Goal: Task Accomplishment & Management: Use online tool/utility

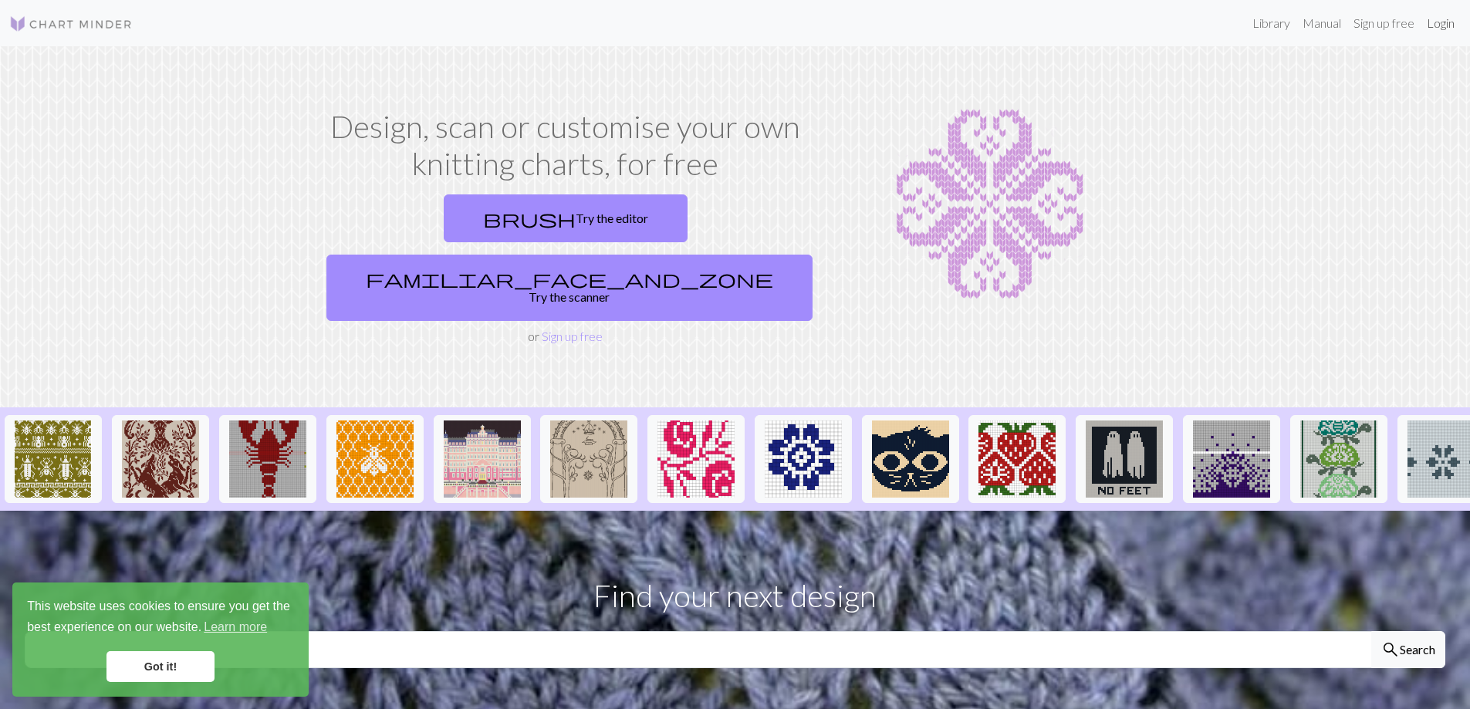
click at [1444, 30] on link "Login" at bounding box center [1440, 23] width 40 height 31
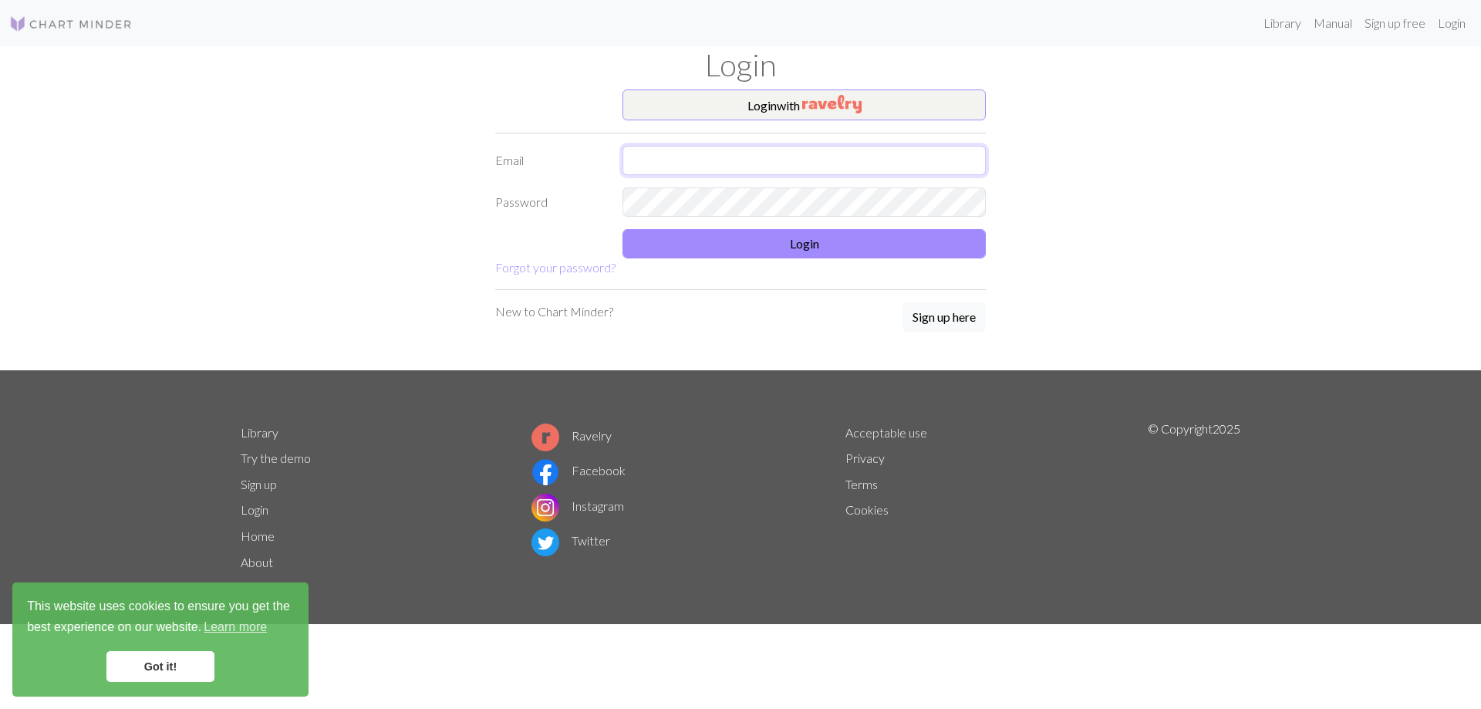
click at [805, 162] on input "text" at bounding box center [804, 160] width 363 height 29
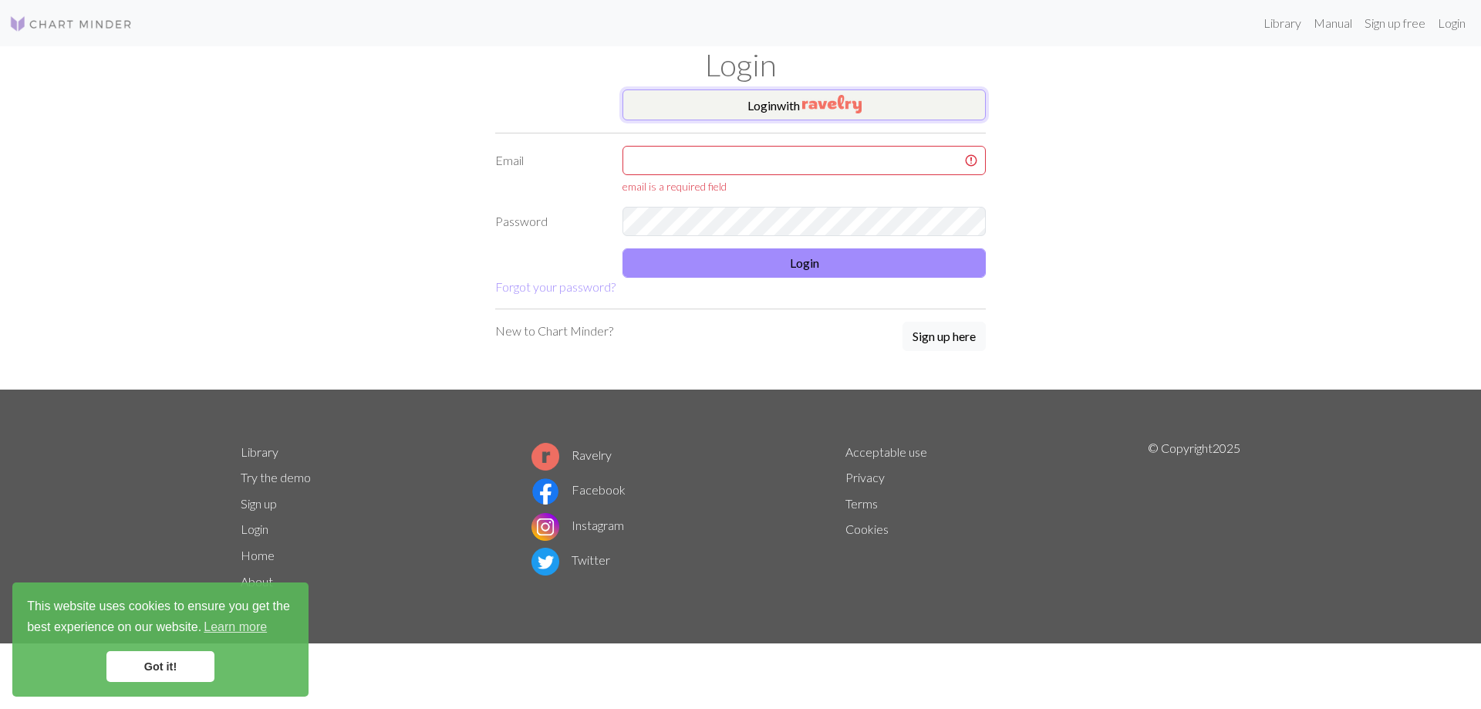
click at [833, 96] on img "button" at bounding box center [831, 104] width 59 height 19
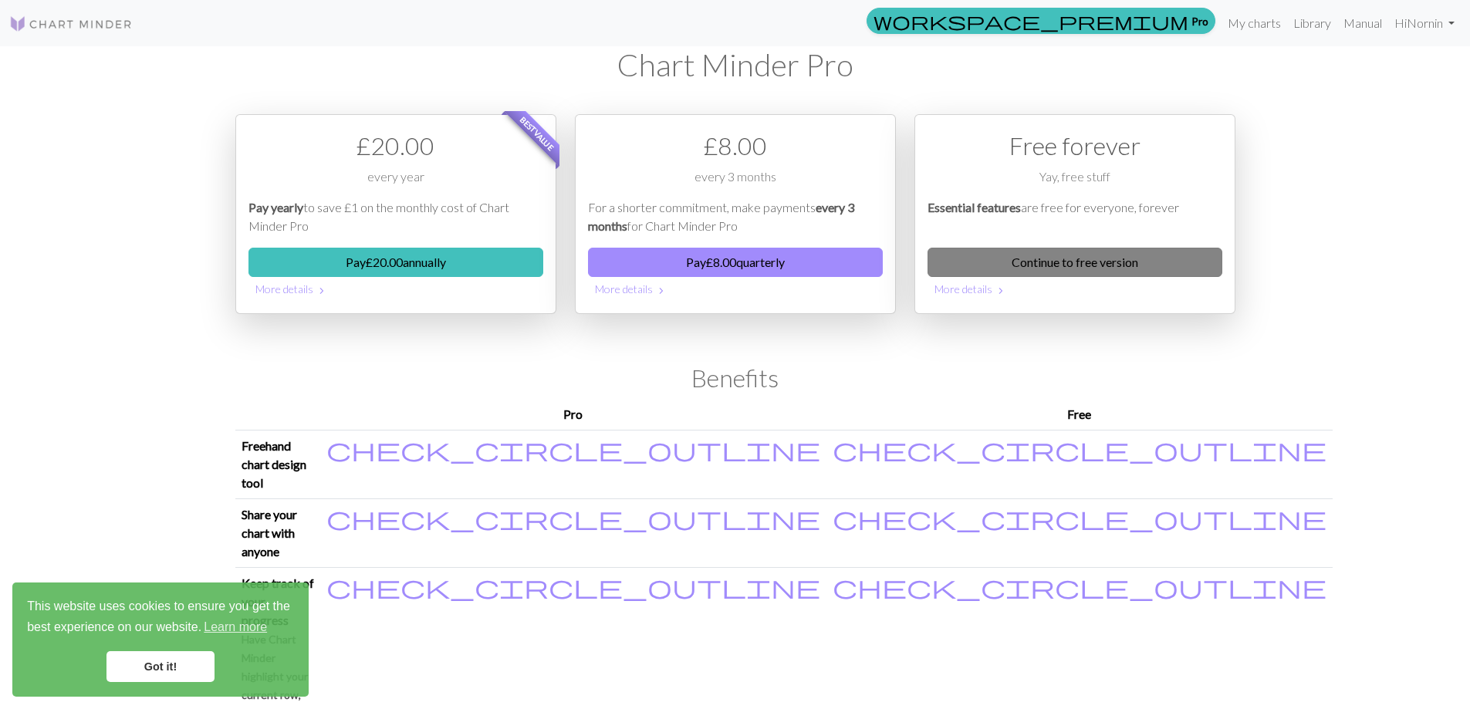
click at [1072, 267] on link "Continue to free version" at bounding box center [1074, 262] width 295 height 29
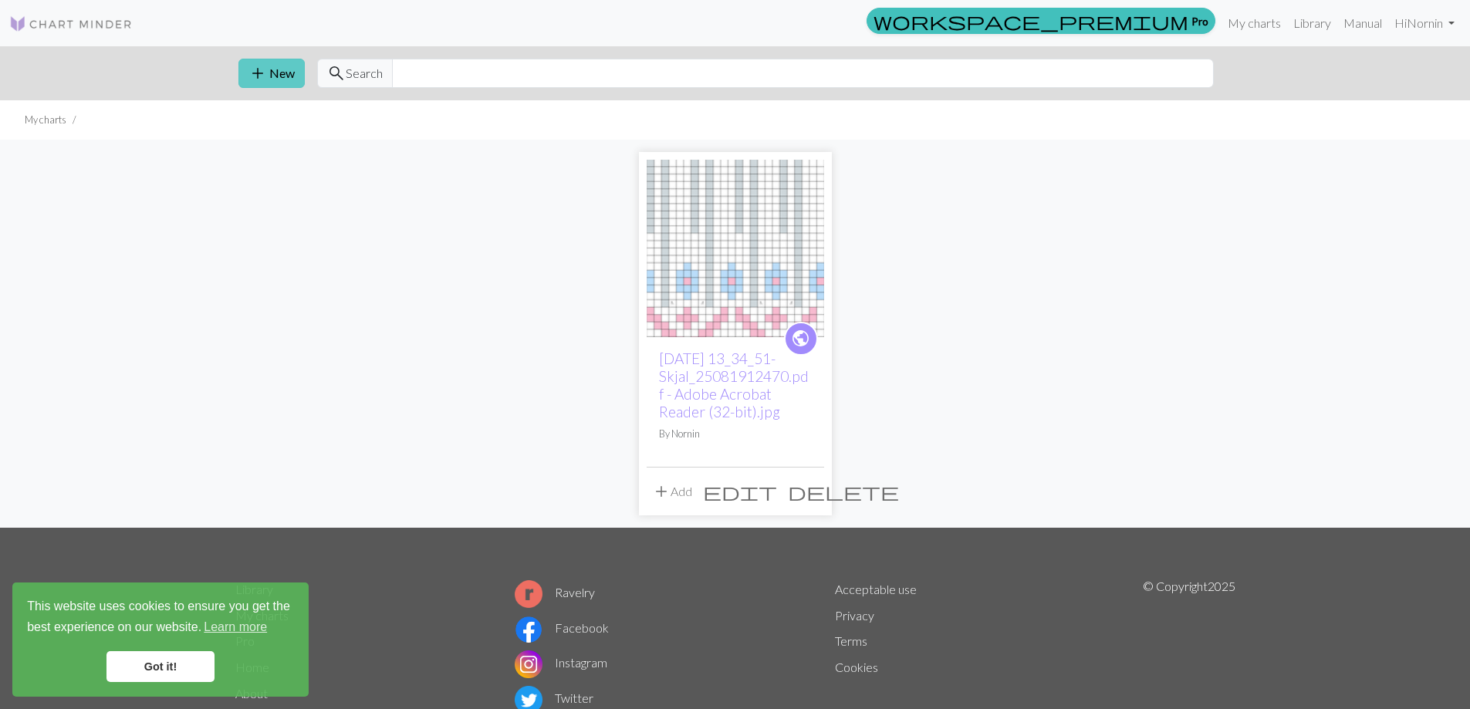
click at [273, 77] on button "add New" at bounding box center [271, 73] width 66 height 29
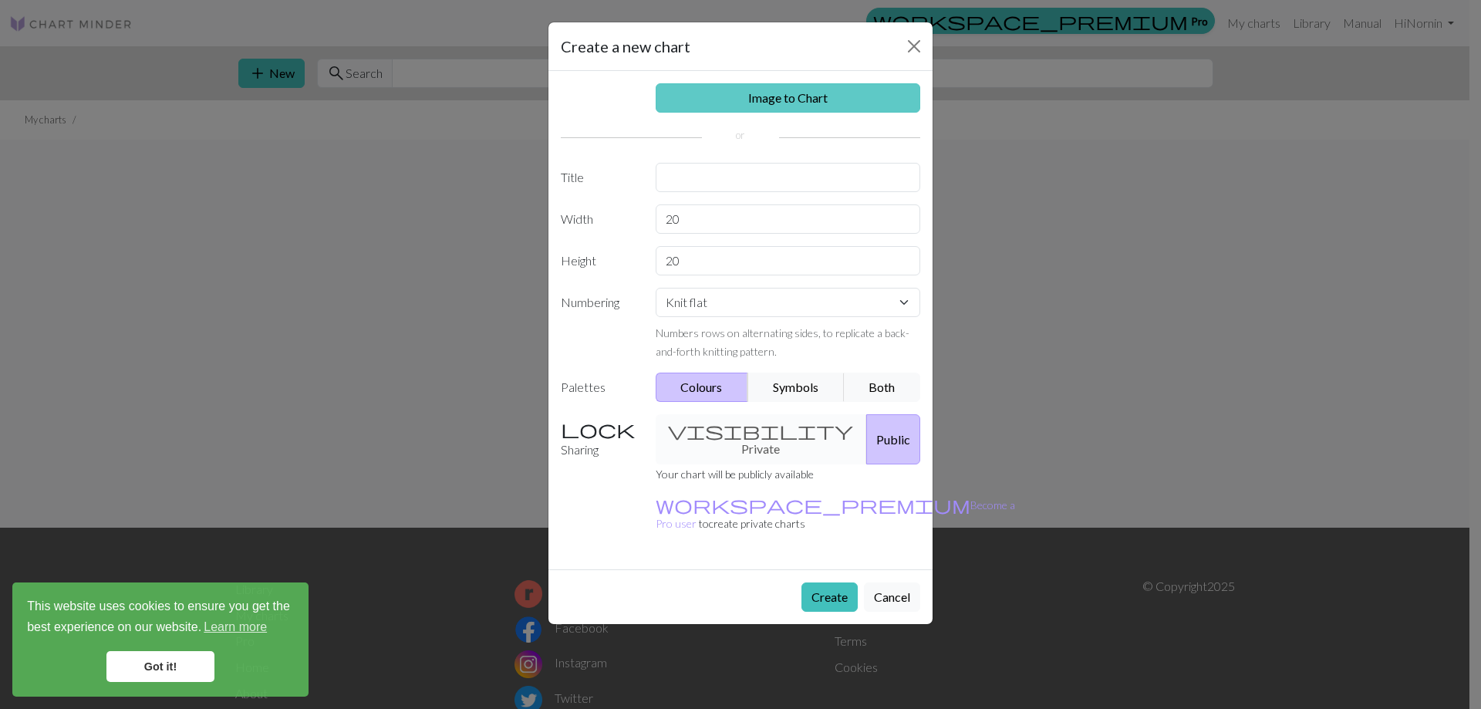
click at [765, 101] on link "Image to Chart" at bounding box center [788, 97] width 265 height 29
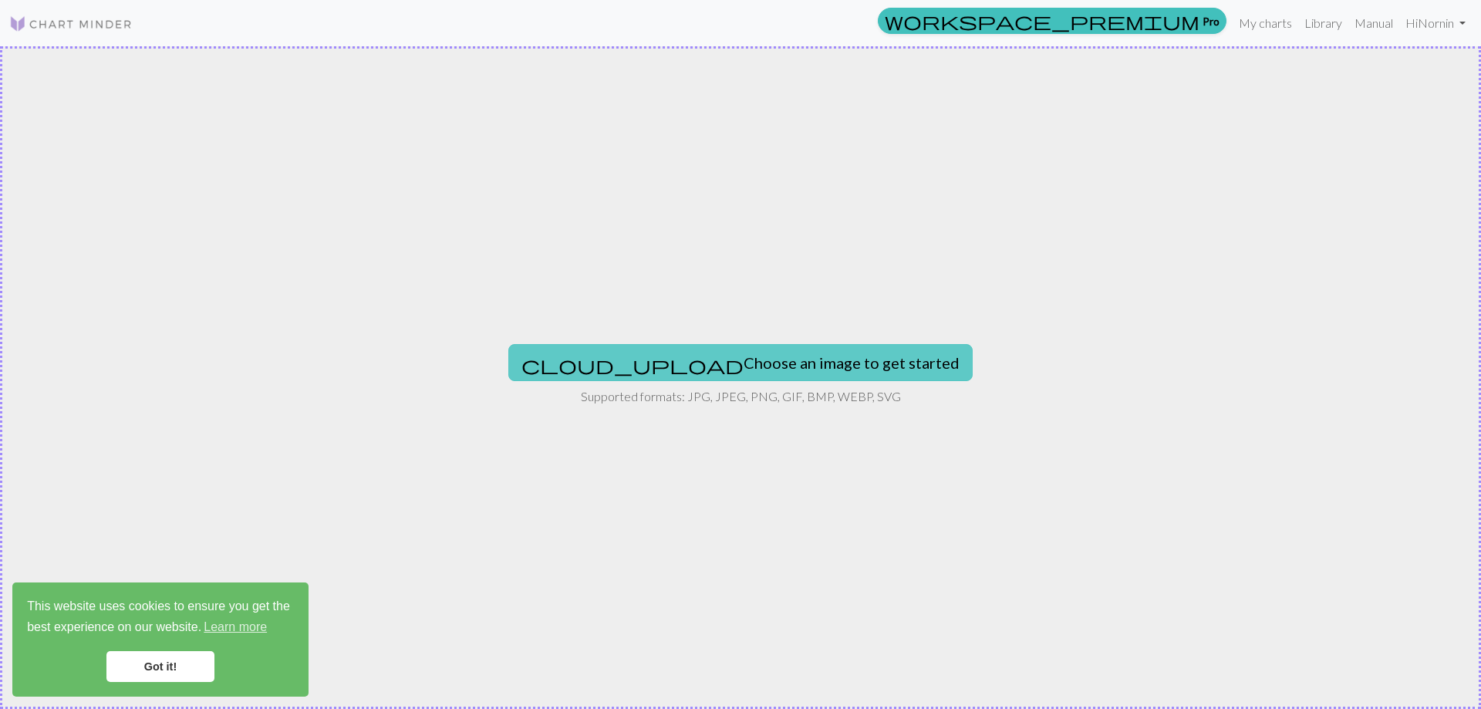
click at [779, 363] on button "cloud_upload Choose an image to get started" at bounding box center [740, 362] width 464 height 37
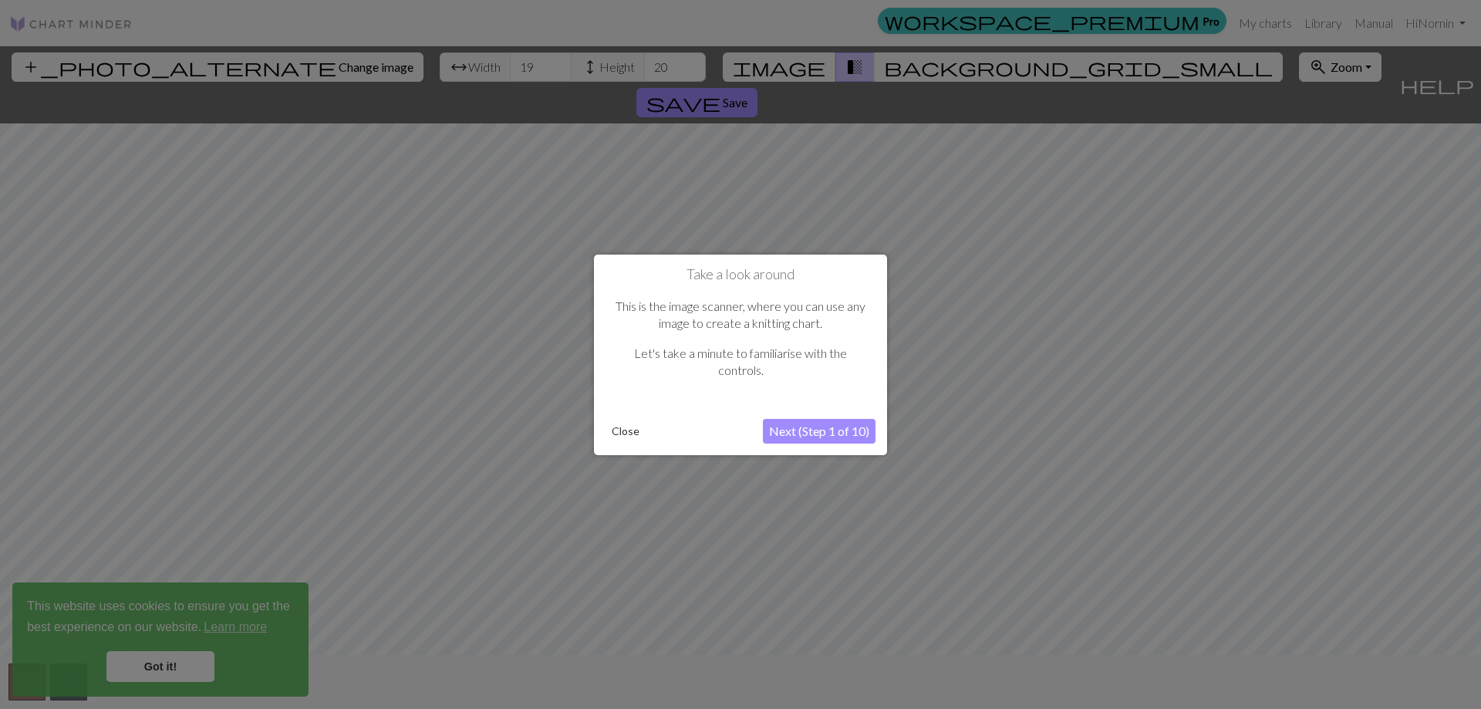
click at [613, 431] on button "Close" at bounding box center [626, 431] width 40 height 23
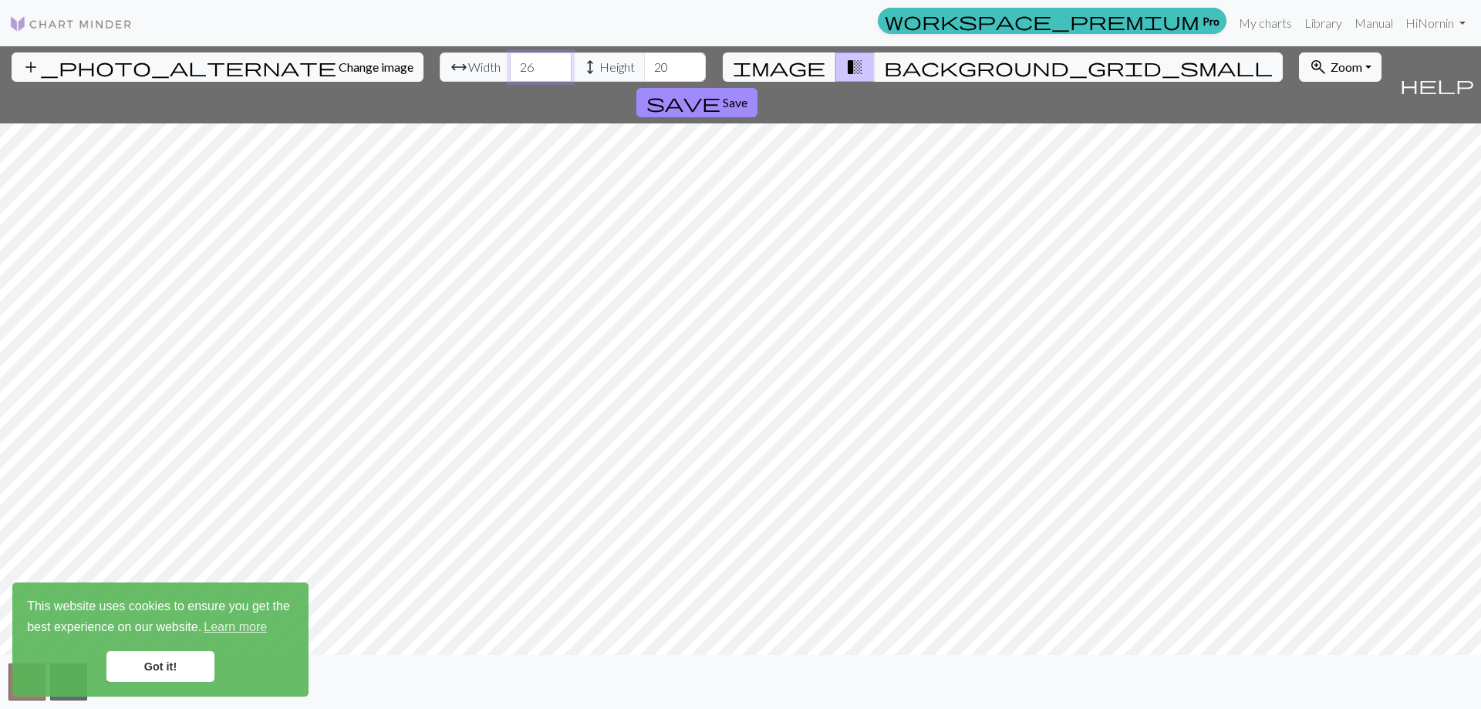
click at [510, 61] on input "26" at bounding box center [541, 66] width 62 height 29
click at [510, 71] on input "7" at bounding box center [541, 66] width 62 height 29
type input "8"
click at [510, 62] on input "8" at bounding box center [541, 66] width 62 height 29
click at [644, 73] on input "19" at bounding box center [675, 66] width 62 height 29
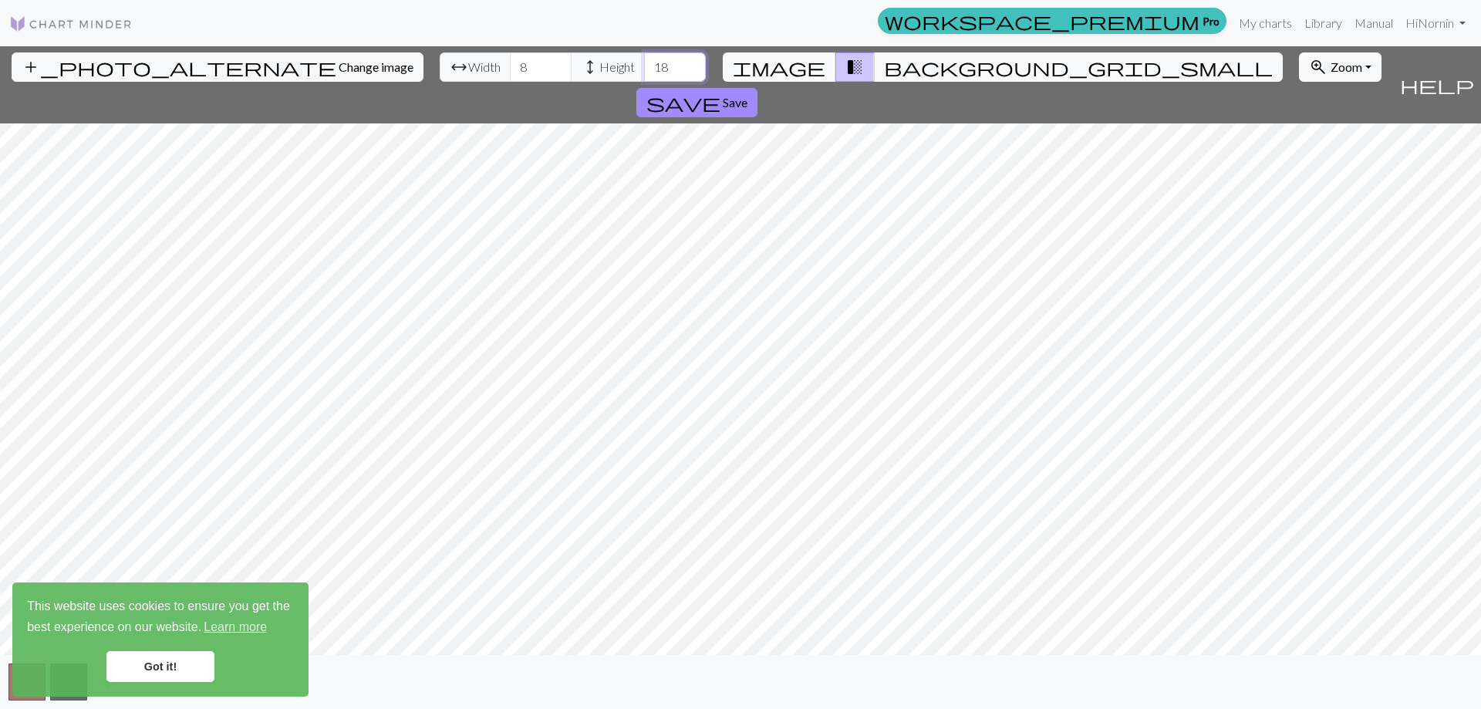
click at [644, 73] on input "18" at bounding box center [675, 66] width 62 height 29
click at [644, 73] on input "17" at bounding box center [675, 66] width 62 height 29
click at [644, 73] on input "16" at bounding box center [675, 66] width 62 height 29
click at [644, 73] on input "15" at bounding box center [675, 66] width 62 height 29
click at [644, 73] on input "14" at bounding box center [675, 66] width 62 height 29
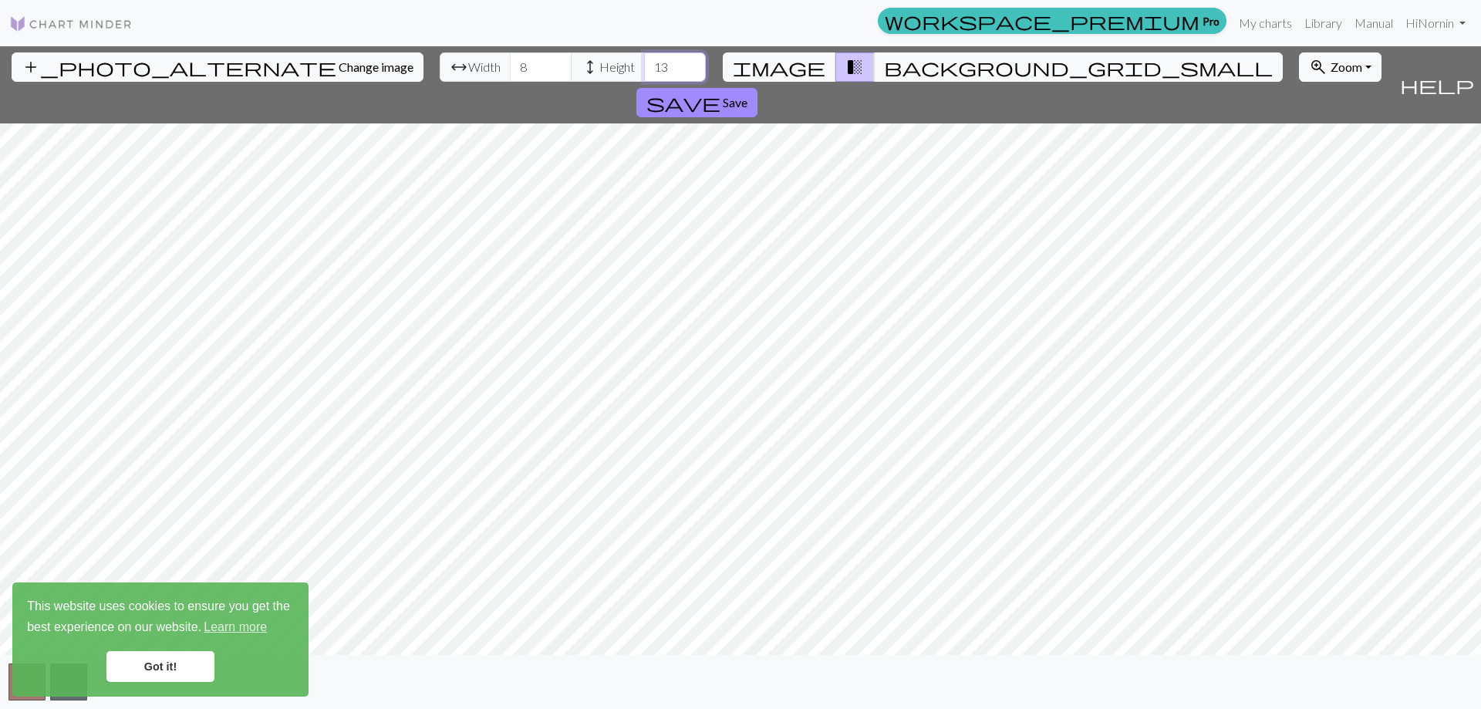
click at [644, 73] on input "13" at bounding box center [675, 66] width 62 height 29
type input "12"
click at [644, 73] on input "12" at bounding box center [675, 66] width 62 height 29
click at [145, 667] on link "Got it!" at bounding box center [160, 666] width 108 height 31
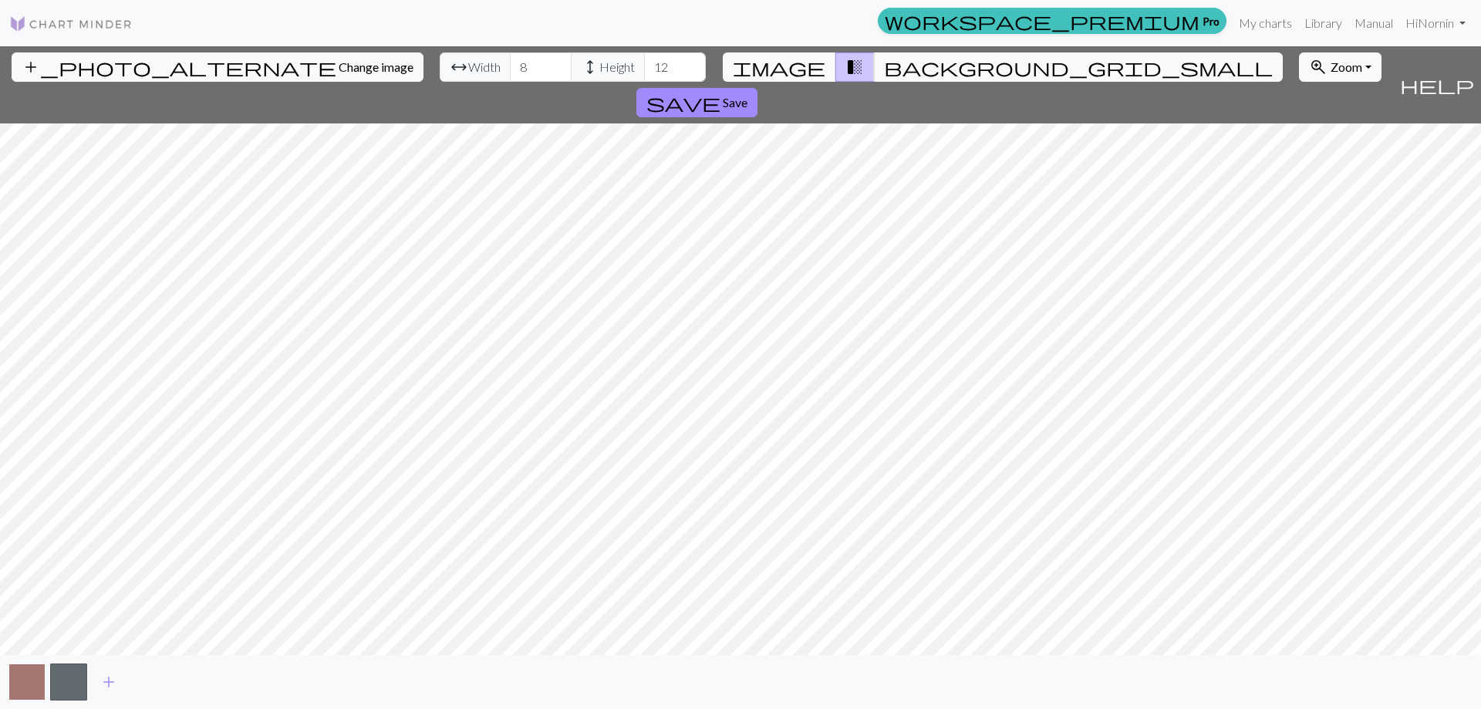
click at [30, 673] on button "button" at bounding box center [26, 681] width 37 height 37
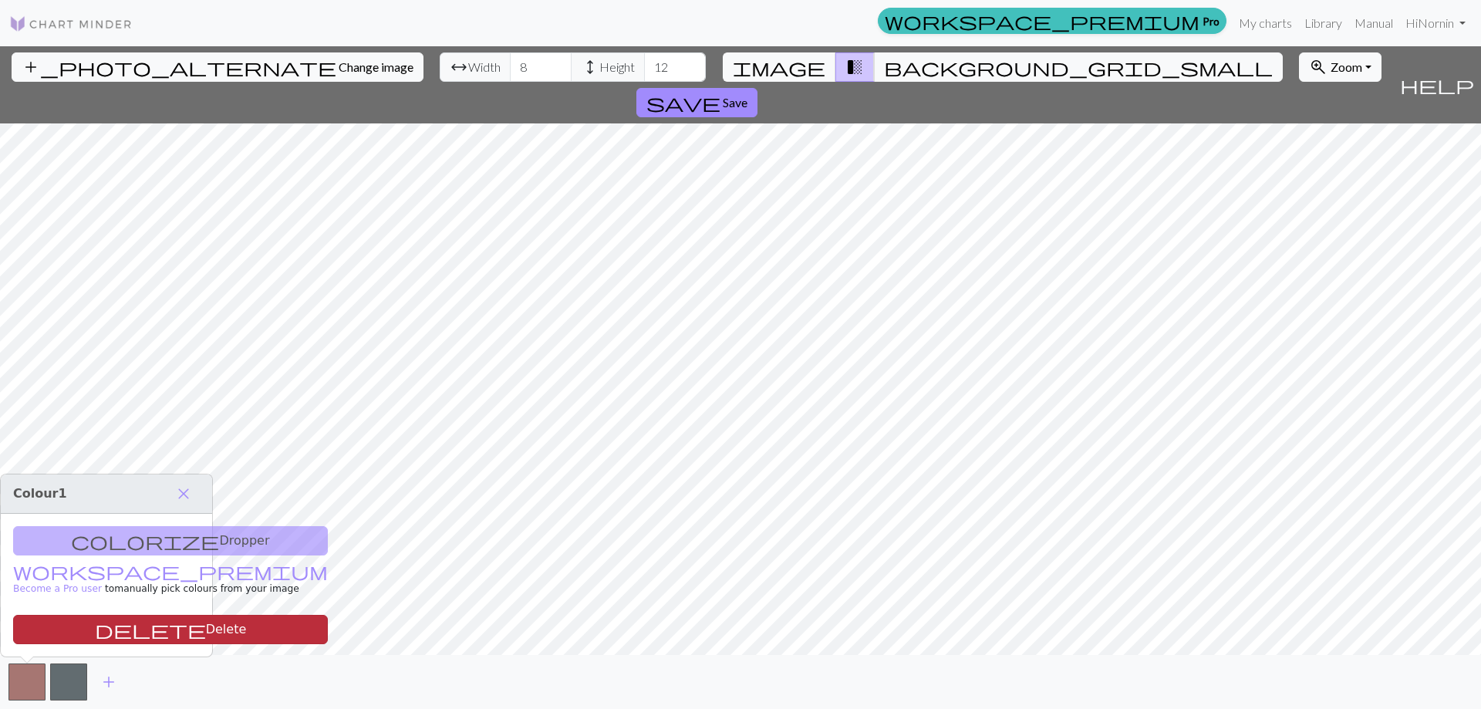
click at [112, 625] on button "delete Delete" at bounding box center [170, 629] width 315 height 29
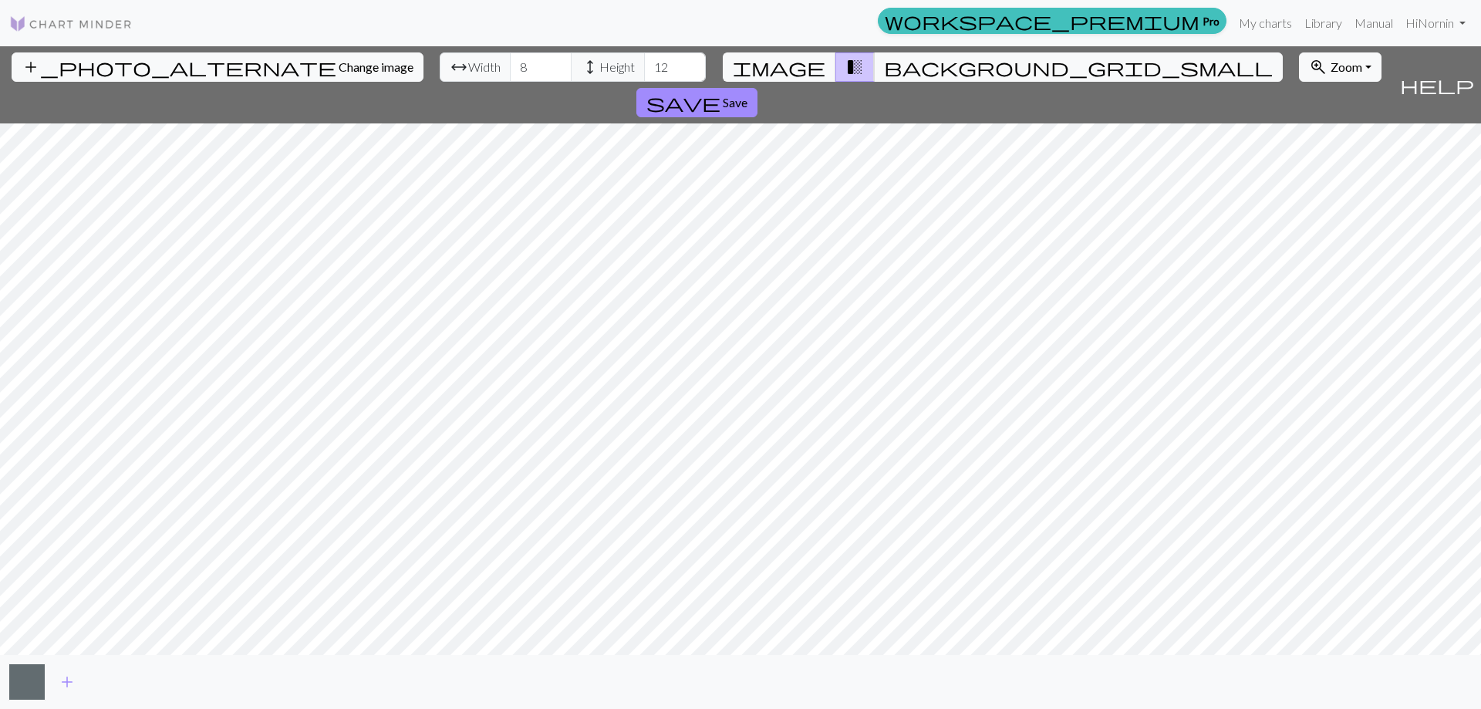
click at [35, 687] on button "button" at bounding box center [26, 681] width 37 height 37
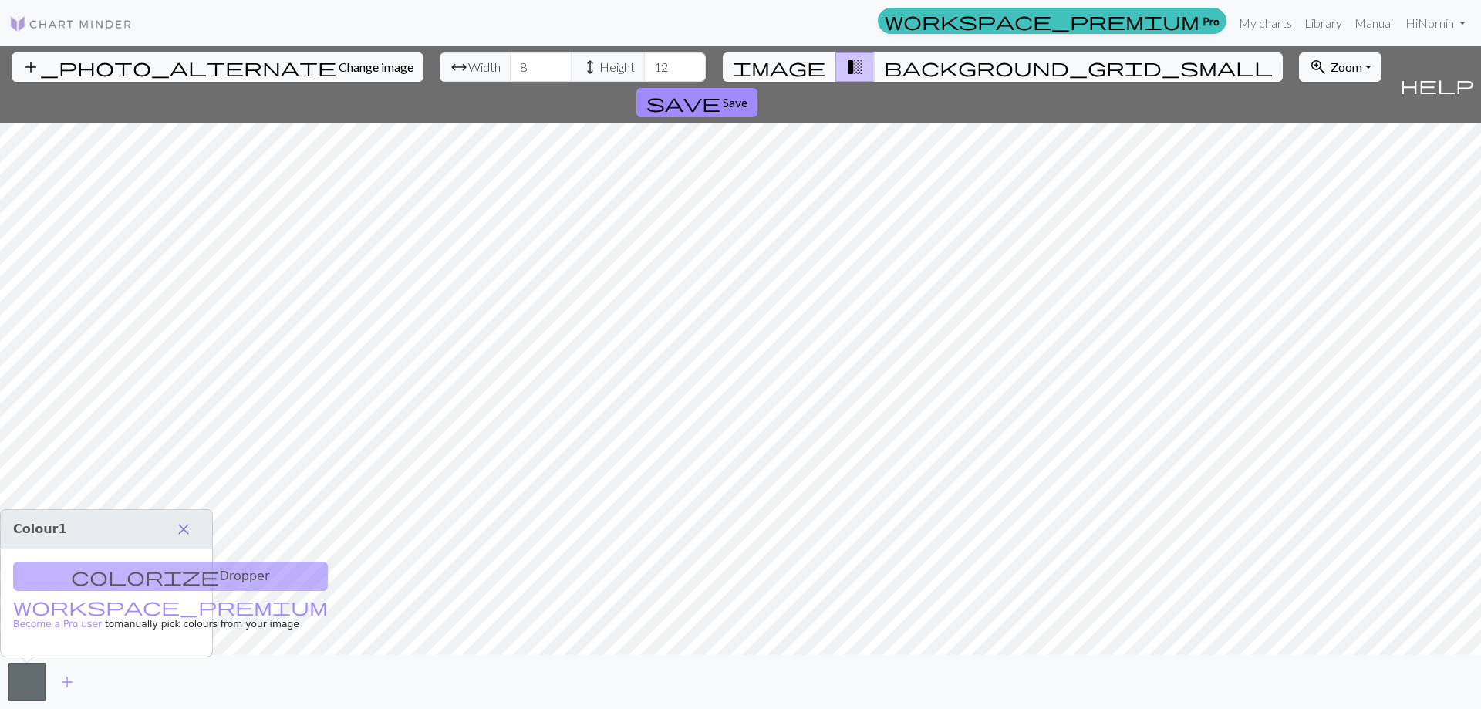
click at [178, 528] on span "close" at bounding box center [183, 529] width 19 height 22
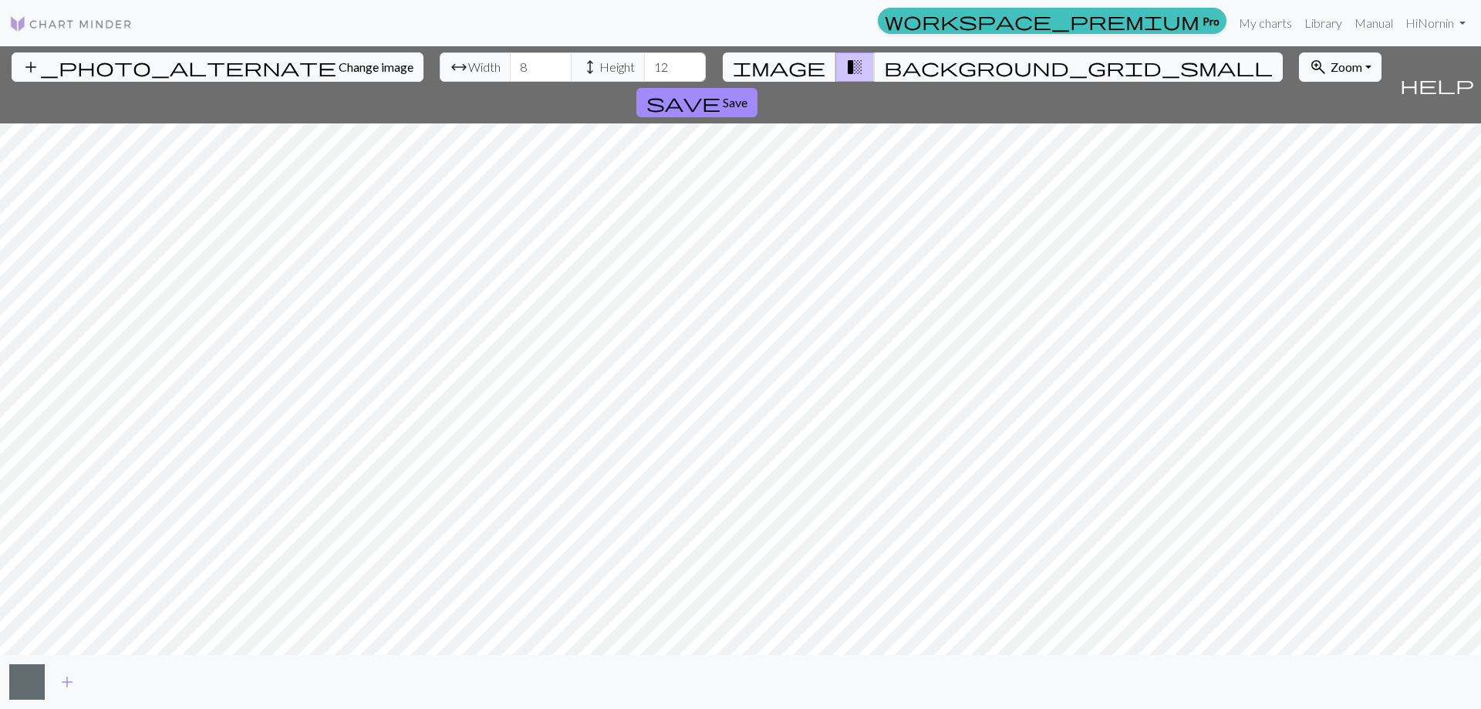
click at [38, 680] on button "button" at bounding box center [26, 681] width 37 height 37
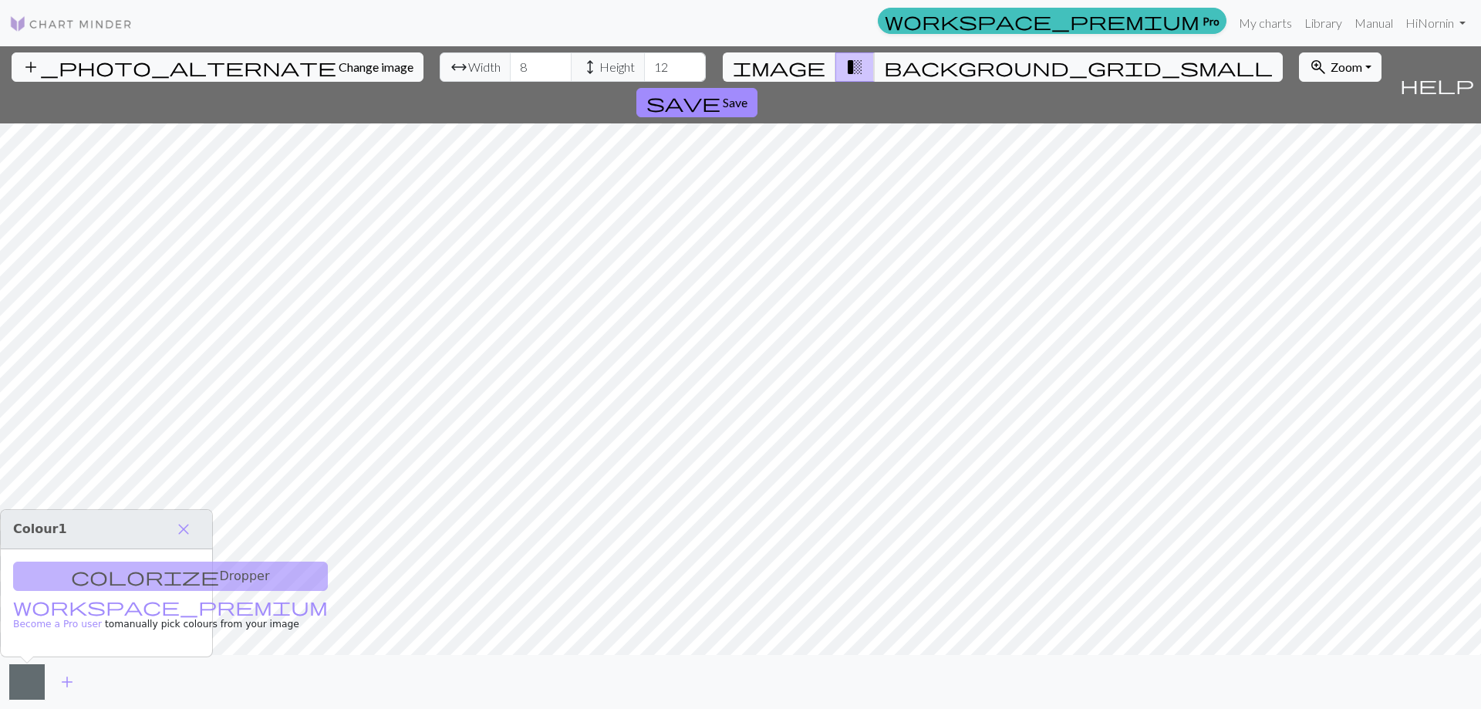
click at [29, 684] on button "button" at bounding box center [26, 681] width 37 height 37
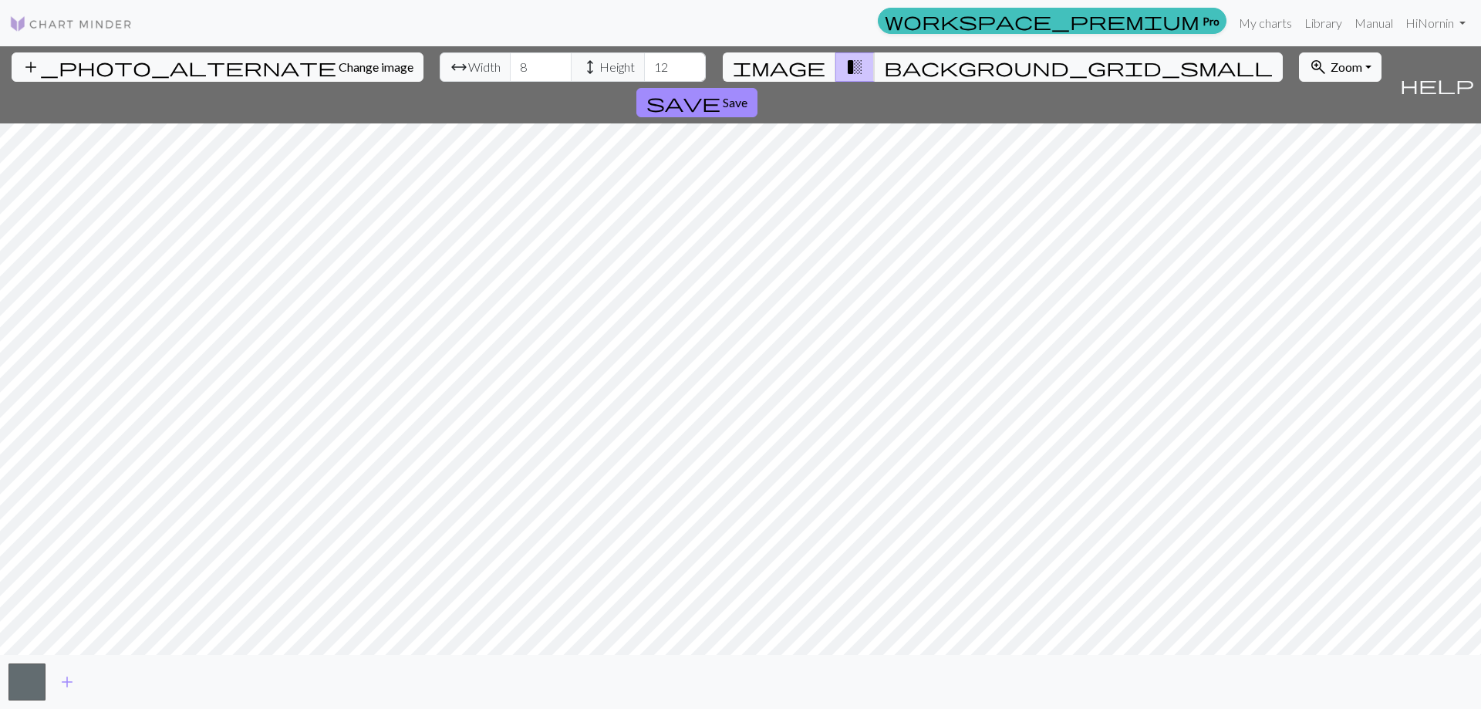
drag, startPoint x: 29, startPoint y: 684, endPoint x: 130, endPoint y: 682, distance: 100.3
click at [130, 682] on div "add" at bounding box center [740, 682] width 1481 height 54
click at [20, 680] on button "button" at bounding box center [26, 681] width 37 height 37
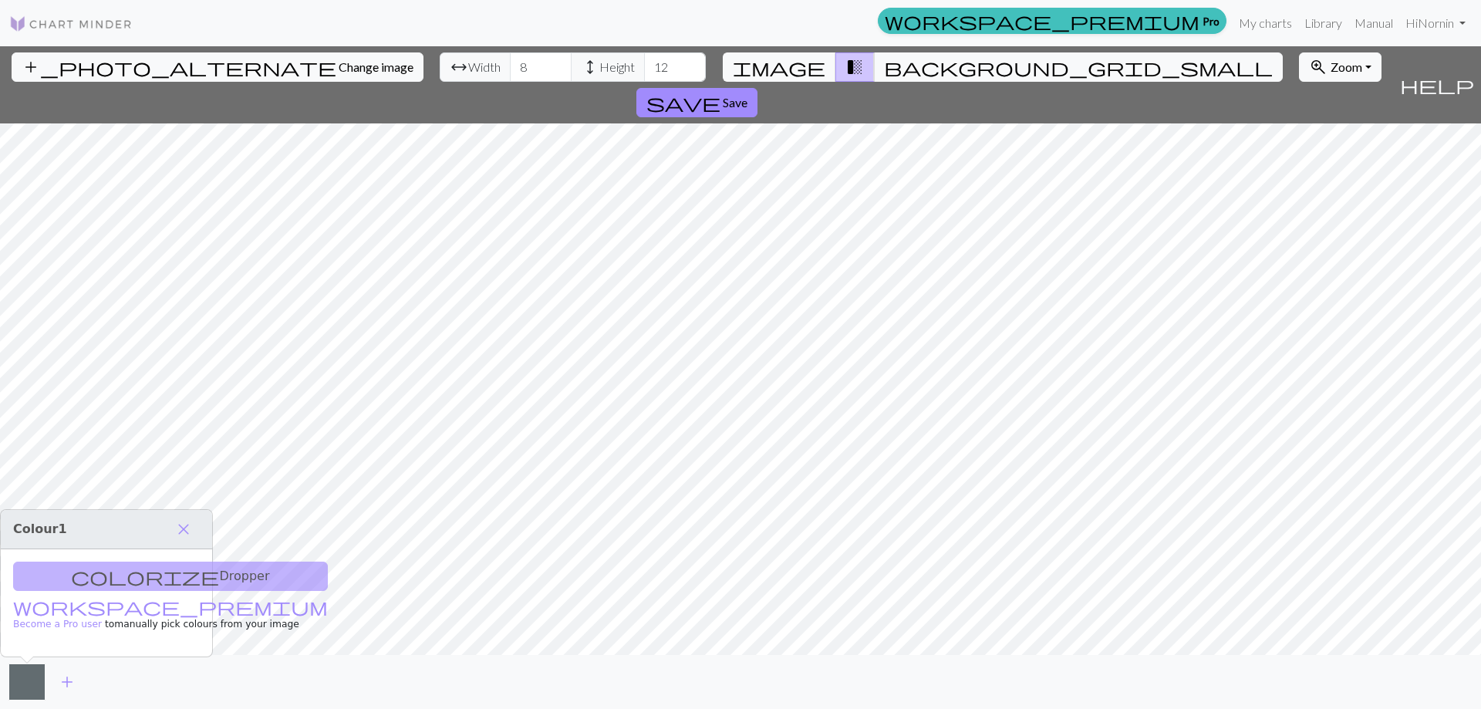
click at [22, 678] on button "button" at bounding box center [26, 681] width 37 height 37
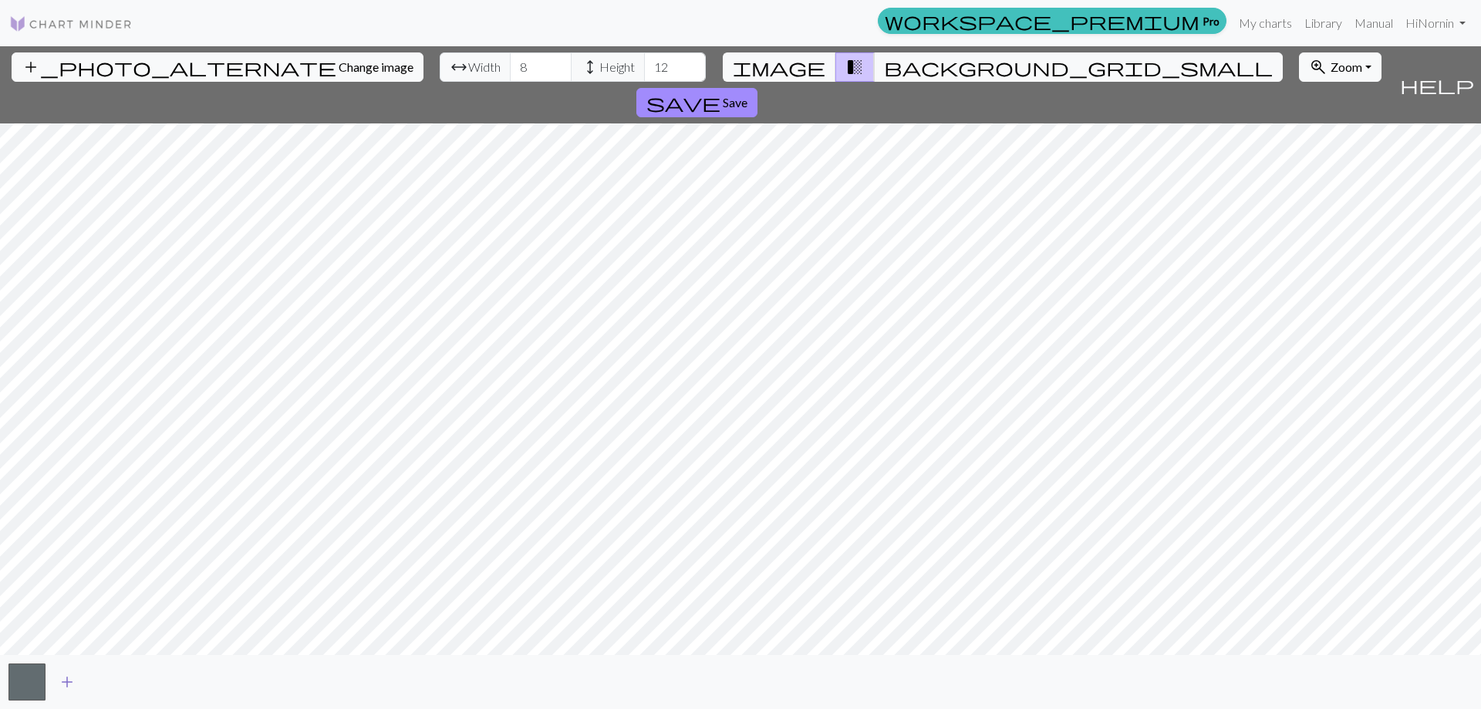
click at [66, 687] on span "add" at bounding box center [67, 682] width 19 height 22
click at [68, 680] on button "button" at bounding box center [68, 681] width 37 height 37
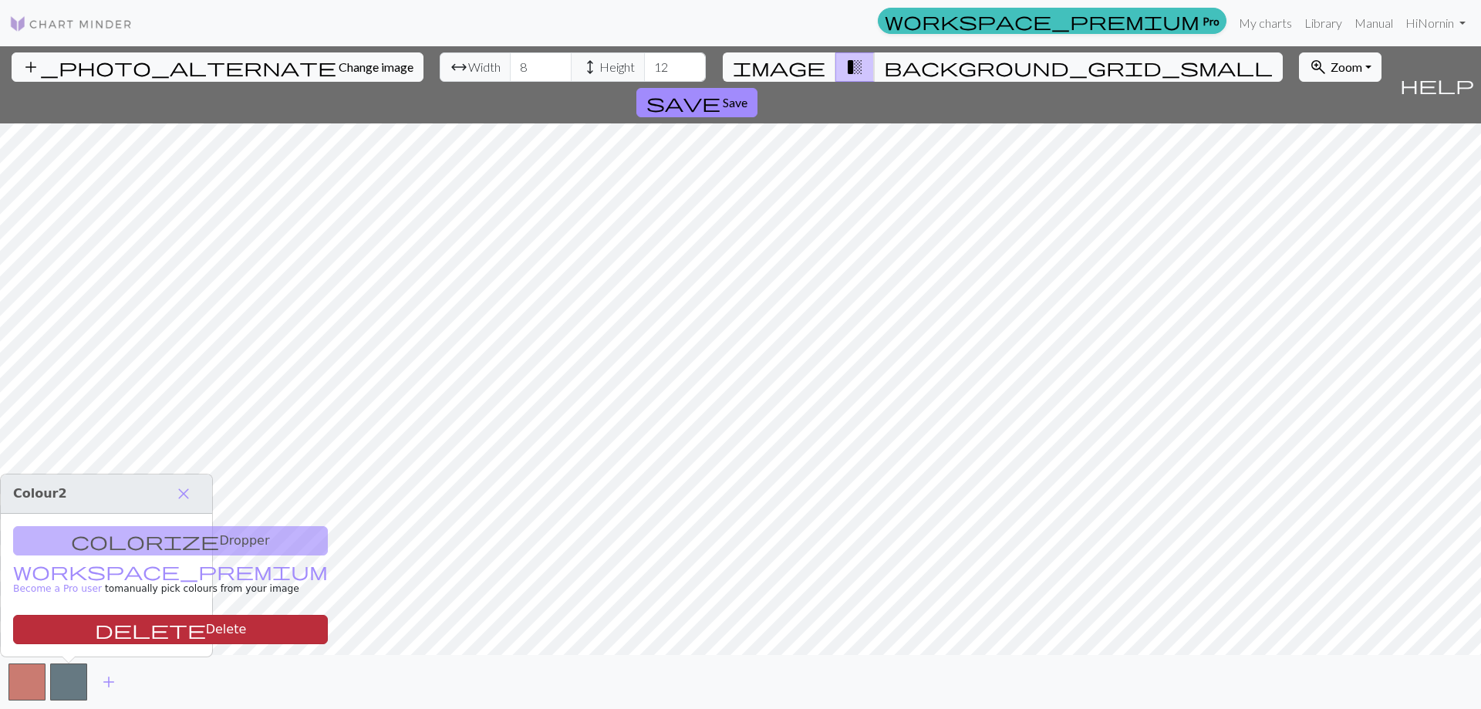
click at [113, 623] on button "delete Delete" at bounding box center [170, 629] width 315 height 29
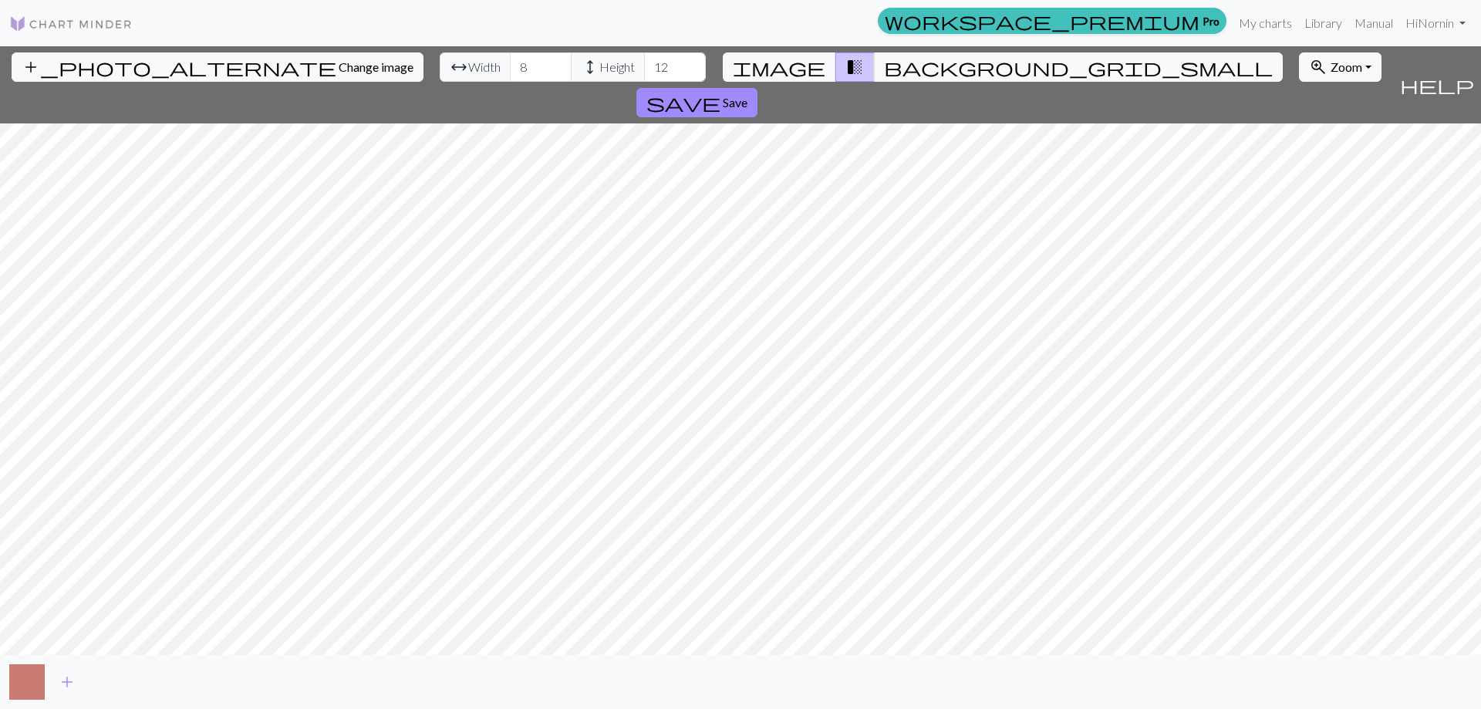
click at [19, 680] on button "button" at bounding box center [26, 681] width 37 height 37
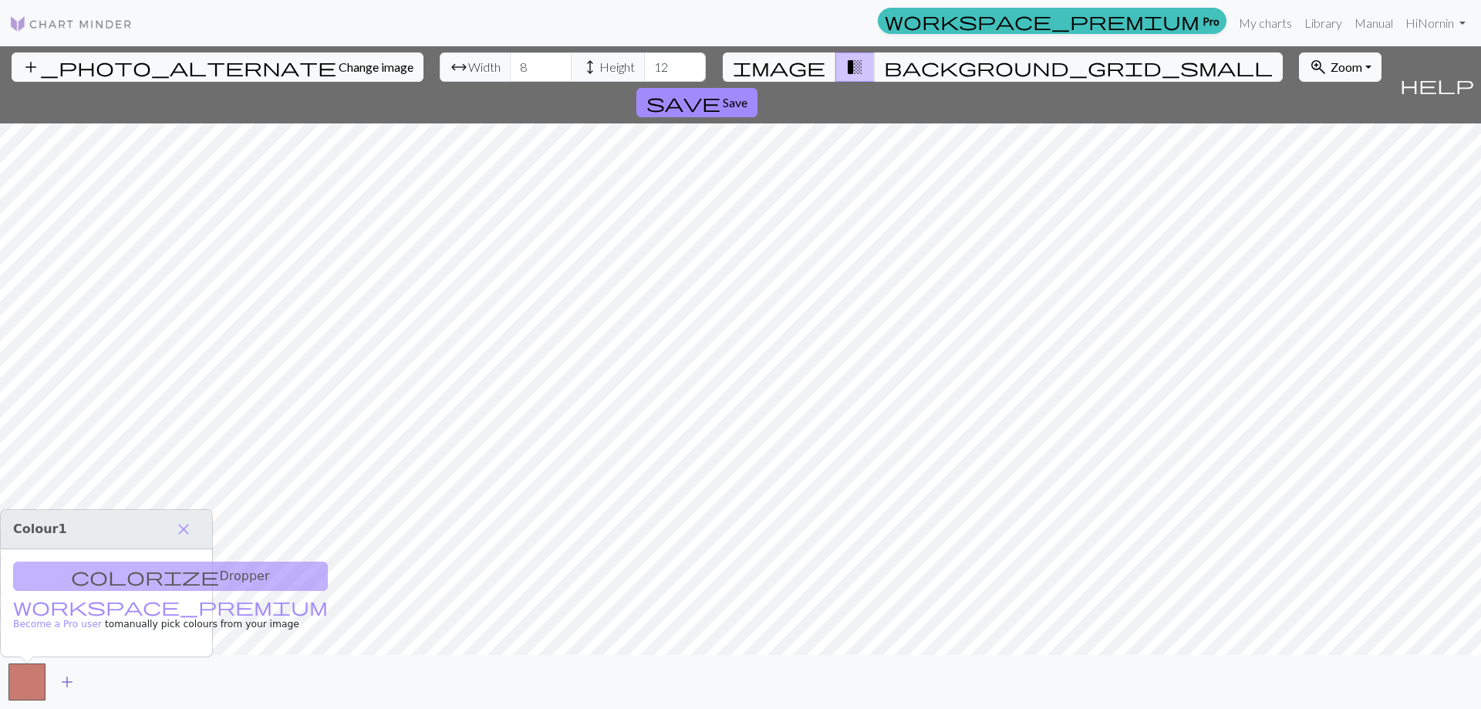
click at [64, 681] on span "add" at bounding box center [67, 682] width 19 height 22
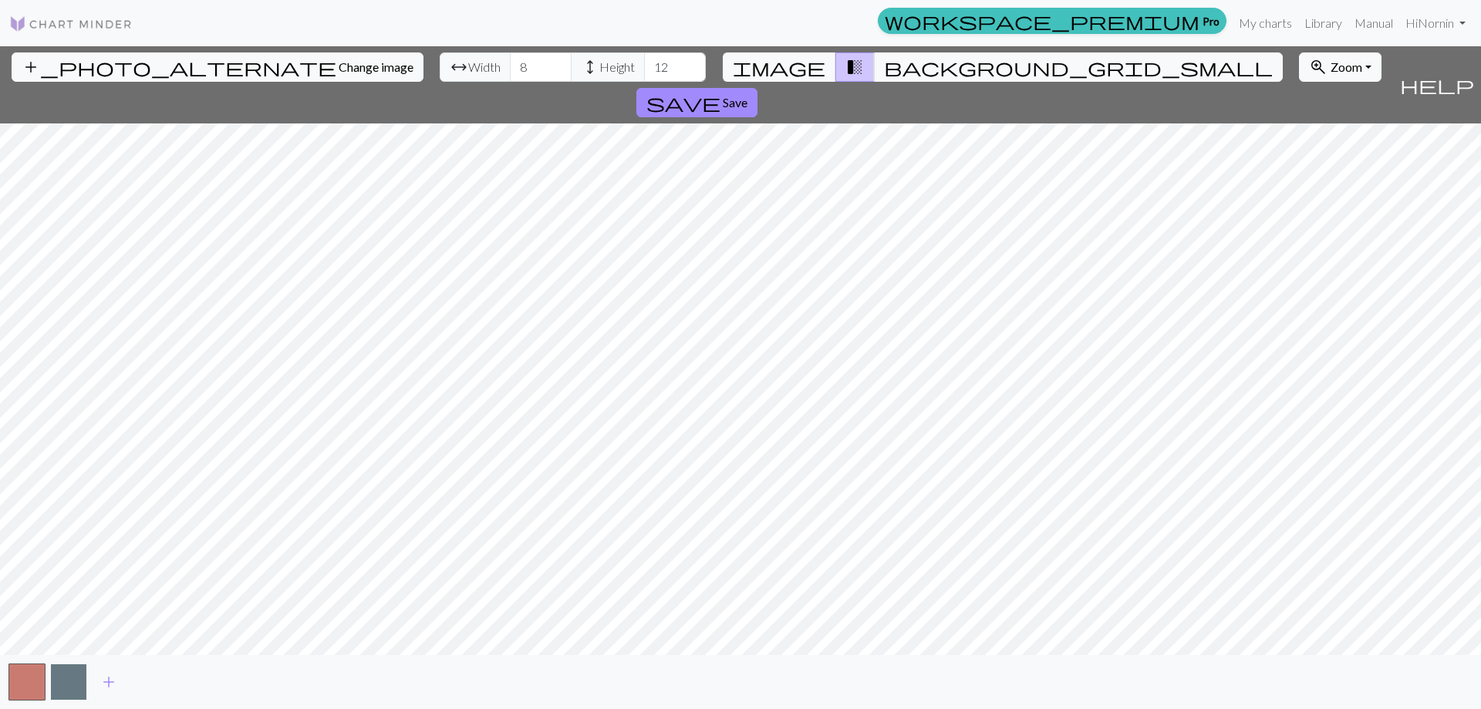
click at [68, 680] on button "button" at bounding box center [68, 681] width 37 height 37
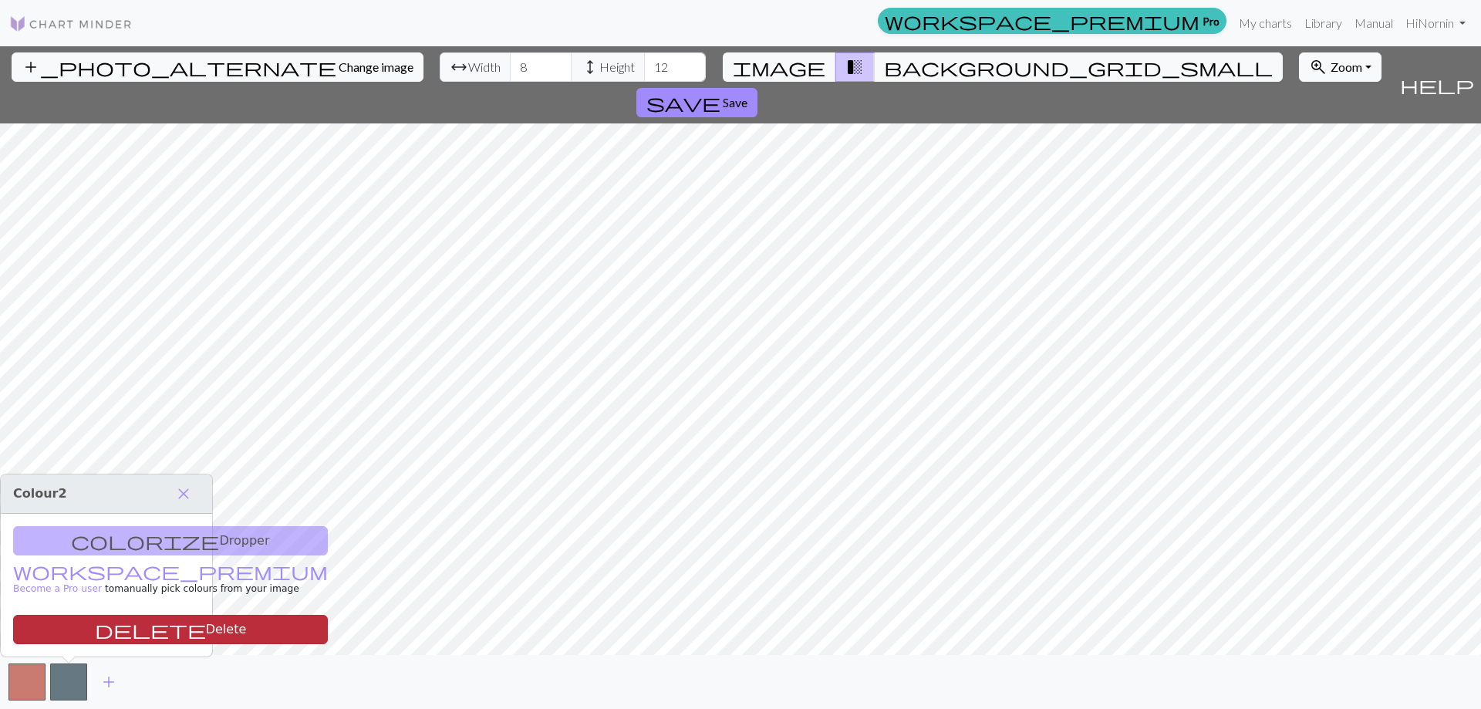
click at [126, 630] on button "delete Delete" at bounding box center [170, 629] width 315 height 29
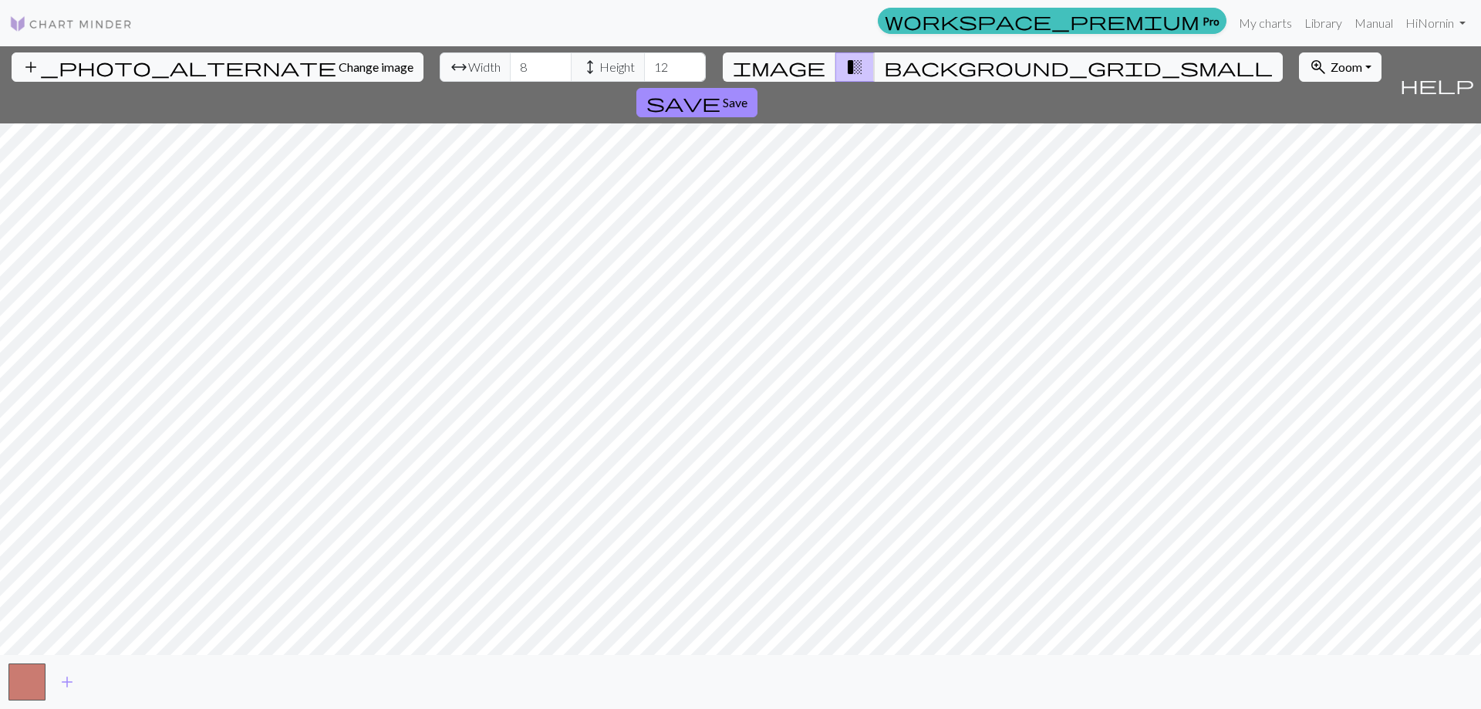
click at [305, 684] on div "add" at bounding box center [740, 682] width 1481 height 54
click at [146, 680] on div "add" at bounding box center [740, 682] width 1481 height 54
click at [66, 680] on span "add" at bounding box center [67, 682] width 19 height 22
click at [113, 684] on span "add" at bounding box center [109, 682] width 19 height 22
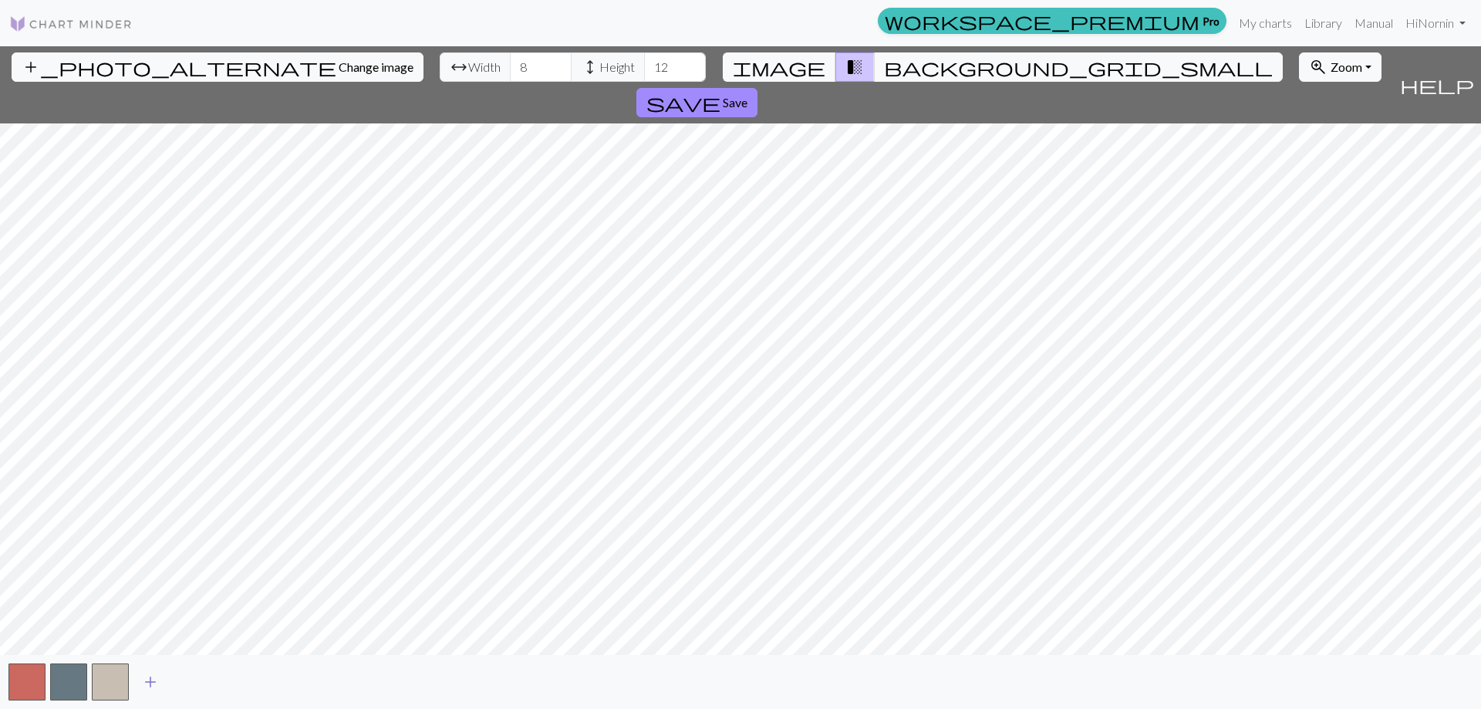
click at [148, 684] on span "add" at bounding box center [150, 682] width 19 height 22
click at [194, 684] on span "add" at bounding box center [192, 682] width 19 height 22
click at [239, 681] on span "add" at bounding box center [233, 682] width 19 height 22
click at [278, 684] on span "add" at bounding box center [275, 682] width 19 height 22
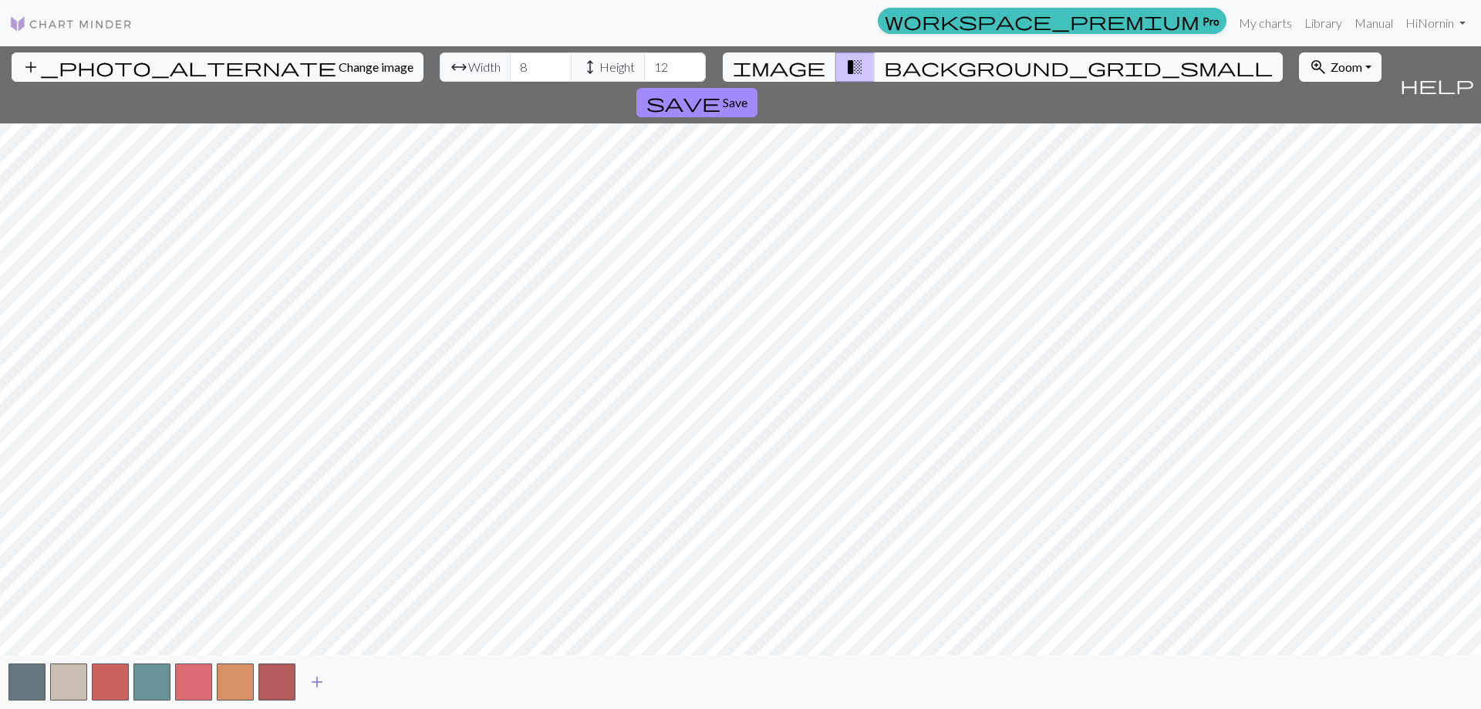
click at [320, 684] on span "add" at bounding box center [317, 682] width 19 height 22
click at [360, 679] on span "add" at bounding box center [358, 682] width 19 height 22
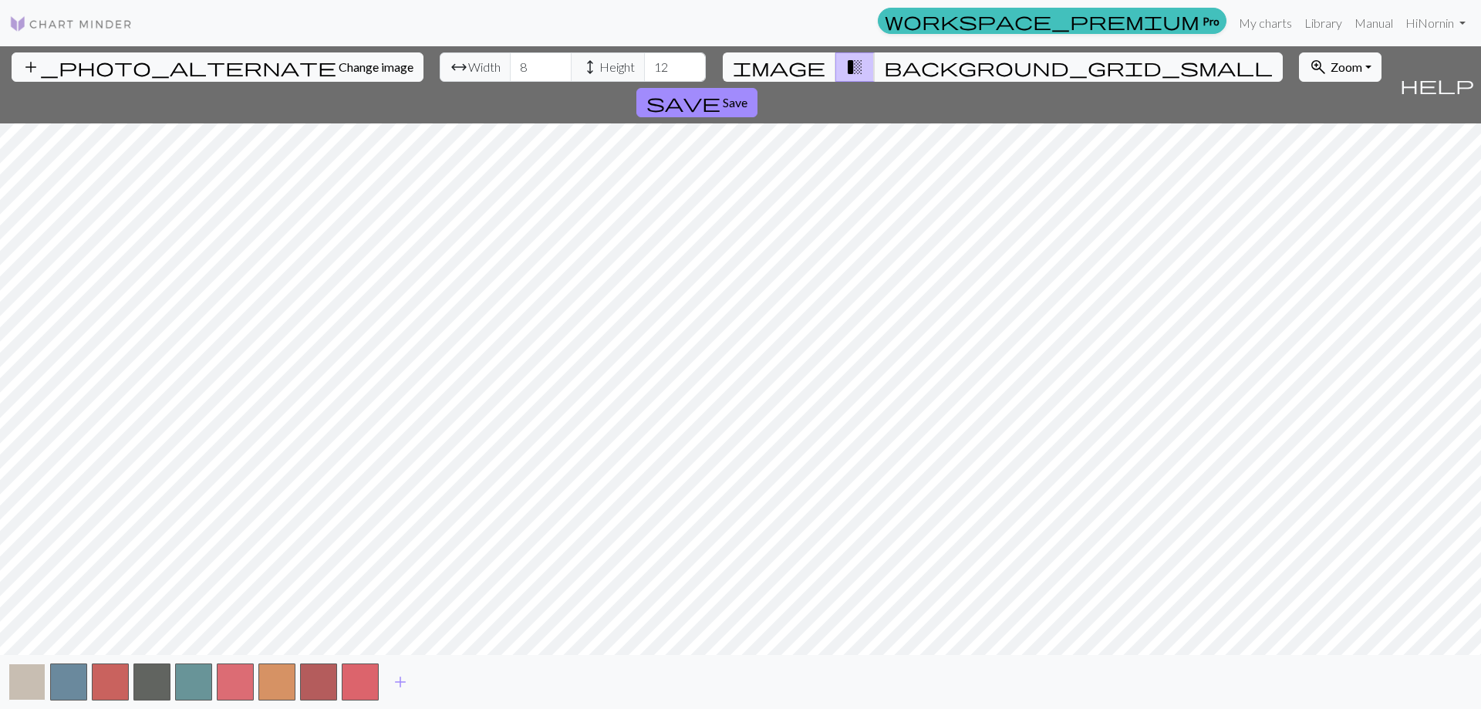
click at [29, 684] on button "button" at bounding box center [26, 681] width 37 height 37
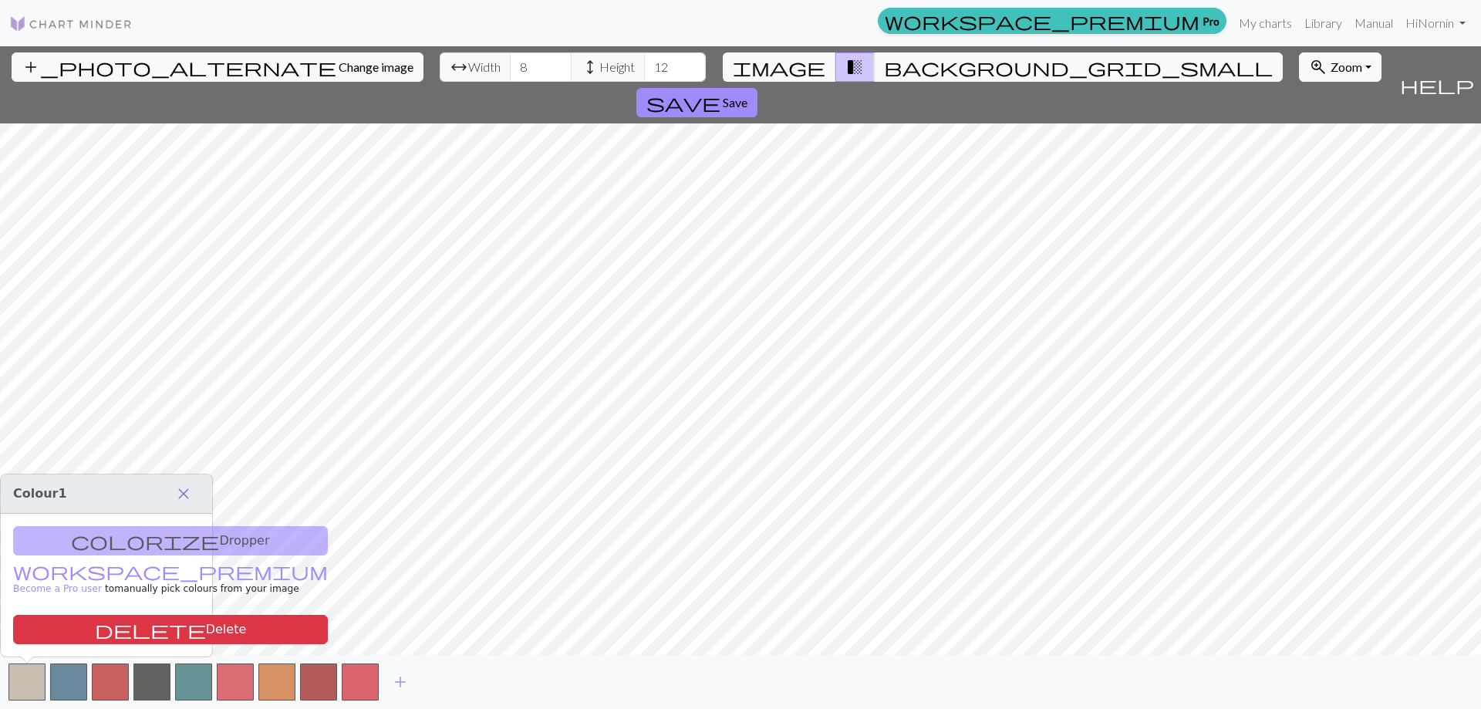
click at [184, 496] on span "close" at bounding box center [183, 494] width 19 height 22
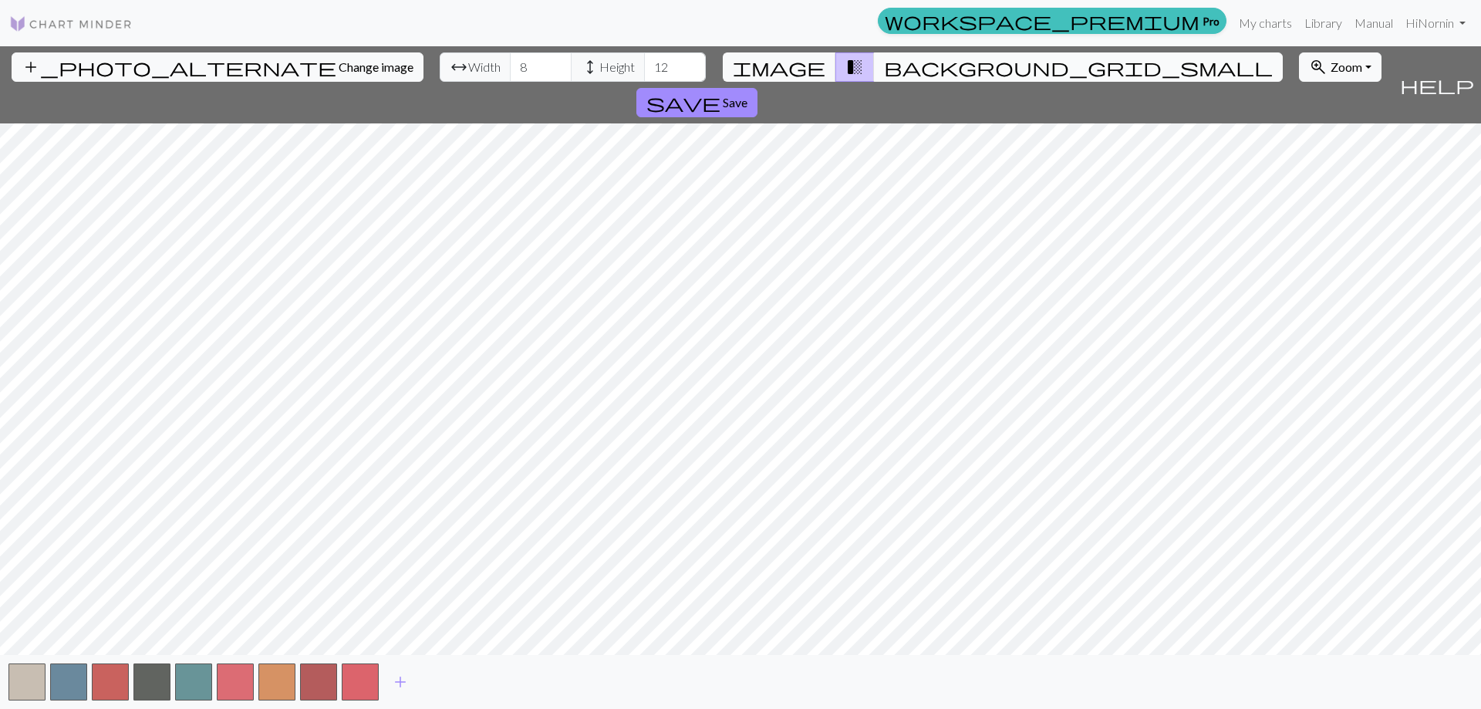
click at [888, 64] on span "background_grid_small" at bounding box center [1078, 67] width 389 height 22
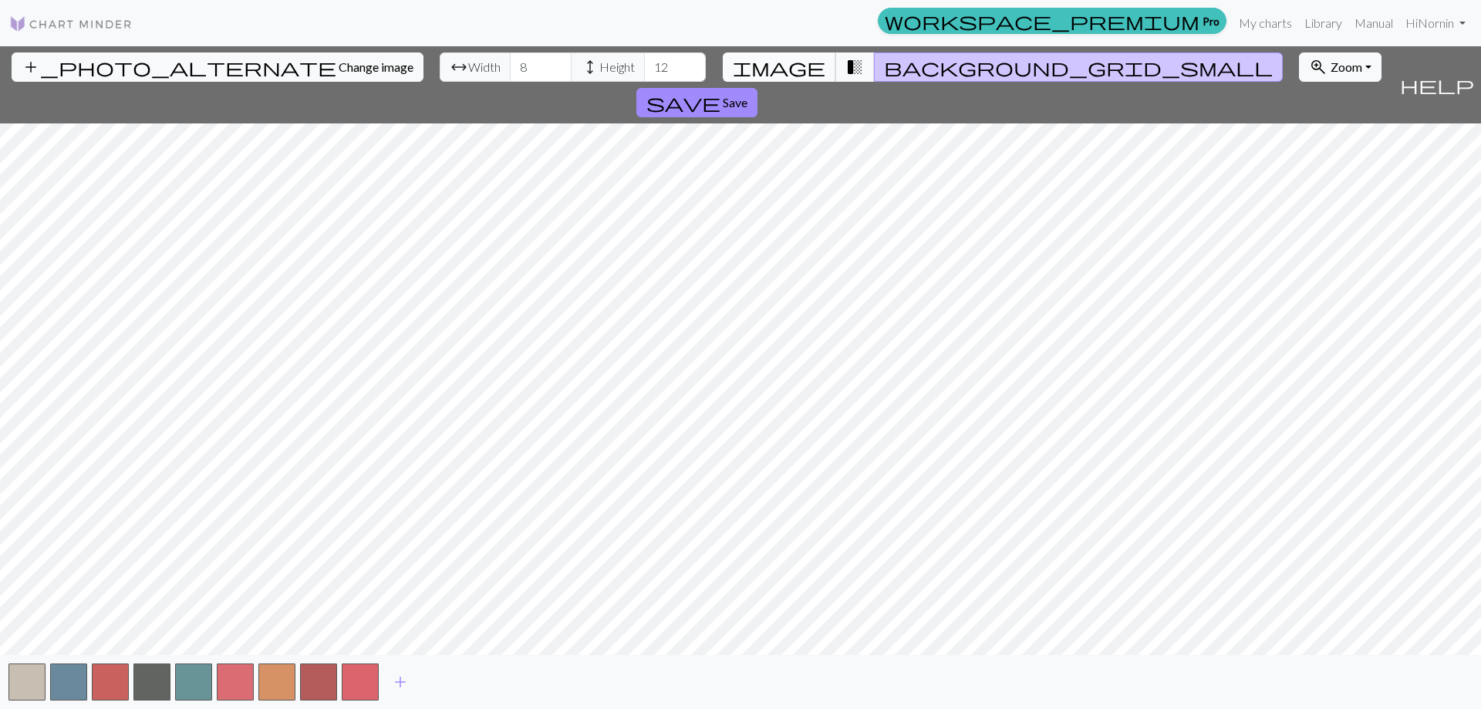
click at [791, 68] on button "image" at bounding box center [779, 66] width 113 height 29
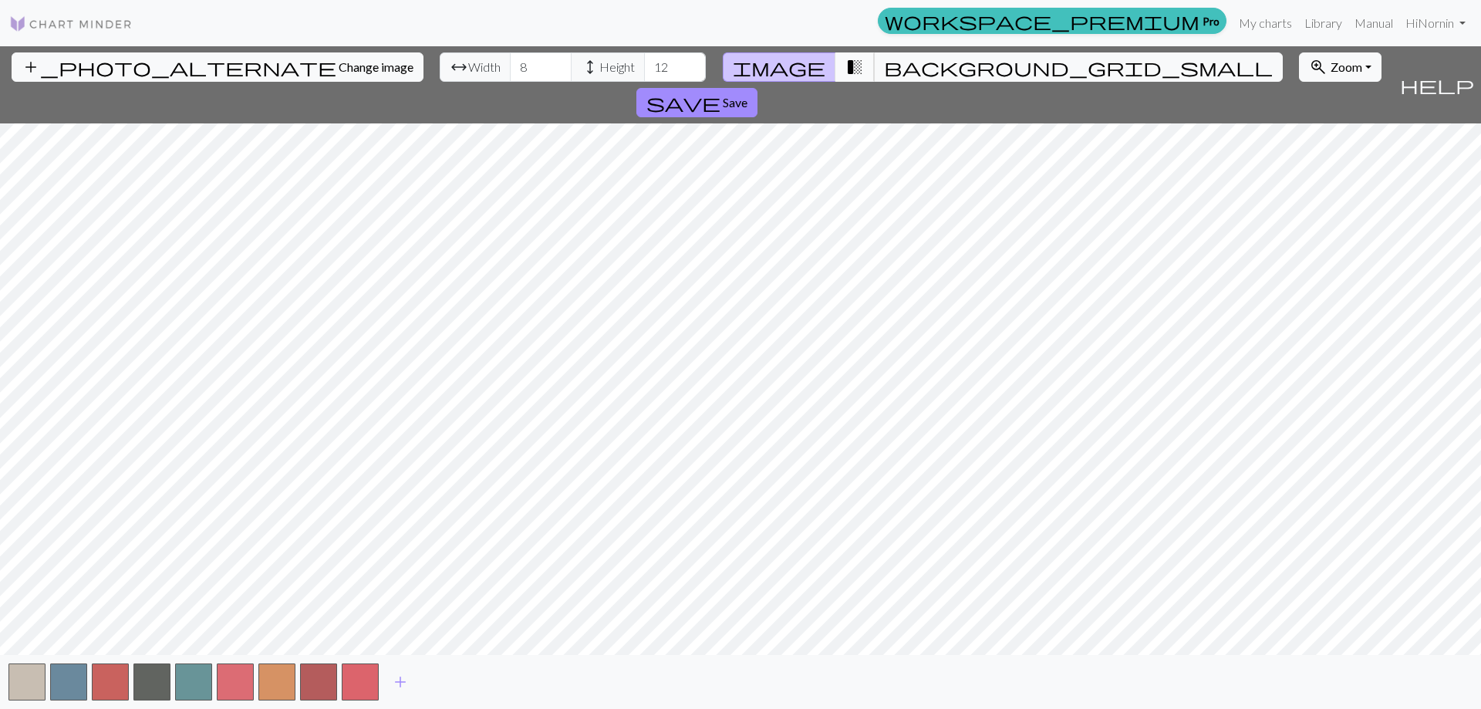
click at [846, 64] on span "transition_fade" at bounding box center [855, 67] width 19 height 22
click at [885, 63] on span "background_grid_small" at bounding box center [1078, 67] width 389 height 22
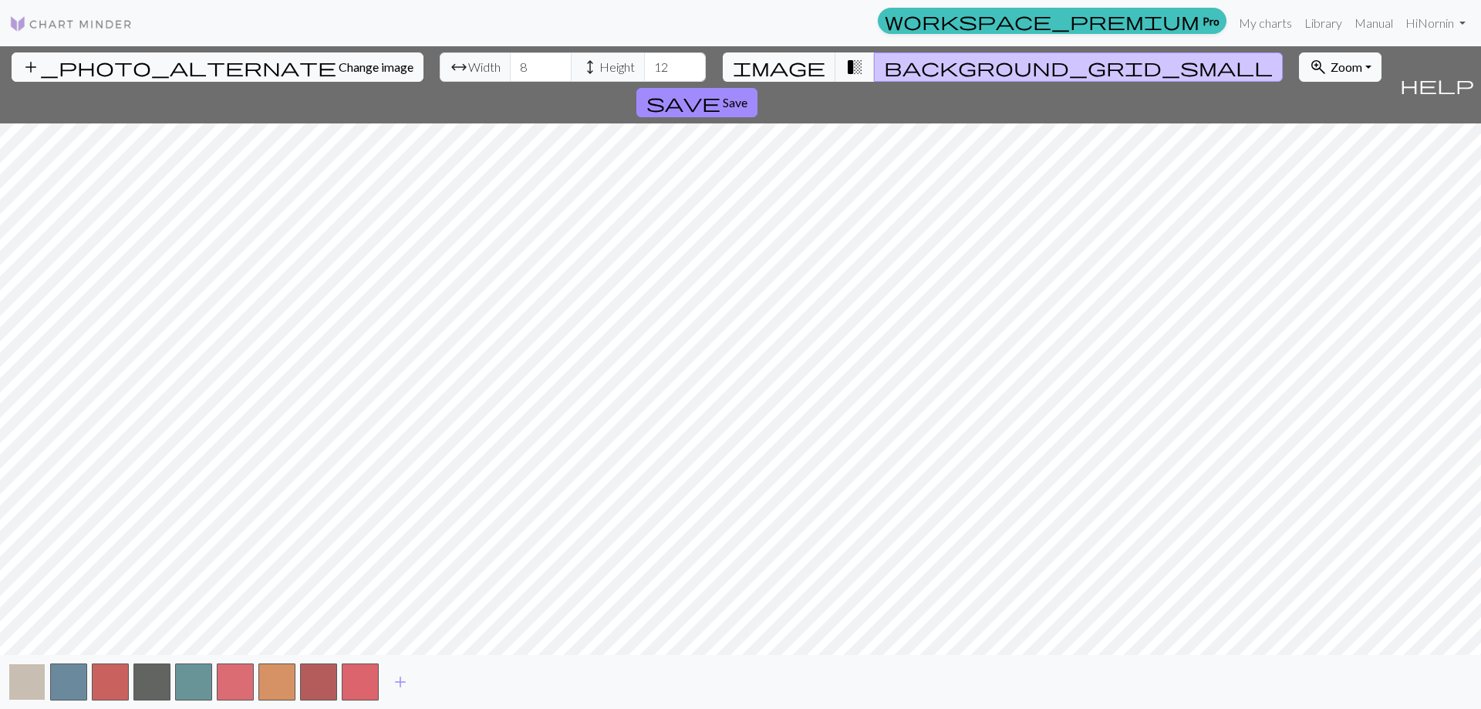
click at [29, 680] on button "button" at bounding box center [26, 681] width 37 height 37
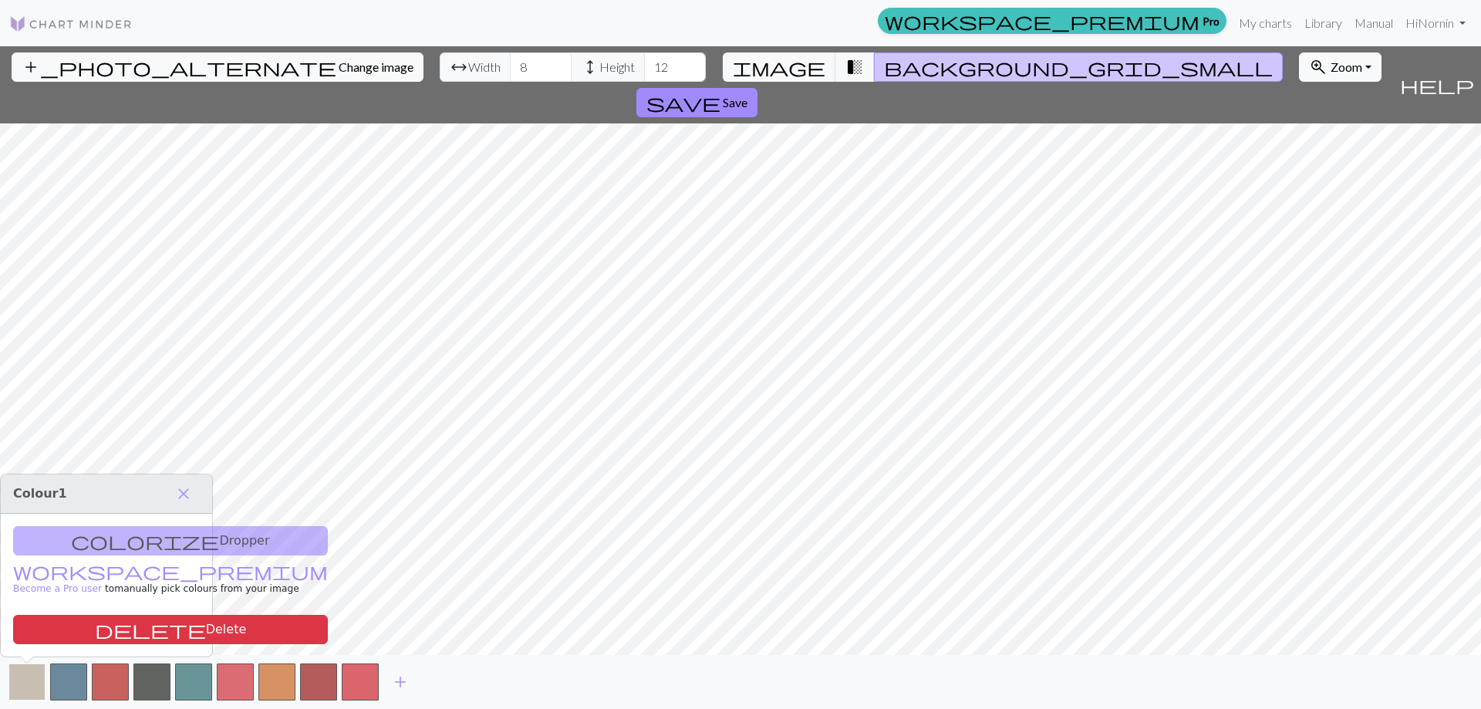
click at [29, 680] on button "button" at bounding box center [26, 681] width 37 height 37
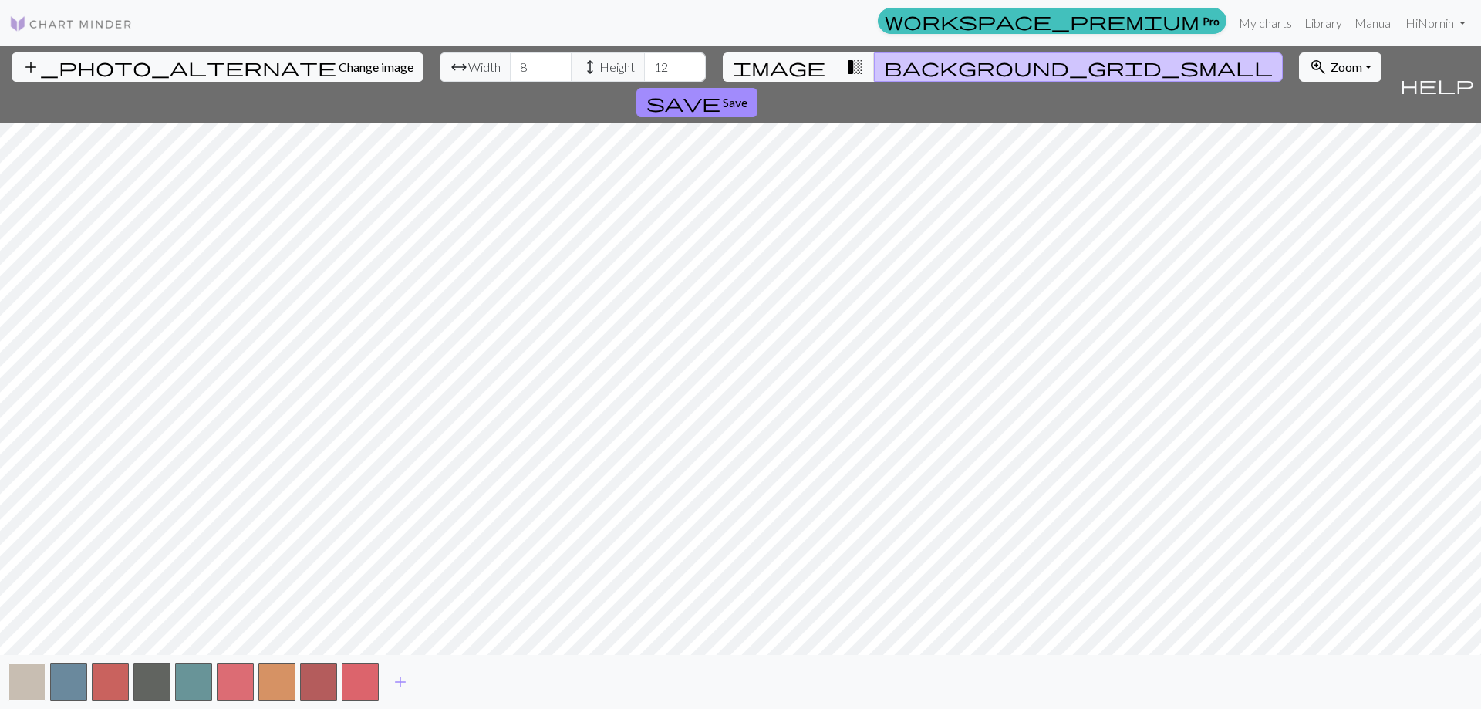
click at [29, 680] on button "button" at bounding box center [26, 681] width 37 height 37
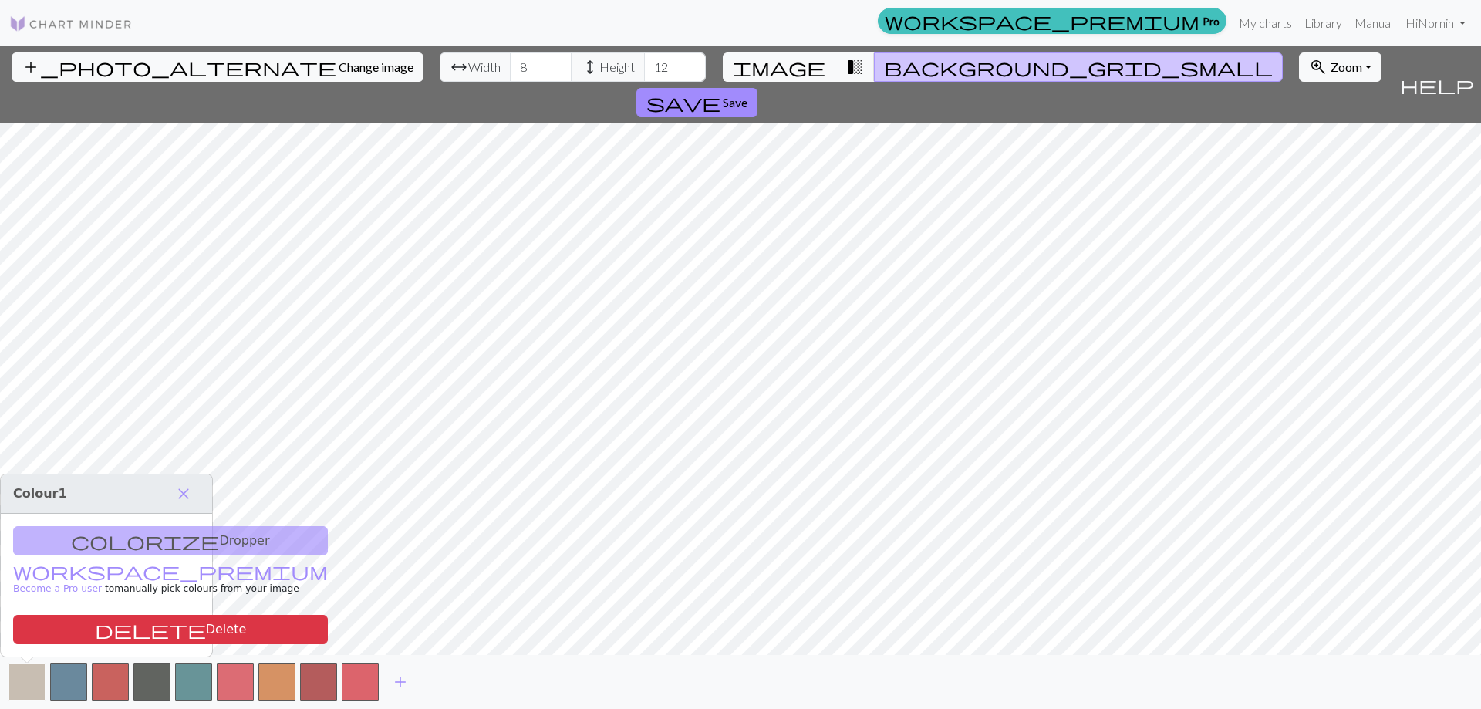
click at [29, 680] on button "button" at bounding box center [26, 681] width 37 height 37
click at [339, 69] on span "Change image" at bounding box center [376, 66] width 75 height 15
click at [748, 95] on span "Save" at bounding box center [735, 102] width 25 height 15
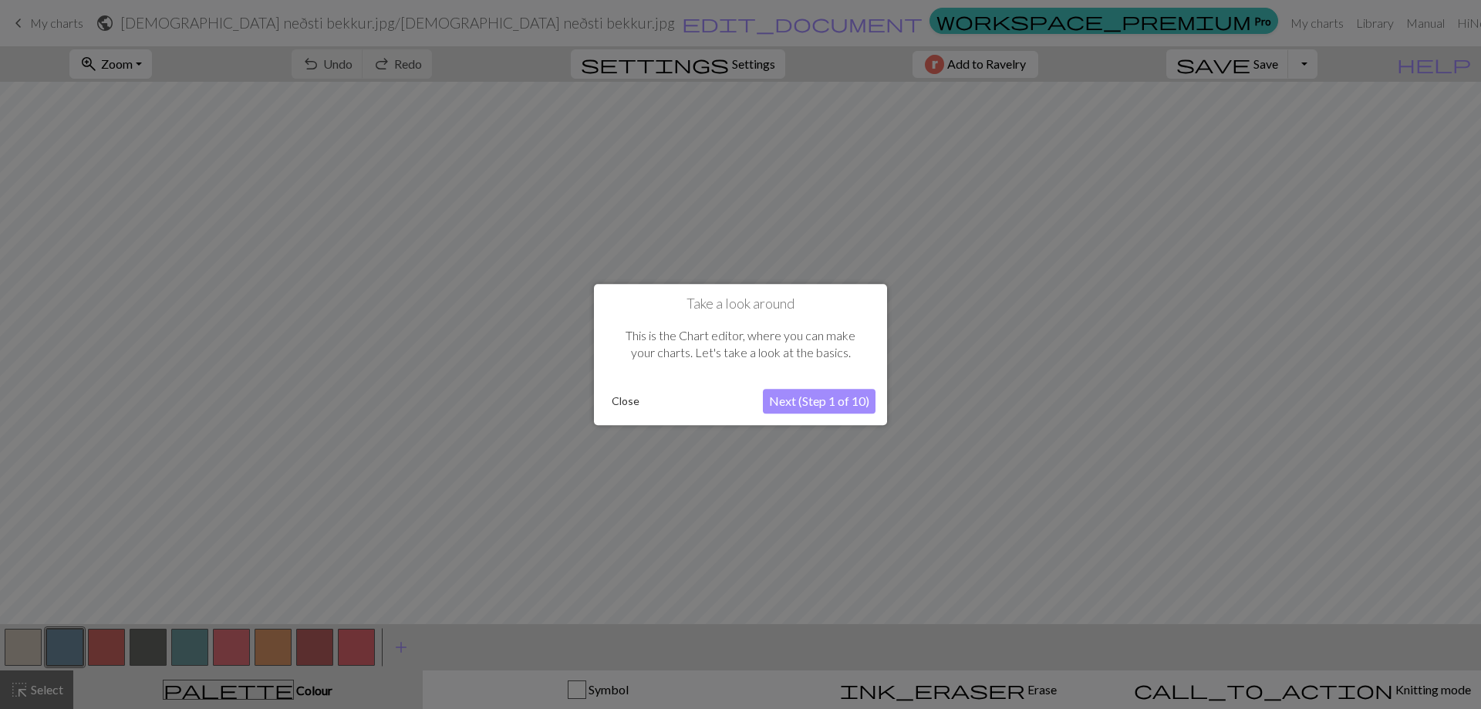
click at [828, 399] on button "Next (Step 1 of 10)" at bounding box center [819, 401] width 113 height 25
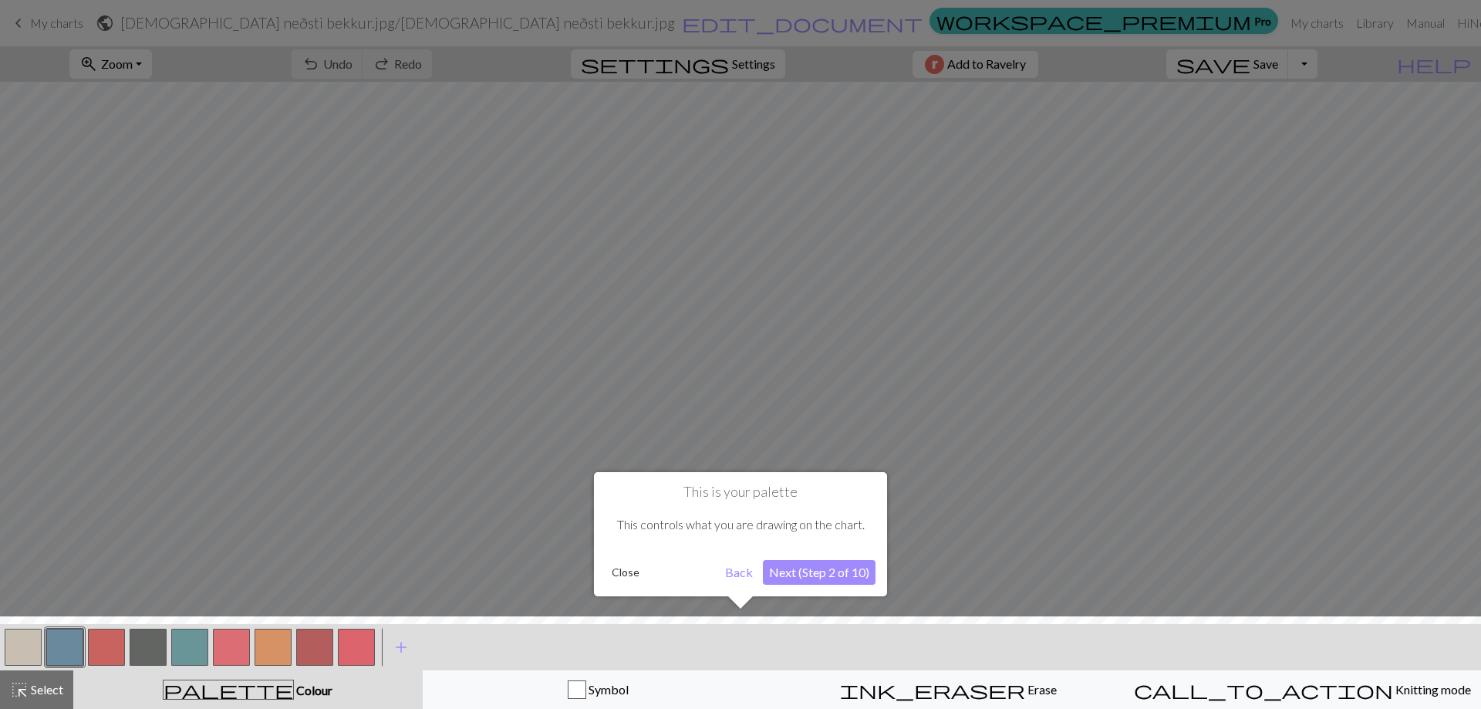
click at [818, 571] on button "Next (Step 2 of 10)" at bounding box center [819, 572] width 113 height 25
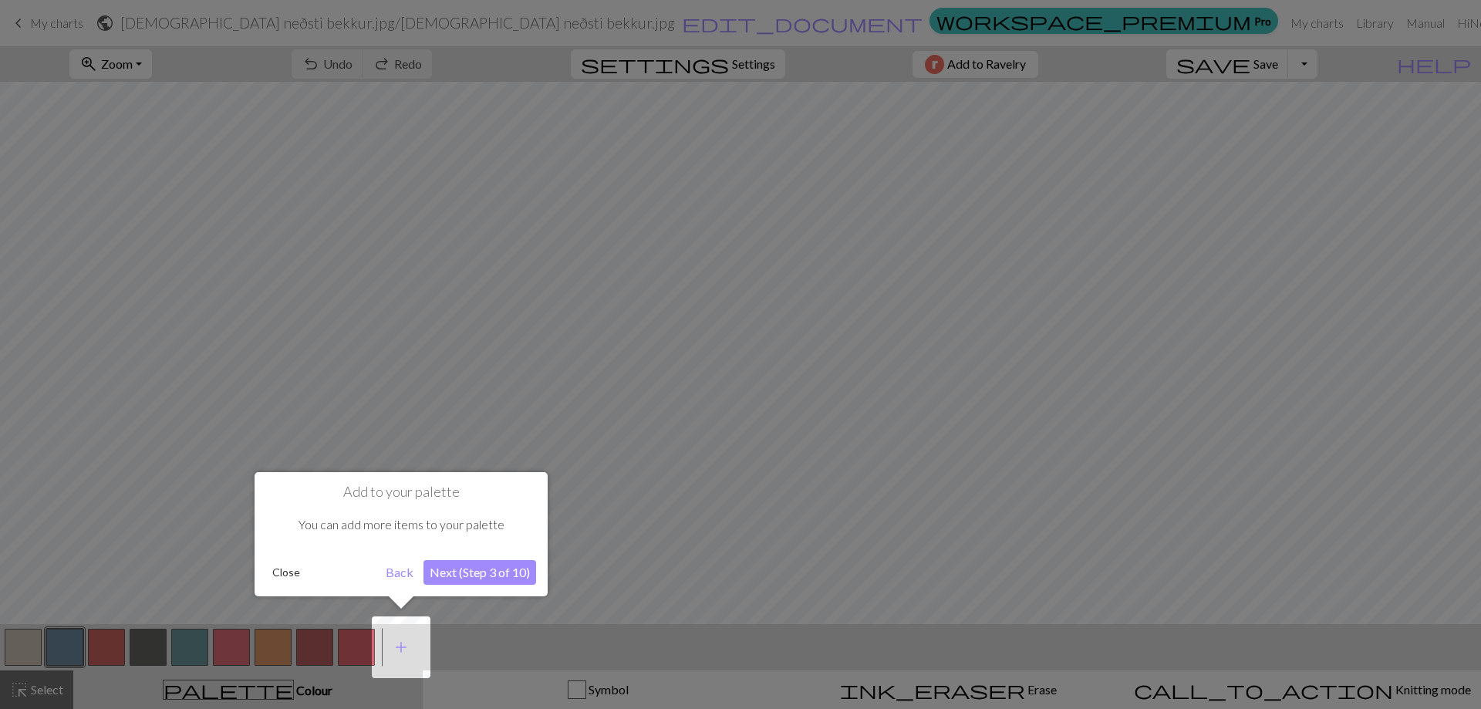
click at [502, 583] on button "Next (Step 3 of 10)" at bounding box center [480, 572] width 113 height 25
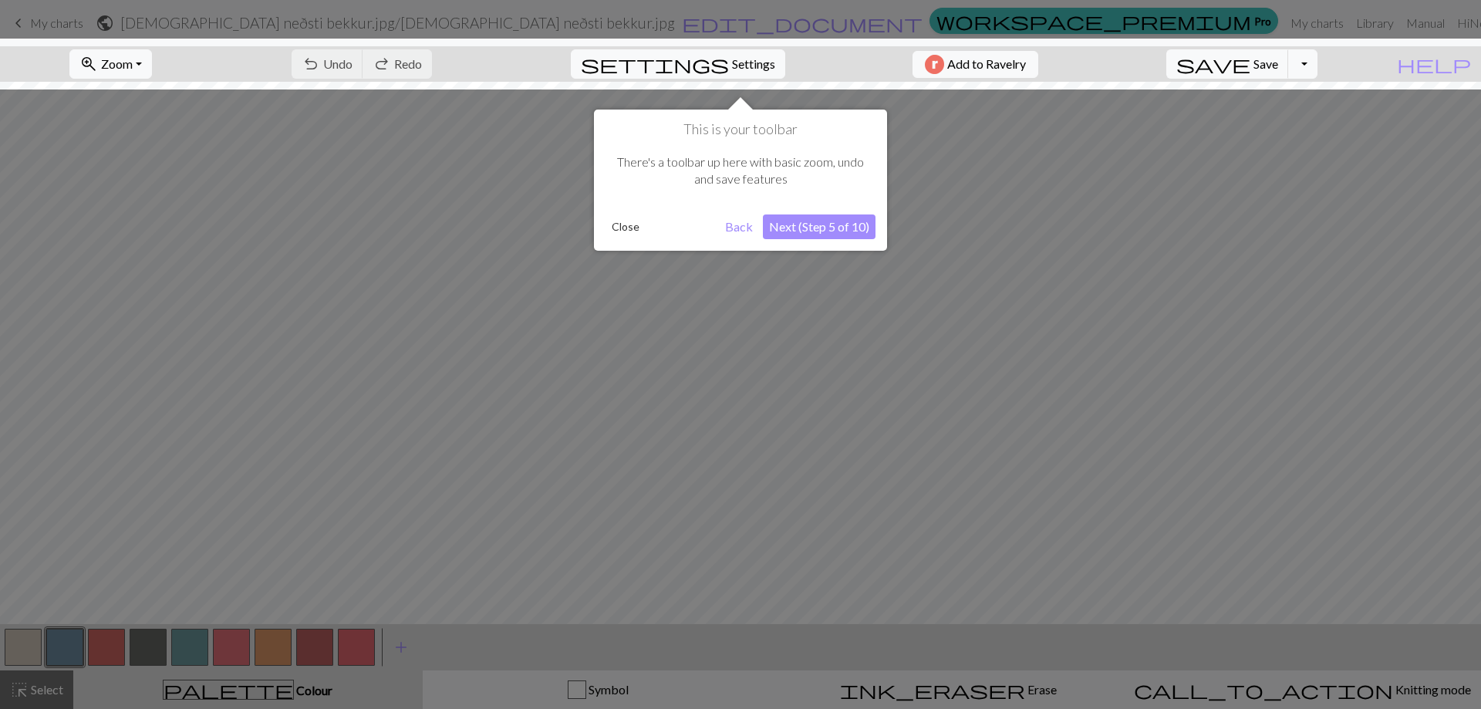
click at [832, 222] on button "Next (Step 5 of 10)" at bounding box center [819, 226] width 113 height 25
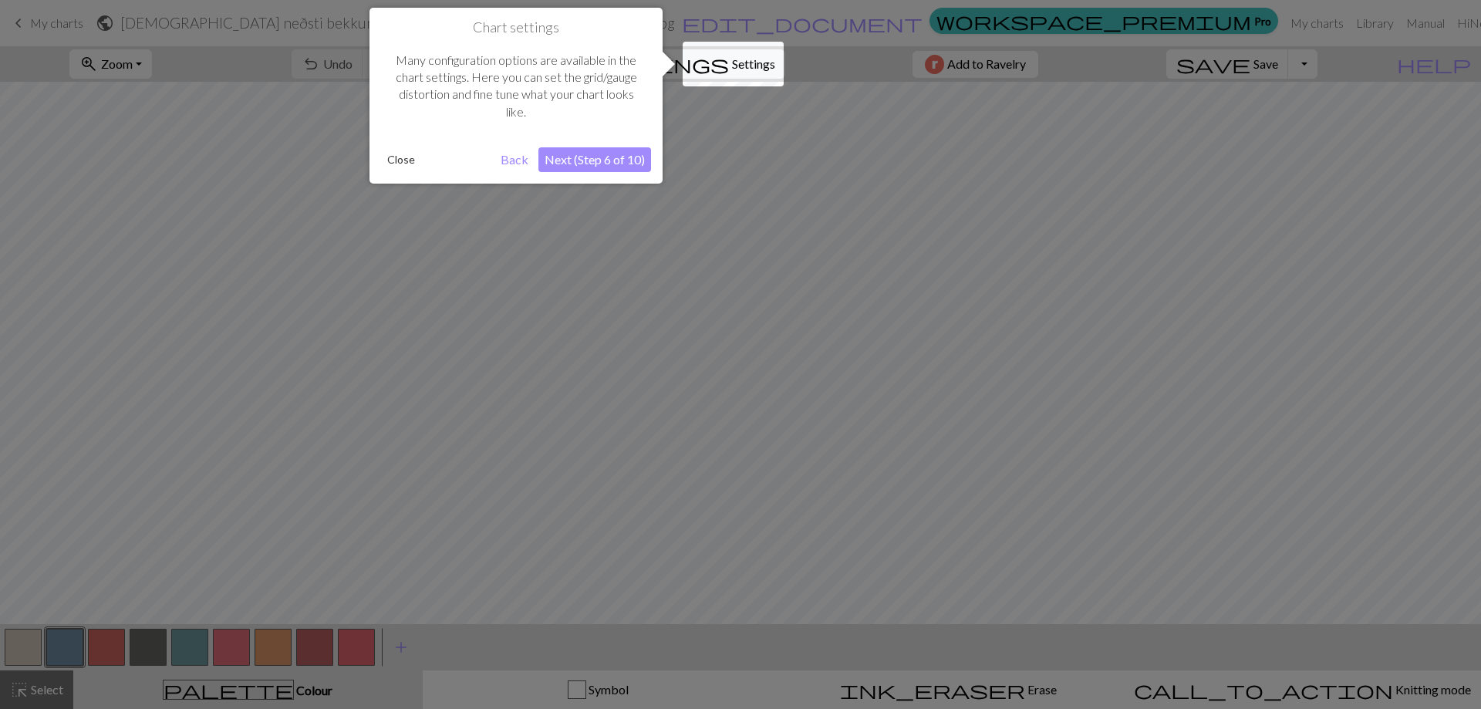
click at [591, 155] on button "Next (Step 6 of 10)" at bounding box center [594, 159] width 113 height 25
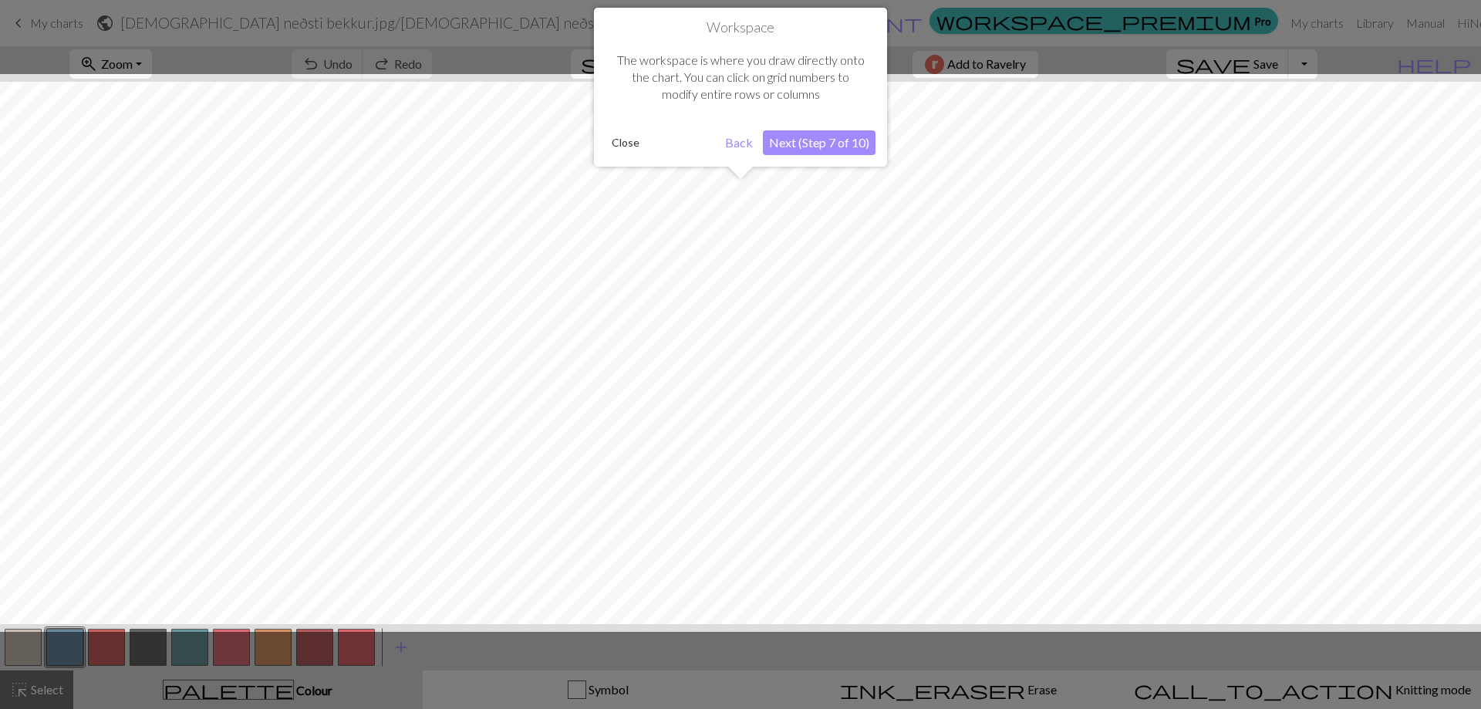
click at [808, 141] on button "Next (Step 7 of 10)" at bounding box center [819, 142] width 113 height 25
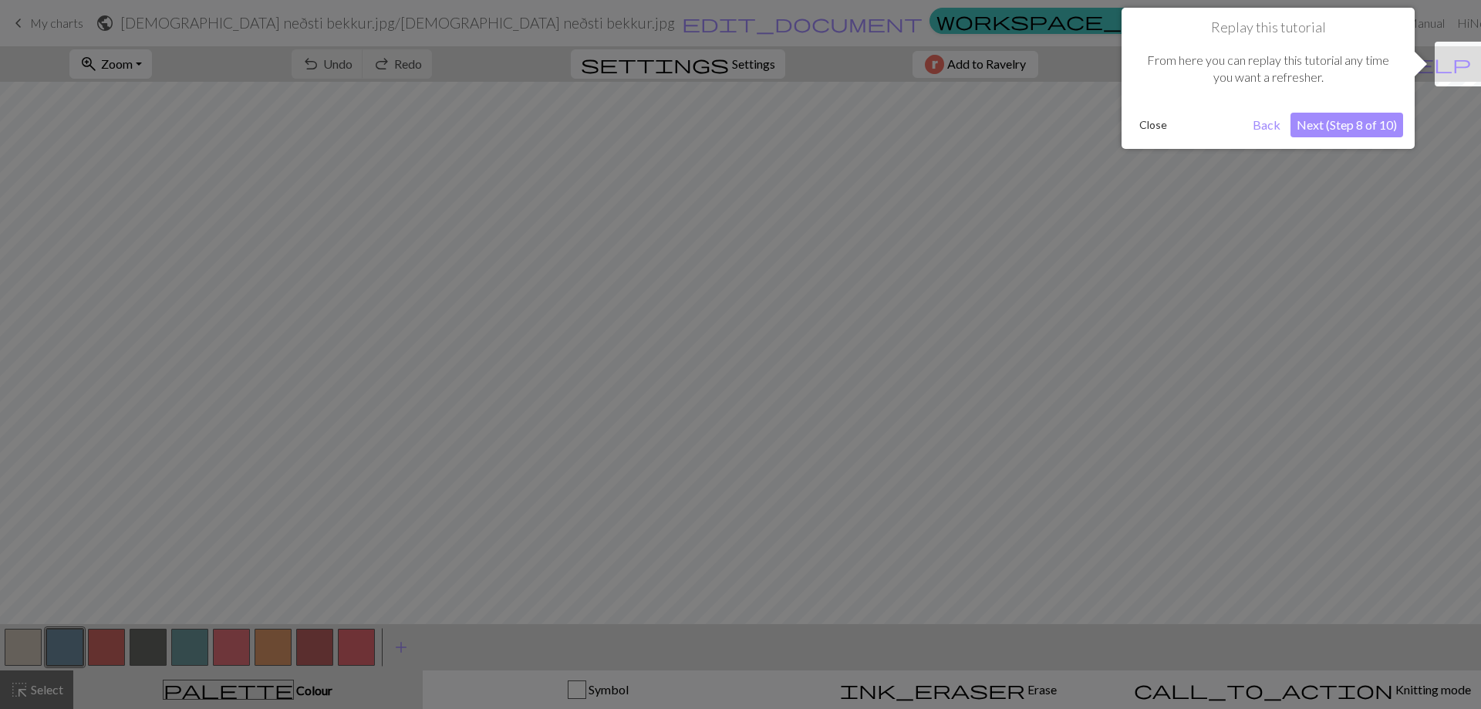
click at [1372, 125] on button "Next (Step 8 of 10)" at bounding box center [1347, 125] width 113 height 25
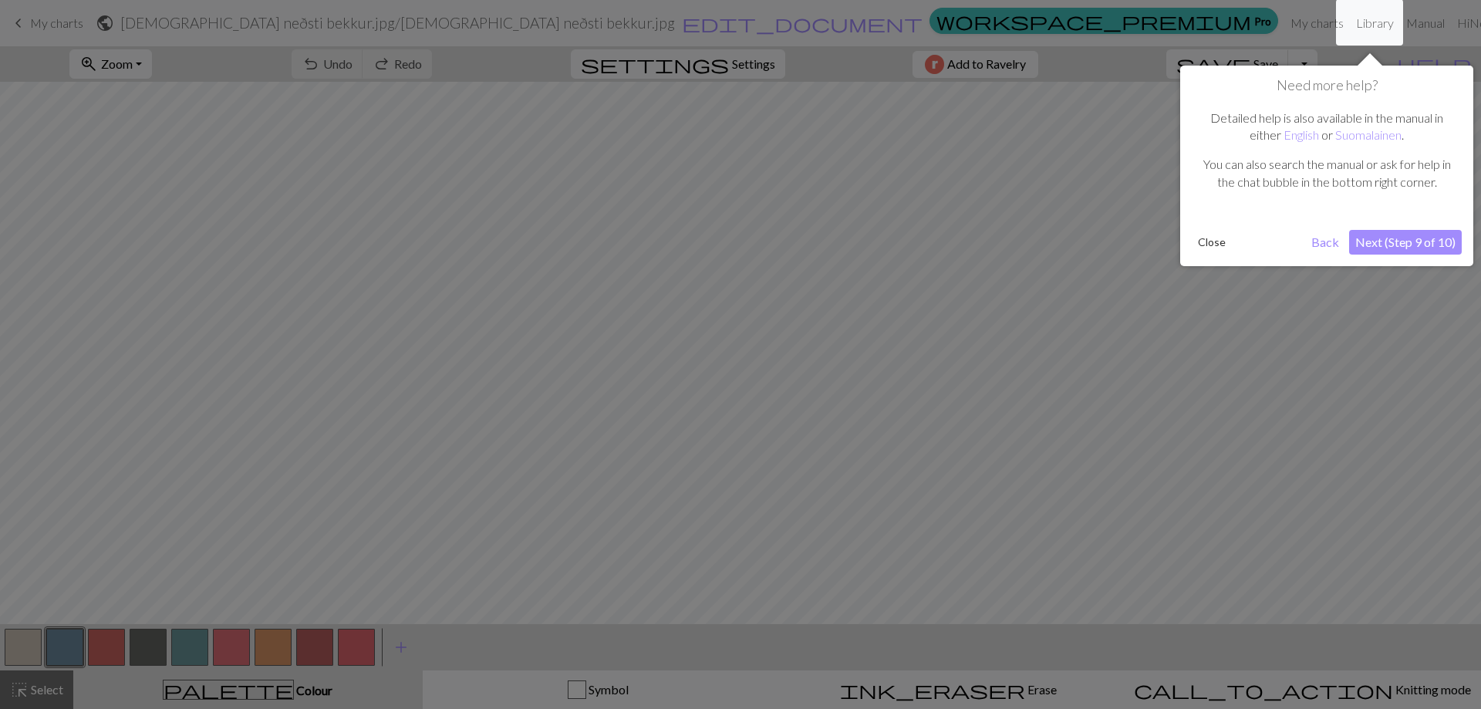
click at [1410, 236] on button "Next (Step 9 of 10)" at bounding box center [1405, 242] width 113 height 25
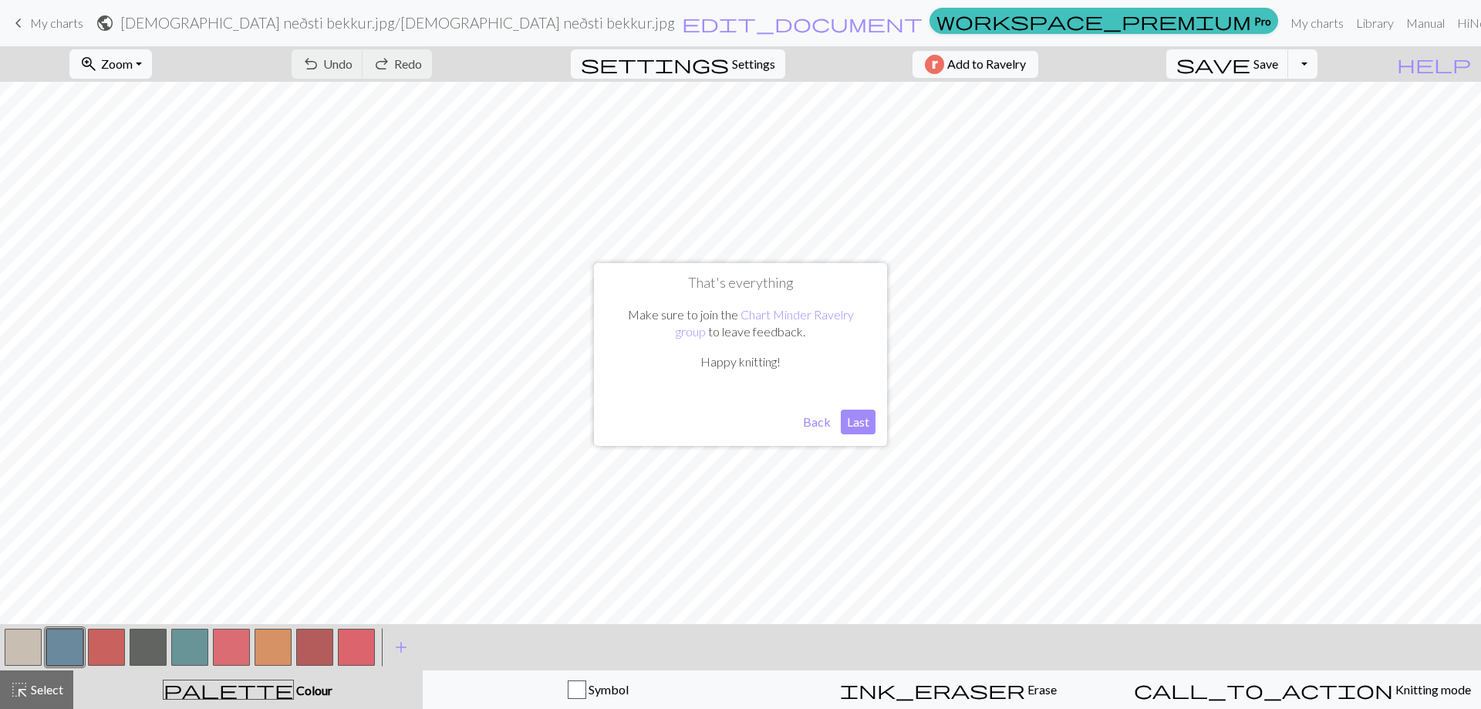
click at [865, 428] on button "Last" at bounding box center [858, 422] width 35 height 25
click at [133, 65] on span "Zoom" at bounding box center [117, 63] width 32 height 15
click at [143, 207] on button "100%" at bounding box center [131, 209] width 122 height 25
click at [98, 62] on span "zoom_in" at bounding box center [88, 64] width 19 height 22
click at [135, 263] on button "200%" at bounding box center [131, 259] width 122 height 25
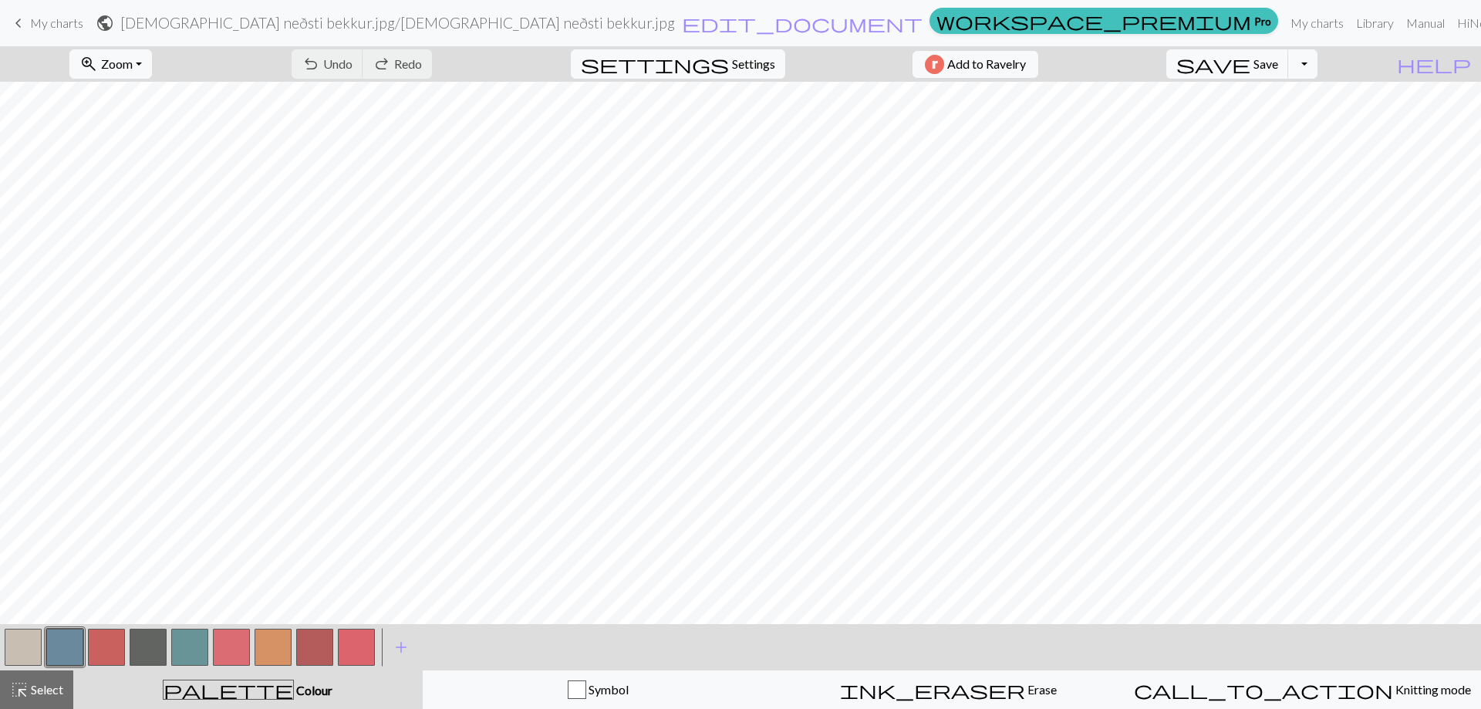
click at [13, 645] on button "button" at bounding box center [23, 647] width 37 height 37
click at [13, 645] on div "Edit colour Name MC Use advanced picker workspace_premium Become a Pro user to …" at bounding box center [740, 354] width 1481 height 709
click at [24, 646] on button "button" at bounding box center [23, 647] width 37 height 37
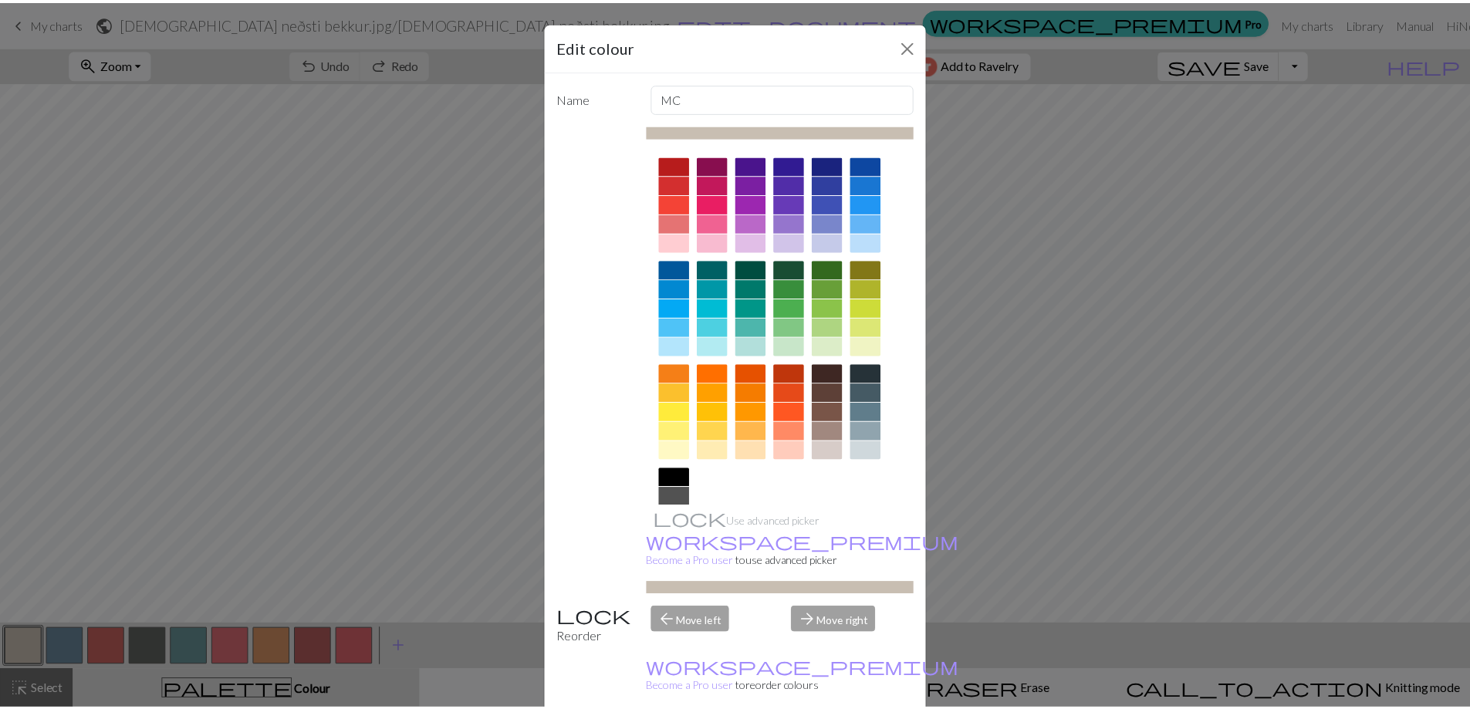
scroll to position [76, 0]
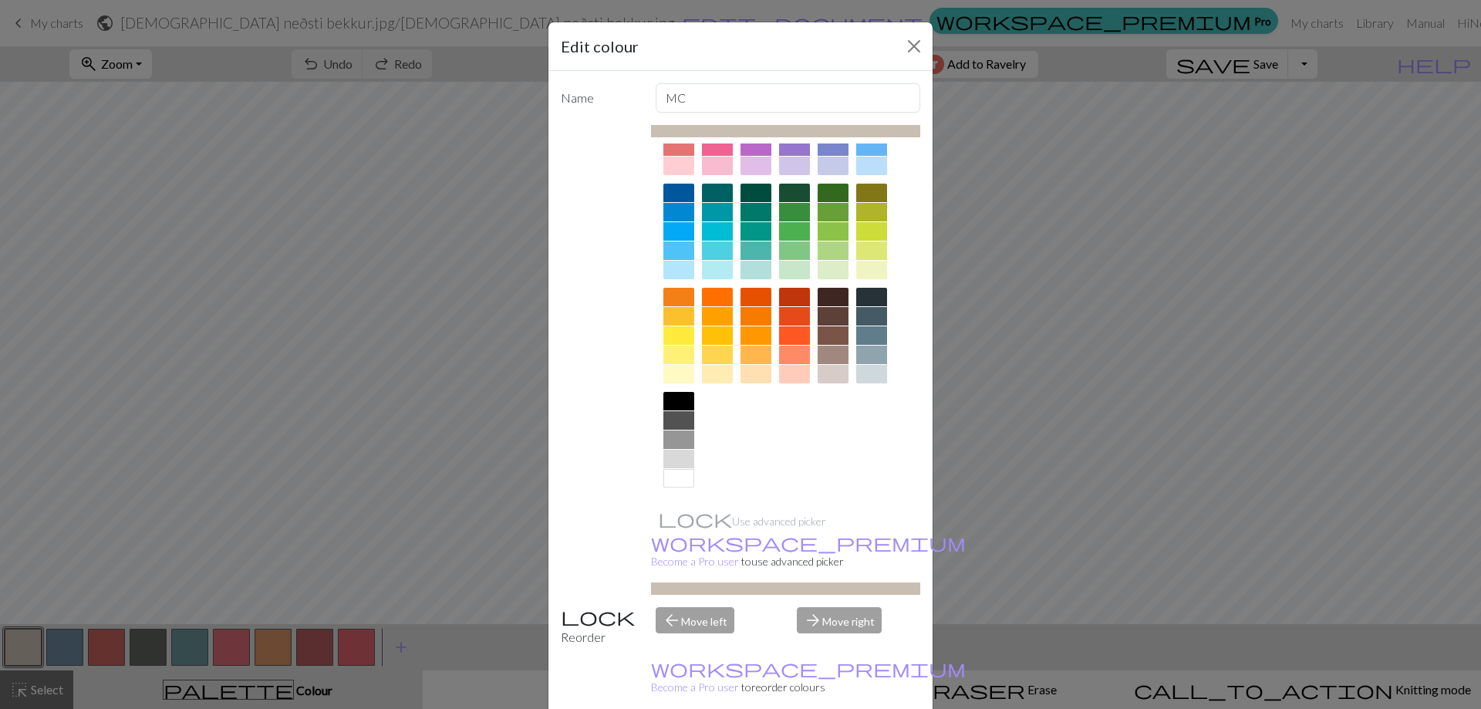
click at [673, 482] on div at bounding box center [678, 478] width 31 height 19
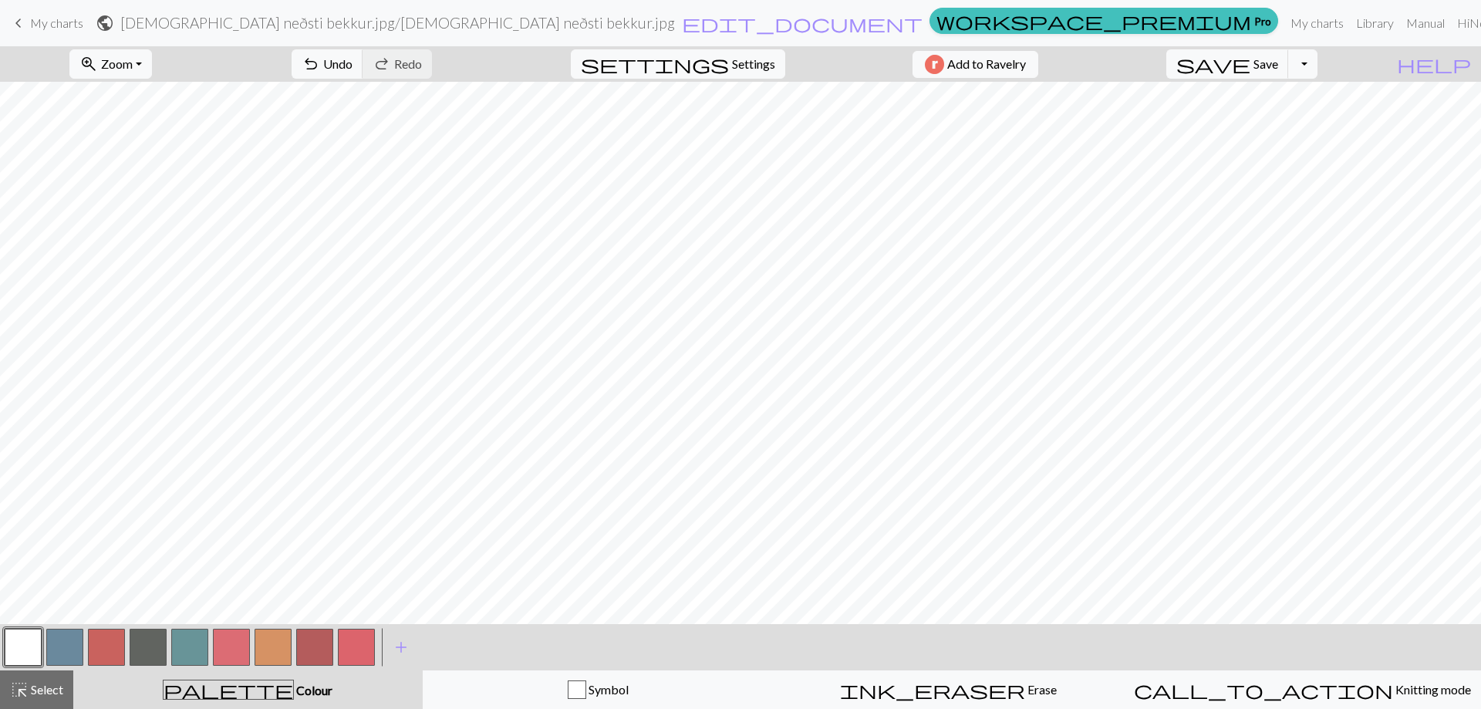
click at [103, 638] on button "button" at bounding box center [106, 647] width 37 height 37
click at [103, 644] on button "button" at bounding box center [106, 647] width 37 height 37
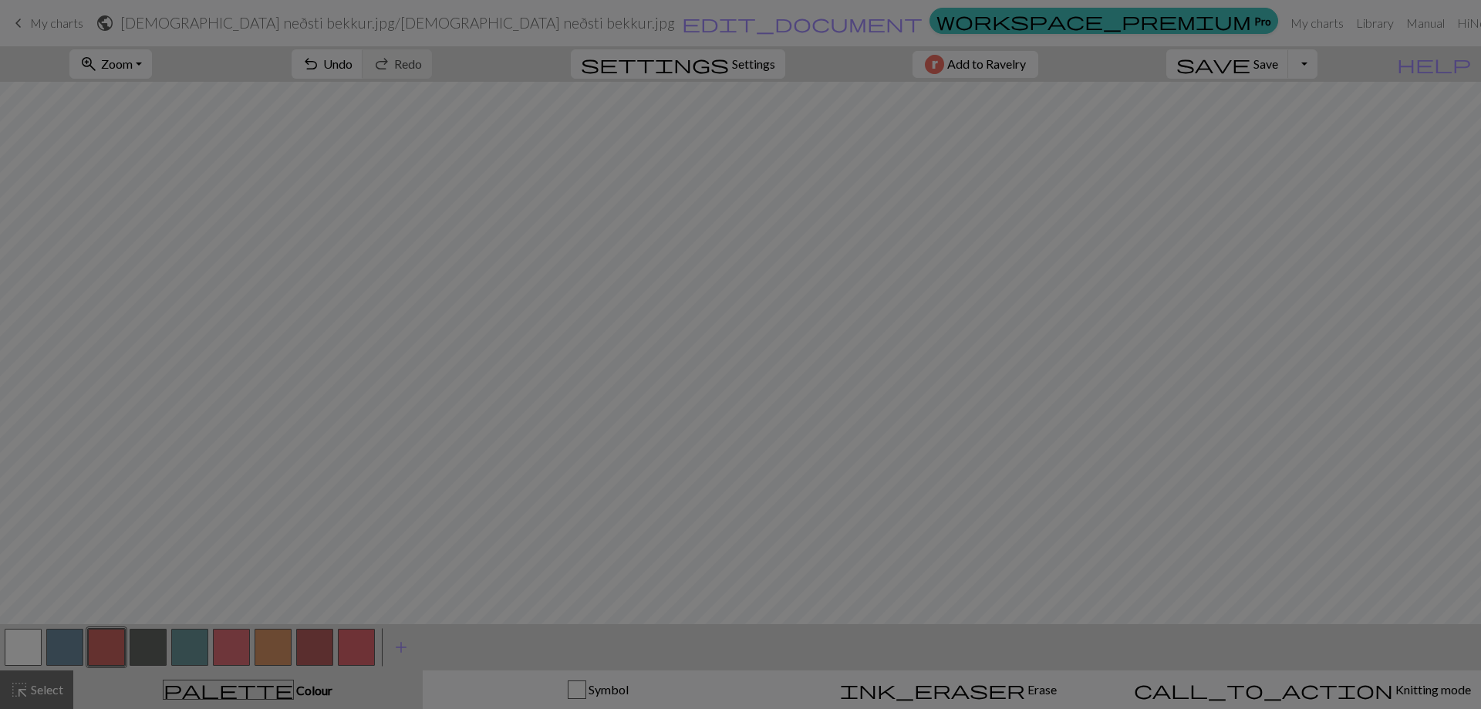
click at [103, 644] on div "Edit colour Name CC2 Use advanced picker workspace_premium Become a Pro user to…" at bounding box center [740, 354] width 1481 height 709
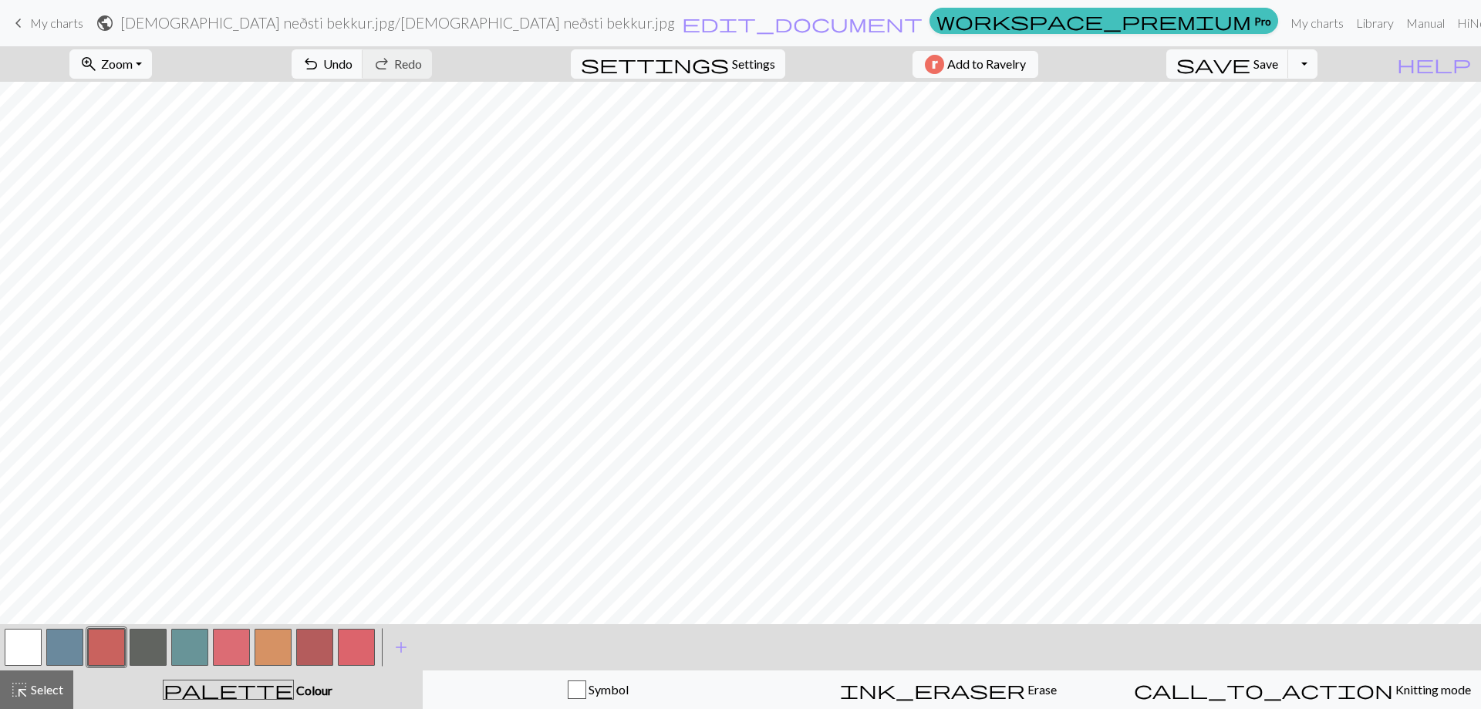
click at [103, 644] on button "button" at bounding box center [106, 647] width 37 height 37
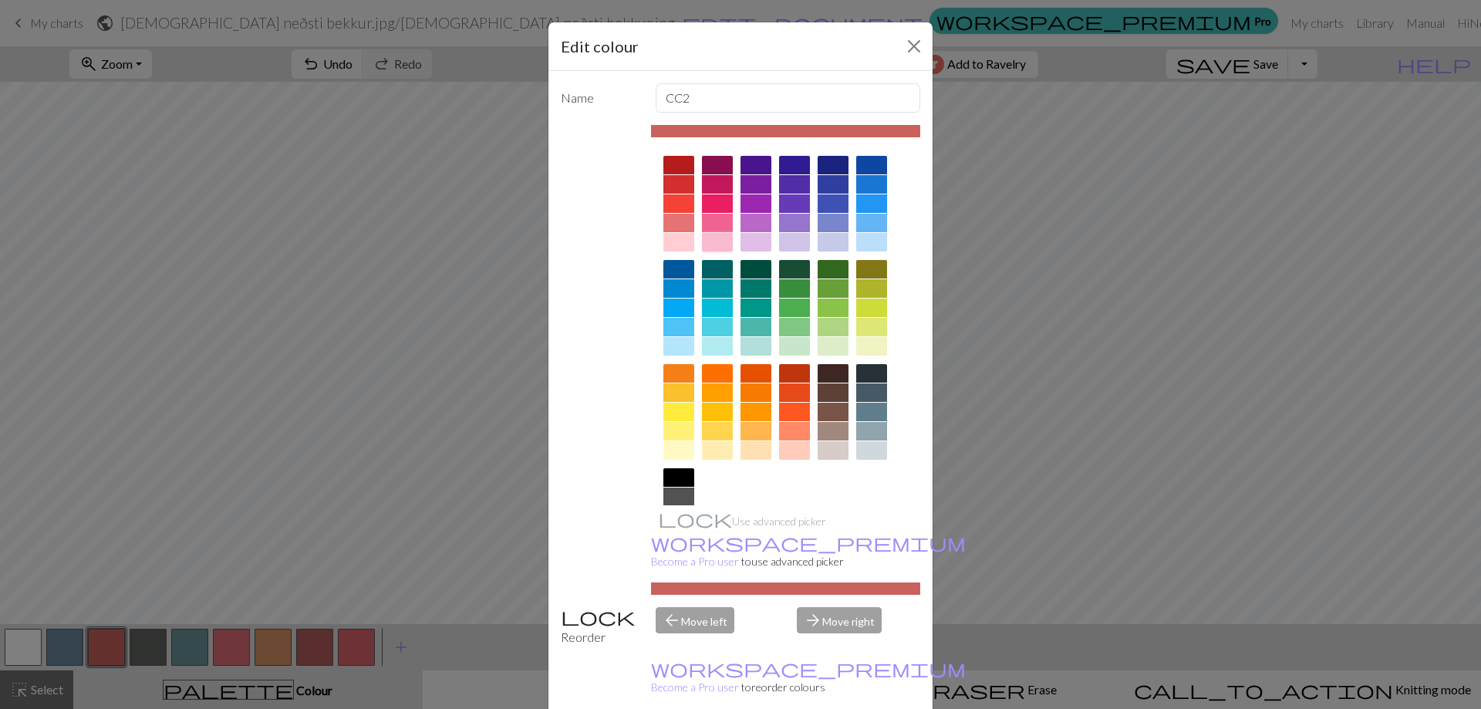
click at [714, 245] on div at bounding box center [717, 242] width 31 height 19
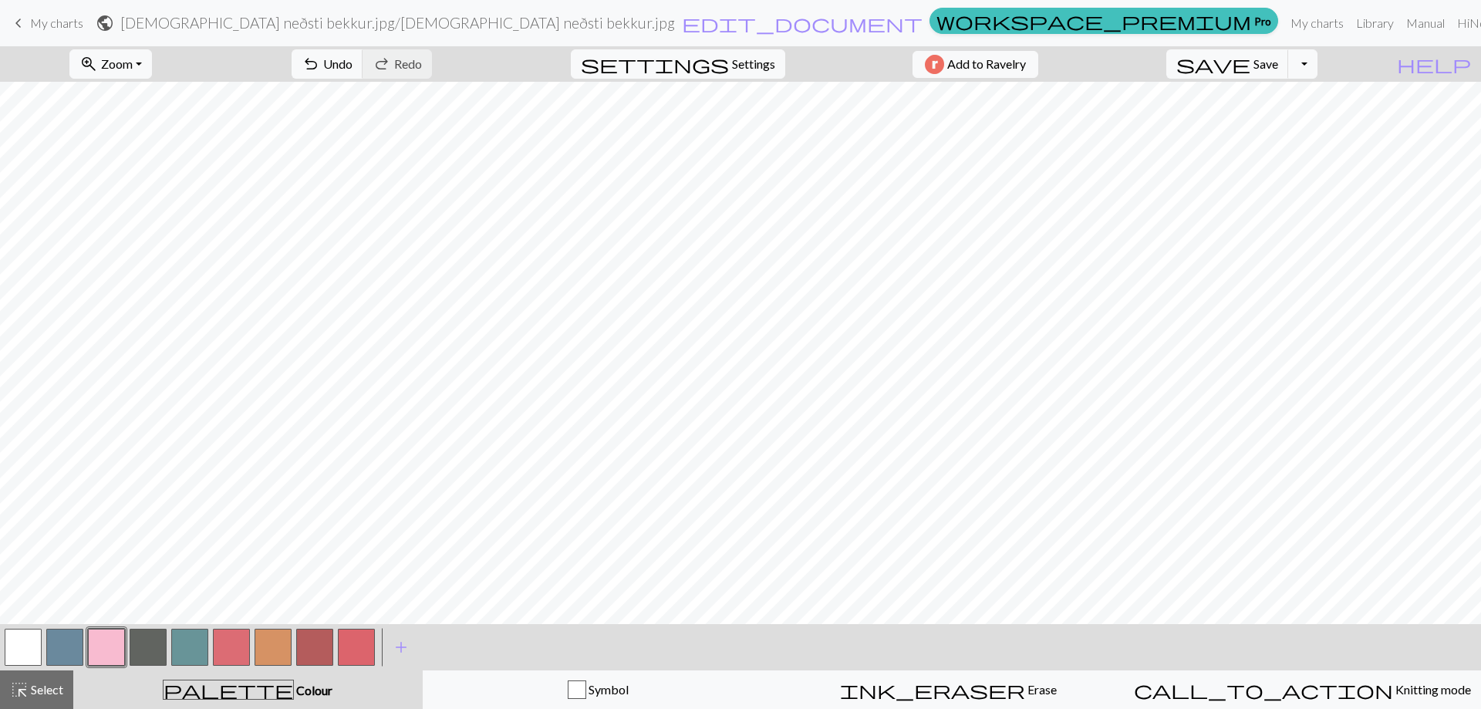
click at [239, 647] on button "button" at bounding box center [231, 647] width 37 height 37
click at [239, 646] on button "button" at bounding box center [231, 647] width 37 height 37
click at [239, 646] on div "Edit colour Name CC5 Use advanced picker workspace_premium Become a Pro user to…" at bounding box center [740, 354] width 1481 height 709
click at [232, 646] on button "button" at bounding box center [231, 647] width 37 height 37
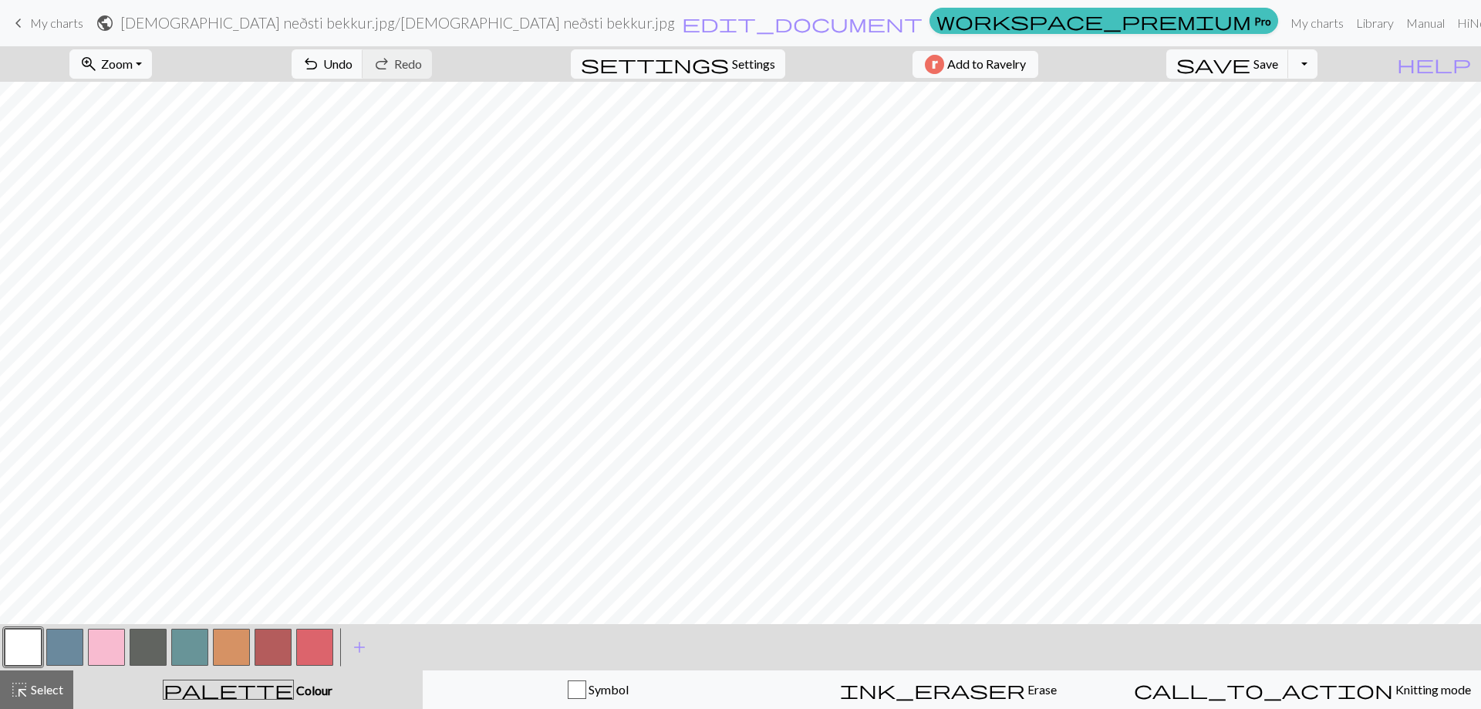
click at [285, 654] on button "button" at bounding box center [273, 647] width 37 height 37
click at [276, 648] on button "button" at bounding box center [273, 647] width 37 height 37
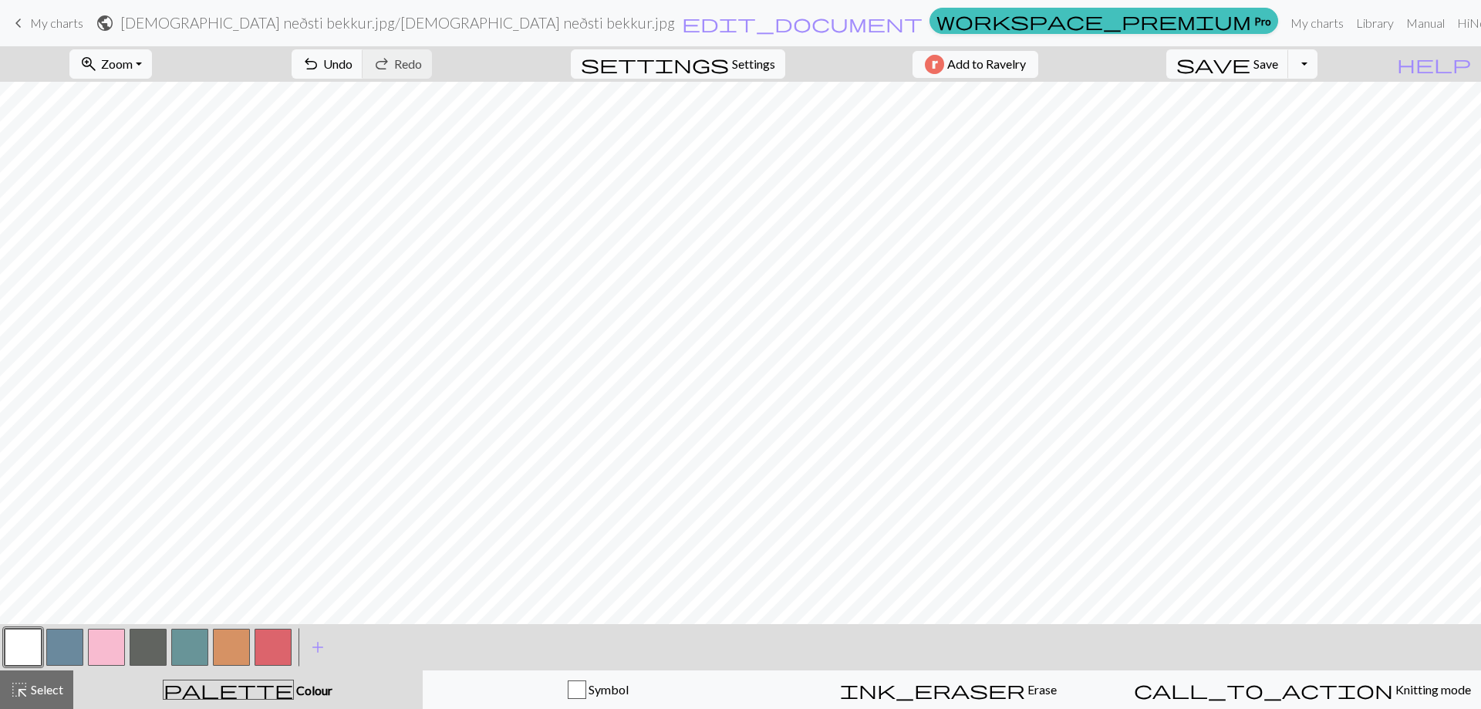
click at [261, 640] on button "button" at bounding box center [273, 647] width 37 height 37
click at [288, 633] on button "button" at bounding box center [273, 647] width 37 height 37
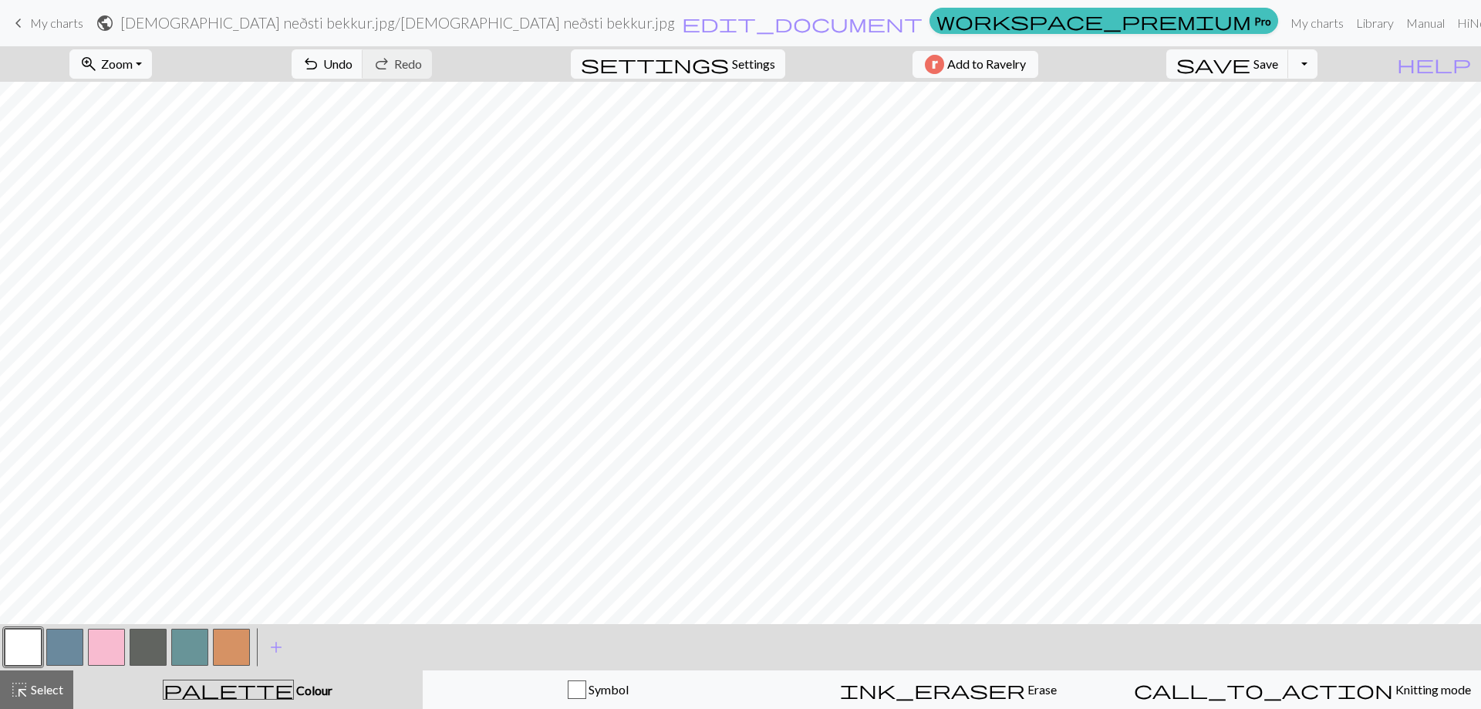
click at [103, 646] on button "button" at bounding box center [106, 647] width 37 height 37
click at [187, 643] on button "button" at bounding box center [189, 647] width 37 height 37
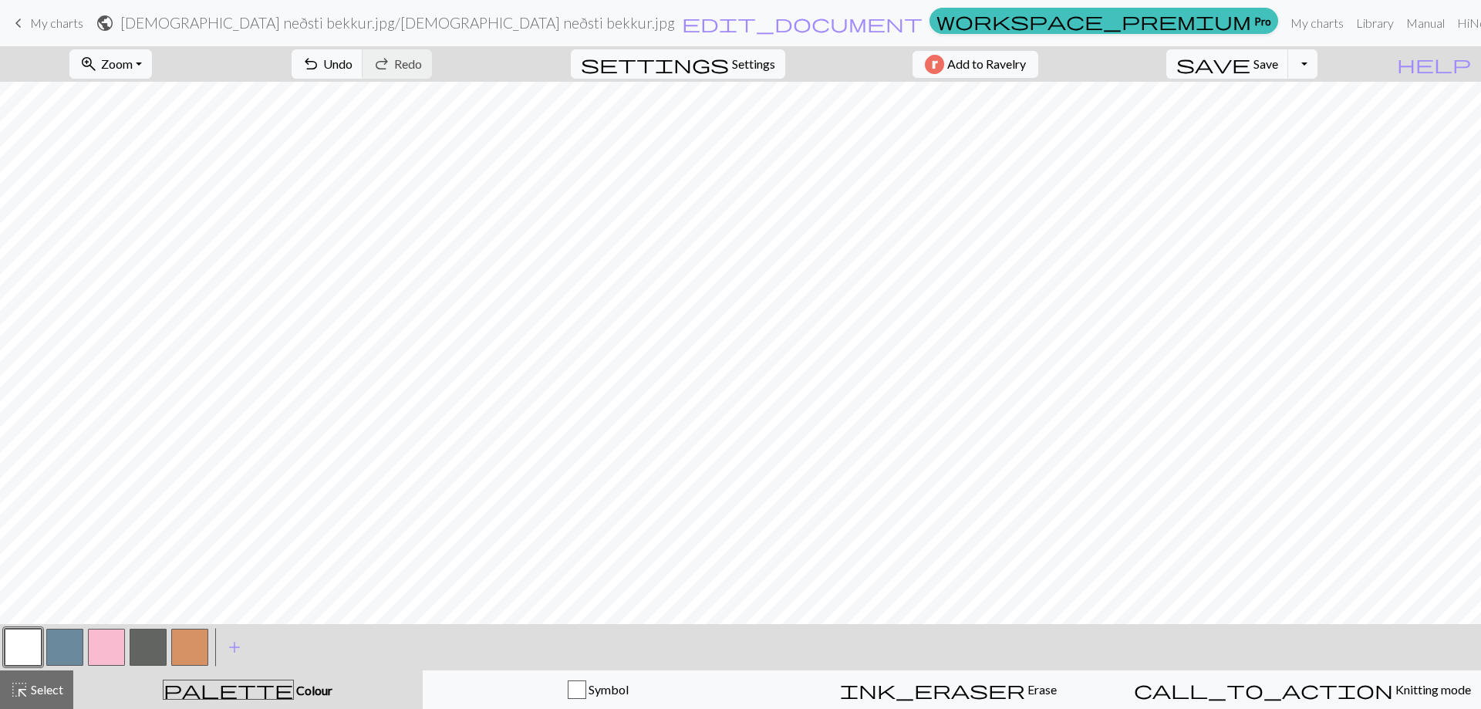
click at [65, 643] on button "button" at bounding box center [64, 647] width 37 height 37
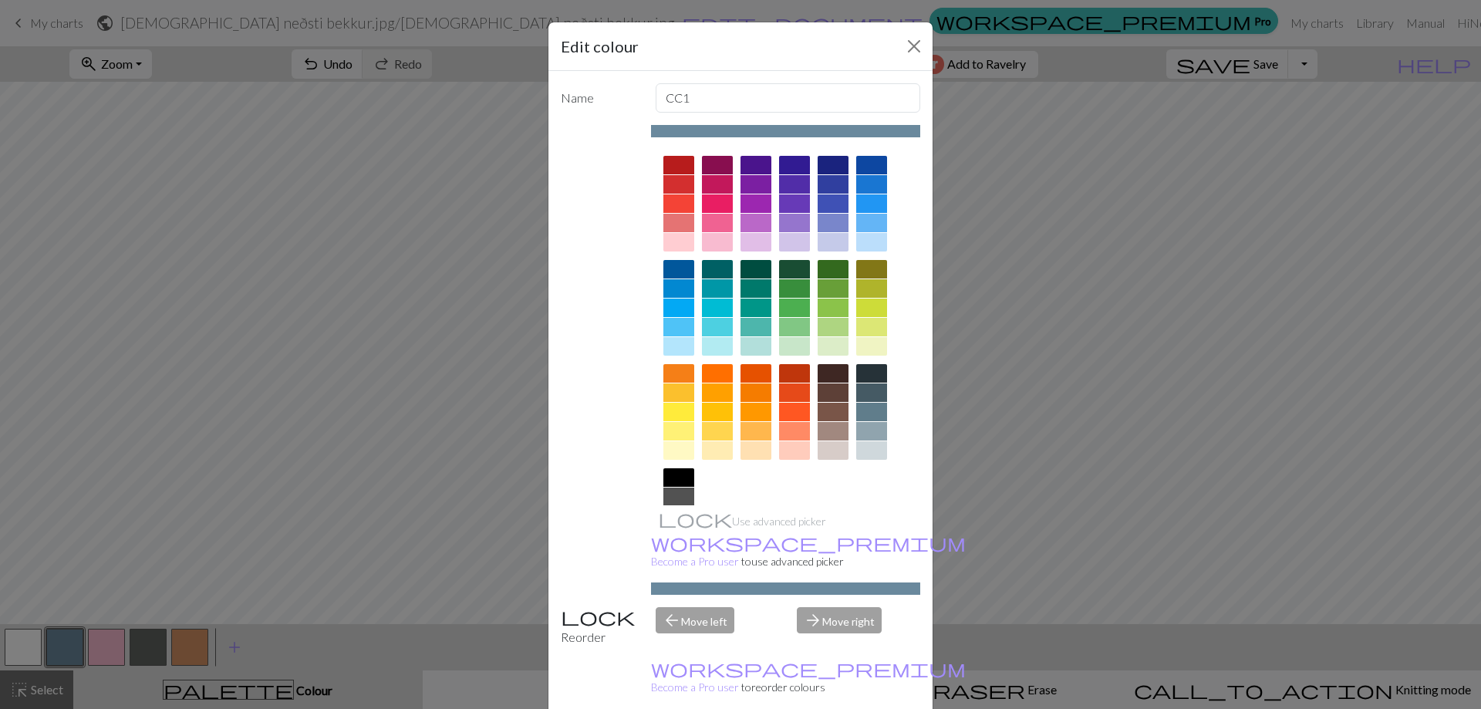
click at [673, 348] on div at bounding box center [678, 346] width 31 height 19
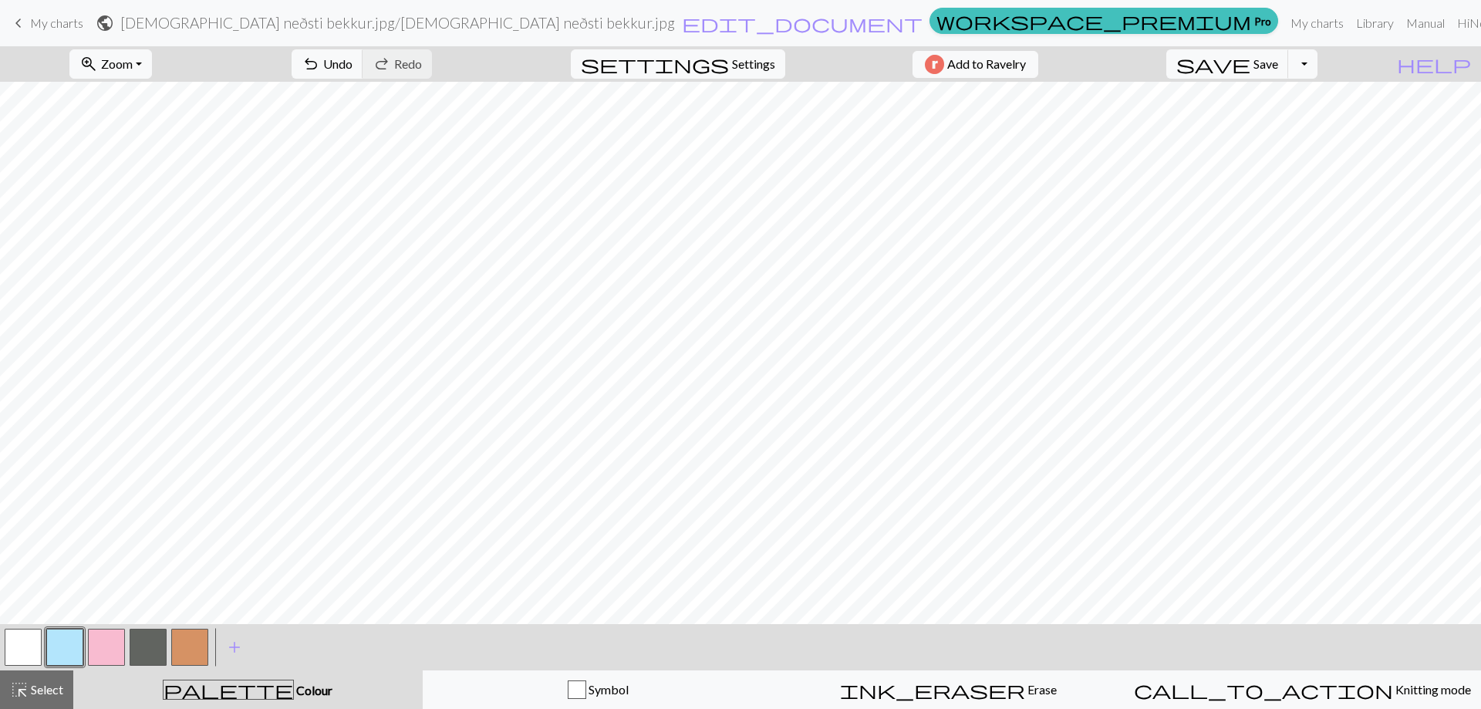
click at [187, 648] on button "button" at bounding box center [189, 647] width 37 height 37
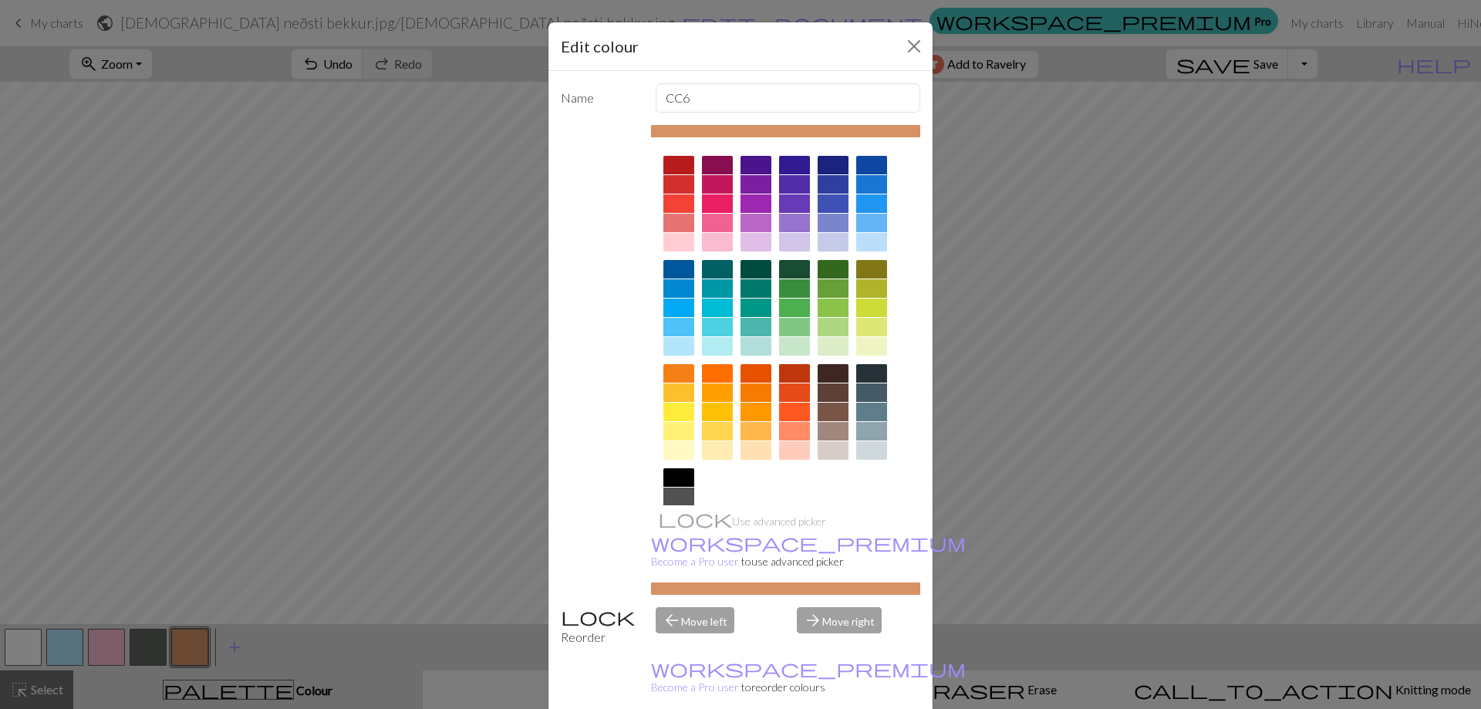
click at [673, 434] on div at bounding box center [678, 431] width 31 height 19
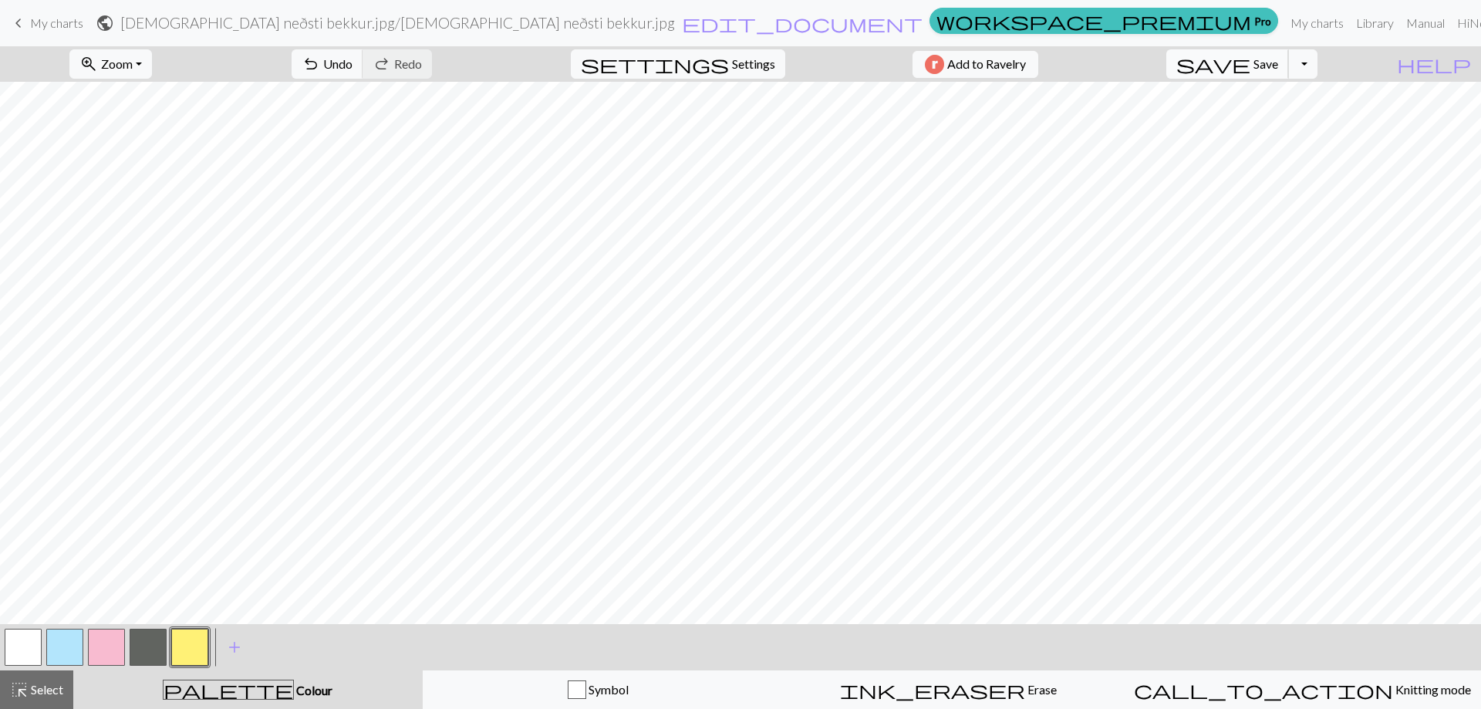
click at [1278, 65] on span "Save" at bounding box center [1266, 63] width 25 height 15
click at [1278, 62] on span "Save" at bounding box center [1266, 63] width 25 height 15
click at [592, 20] on h2 "munstur neðsti bekkur.jpg / munstur neðsti bekkur.jpg" at bounding box center [397, 23] width 555 height 18
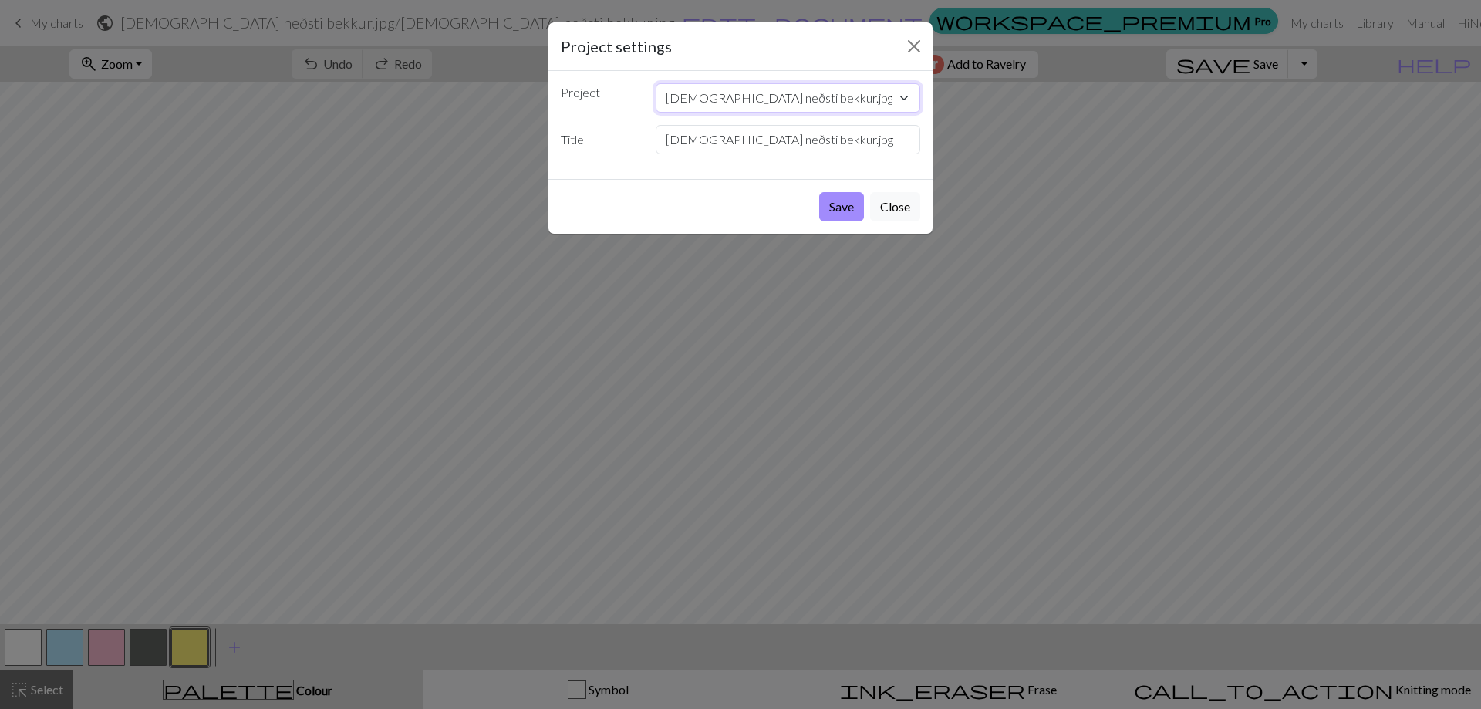
click at [811, 99] on select "munstur neðsti bekkur.jpg 2025-08-19 13_34_51-Skjal_25081912470.pdf - Adobe Acr…" at bounding box center [788, 97] width 265 height 29
click at [759, 96] on select "munstur neðsti bekkur.jpg 2025-08-19 13_34_51-Skjal_25081912470.pdf - Adobe Acr…" at bounding box center [788, 97] width 265 height 29
click at [748, 131] on input "munstur neðsti bekkur.jpg" at bounding box center [788, 139] width 265 height 29
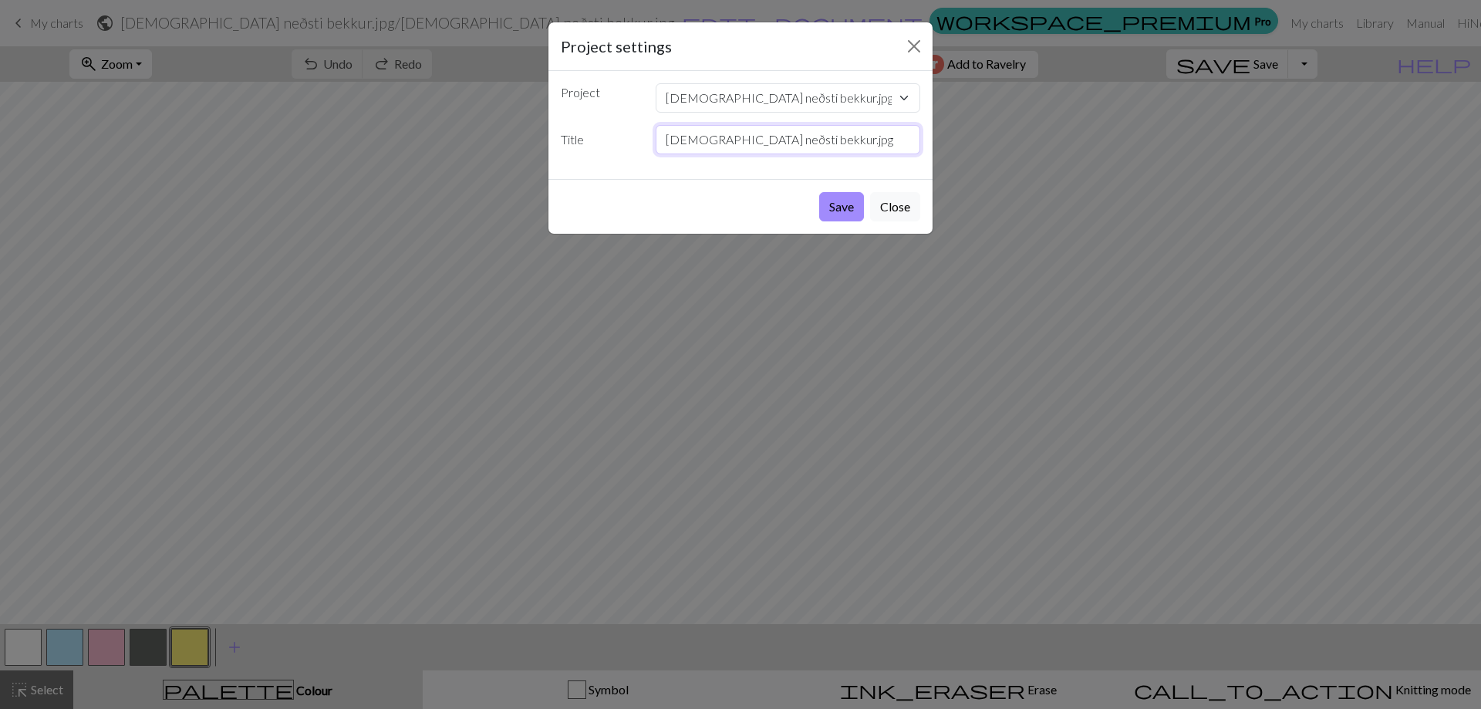
click at [748, 134] on input "munstur neðsti bekkur.jpg" at bounding box center [788, 139] width 265 height 29
type input "Chart A"
click at [848, 208] on button "Save" at bounding box center [841, 206] width 45 height 29
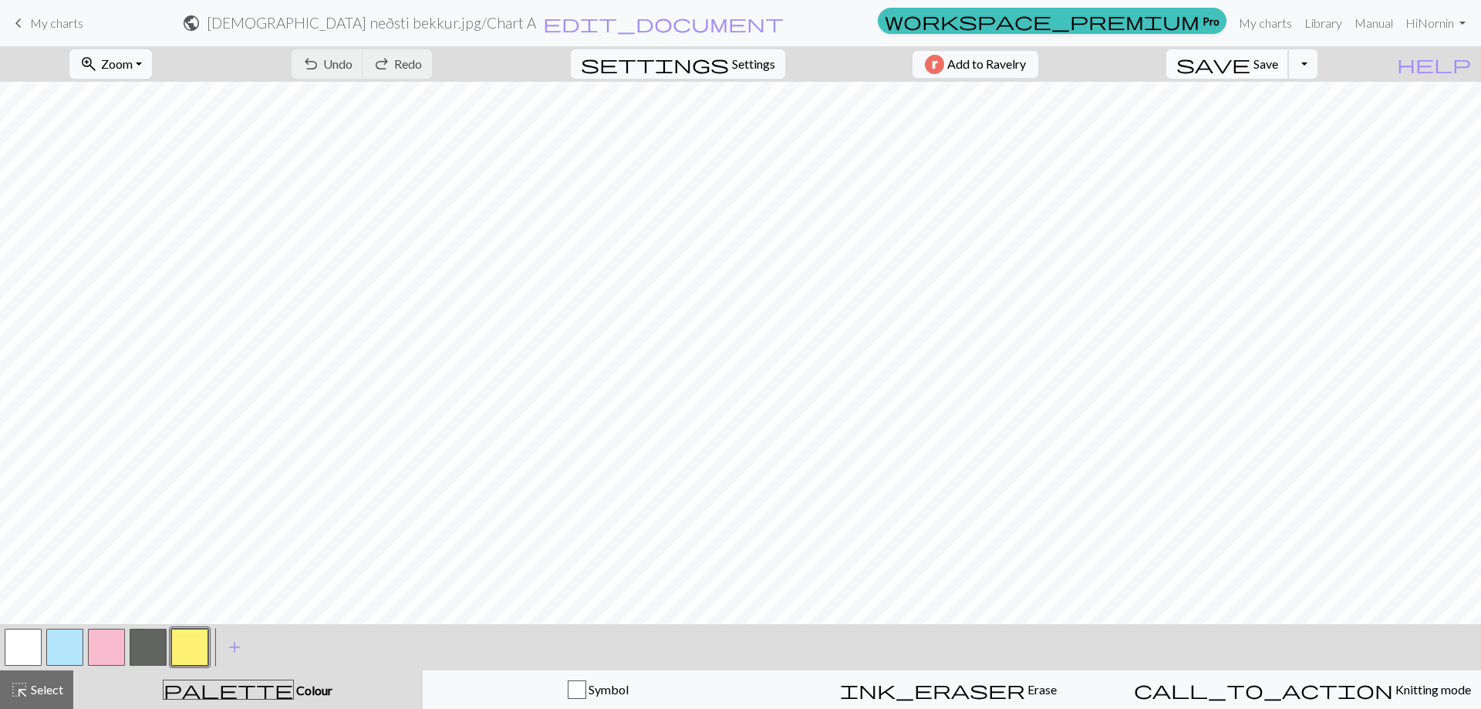
click at [1282, 68] on button "save Save Save" at bounding box center [1227, 63] width 123 height 29
click at [758, 22] on span "edit_document" at bounding box center [663, 23] width 241 height 22
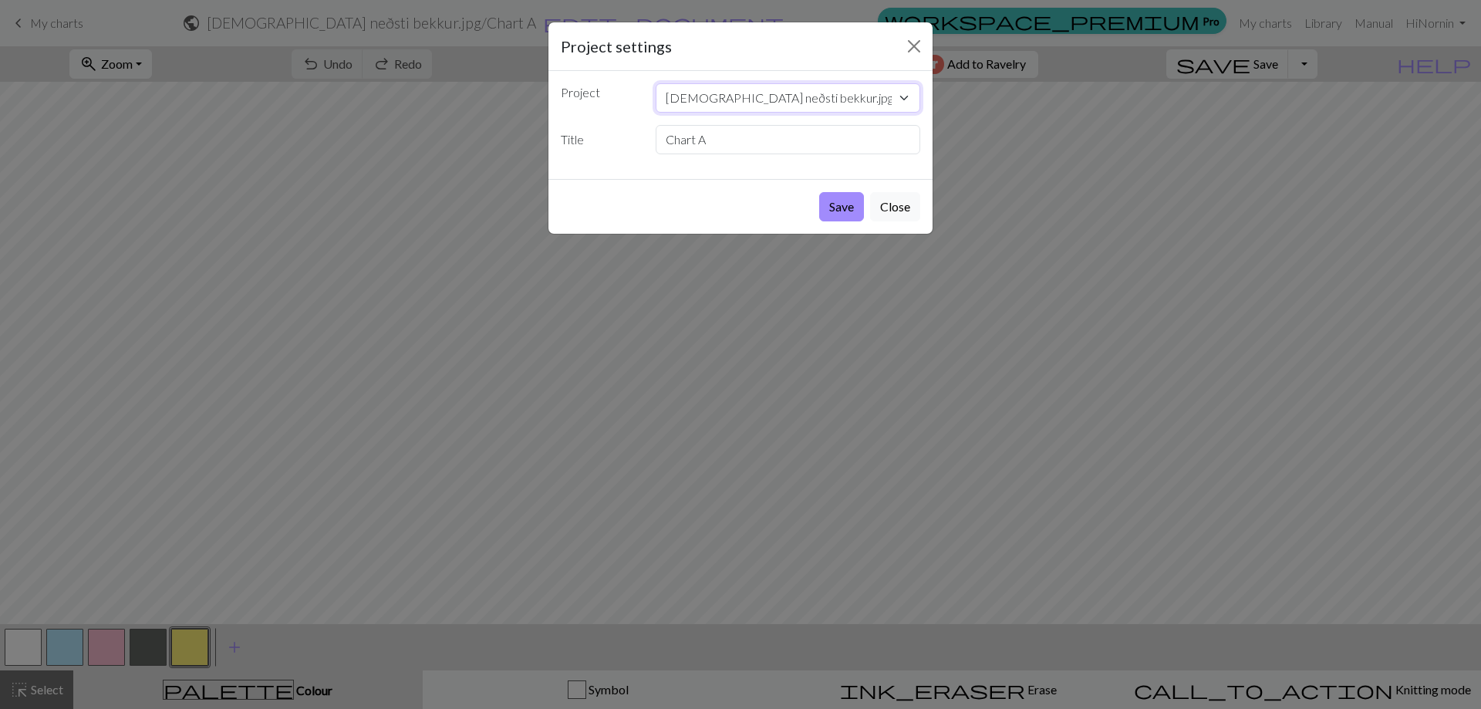
click at [784, 94] on select "munstur neðsti bekkur.jpg 2025-08-19 13_34_51-Skjal_25081912470.pdf - Adobe Acr…" at bounding box center [788, 97] width 265 height 29
click at [784, 93] on select "munstur neðsti bekkur.jpg 2025-08-19 13_34_51-Skjal_25081912470.pdf - Adobe Acr…" at bounding box center [788, 97] width 265 height 29
click at [916, 46] on button "Close" at bounding box center [914, 46] width 25 height 25
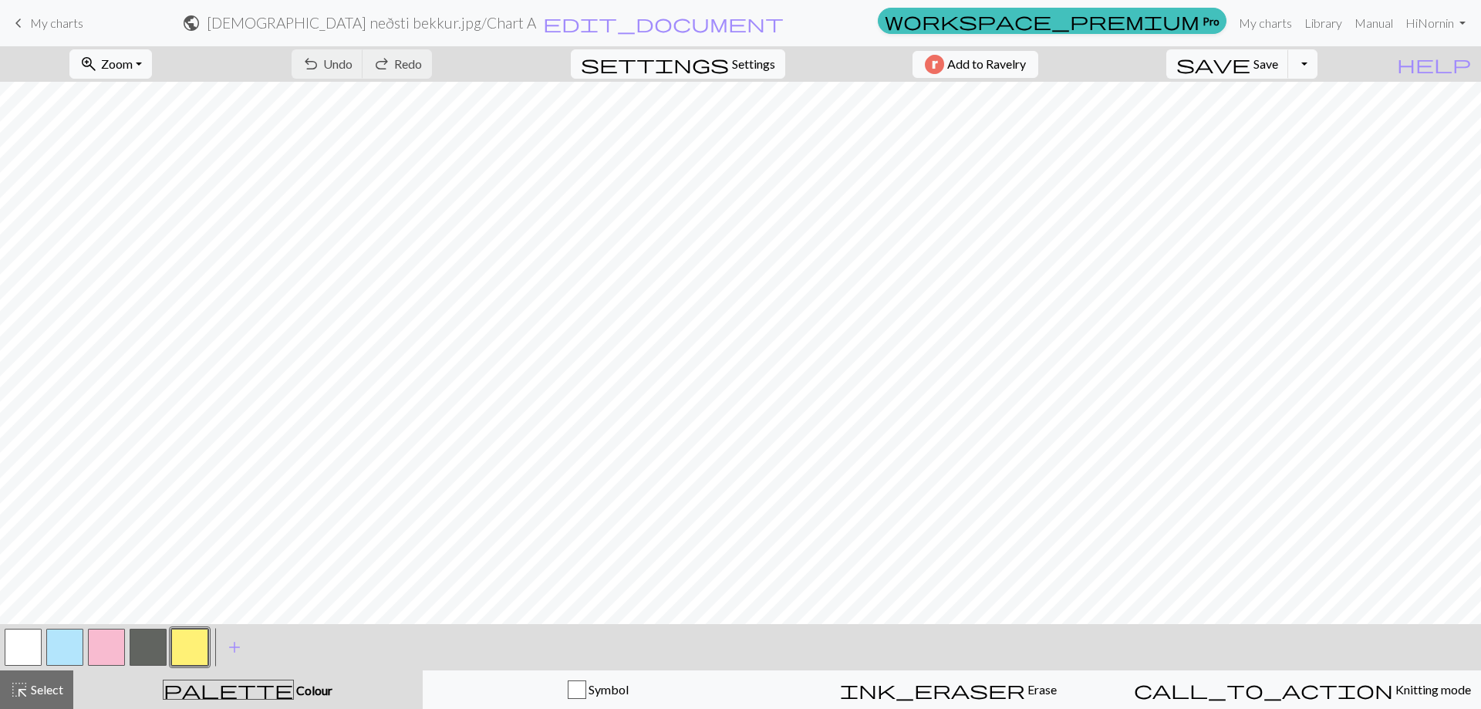
click at [63, 25] on span "My charts" at bounding box center [56, 22] width 53 height 15
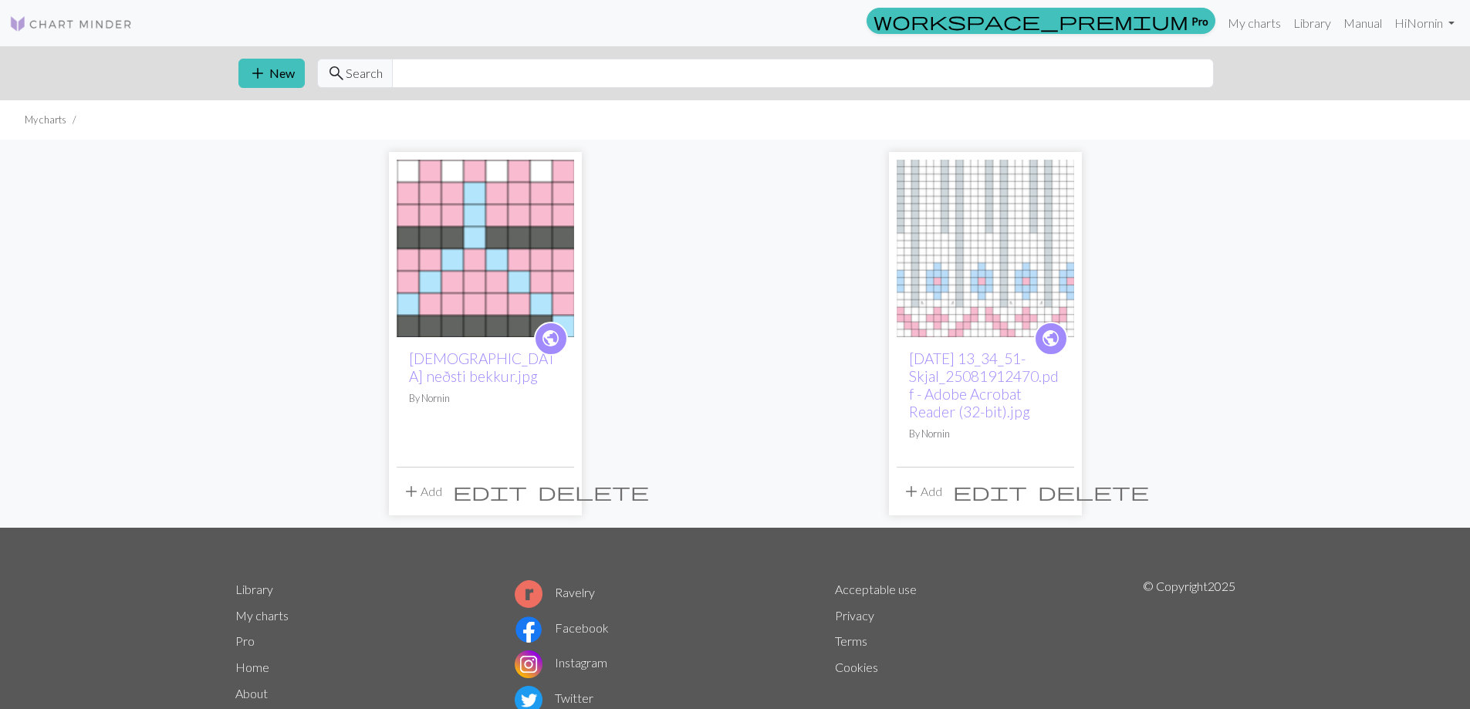
click at [527, 495] on span "edit" at bounding box center [490, 492] width 74 height 22
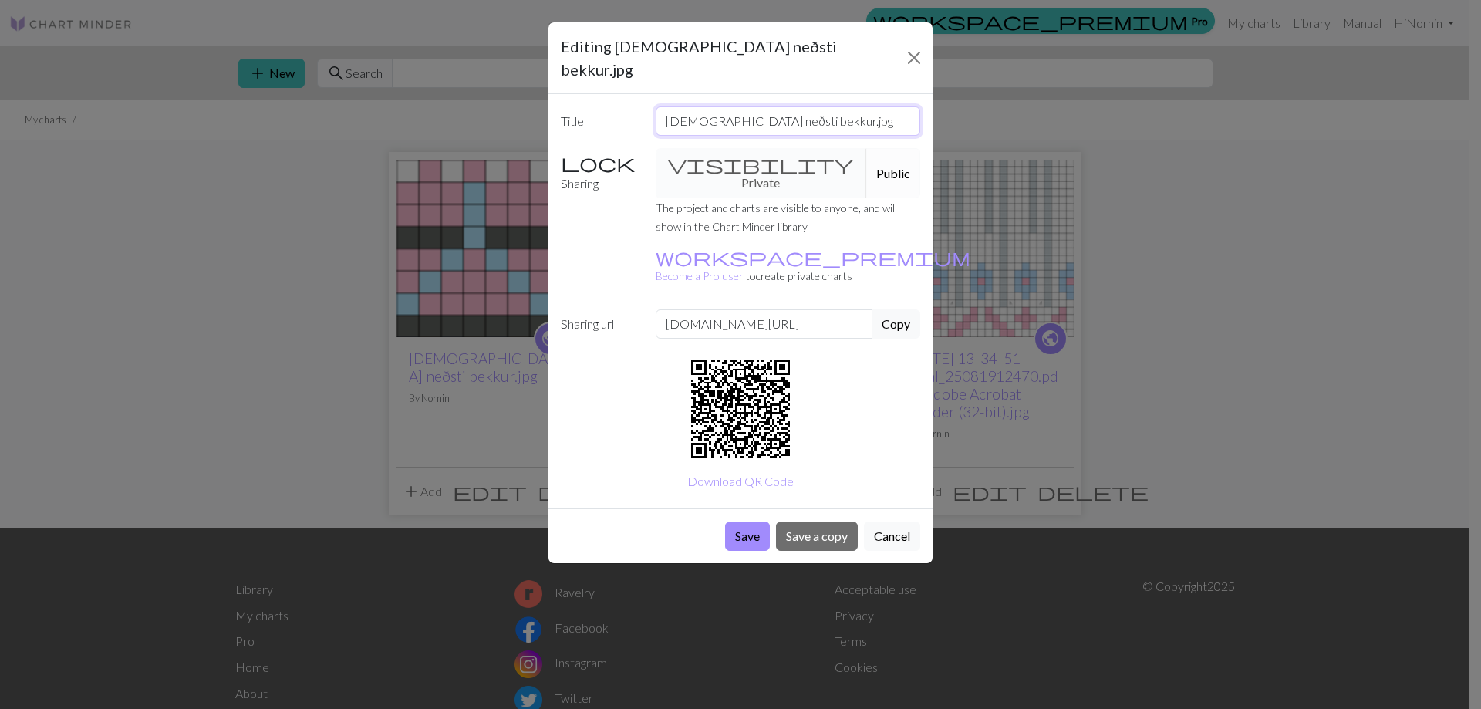
click at [812, 106] on input "munstur neðsti bekkur.jpg" at bounding box center [788, 120] width 265 height 29
type input "Alasuq thin"
click at [721, 148] on div "visibility Private Public" at bounding box center [788, 173] width 284 height 50
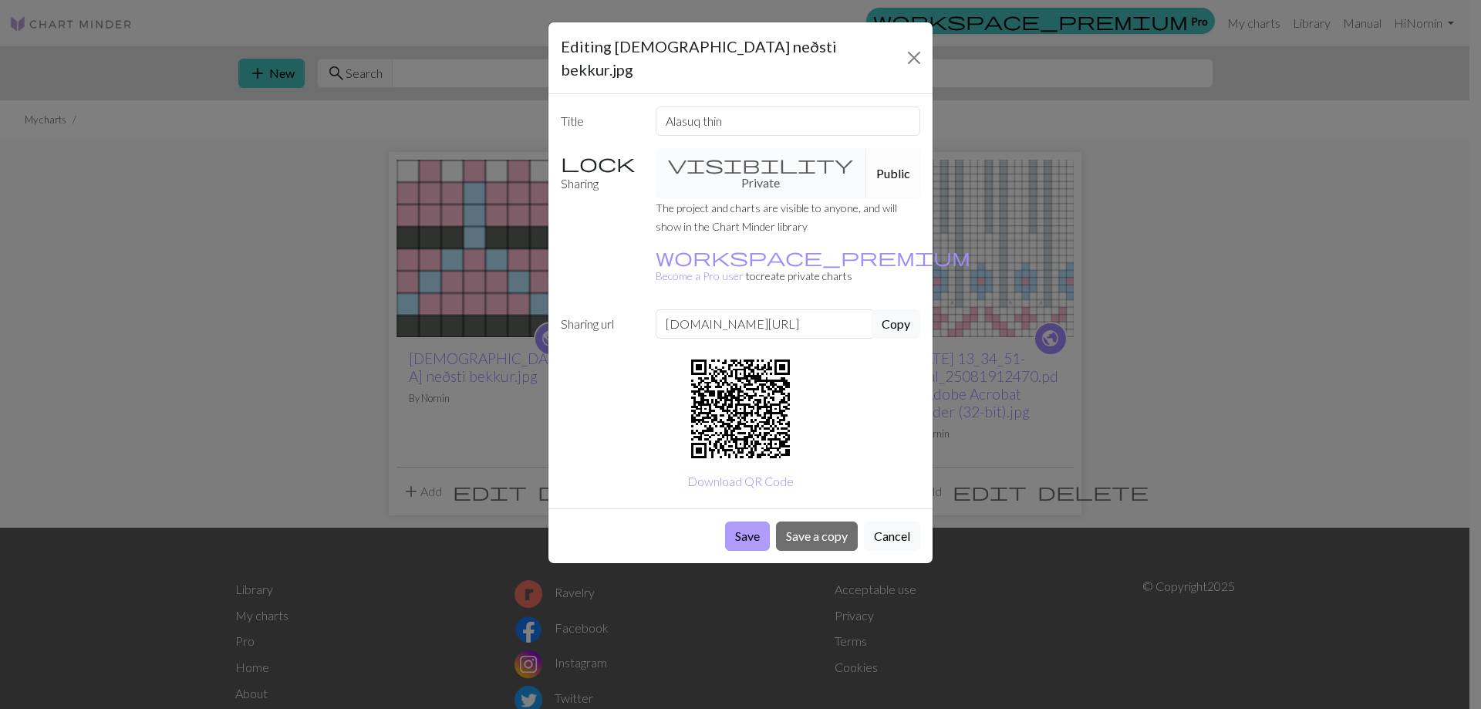
click at [754, 522] on button "Save" at bounding box center [747, 536] width 45 height 29
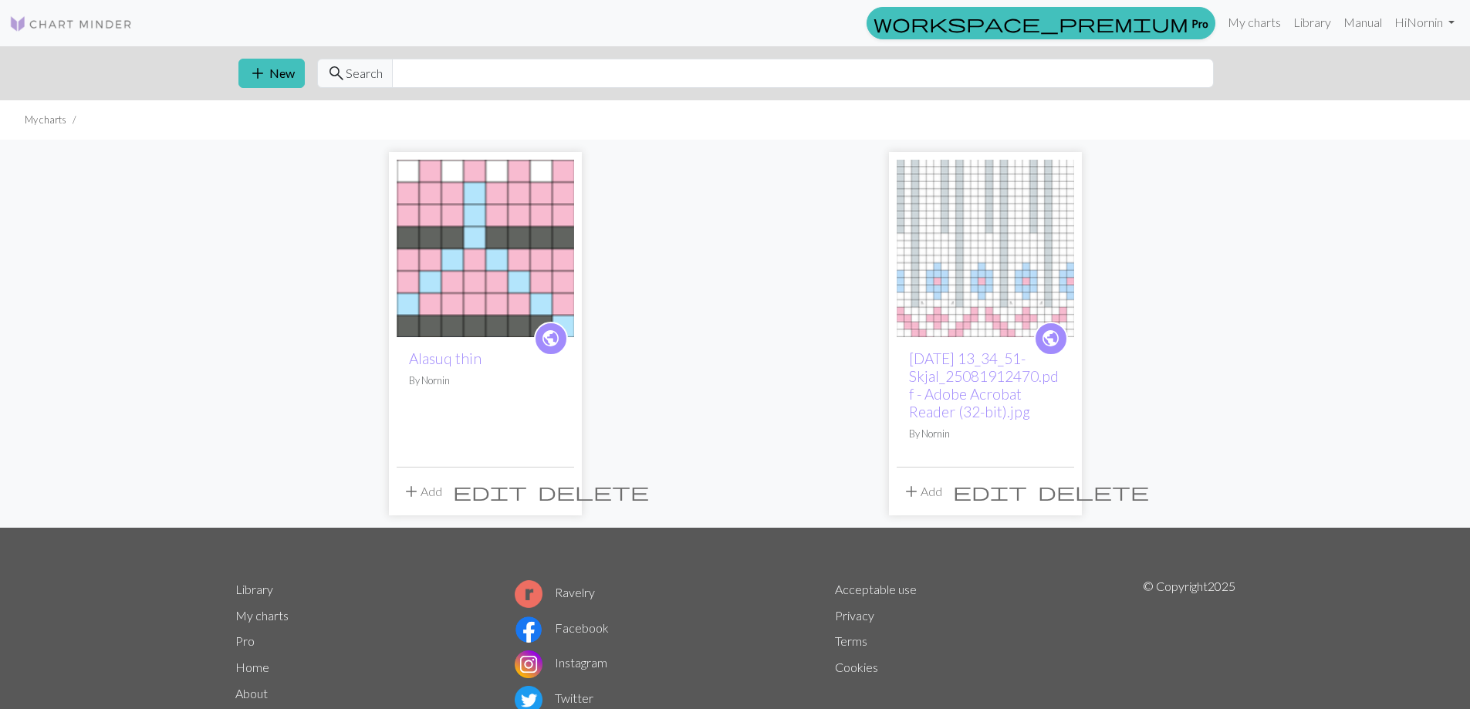
click at [420, 493] on span "add" at bounding box center [411, 492] width 19 height 22
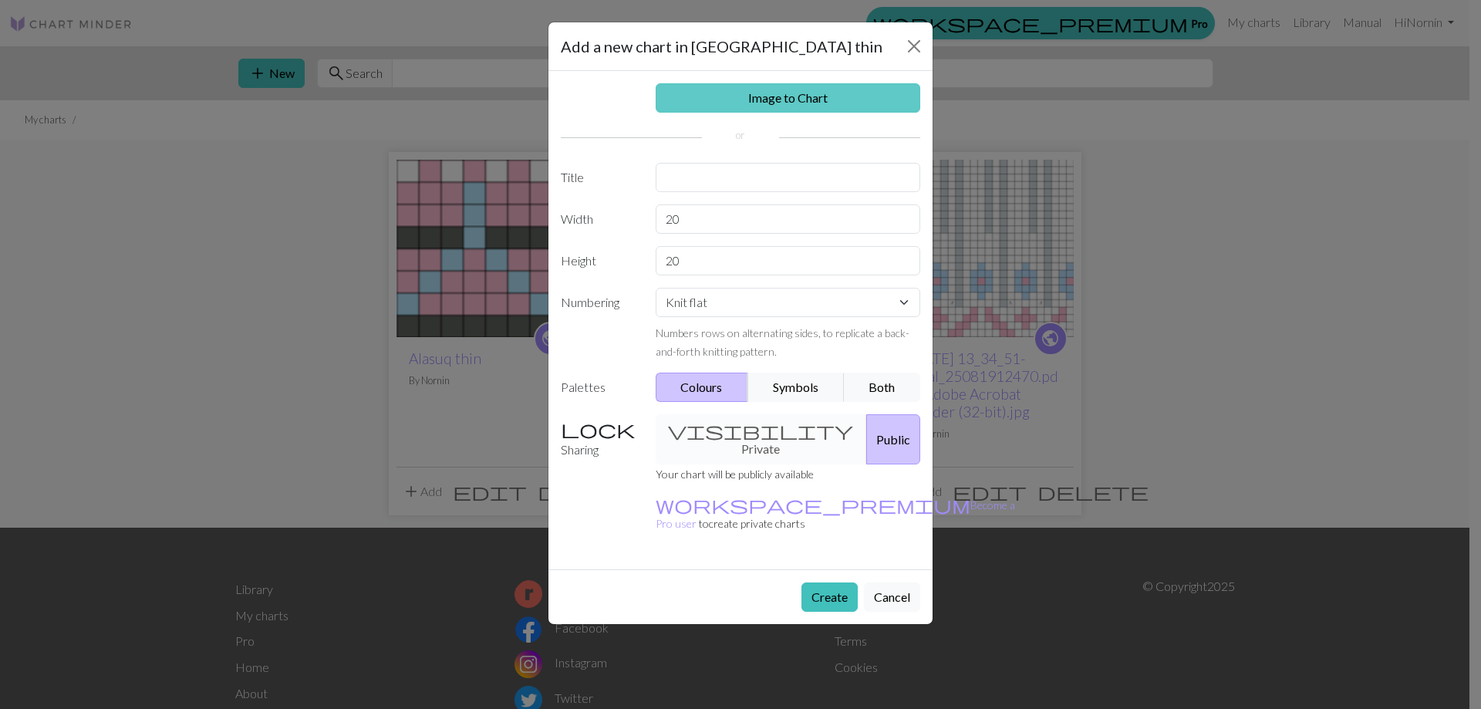
click at [798, 103] on link "Image to Chart" at bounding box center [788, 97] width 265 height 29
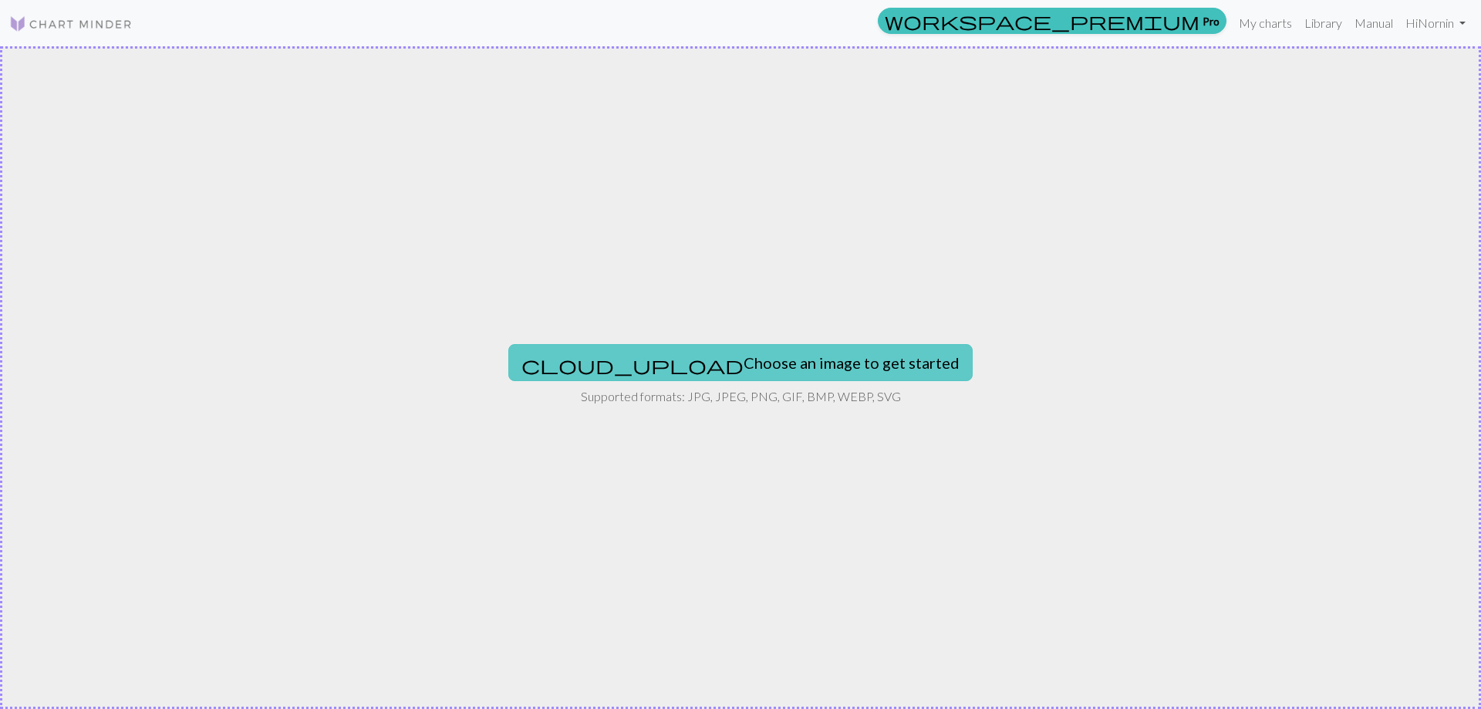
click at [740, 354] on button "cloud_upload Choose an image to get started" at bounding box center [740, 362] width 464 height 37
click at [775, 371] on button "cloud_upload Choose an image to get started" at bounding box center [740, 362] width 464 height 37
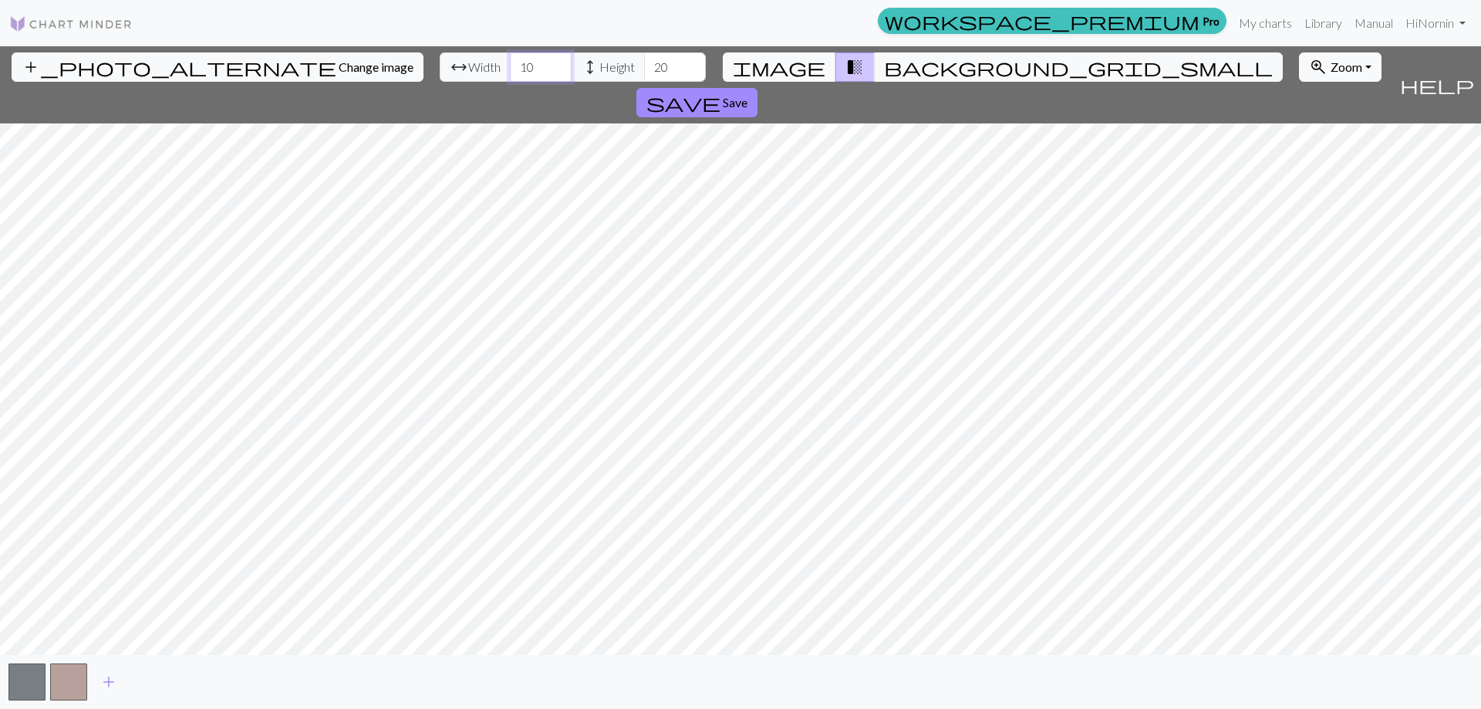
click at [510, 71] on input "10" at bounding box center [541, 66] width 62 height 29
click at [510, 71] on input "9" at bounding box center [541, 66] width 62 height 29
type input "8"
click at [510, 71] on input "8" at bounding box center [541, 66] width 62 height 29
click at [644, 71] on input "19" at bounding box center [675, 66] width 62 height 29
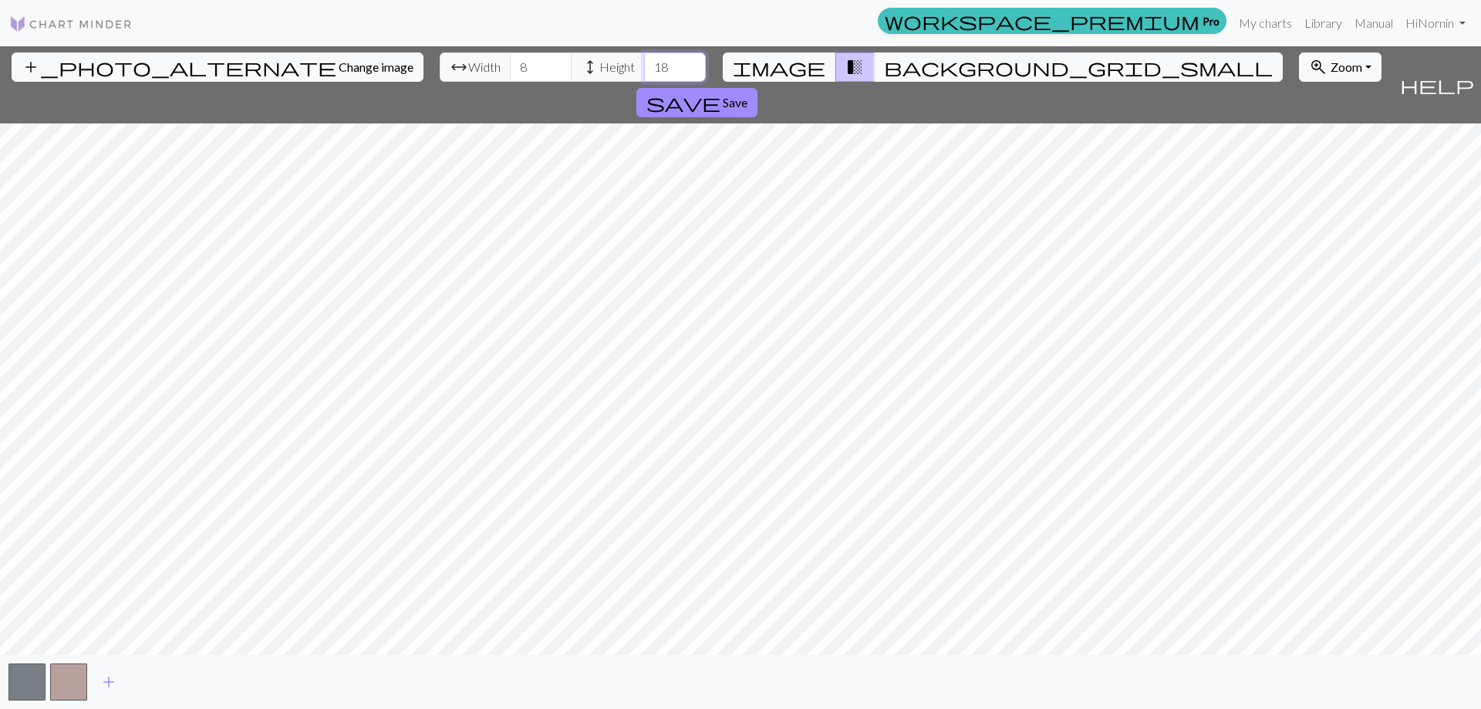
click at [644, 71] on input "18" at bounding box center [675, 66] width 62 height 29
click at [644, 71] on input "17" at bounding box center [675, 66] width 62 height 29
click at [644, 71] on input "16" at bounding box center [675, 66] width 62 height 29
click at [644, 71] on input "15" at bounding box center [675, 66] width 62 height 29
type input "14"
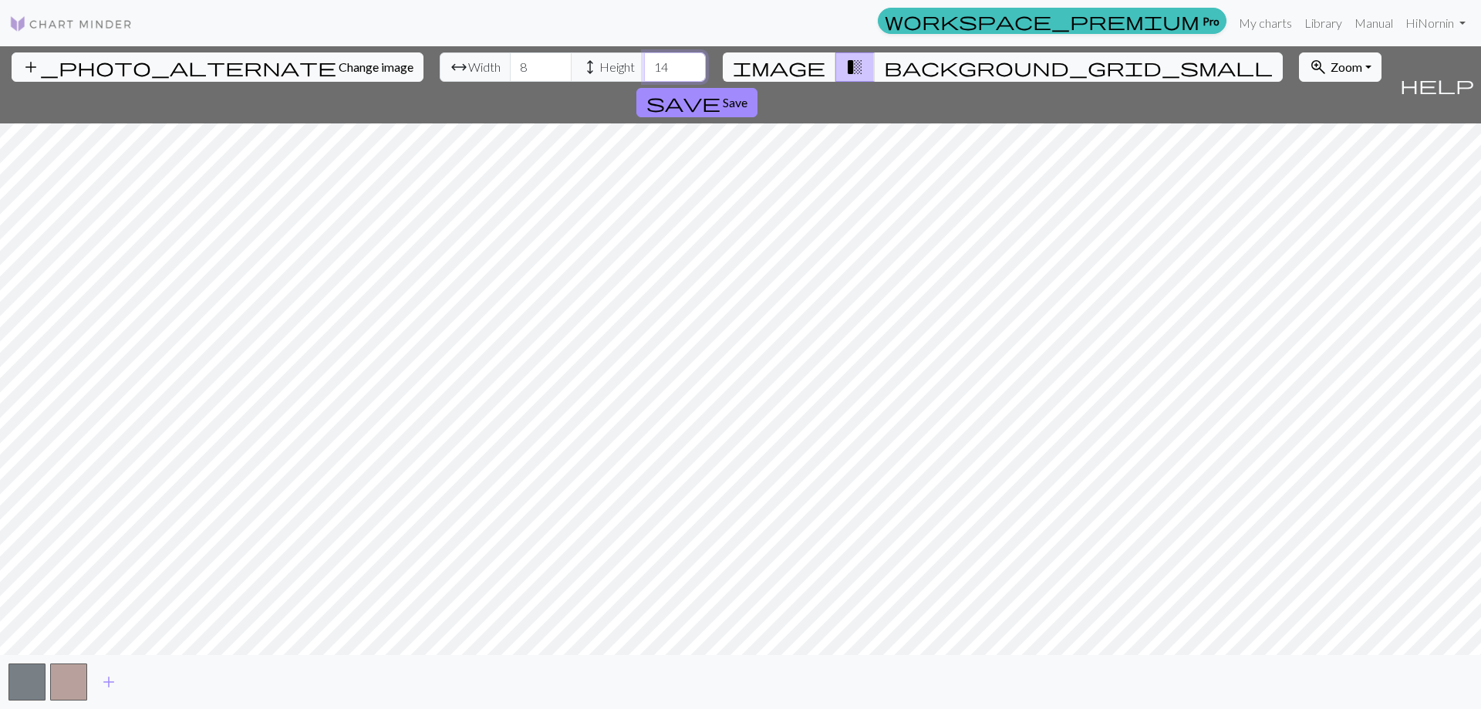
click at [644, 71] on input "14" at bounding box center [675, 66] width 62 height 29
click at [748, 95] on span "Save" at bounding box center [735, 102] width 25 height 15
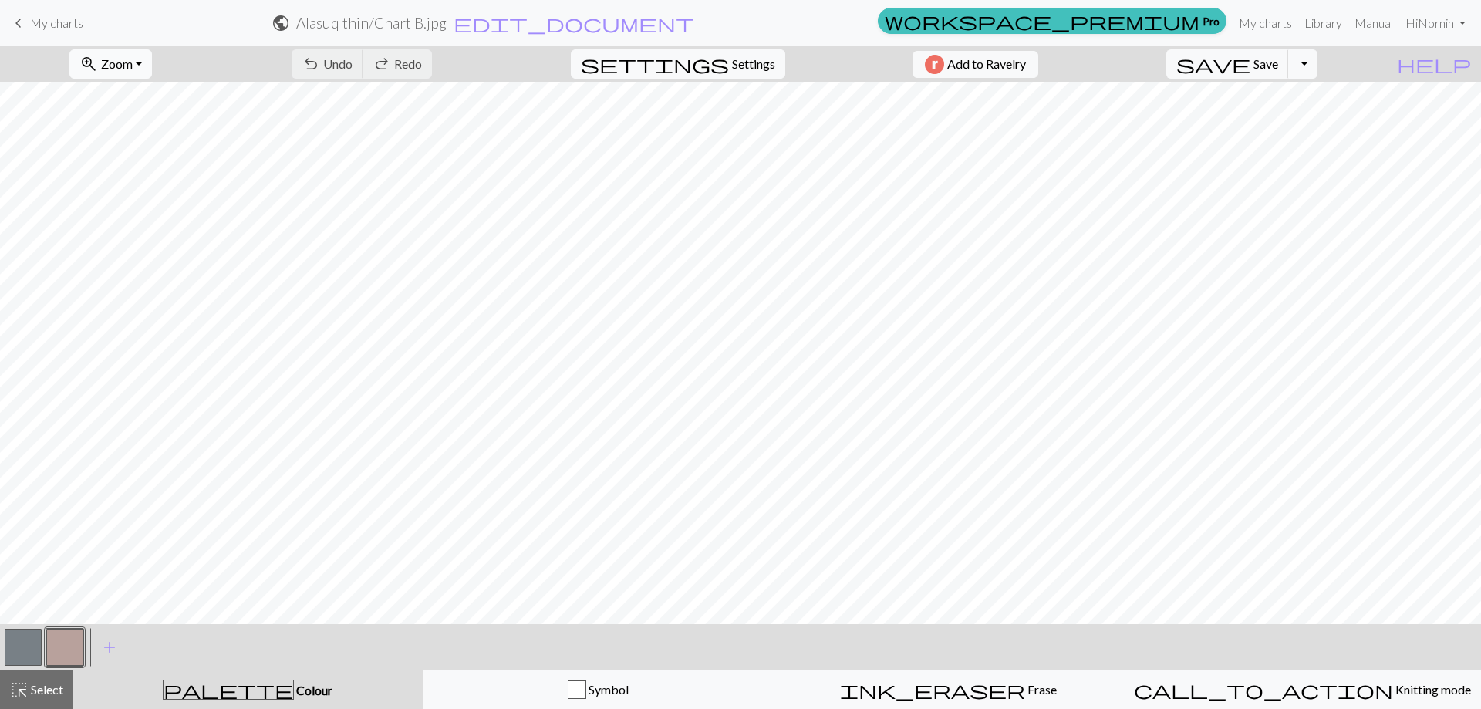
click at [133, 69] on span "Zoom" at bounding box center [117, 63] width 32 height 15
click at [123, 263] on button "200%" at bounding box center [131, 259] width 122 height 25
click at [55, 649] on button "button" at bounding box center [64, 647] width 37 height 37
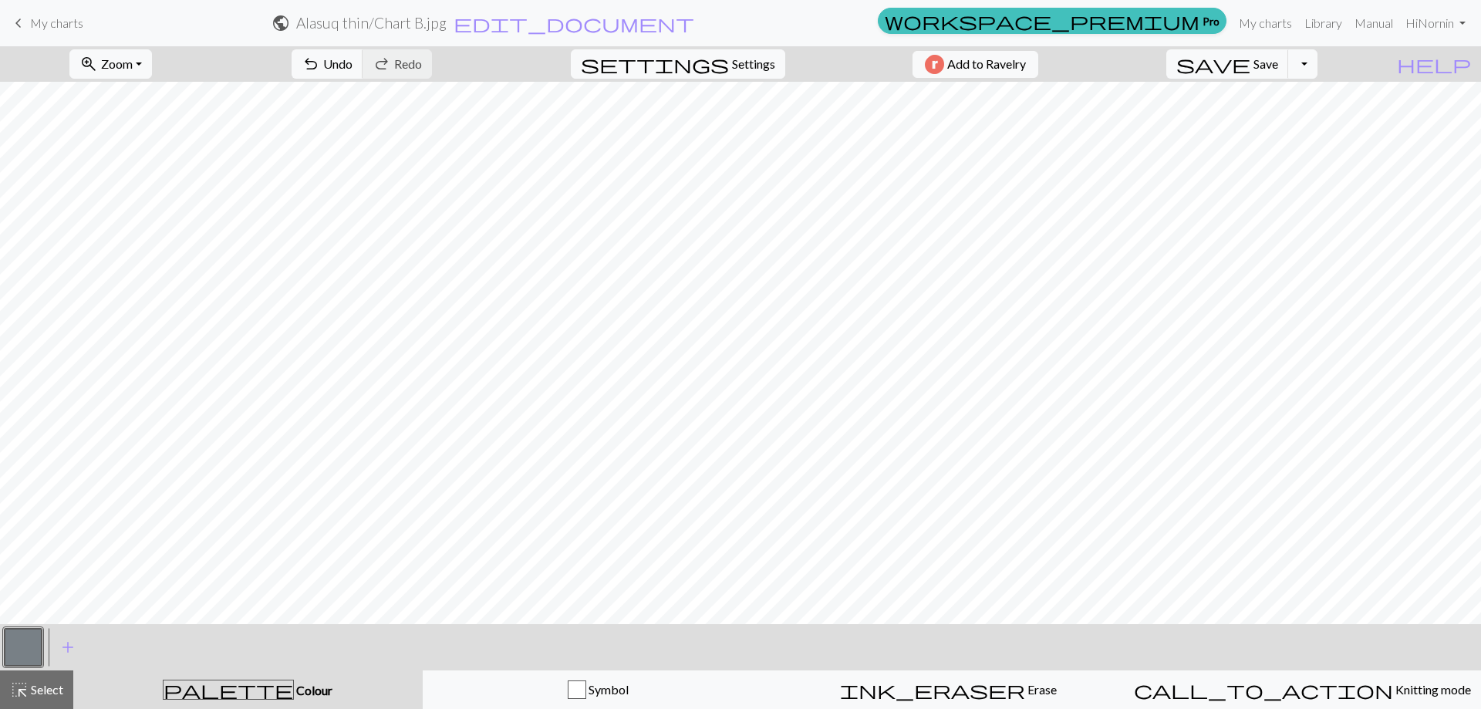
click at [12, 649] on button "button" at bounding box center [23, 647] width 37 height 37
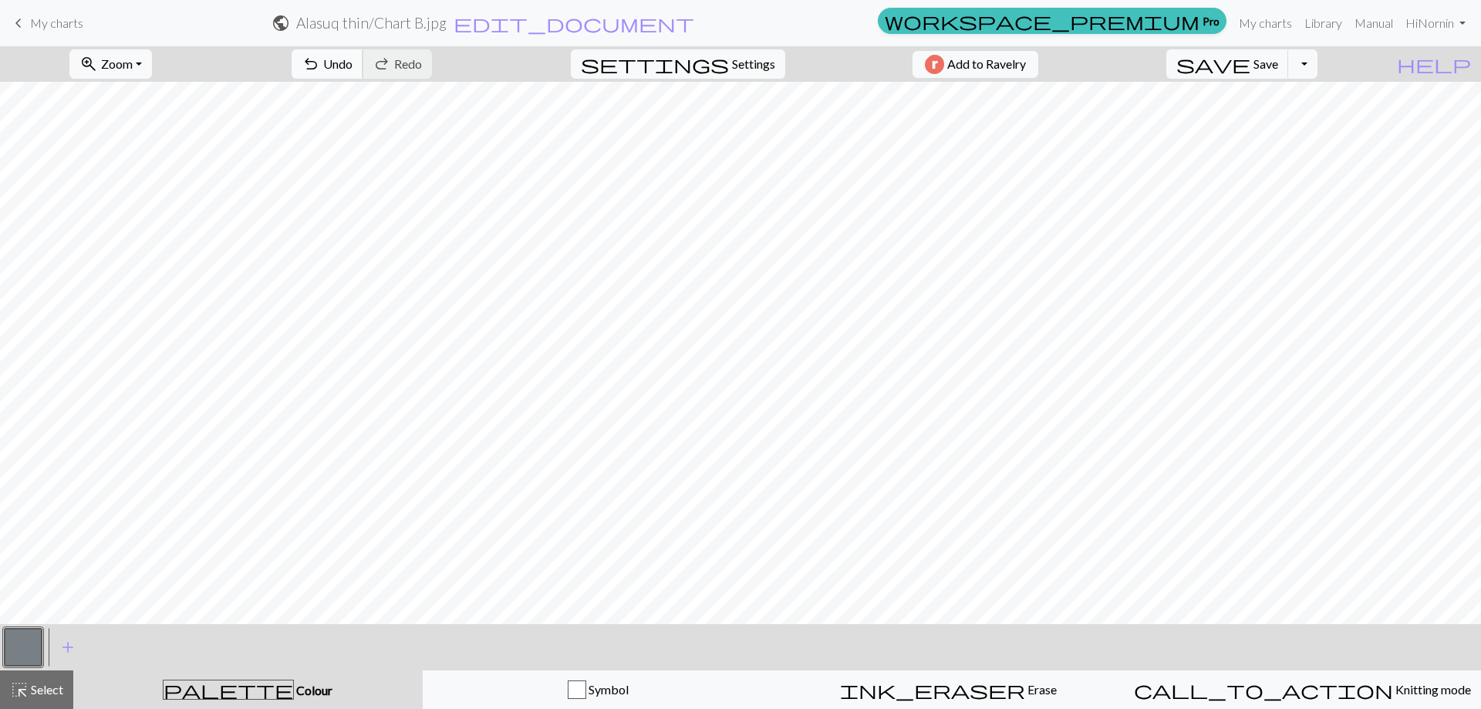
click at [353, 66] on span "Undo" at bounding box center [337, 63] width 29 height 15
click at [320, 63] on span "undo" at bounding box center [311, 64] width 19 height 22
click at [387, 63] on div "undo Undo Undo redo Redo Redo" at bounding box center [362, 63] width 164 height 35
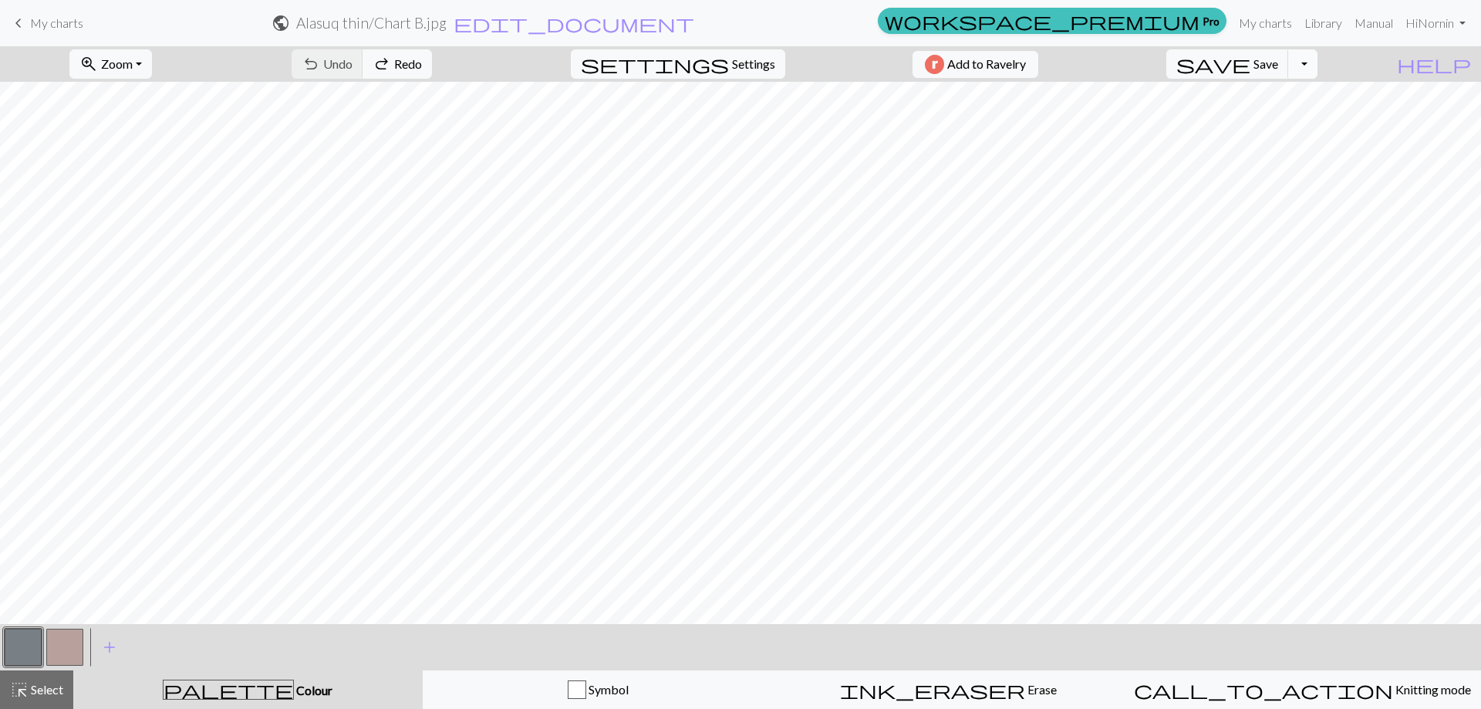
click at [1318, 61] on button "Toggle Dropdown" at bounding box center [1302, 63] width 29 height 29
click at [58, 22] on span "My charts" at bounding box center [56, 22] width 53 height 15
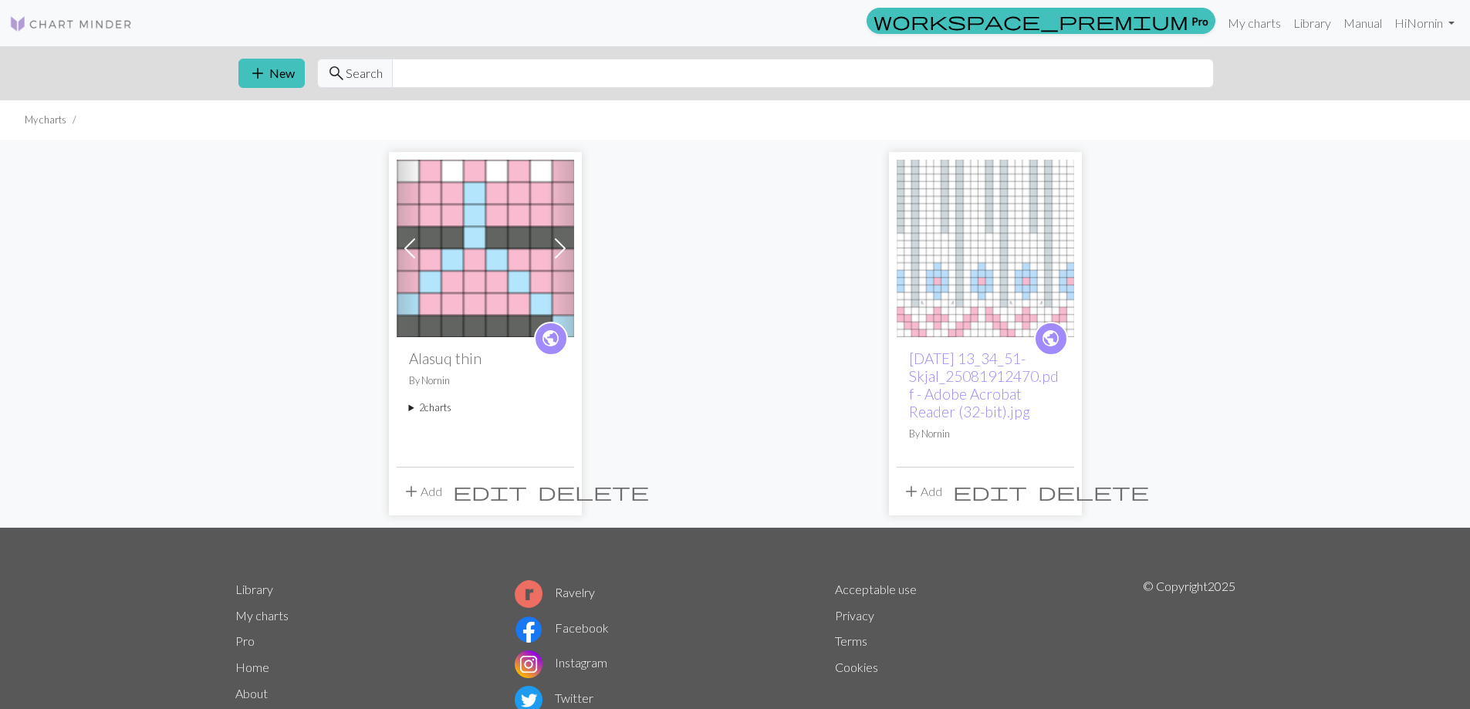
click at [430, 488] on button "add Add" at bounding box center [422, 491] width 51 height 29
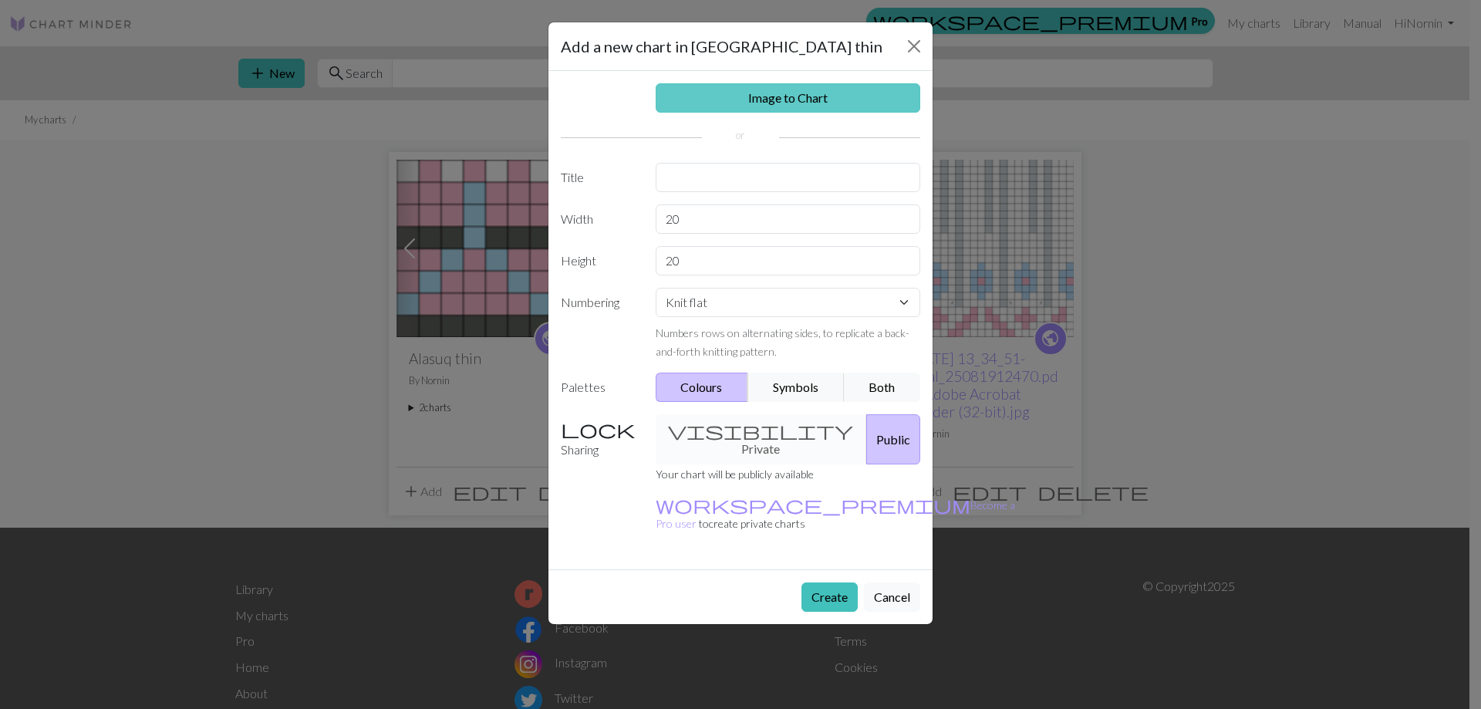
click at [792, 103] on link "Image to Chart" at bounding box center [788, 97] width 265 height 29
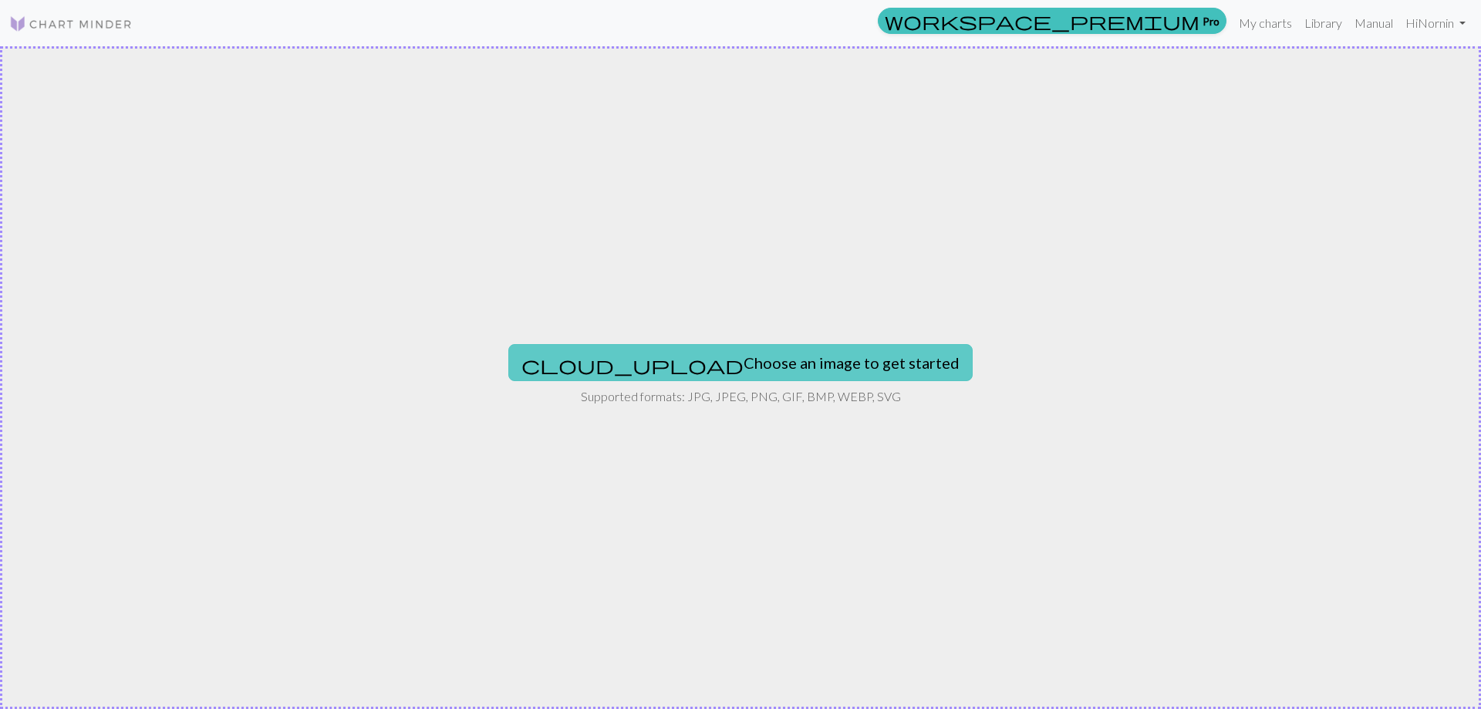
click at [804, 369] on button "cloud_upload Choose an image to get started" at bounding box center [740, 362] width 464 height 37
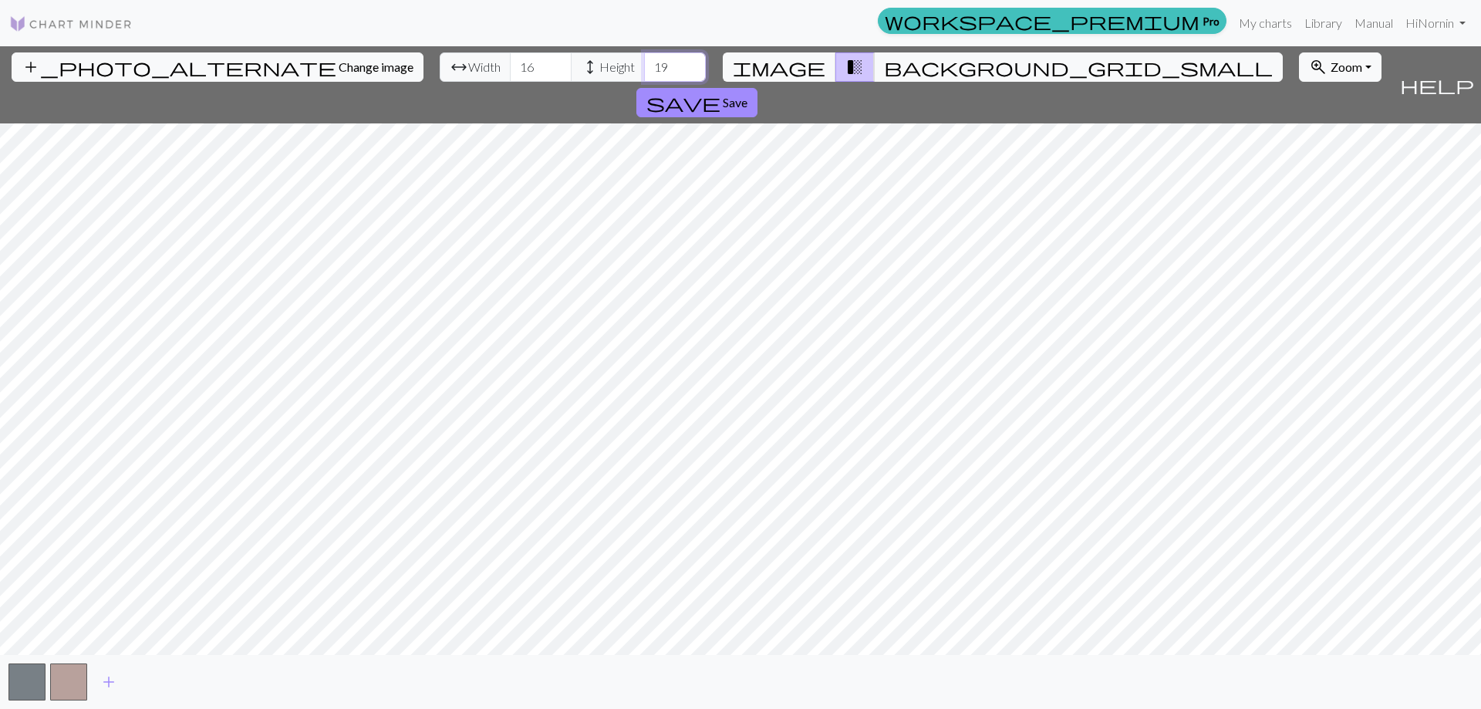
click at [644, 73] on input "19" at bounding box center [675, 66] width 62 height 29
click at [644, 73] on input "18" at bounding box center [675, 66] width 62 height 29
click at [644, 73] on input "17" at bounding box center [675, 66] width 62 height 29
click at [644, 73] on input "16" at bounding box center [675, 66] width 62 height 29
click at [644, 73] on input "15" at bounding box center [675, 66] width 62 height 29
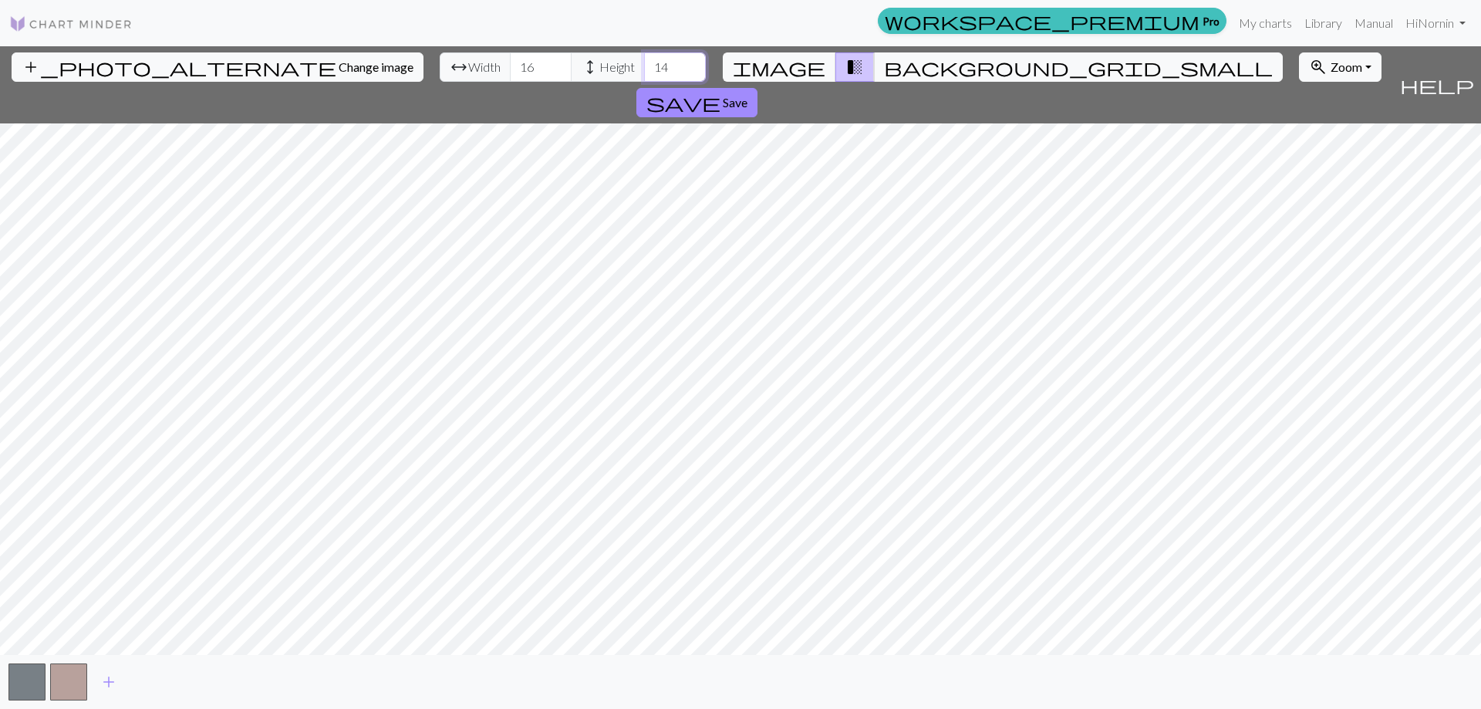
type input "14"
click at [644, 73] on input "14" at bounding box center [675, 66] width 62 height 29
click at [510, 71] on input "15" at bounding box center [541, 66] width 62 height 29
click at [510, 70] on input "14" at bounding box center [541, 66] width 62 height 29
click at [510, 70] on input "13" at bounding box center [541, 66] width 62 height 29
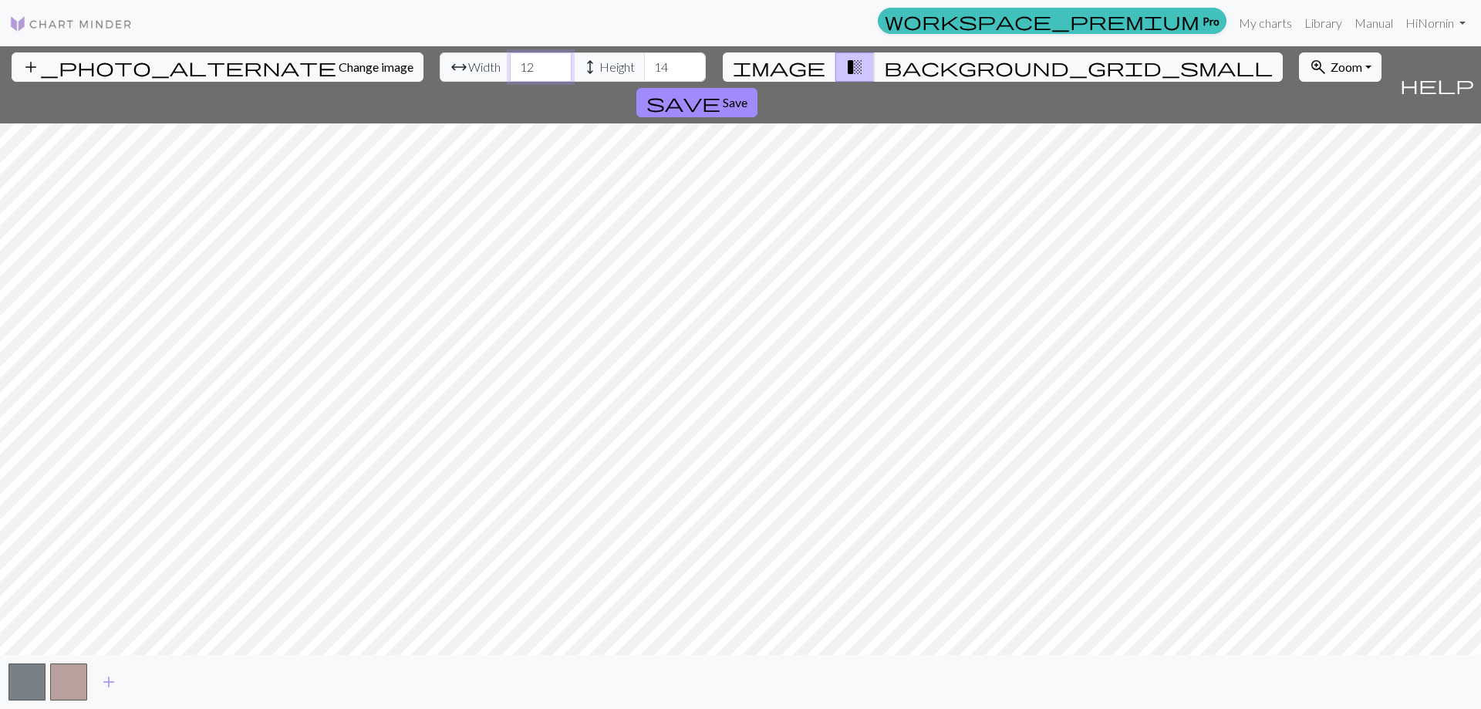
click at [510, 70] on input "12" at bounding box center [541, 66] width 62 height 29
click at [510, 70] on input "11" at bounding box center [541, 66] width 62 height 29
click at [510, 70] on input "10" at bounding box center [541, 66] width 62 height 29
click at [510, 70] on input "9" at bounding box center [541, 66] width 62 height 29
type input "8"
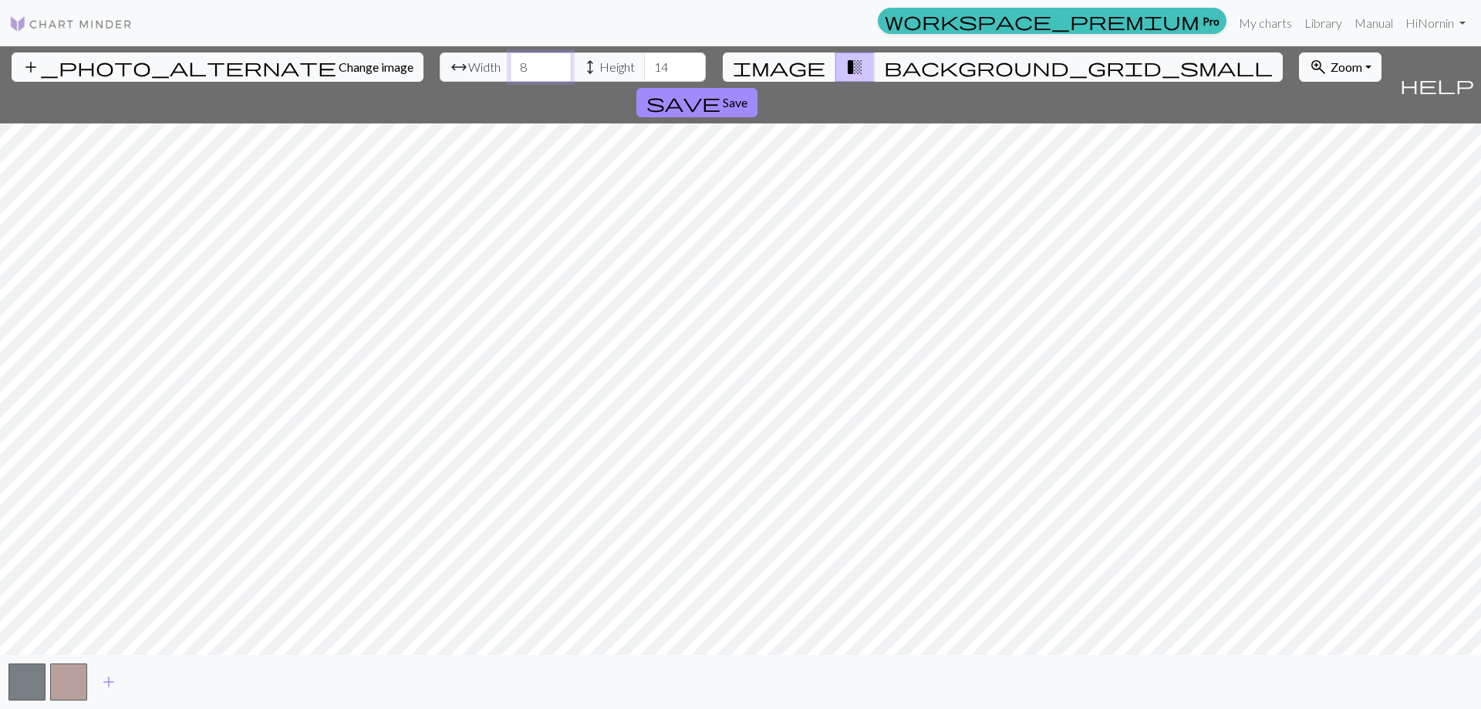
click at [510, 70] on input "8" at bounding box center [541, 66] width 62 height 29
click at [107, 679] on span "add" at bounding box center [109, 682] width 19 height 22
click at [107, 679] on button "button" at bounding box center [110, 681] width 37 height 37
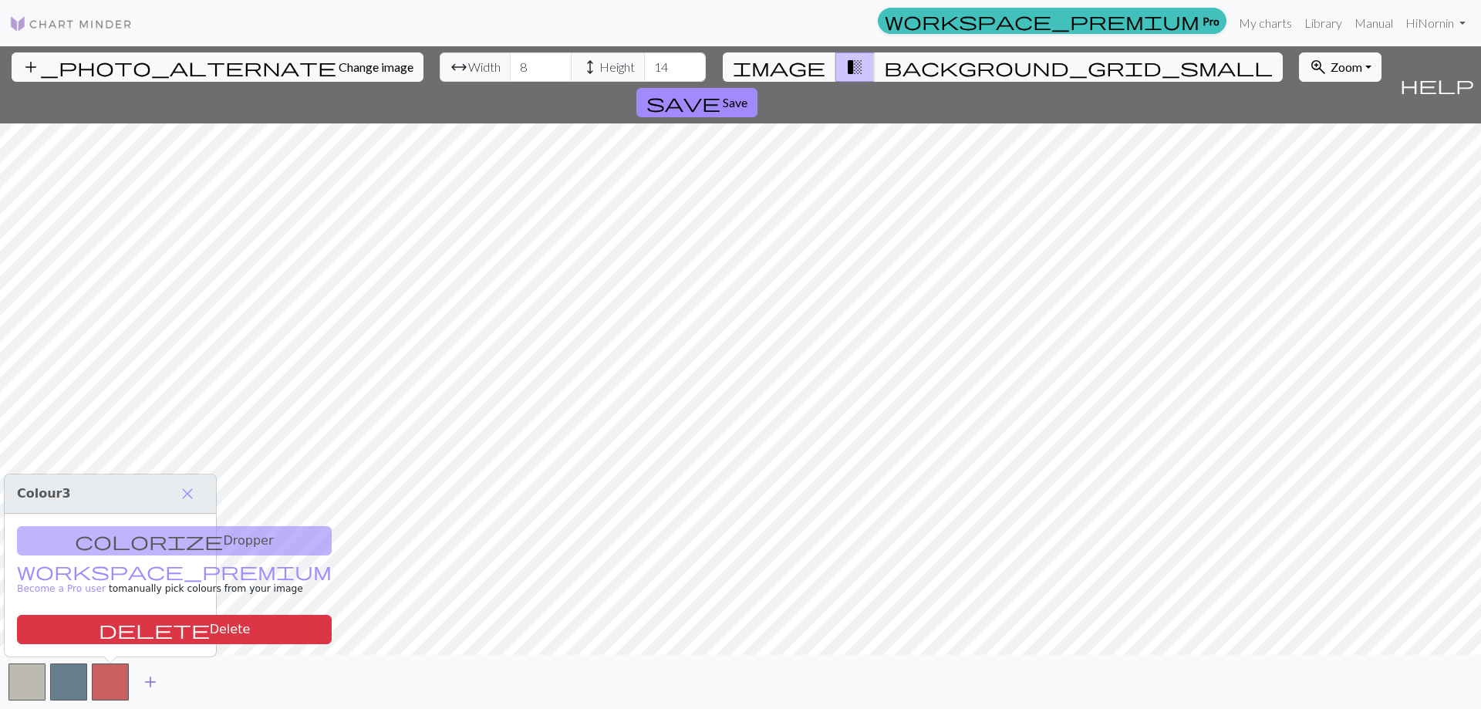
click at [151, 684] on span "add" at bounding box center [150, 682] width 19 height 22
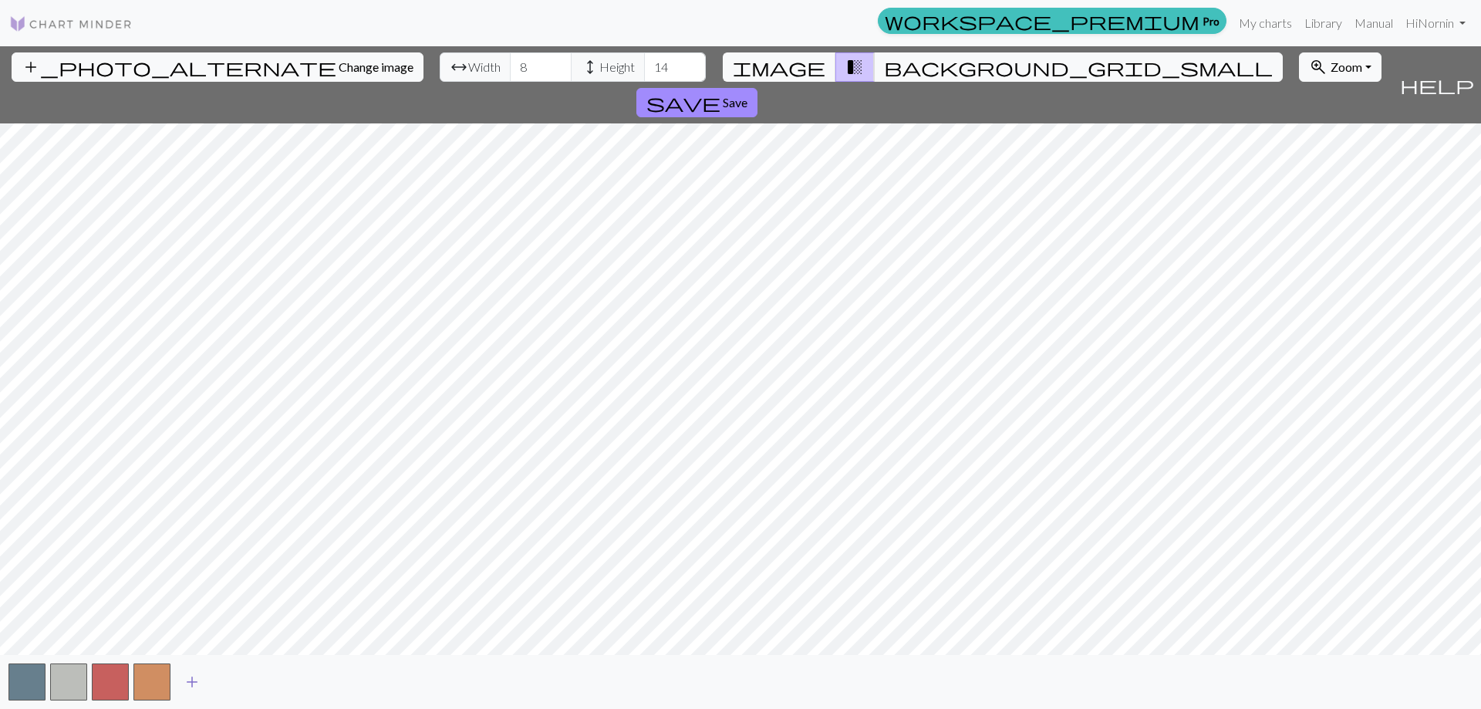
click at [192, 682] on span "add" at bounding box center [192, 682] width 19 height 22
click at [237, 683] on span "add" at bounding box center [233, 682] width 19 height 22
click at [277, 684] on span "add" at bounding box center [275, 682] width 19 height 22
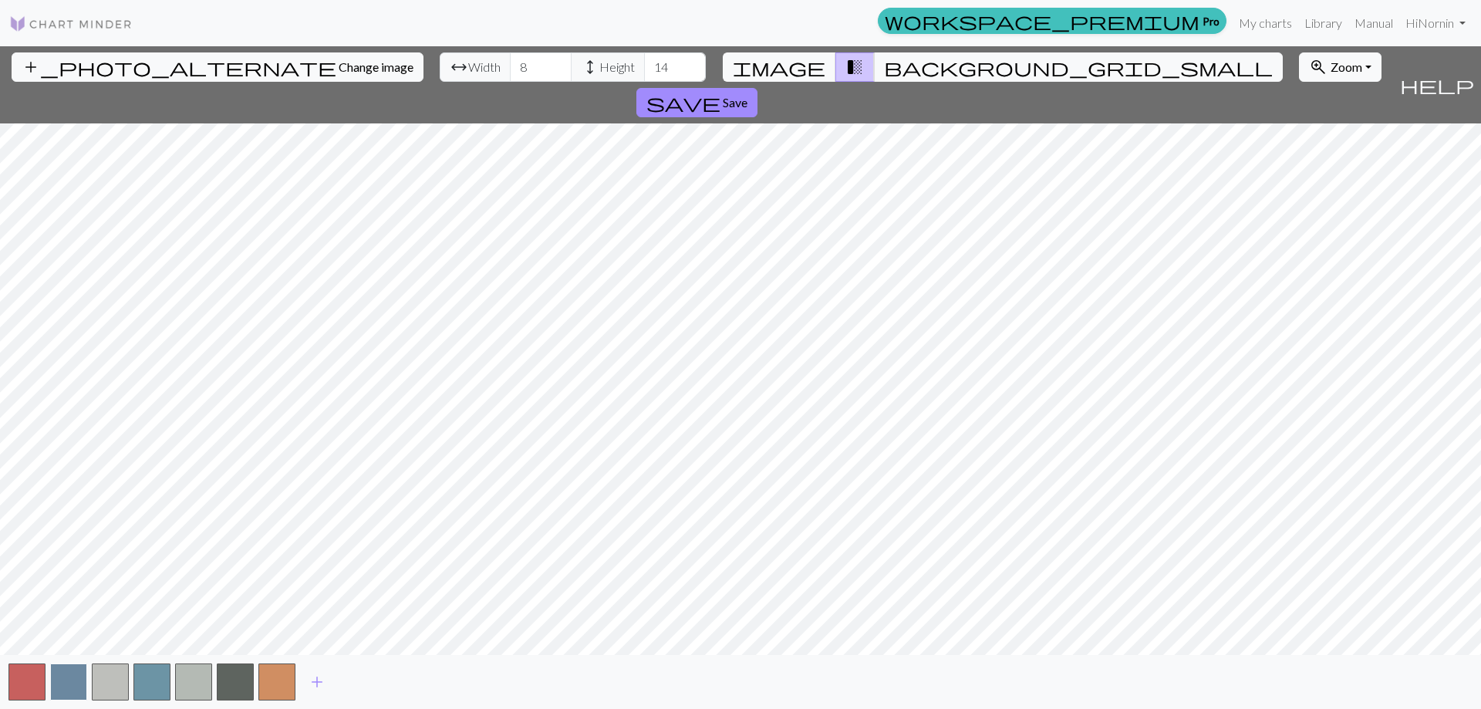
click at [63, 674] on button "button" at bounding box center [68, 681] width 37 height 37
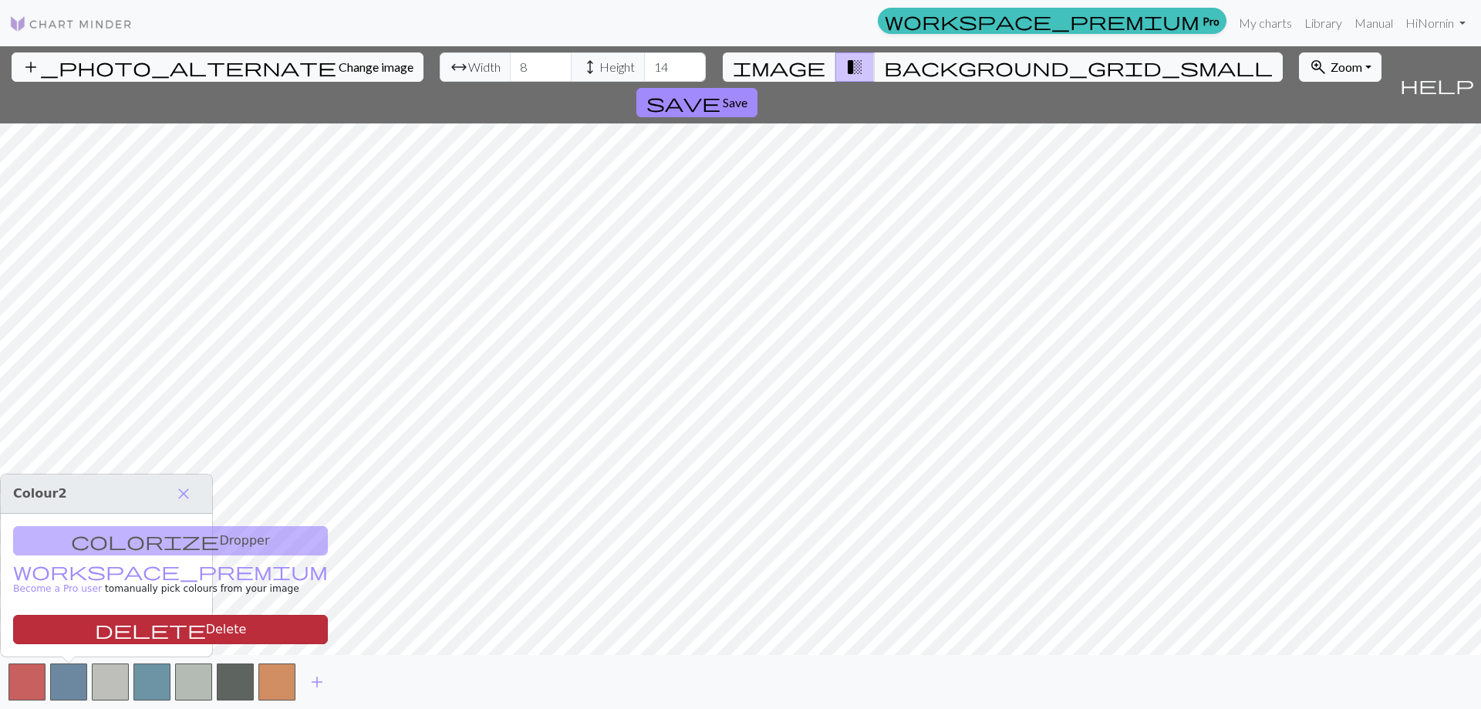
click at [110, 625] on button "delete Delete" at bounding box center [170, 629] width 315 height 29
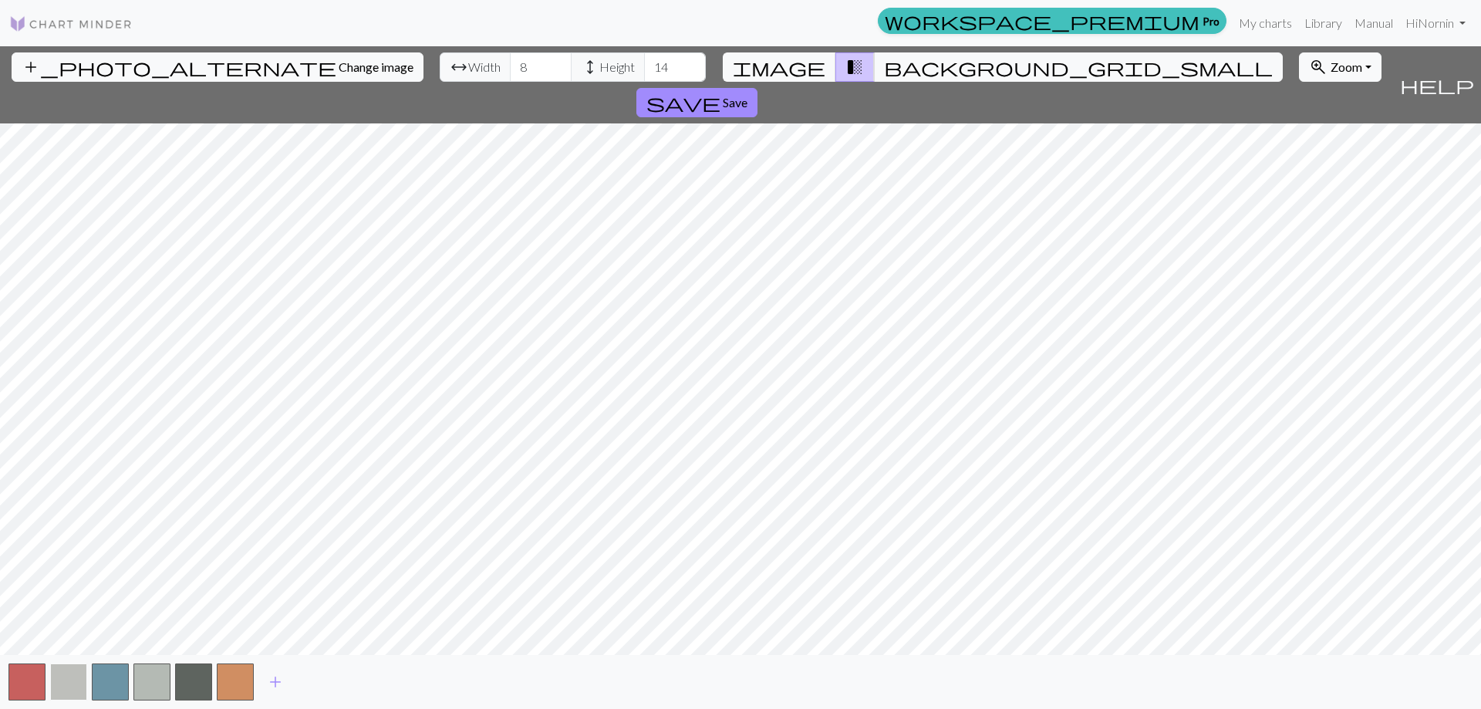
click at [66, 683] on button "button" at bounding box center [68, 681] width 37 height 37
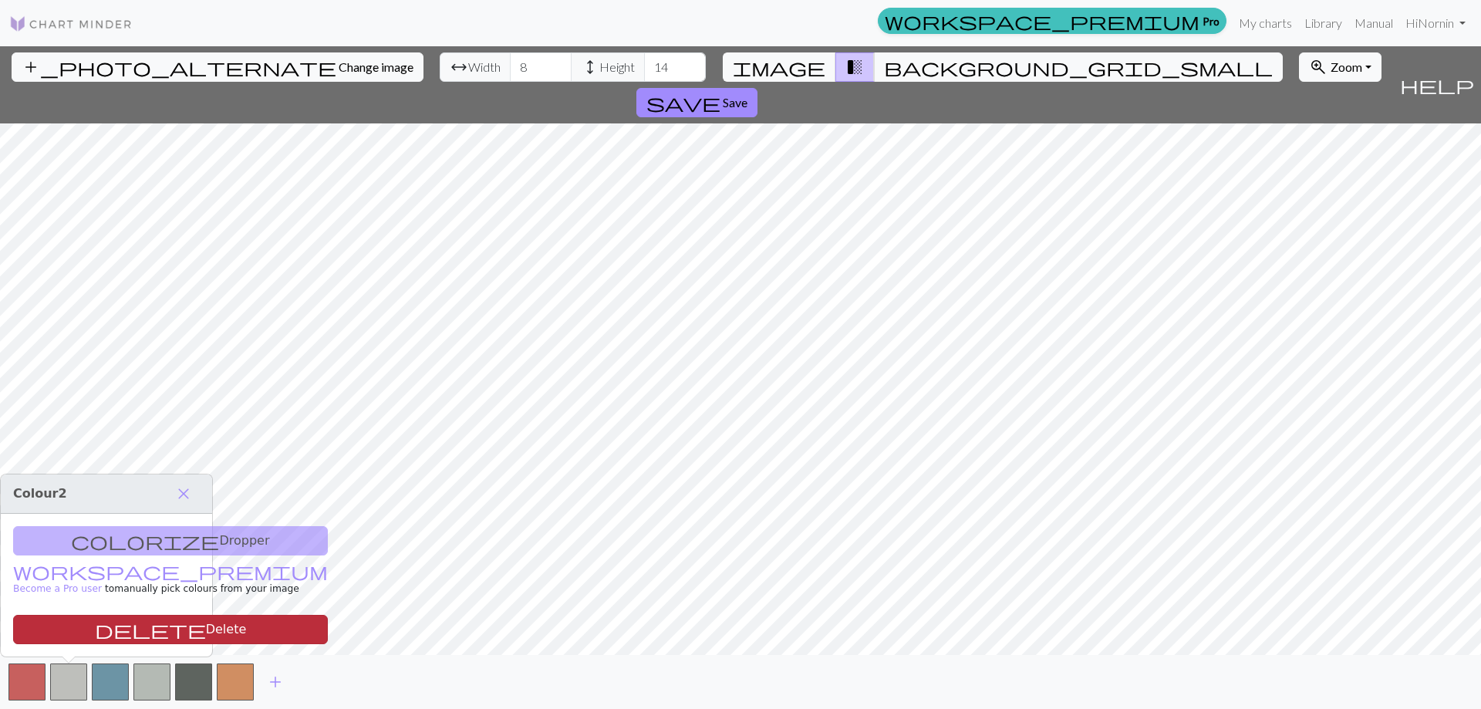
click at [116, 631] on button "delete Delete" at bounding box center [170, 629] width 315 height 29
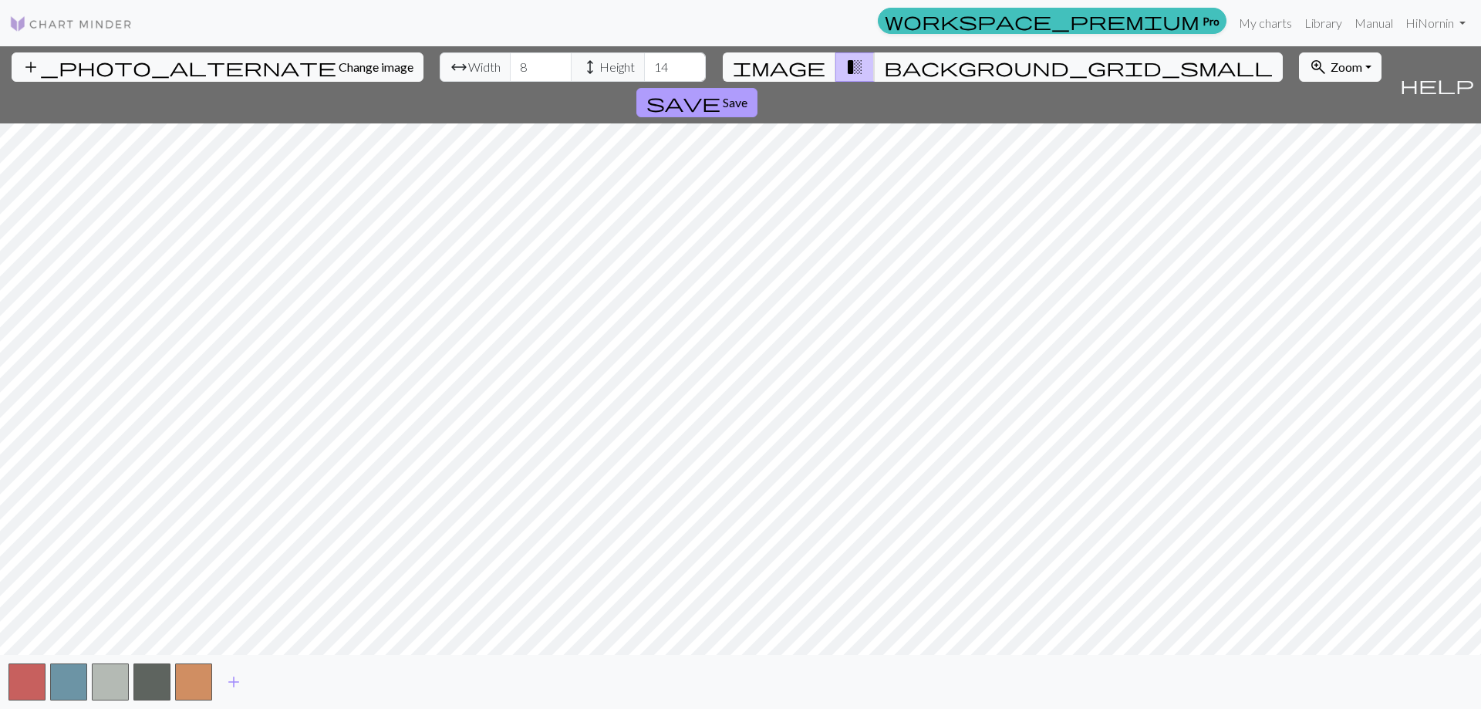
click at [748, 95] on span "Save" at bounding box center [735, 102] width 25 height 15
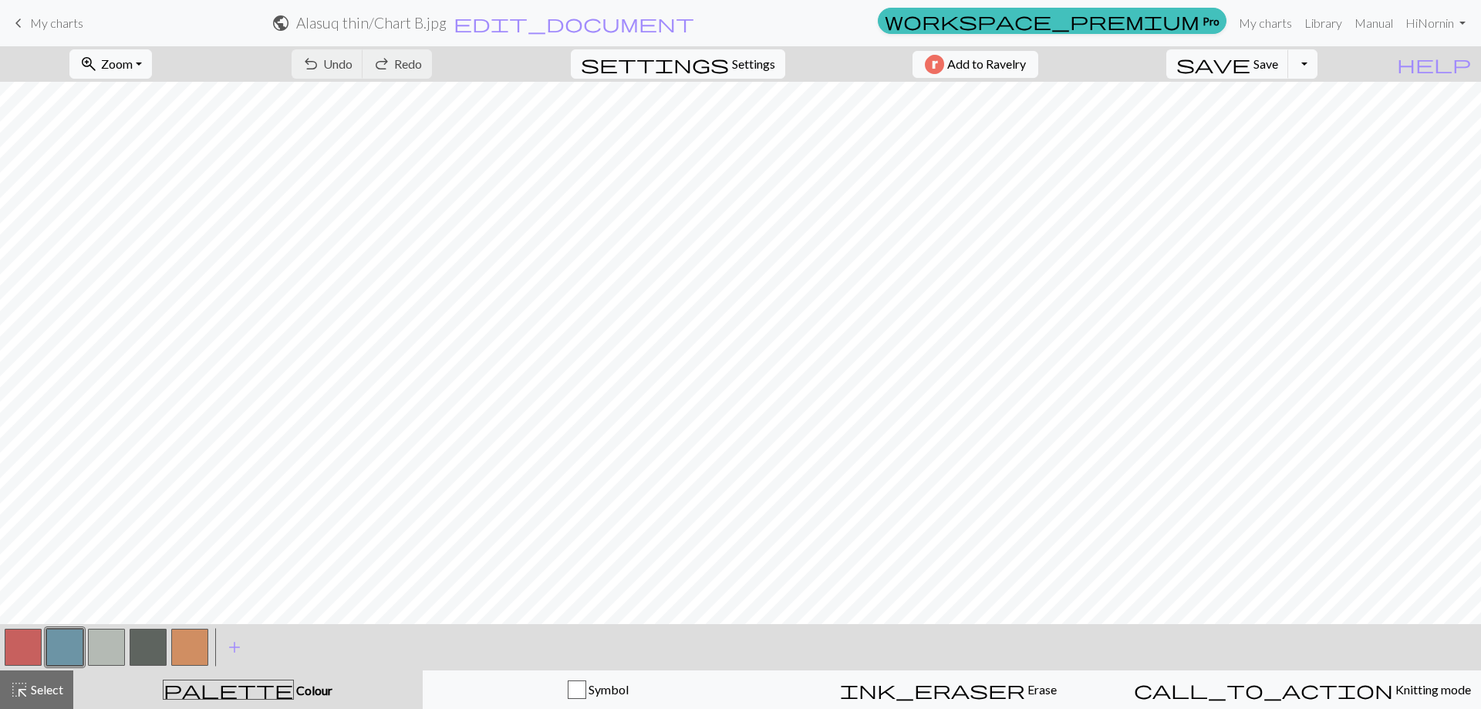
click at [61, 24] on span "My charts" at bounding box center [56, 22] width 53 height 15
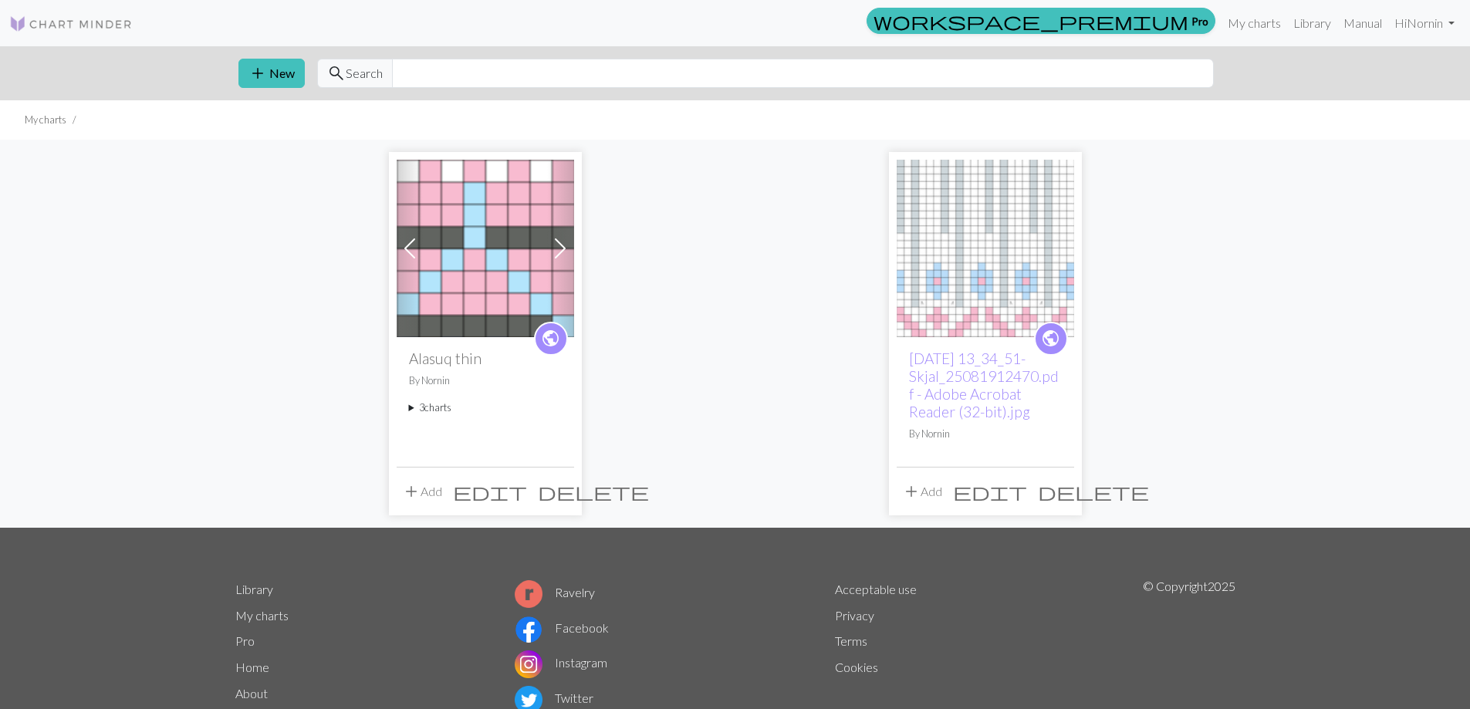
click at [434, 410] on summary "3 charts" at bounding box center [485, 407] width 153 height 15
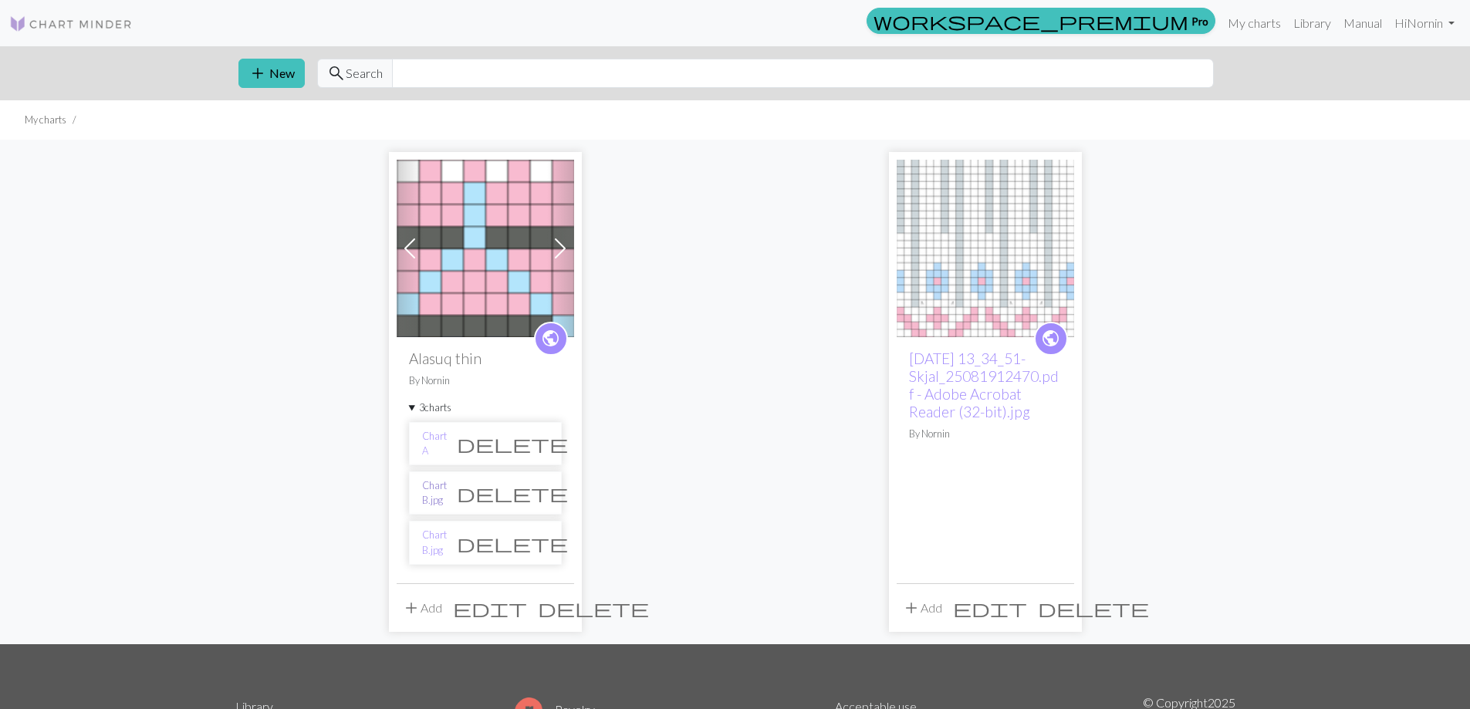
click at [447, 494] on link "Chart B.jpg" at bounding box center [434, 492] width 25 height 29
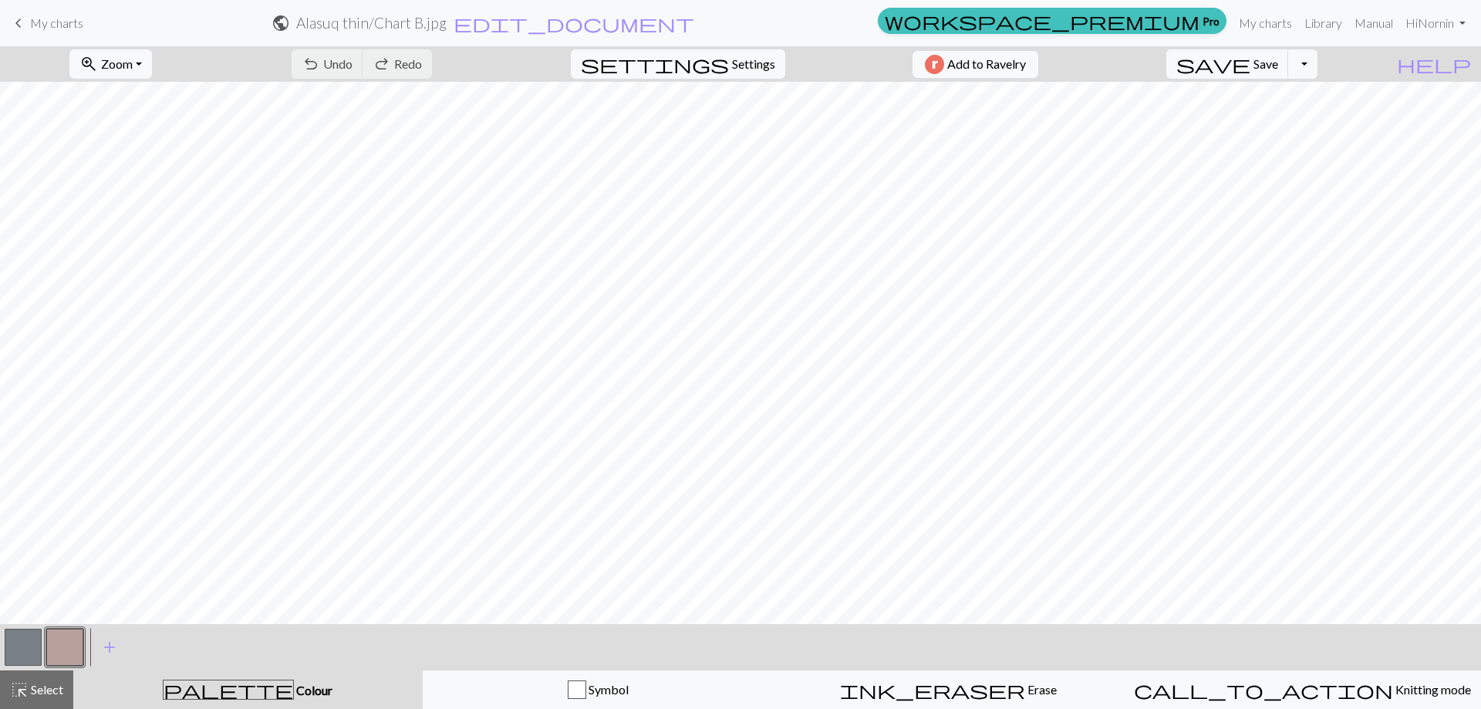
click at [29, 22] on link "keyboard_arrow_left My charts" at bounding box center [46, 23] width 74 height 26
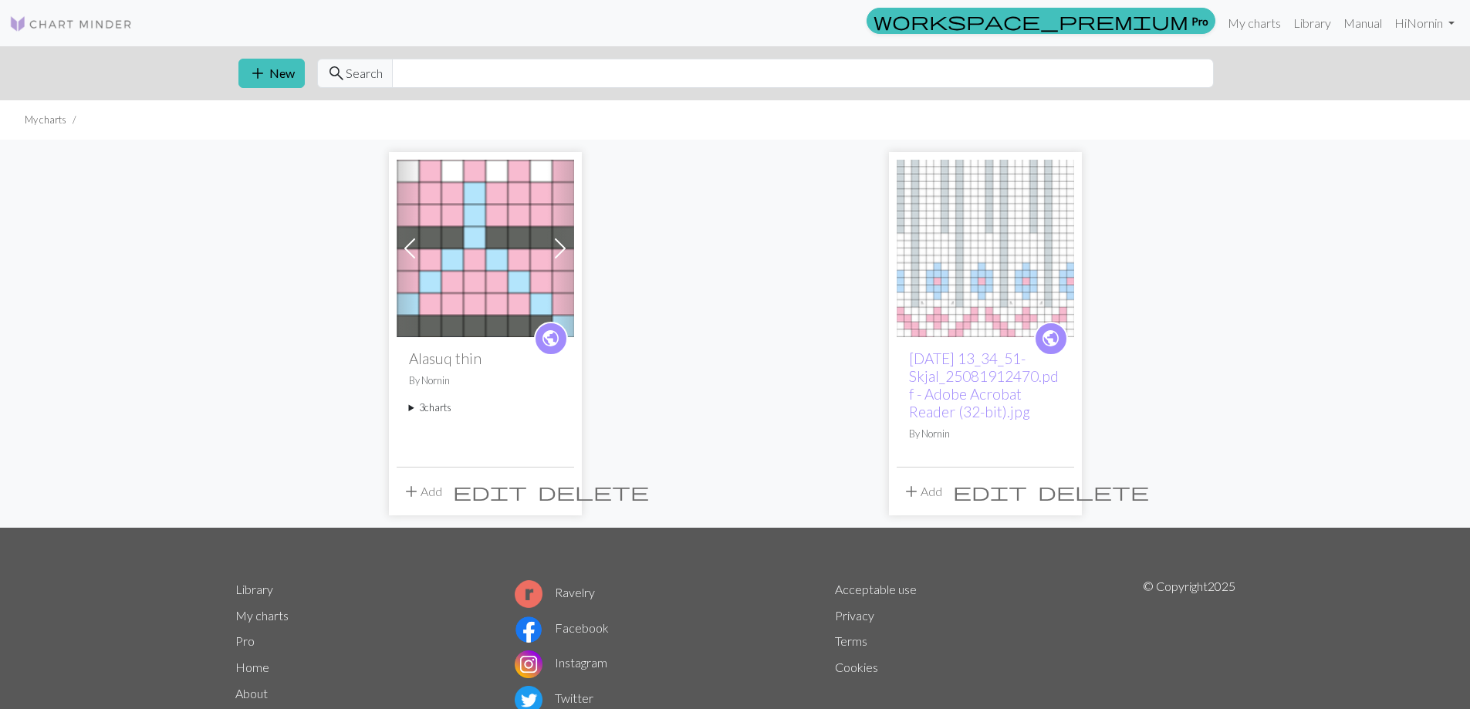
click at [430, 408] on summary "3 charts" at bounding box center [485, 407] width 153 height 15
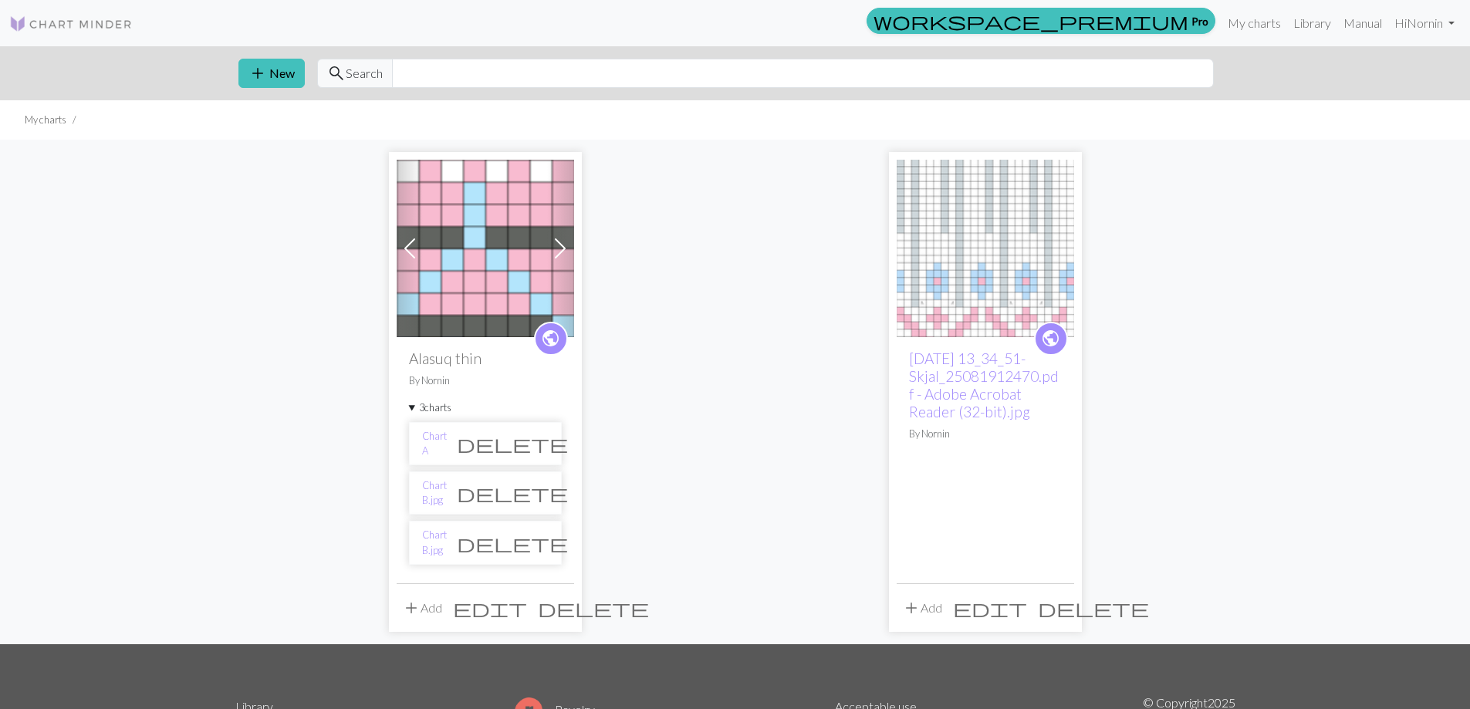
click at [541, 491] on span "delete" at bounding box center [512, 493] width 111 height 22
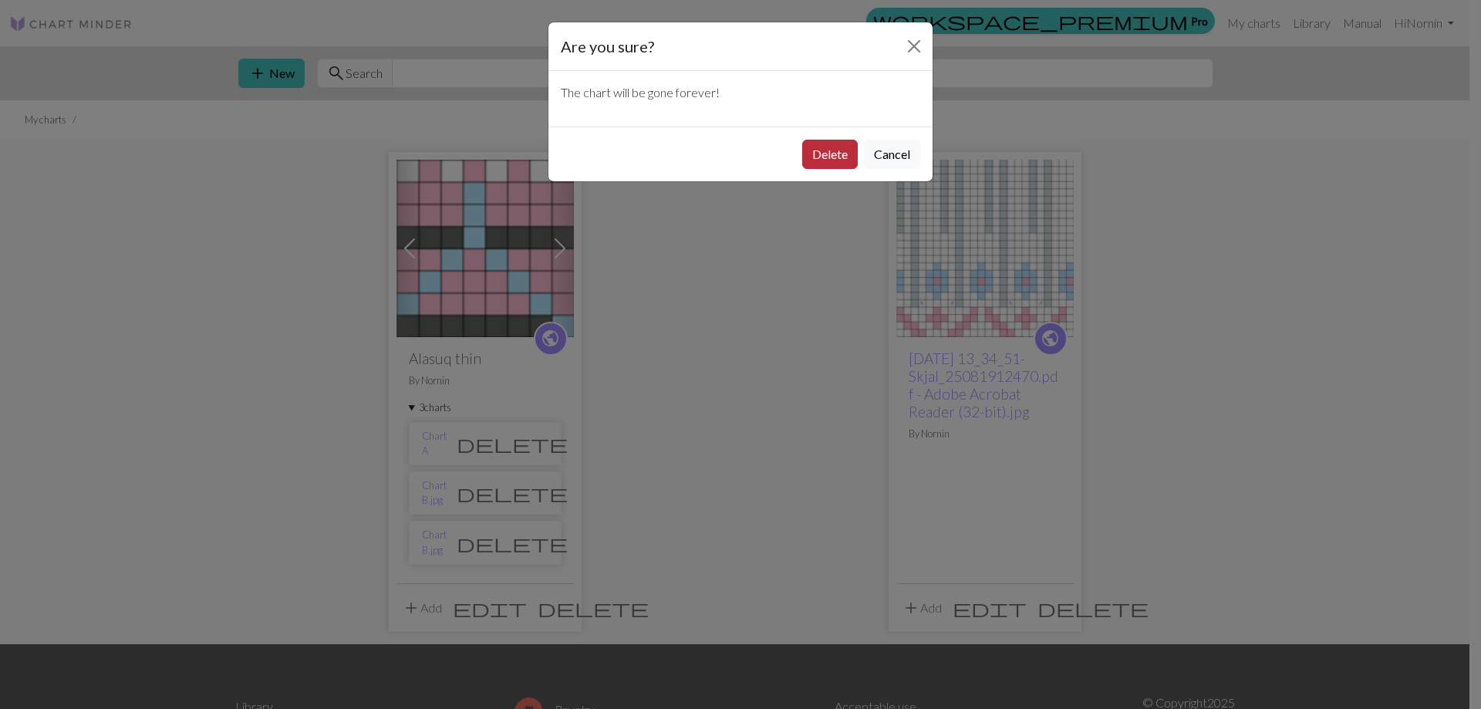
click at [825, 157] on button "Delete" at bounding box center [830, 154] width 56 height 29
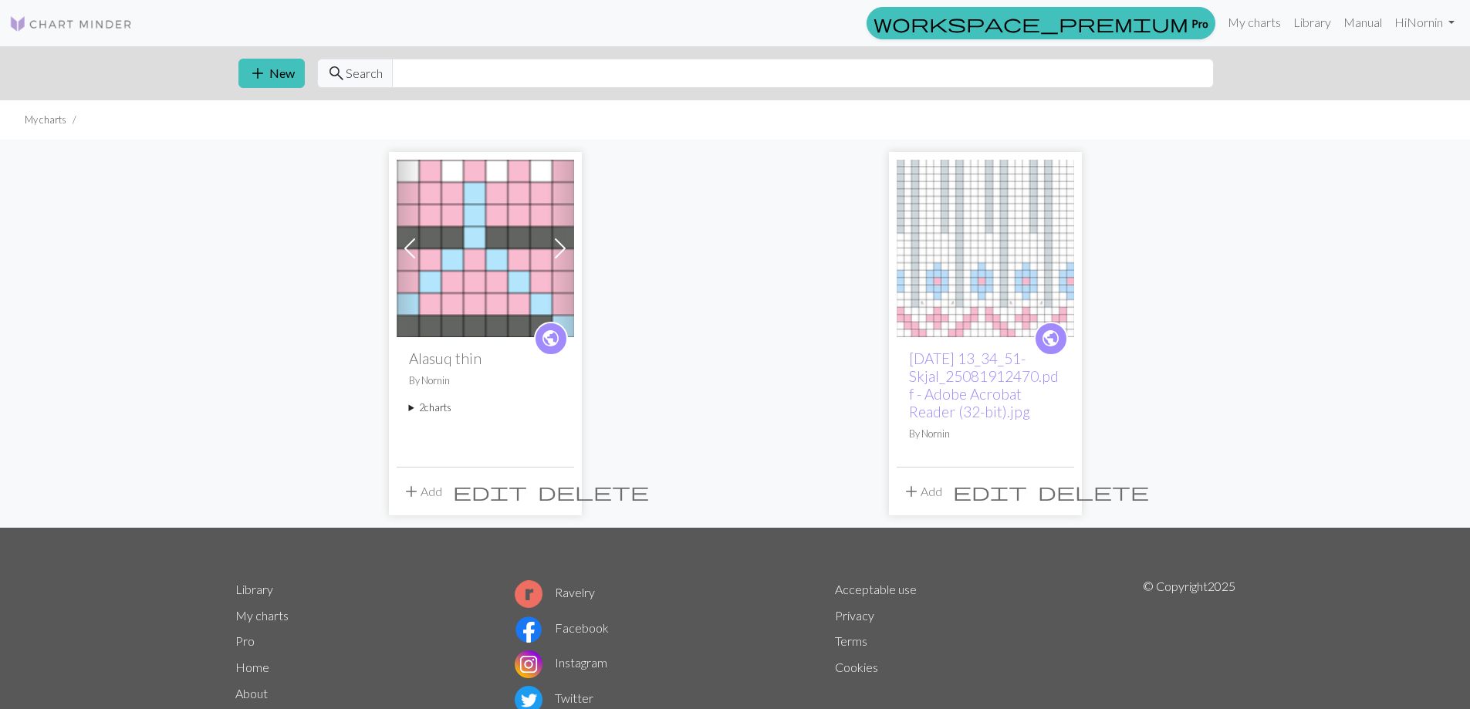
click at [437, 407] on summary "2 charts" at bounding box center [485, 407] width 153 height 15
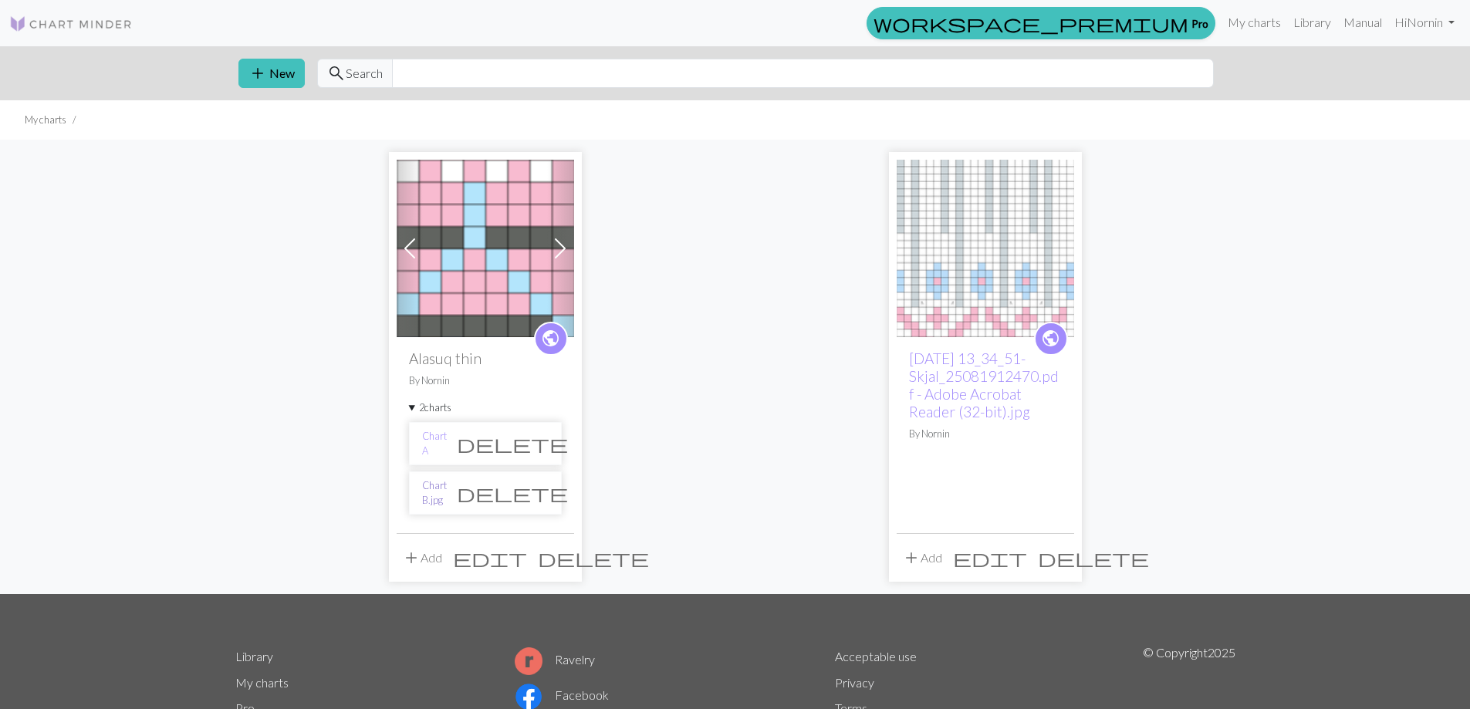
click at [444, 491] on link "Chart B.jpg" at bounding box center [434, 492] width 25 height 29
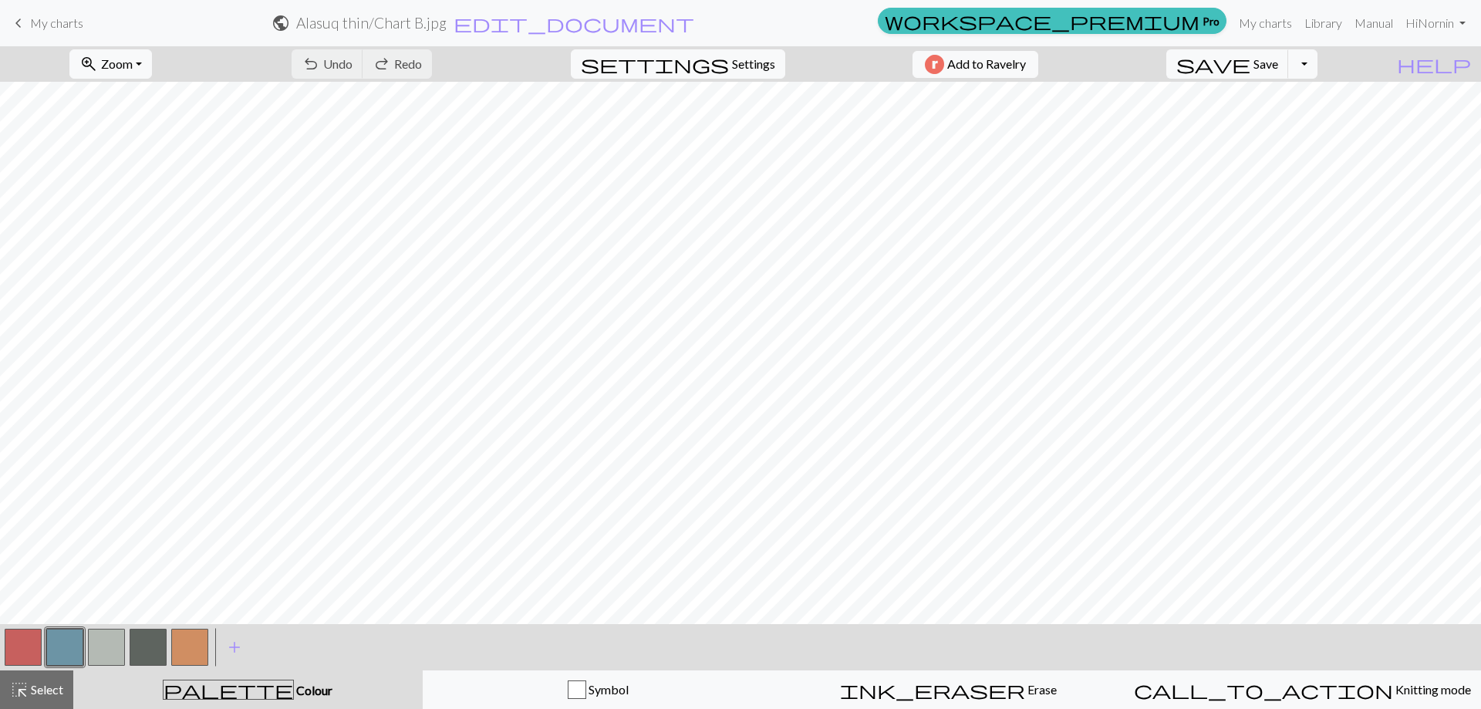
click at [30, 23] on span "My charts" at bounding box center [56, 22] width 53 height 15
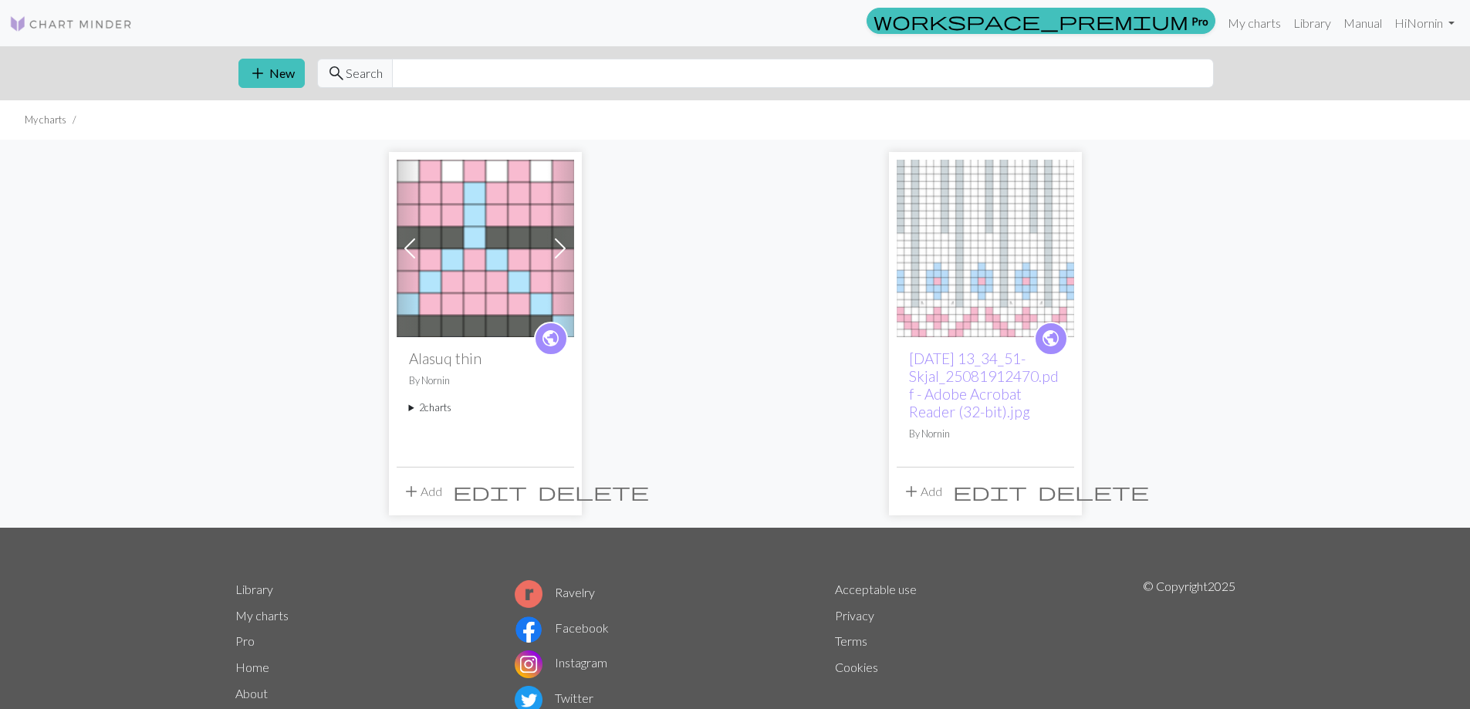
click at [437, 488] on button "add Add" at bounding box center [422, 491] width 51 height 29
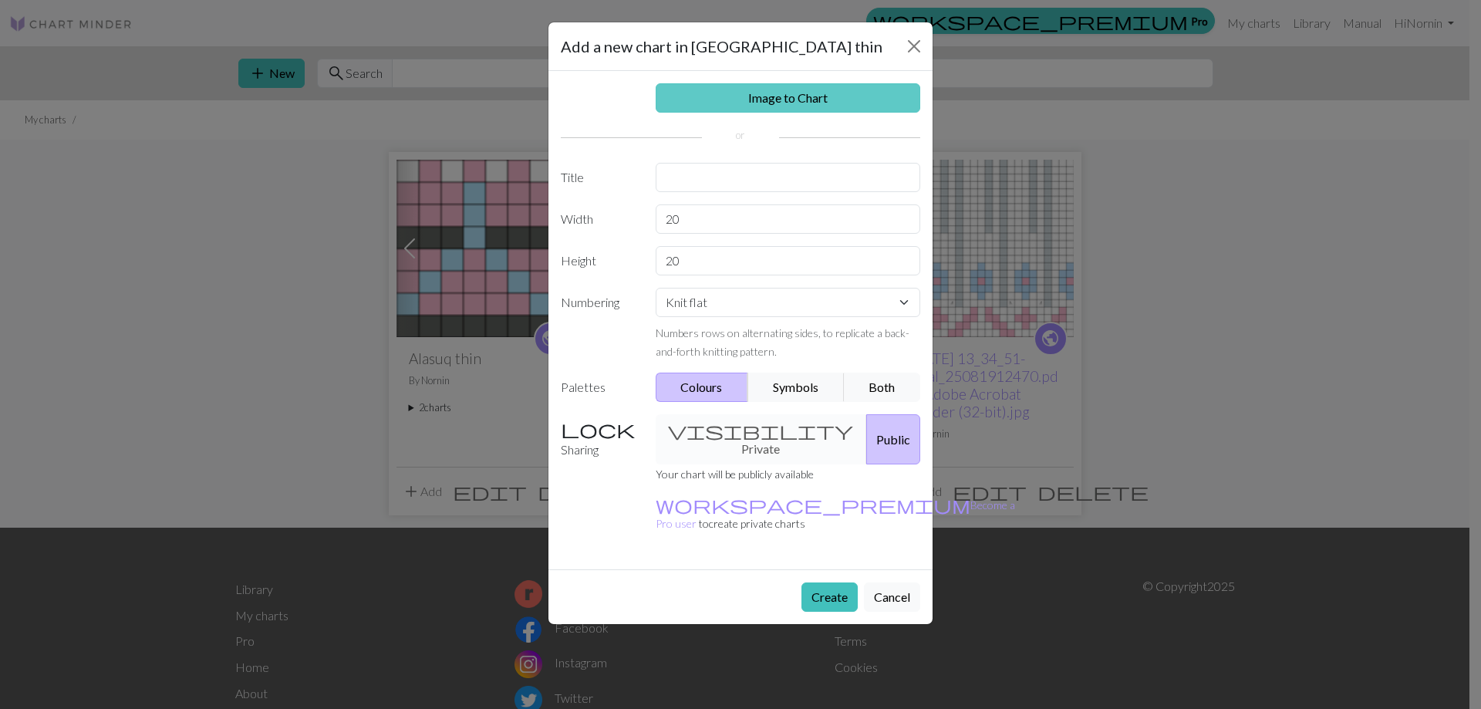
click at [809, 101] on link "Image to Chart" at bounding box center [788, 97] width 265 height 29
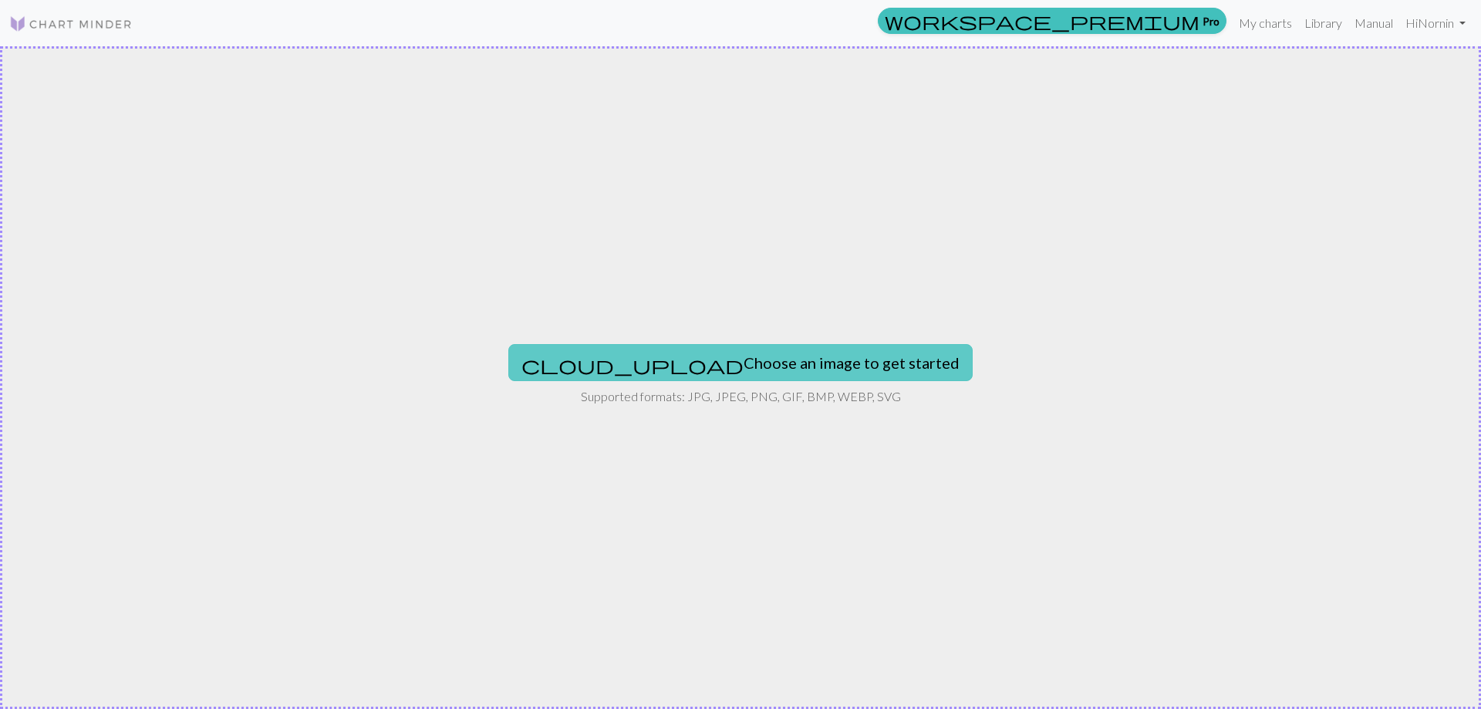
click at [771, 363] on button "cloud_upload Choose an image to get started" at bounding box center [740, 362] width 464 height 37
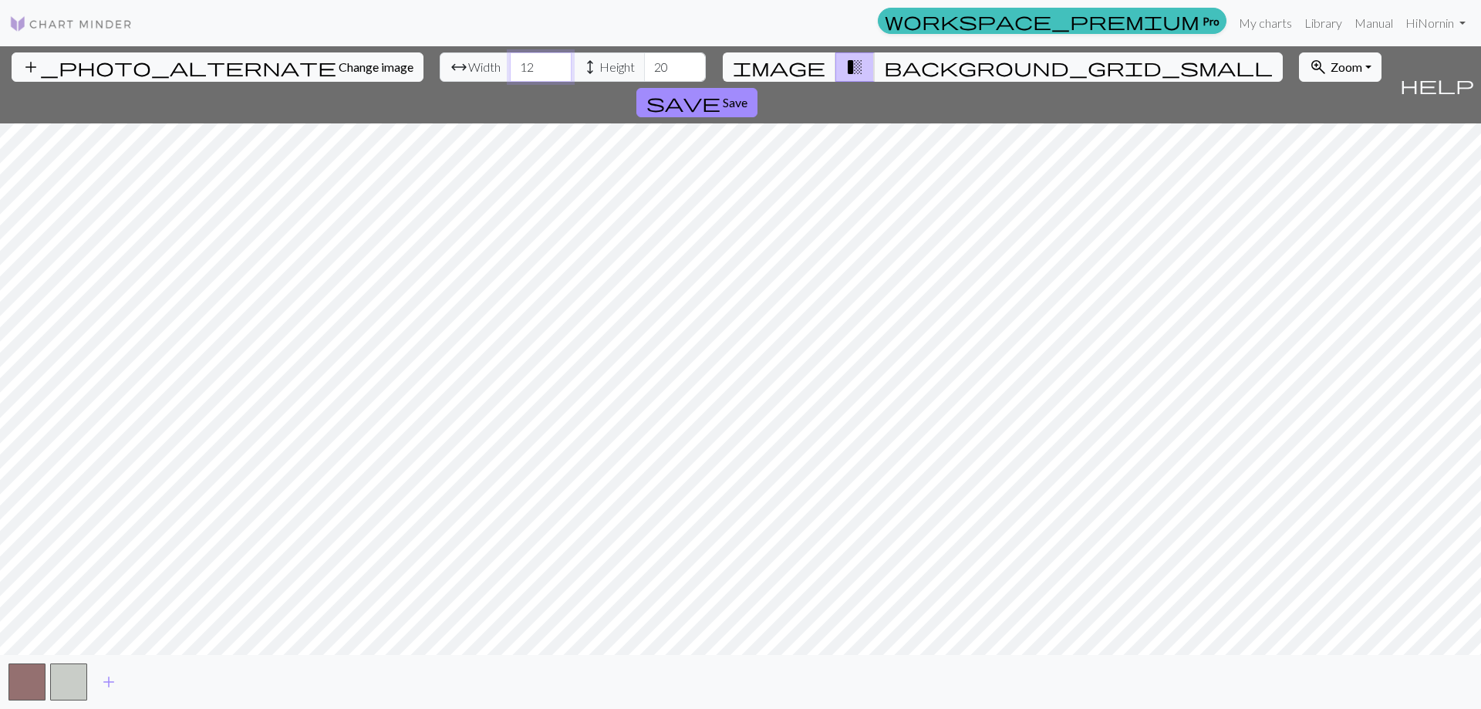
click at [510, 72] on input "12" at bounding box center [541, 66] width 62 height 29
click at [510, 72] on input "11" at bounding box center [541, 66] width 62 height 29
click at [510, 72] on input "10" at bounding box center [541, 66] width 62 height 29
click at [510, 72] on input "9" at bounding box center [541, 66] width 62 height 29
type input "8"
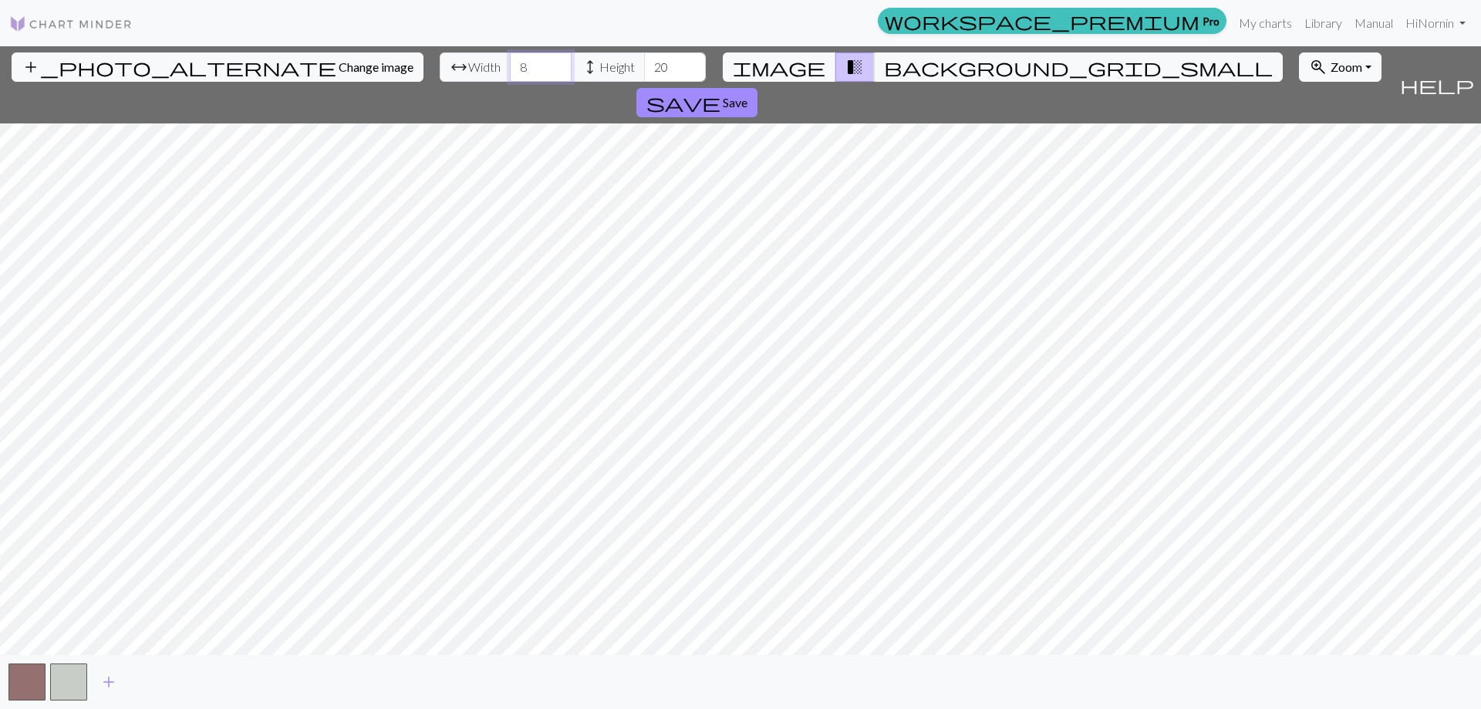
click at [510, 72] on input "8" at bounding box center [541, 66] width 62 height 29
click at [644, 71] on input "19" at bounding box center [675, 66] width 62 height 29
click at [644, 71] on input "18" at bounding box center [675, 66] width 62 height 29
type input "17"
click at [644, 71] on input "17" at bounding box center [675, 66] width 62 height 29
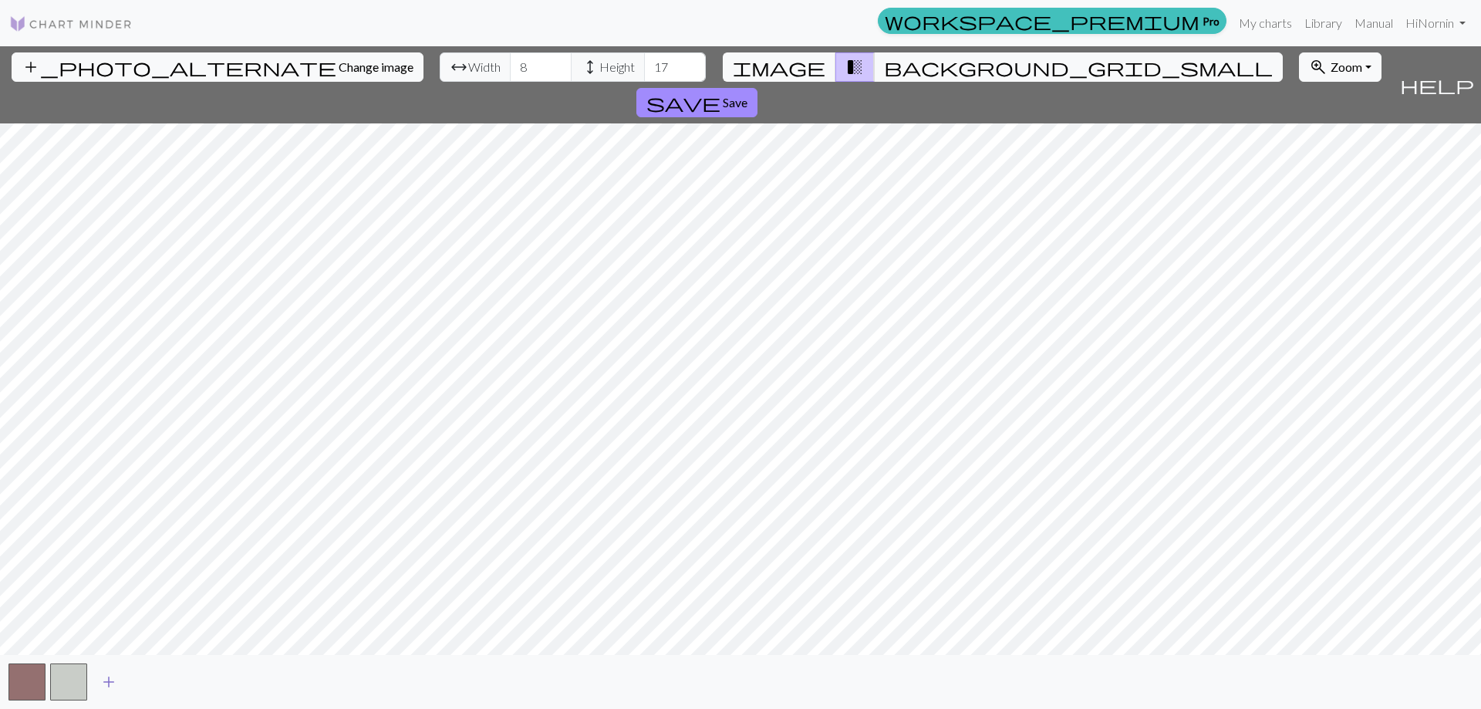
click at [103, 683] on span "add" at bounding box center [109, 682] width 19 height 22
click at [103, 683] on button "button" at bounding box center [110, 681] width 37 height 37
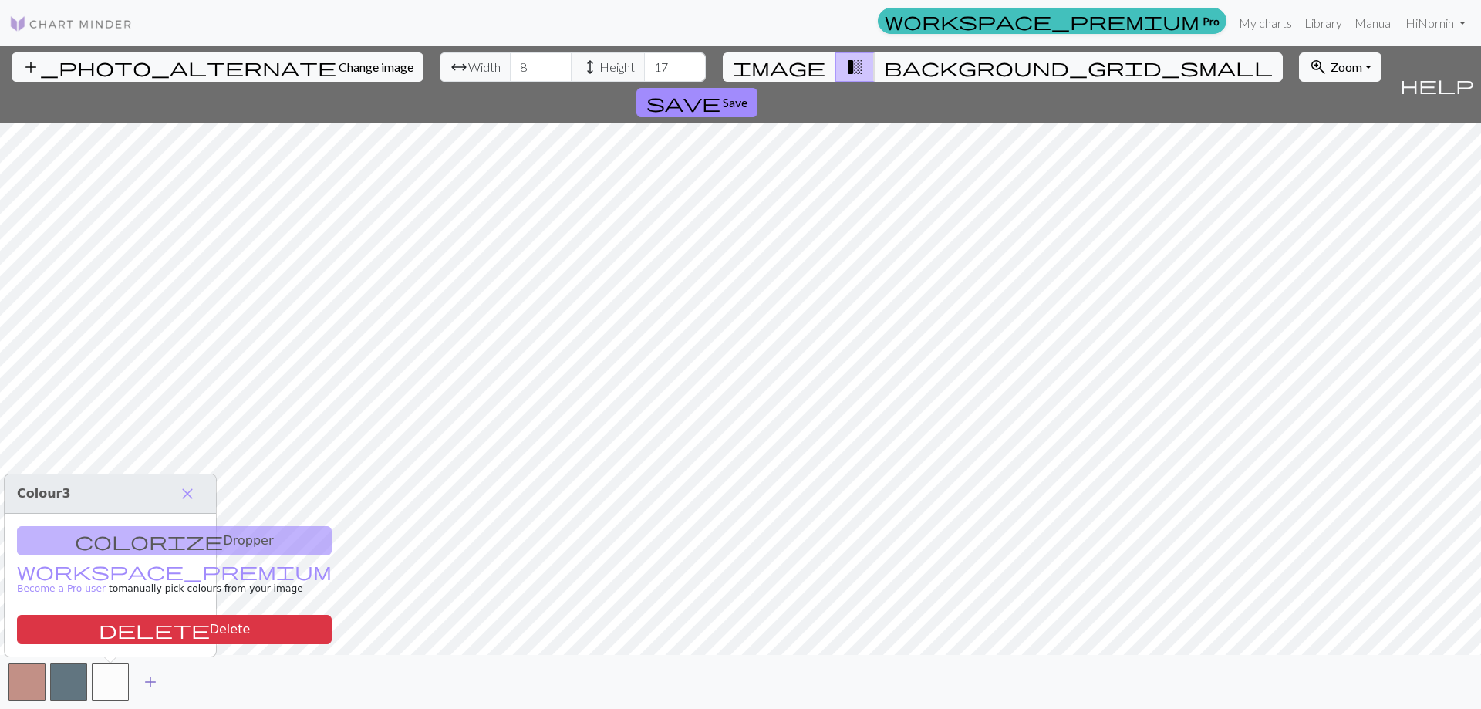
click at [154, 680] on span "add" at bounding box center [150, 682] width 19 height 22
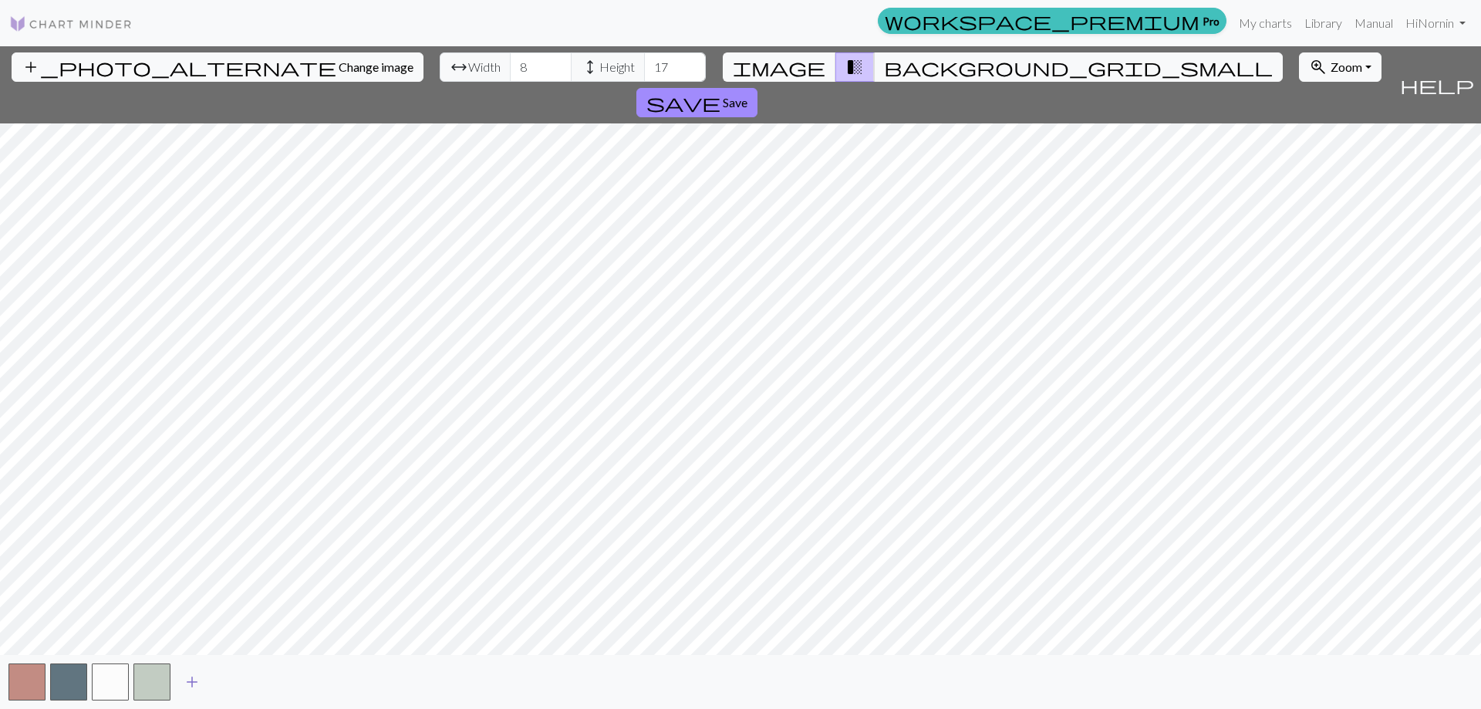
click at [196, 687] on span "add" at bounding box center [192, 682] width 19 height 22
click at [227, 682] on span "add" at bounding box center [233, 682] width 19 height 22
click at [278, 680] on span "add" at bounding box center [275, 682] width 19 height 22
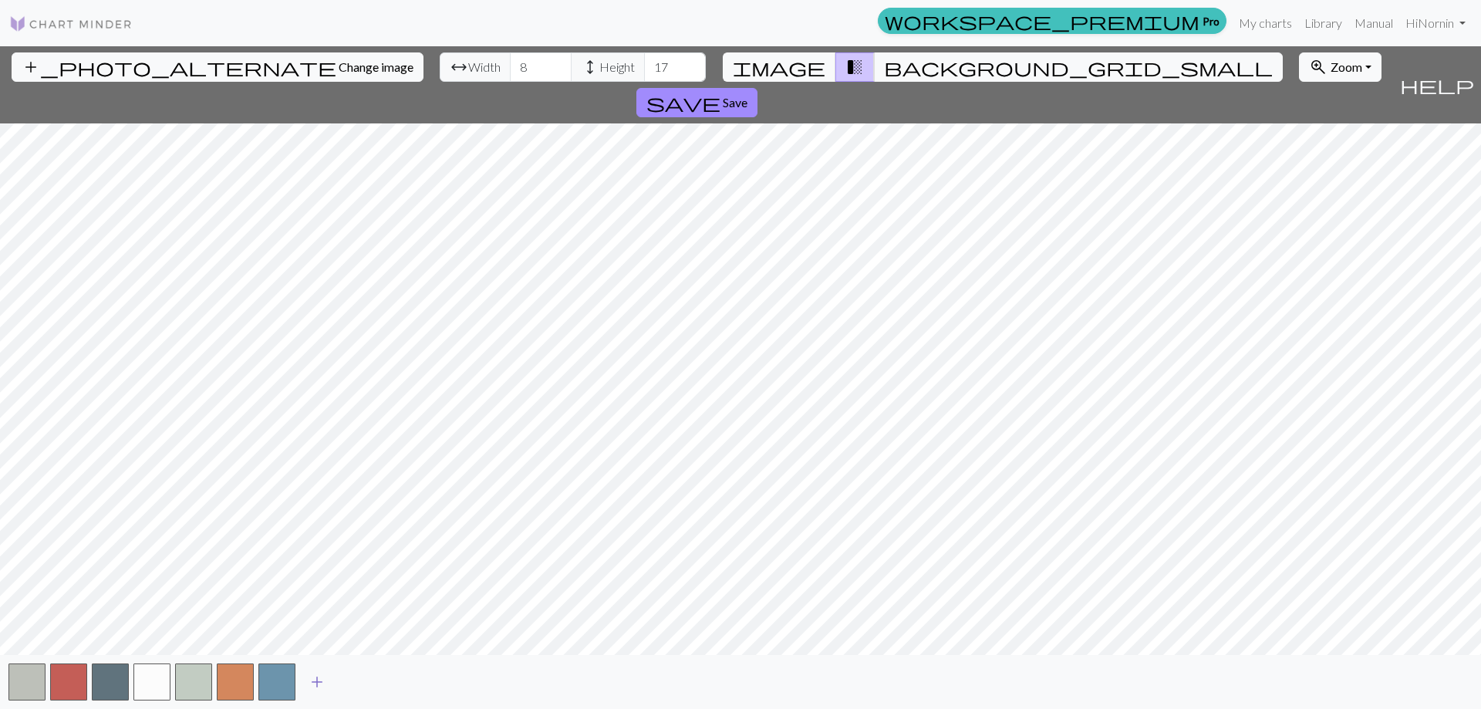
click at [320, 681] on span "add" at bounding box center [317, 682] width 19 height 22
click at [361, 679] on span "add" at bounding box center [358, 682] width 19 height 22
click at [401, 680] on span "add" at bounding box center [400, 682] width 19 height 22
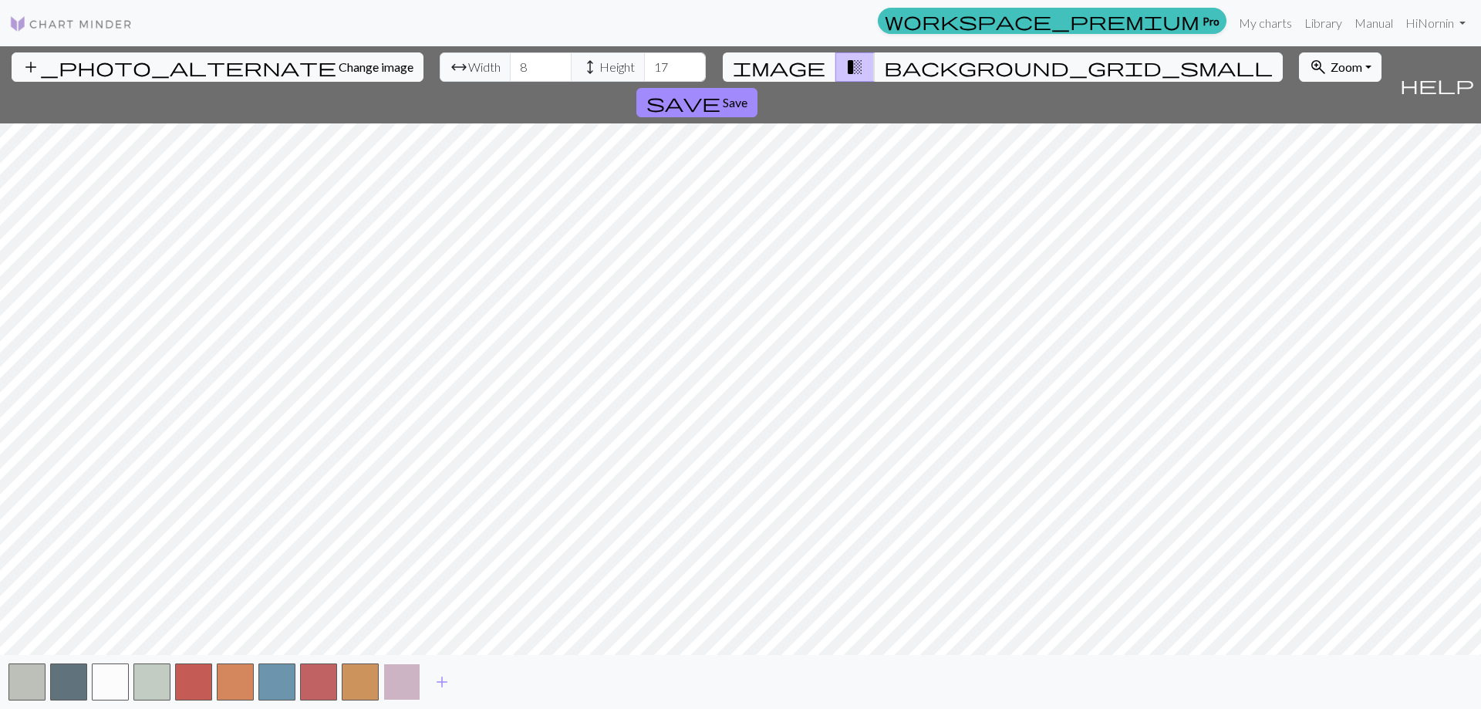
click at [399, 691] on button "button" at bounding box center [401, 681] width 37 height 37
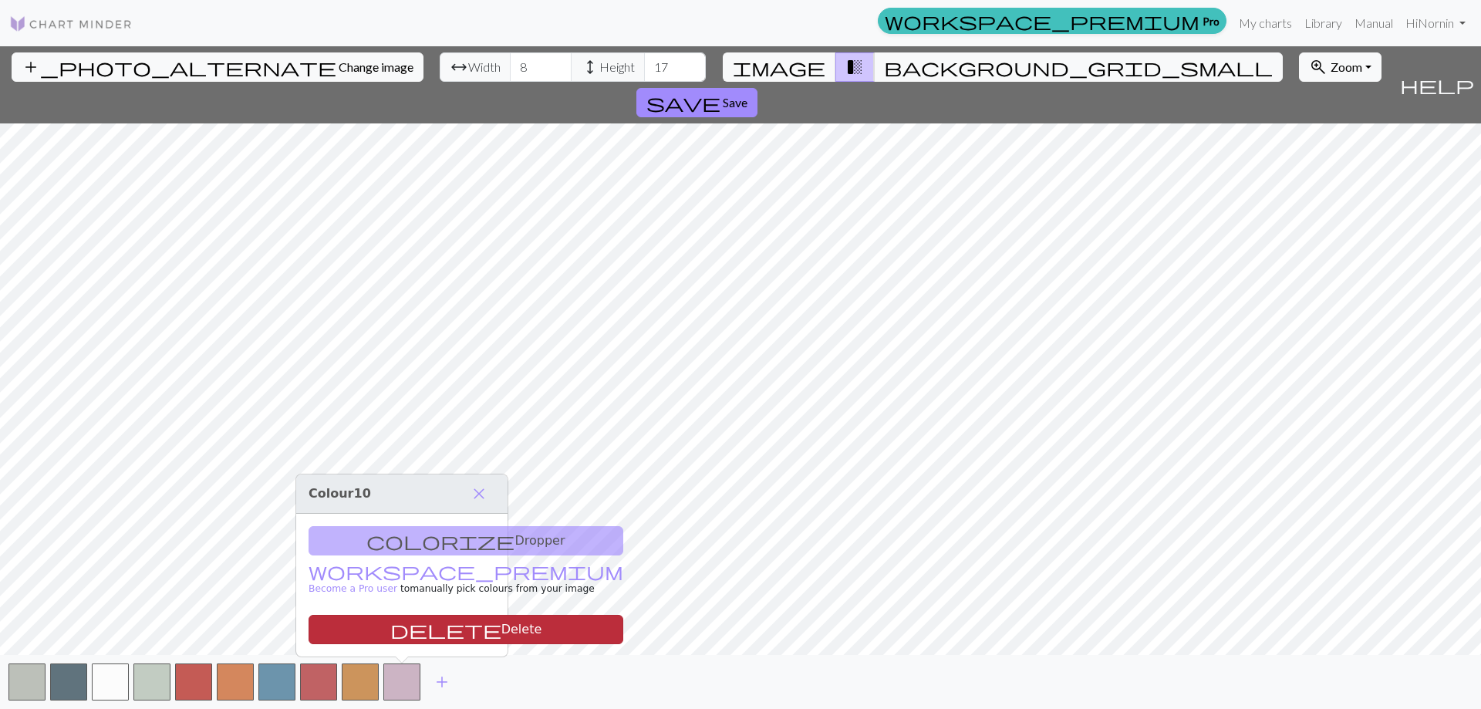
click at [411, 623] on button "delete Delete" at bounding box center [466, 629] width 315 height 29
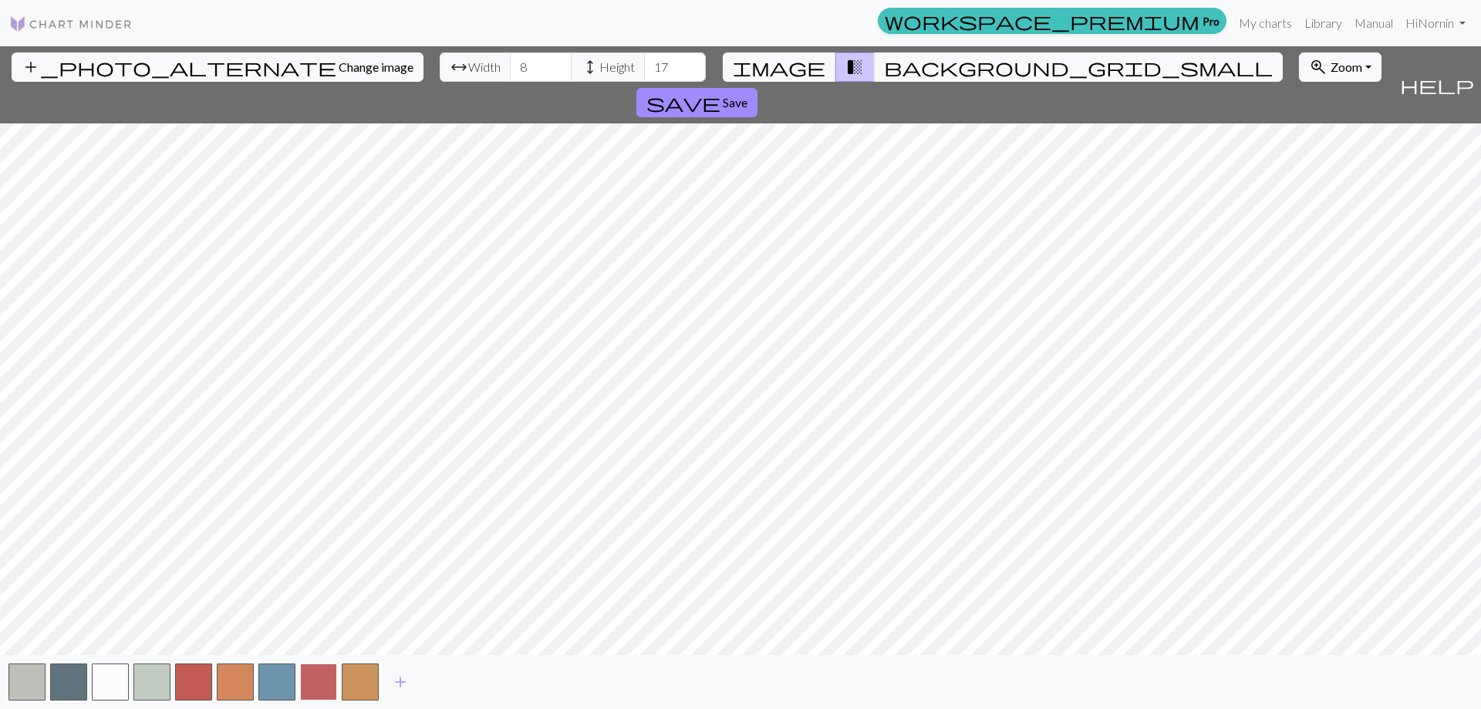
click at [326, 687] on button "button" at bounding box center [318, 681] width 37 height 37
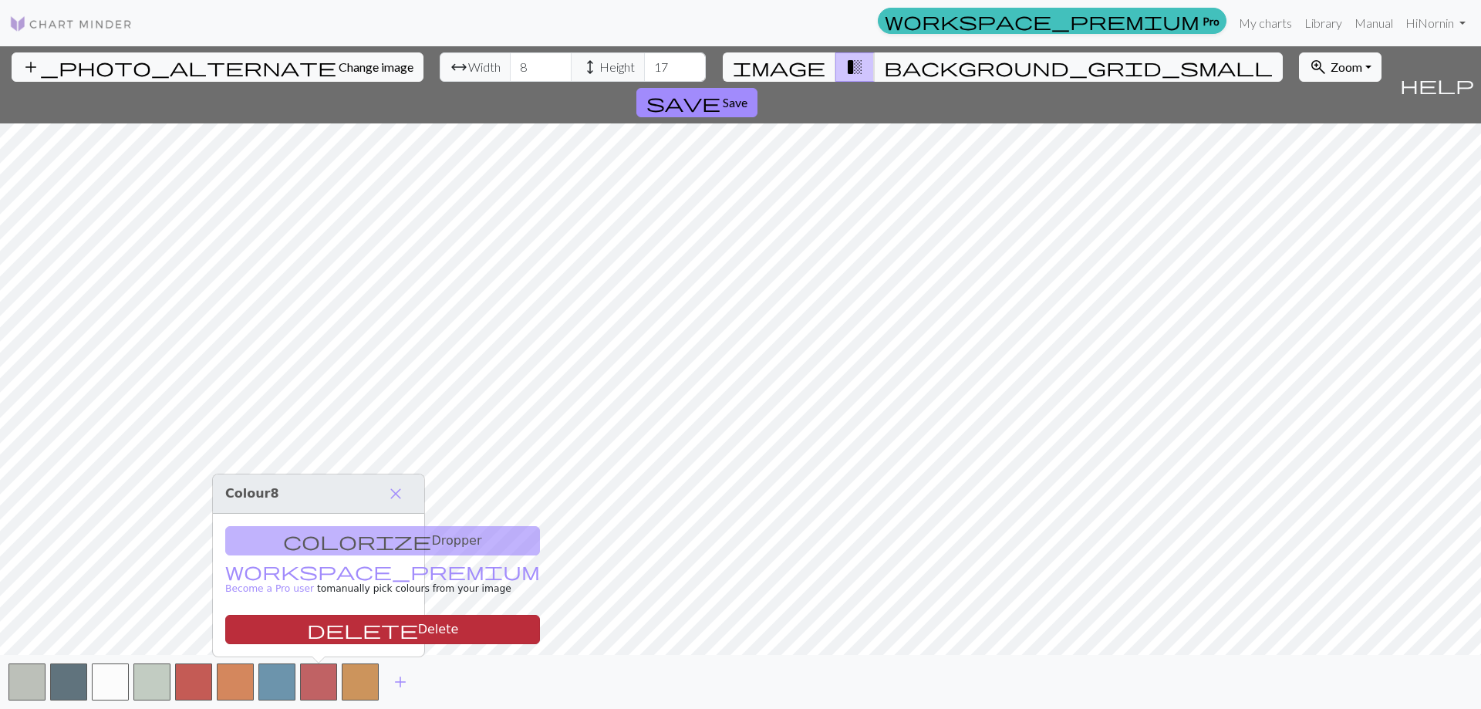
click at [339, 633] on button "delete Delete" at bounding box center [382, 629] width 315 height 29
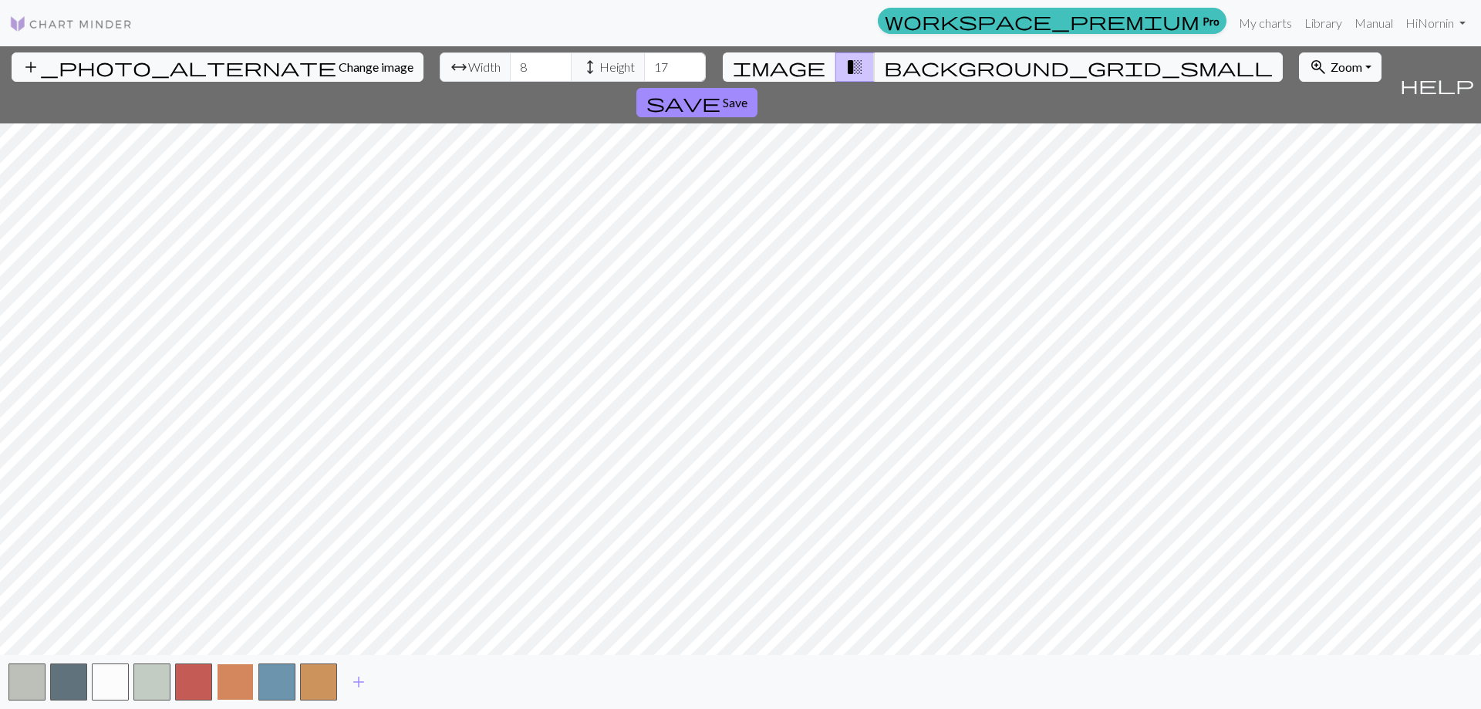
click at [227, 687] on button "button" at bounding box center [235, 681] width 37 height 37
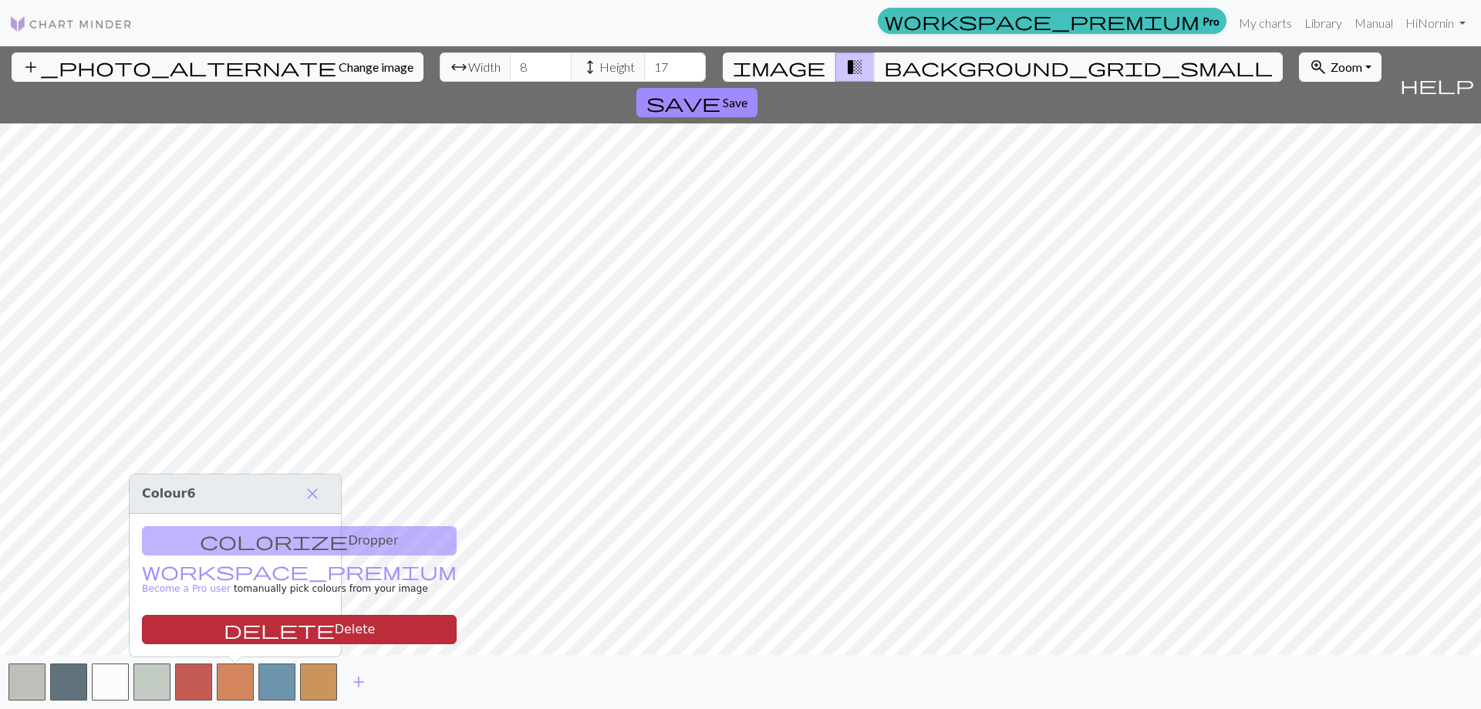
click at [235, 626] on button "delete Delete" at bounding box center [299, 629] width 315 height 29
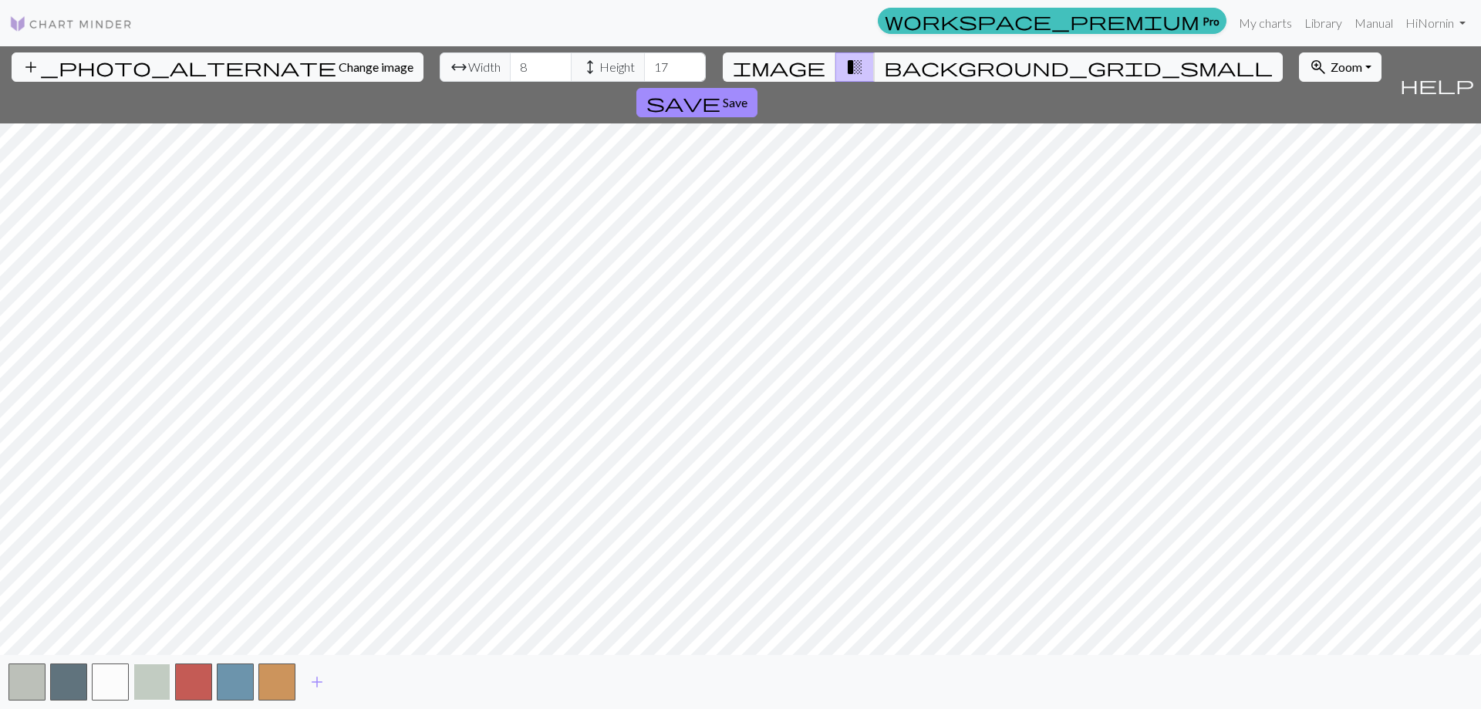
click at [145, 678] on button "button" at bounding box center [151, 681] width 37 height 37
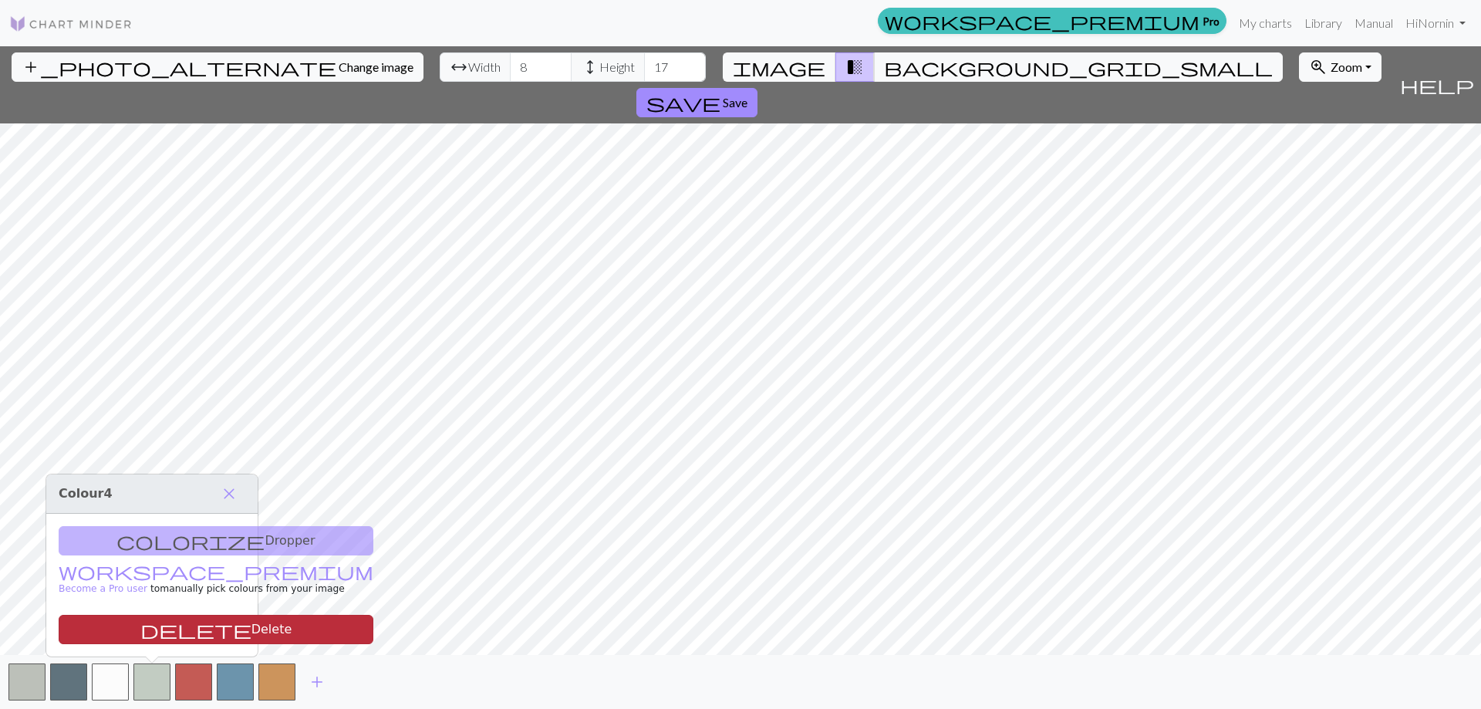
click at [141, 625] on span "delete" at bounding box center [195, 630] width 111 height 22
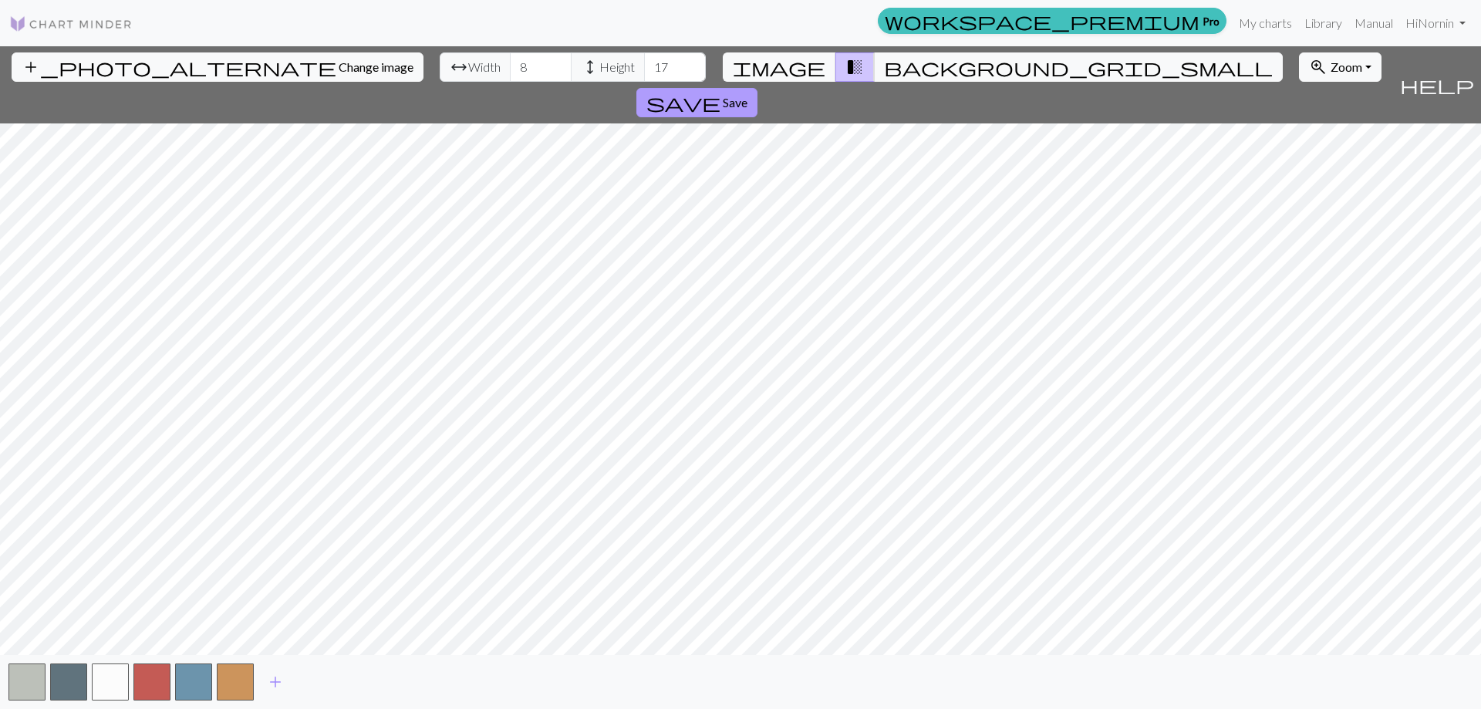
click at [748, 95] on span "Save" at bounding box center [735, 102] width 25 height 15
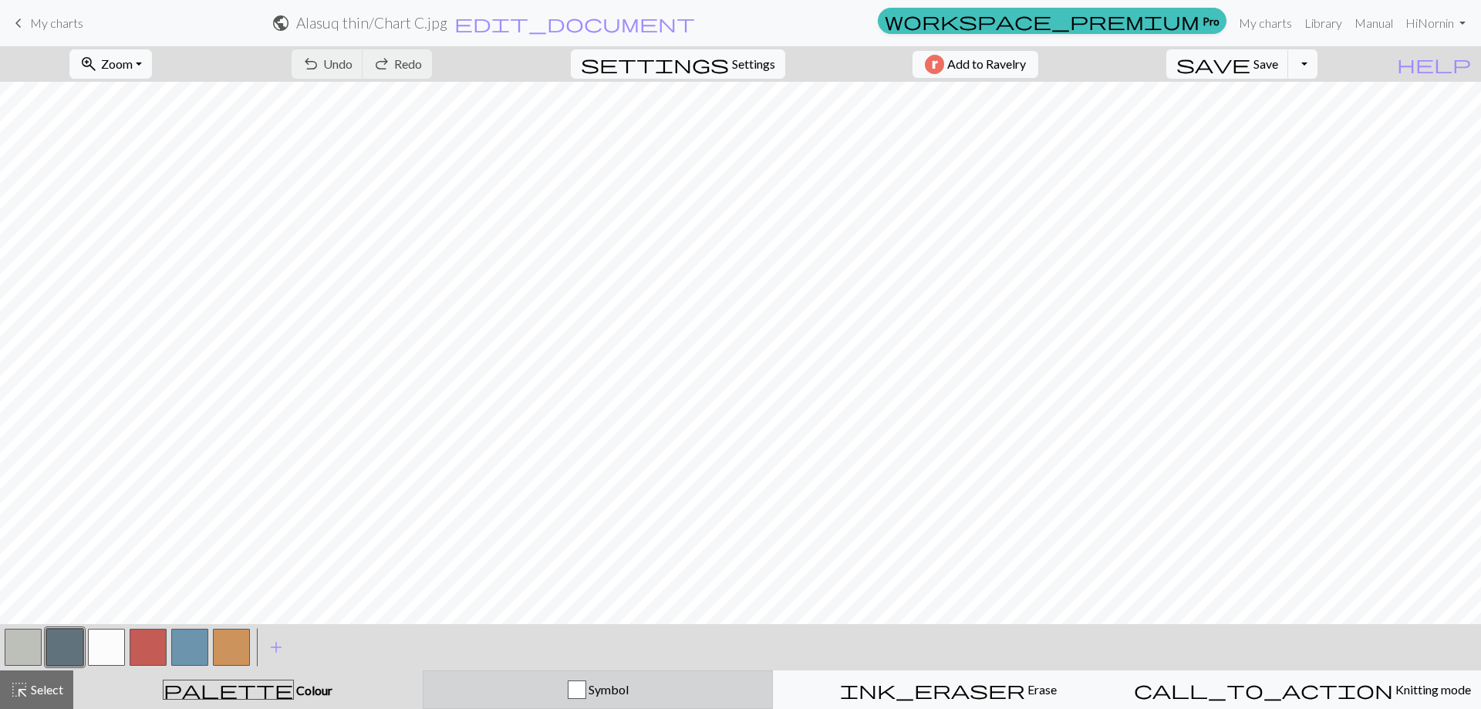
click at [602, 690] on span "Symbol" at bounding box center [607, 689] width 42 height 15
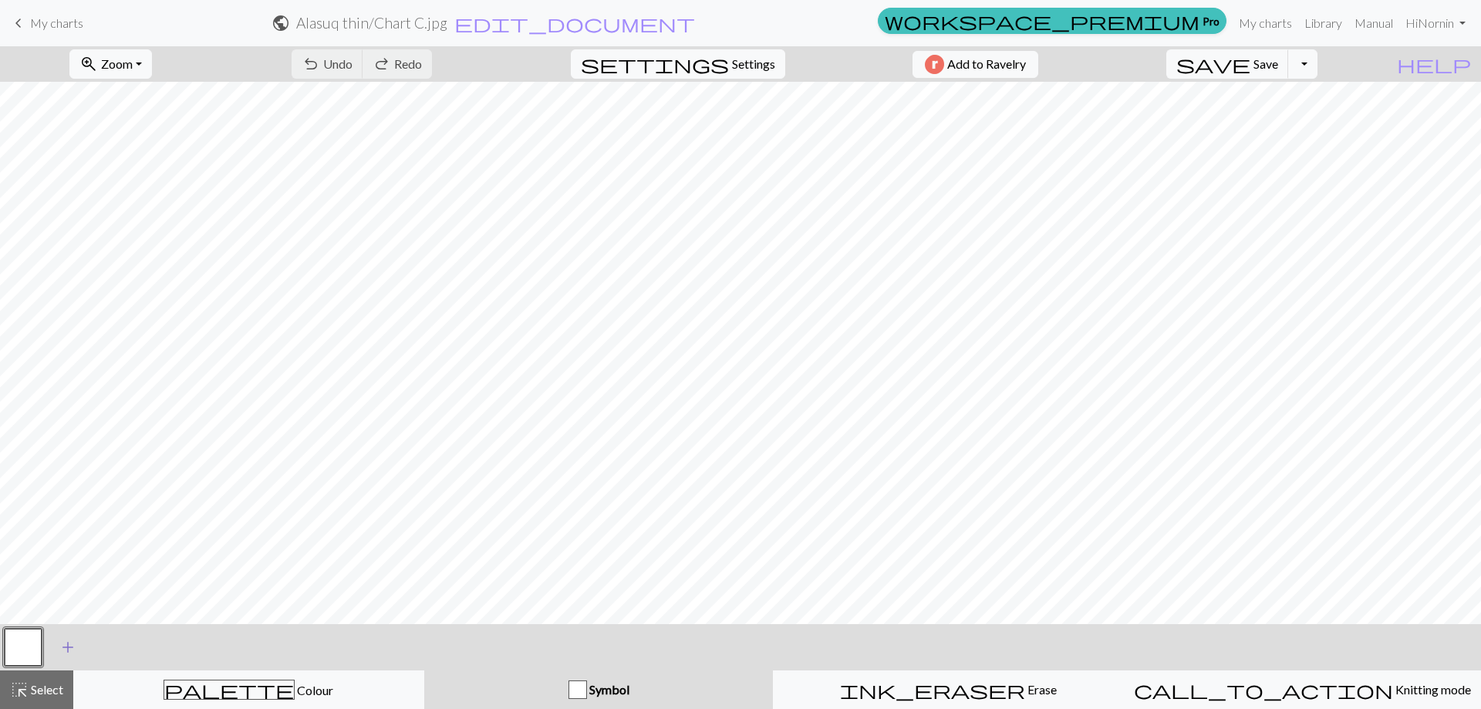
click at [66, 643] on span "add" at bounding box center [68, 647] width 19 height 22
click at [67, 646] on button "button" at bounding box center [64, 647] width 37 height 37
click at [67, 646] on div "Edit symbol Name d f g h j k p s t F H J O P T / | 0 1 2 3 4 5 6 7 8 9 e m n G …" at bounding box center [740, 354] width 1481 height 709
click at [592, 685] on span "Symbol" at bounding box center [608, 689] width 42 height 15
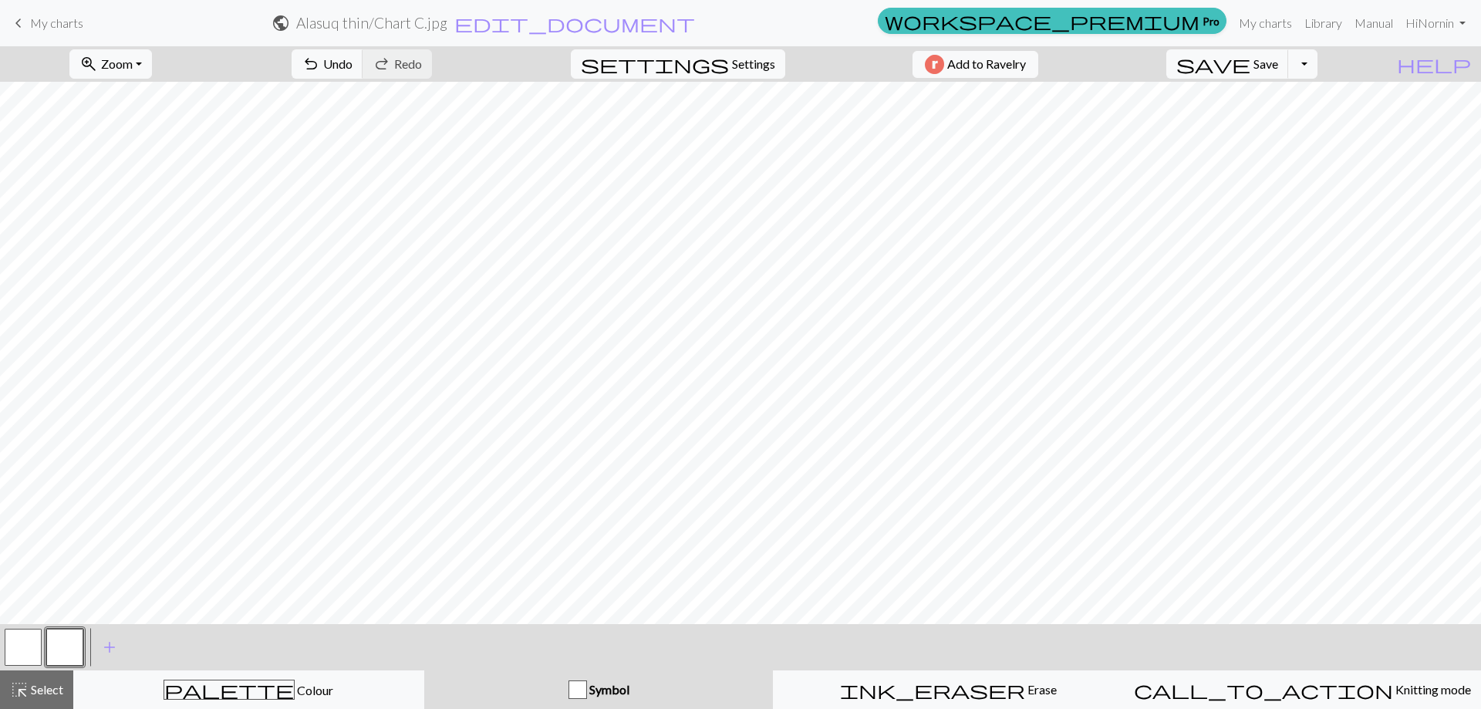
click at [584, 692] on div "button" at bounding box center [578, 689] width 19 height 19
click at [583, 692] on div "button" at bounding box center [578, 689] width 19 height 19
click at [35, 635] on button "button" at bounding box center [23, 647] width 37 height 37
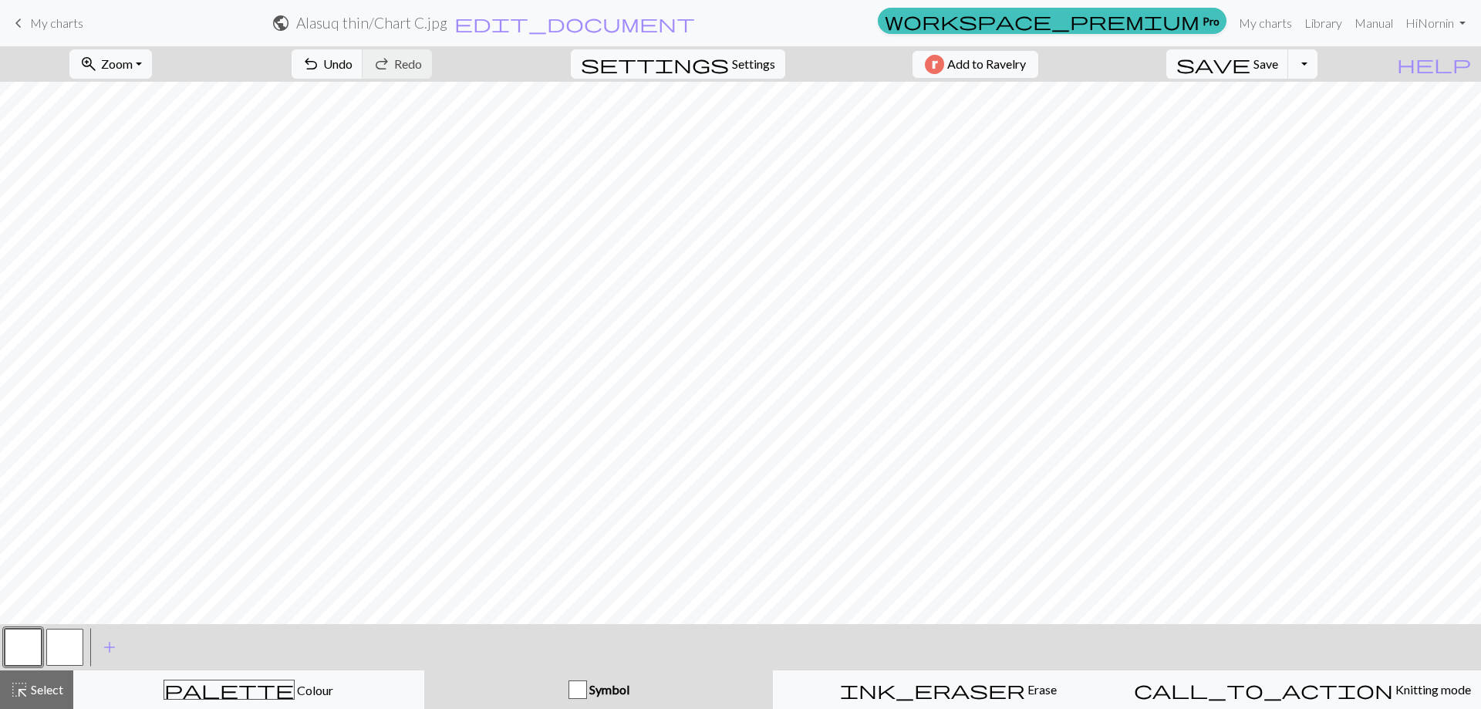
click at [29, 640] on button "button" at bounding box center [23, 647] width 37 height 37
click at [29, 640] on div "Edit symbol Name knit d f g h j k p s t F H J O P T / | 0 1 2 3 4 5 6 7 8 9 e m…" at bounding box center [740, 354] width 1481 height 709
click at [115, 648] on span "add" at bounding box center [109, 647] width 19 height 22
click at [35, 690] on span "Select" at bounding box center [46, 689] width 35 height 15
click at [39, 694] on span "Select" at bounding box center [46, 689] width 35 height 15
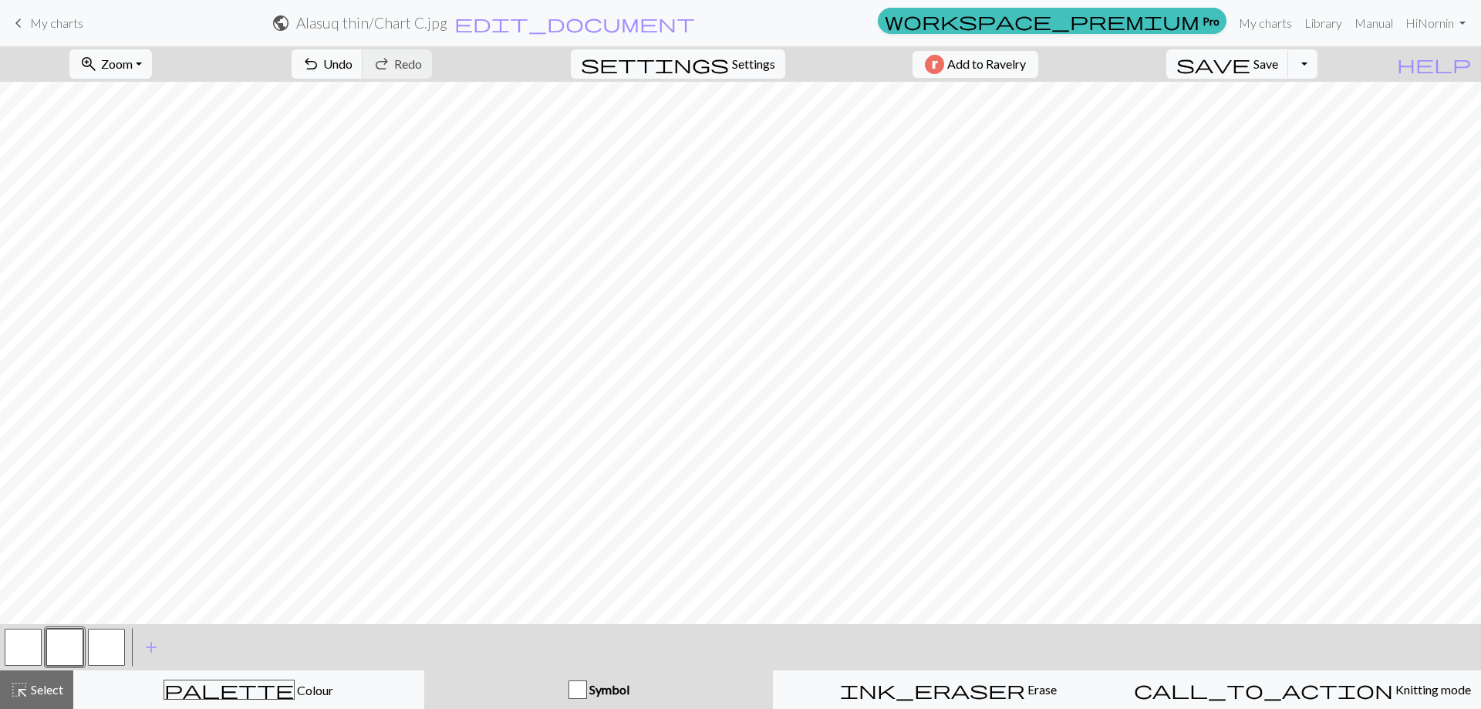
click at [101, 650] on button "button" at bounding box center [106, 647] width 37 height 37
click at [640, 692] on div "Symbol" at bounding box center [599, 689] width 331 height 19
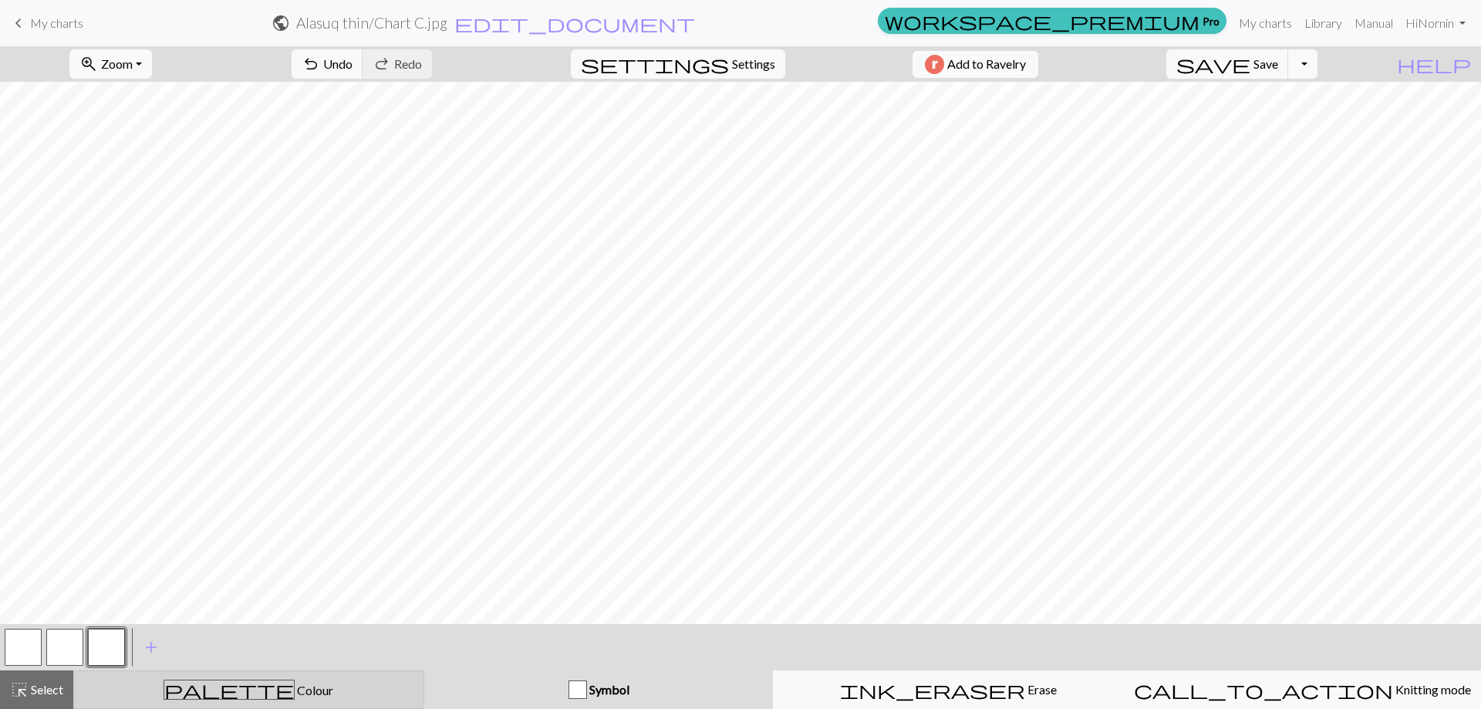
click at [319, 692] on div "palette Colour Colour" at bounding box center [248, 690] width 331 height 20
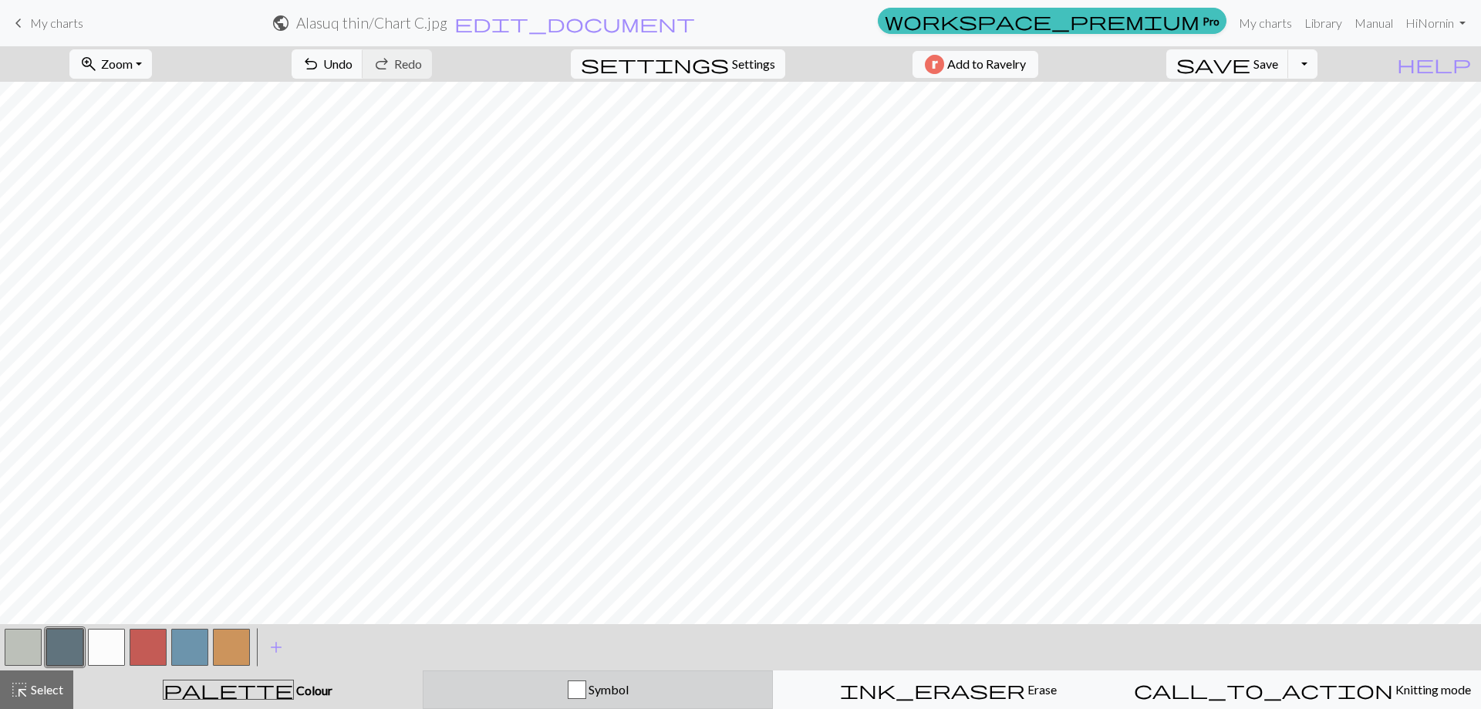
click at [622, 684] on span "Symbol" at bounding box center [607, 689] width 42 height 15
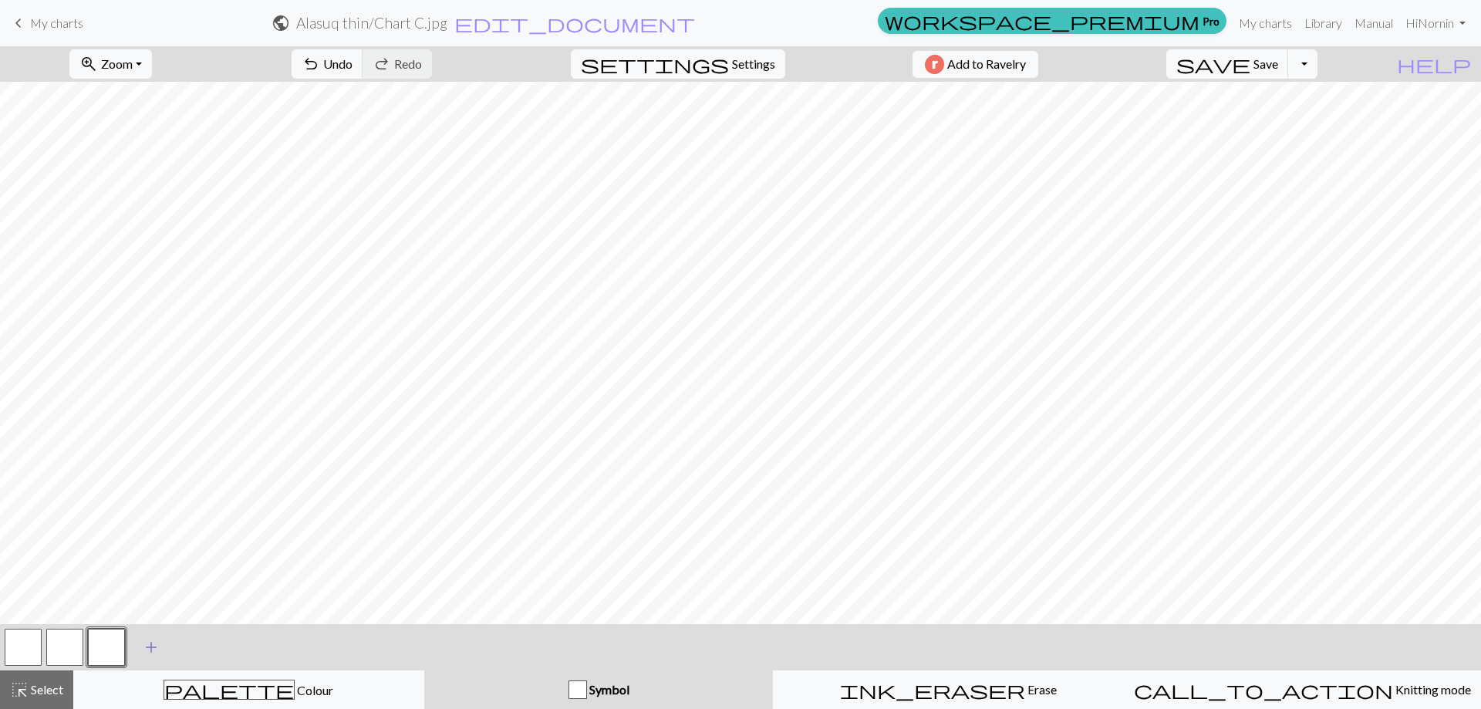
click at [153, 646] on span "add" at bounding box center [151, 647] width 19 height 22
click at [152, 646] on button "button" at bounding box center [148, 647] width 37 height 37
click at [152, 646] on div "Edit symbol Name d f g h j k p s t F H J O P T / | 0 1 2 3 4 5 6 7 8 9 e m n G …" at bounding box center [740, 354] width 1481 height 709
click at [150, 647] on button "button" at bounding box center [148, 647] width 37 height 37
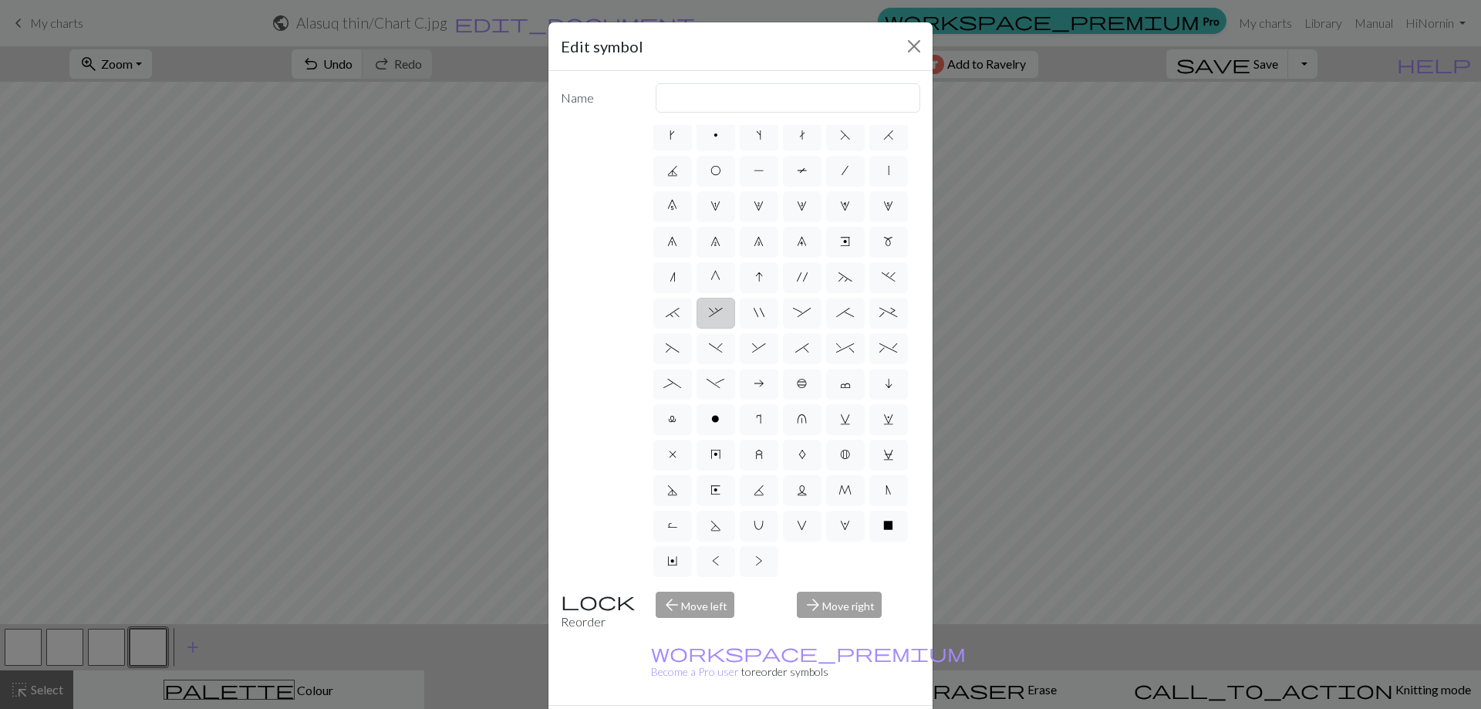
scroll to position [42, 0]
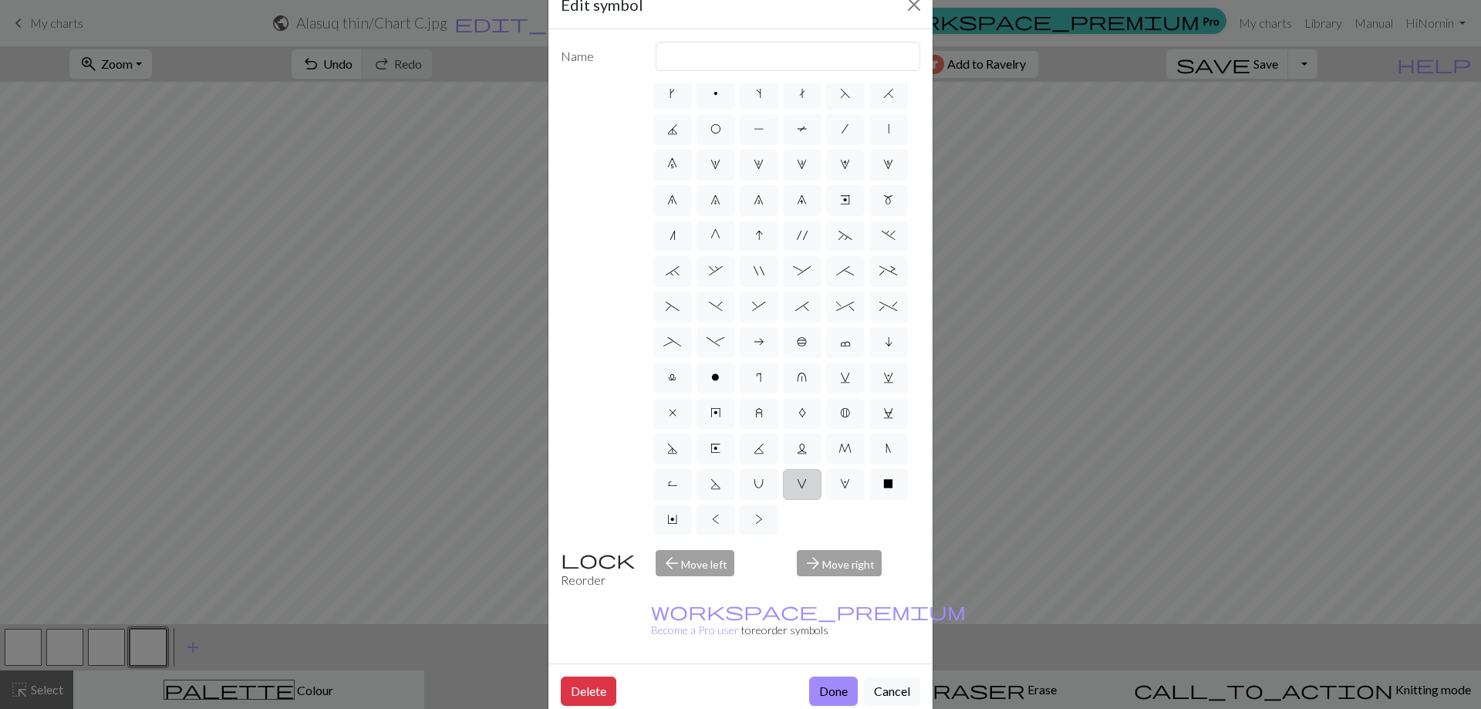
click at [797, 488] on span "V" at bounding box center [802, 484] width 10 height 12
click at [797, 517] on input "V" at bounding box center [802, 522] width 10 height 10
radio input "true"
type input "sl1 purlwise"
click at [818, 677] on button "Done" at bounding box center [833, 691] width 49 height 29
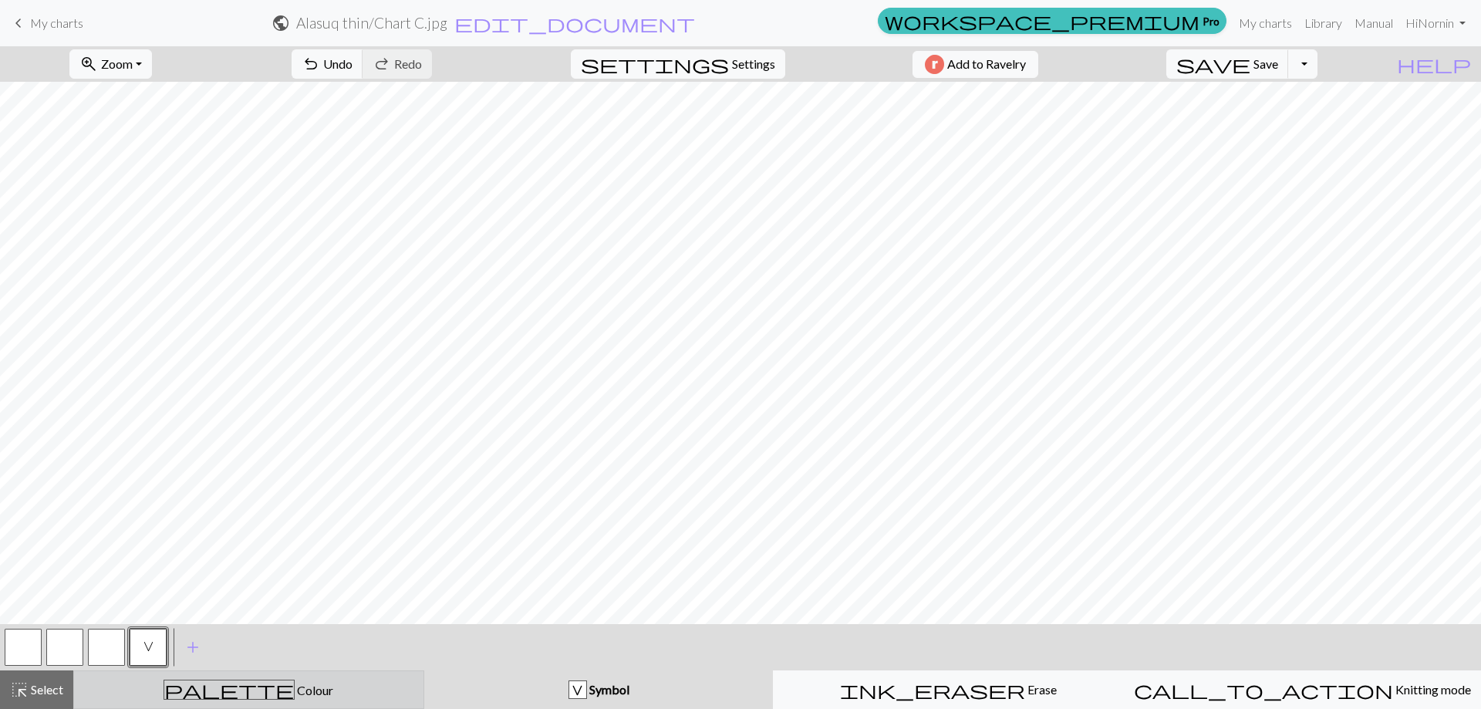
click at [367, 687] on div "palette Colour Colour" at bounding box center [248, 690] width 331 height 20
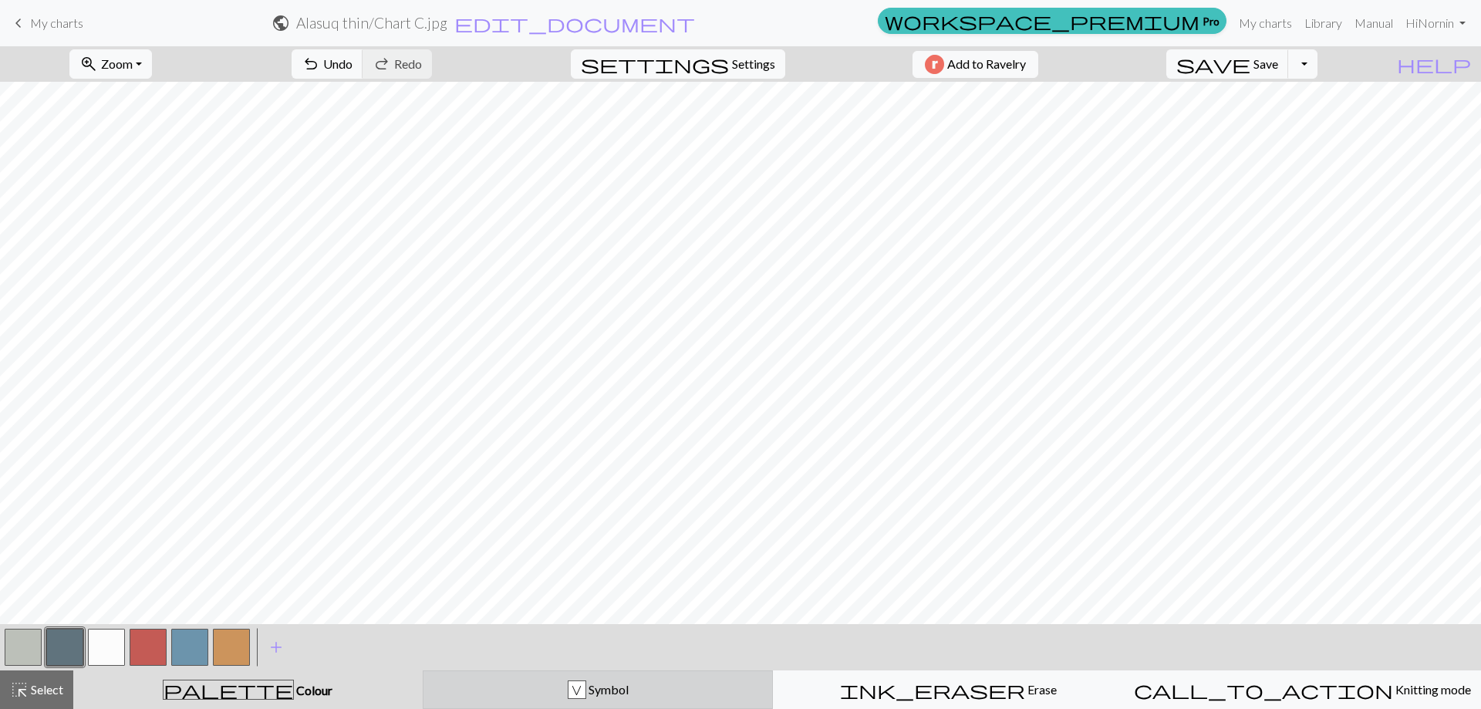
click at [542, 697] on div "V Symbol" at bounding box center [598, 689] width 331 height 19
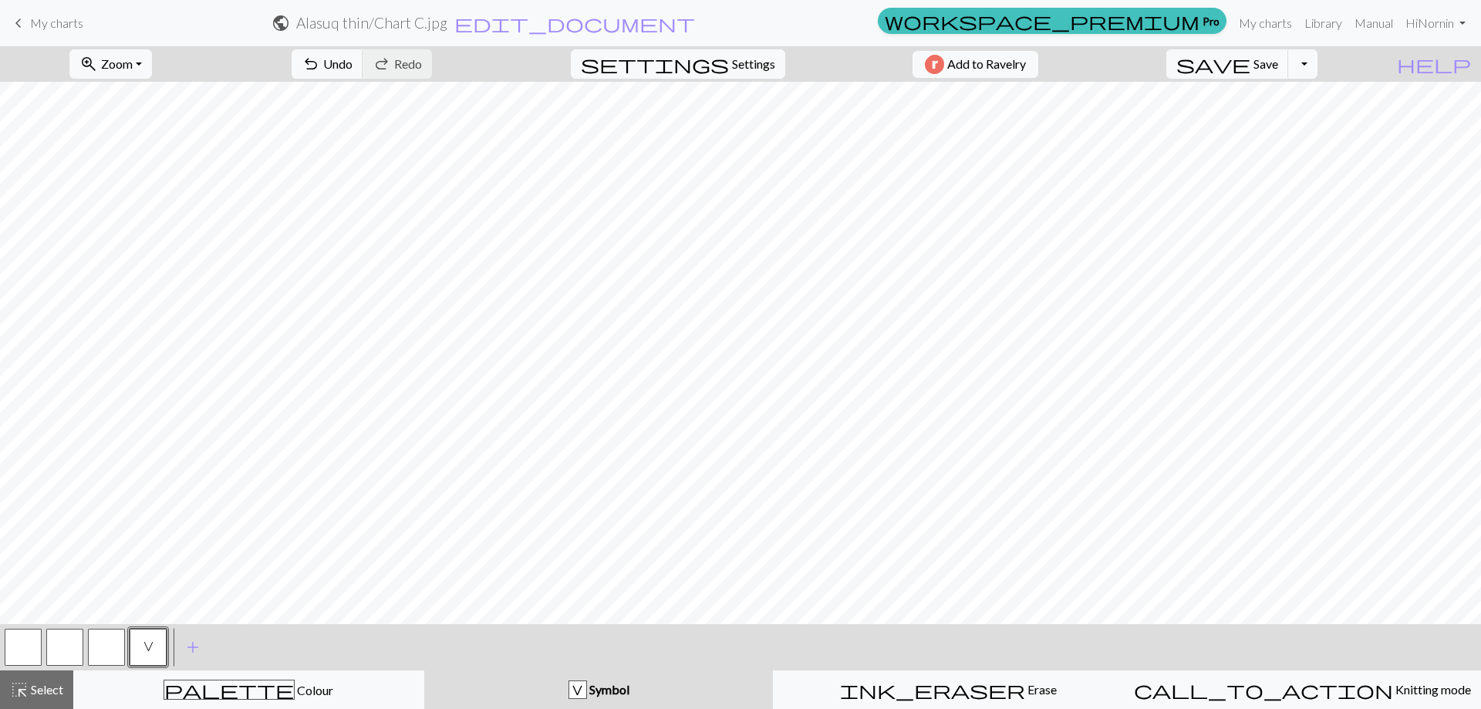
click at [28, 646] on button "button" at bounding box center [23, 647] width 37 height 37
click at [24, 651] on button "button" at bounding box center [23, 647] width 37 height 37
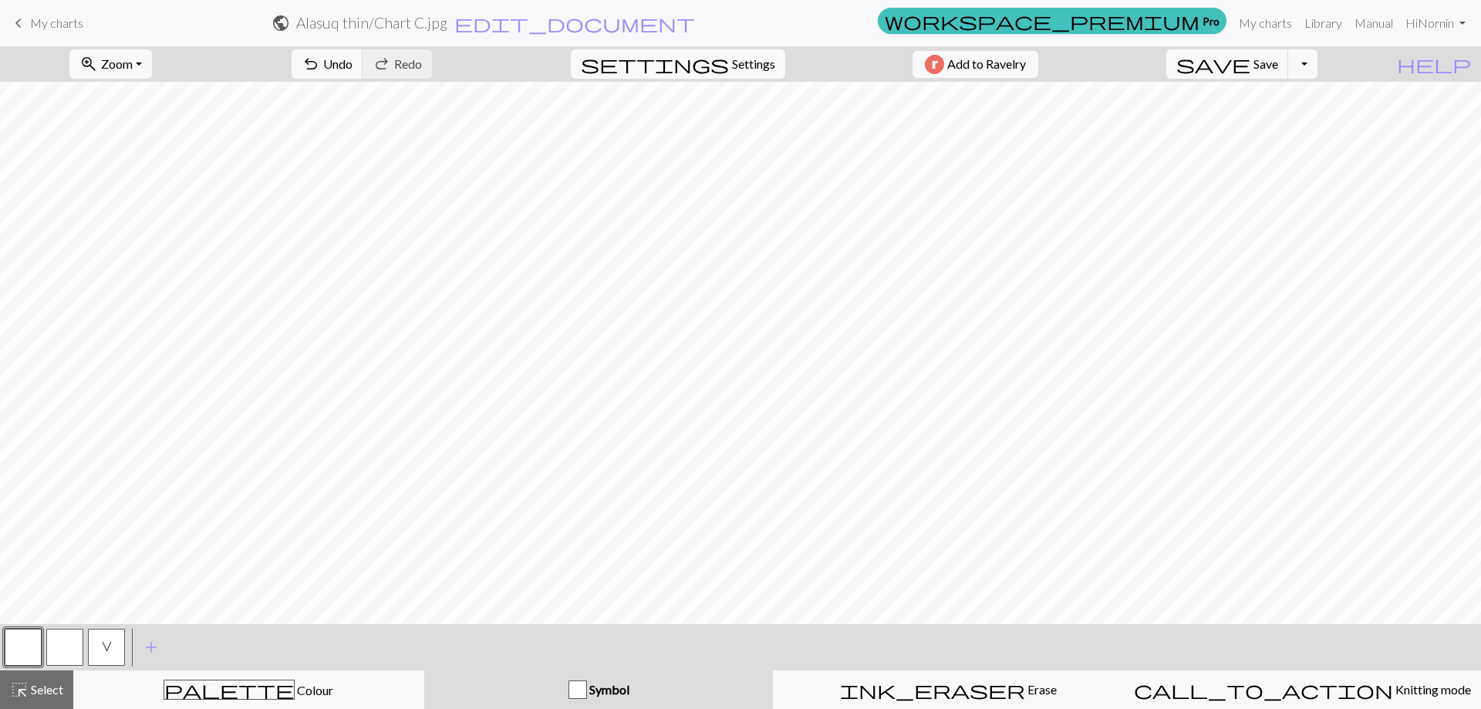
click at [27, 646] on button "button" at bounding box center [23, 647] width 37 height 37
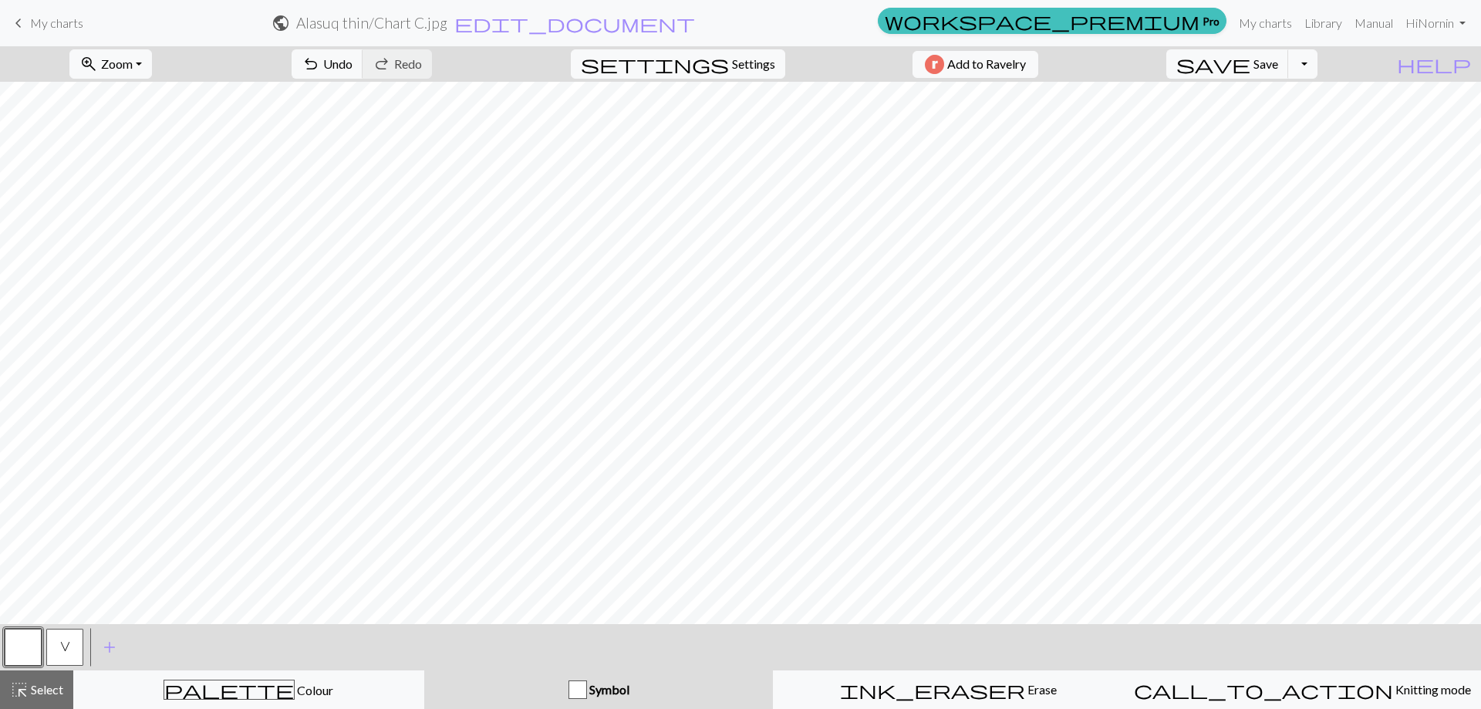
click at [28, 652] on button "button" at bounding box center [23, 647] width 37 height 37
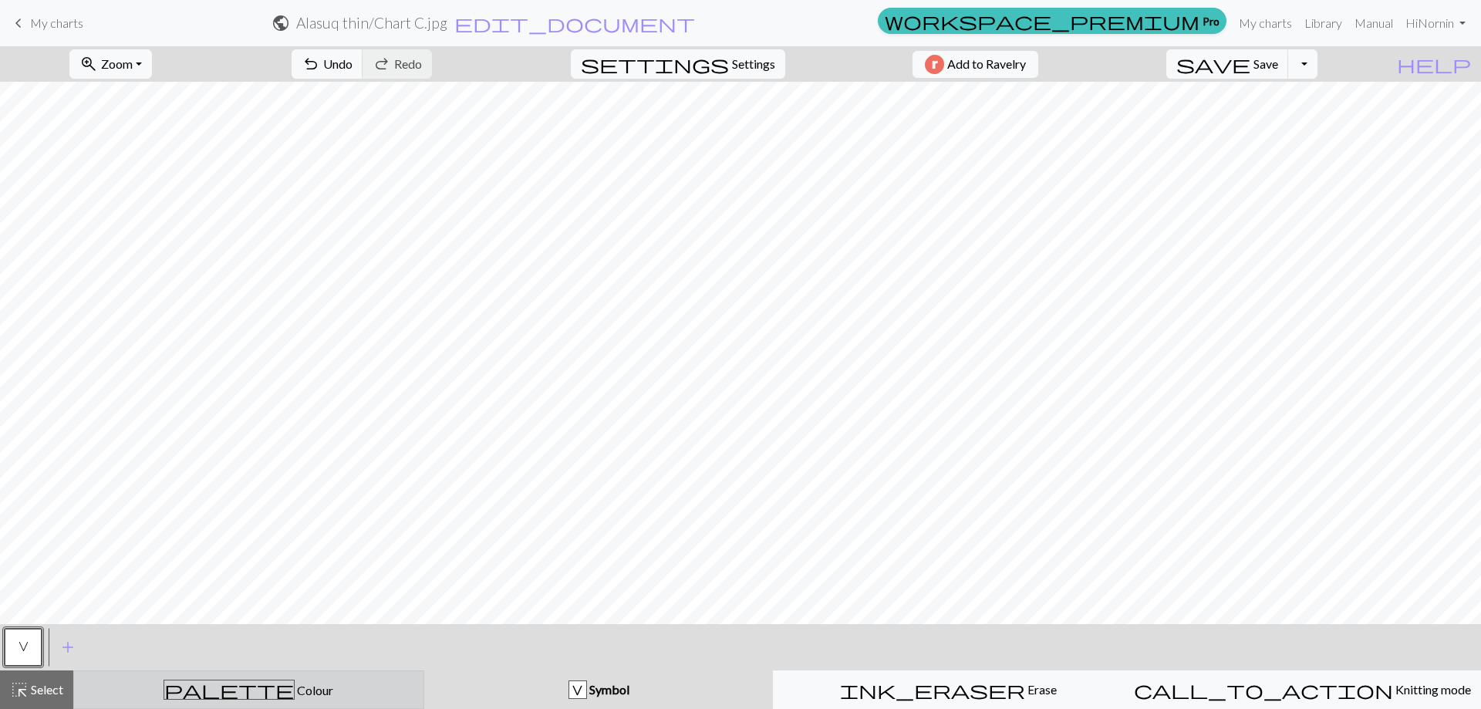
click at [295, 695] on span "Colour" at bounding box center [314, 690] width 39 height 15
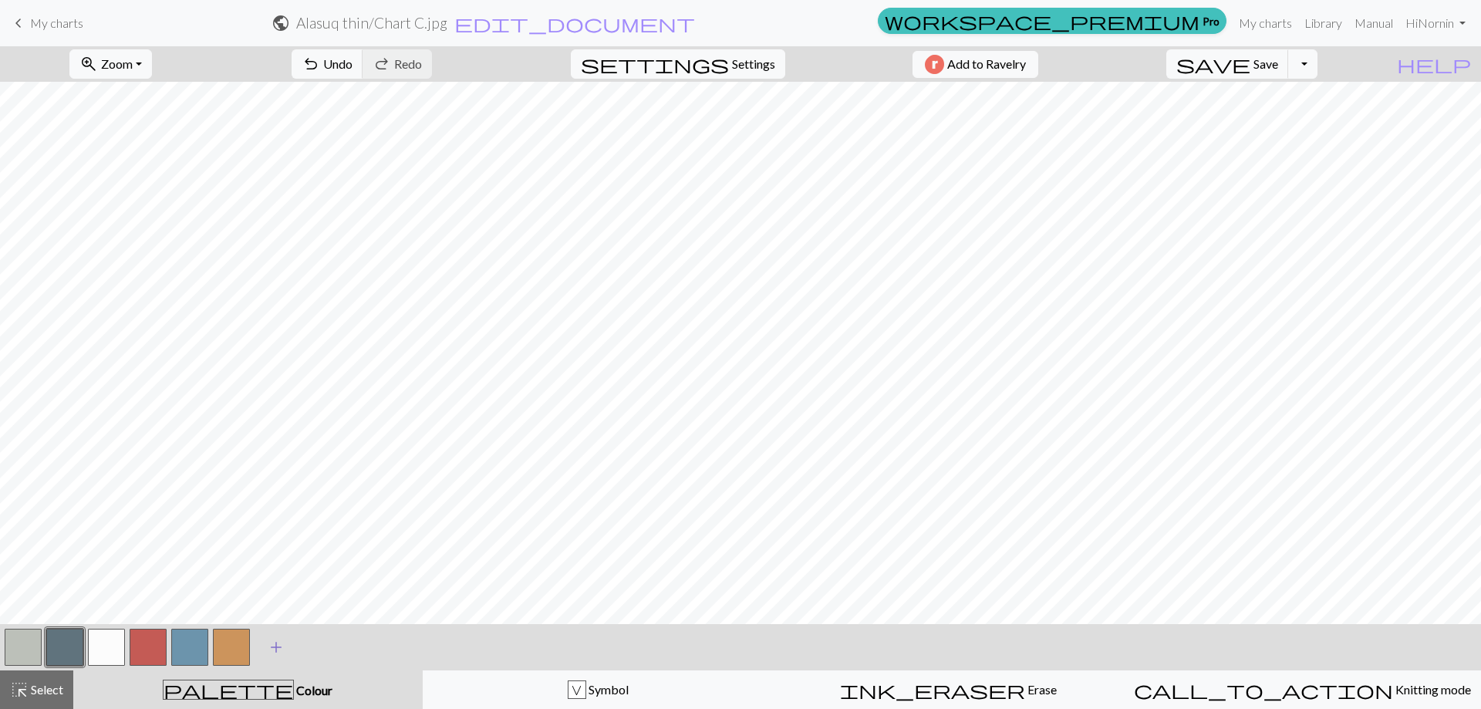
click at [279, 647] on span "add" at bounding box center [276, 647] width 19 height 22
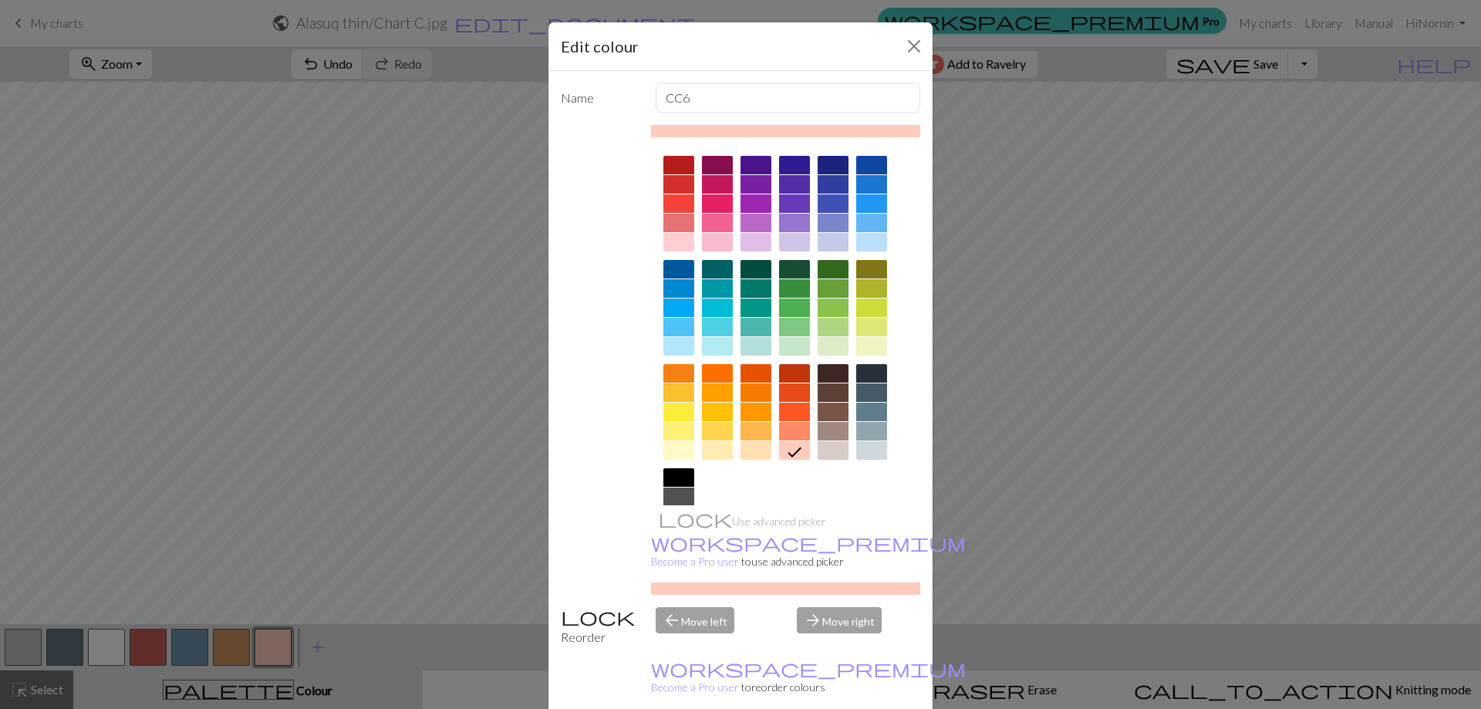
click at [679, 477] on div at bounding box center [678, 477] width 31 height 19
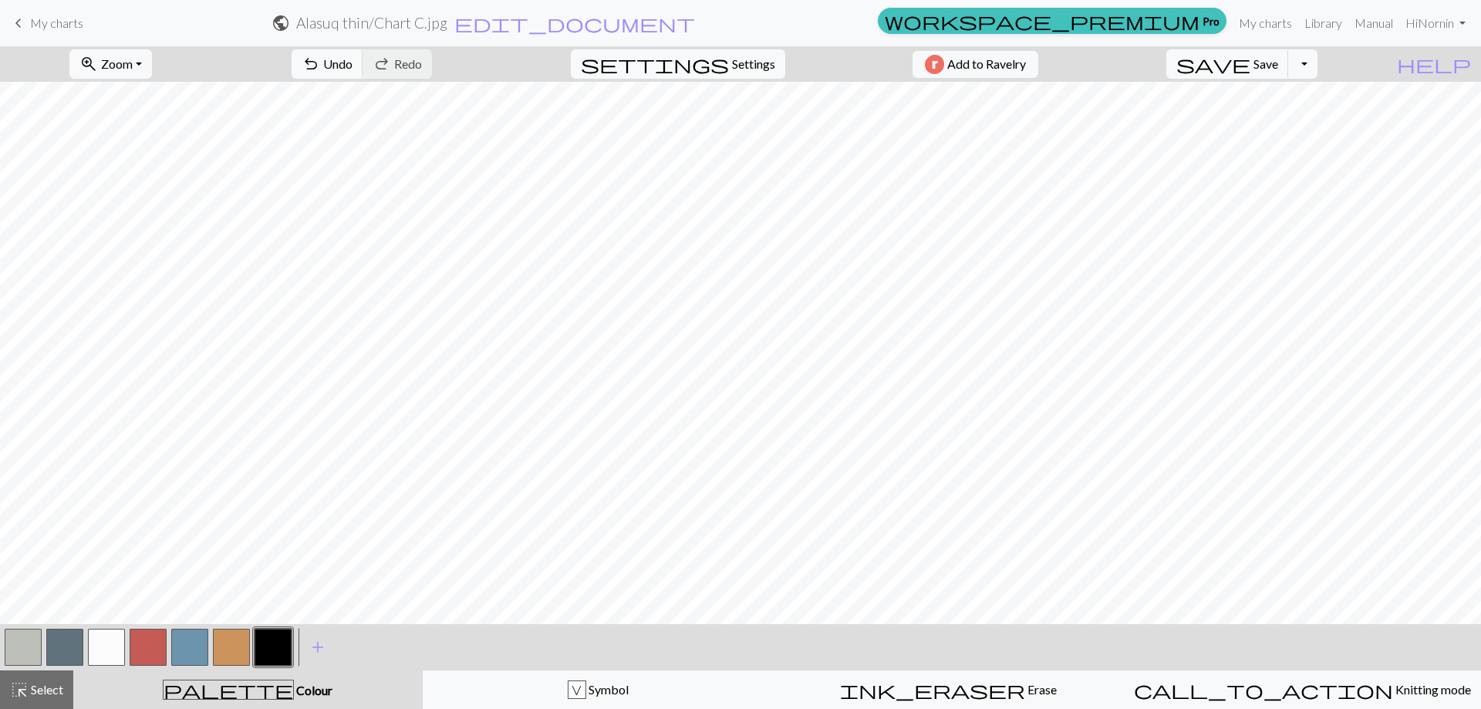
click at [103, 643] on button "button" at bounding box center [106, 647] width 37 height 37
click at [104, 650] on button "button" at bounding box center [106, 647] width 37 height 37
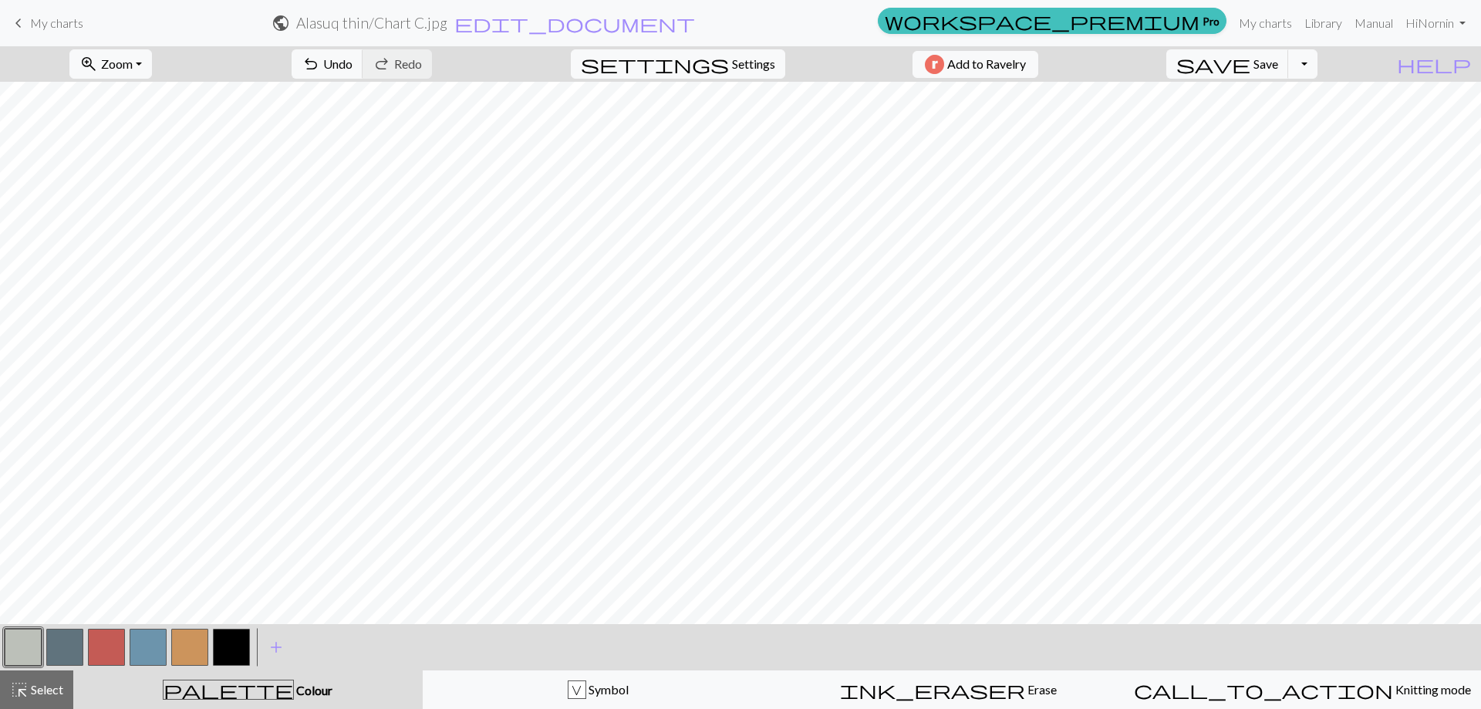
click at [16, 646] on button "button" at bounding box center [23, 647] width 37 height 37
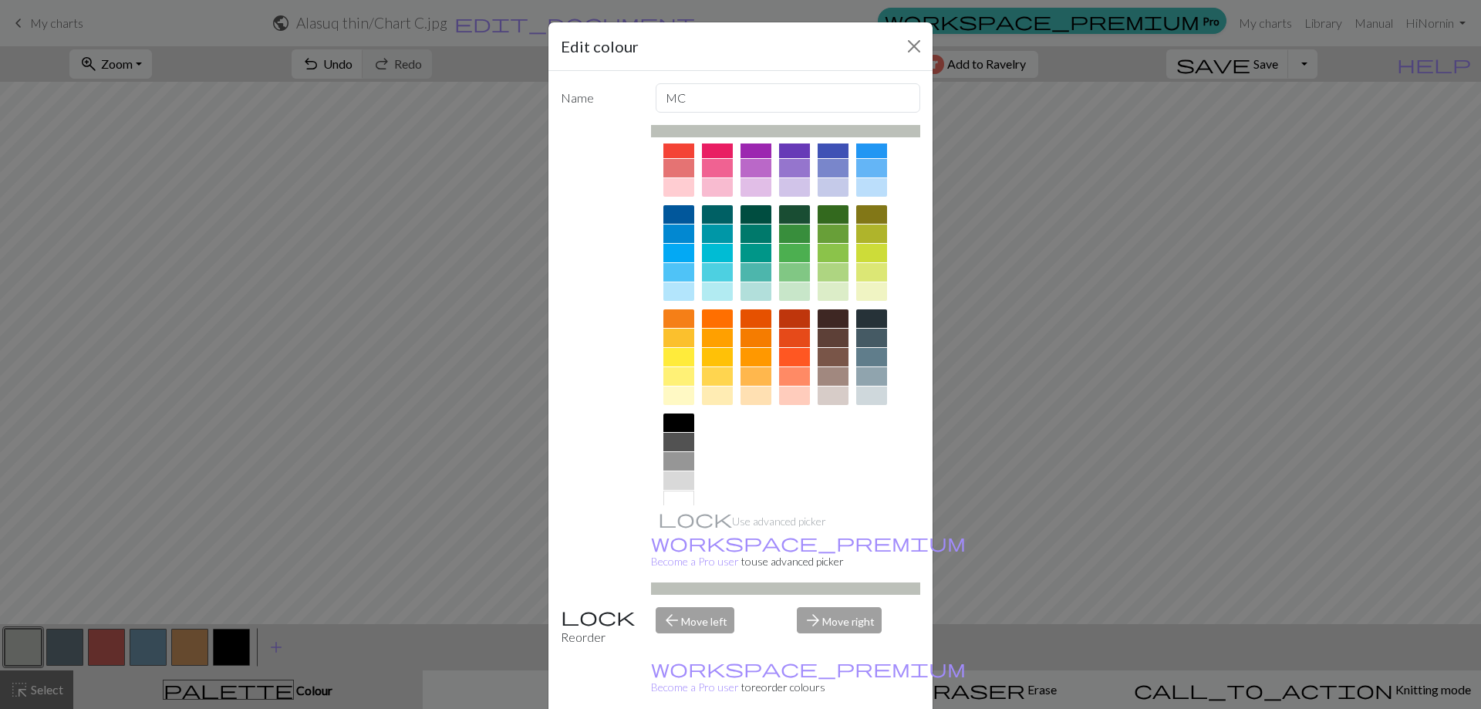
scroll to position [76, 0]
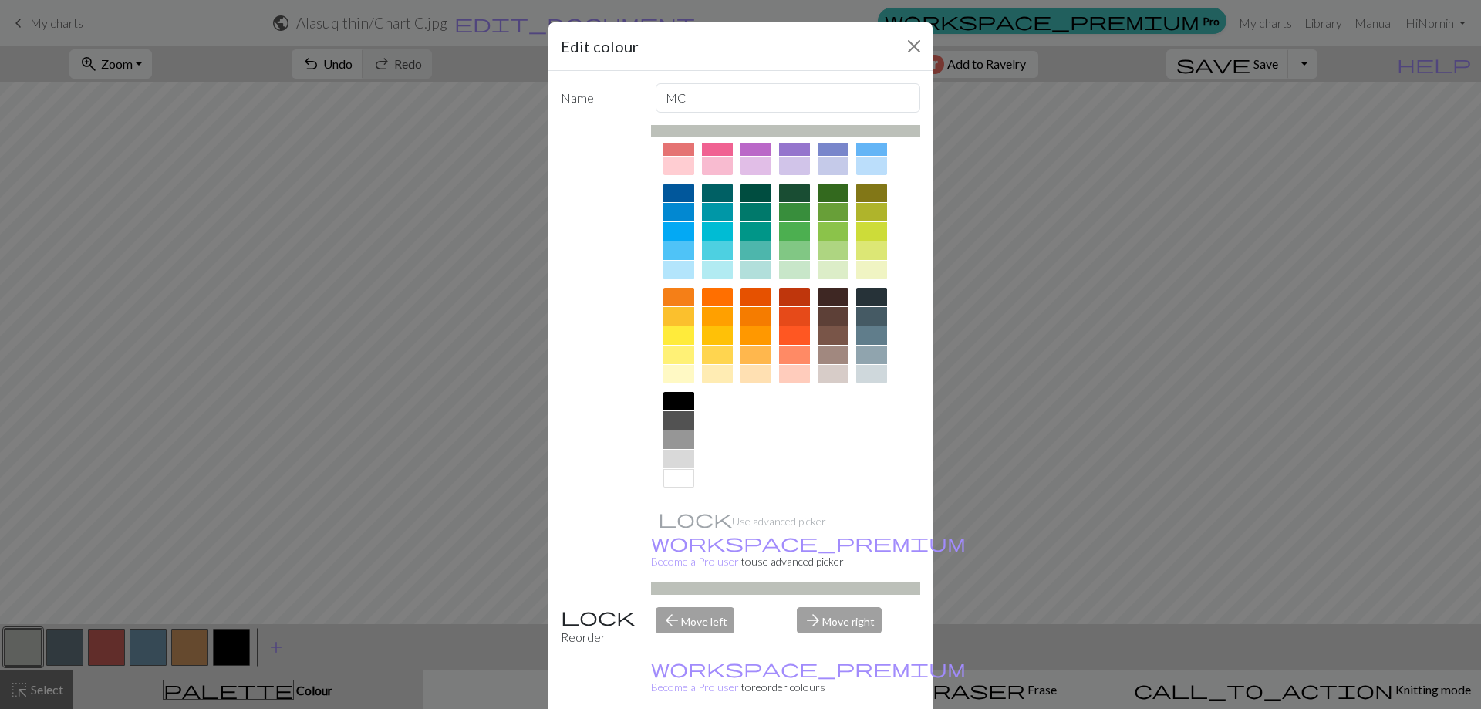
click at [676, 481] on div at bounding box center [678, 478] width 31 height 19
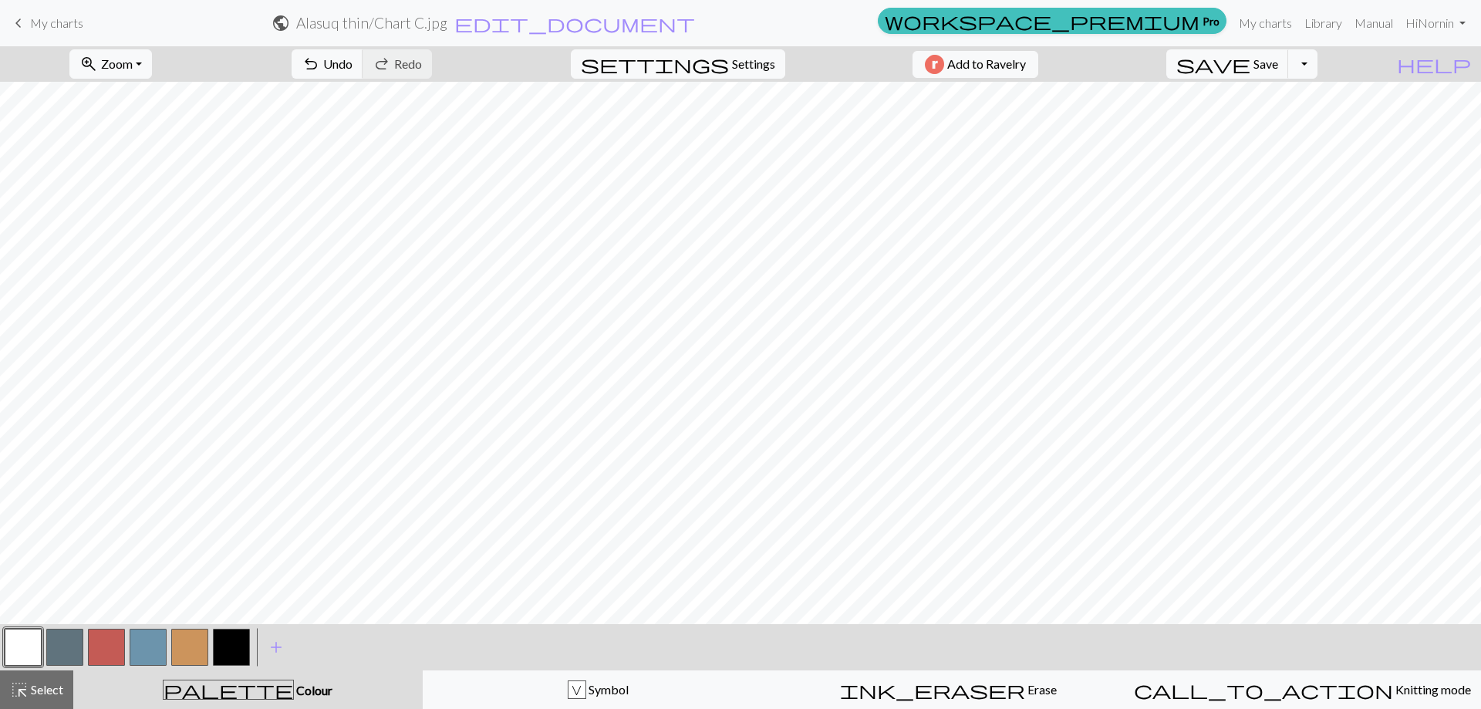
click at [105, 643] on button "button" at bounding box center [106, 647] width 37 height 37
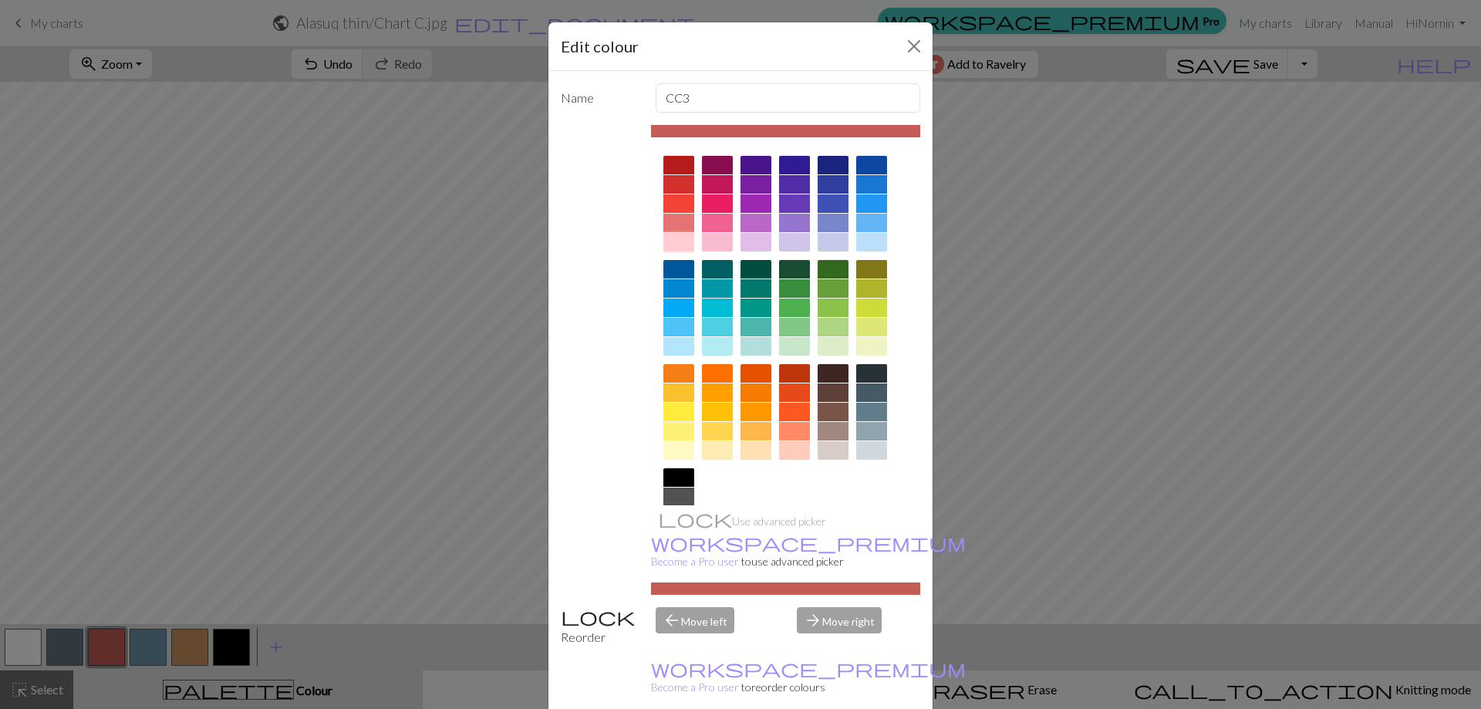
click at [672, 241] on div at bounding box center [678, 242] width 31 height 19
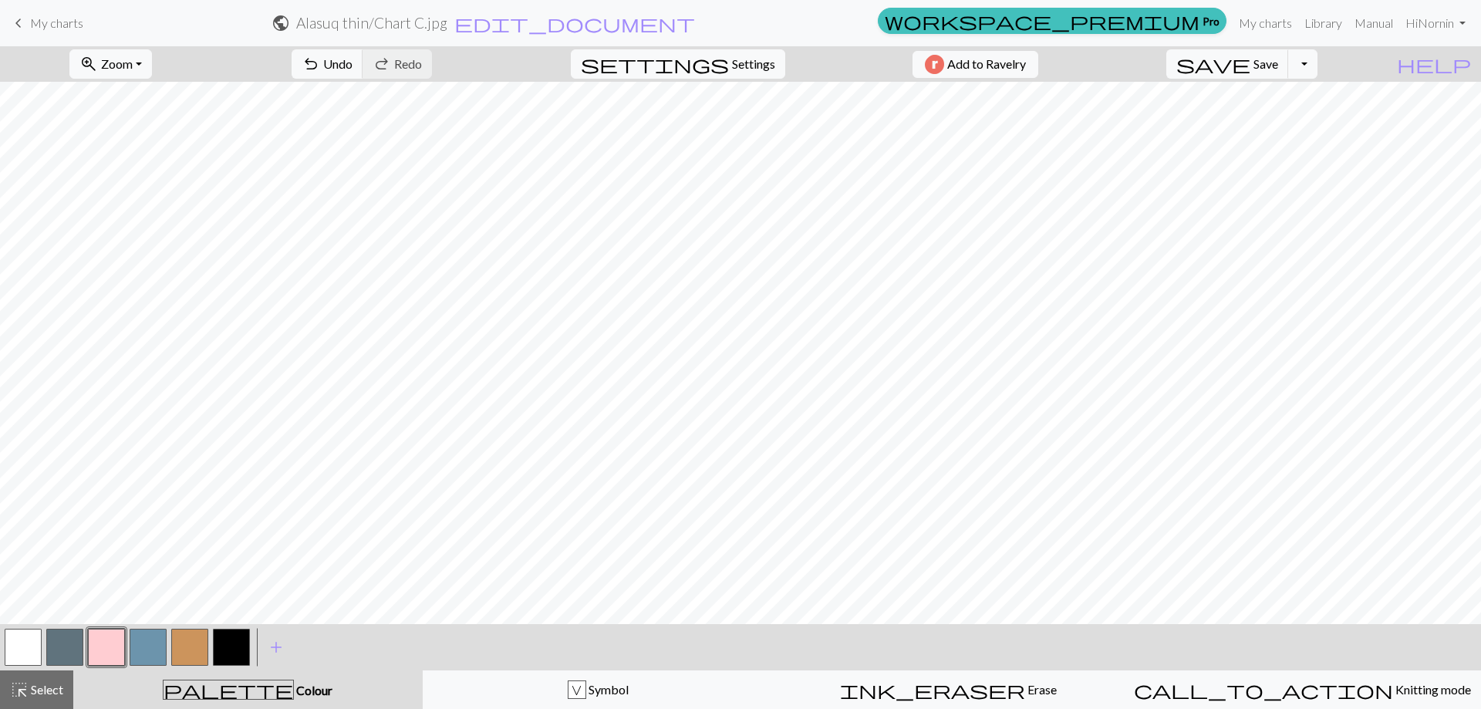
click at [148, 643] on button "button" at bounding box center [148, 647] width 37 height 37
click at [133, 653] on button "button" at bounding box center [148, 647] width 37 height 37
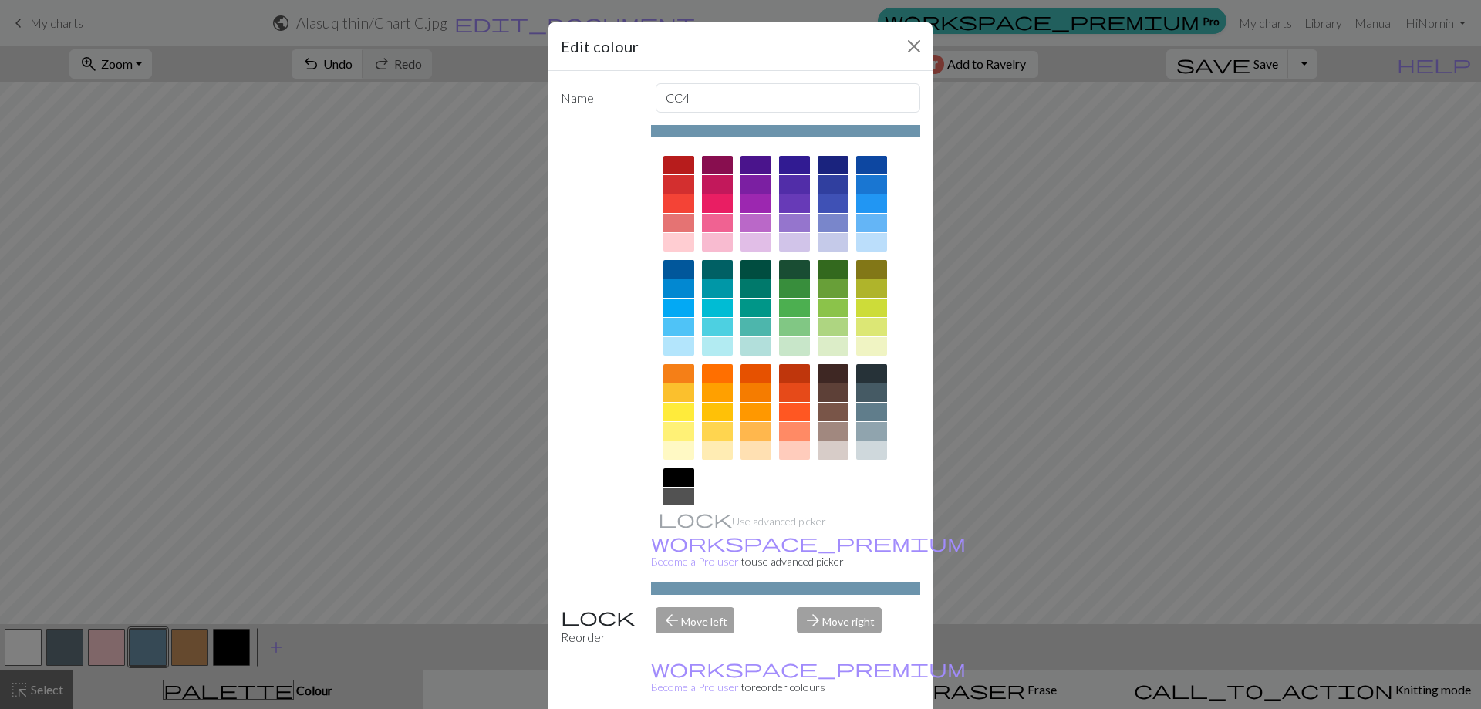
click at [673, 346] on div at bounding box center [678, 346] width 31 height 19
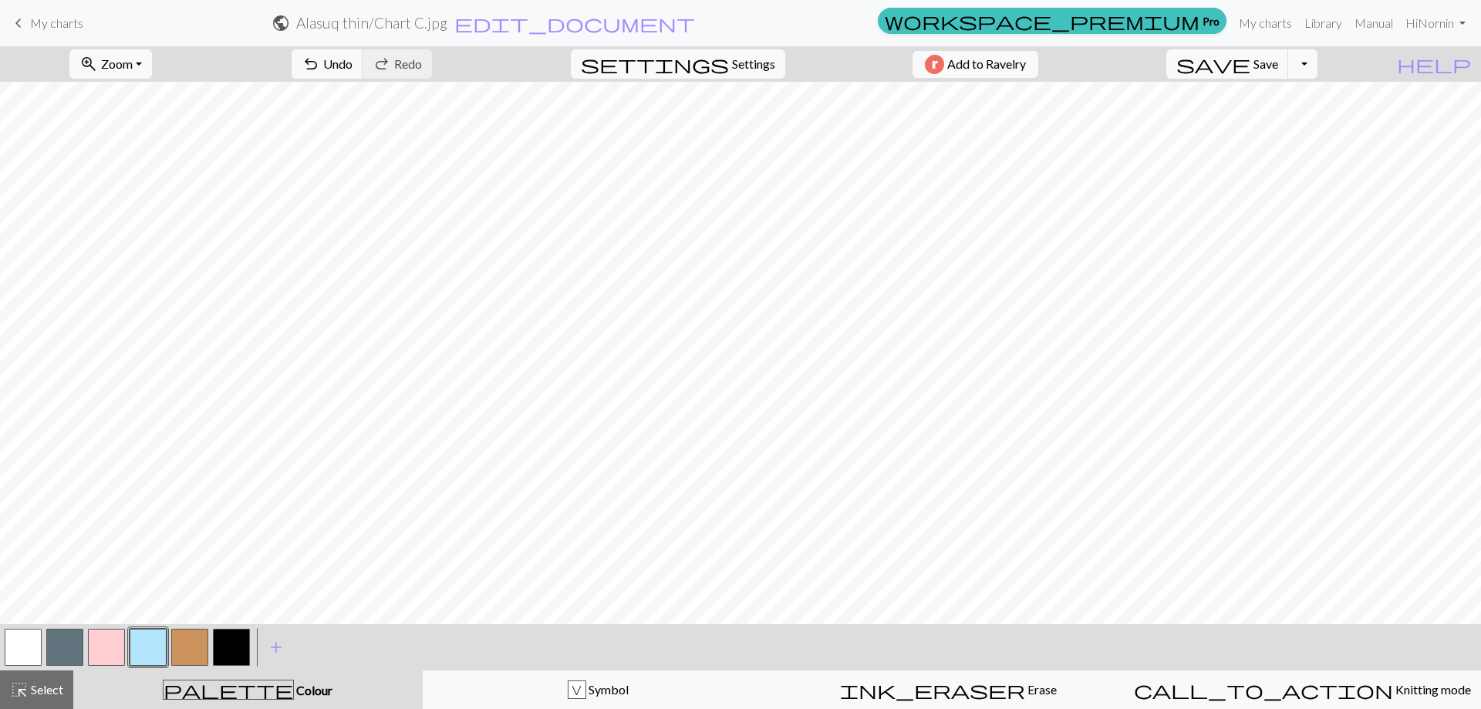
click at [196, 642] on button "button" at bounding box center [189, 647] width 37 height 37
click at [185, 658] on button "button" at bounding box center [189, 647] width 37 height 37
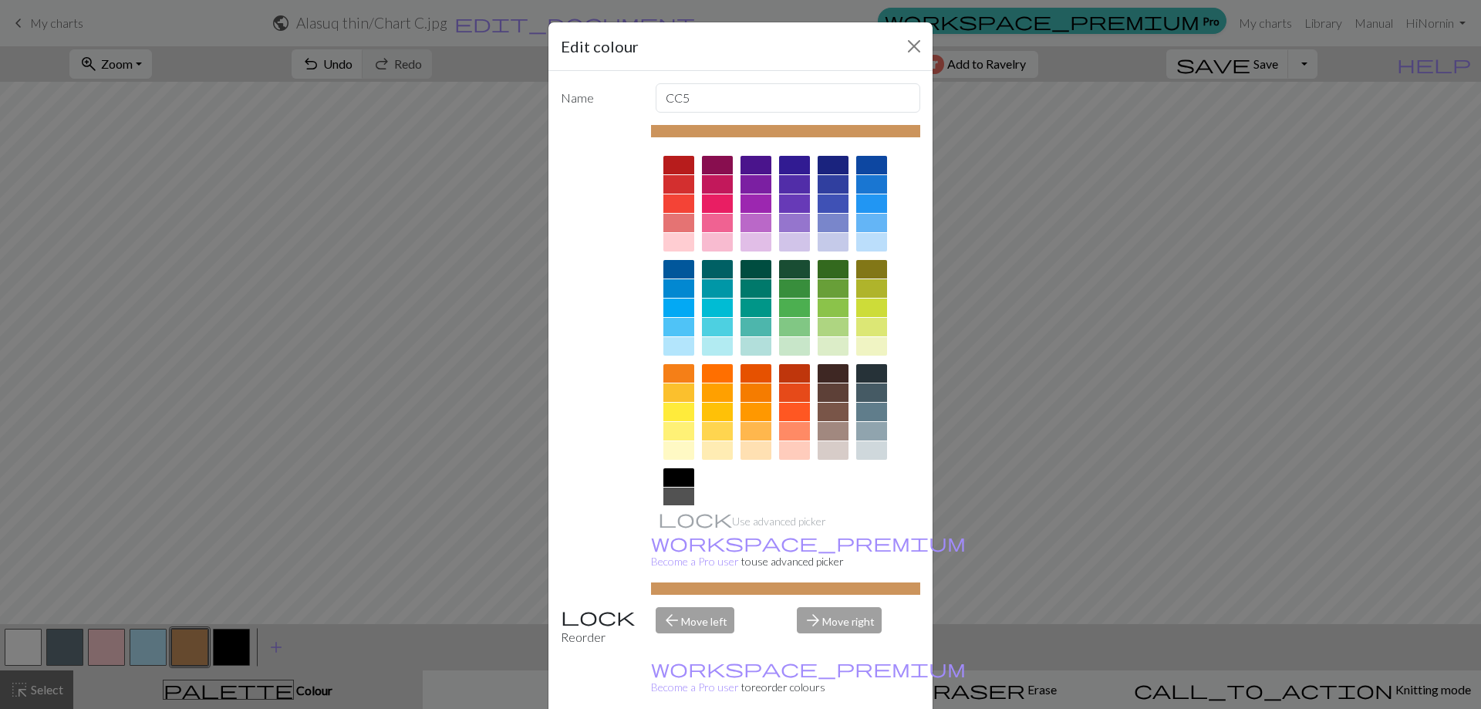
click at [681, 451] on div at bounding box center [678, 450] width 31 height 19
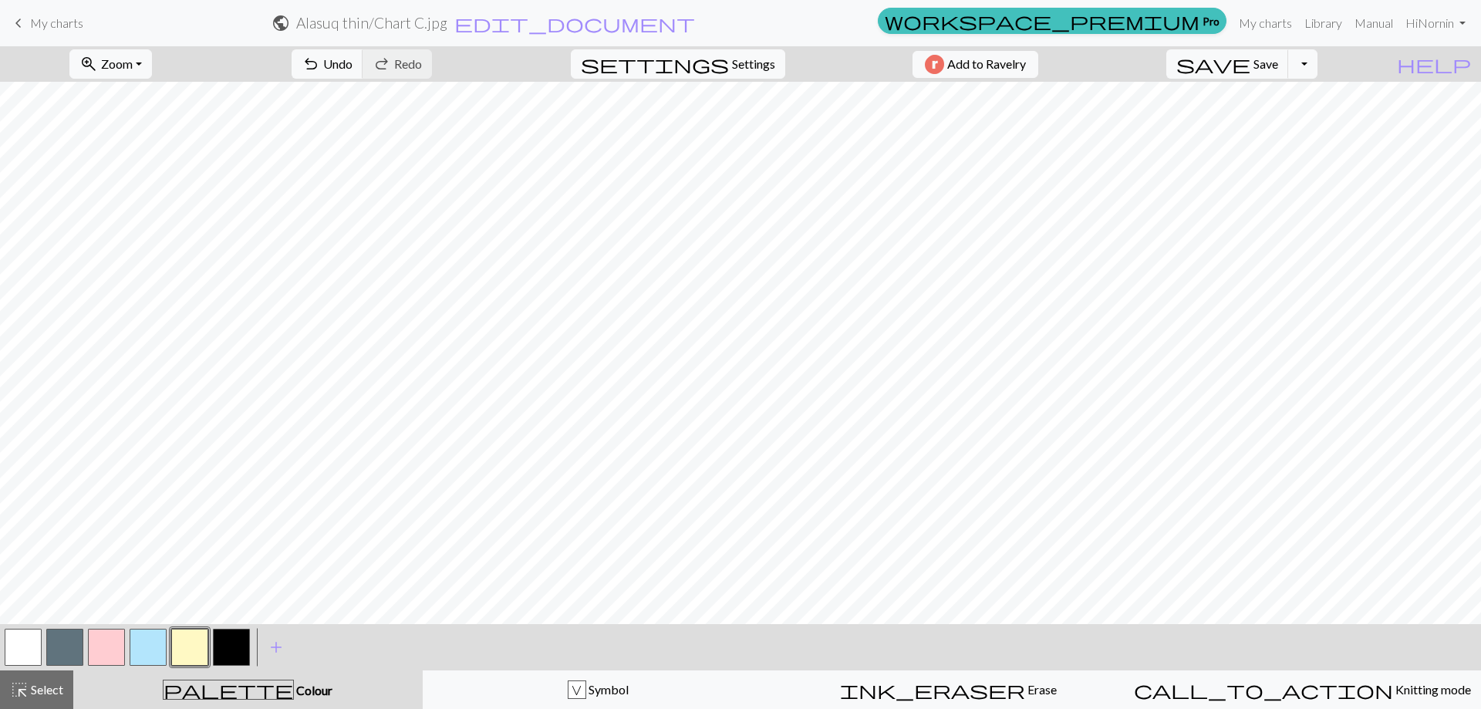
click at [26, 646] on button "button" at bounding box center [23, 647] width 37 height 37
click at [22, 644] on button "button" at bounding box center [23, 647] width 37 height 37
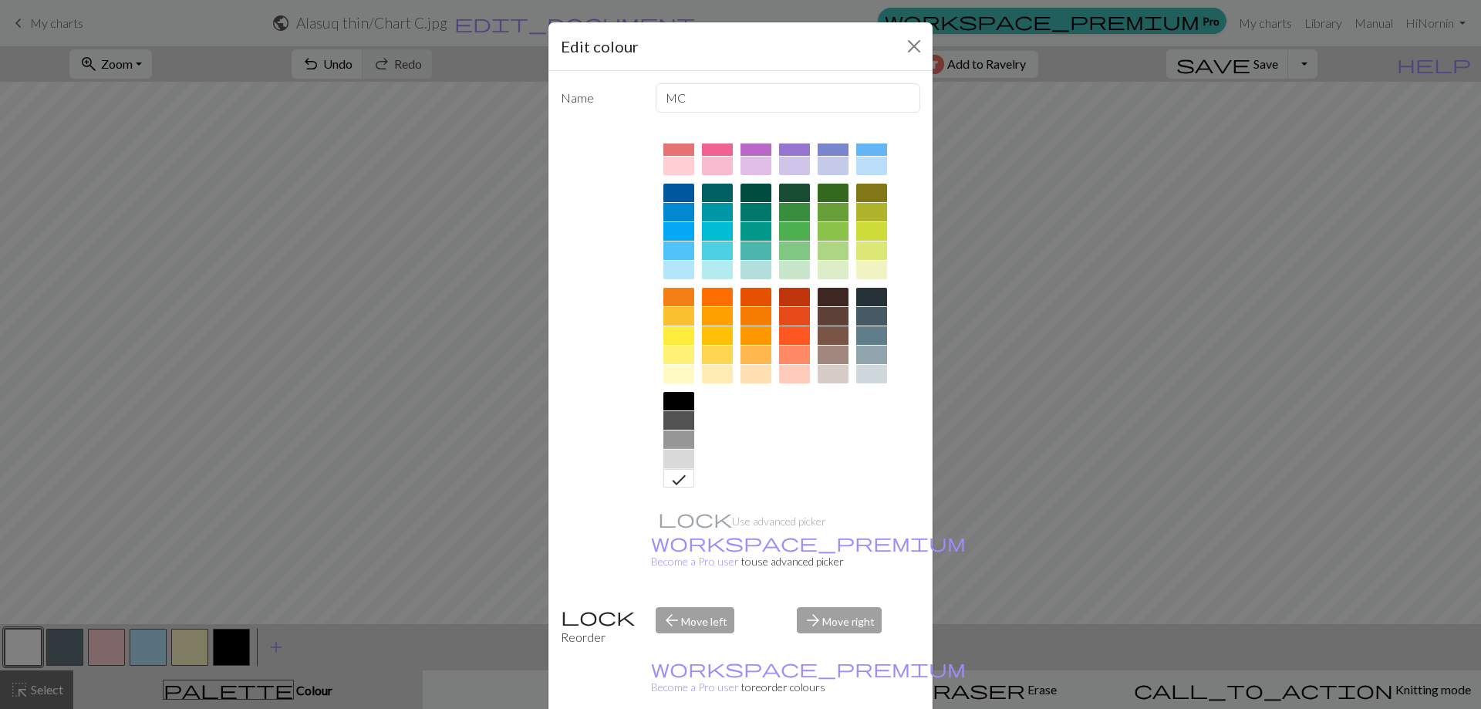
click at [666, 461] on div at bounding box center [678, 459] width 31 height 19
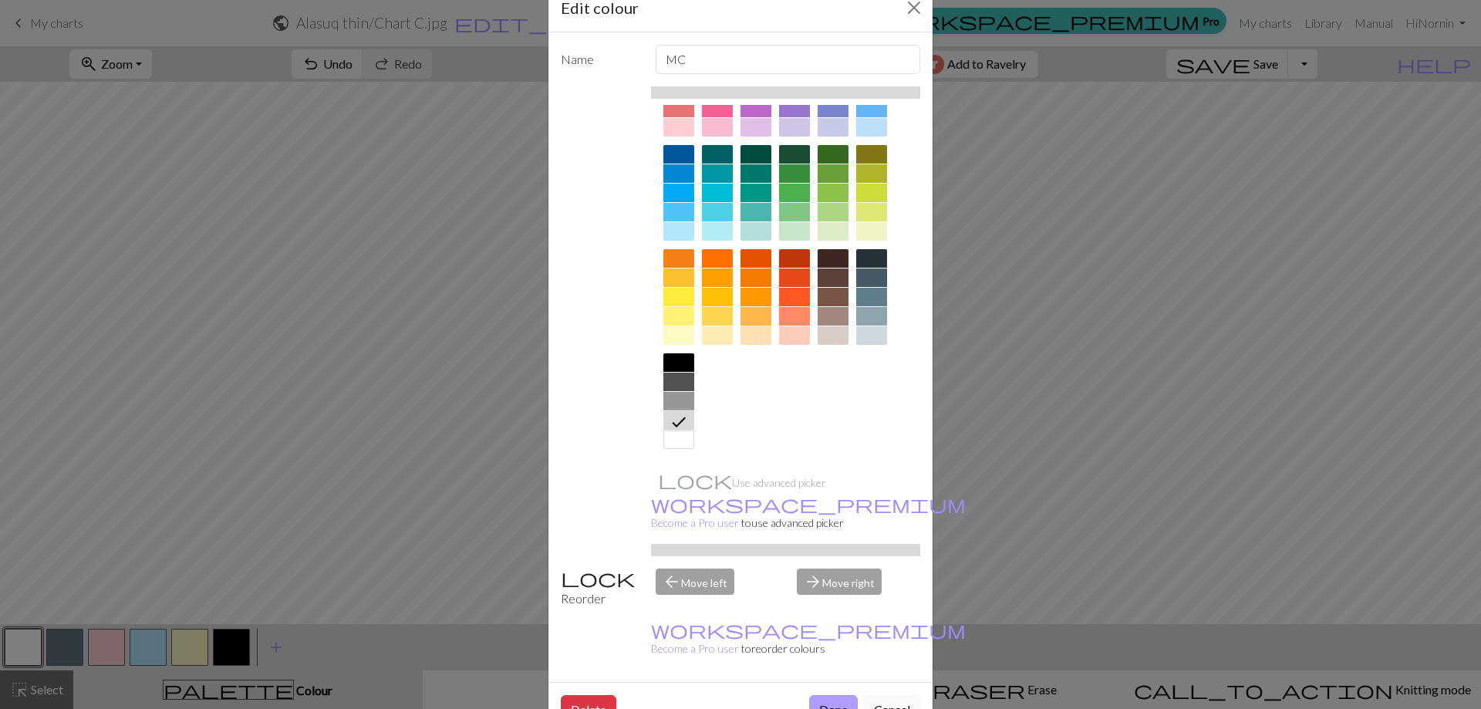
click at [832, 695] on button "Done" at bounding box center [833, 709] width 49 height 29
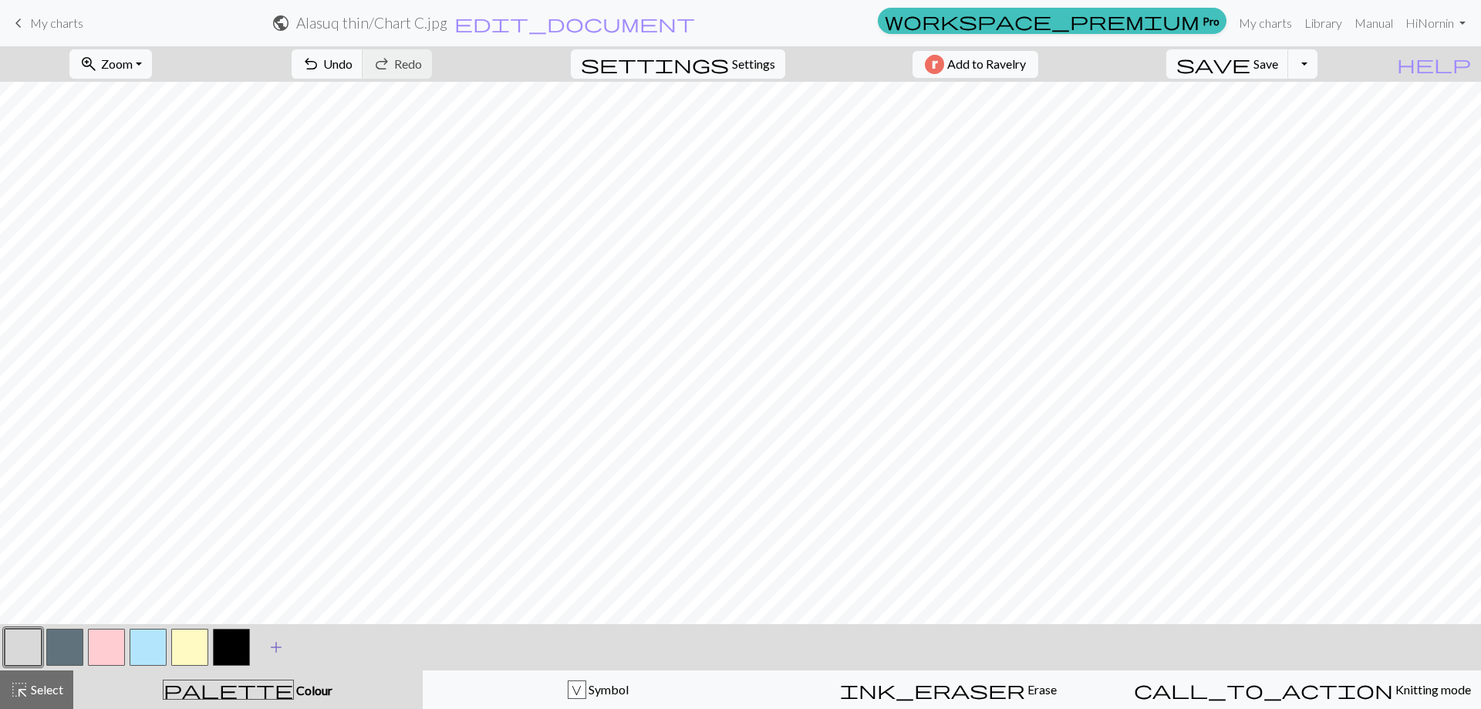
click at [279, 645] on span "add" at bounding box center [276, 647] width 19 height 22
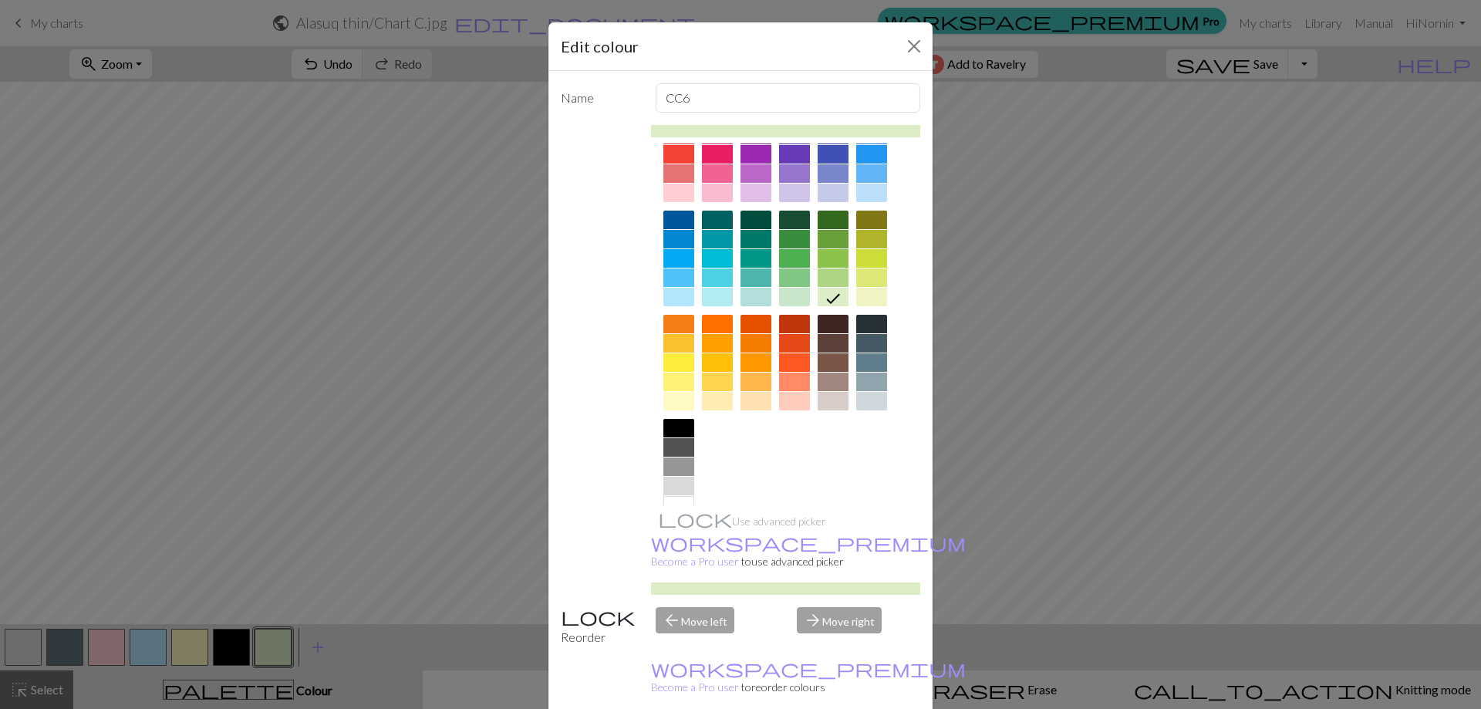
scroll to position [76, 0]
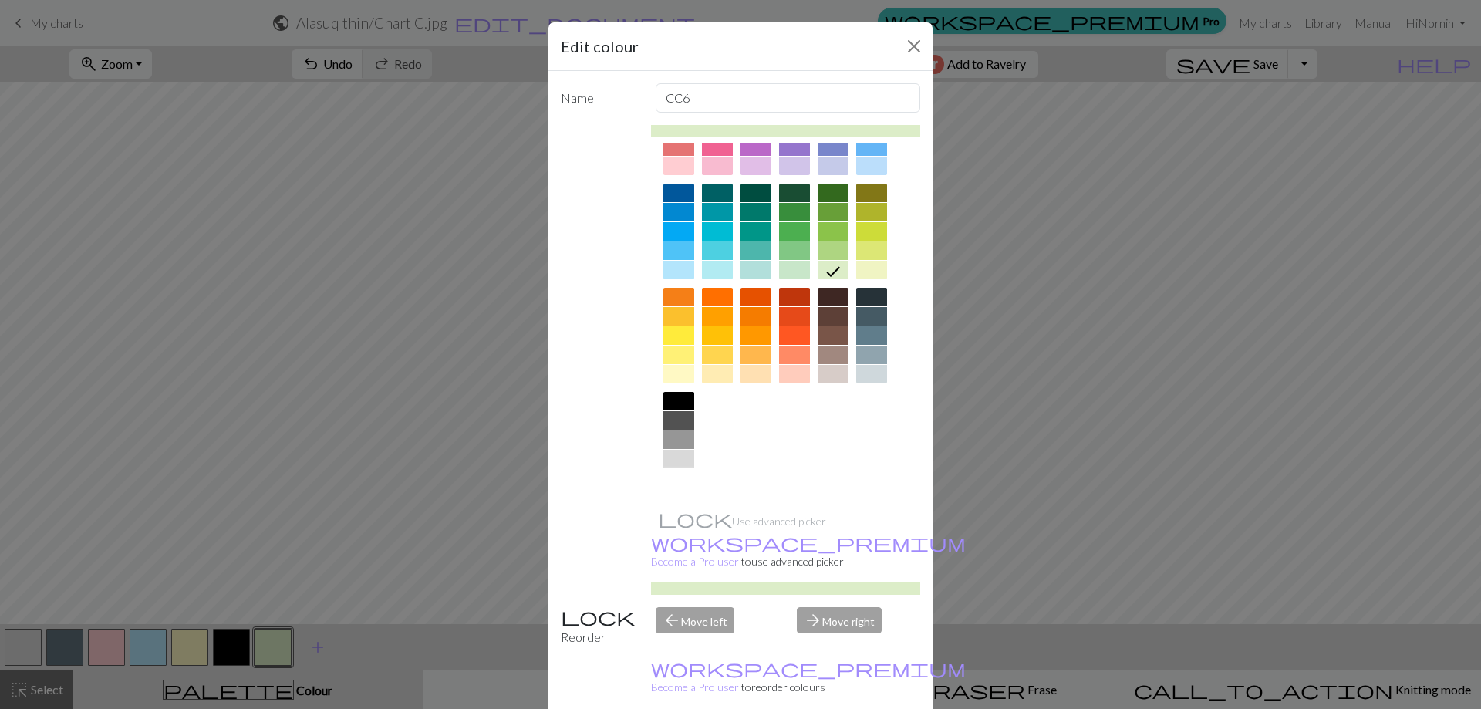
click at [680, 479] on div at bounding box center [678, 478] width 31 height 19
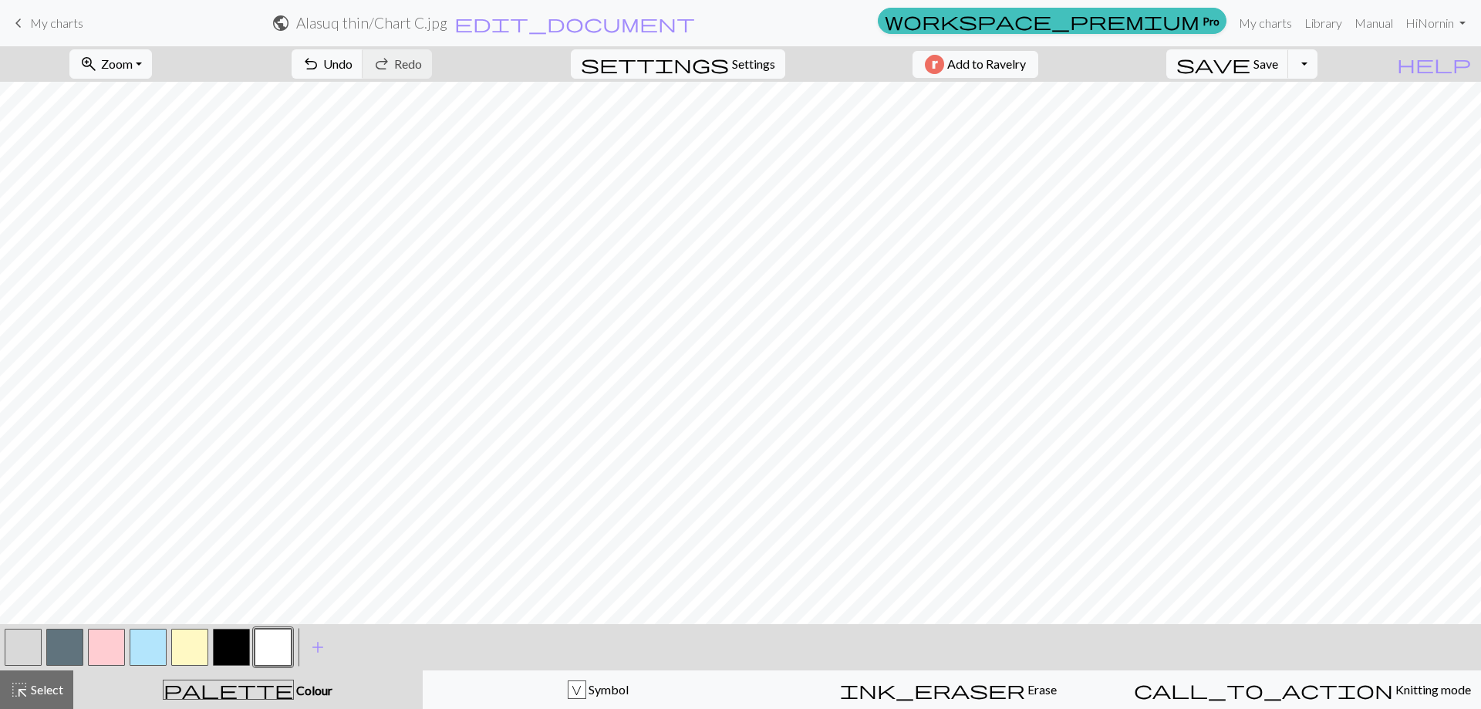
click at [58, 646] on button "button" at bounding box center [64, 647] width 37 height 37
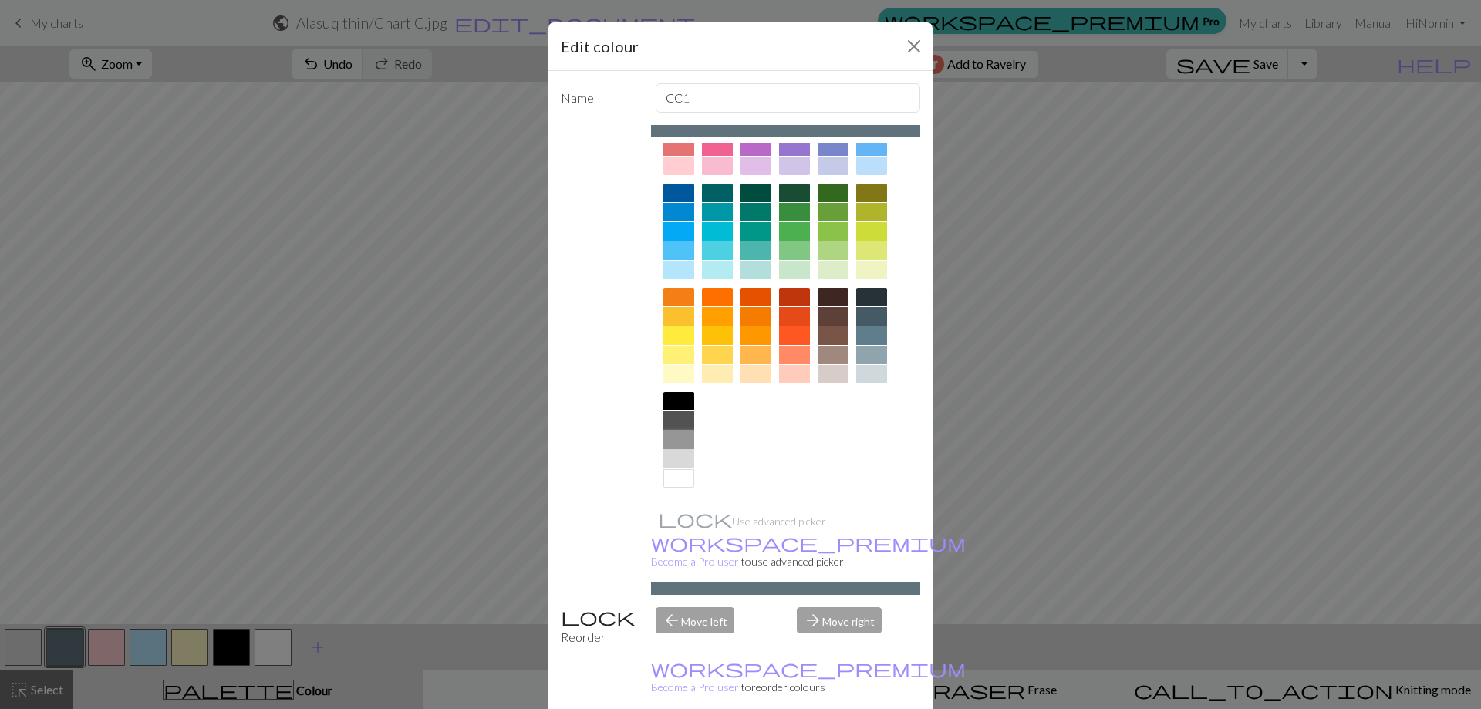
click at [672, 439] on div at bounding box center [678, 439] width 31 height 19
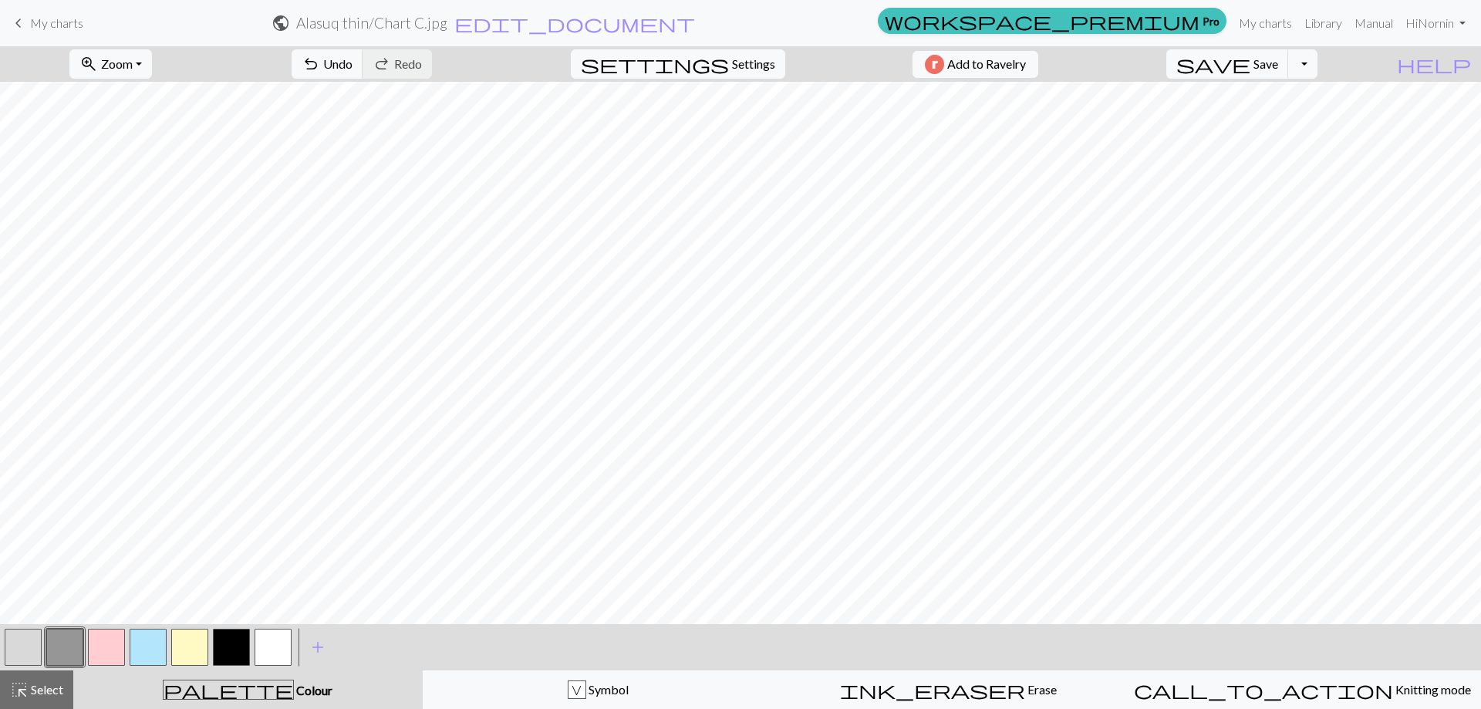
click at [29, 645] on button "button" at bounding box center [23, 647] width 37 height 37
click at [26, 636] on button "button" at bounding box center [23, 647] width 37 height 37
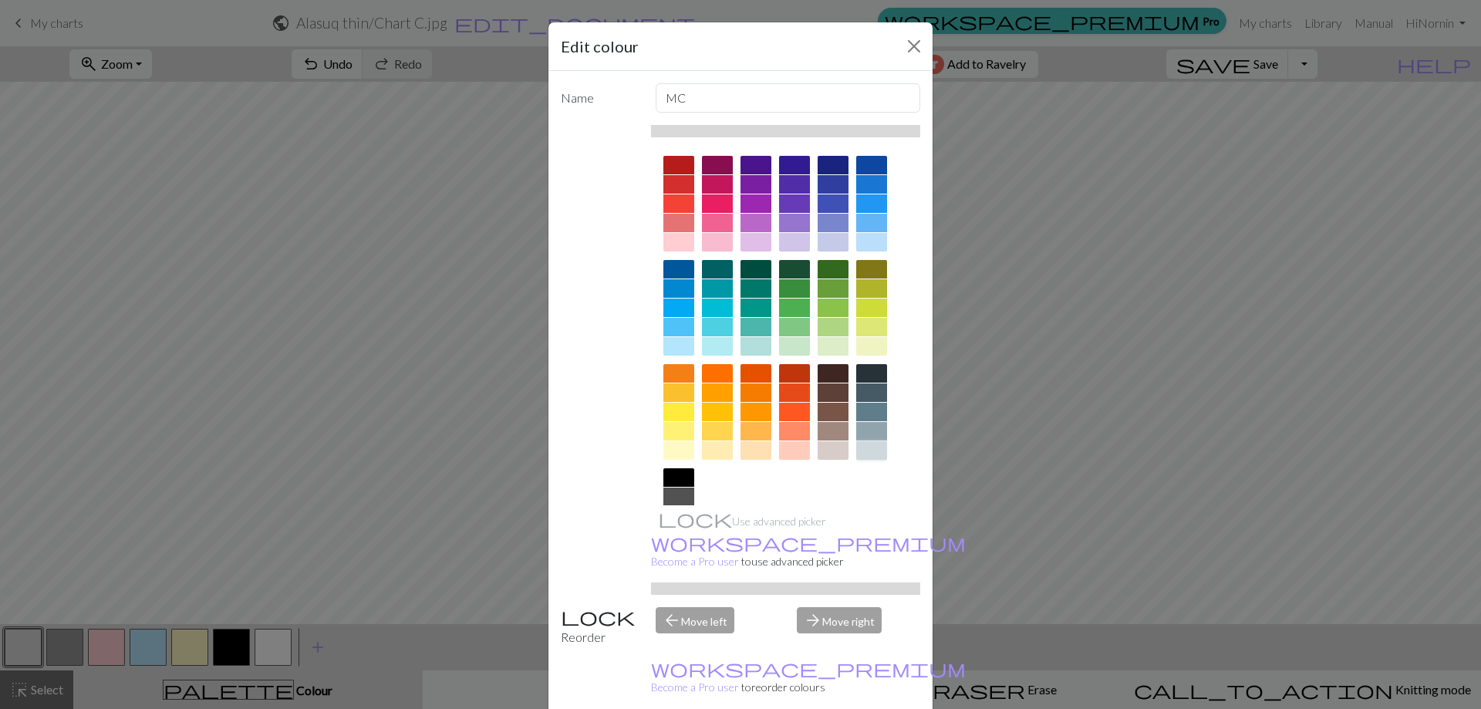
click at [866, 453] on div at bounding box center [871, 450] width 31 height 19
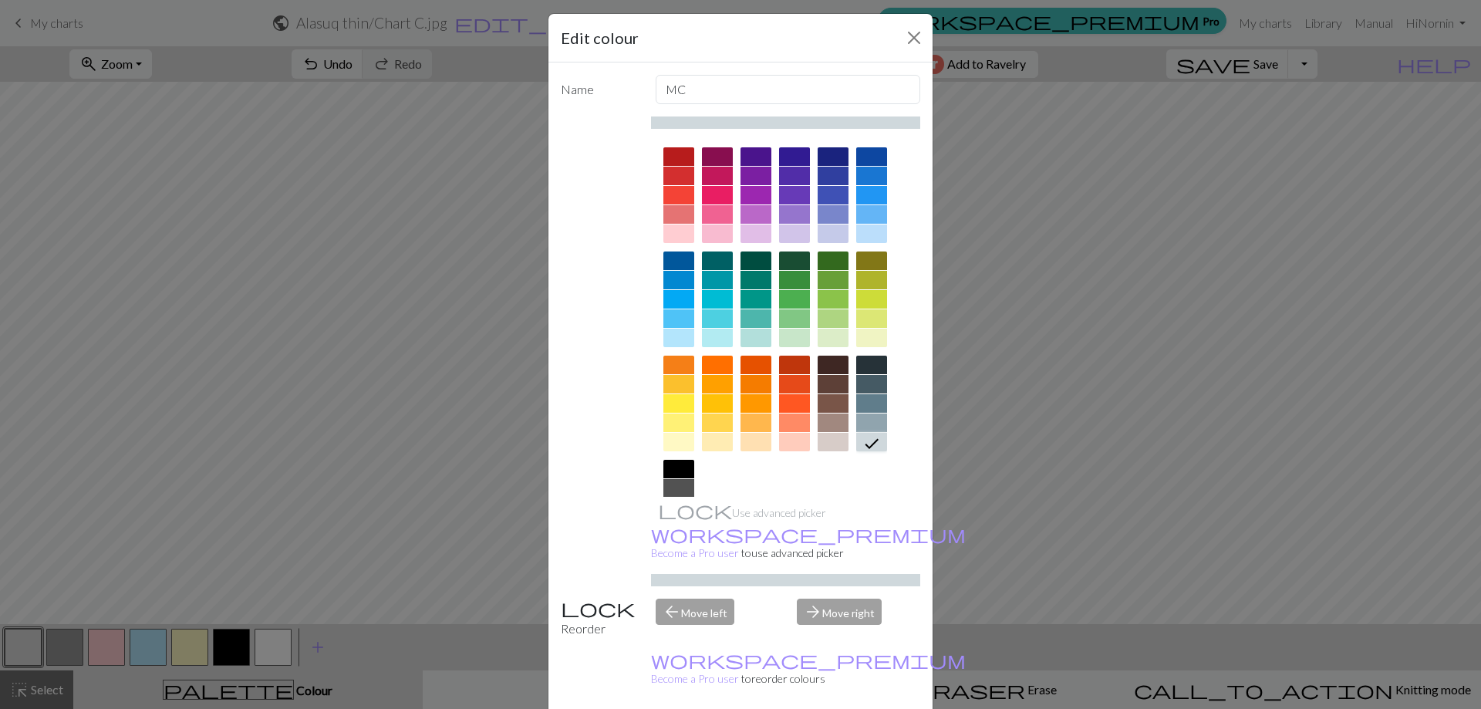
scroll to position [0, 0]
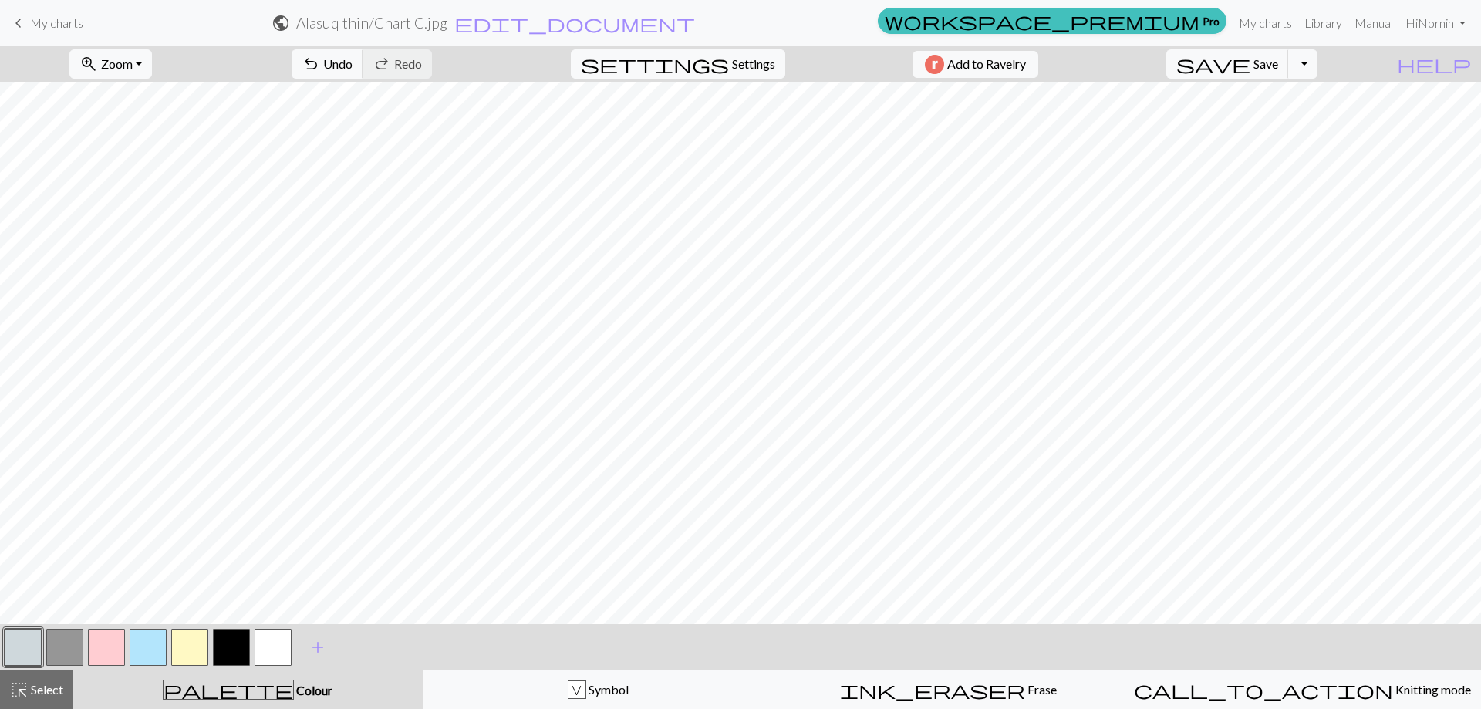
click at [73, 647] on button "button" at bounding box center [64, 647] width 37 height 37
click at [68, 657] on button "button" at bounding box center [64, 647] width 37 height 37
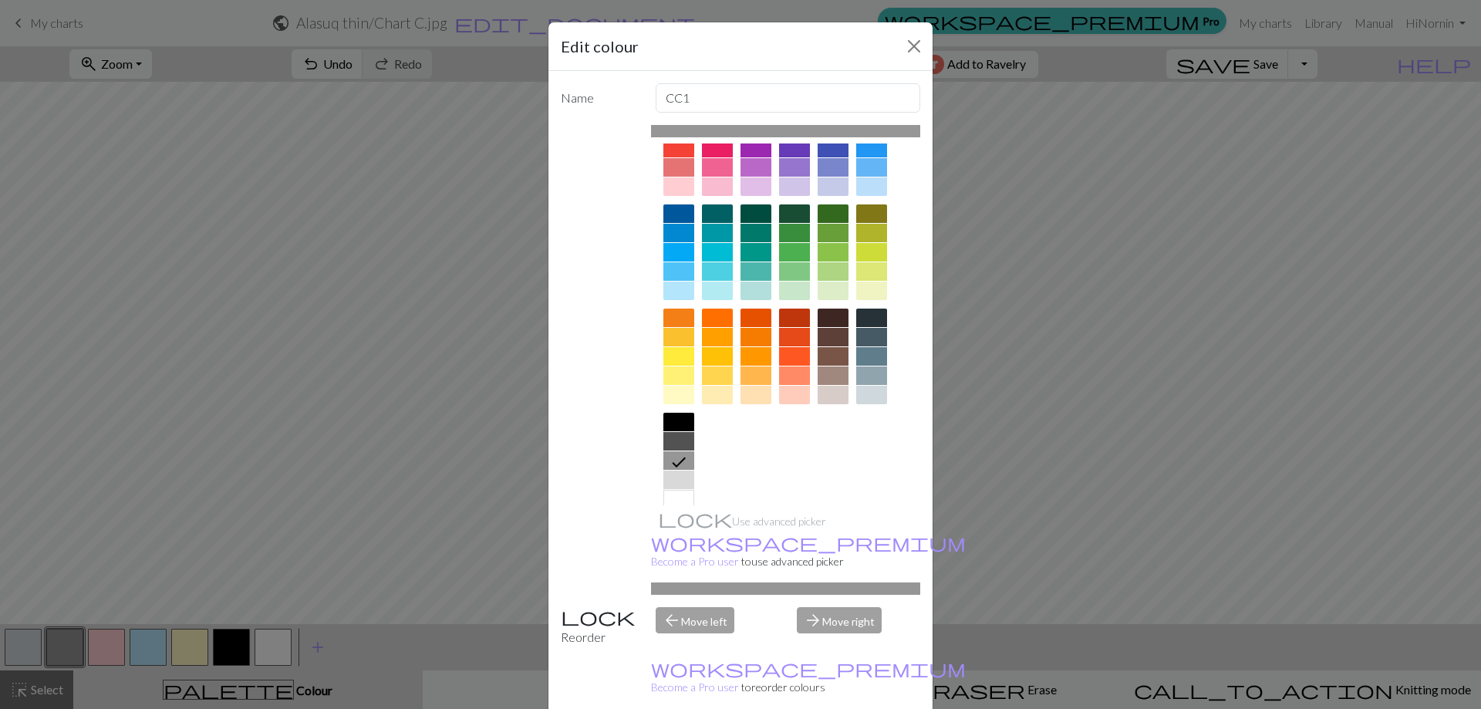
scroll to position [76, 0]
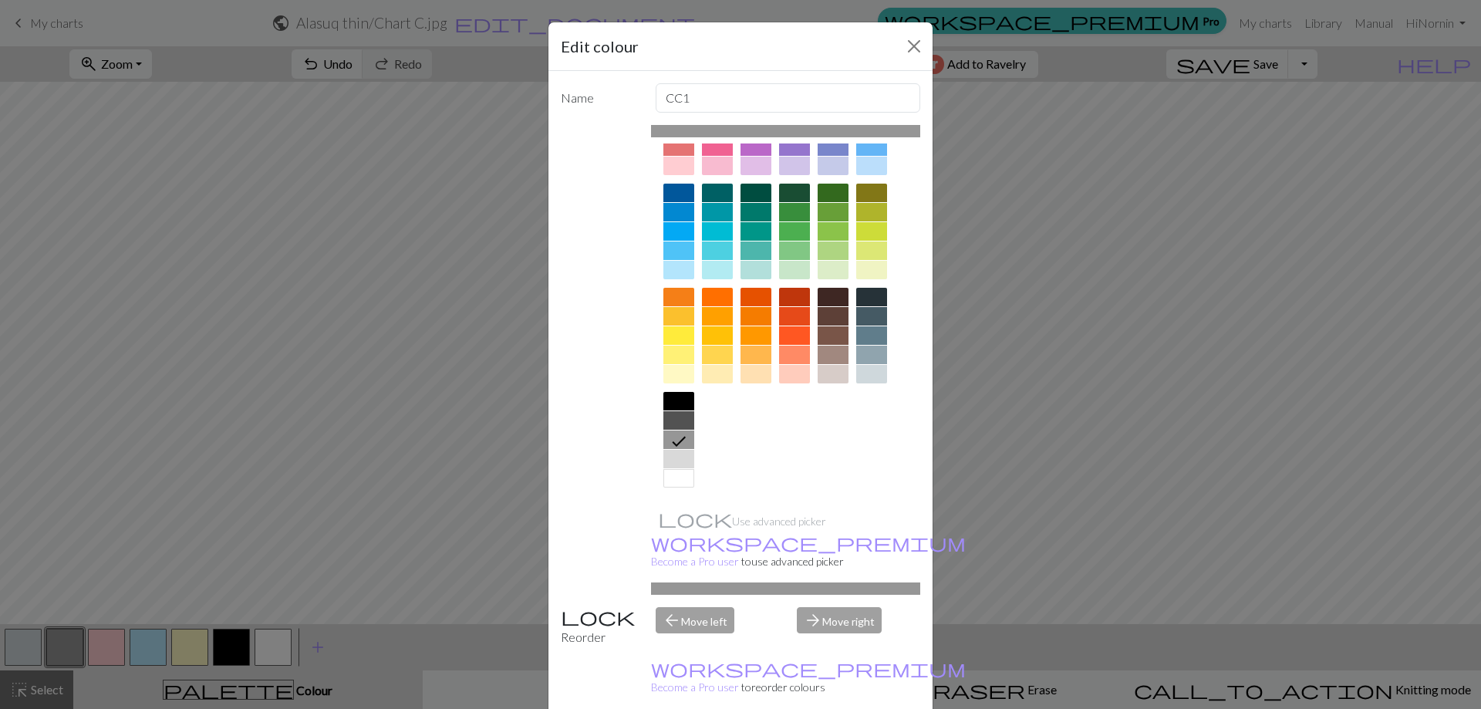
click at [677, 416] on div at bounding box center [678, 420] width 31 height 19
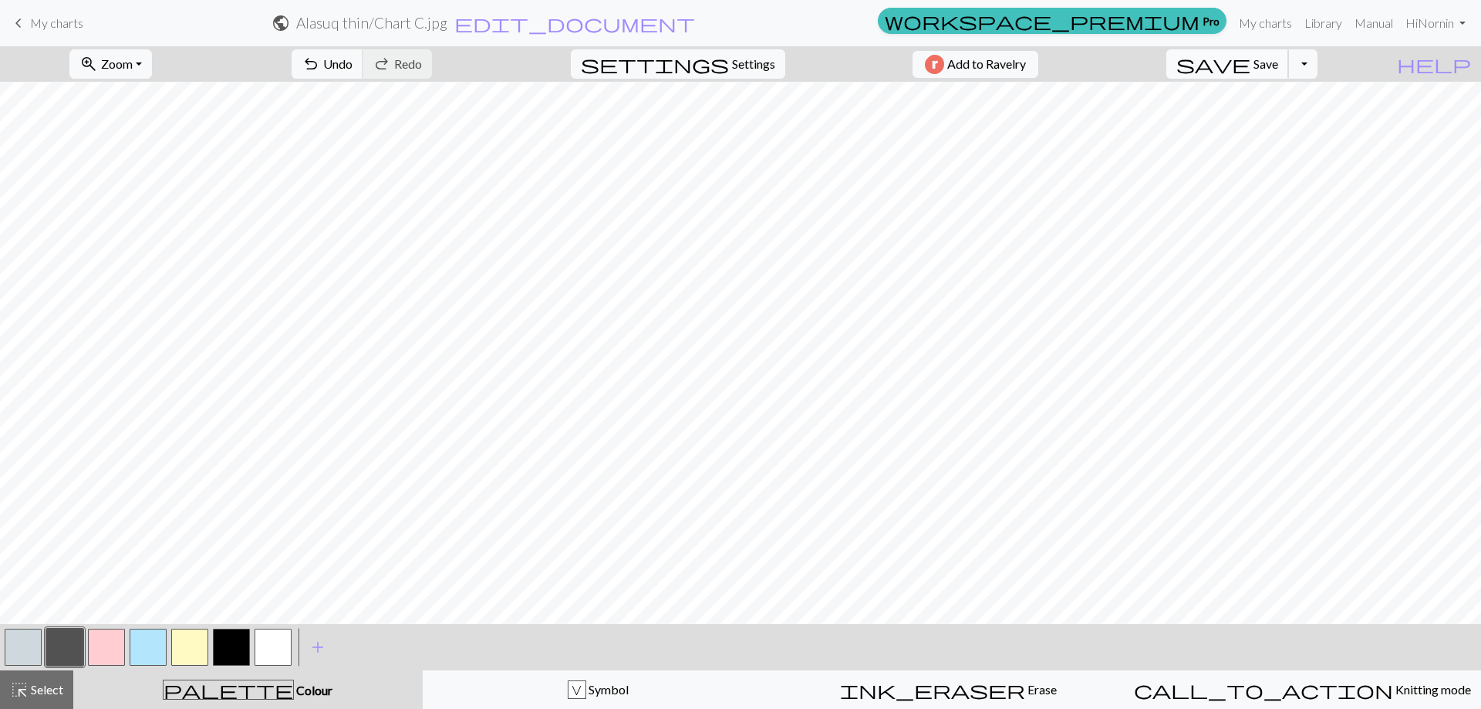
click at [1251, 60] on span "save" at bounding box center [1213, 64] width 74 height 22
click at [1318, 70] on button "Toggle Dropdown" at bounding box center [1302, 63] width 29 height 29
click at [56, 28] on span "My charts" at bounding box center [56, 22] width 53 height 15
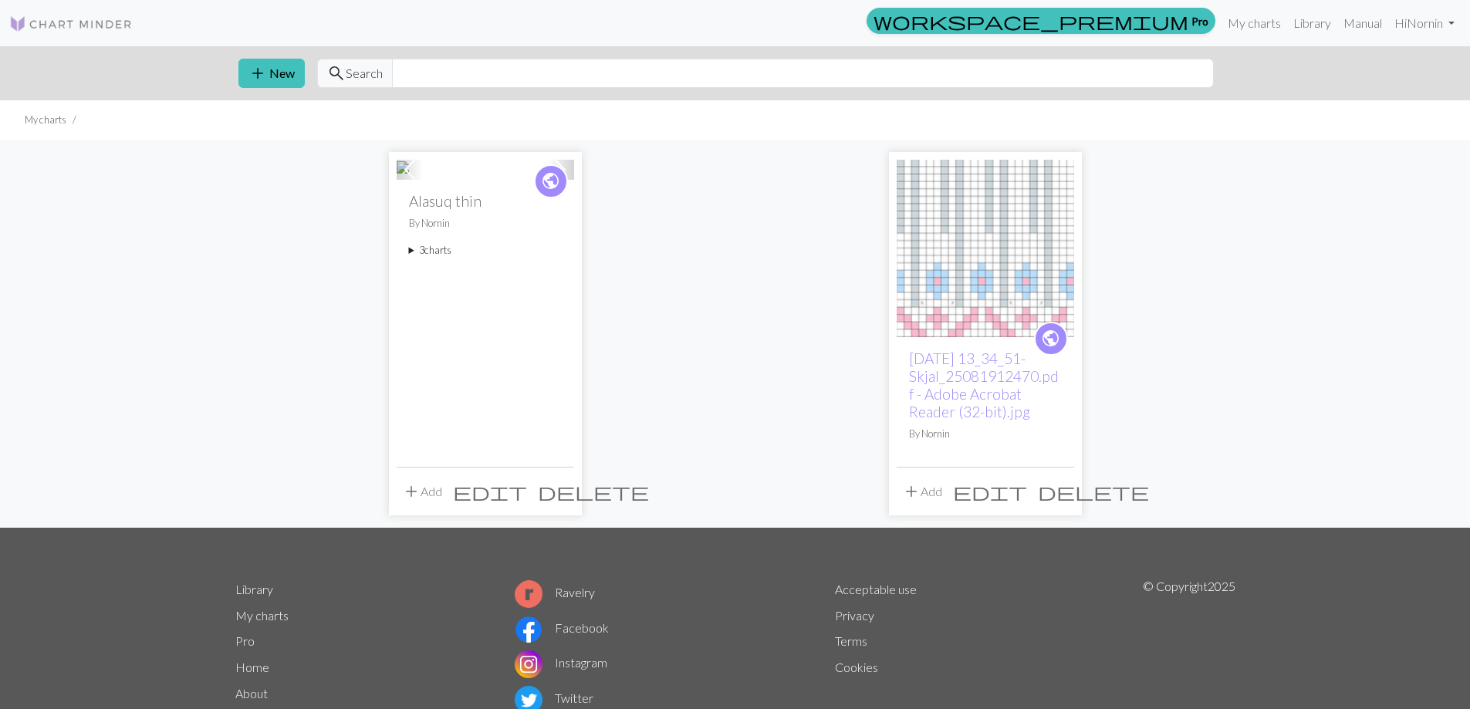
click at [435, 258] on summary "3 charts" at bounding box center [485, 250] width 153 height 15
click at [444, 350] on link "Chart B.jpg" at bounding box center [434, 335] width 25 height 29
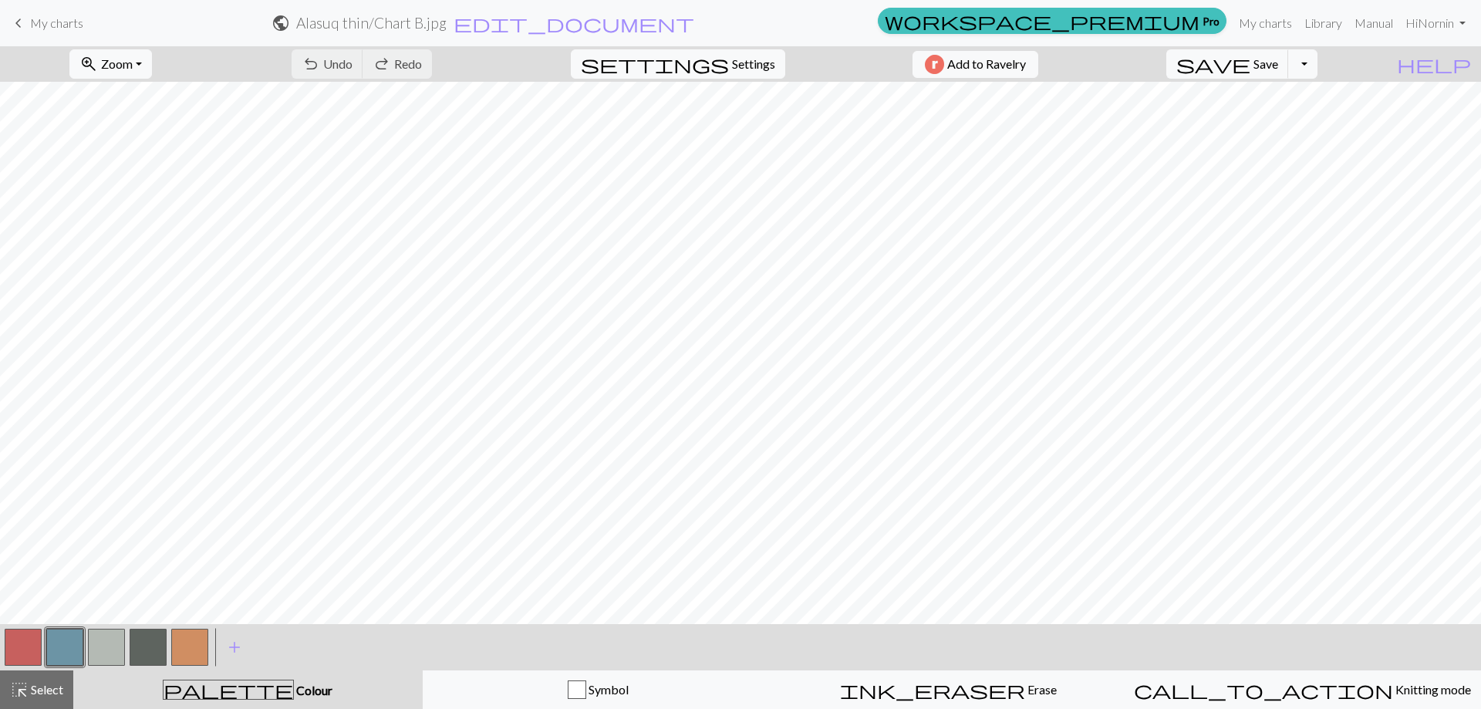
click at [42, 22] on span "My charts" at bounding box center [56, 22] width 53 height 15
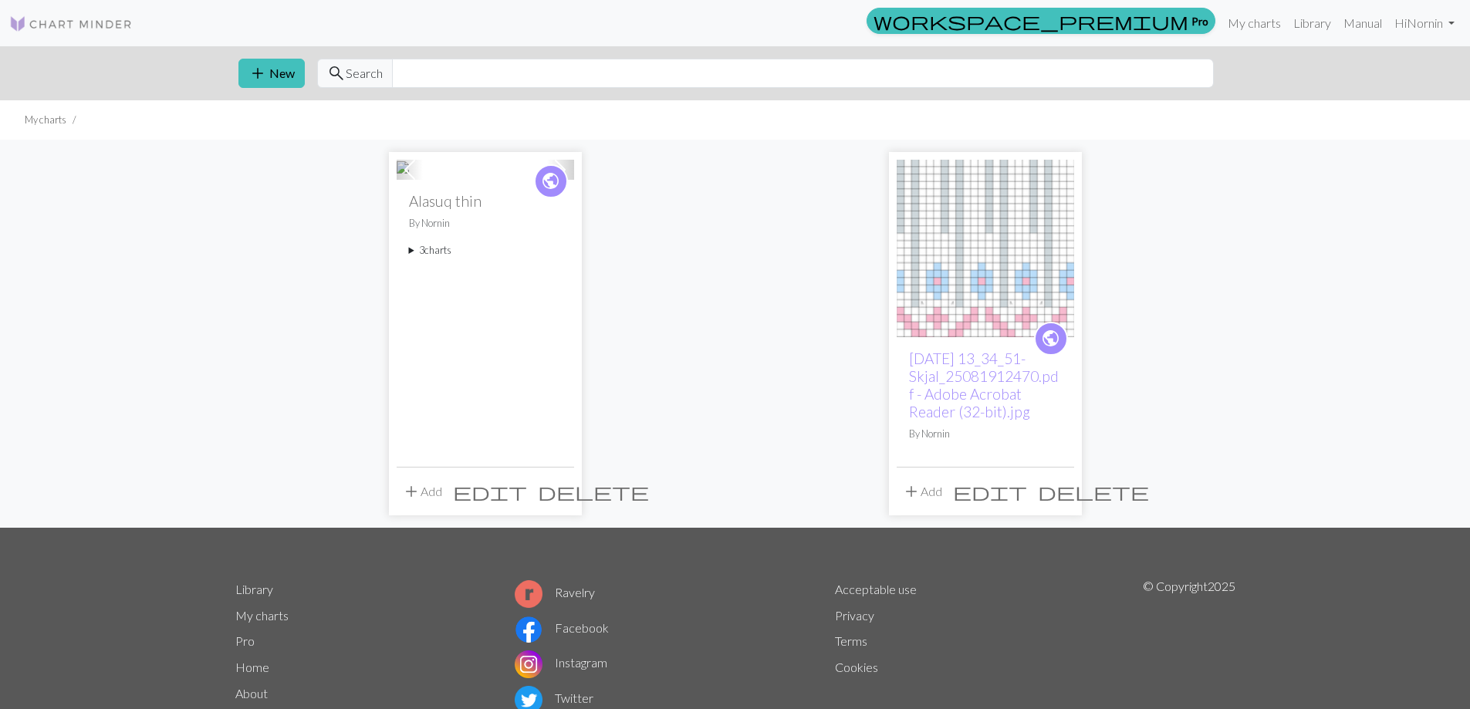
click at [430, 258] on summary "3 charts" at bounding box center [485, 250] width 153 height 15
click at [443, 301] on link "Chart A" at bounding box center [434, 286] width 25 height 29
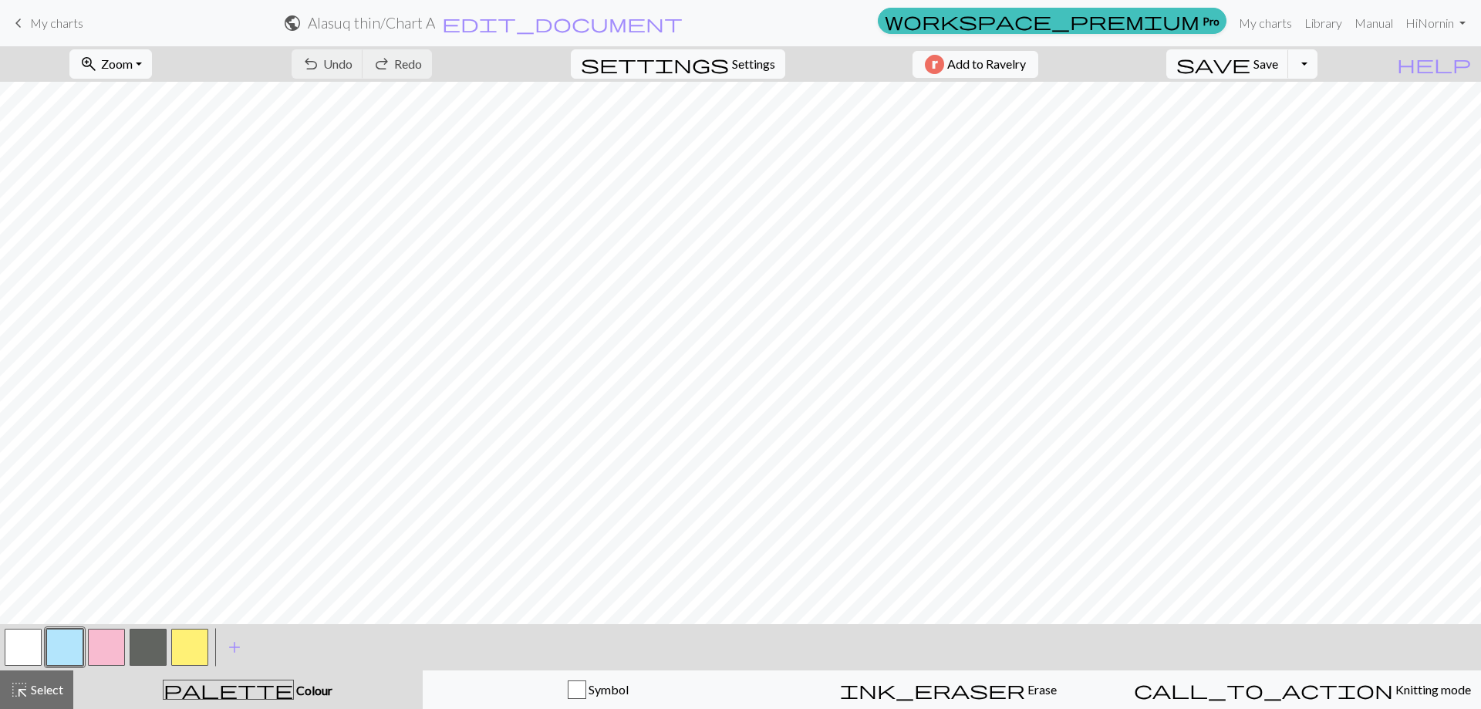
click at [104, 639] on button "button" at bounding box center [106, 647] width 37 height 37
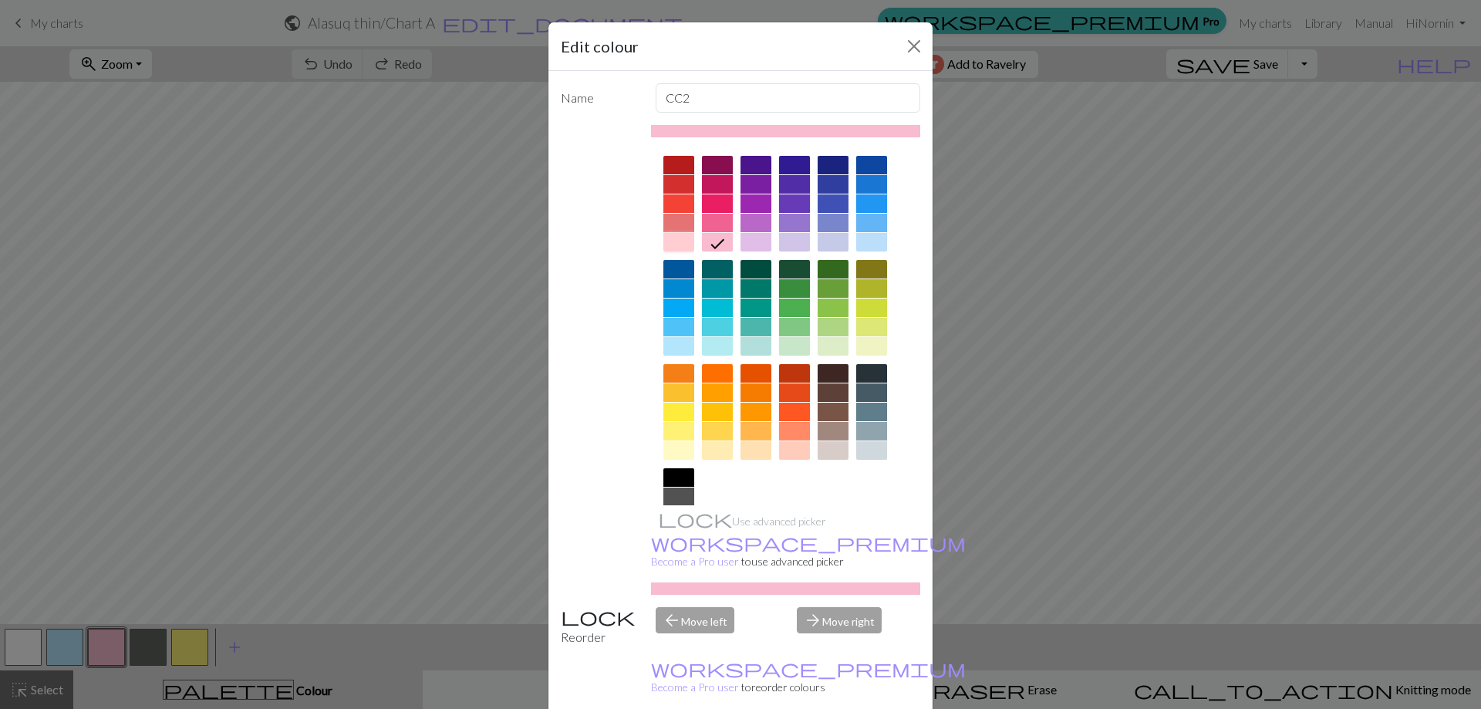
click at [669, 240] on div at bounding box center [678, 242] width 31 height 19
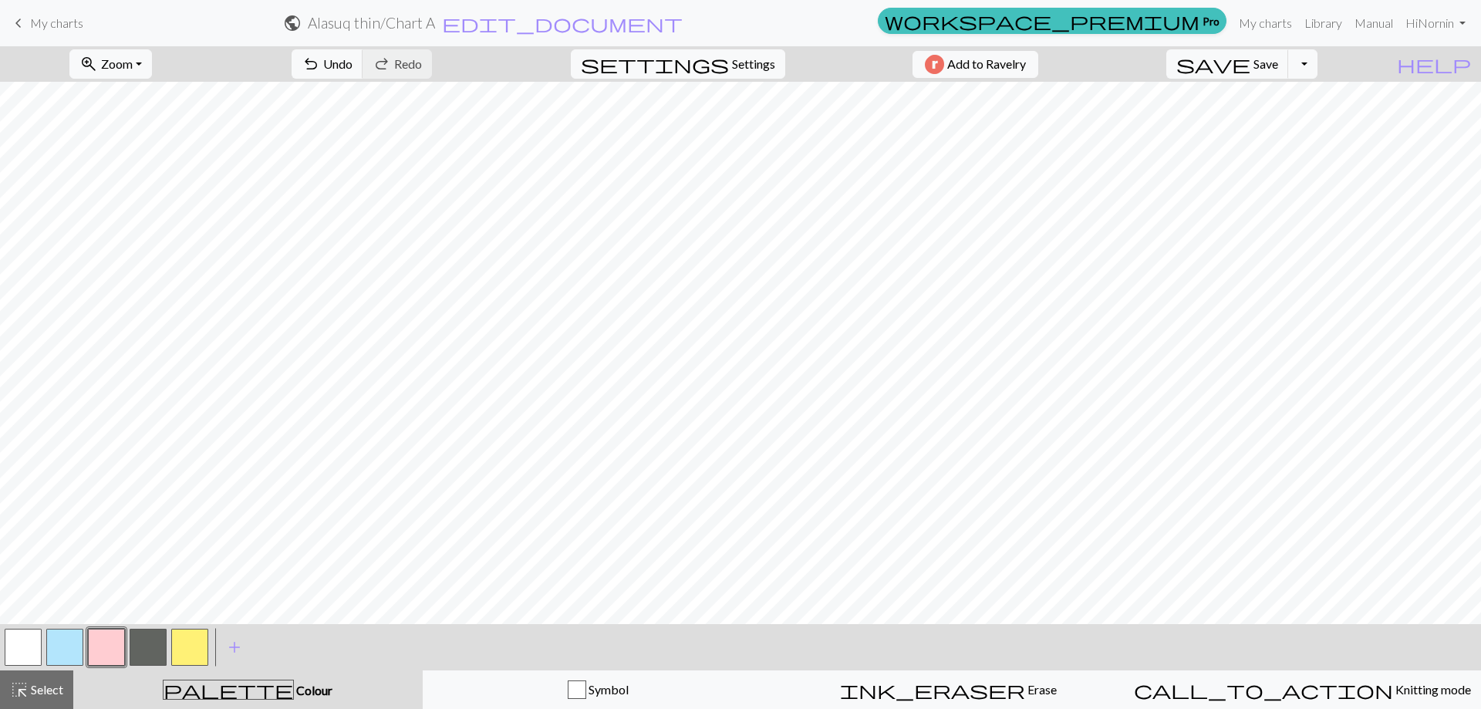
click at [73, 648] on button "button" at bounding box center [64, 647] width 37 height 37
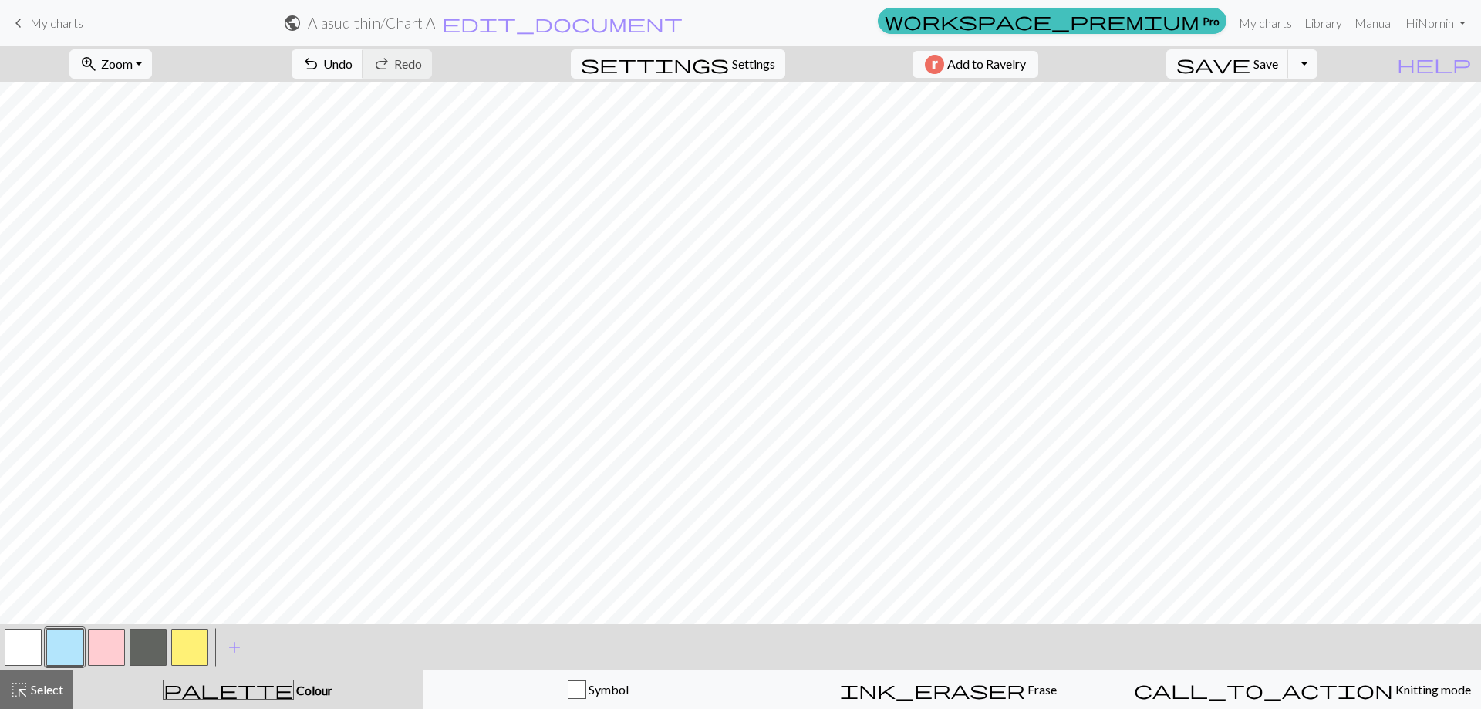
click at [187, 644] on button "button" at bounding box center [189, 647] width 37 height 37
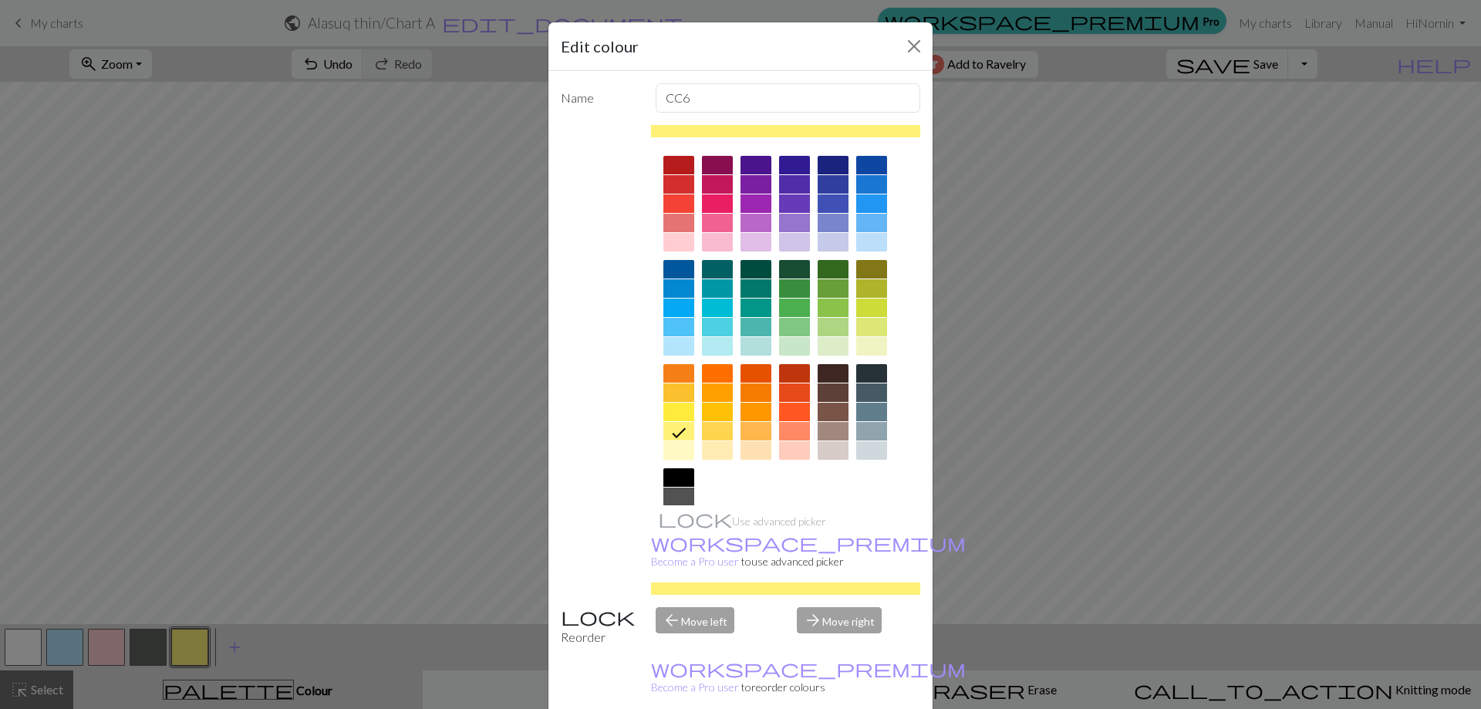
click at [670, 450] on div at bounding box center [678, 450] width 31 height 19
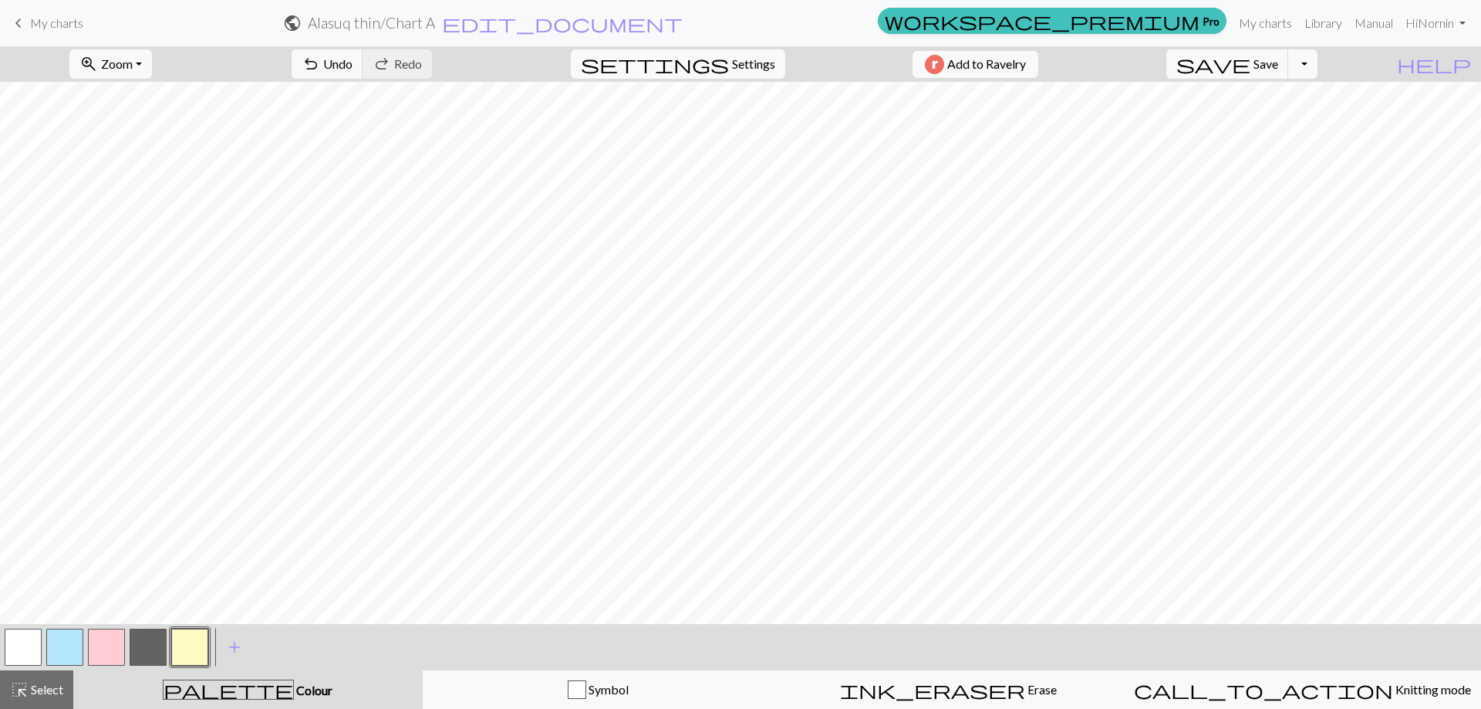
click at [150, 648] on button "button" at bounding box center [148, 647] width 37 height 37
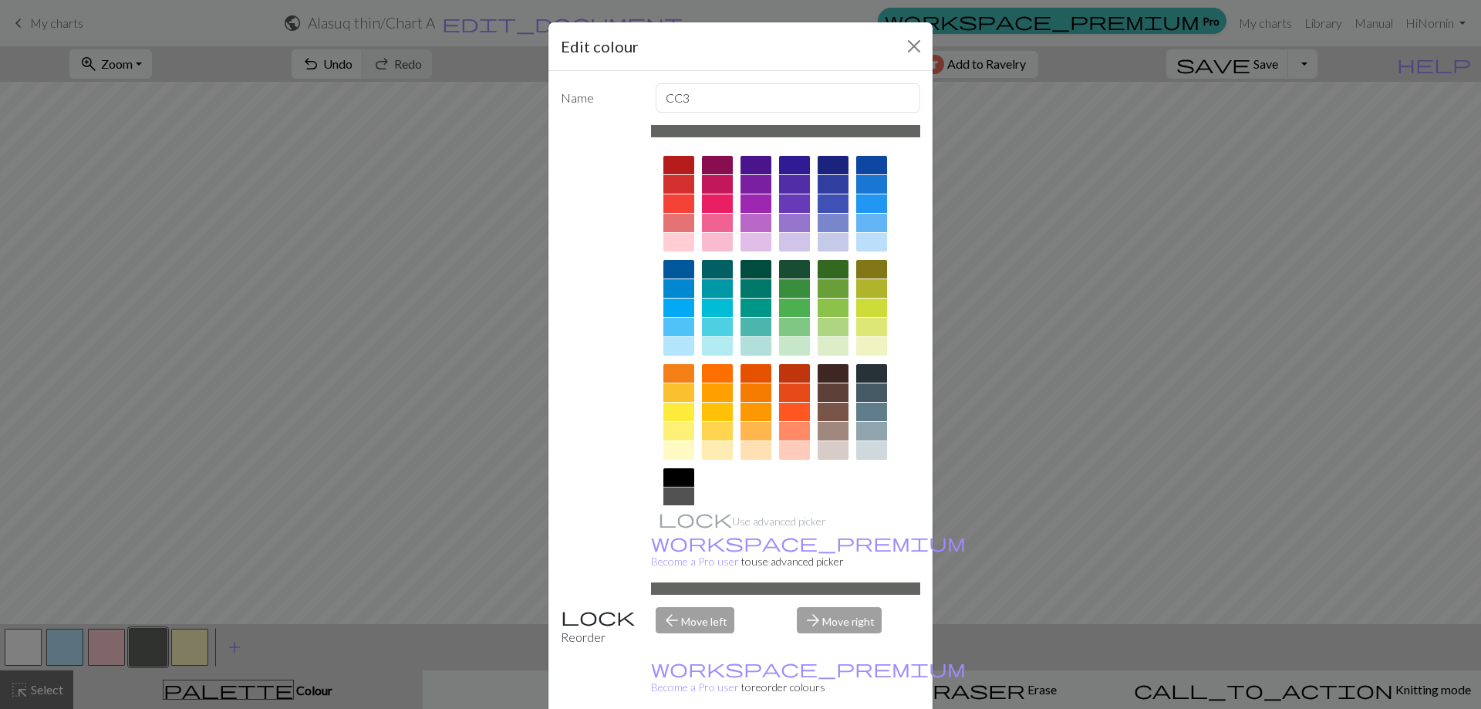
click at [671, 495] on div at bounding box center [678, 497] width 31 height 19
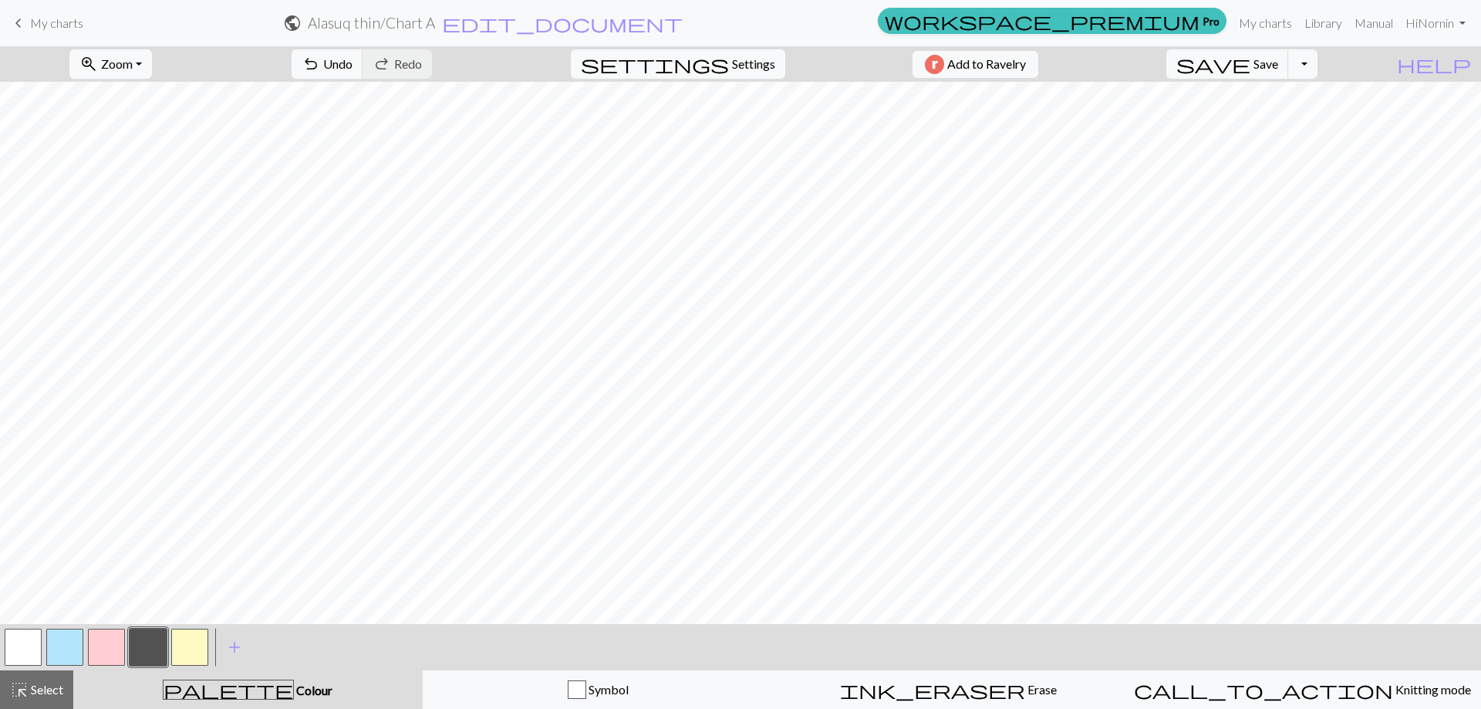
click at [23, 655] on button "button" at bounding box center [23, 647] width 37 height 37
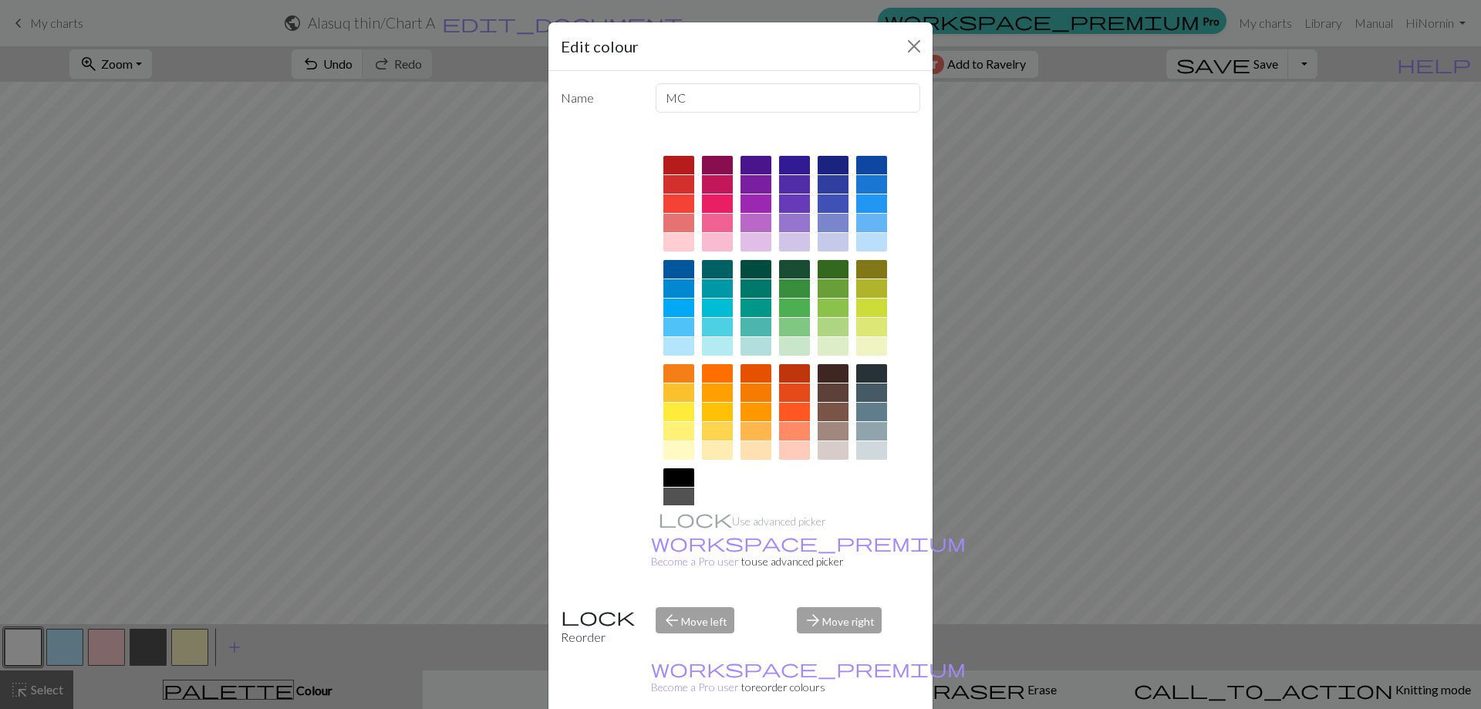
click at [866, 451] on div at bounding box center [871, 450] width 31 height 19
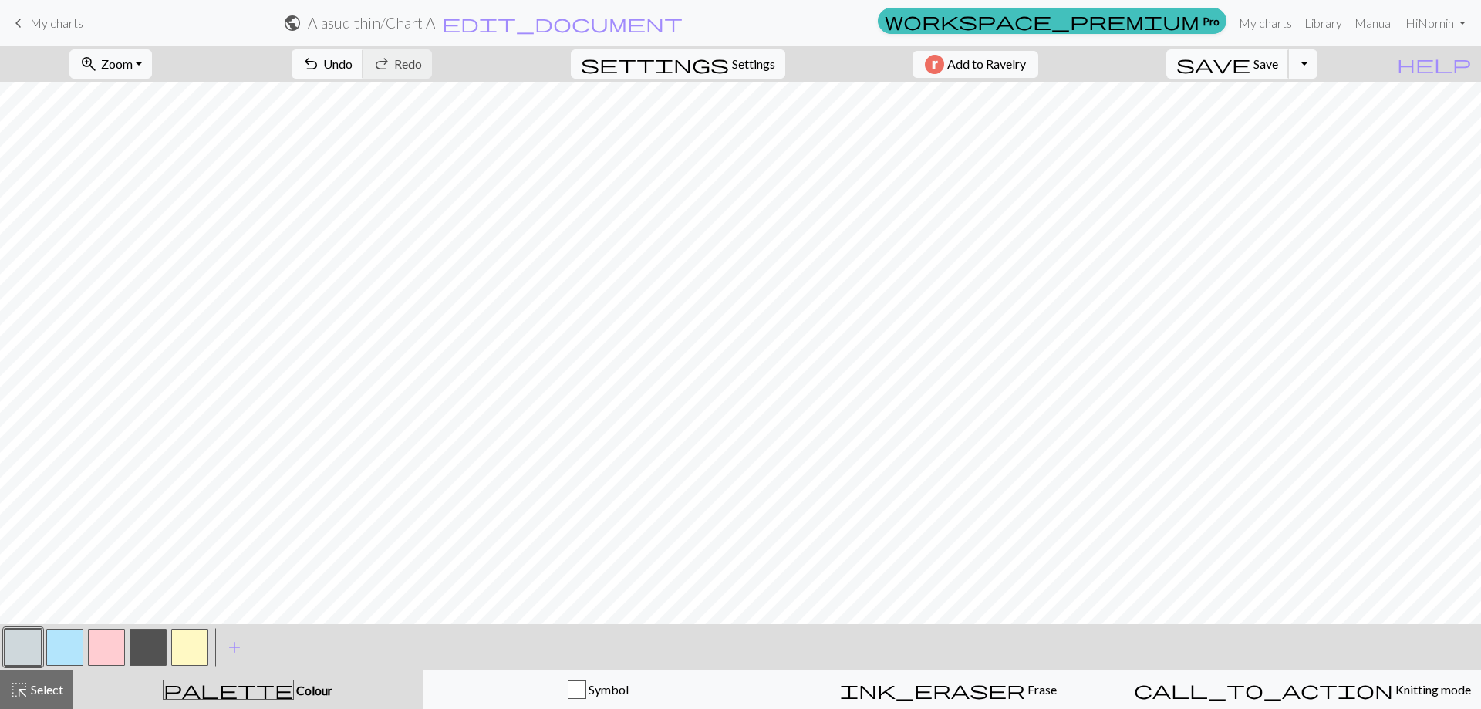
click at [1289, 71] on button "save Save Save" at bounding box center [1227, 63] width 123 height 29
click at [69, 29] on div "Chart saved" at bounding box center [740, 30] width 1481 height 61
click at [55, 21] on span "My charts" at bounding box center [56, 22] width 53 height 15
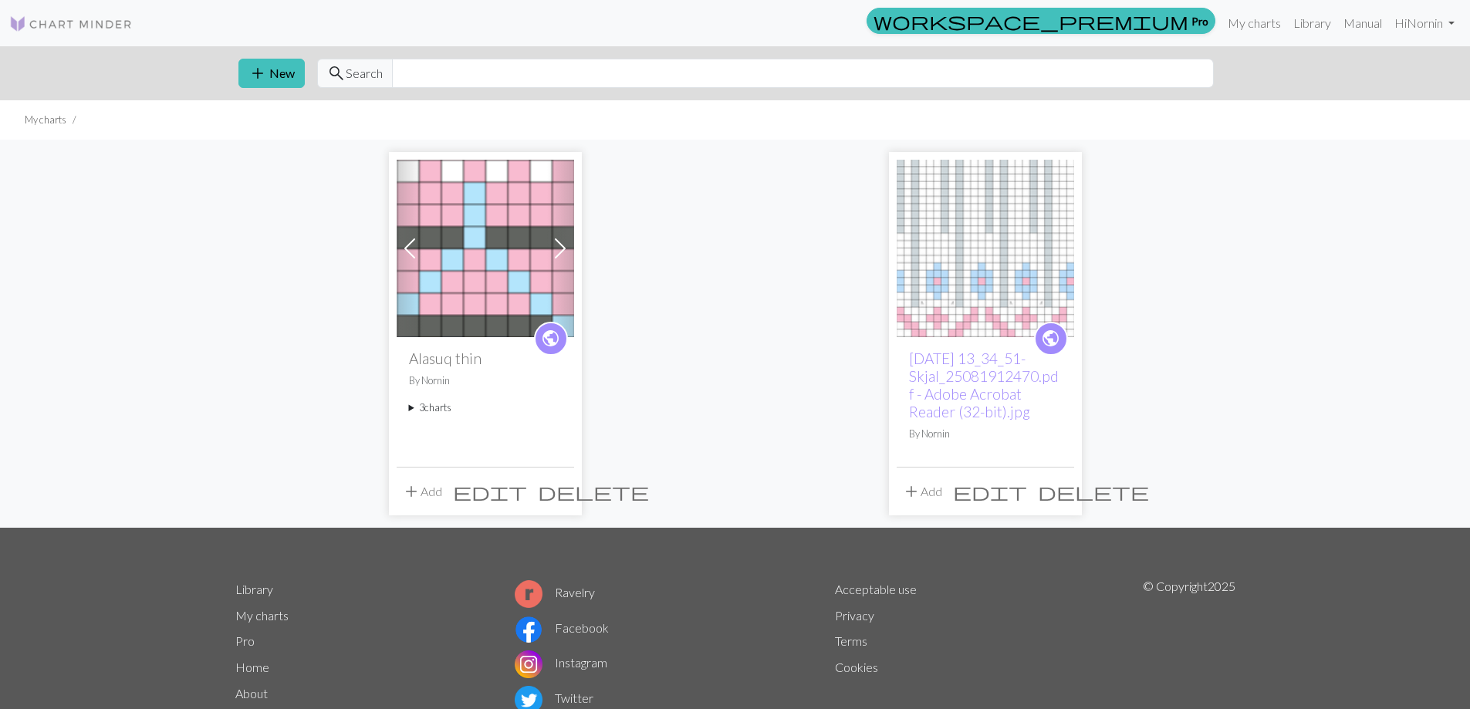
click at [440, 407] on summary "3 charts" at bounding box center [485, 407] width 153 height 15
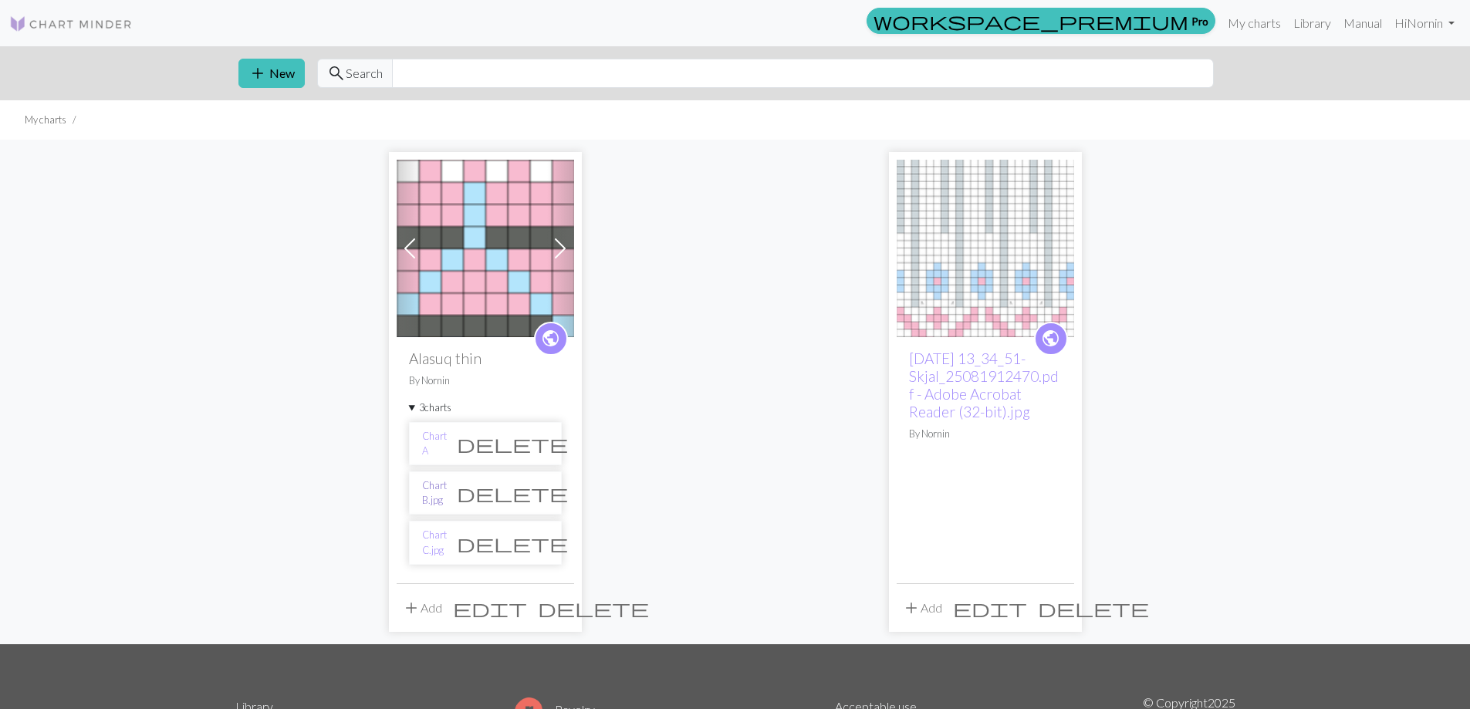
click at [438, 490] on link "Chart B.jpg" at bounding box center [434, 492] width 25 height 29
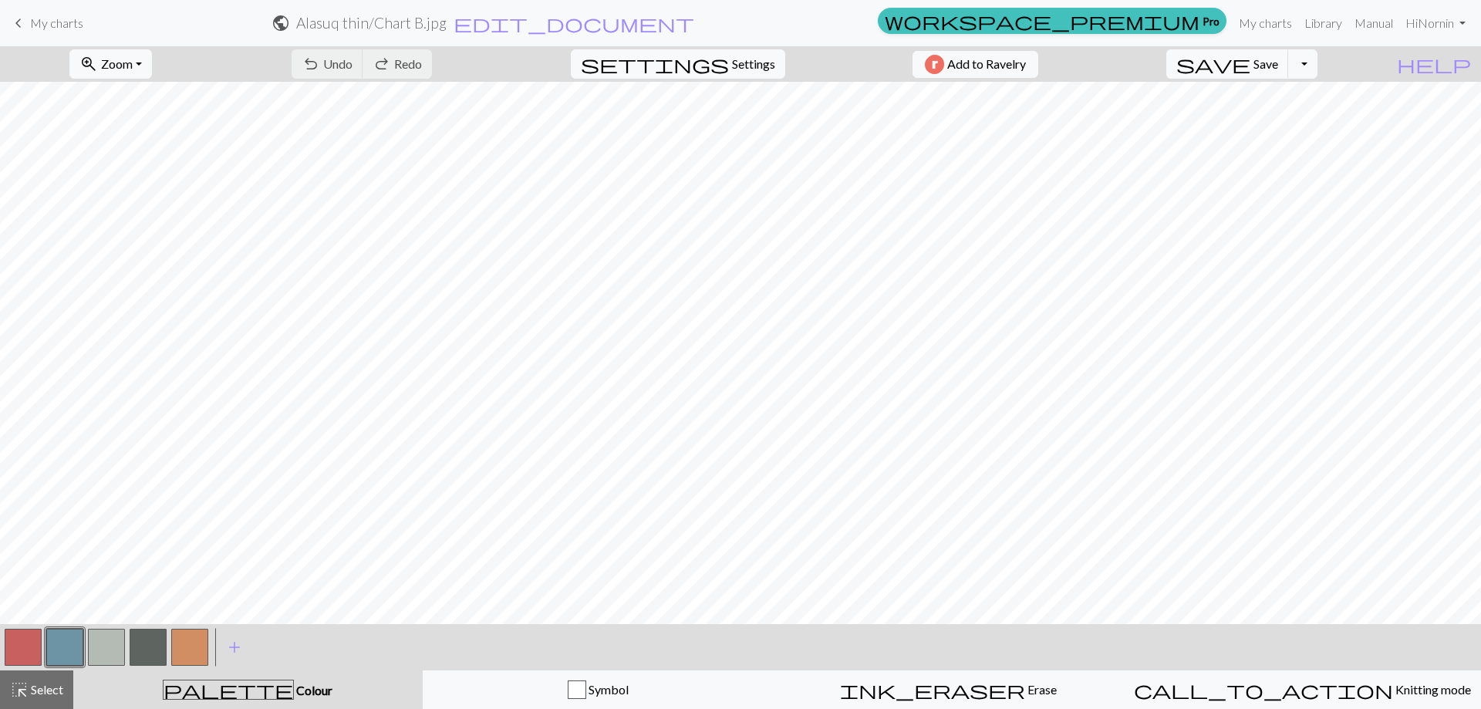
click at [56, 640] on button "button" at bounding box center [64, 647] width 37 height 37
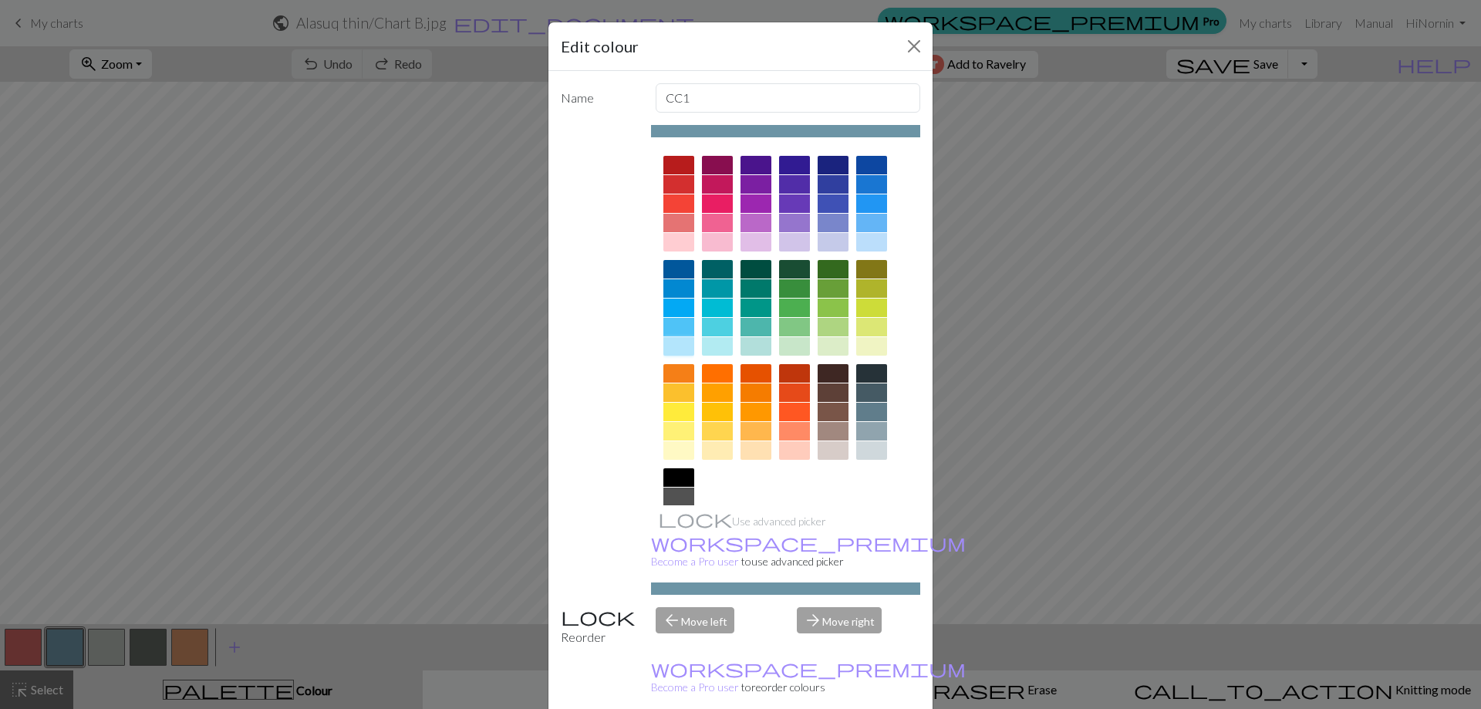
click at [663, 344] on div at bounding box center [678, 346] width 31 height 19
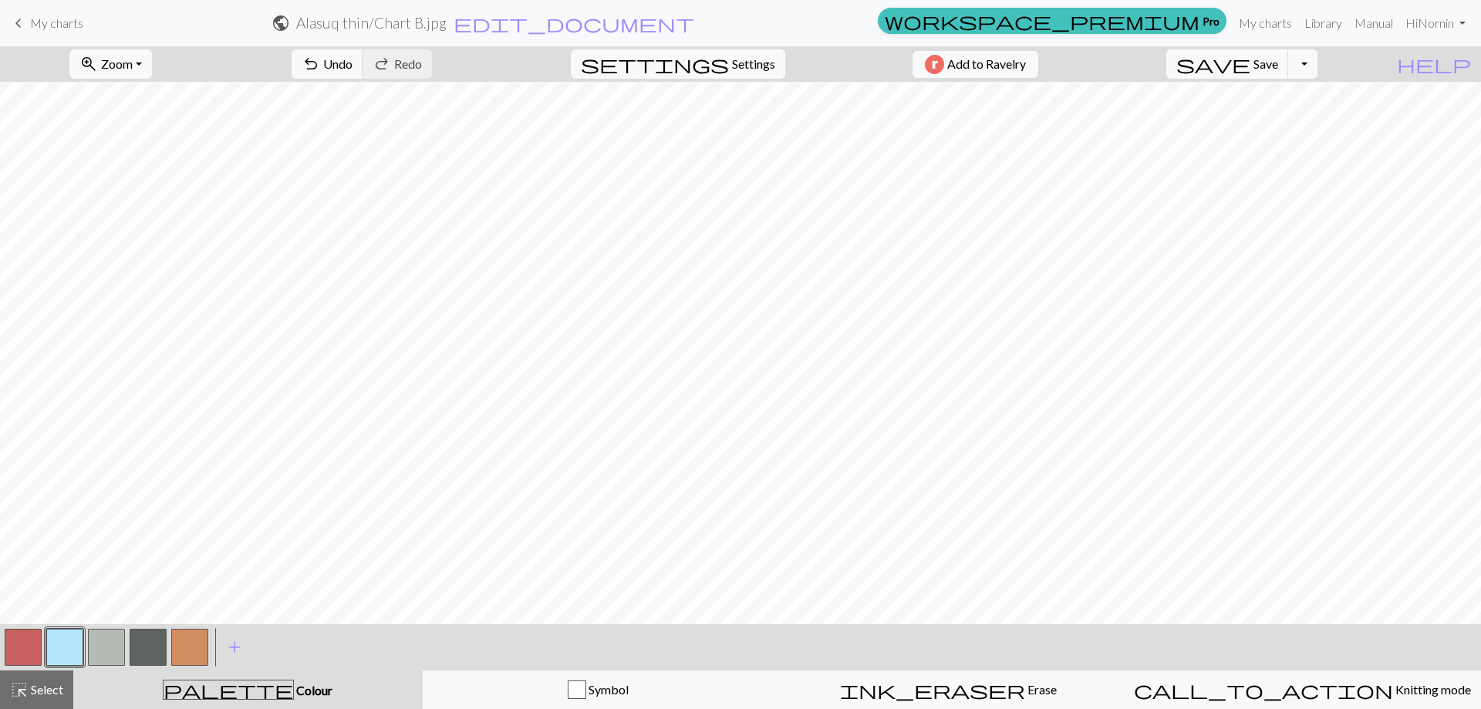
click at [15, 645] on button "button" at bounding box center [23, 647] width 37 height 37
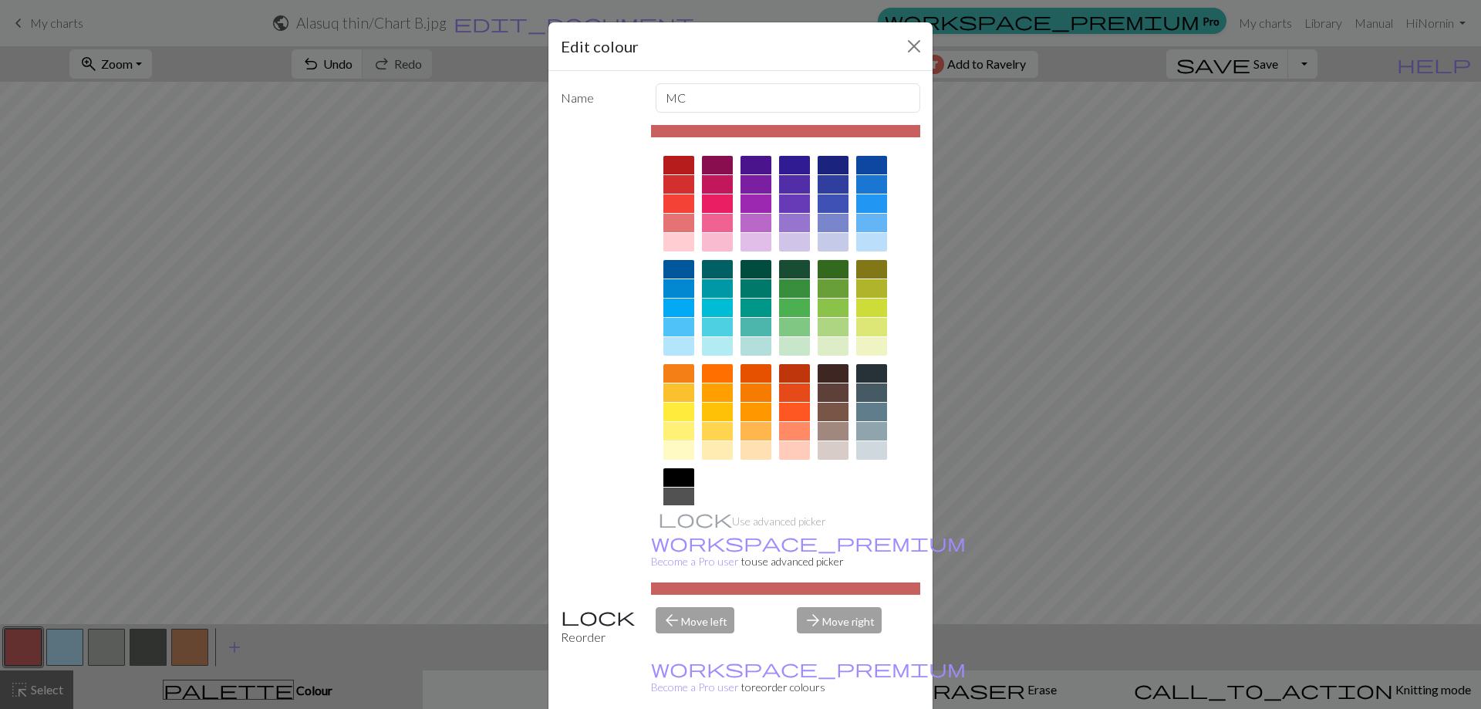
click at [670, 241] on div at bounding box center [678, 242] width 31 height 19
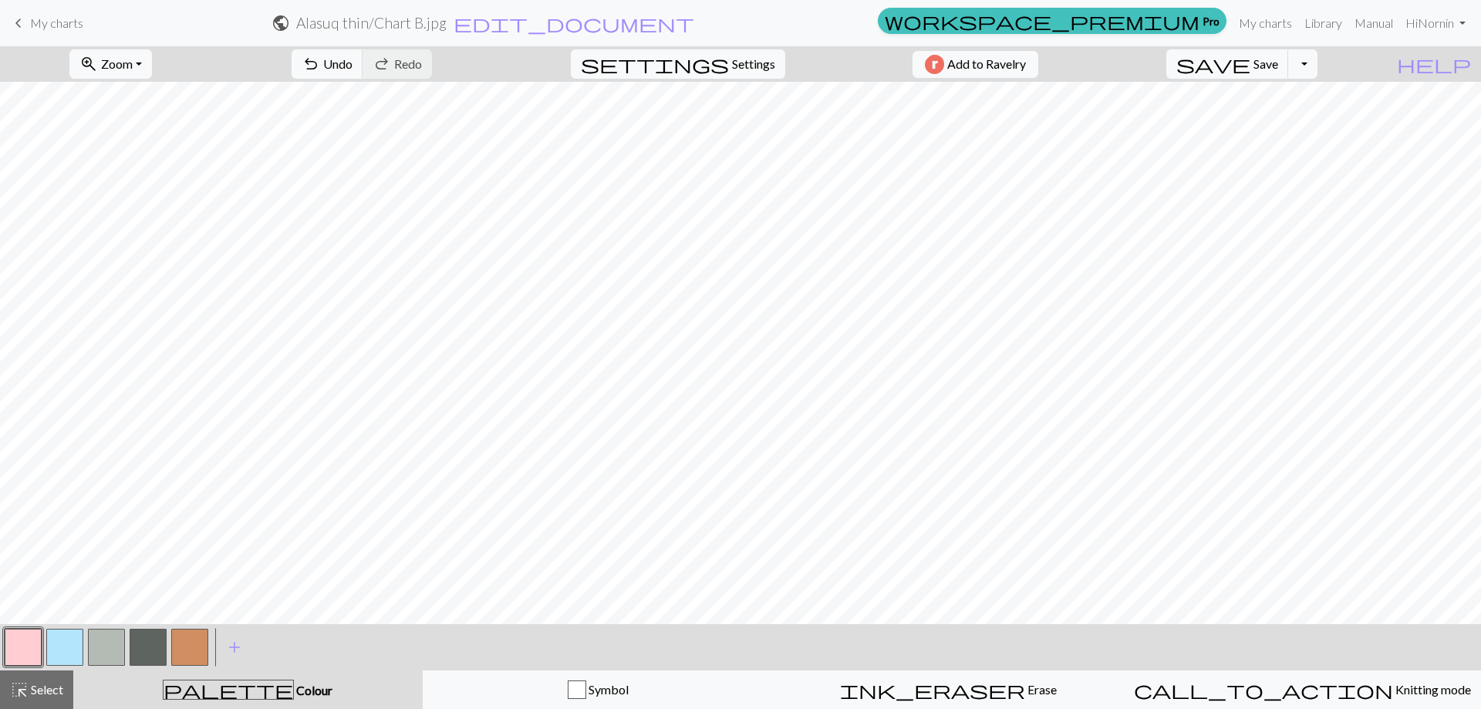
click at [189, 648] on button "button" at bounding box center [189, 647] width 37 height 37
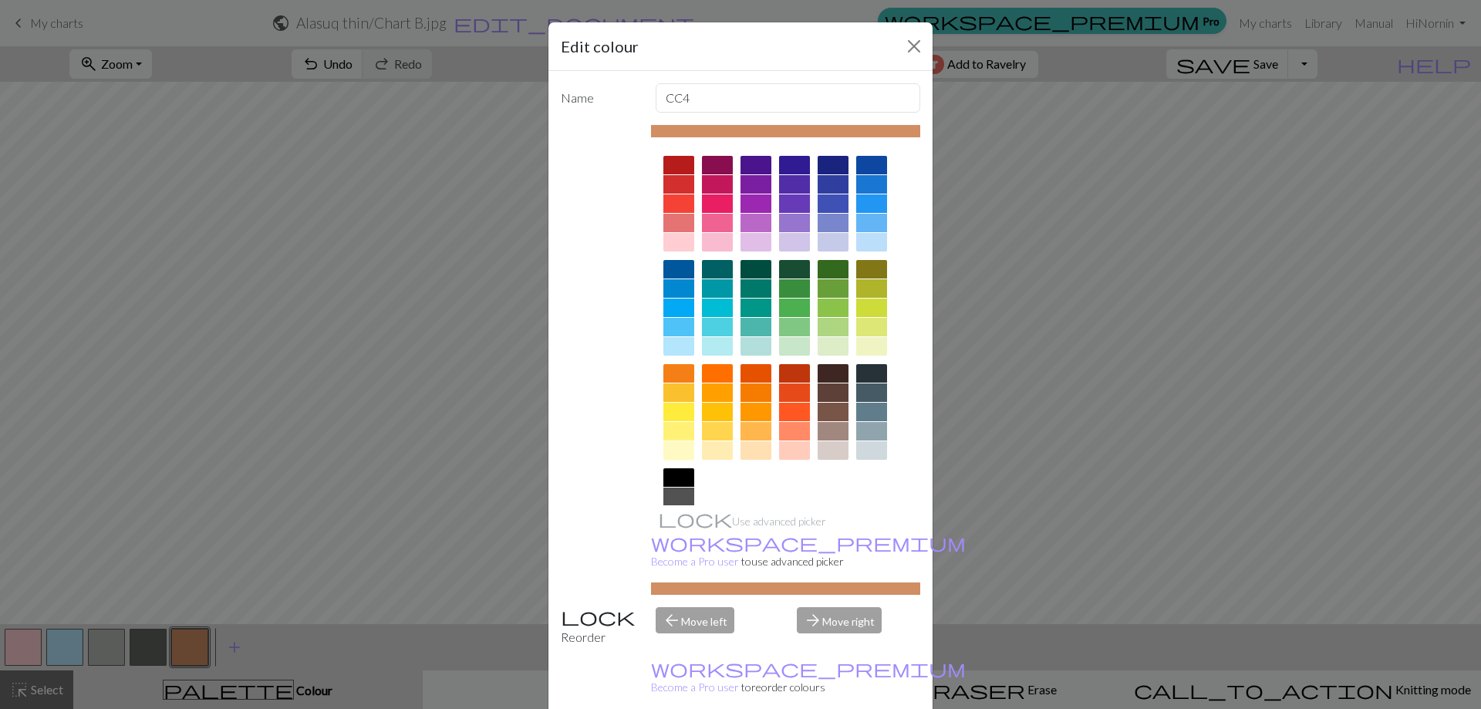
click at [670, 449] on div at bounding box center [678, 450] width 31 height 19
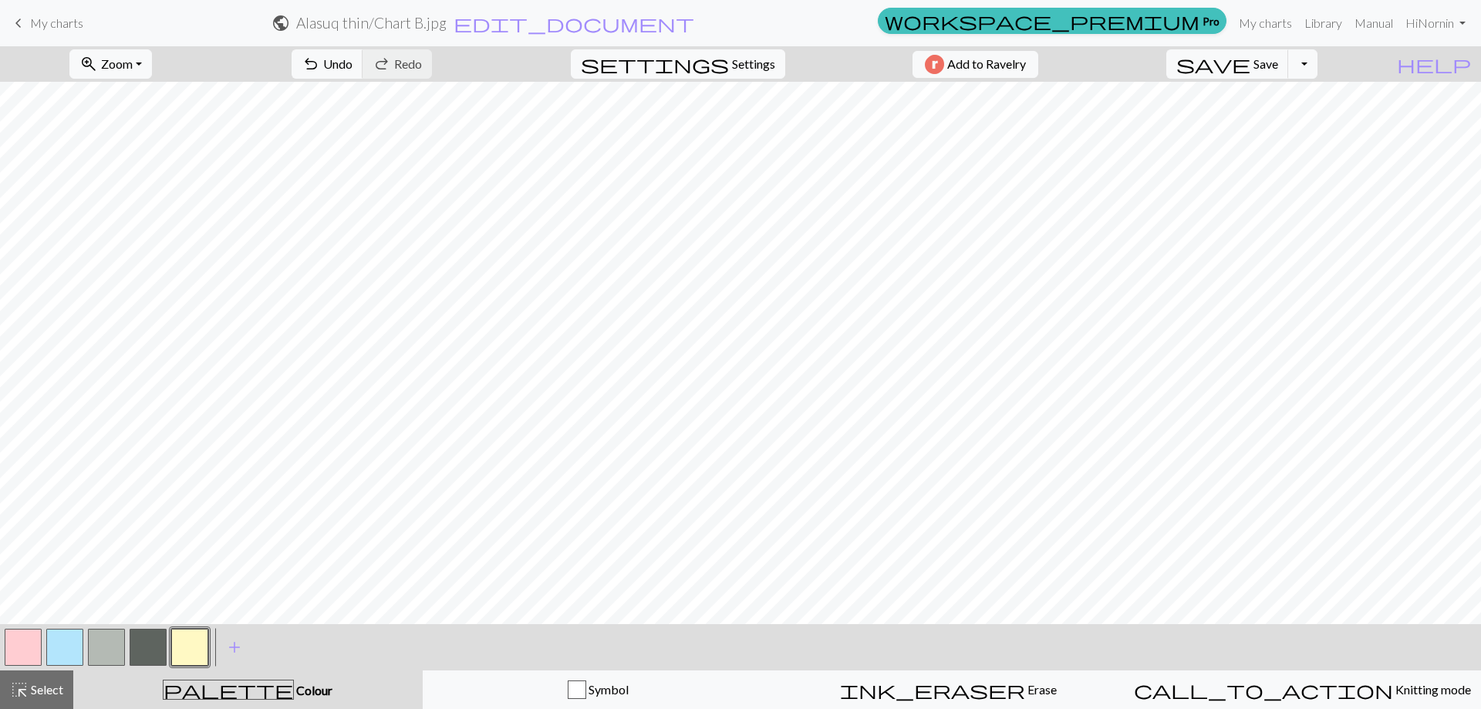
click at [110, 644] on button "button" at bounding box center [106, 647] width 37 height 37
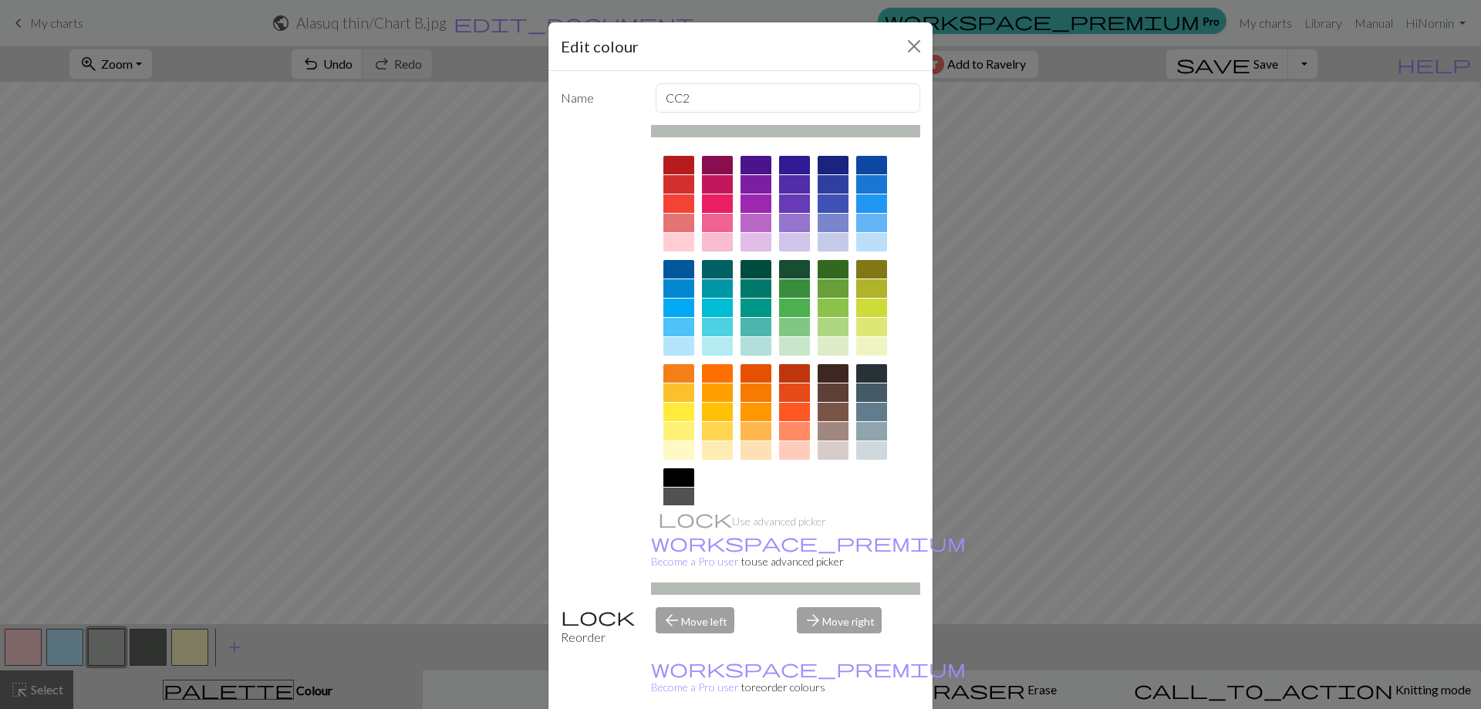
click at [872, 445] on div at bounding box center [871, 450] width 31 height 19
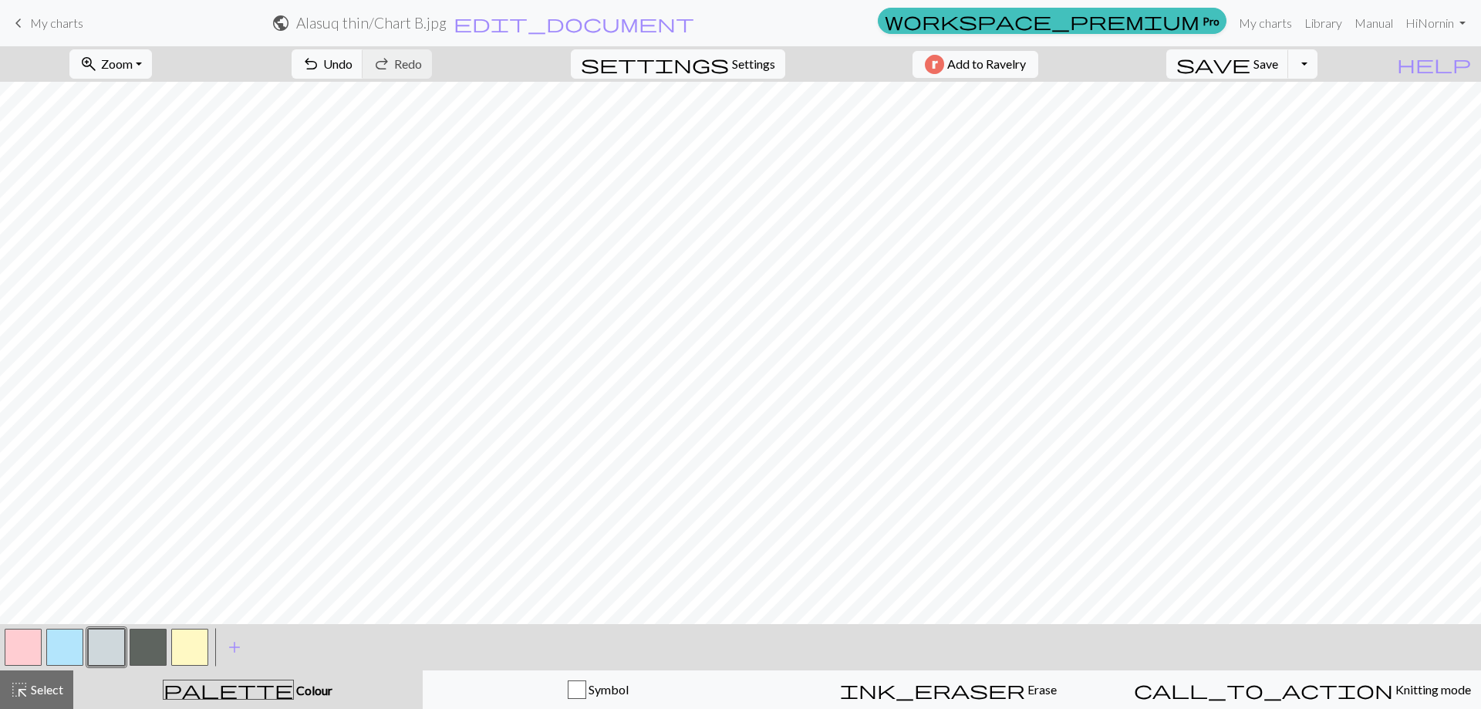
click at [143, 653] on button "button" at bounding box center [148, 647] width 37 height 37
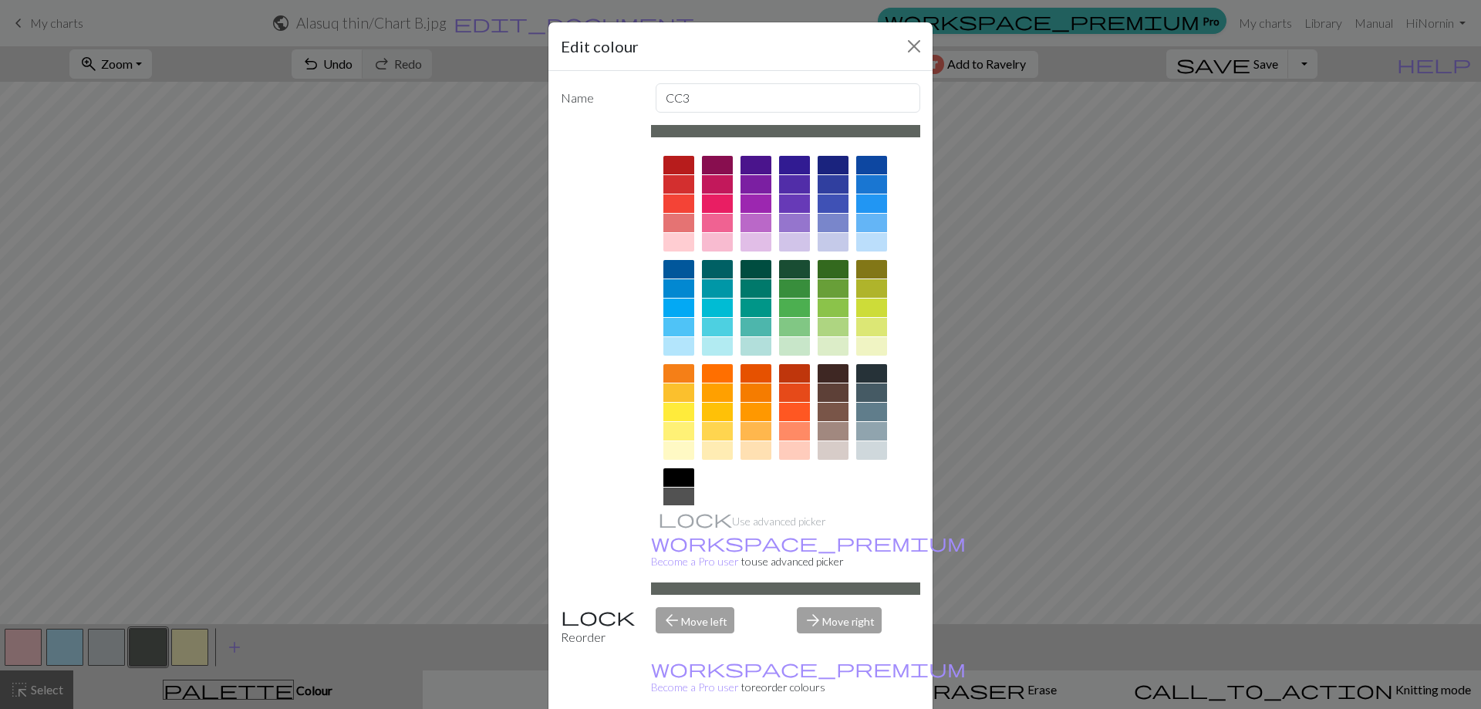
click at [673, 501] on div at bounding box center [678, 497] width 31 height 19
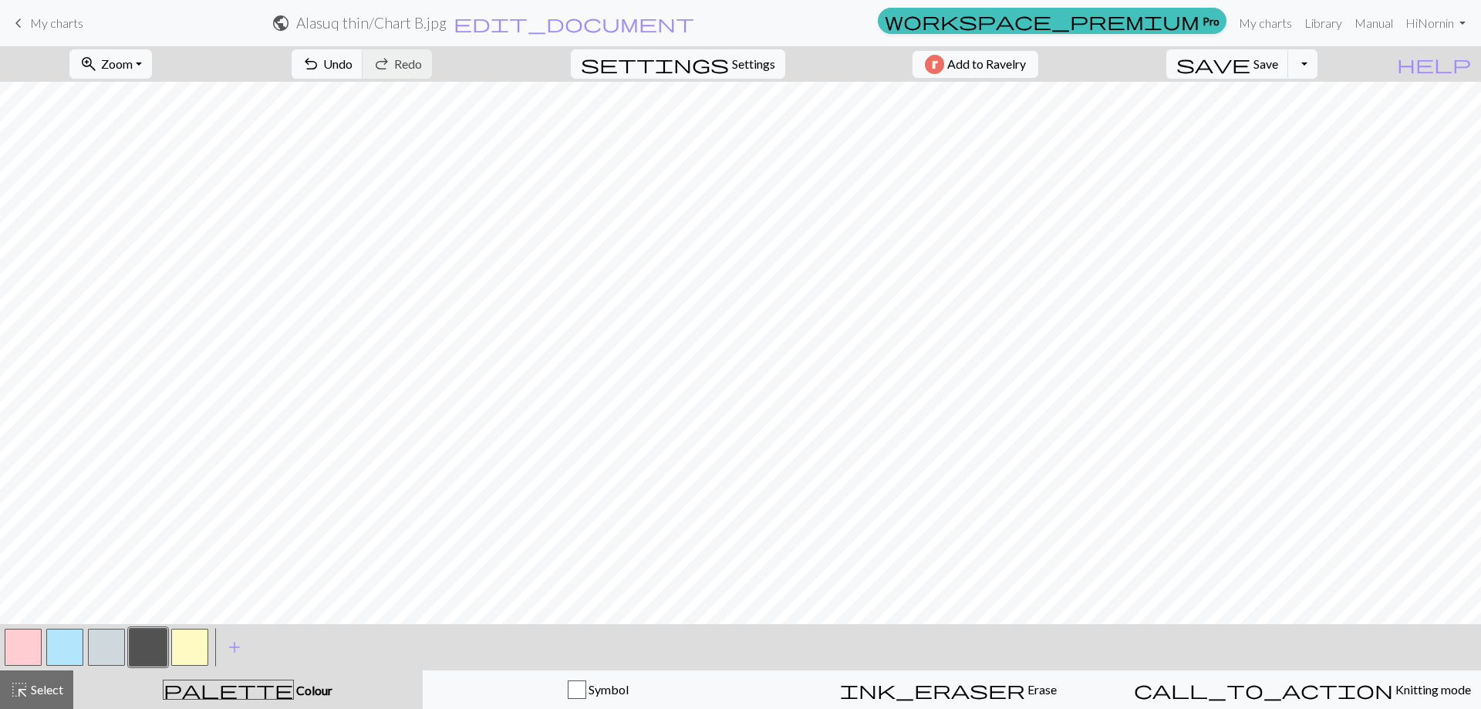
click at [113, 636] on button "button" at bounding box center [106, 647] width 37 height 37
click at [96, 655] on button "button" at bounding box center [106, 647] width 37 height 37
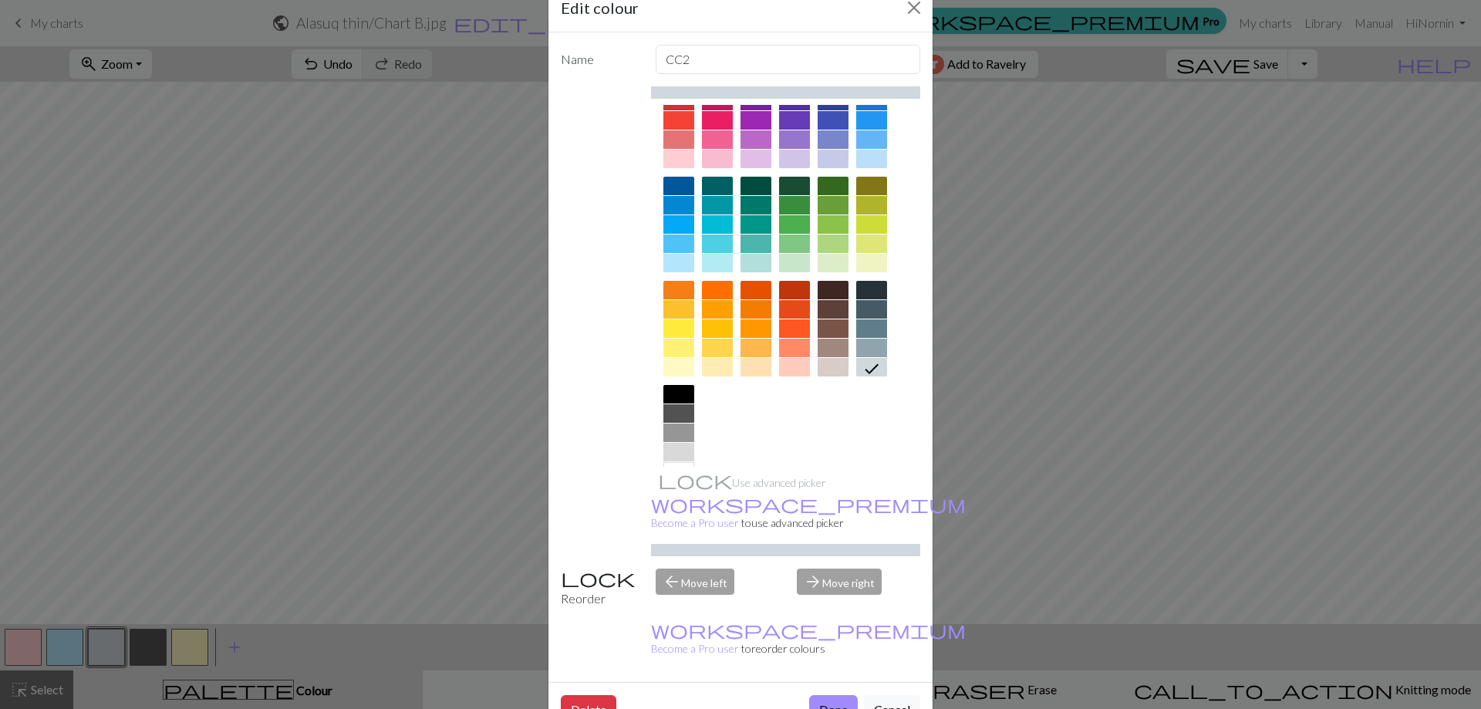
scroll to position [76, 0]
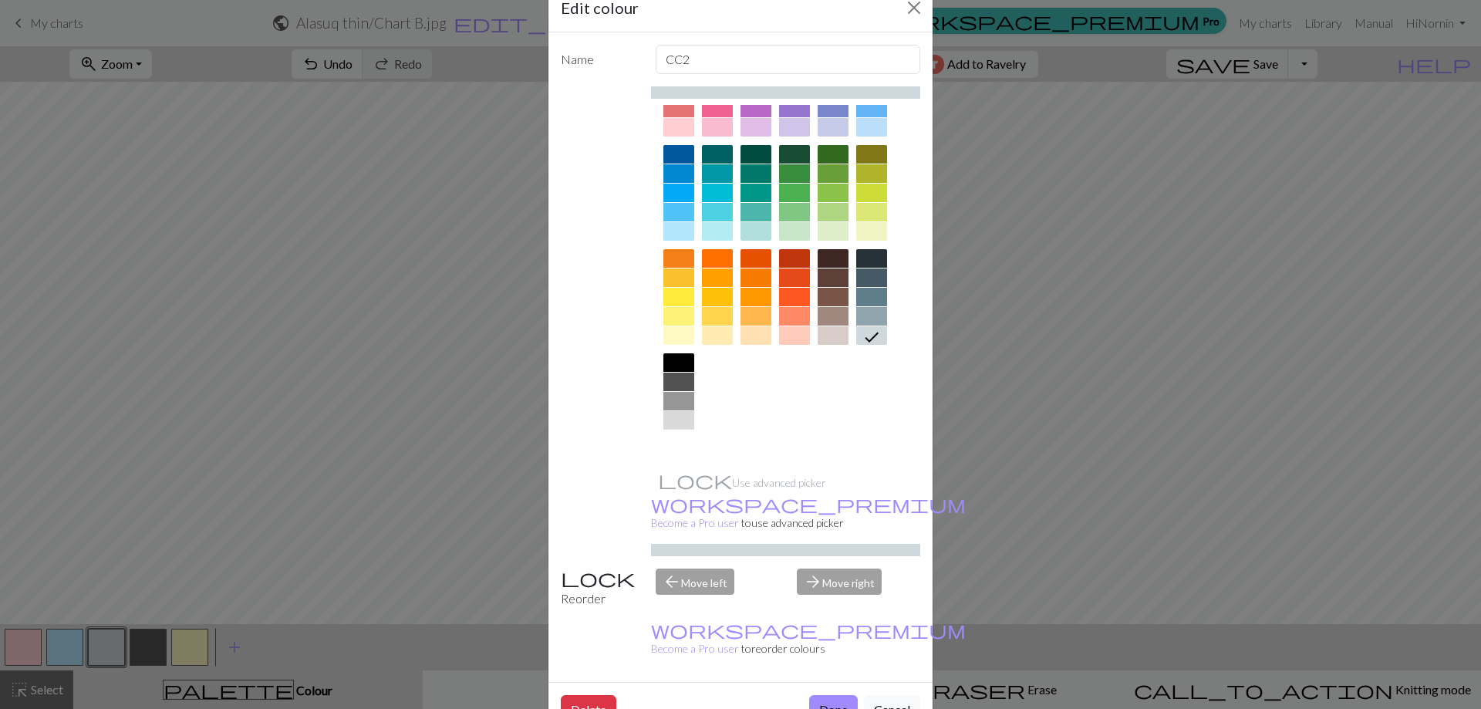
click at [672, 444] on div at bounding box center [678, 439] width 31 height 19
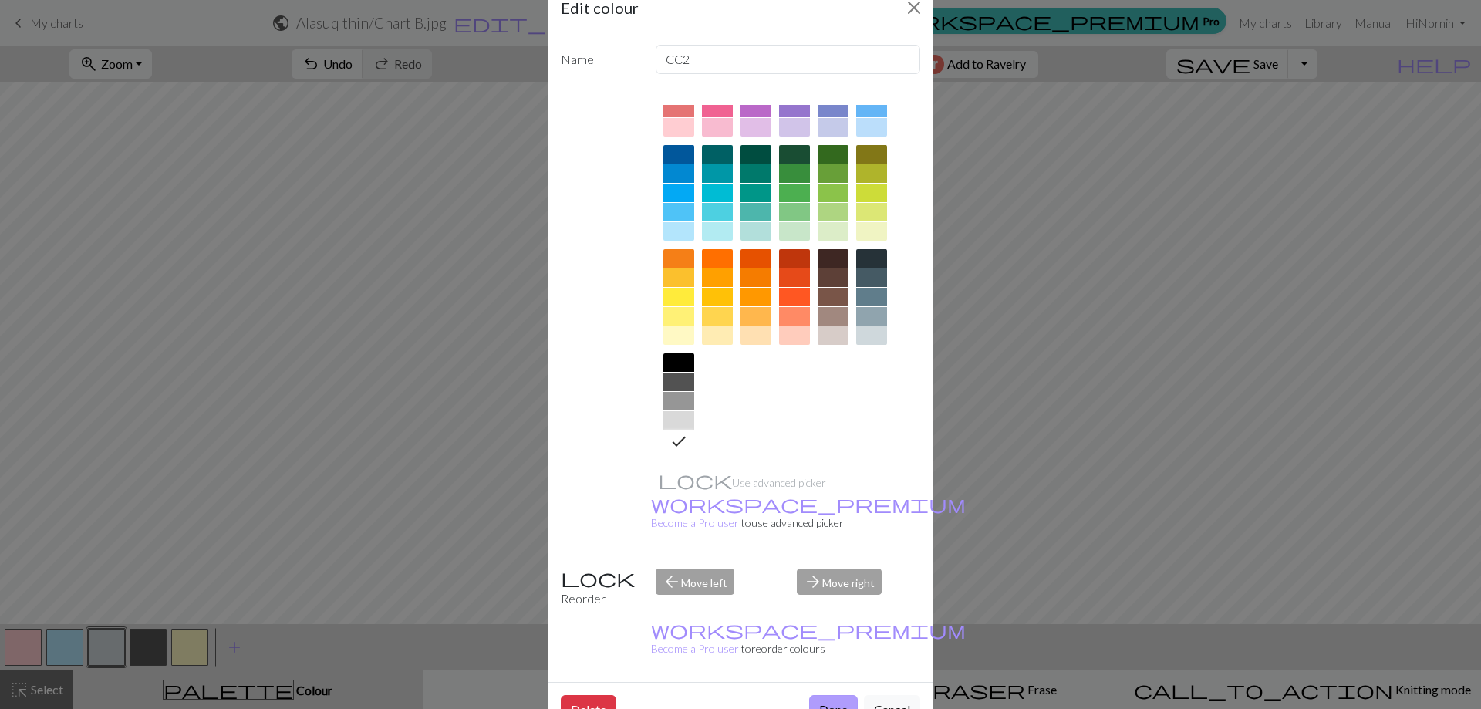
click at [825, 695] on button "Done" at bounding box center [833, 709] width 49 height 29
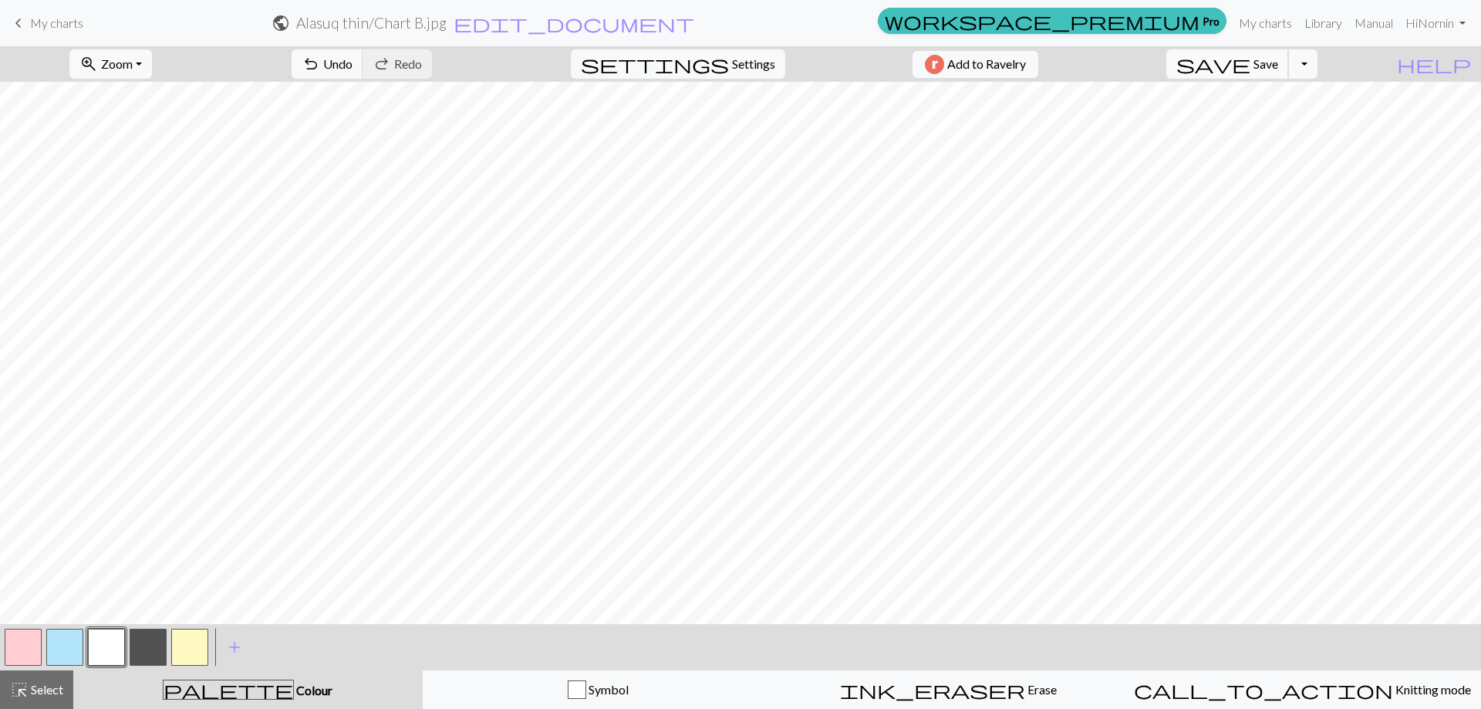
click at [1251, 71] on span "save" at bounding box center [1213, 64] width 74 height 22
click at [54, 22] on span "My charts" at bounding box center [56, 22] width 53 height 15
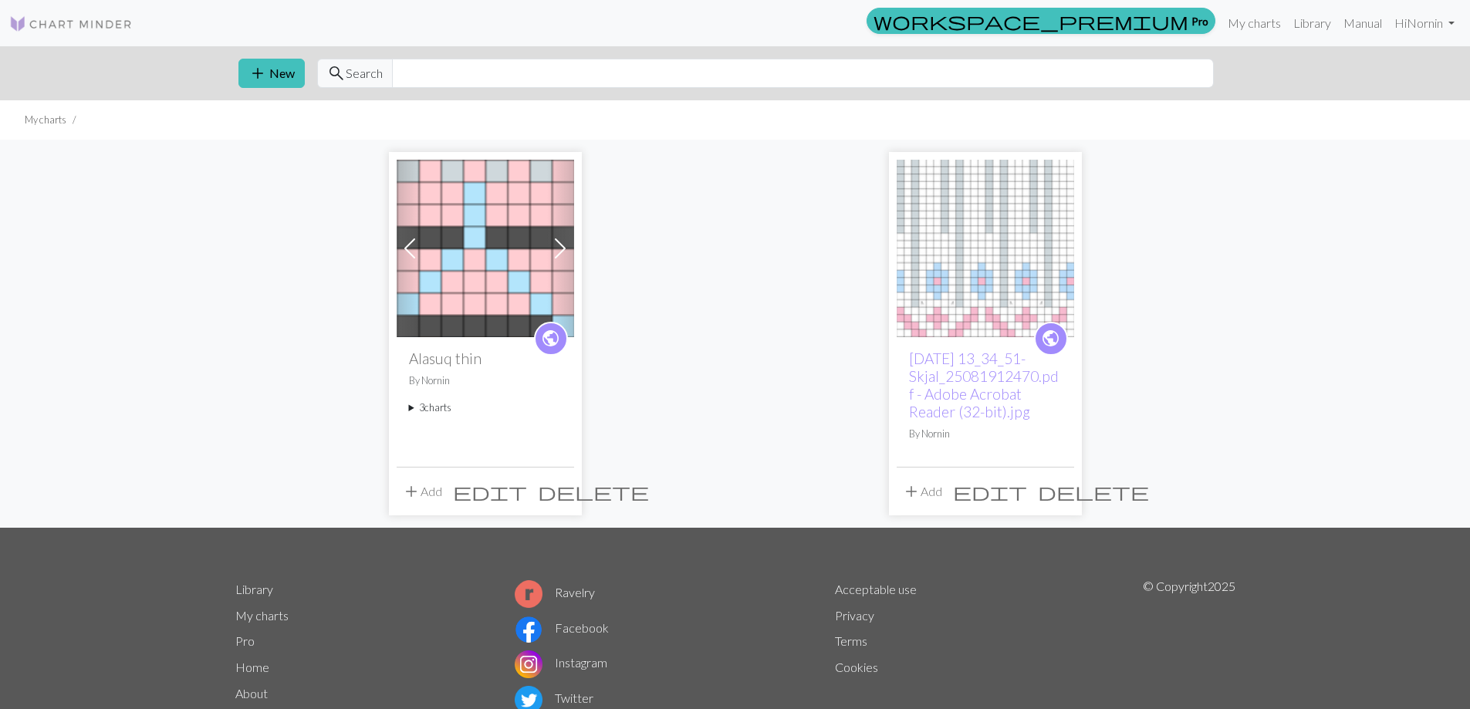
click at [442, 410] on summary "3 charts" at bounding box center [485, 407] width 153 height 15
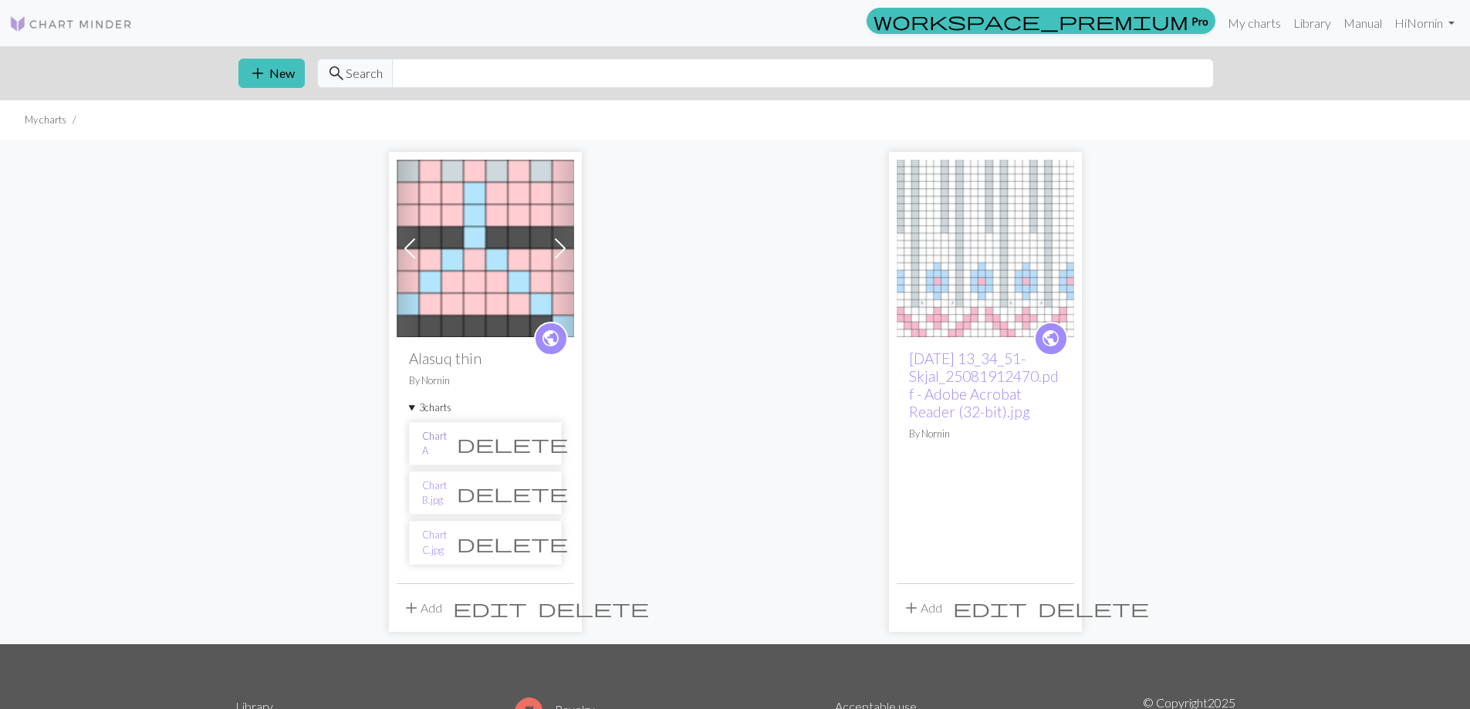
click at [440, 442] on link "Chart A" at bounding box center [434, 443] width 25 height 29
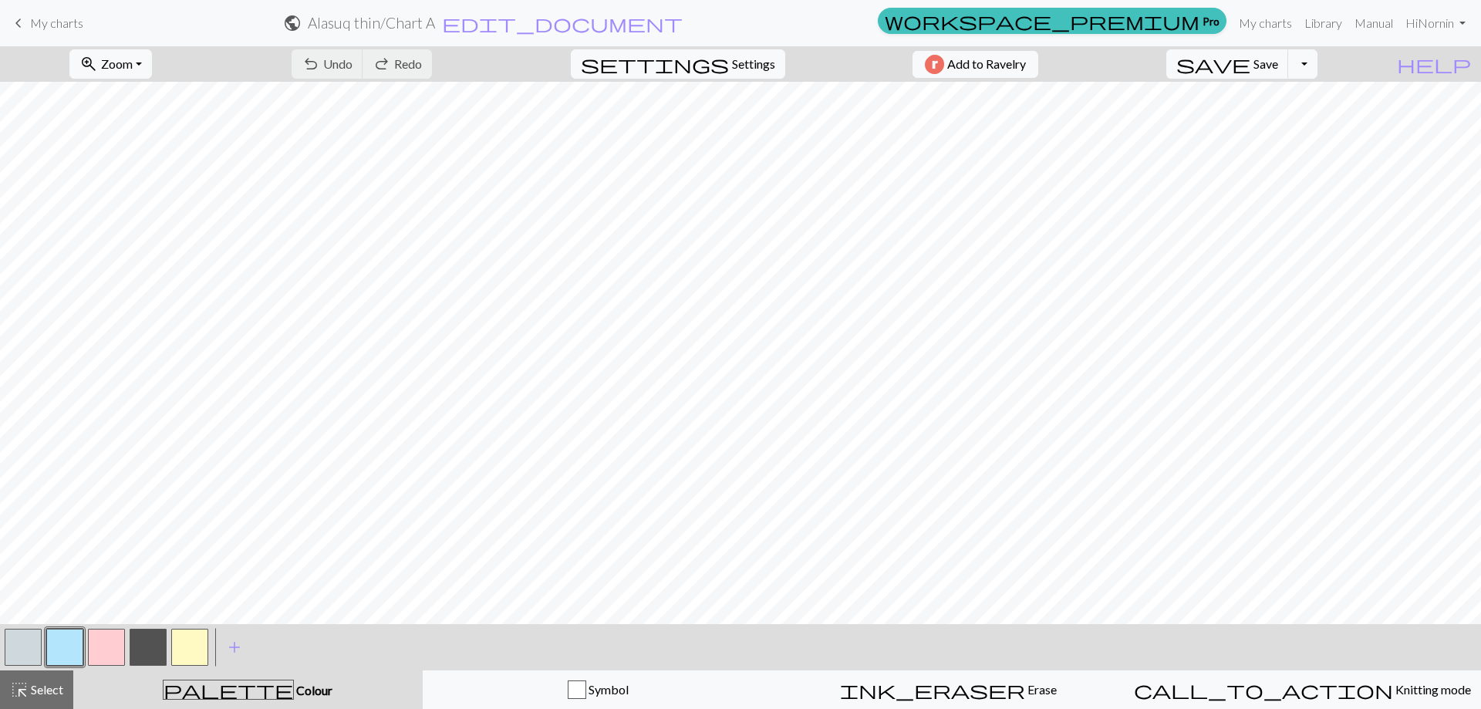
click at [16, 648] on button "button" at bounding box center [23, 647] width 37 height 37
click at [15, 648] on button "button" at bounding box center [23, 647] width 37 height 37
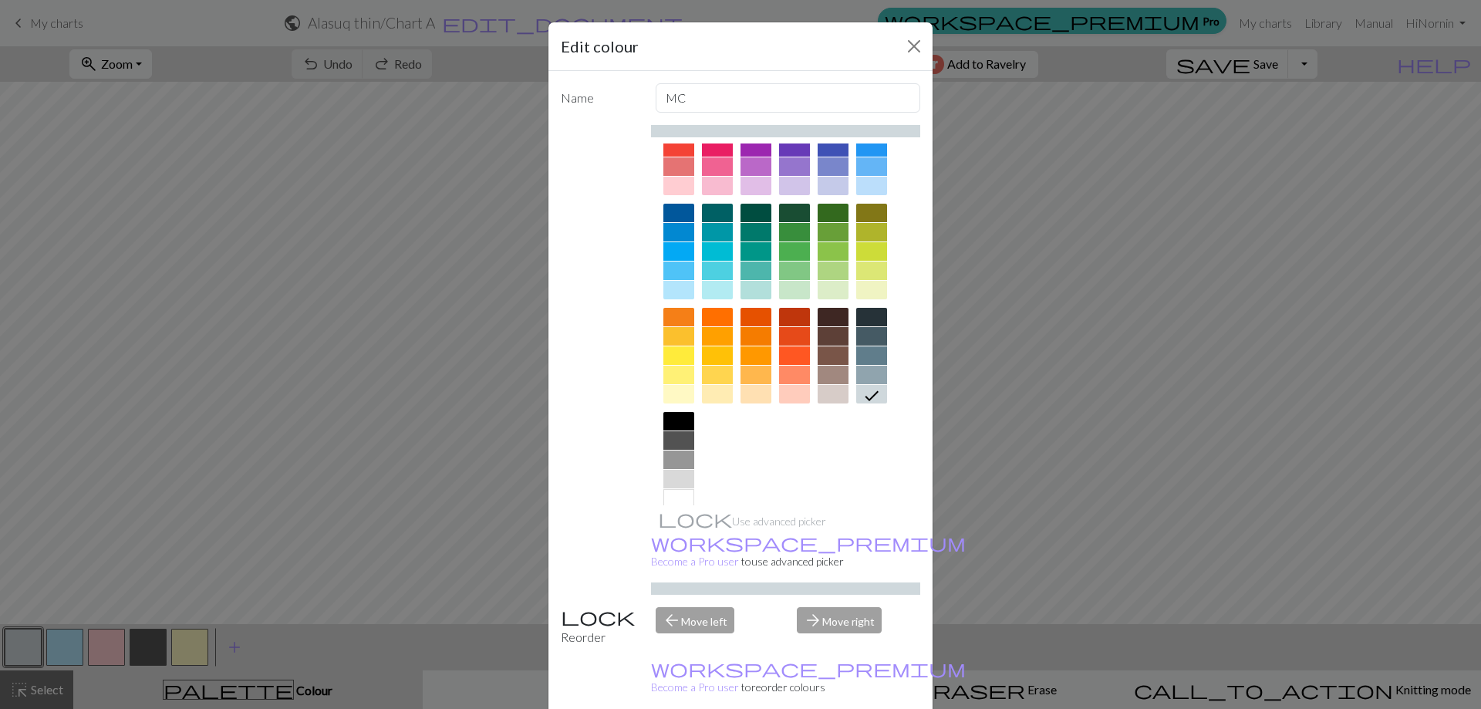
scroll to position [76, 0]
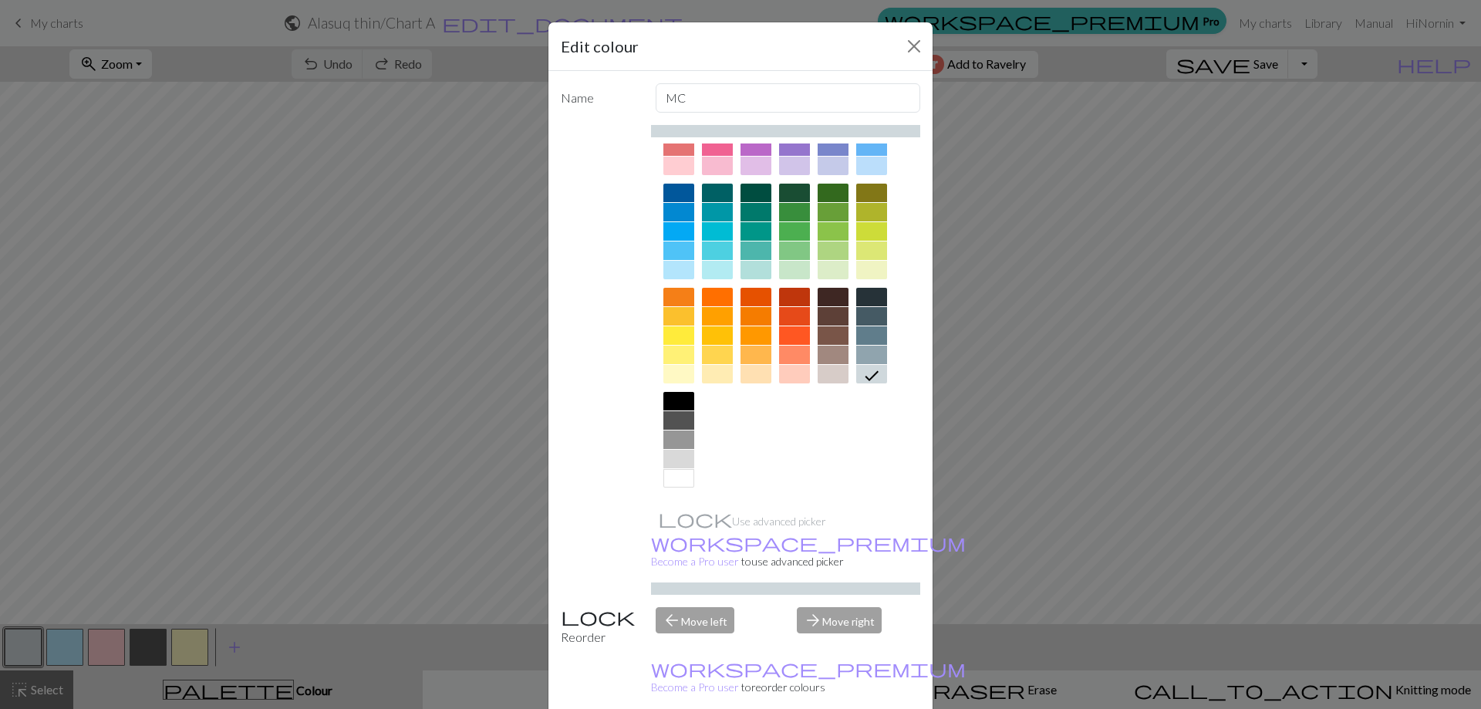
click at [670, 484] on div at bounding box center [678, 478] width 31 height 19
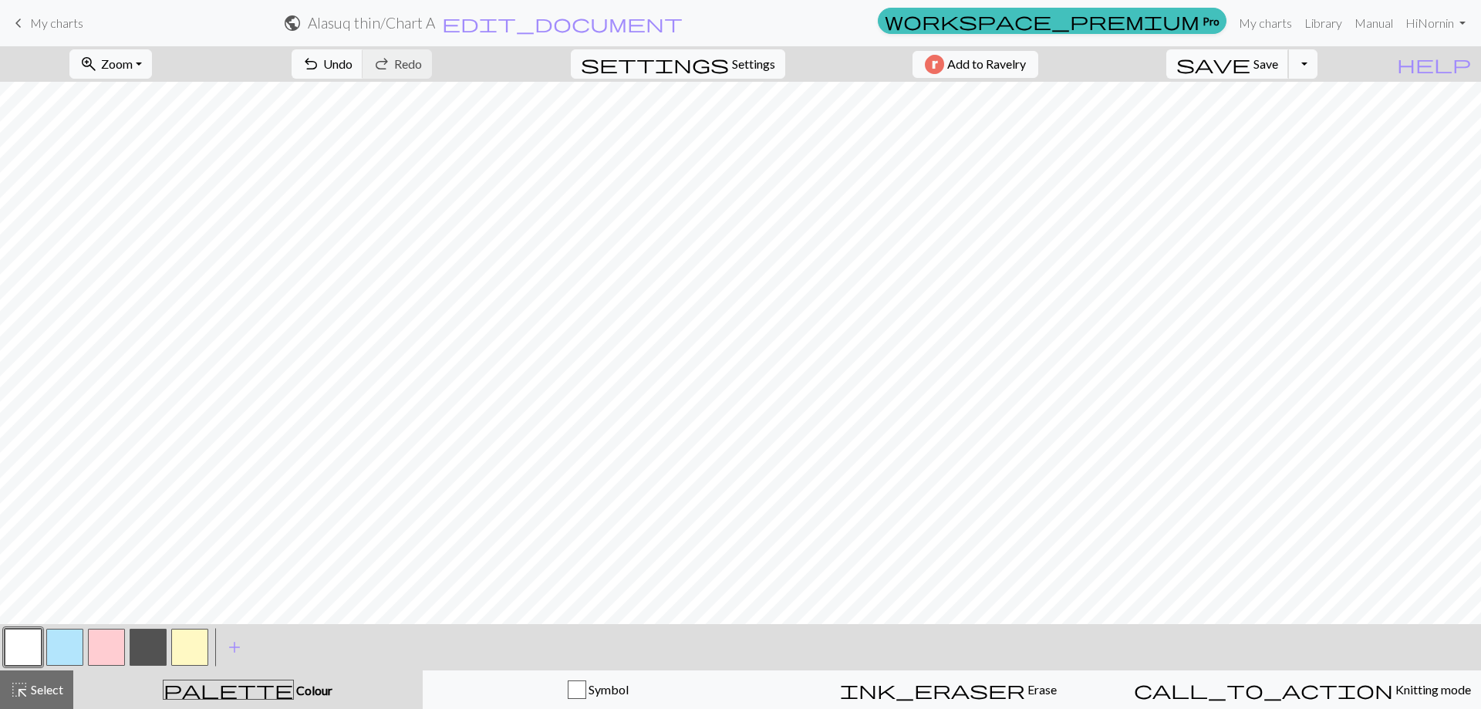
click at [1278, 66] on span "Save" at bounding box center [1266, 63] width 25 height 15
click at [62, 22] on div "Chart saved" at bounding box center [740, 30] width 1481 height 61
click at [57, 25] on div "Chart saved" at bounding box center [740, 30] width 1481 height 61
click at [1251, 62] on span "save" at bounding box center [1213, 64] width 74 height 22
click at [33, 22] on div "Chart saved" at bounding box center [740, 30] width 1481 height 61
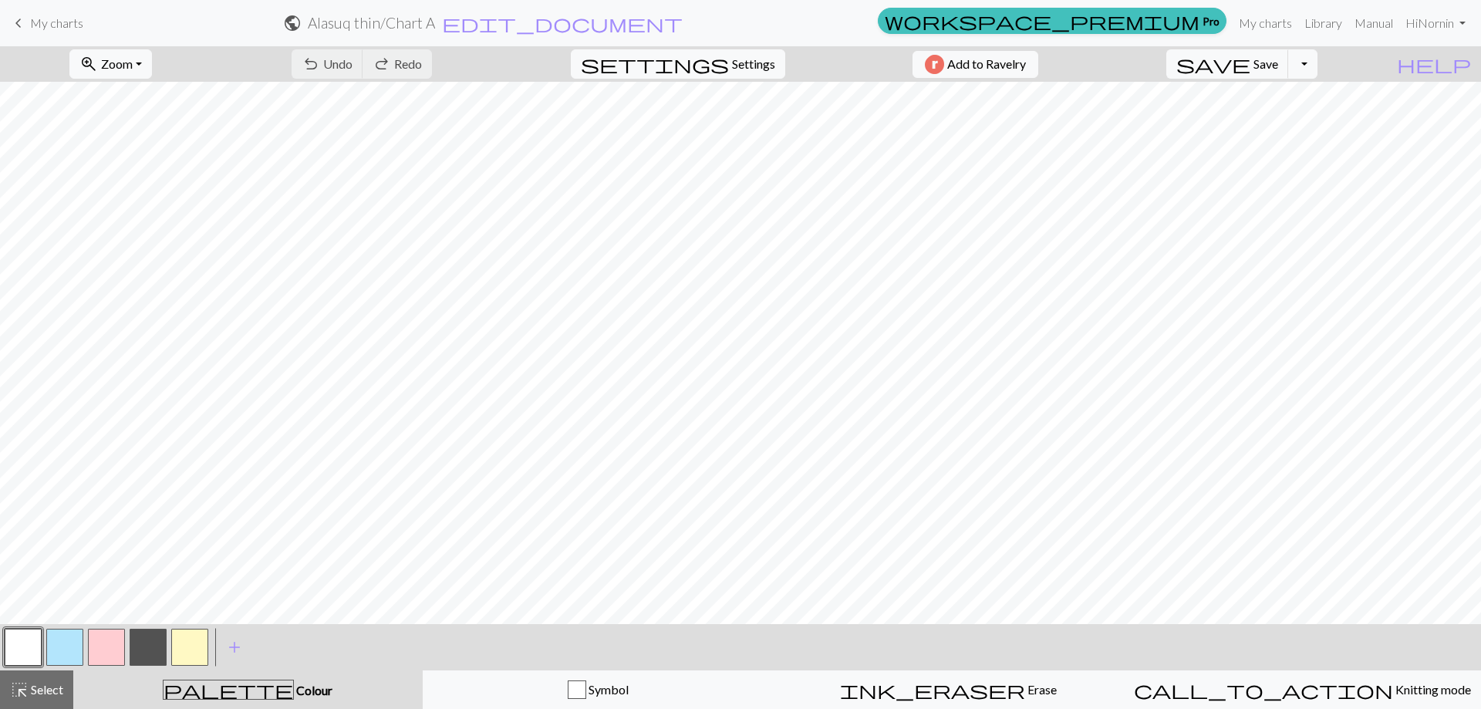
click at [24, 23] on span "keyboard_arrow_left" at bounding box center [18, 23] width 19 height 22
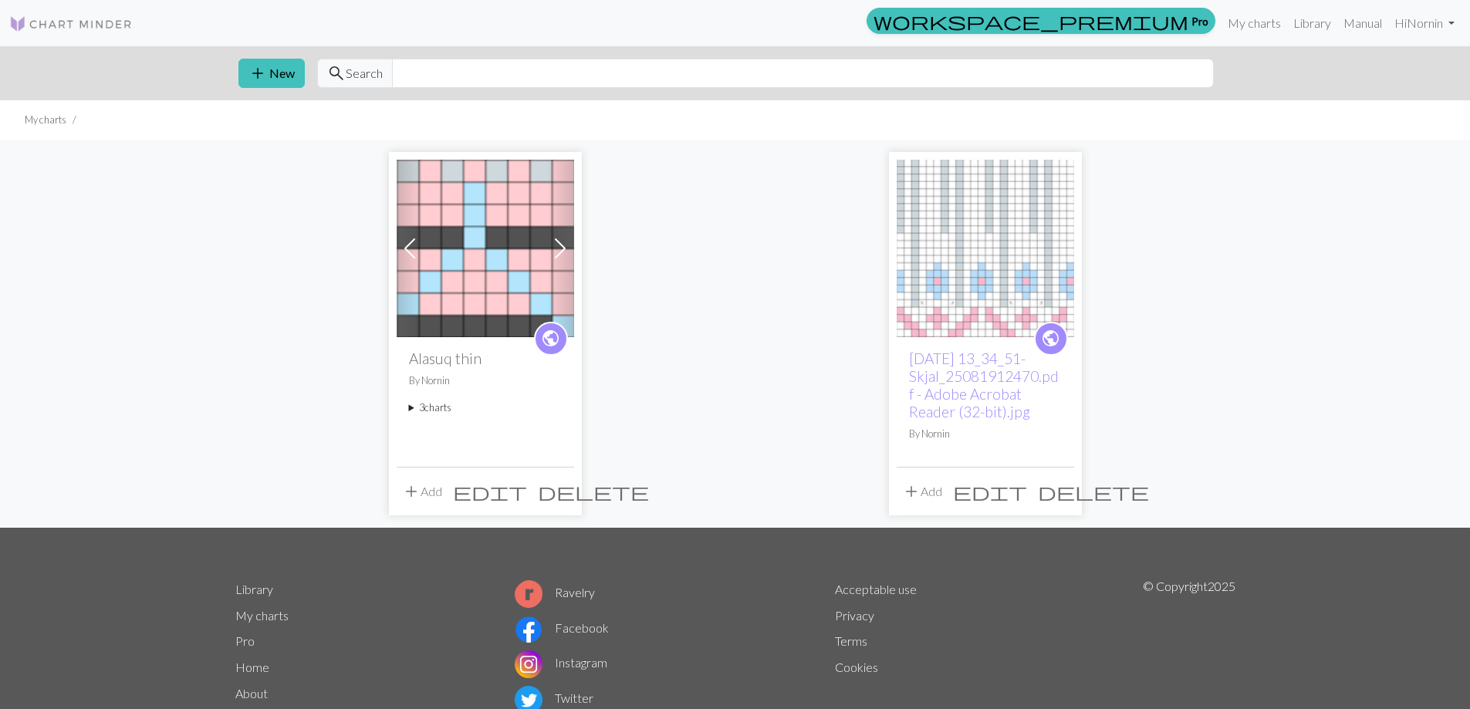
click at [425, 407] on summary "3 charts" at bounding box center [485, 407] width 153 height 15
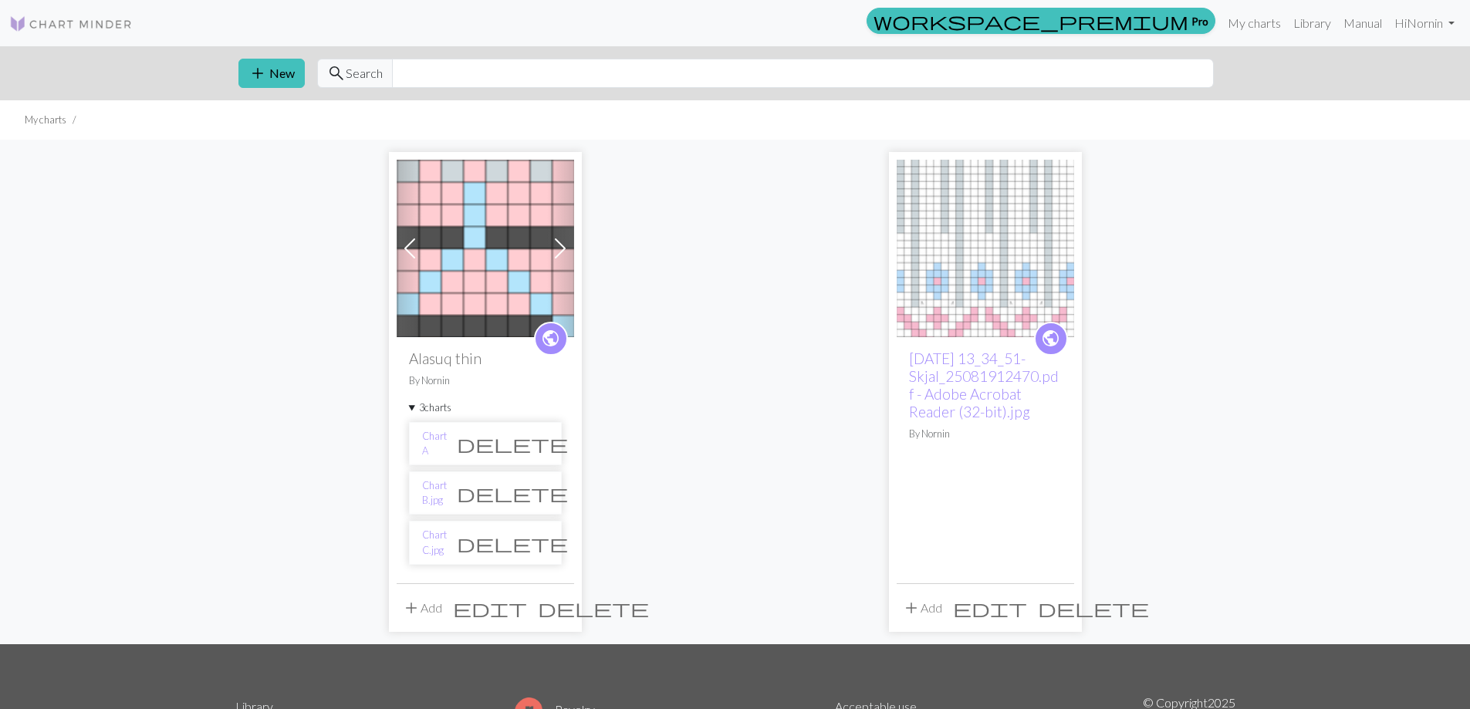
click at [460, 558] on li "Chart C.jpg delete" at bounding box center [485, 542] width 153 height 43
click at [447, 541] on link "Chart C.jpg" at bounding box center [434, 542] width 25 height 29
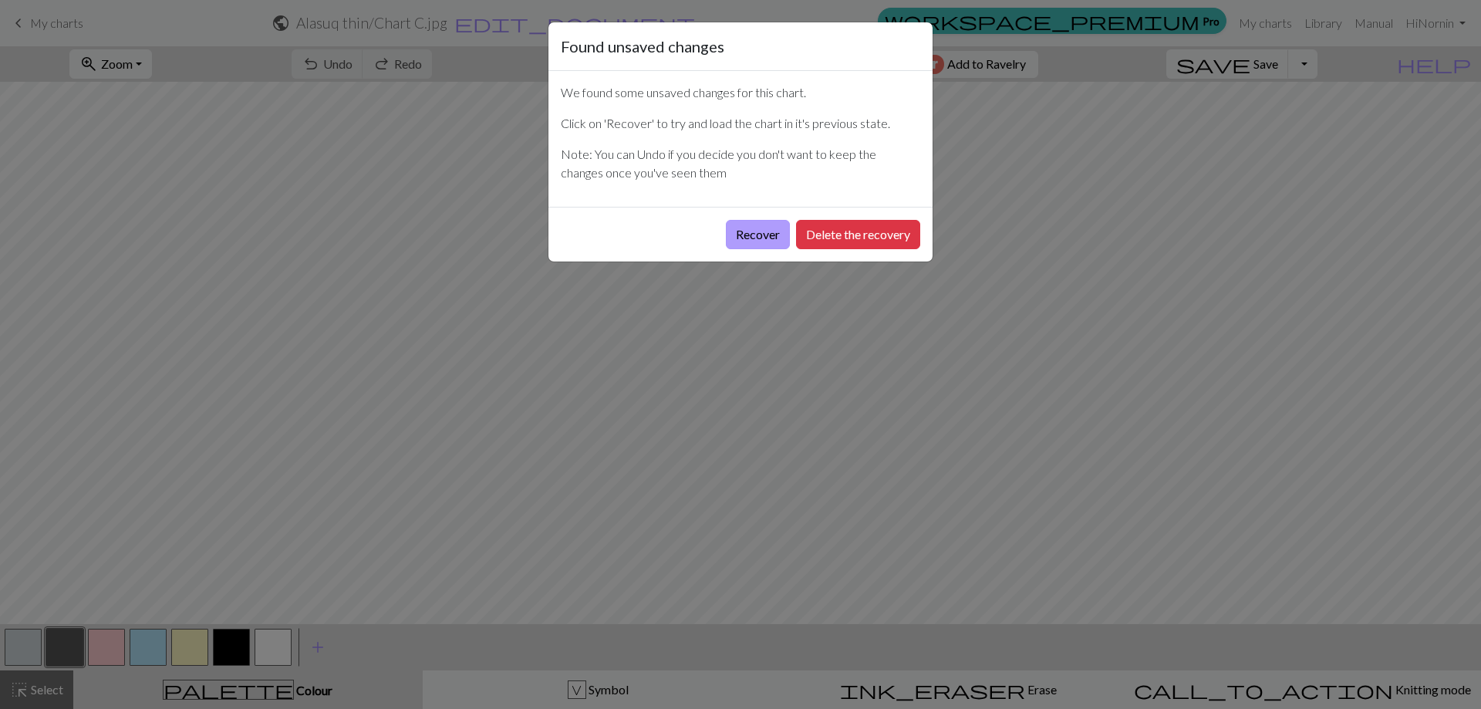
click at [756, 235] on button "Recover" at bounding box center [758, 234] width 64 height 29
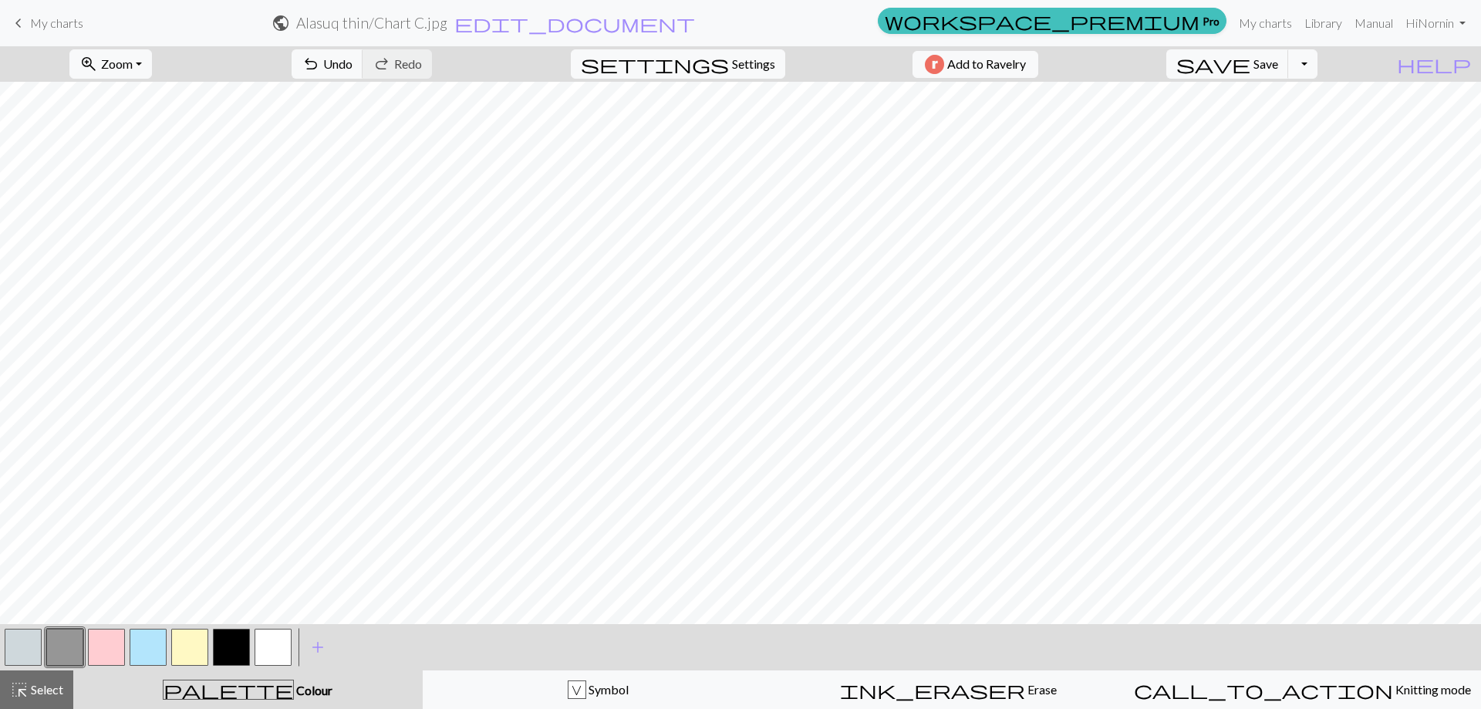
click at [63, 648] on button "button" at bounding box center [64, 647] width 37 height 37
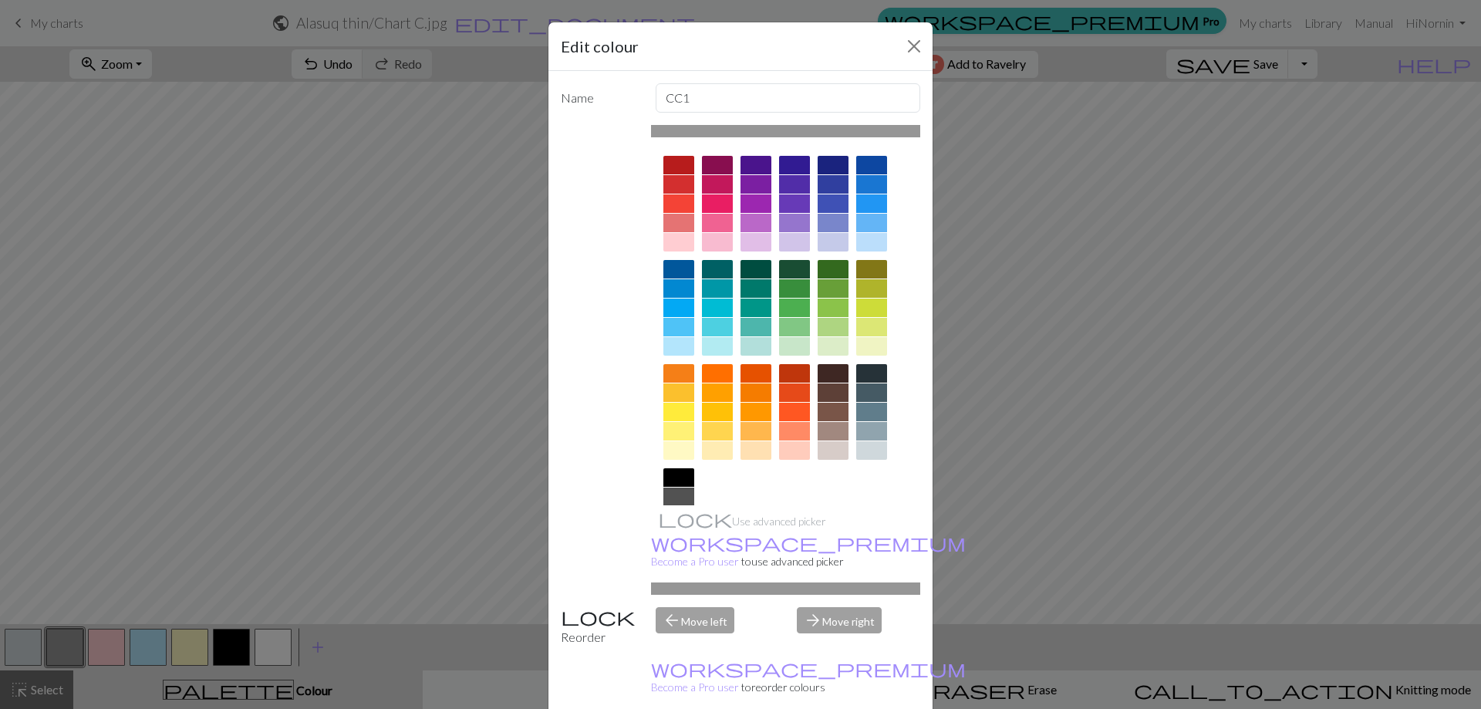
click at [673, 500] on div at bounding box center [678, 497] width 31 height 19
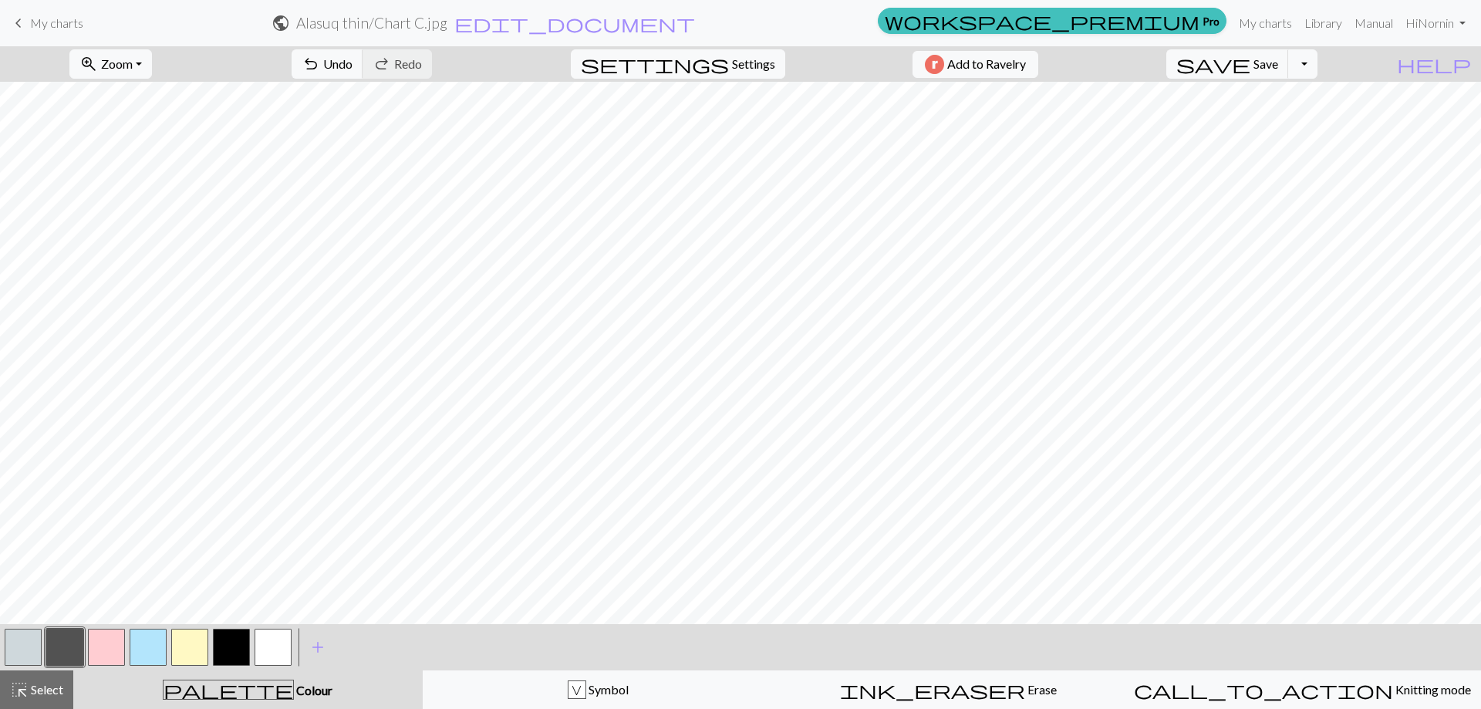
click at [272, 653] on button "button" at bounding box center [273, 647] width 37 height 37
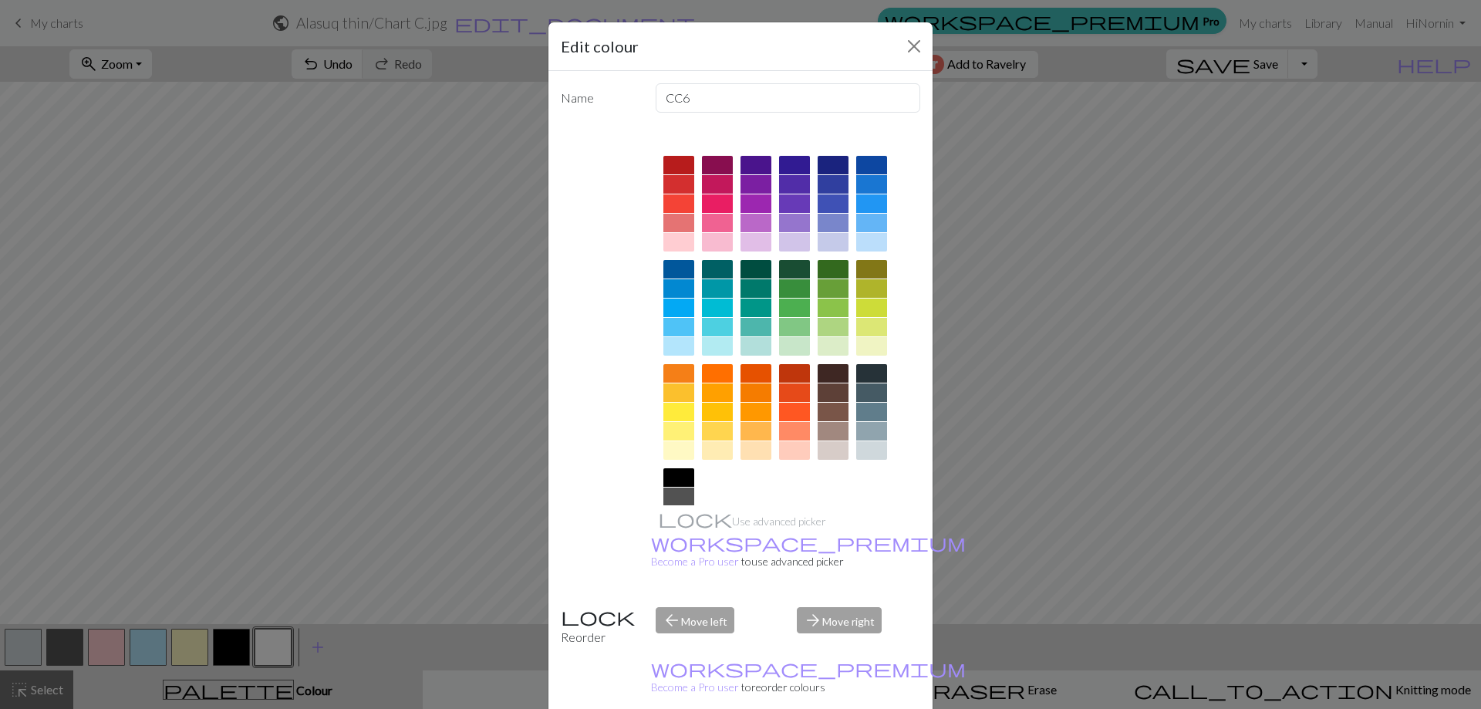
click at [865, 454] on div at bounding box center [871, 450] width 31 height 19
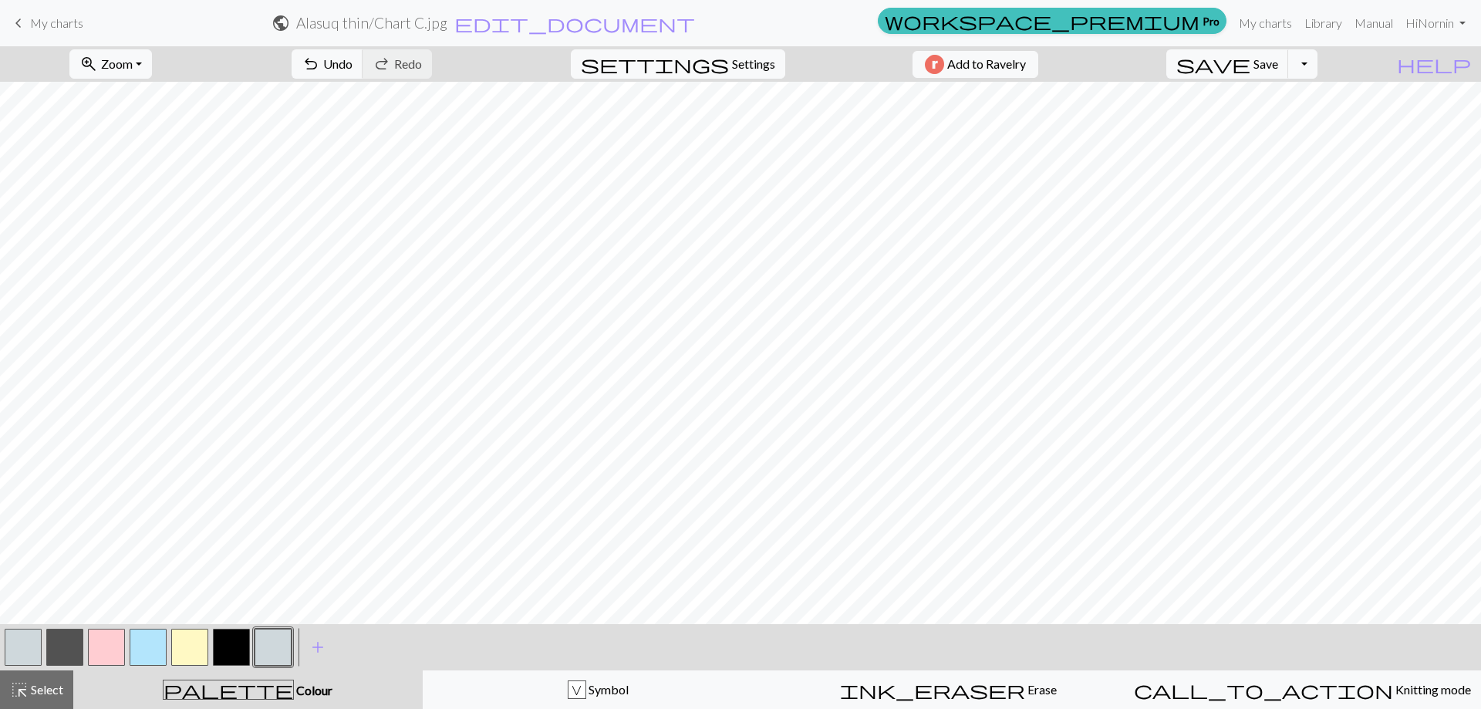
click at [20, 648] on button "button" at bounding box center [23, 647] width 37 height 37
click at [31, 644] on button "button" at bounding box center [23, 647] width 37 height 37
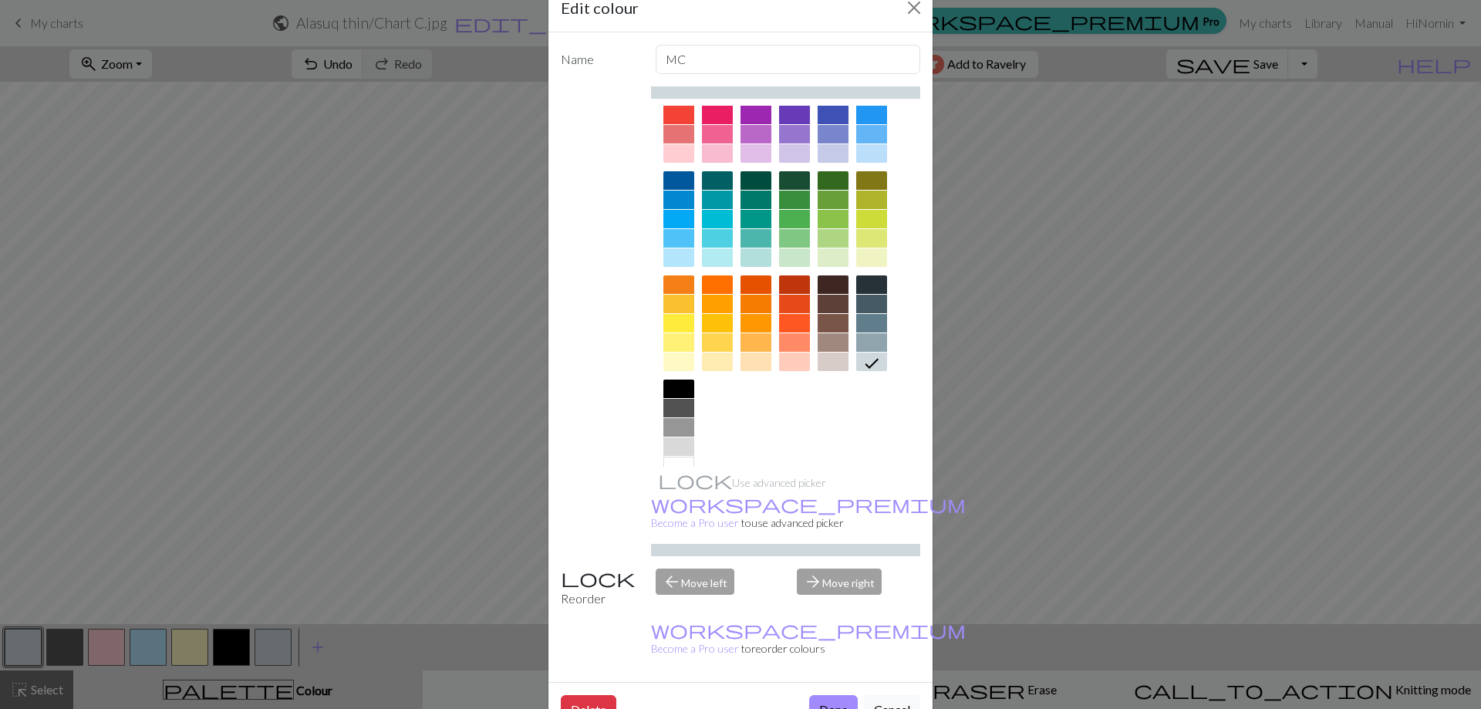
scroll to position [76, 0]
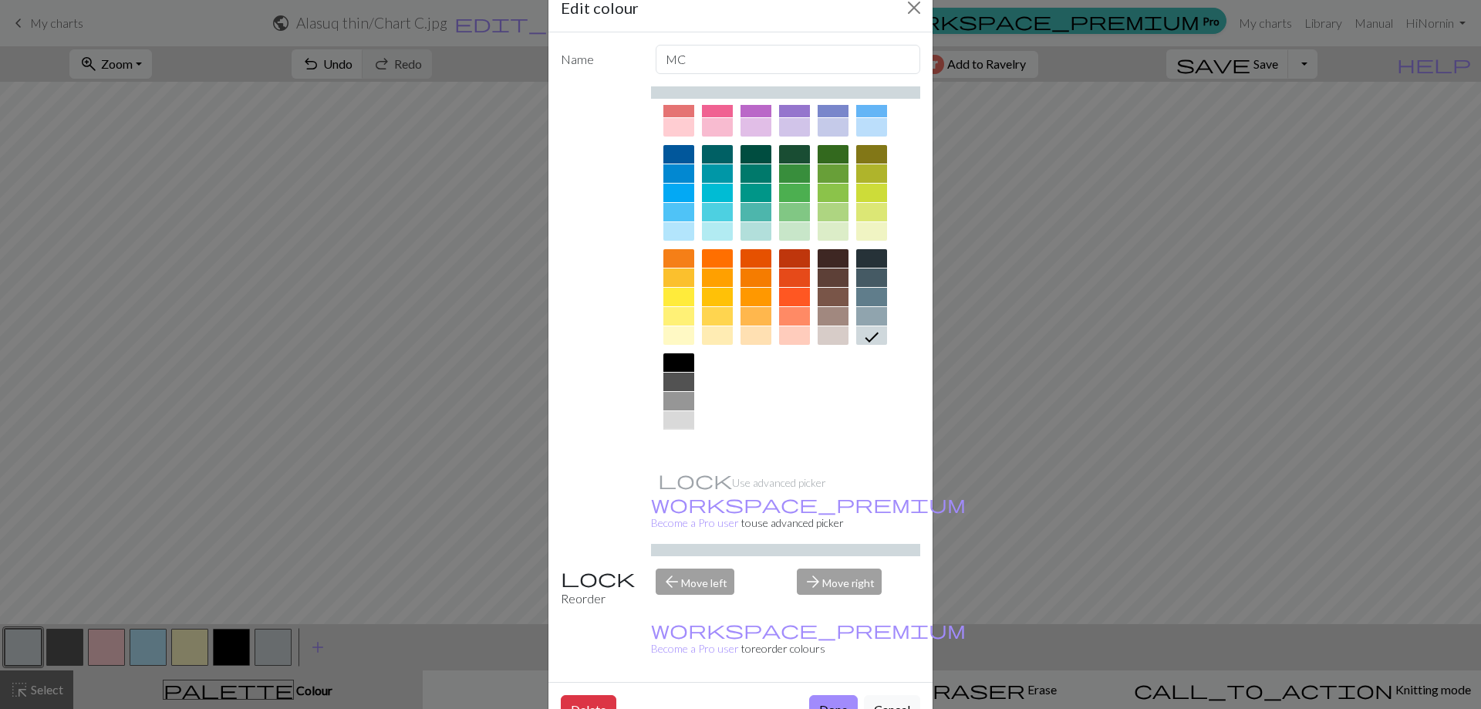
click at [671, 438] on div at bounding box center [678, 439] width 31 height 19
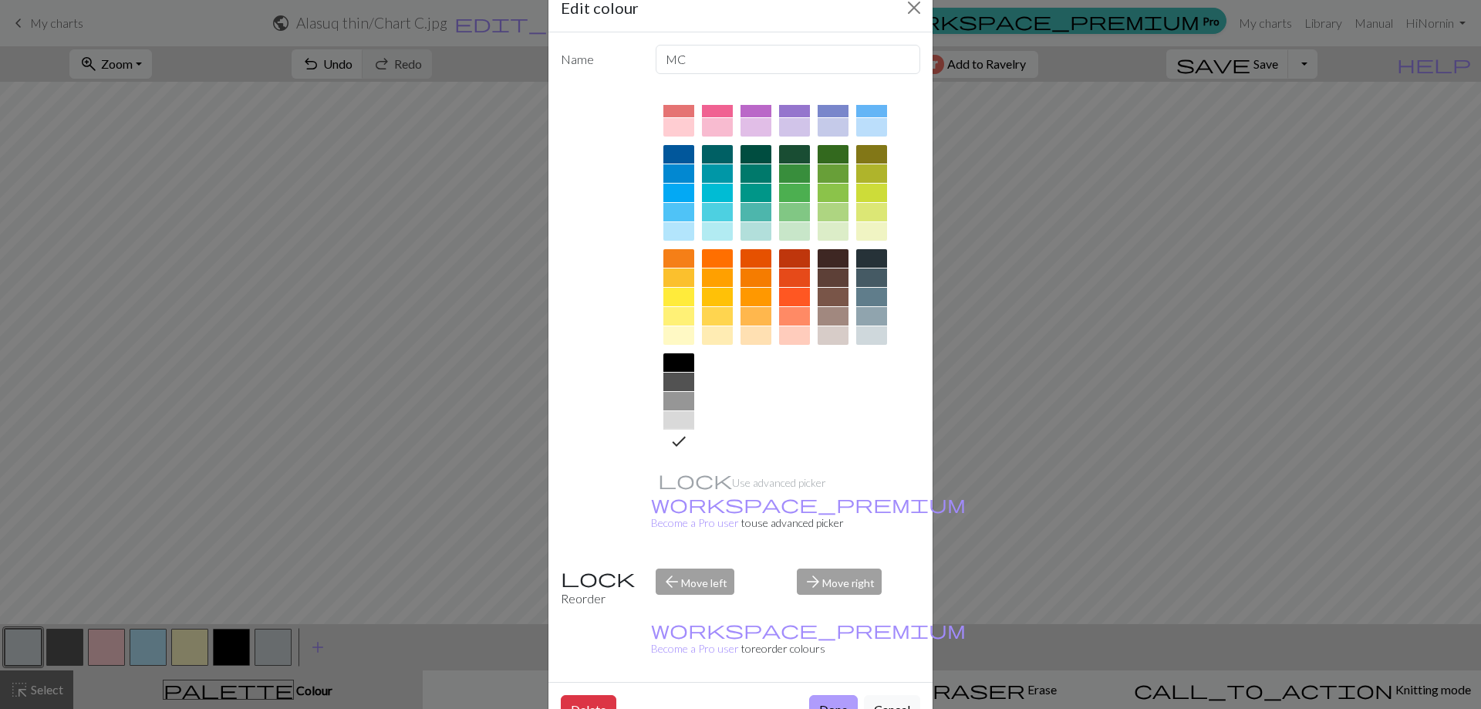
click at [829, 695] on button "Done" at bounding box center [833, 709] width 49 height 29
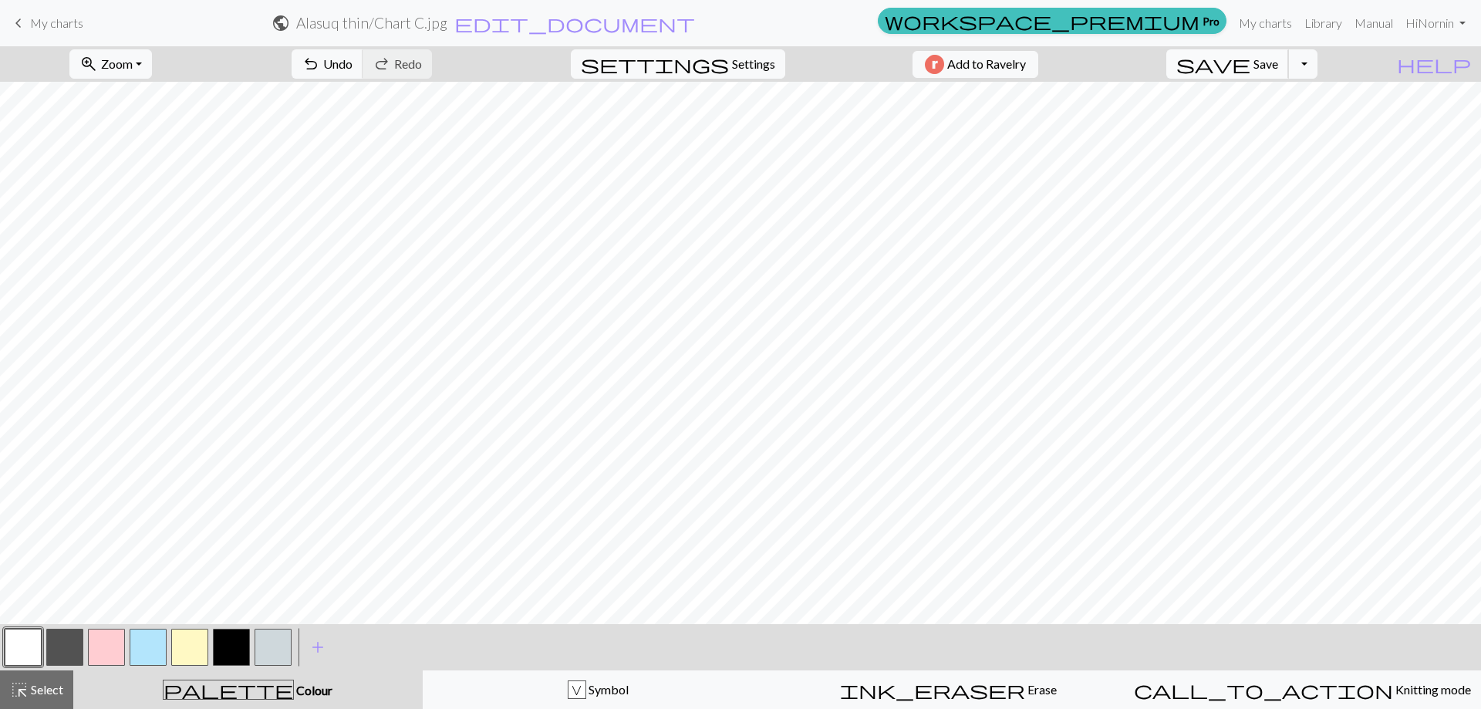
click at [1278, 67] on span "Save" at bounding box center [1266, 63] width 25 height 15
click at [54, 22] on span "My charts" at bounding box center [56, 22] width 53 height 15
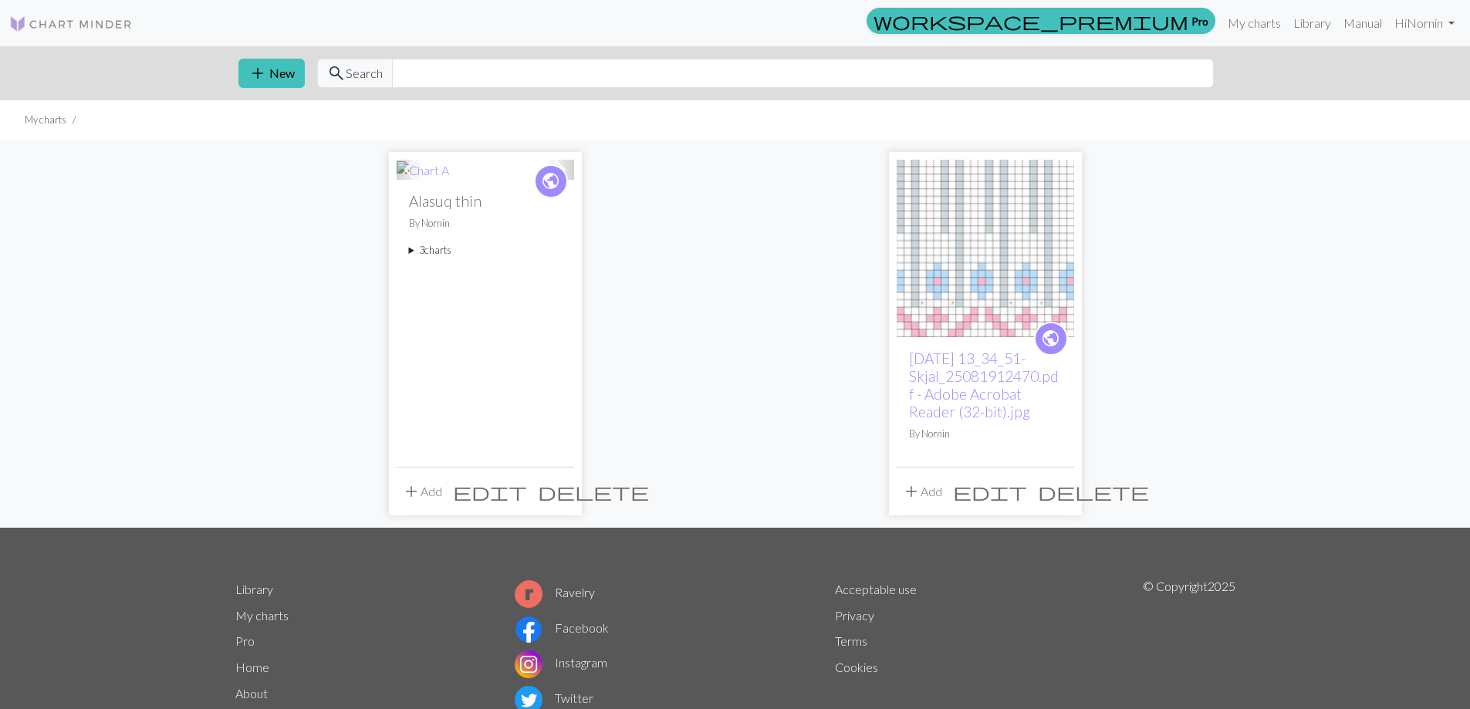
click at [422, 490] on button "add Add" at bounding box center [422, 491] width 51 height 29
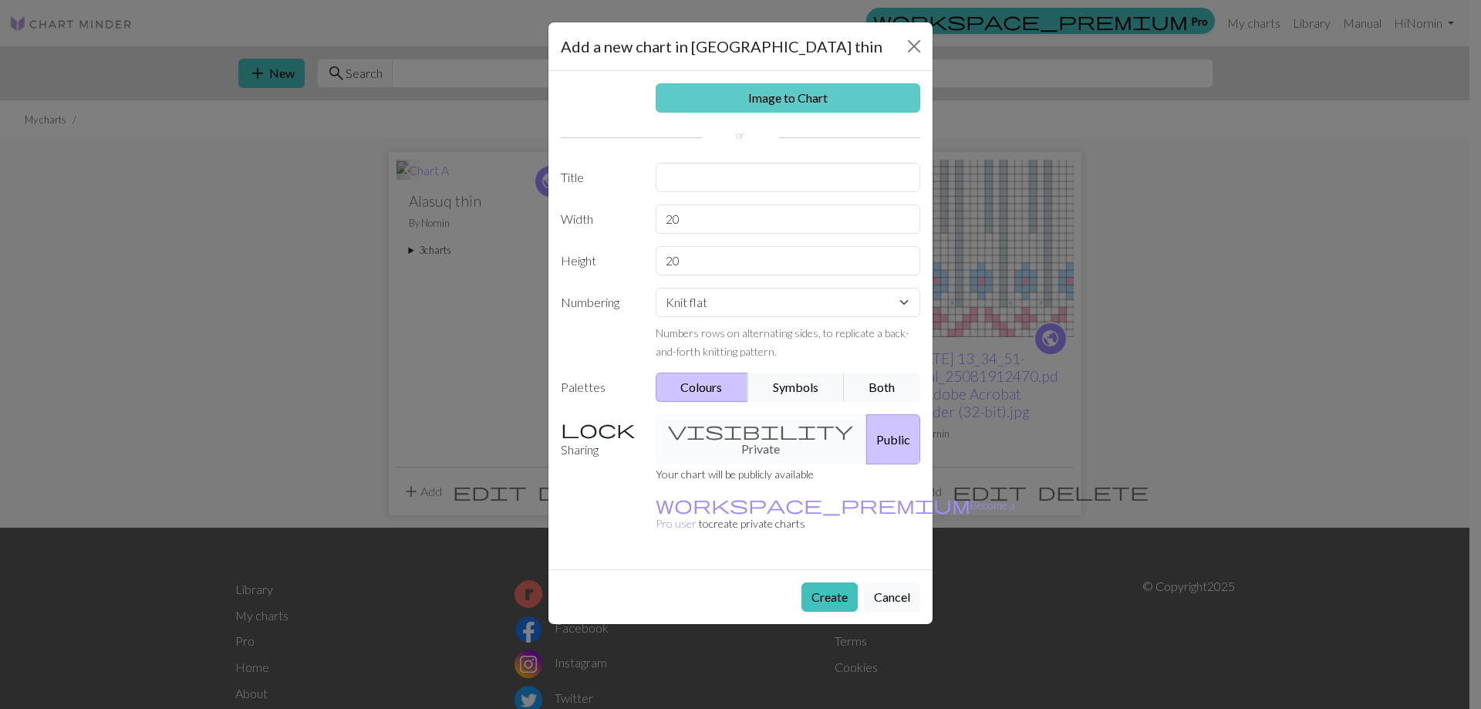
click at [773, 94] on link "Image to Chart" at bounding box center [788, 97] width 265 height 29
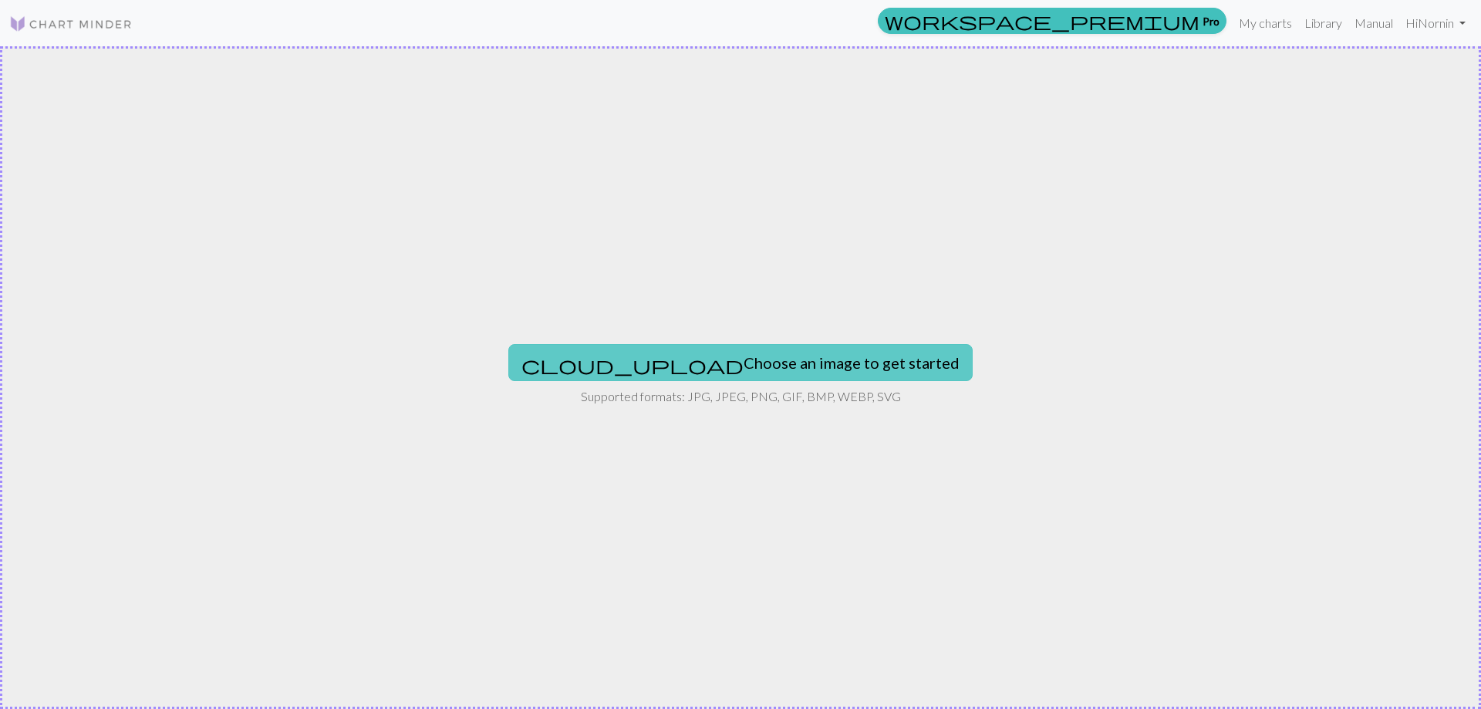
click at [735, 366] on button "cloud_upload Choose an image to get started" at bounding box center [740, 362] width 464 height 37
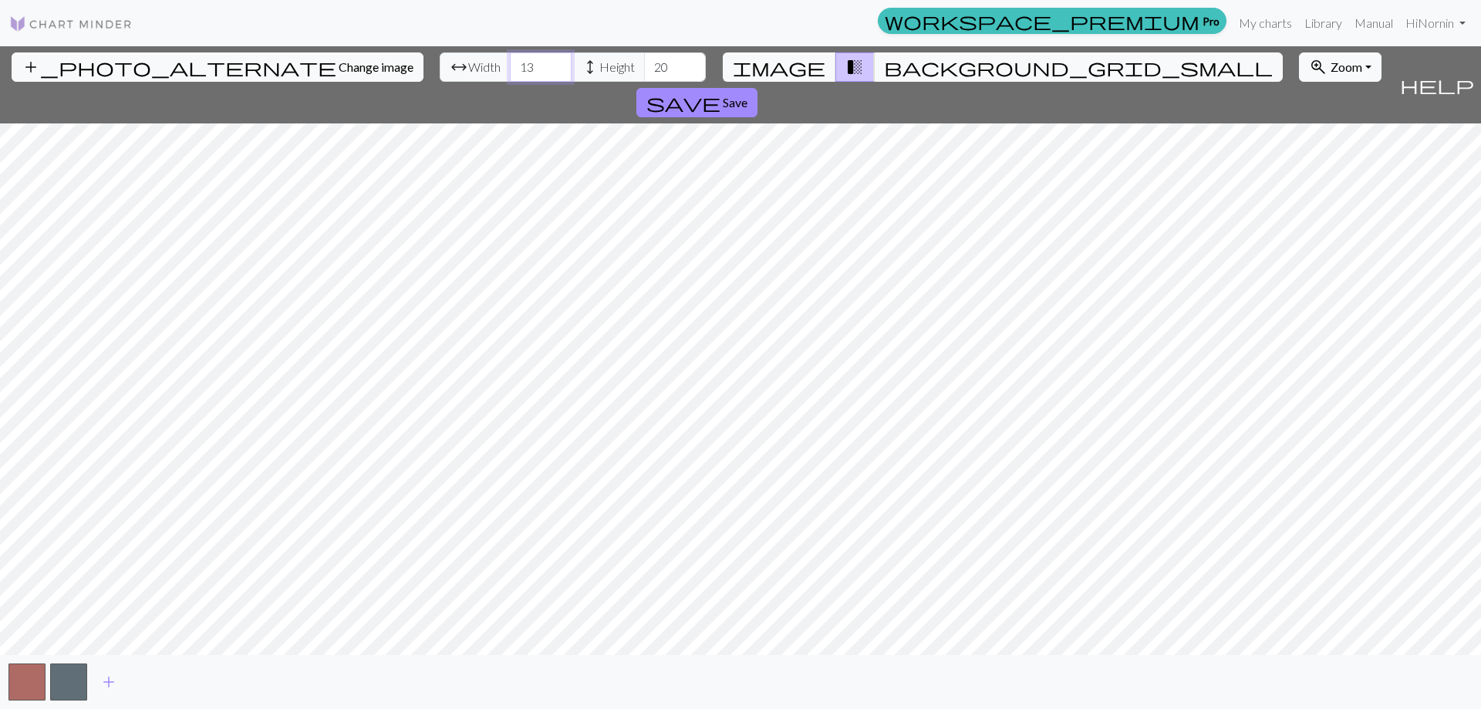
click at [510, 69] on input "13" at bounding box center [541, 66] width 62 height 29
click at [510, 69] on input "12" at bounding box center [541, 66] width 62 height 29
click at [510, 69] on input "11" at bounding box center [541, 66] width 62 height 29
click at [510, 69] on input "10" at bounding box center [541, 66] width 62 height 29
click at [510, 69] on input "9" at bounding box center [541, 66] width 62 height 29
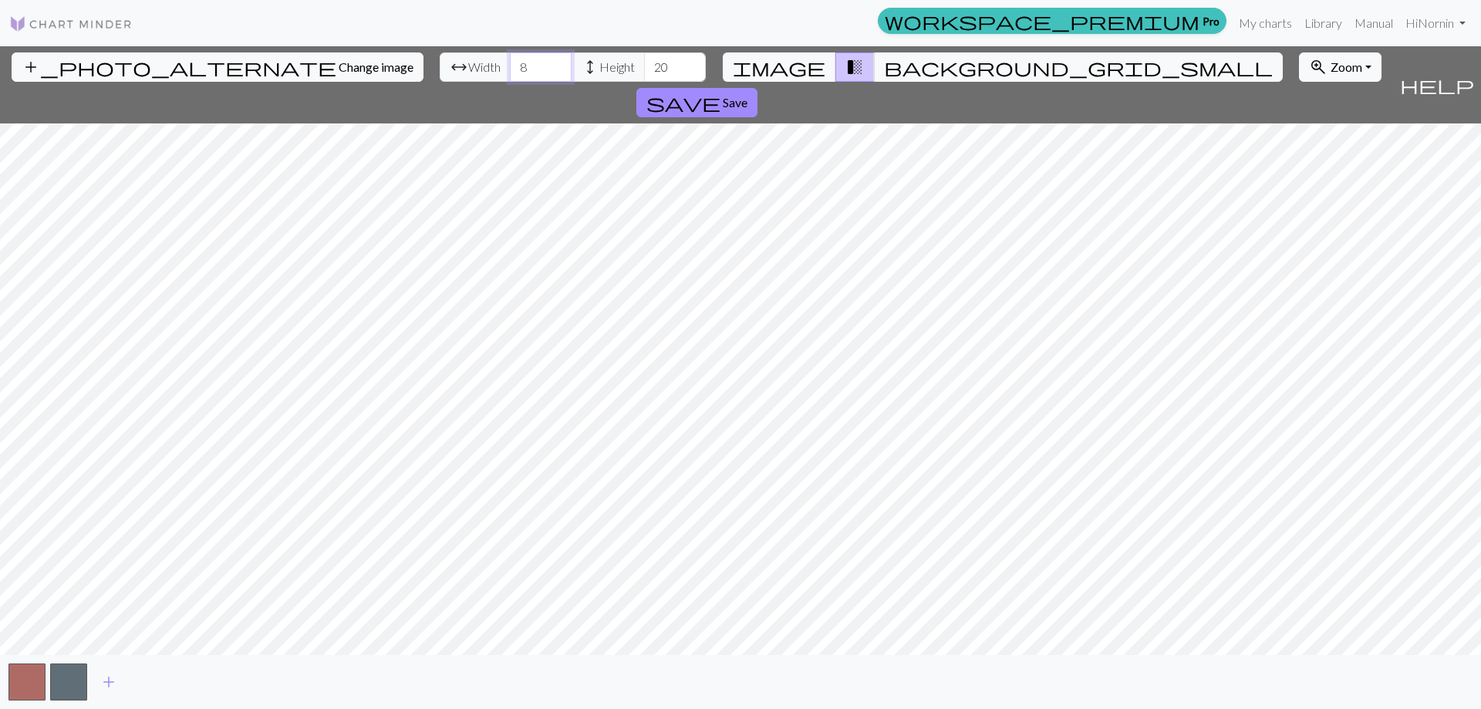
type input "8"
click at [510, 69] on input "8" at bounding box center [541, 66] width 62 height 29
click at [644, 73] on input "19" at bounding box center [675, 66] width 62 height 29
click at [644, 73] on input "18" at bounding box center [675, 66] width 62 height 29
click at [644, 73] on input "17" at bounding box center [675, 66] width 62 height 29
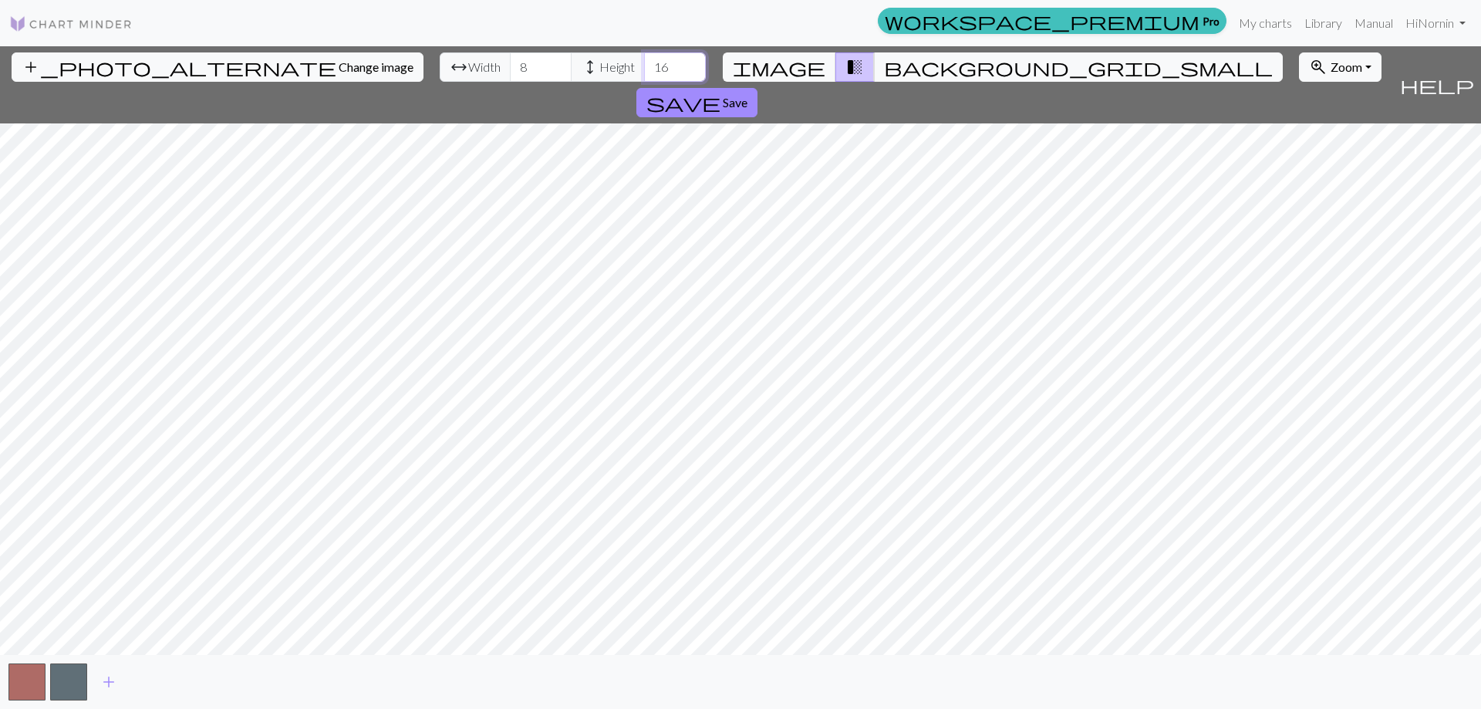
type input "16"
click at [644, 73] on input "16" at bounding box center [675, 66] width 62 height 29
click at [943, 658] on div "add_photo_alternate Change image arrow_range Width 8 height Height 16 image tra…" at bounding box center [740, 377] width 1481 height 663
click at [107, 683] on span "add" at bounding box center [109, 682] width 19 height 22
click at [107, 683] on button "button" at bounding box center [110, 681] width 37 height 37
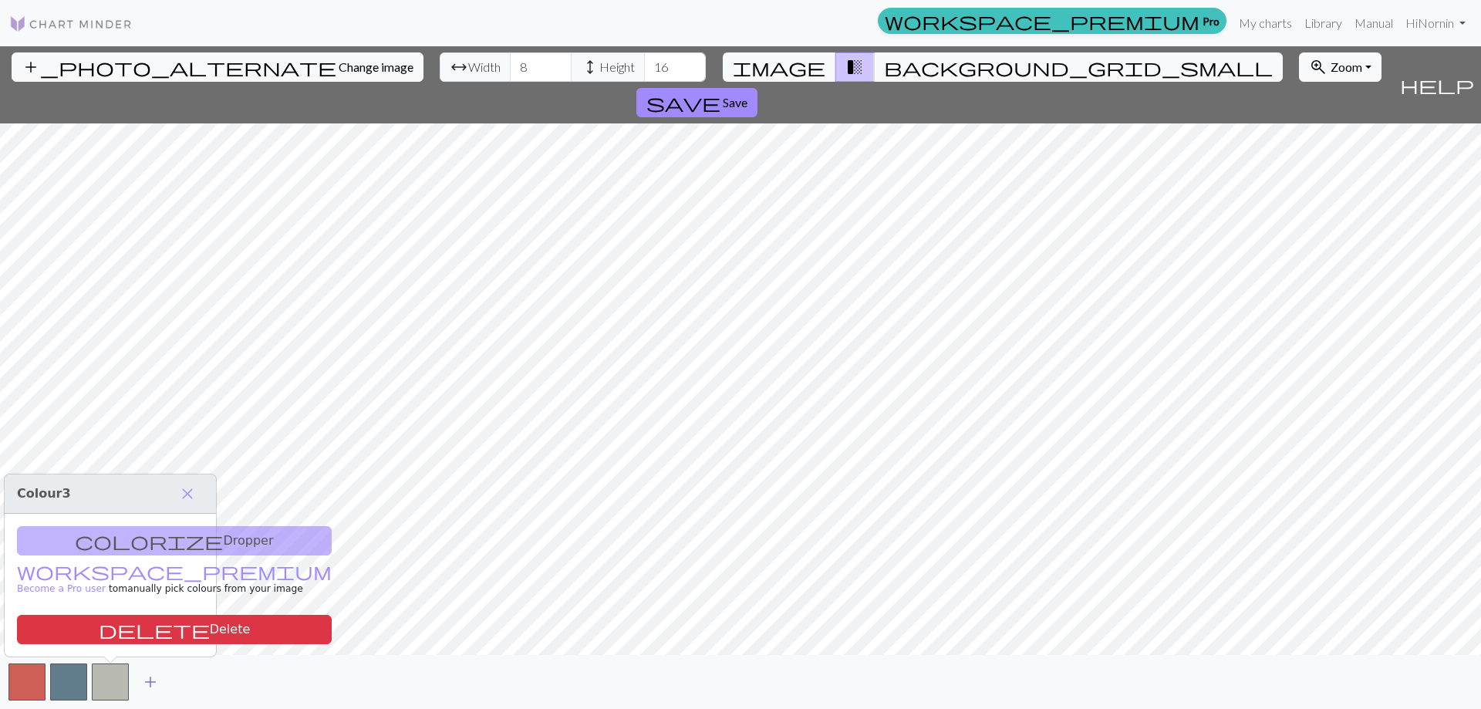
click at [137, 682] on button "add" at bounding box center [150, 681] width 39 height 29
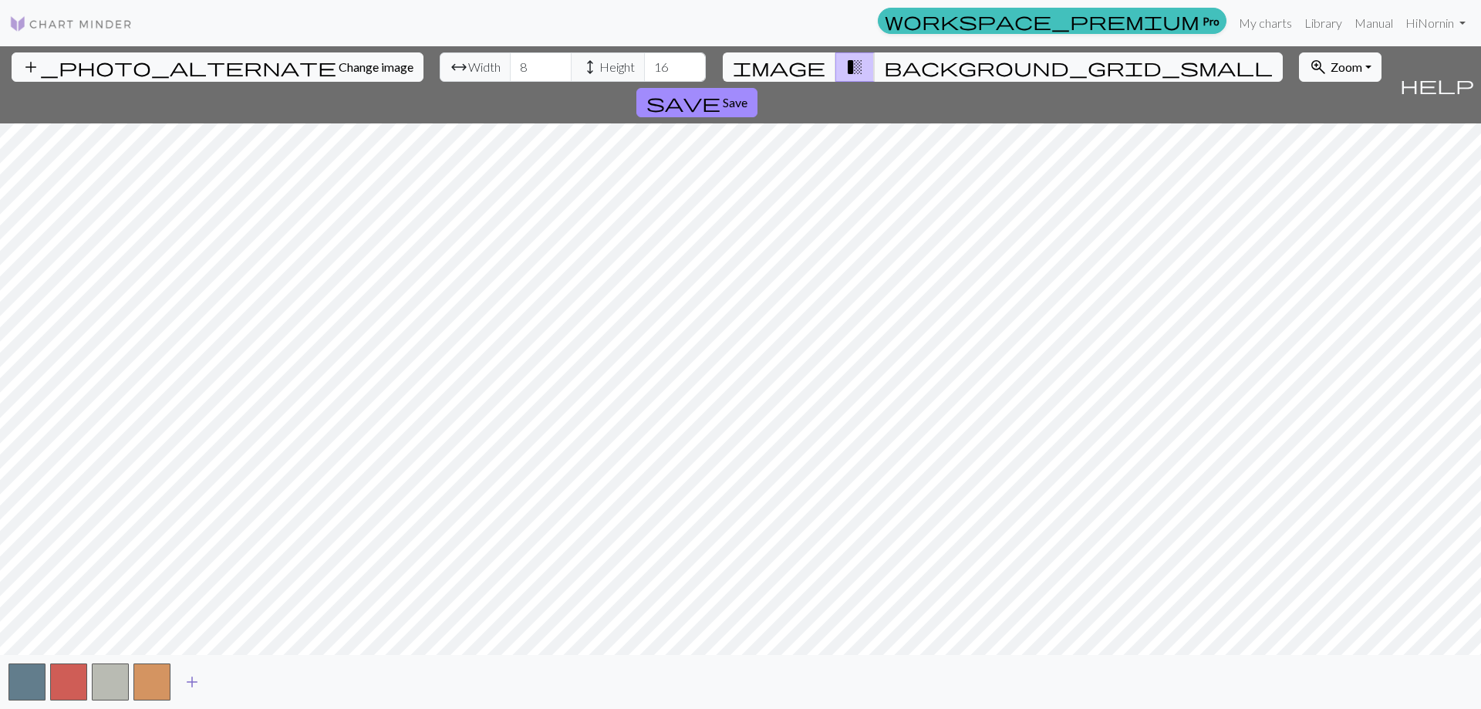
click at [188, 684] on span "add" at bounding box center [192, 682] width 19 height 22
click at [228, 681] on span "add" at bounding box center [233, 682] width 19 height 22
click at [272, 680] on span "add" at bounding box center [275, 682] width 19 height 22
click at [238, 680] on button "button" at bounding box center [235, 681] width 37 height 37
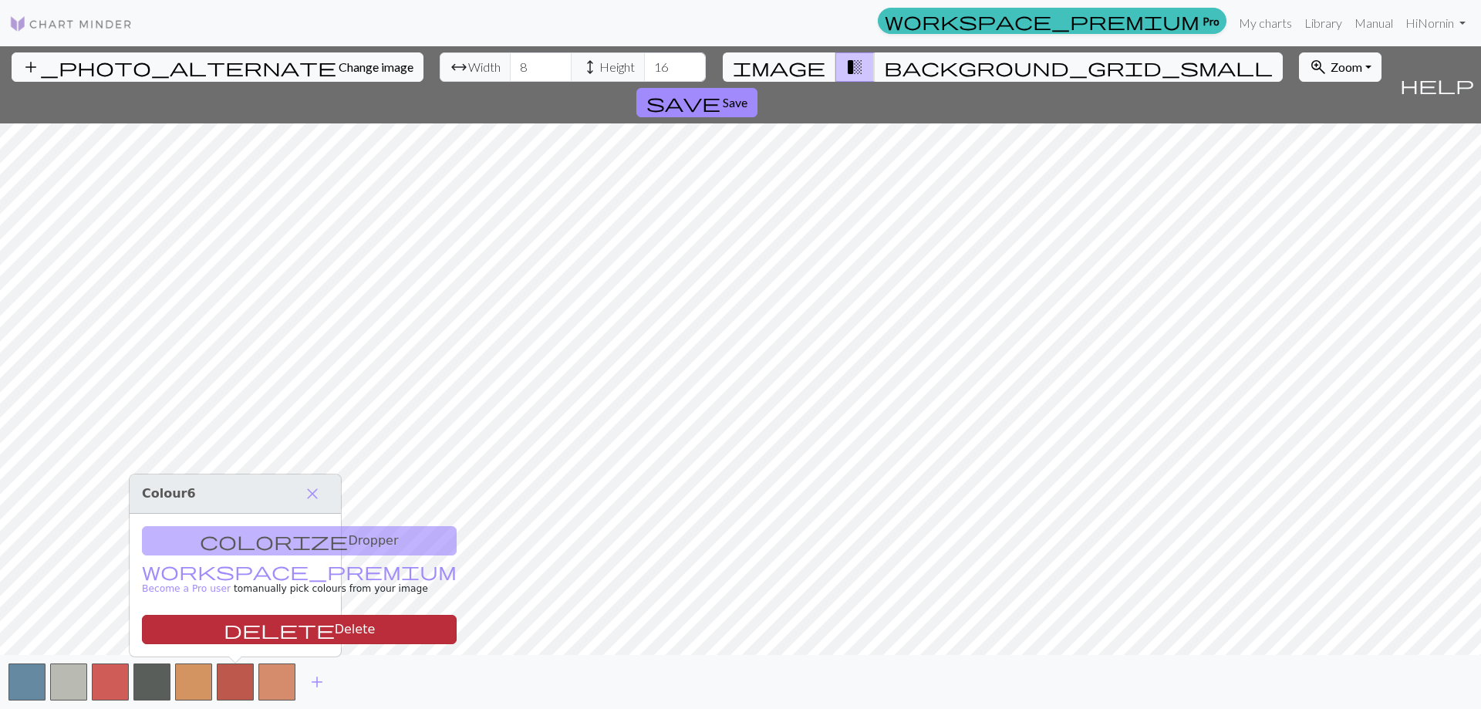
click at [238, 626] on button "delete Delete" at bounding box center [299, 629] width 315 height 29
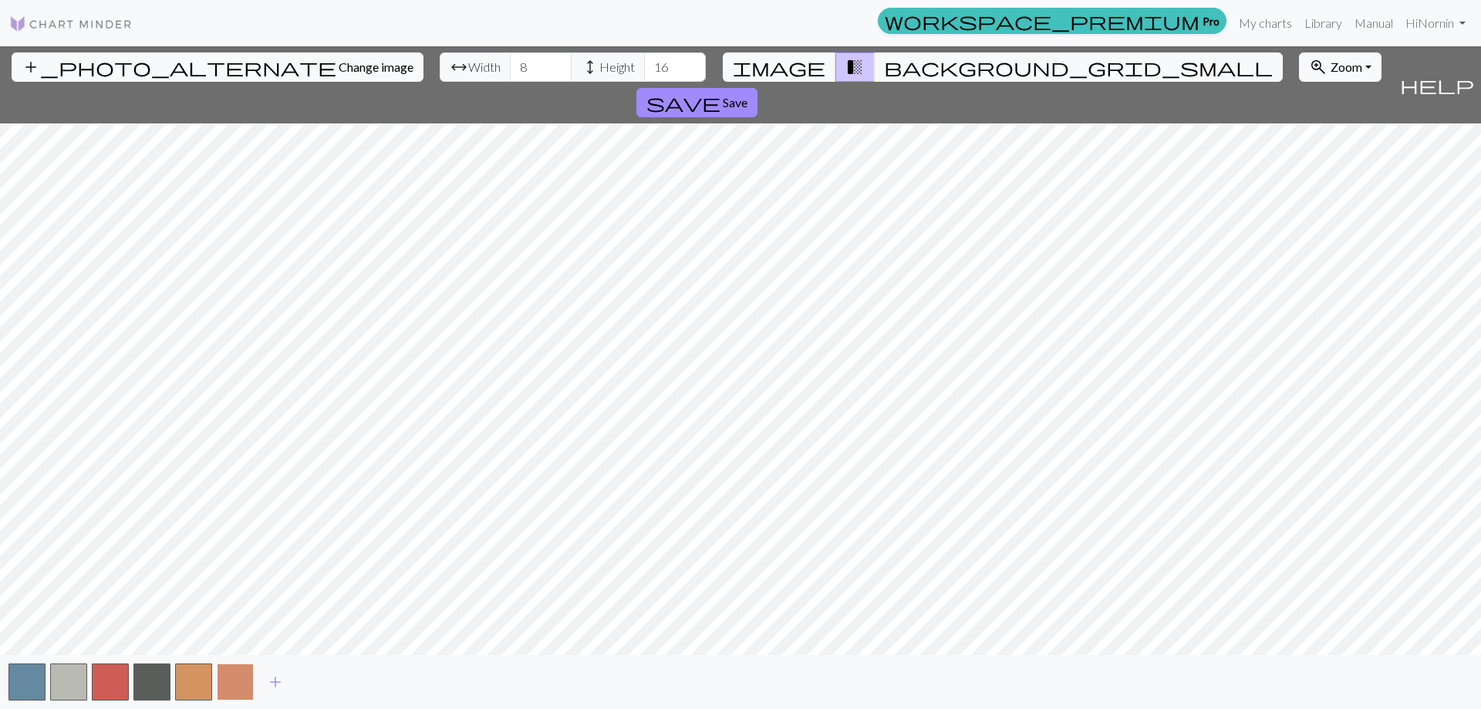
click at [245, 680] on button "button" at bounding box center [235, 681] width 37 height 37
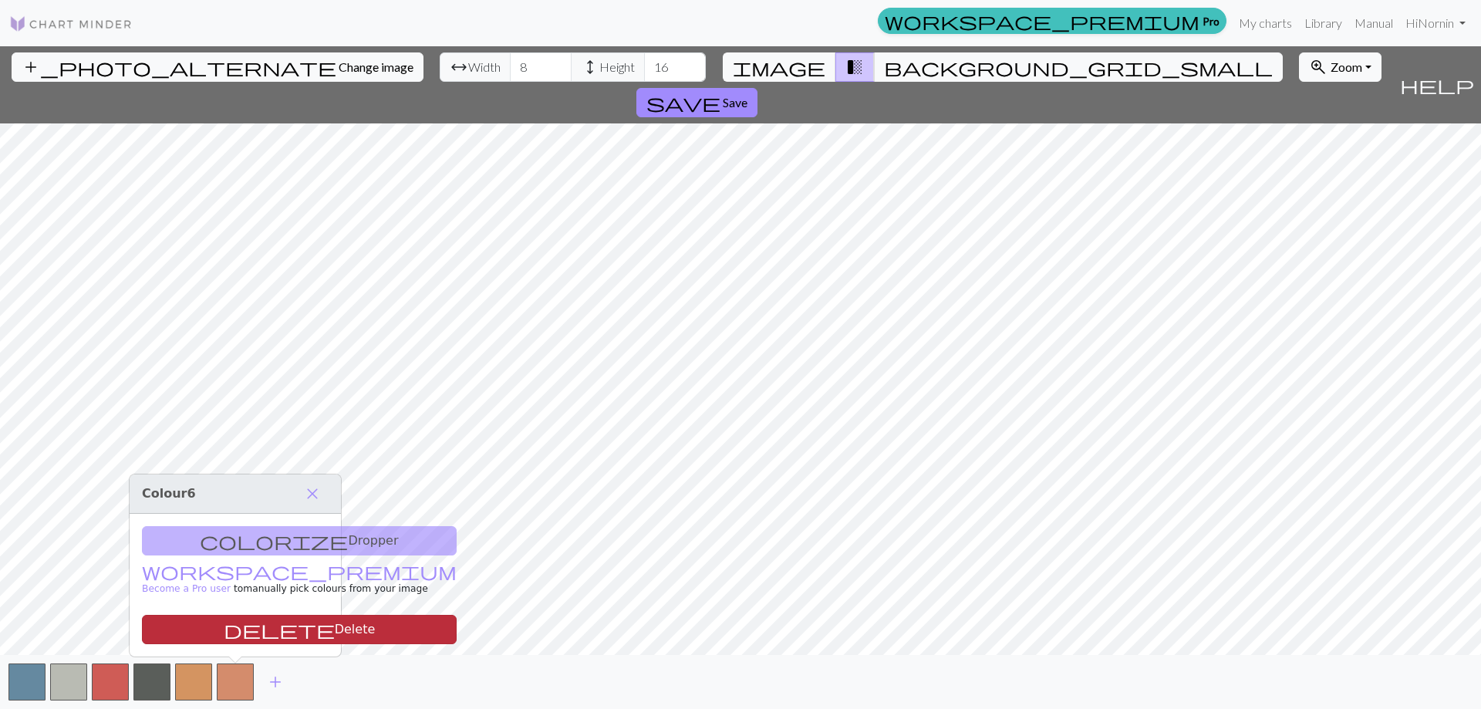
click at [255, 628] on button "delete Delete" at bounding box center [299, 629] width 315 height 29
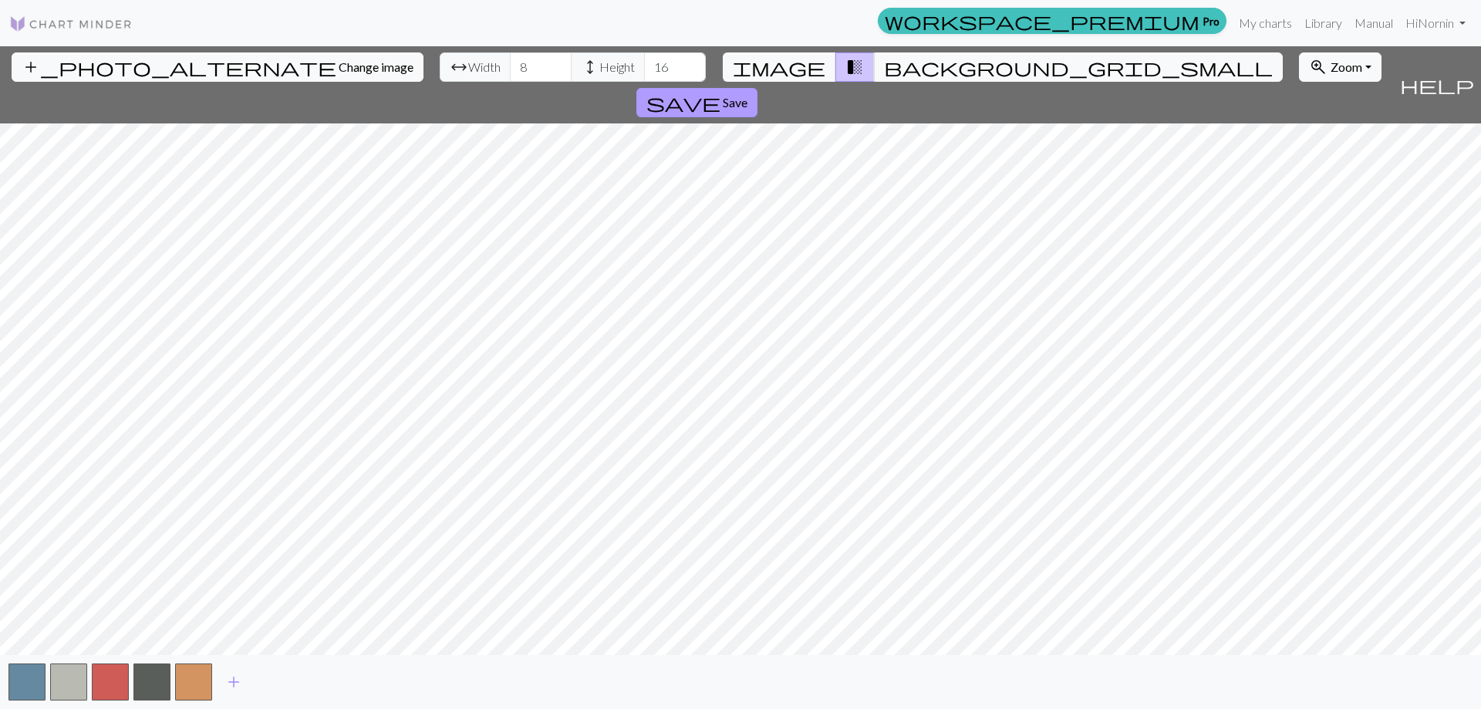
click at [748, 95] on span "Save" at bounding box center [735, 102] width 25 height 15
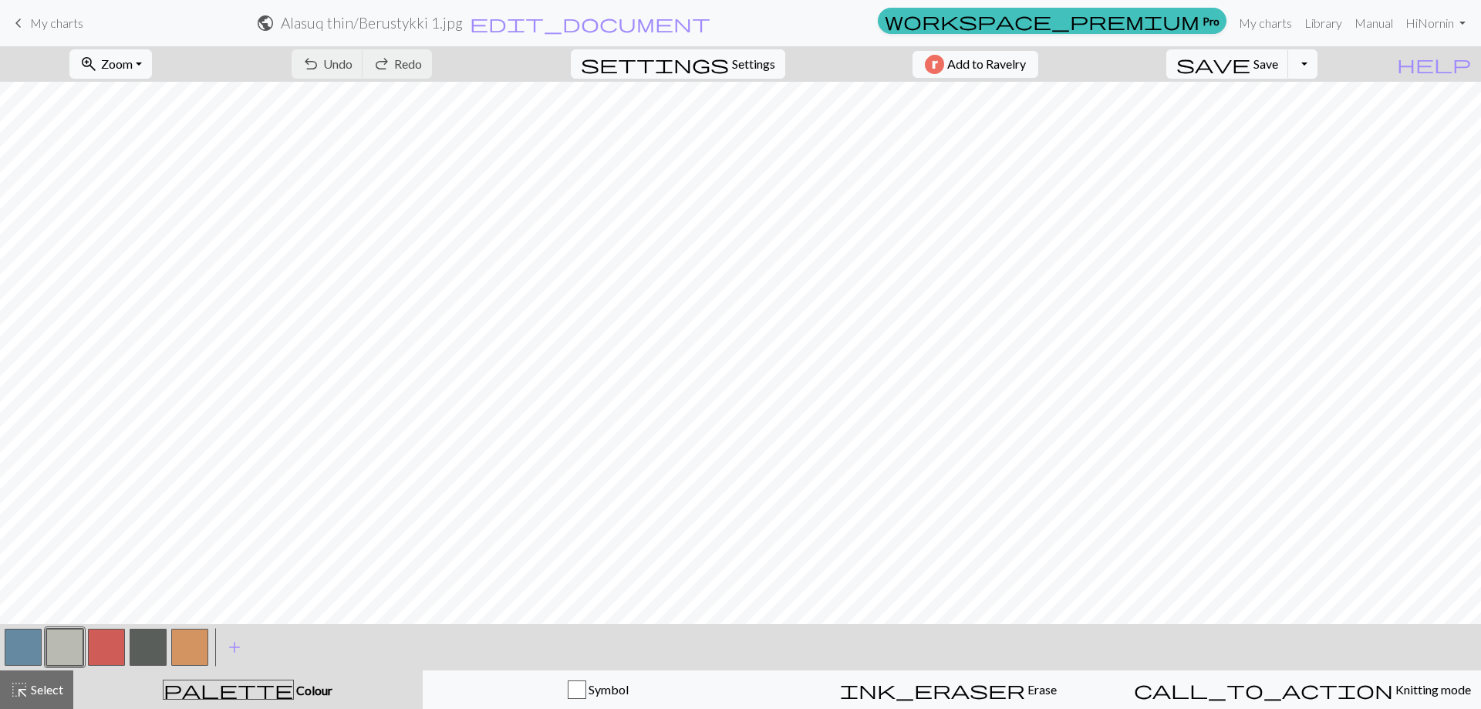
click at [19, 646] on button "button" at bounding box center [23, 647] width 37 height 37
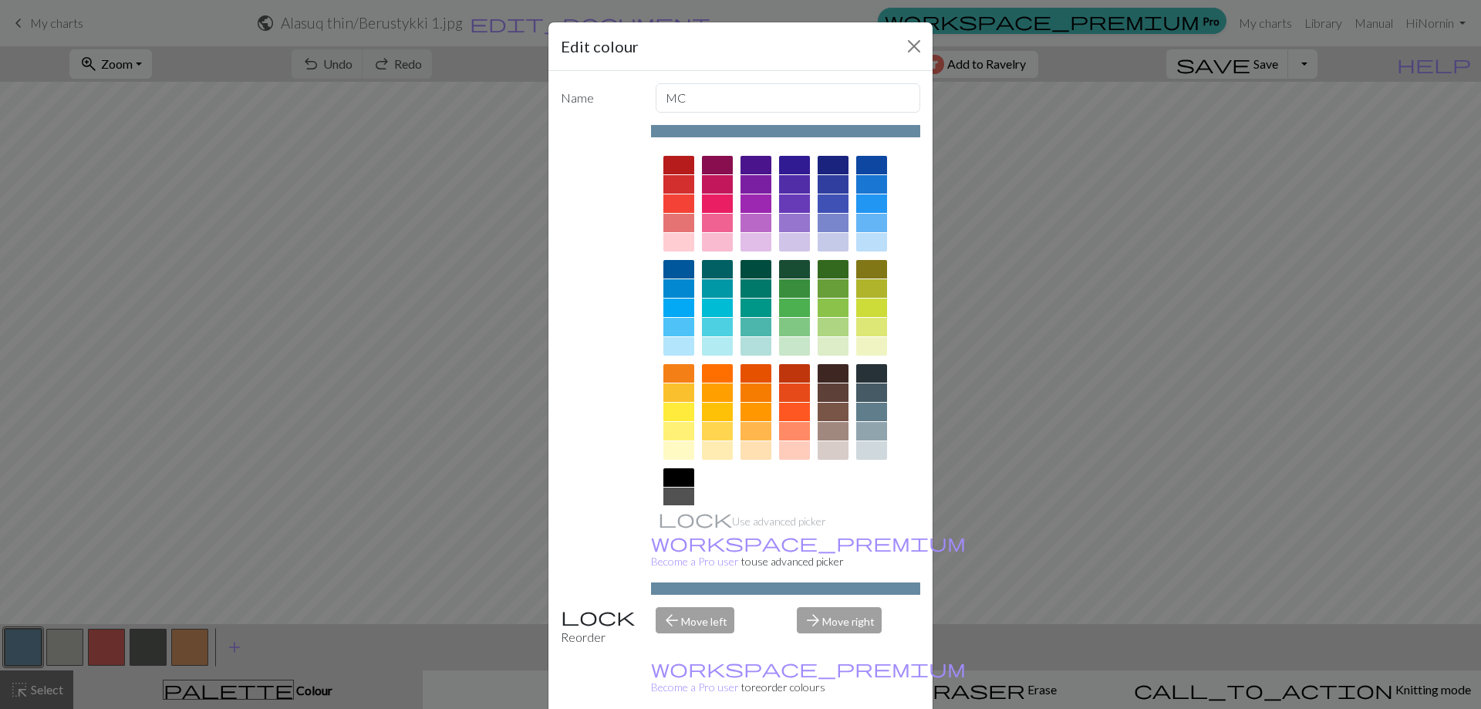
click at [667, 346] on div at bounding box center [678, 346] width 31 height 19
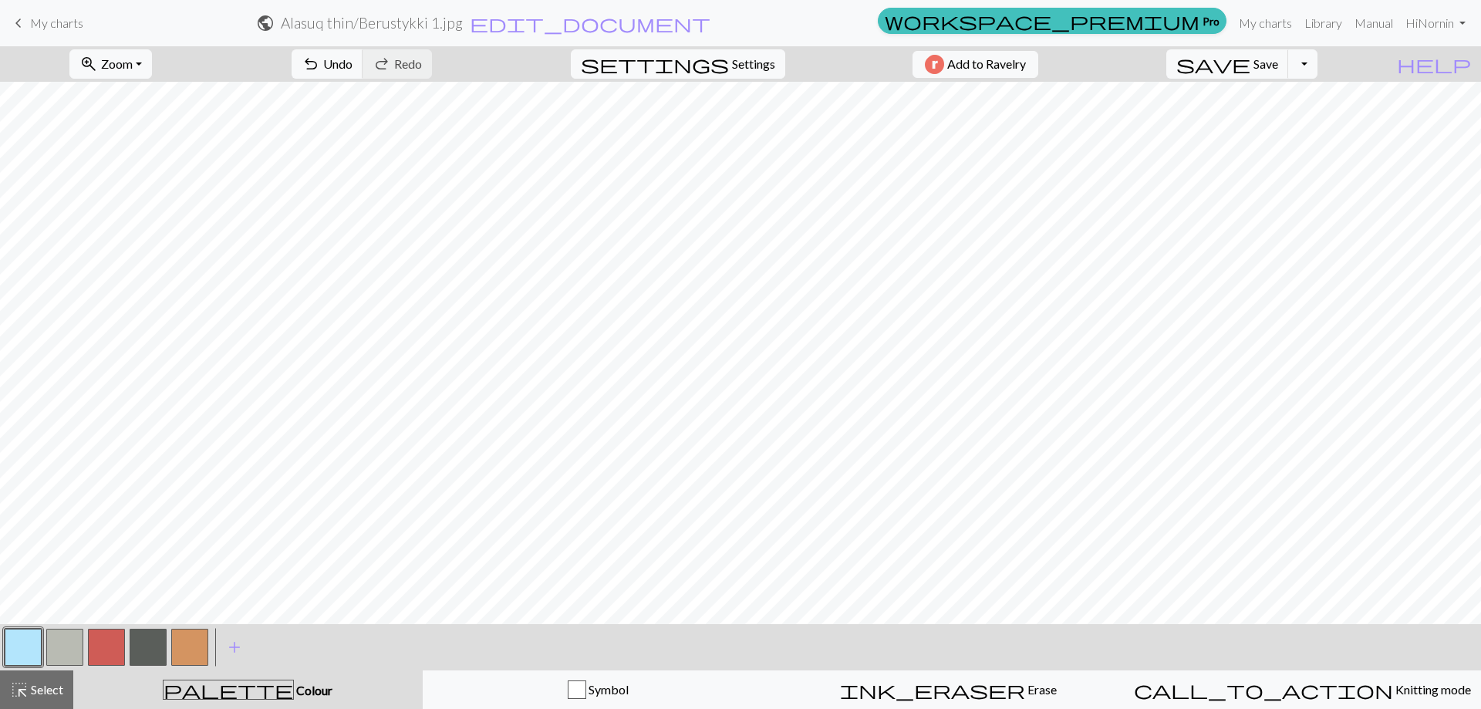
click at [62, 652] on button "button" at bounding box center [64, 647] width 37 height 37
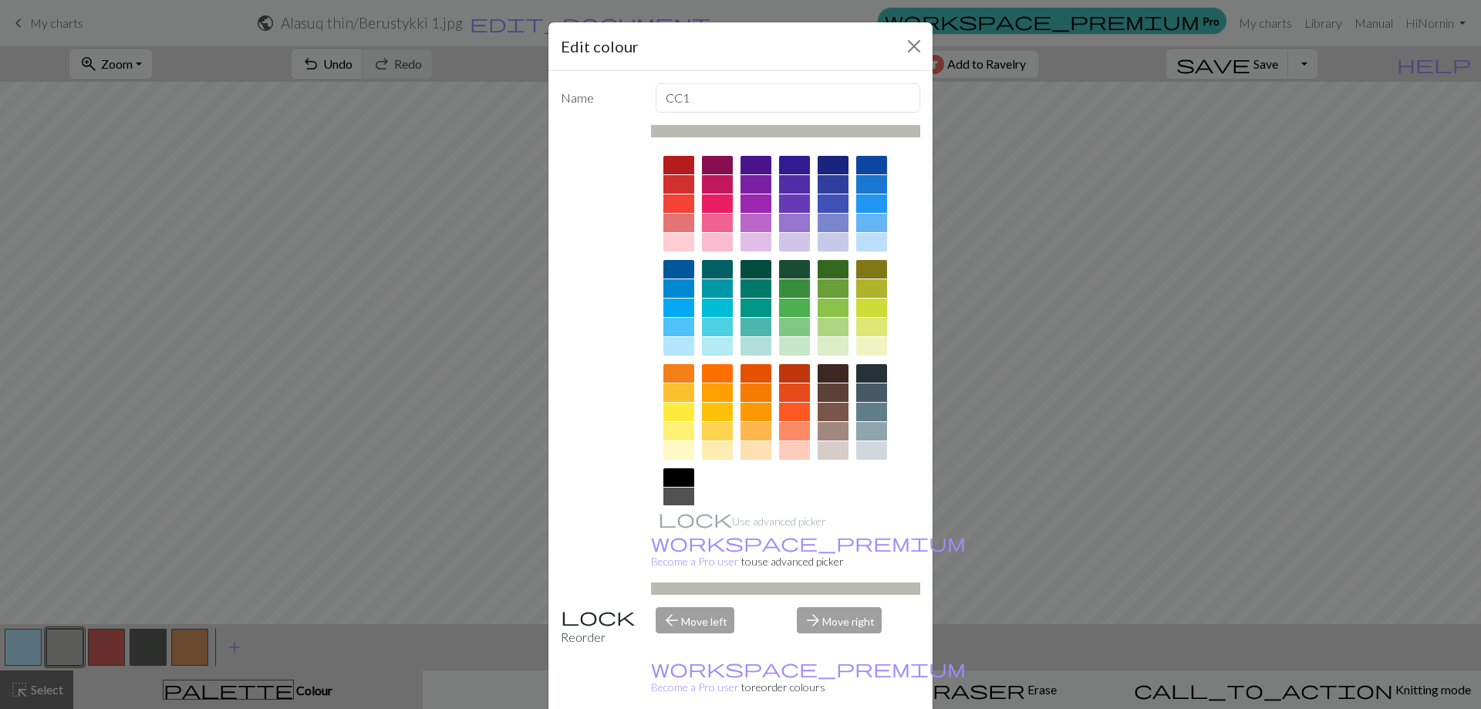
scroll to position [76, 0]
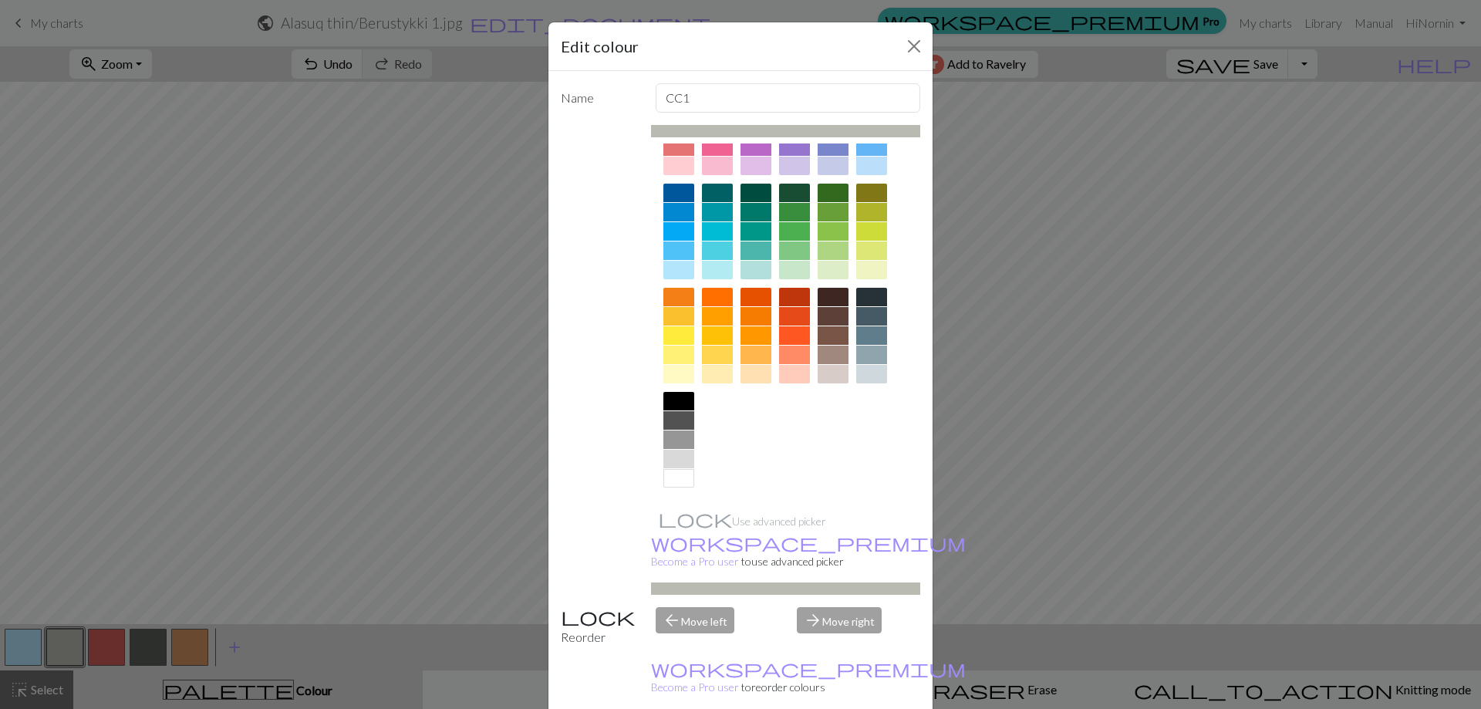
click at [681, 484] on div at bounding box center [678, 478] width 31 height 19
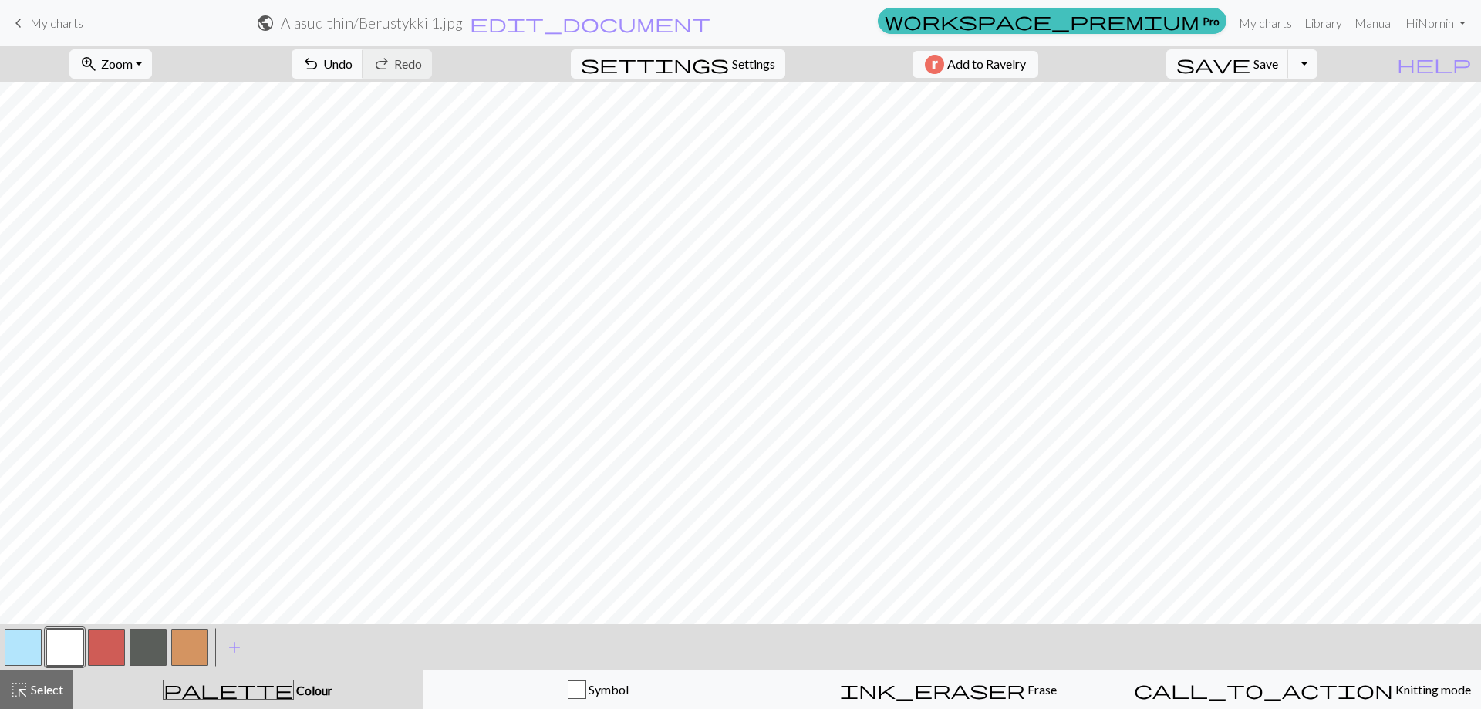
click at [100, 657] on button "button" at bounding box center [106, 647] width 37 height 37
click at [97, 653] on button "button" at bounding box center [106, 647] width 37 height 37
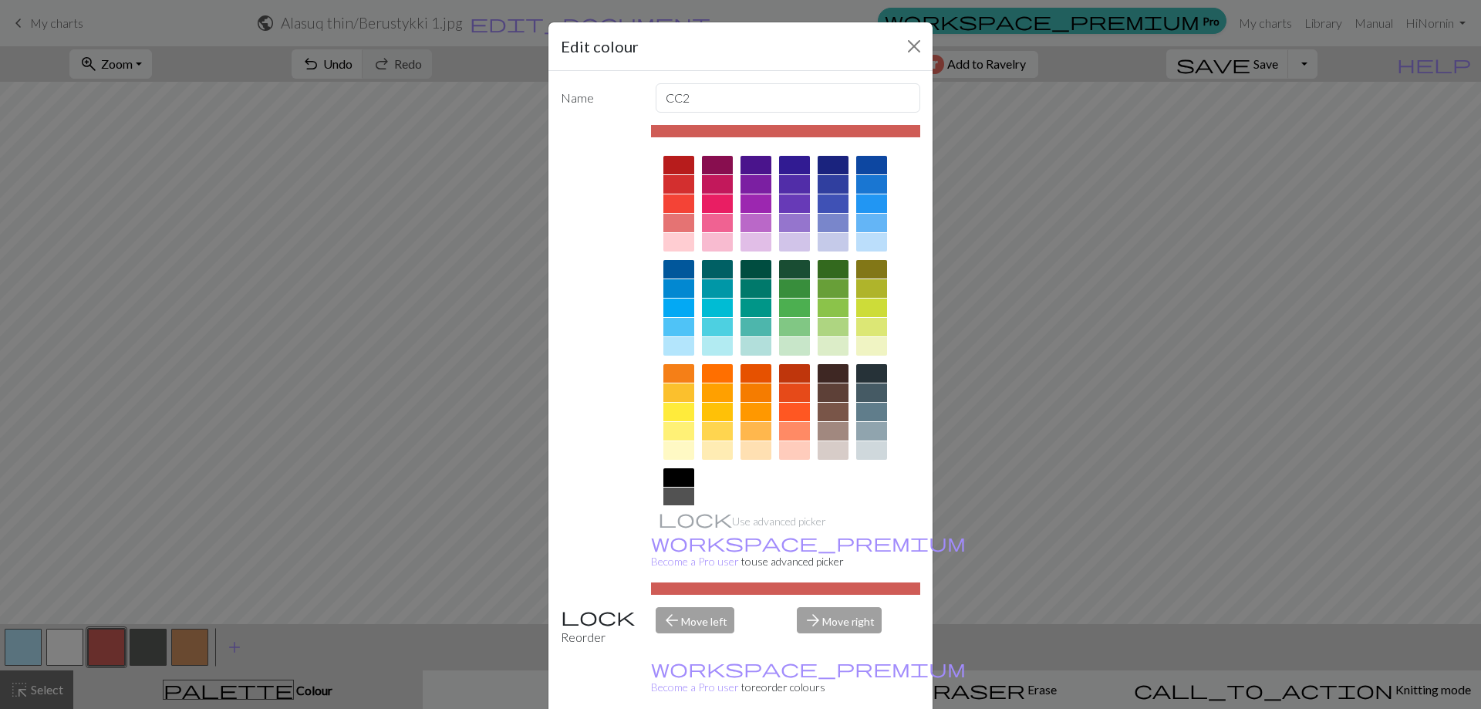
click at [677, 239] on div at bounding box center [678, 242] width 31 height 19
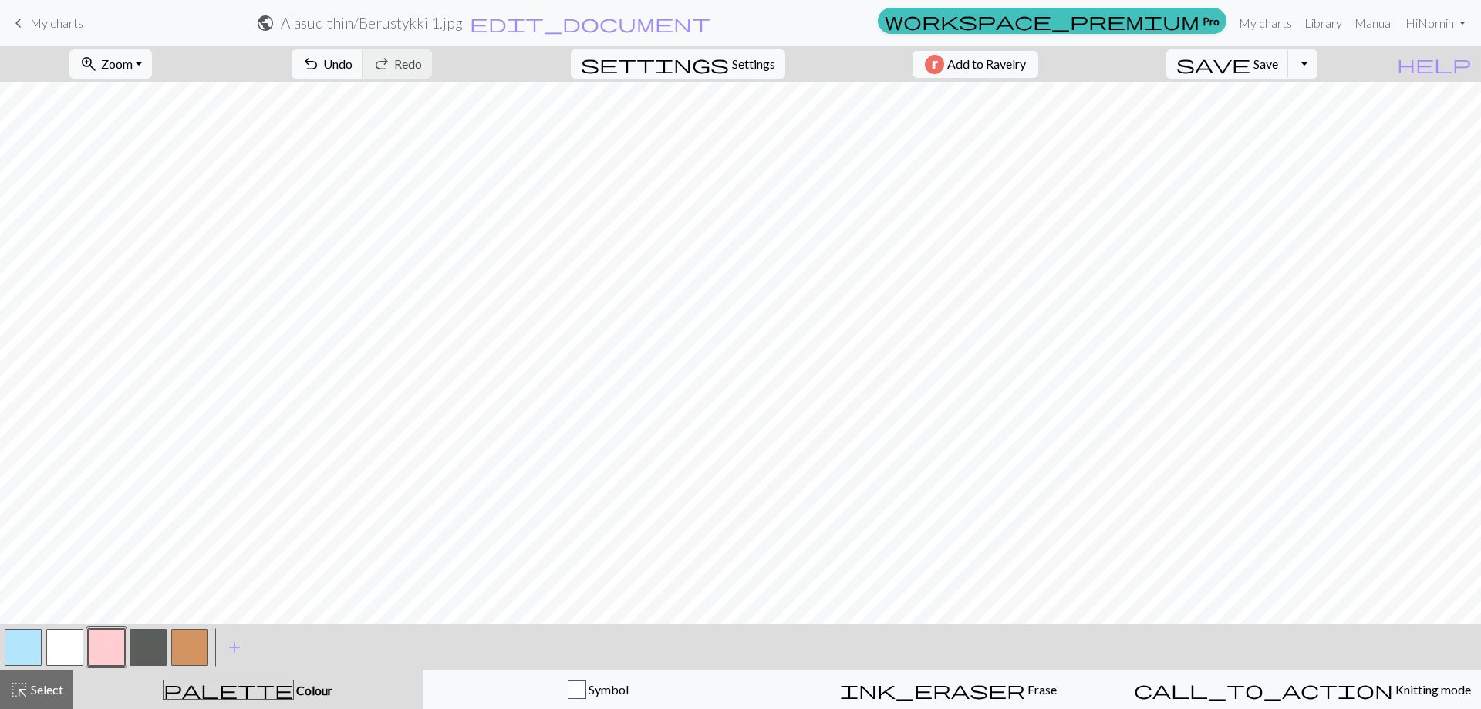
click at [154, 649] on button "button" at bounding box center [148, 647] width 37 height 37
click at [147, 644] on button "button" at bounding box center [148, 647] width 37 height 37
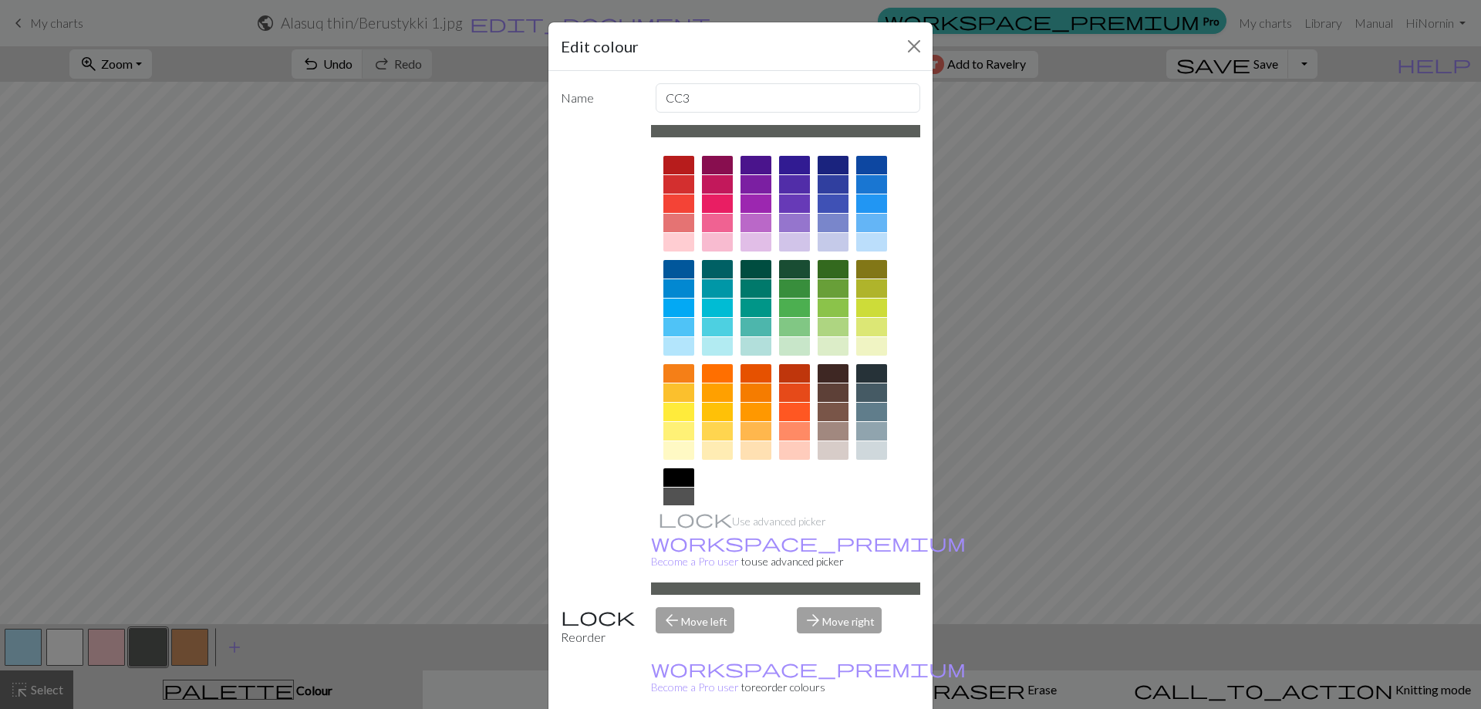
click at [670, 493] on div at bounding box center [678, 497] width 31 height 19
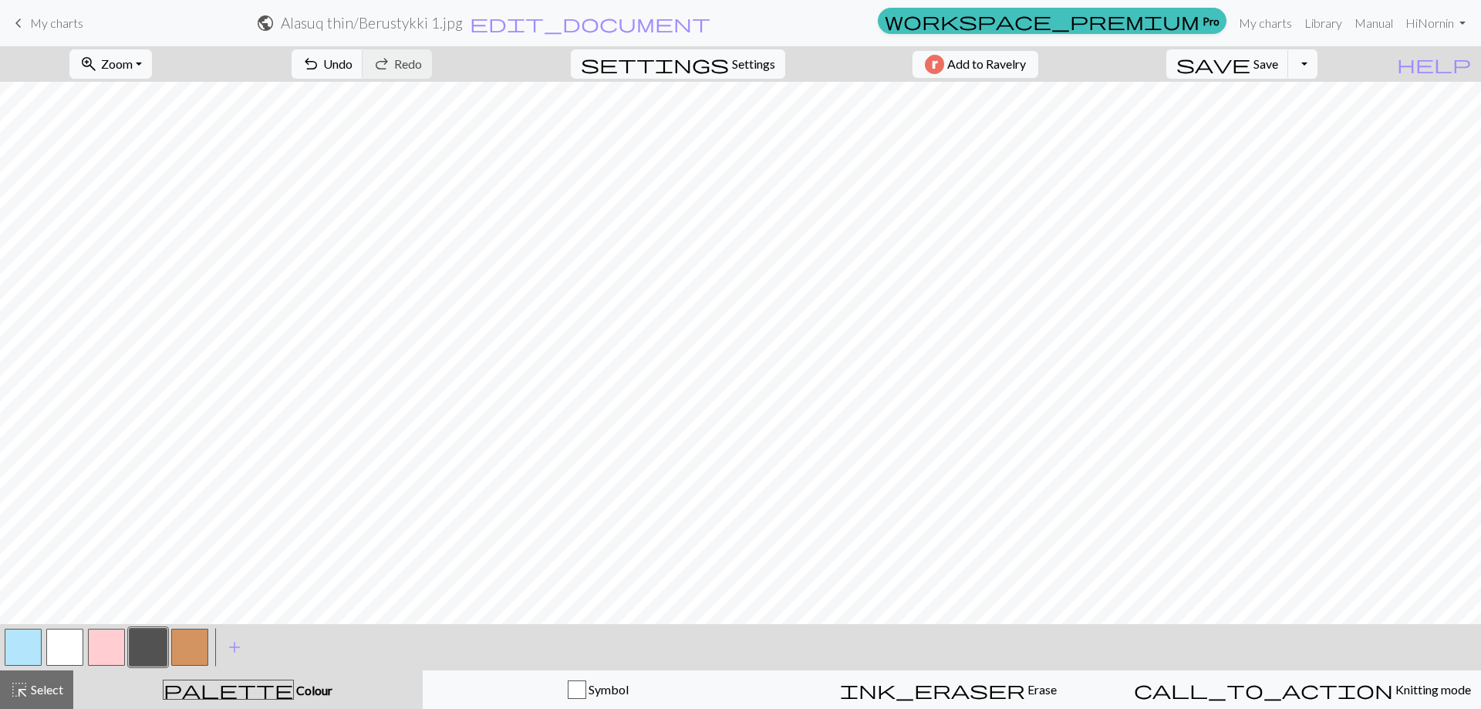
click at [197, 651] on button "button" at bounding box center [189, 647] width 37 height 37
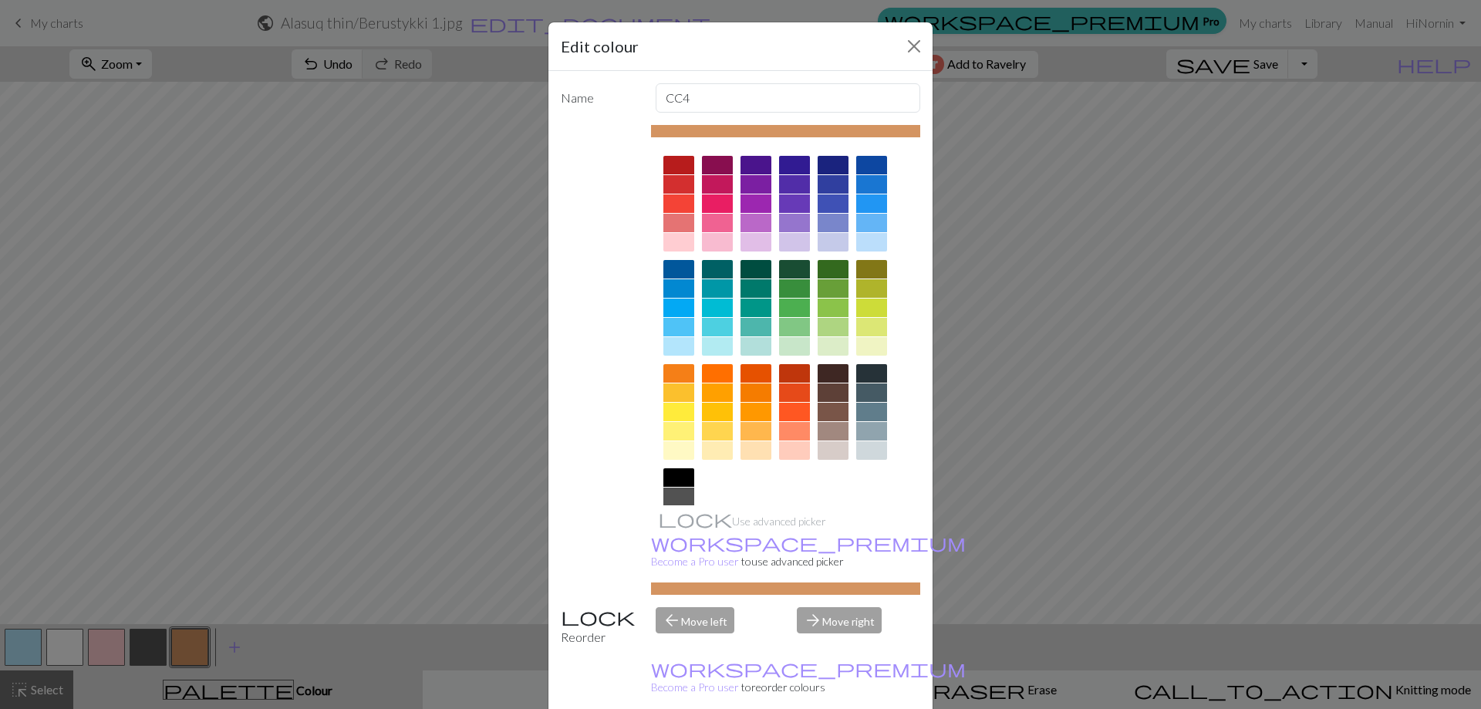
click at [672, 452] on div at bounding box center [678, 450] width 31 height 19
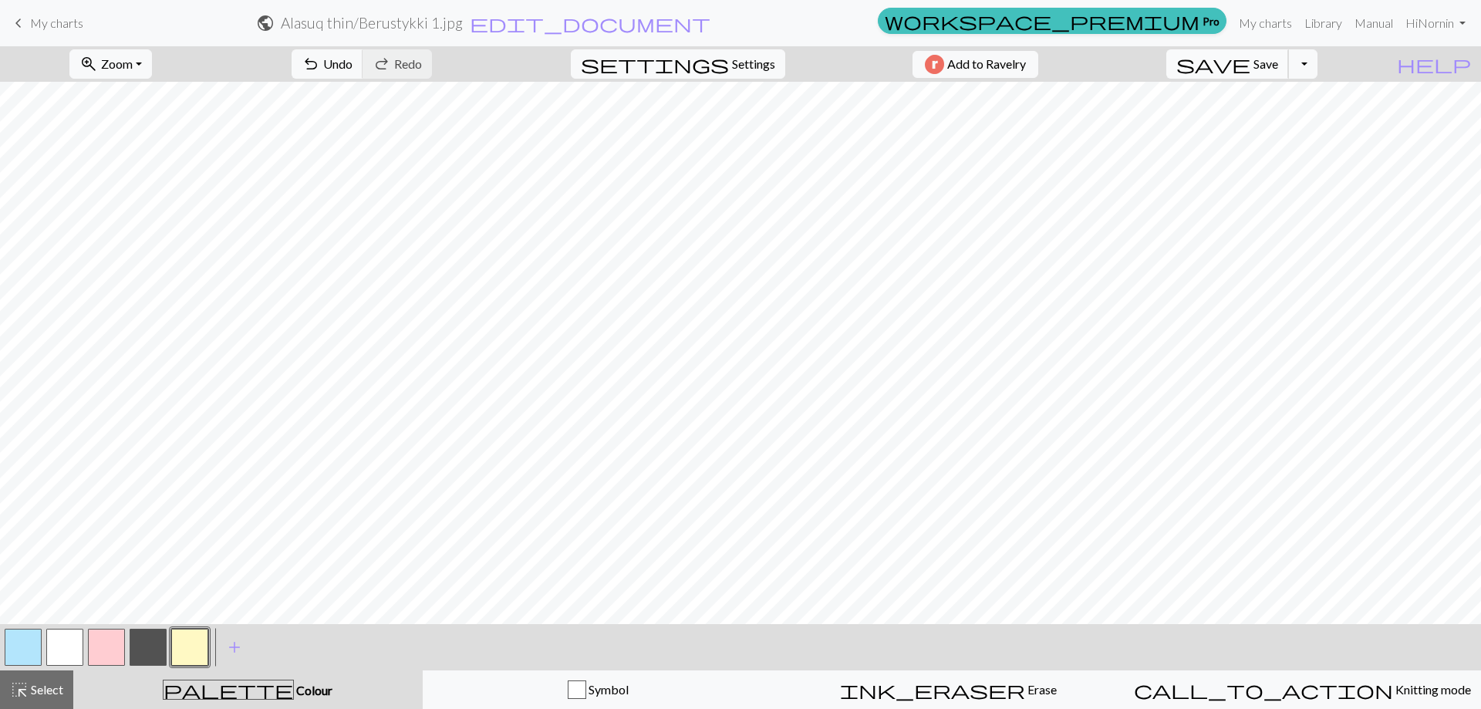
click at [1251, 58] on span "save" at bounding box center [1213, 64] width 74 height 22
click at [1278, 70] on span "Save" at bounding box center [1266, 63] width 25 height 15
click at [56, 23] on div "Chart saved" at bounding box center [740, 30] width 1481 height 61
click at [37, 19] on span "My charts" at bounding box center [56, 22] width 53 height 15
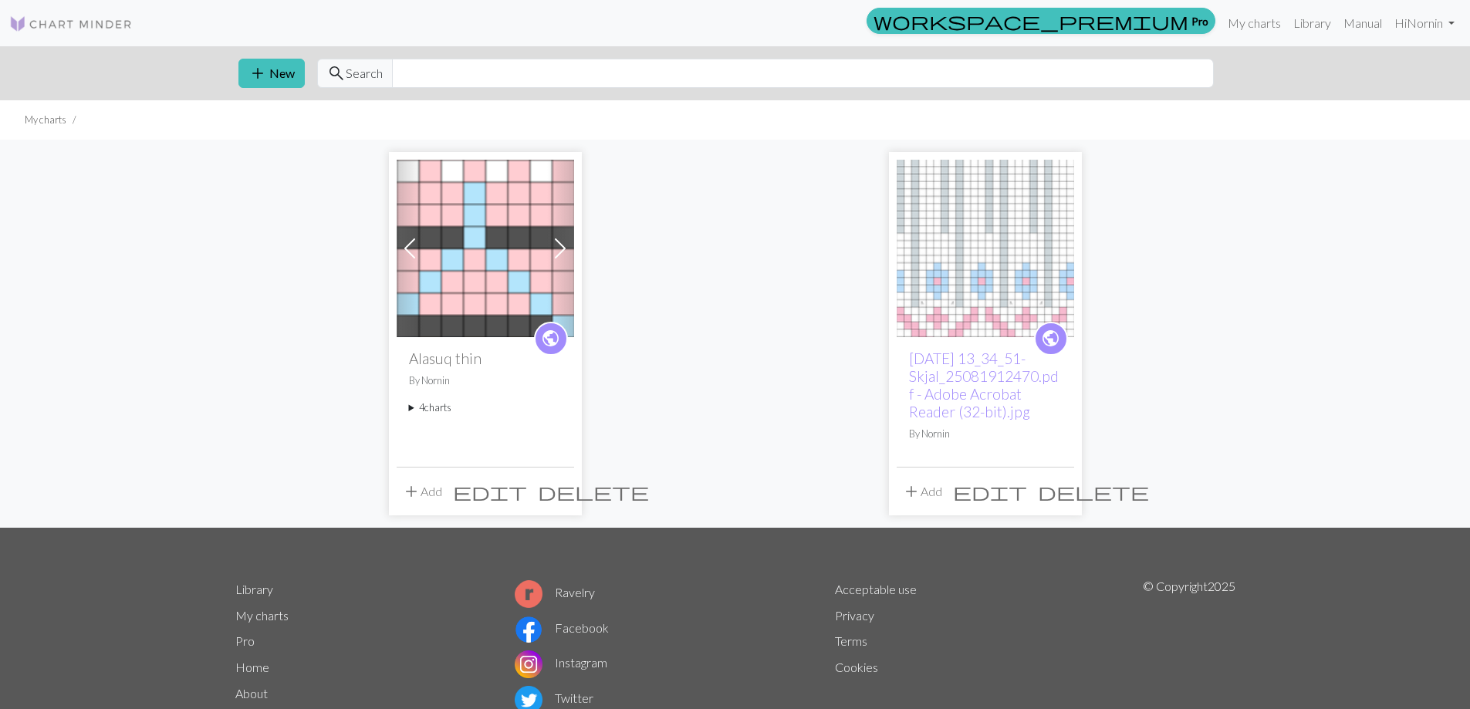
click at [430, 495] on button "add Add" at bounding box center [422, 491] width 51 height 29
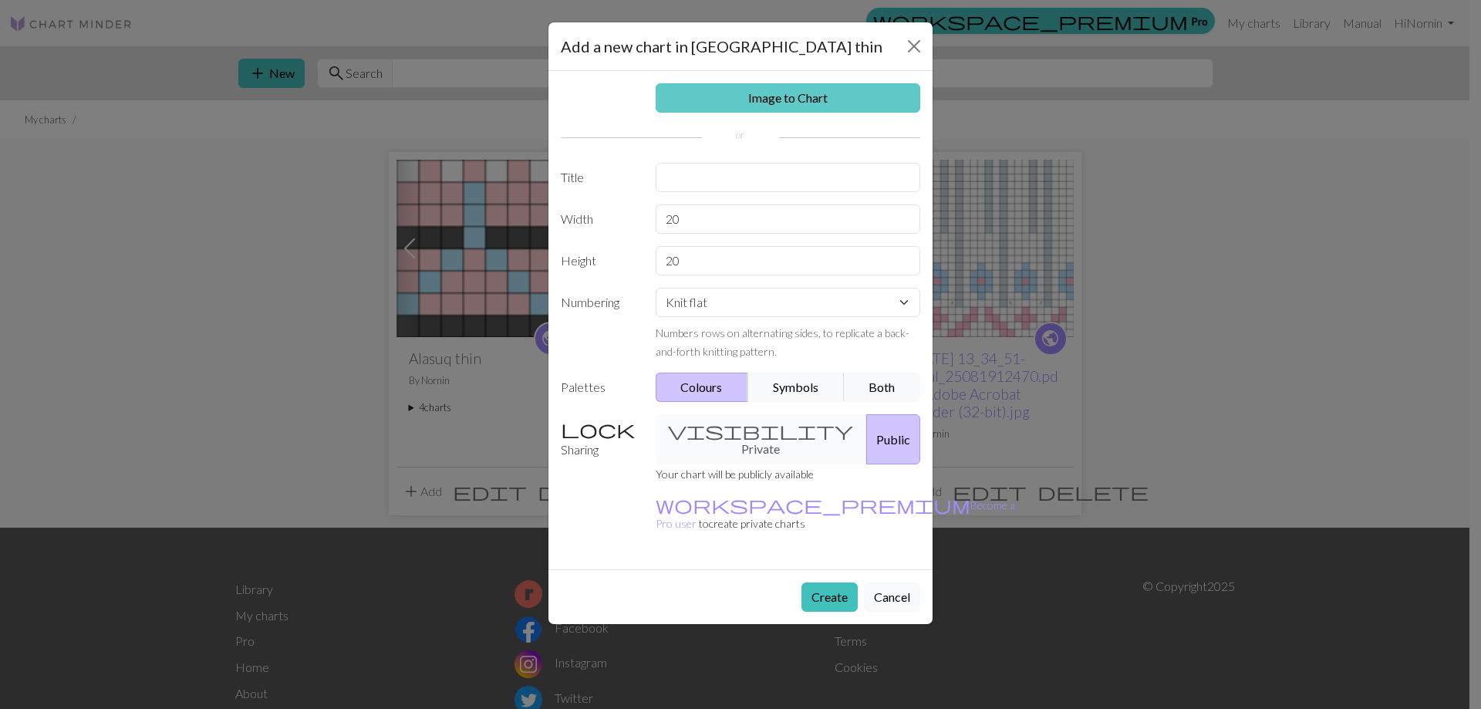
click at [766, 102] on link "Image to Chart" at bounding box center [788, 97] width 265 height 29
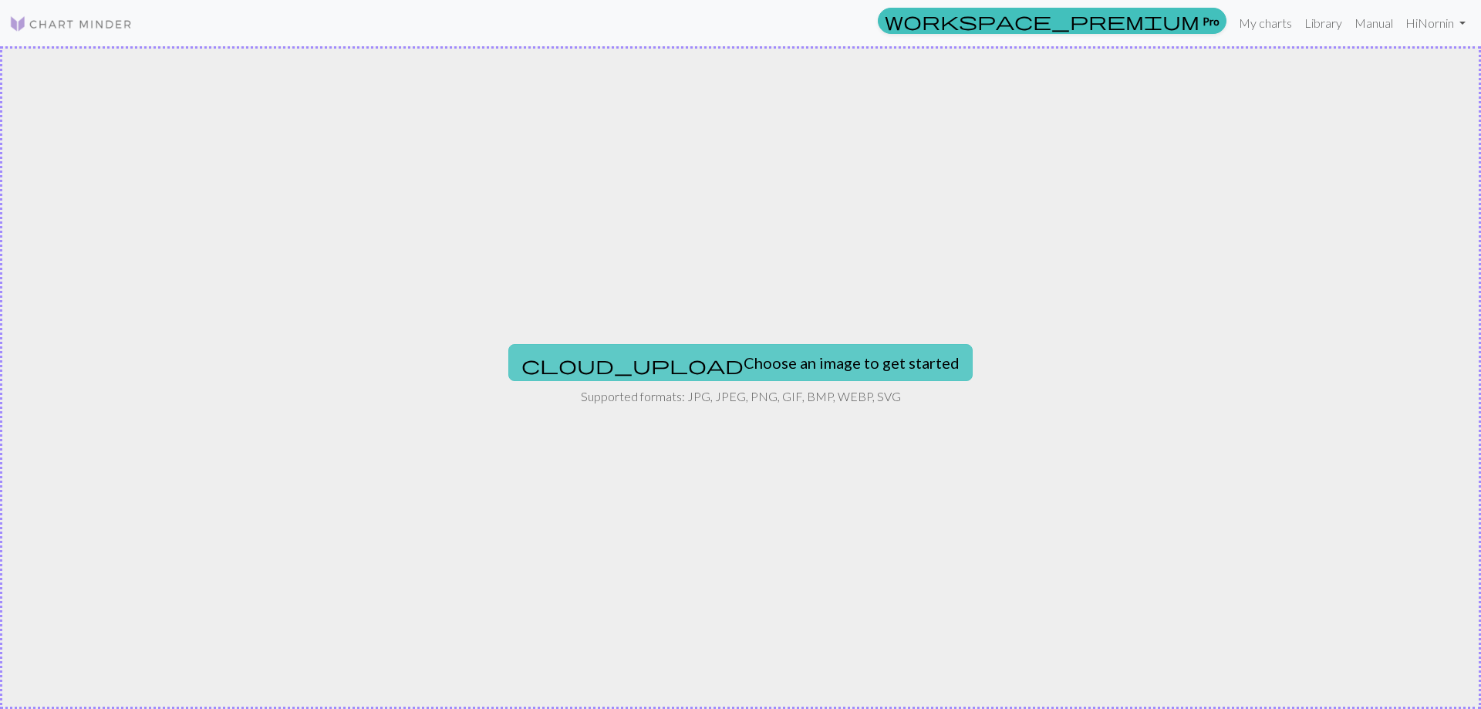
click at [753, 363] on button "cloud_upload Choose an image to get started" at bounding box center [740, 362] width 464 height 37
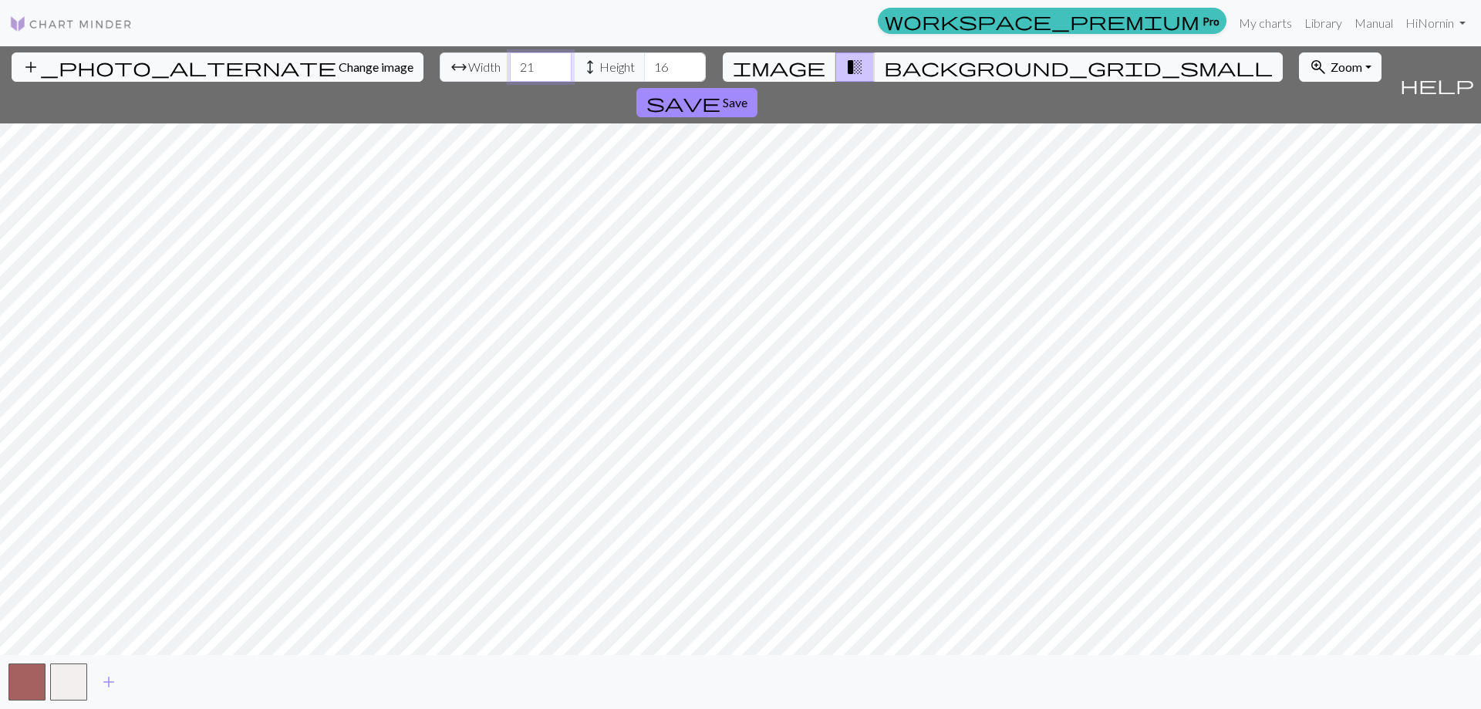
click at [510, 59] on input "21" at bounding box center [541, 66] width 62 height 29
type input "22"
click at [510, 59] on input "22" at bounding box center [541, 66] width 62 height 29
click at [644, 61] on input "17" at bounding box center [675, 66] width 62 height 29
click at [644, 61] on input "18" at bounding box center [675, 66] width 62 height 29
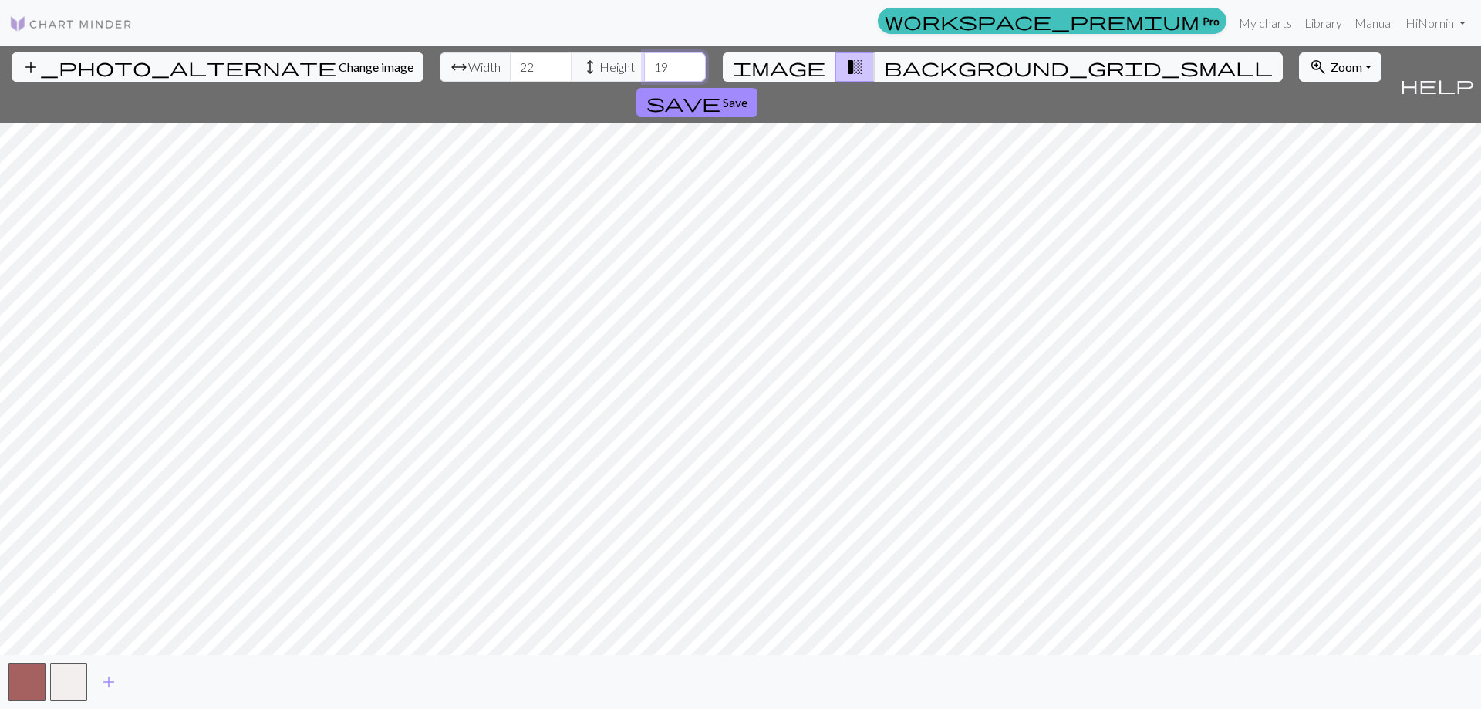
click at [644, 61] on input "19" at bounding box center [675, 66] width 62 height 29
click at [644, 61] on input "20" at bounding box center [675, 66] width 62 height 29
click at [644, 61] on input "21" at bounding box center [675, 66] width 62 height 29
click at [644, 61] on input "22" at bounding box center [675, 66] width 62 height 29
click at [644, 61] on input "23" at bounding box center [675, 66] width 62 height 29
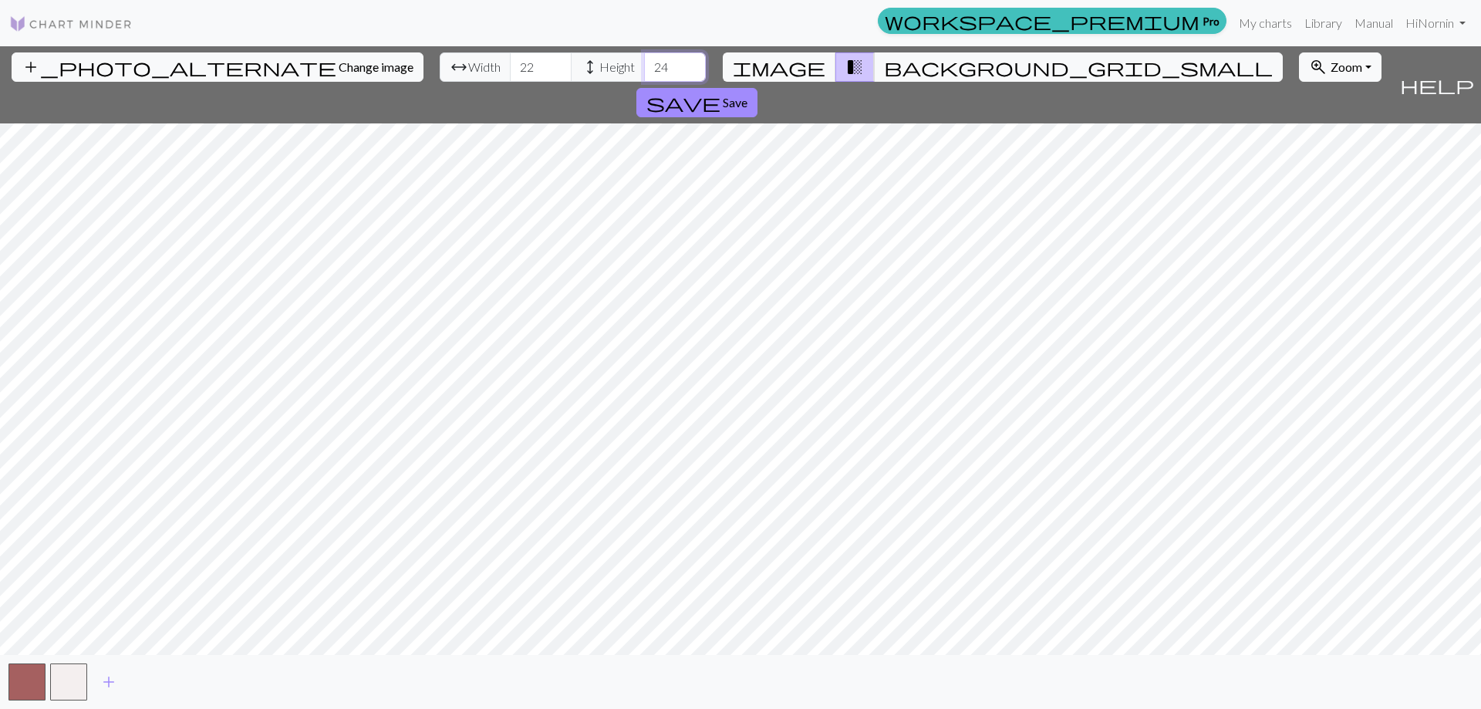
click at [644, 60] on input "24" at bounding box center [675, 66] width 62 height 29
click at [644, 60] on input "25" at bounding box center [675, 66] width 62 height 29
click at [106, 686] on span "add" at bounding box center [109, 682] width 19 height 22
click at [149, 683] on span "add" at bounding box center [150, 682] width 19 height 22
click at [195, 677] on span "add" at bounding box center [192, 682] width 19 height 22
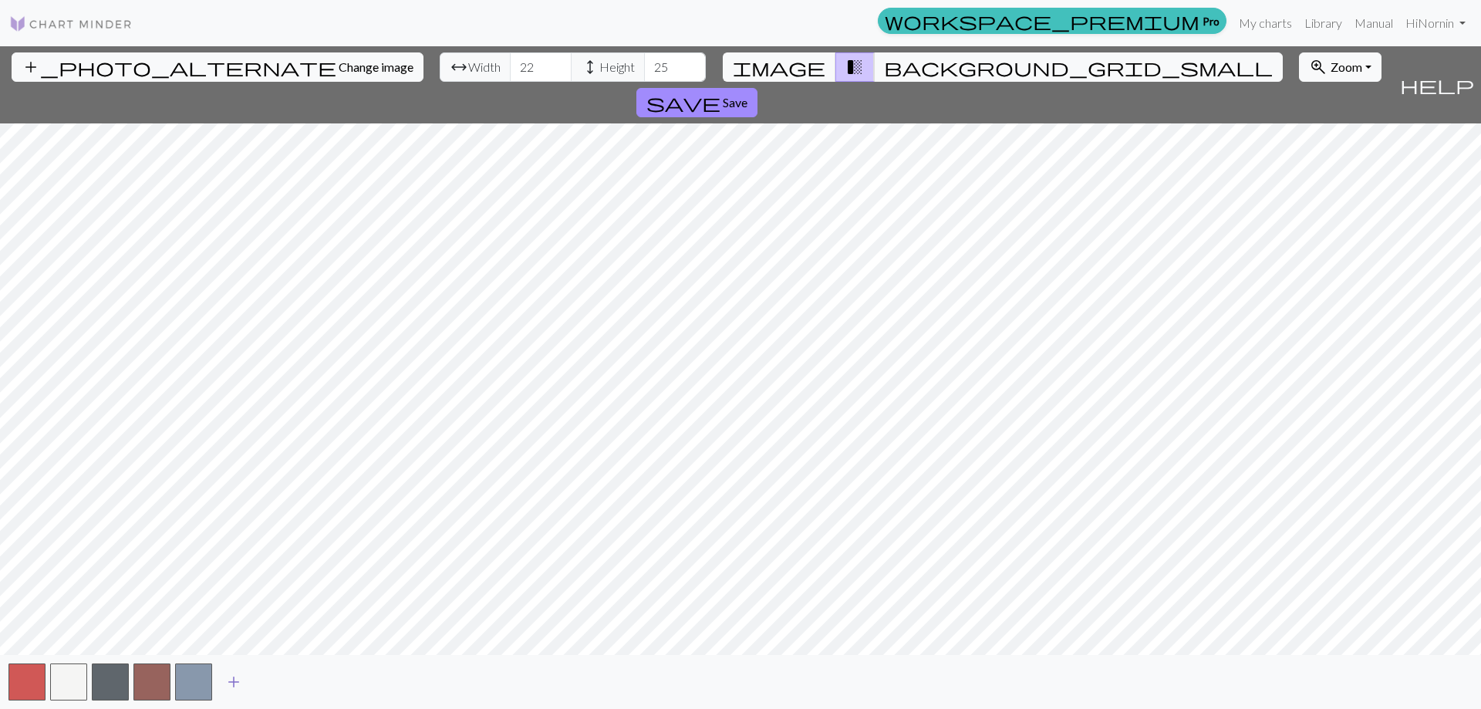
click at [234, 681] on span "add" at bounding box center [233, 682] width 19 height 22
click at [279, 680] on span "add" at bounding box center [275, 682] width 19 height 22
click at [322, 680] on span "add" at bounding box center [317, 682] width 19 height 22
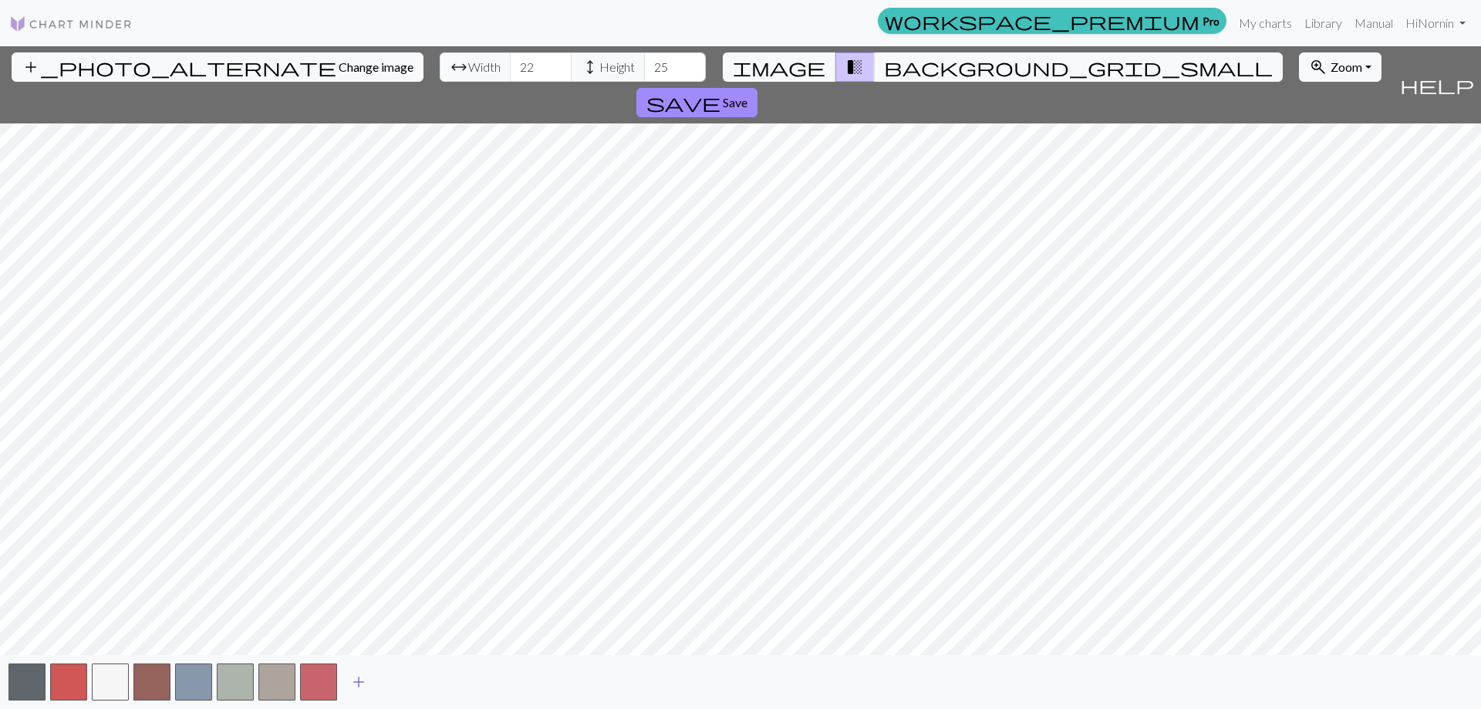
click at [360, 680] on span "add" at bounding box center [358, 682] width 19 height 22
click at [401, 680] on span "add" at bounding box center [400, 682] width 19 height 22
click at [445, 680] on span "add" at bounding box center [442, 682] width 19 height 22
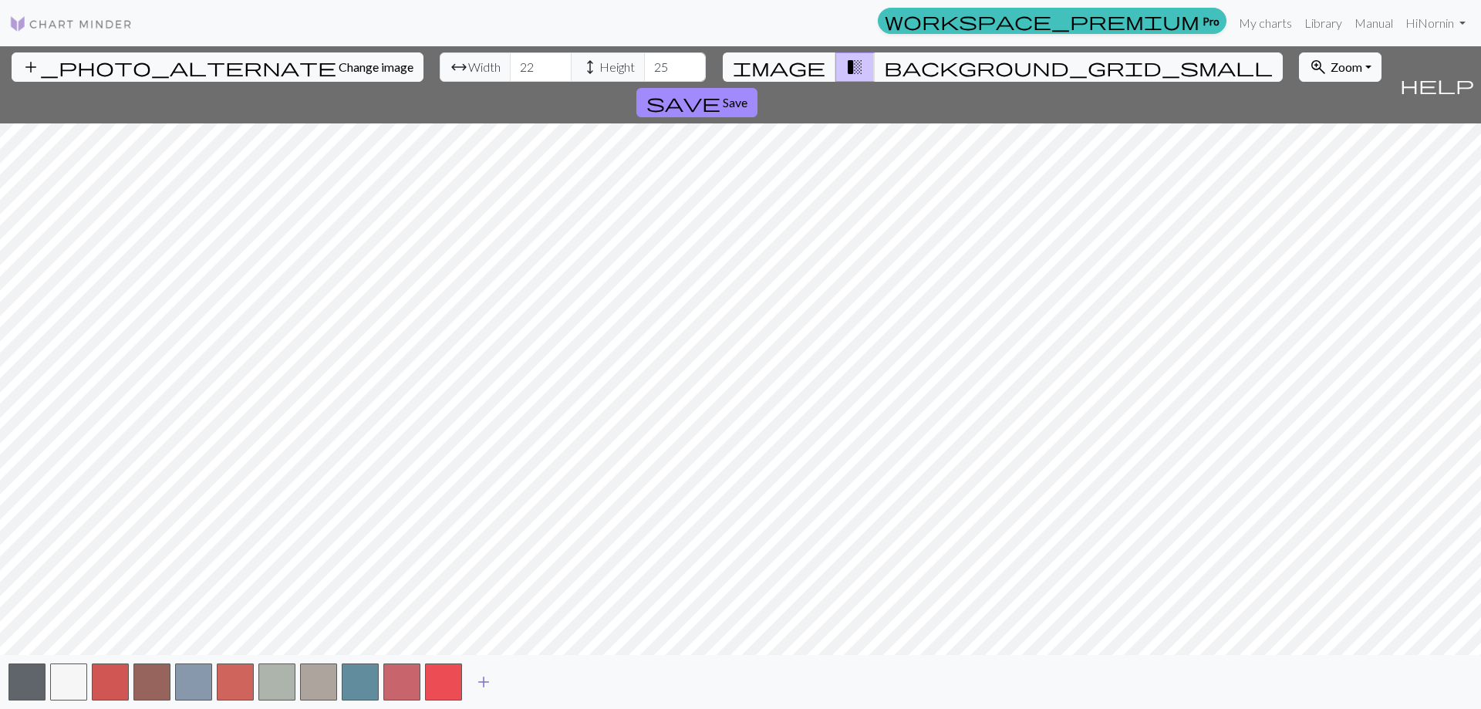
click at [489, 681] on span "add" at bounding box center [483, 682] width 19 height 22
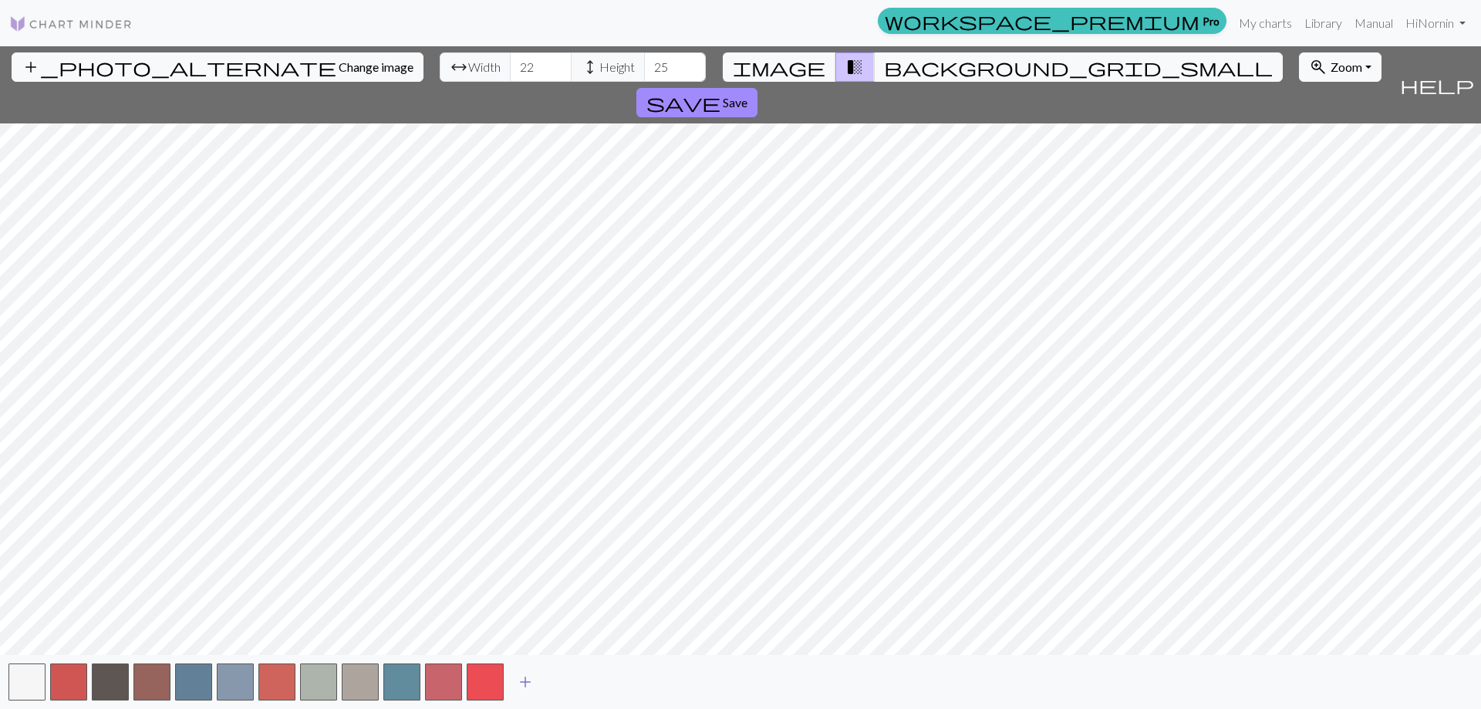
click at [528, 680] on span "add" at bounding box center [525, 682] width 19 height 22
click at [566, 680] on span "add" at bounding box center [567, 682] width 19 height 22
click at [613, 680] on span "add" at bounding box center [608, 682] width 19 height 22
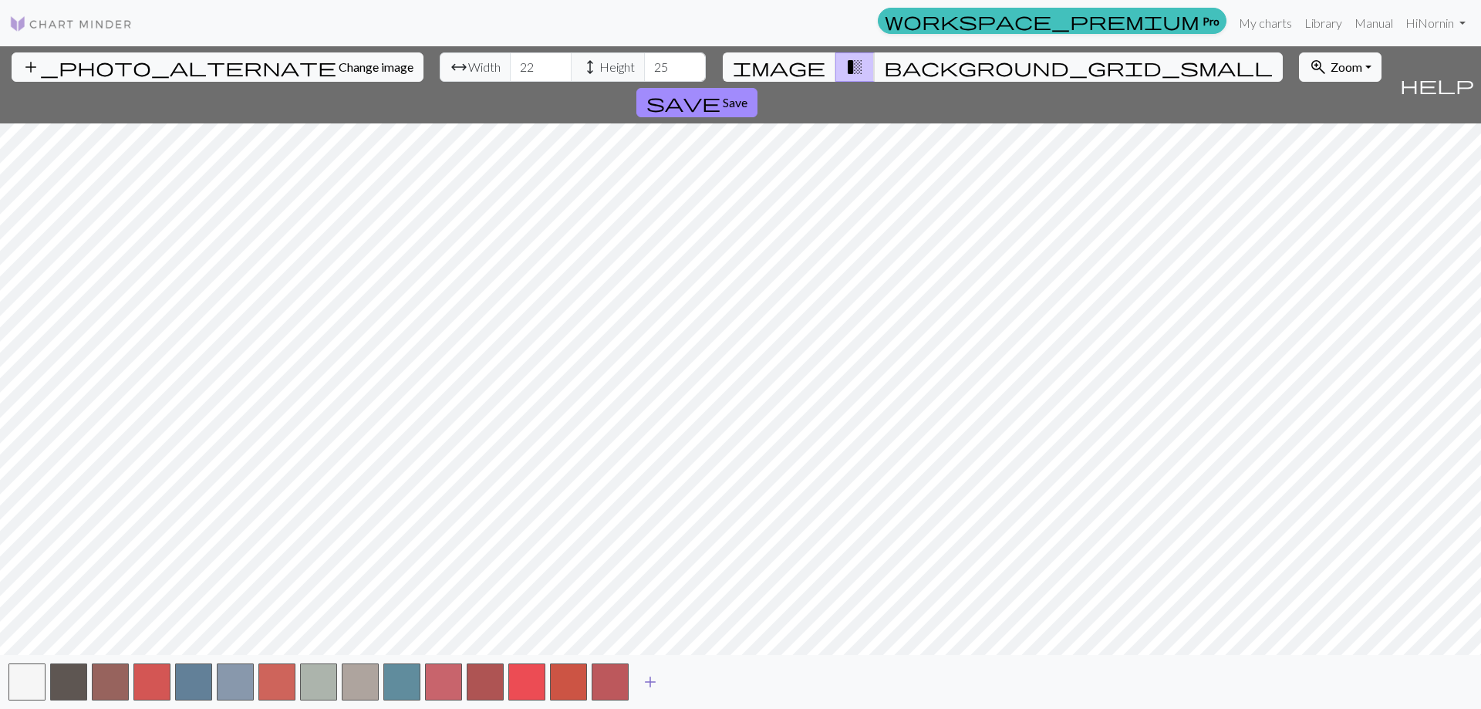
click at [660, 680] on button "add" at bounding box center [650, 681] width 39 height 29
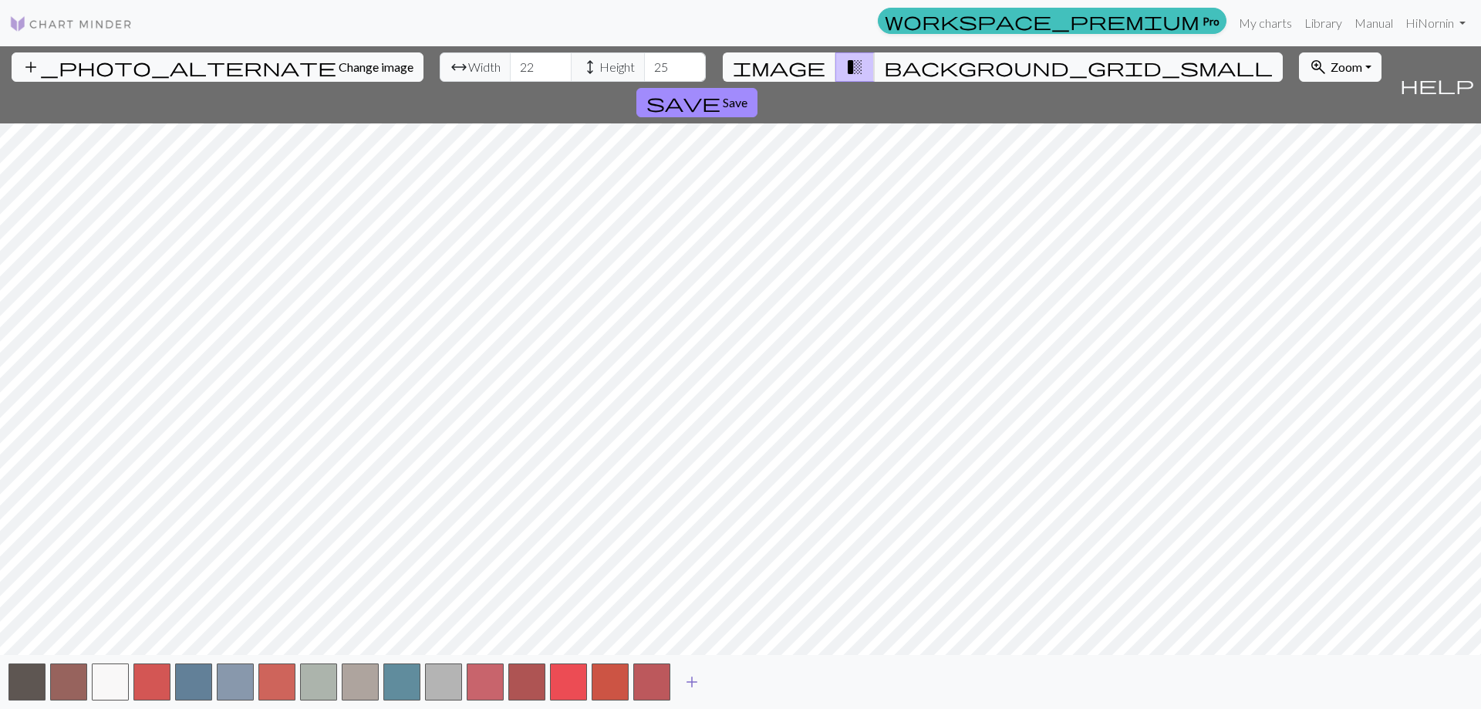
click at [697, 680] on span "add" at bounding box center [692, 682] width 19 height 22
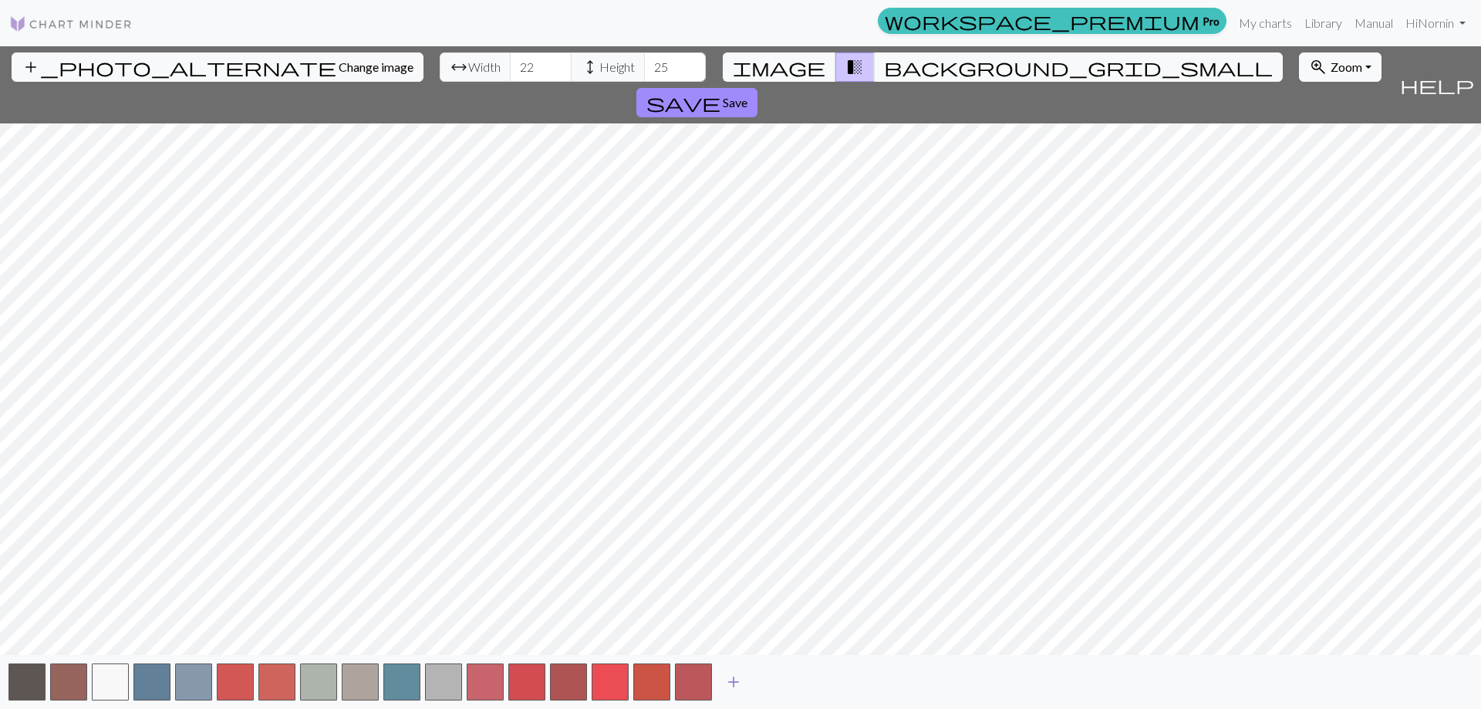
click at [740, 683] on span "add" at bounding box center [733, 682] width 19 height 22
click at [775, 683] on span "add" at bounding box center [775, 682] width 19 height 22
click at [822, 683] on span "add" at bounding box center [817, 682] width 19 height 22
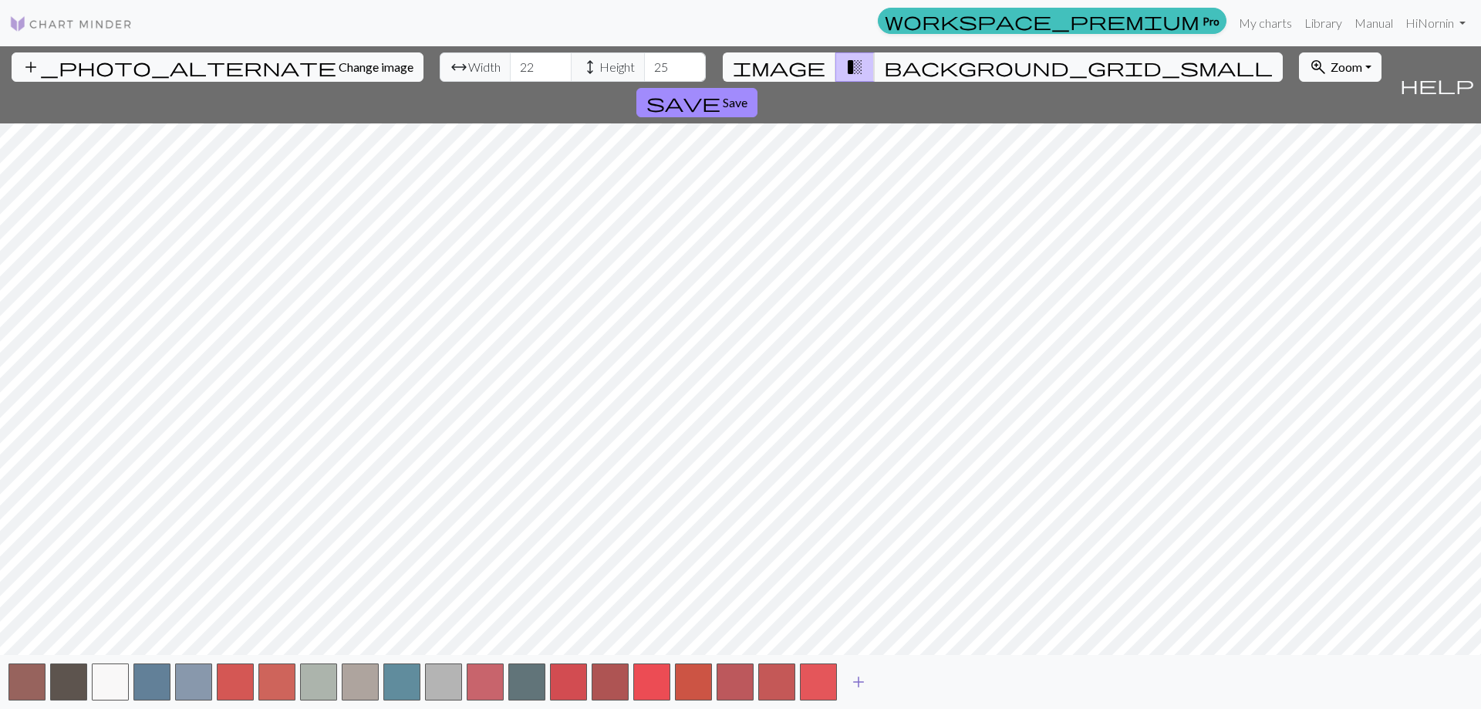
click at [859, 682] on span "add" at bounding box center [858, 682] width 19 height 22
click at [899, 684] on span "add" at bounding box center [900, 682] width 19 height 22
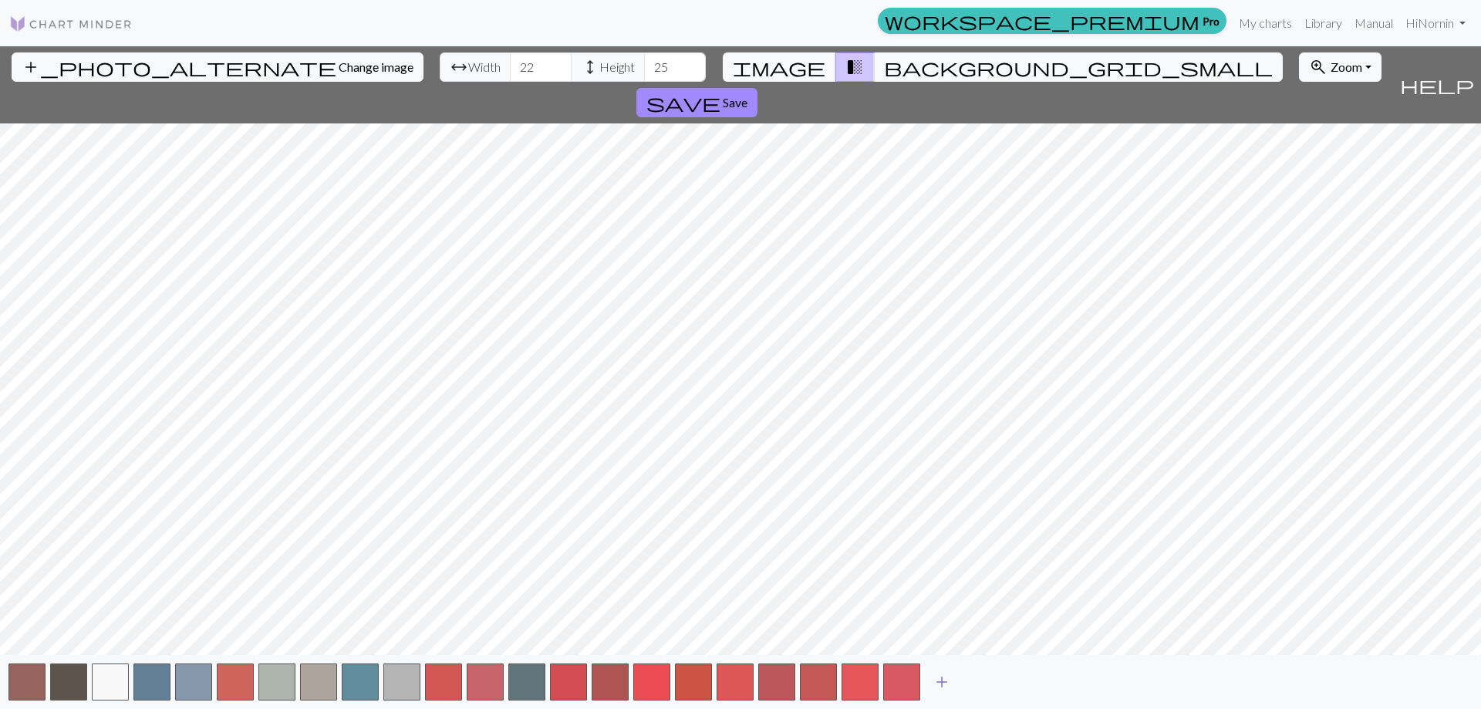
click at [947, 679] on span "add" at bounding box center [942, 682] width 19 height 22
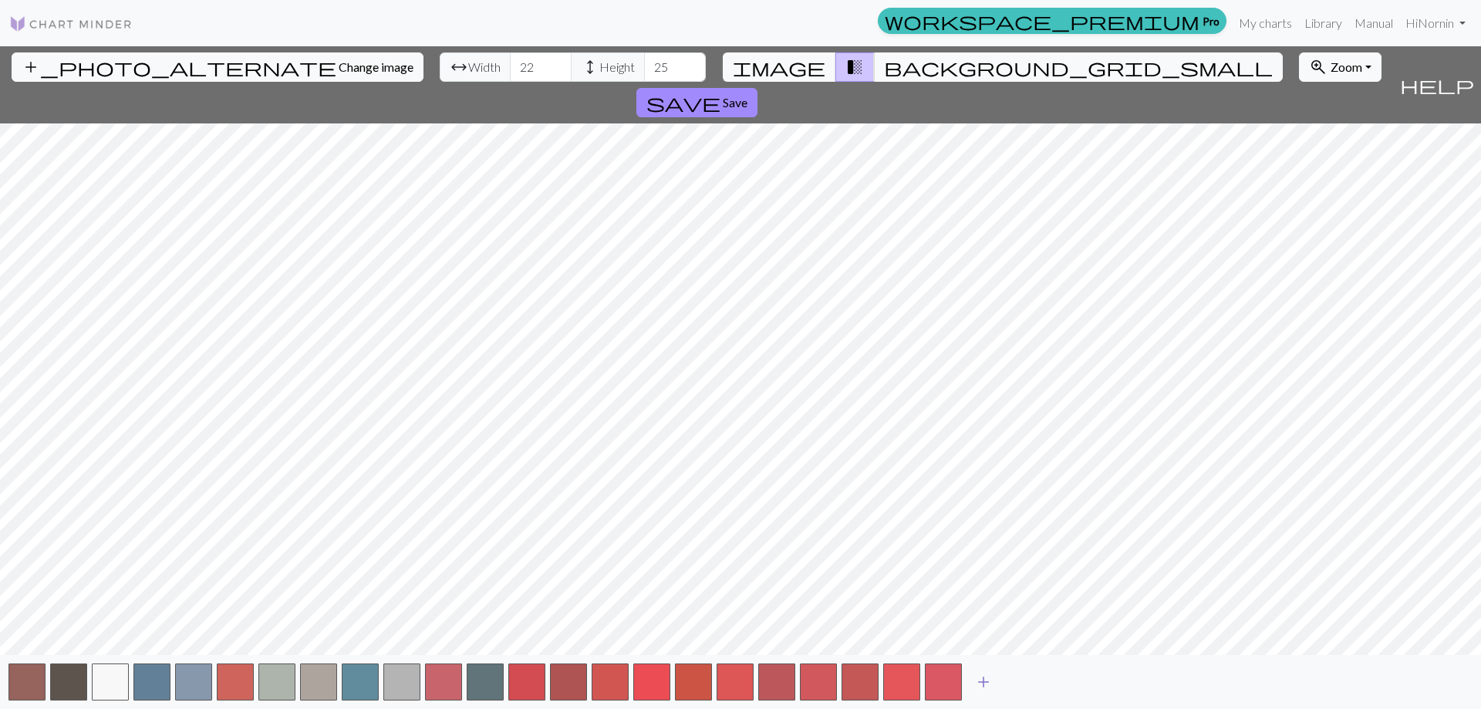
click at [989, 678] on span "add" at bounding box center [983, 682] width 19 height 22
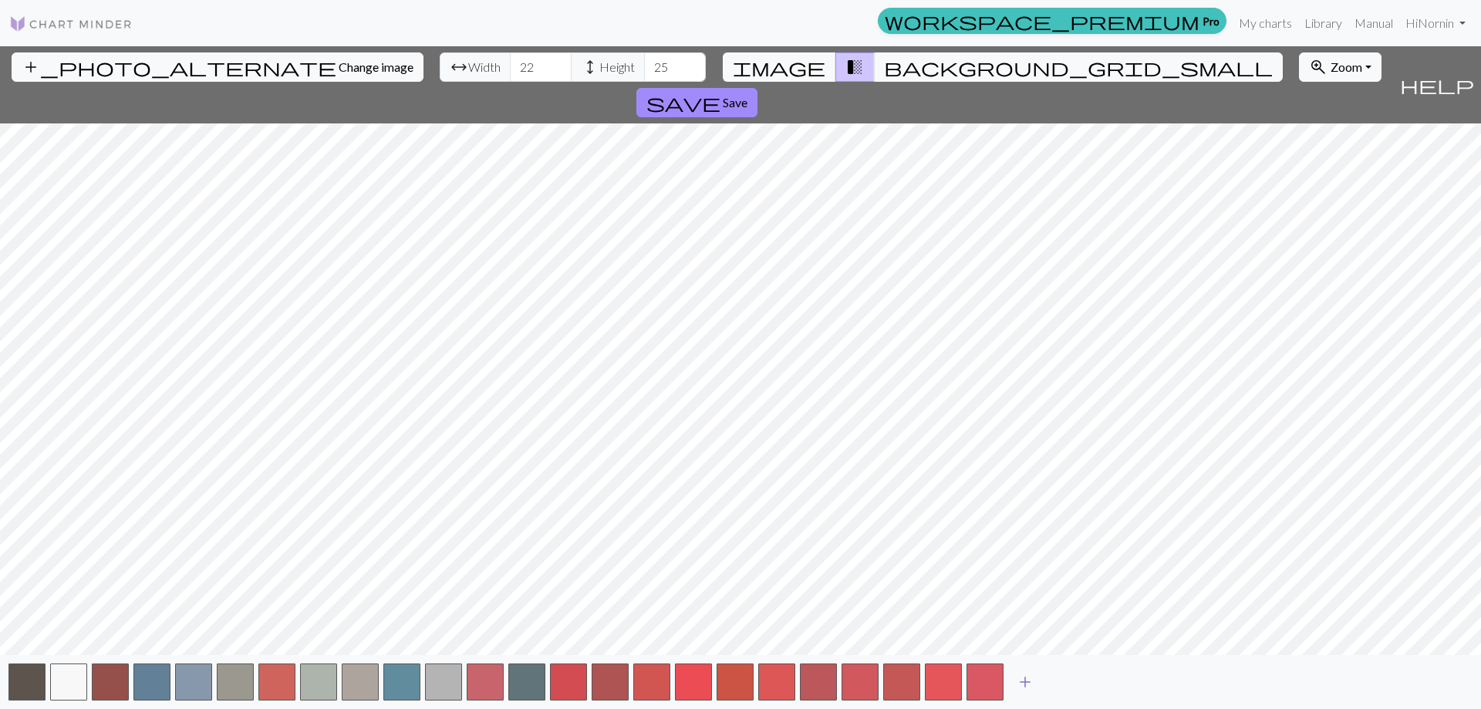
click at [1025, 680] on span "add" at bounding box center [1025, 682] width 19 height 22
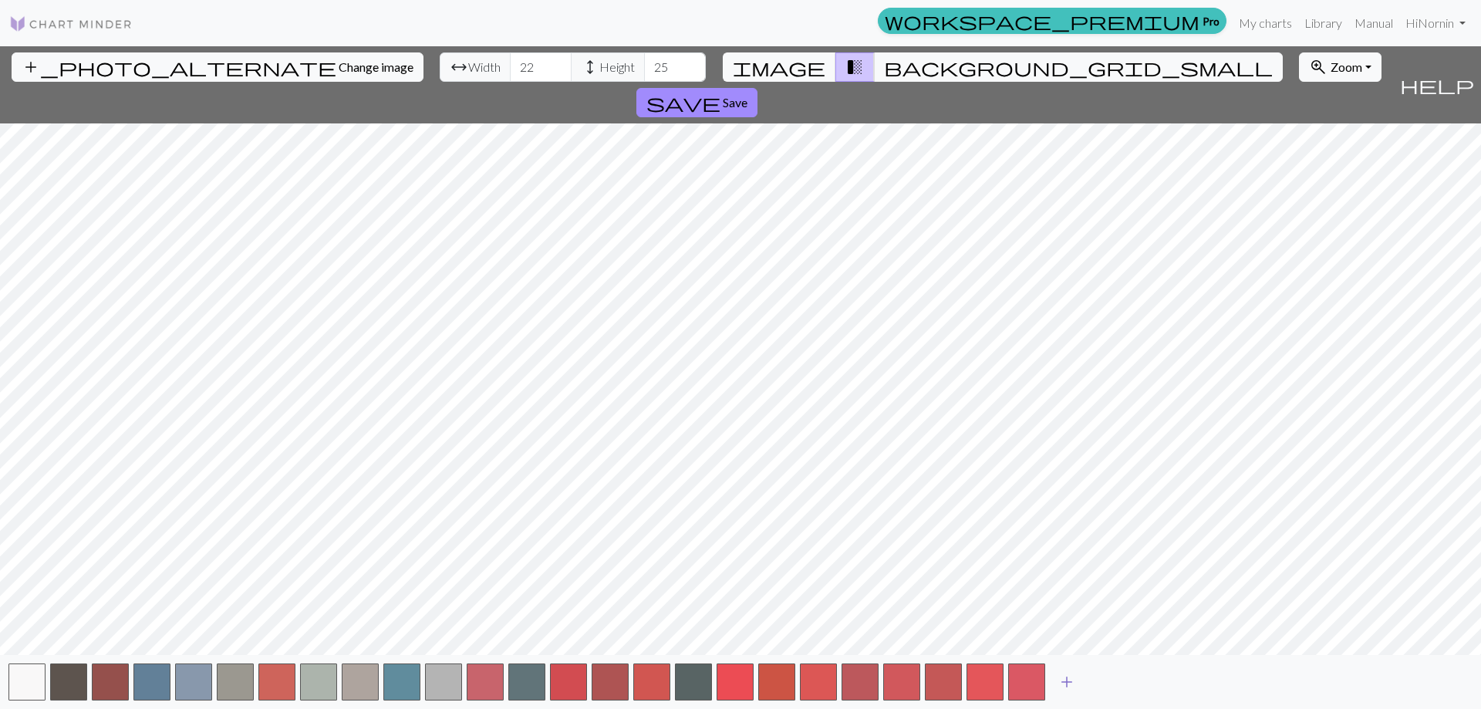
click at [1070, 680] on span "add" at bounding box center [1067, 682] width 19 height 22
click at [1110, 683] on span "add" at bounding box center [1108, 682] width 19 height 22
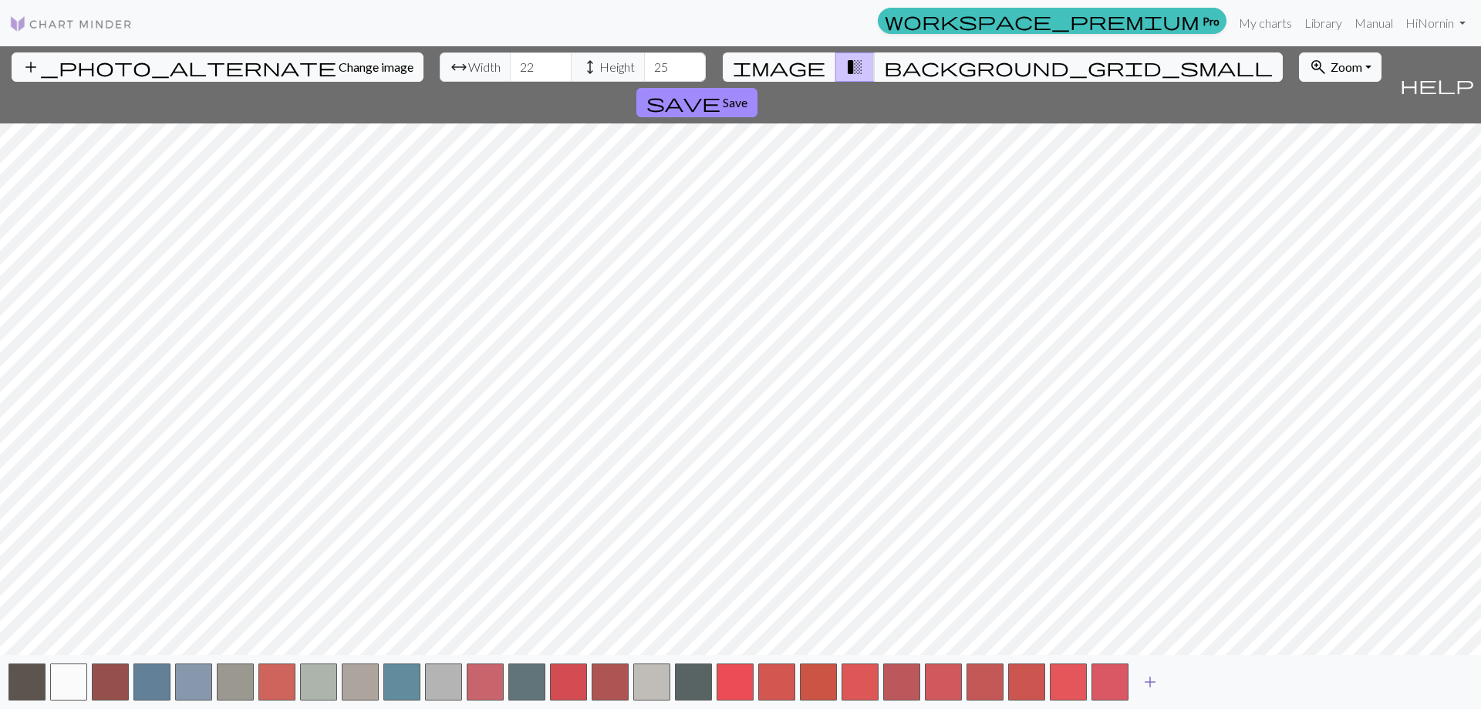
click at [1150, 682] on span "add" at bounding box center [1150, 682] width 19 height 22
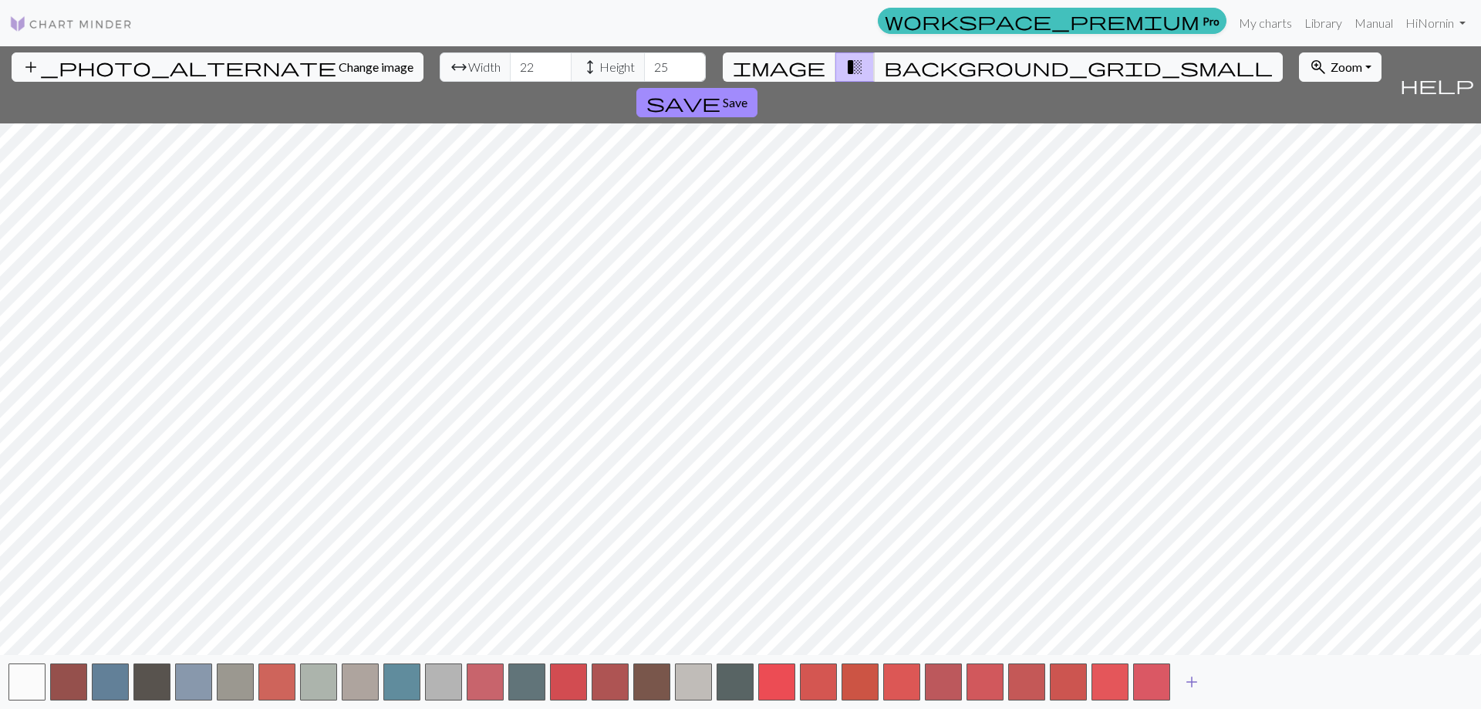
click at [1195, 680] on span "add" at bounding box center [1192, 682] width 19 height 22
click at [1236, 678] on span "add" at bounding box center [1233, 682] width 19 height 22
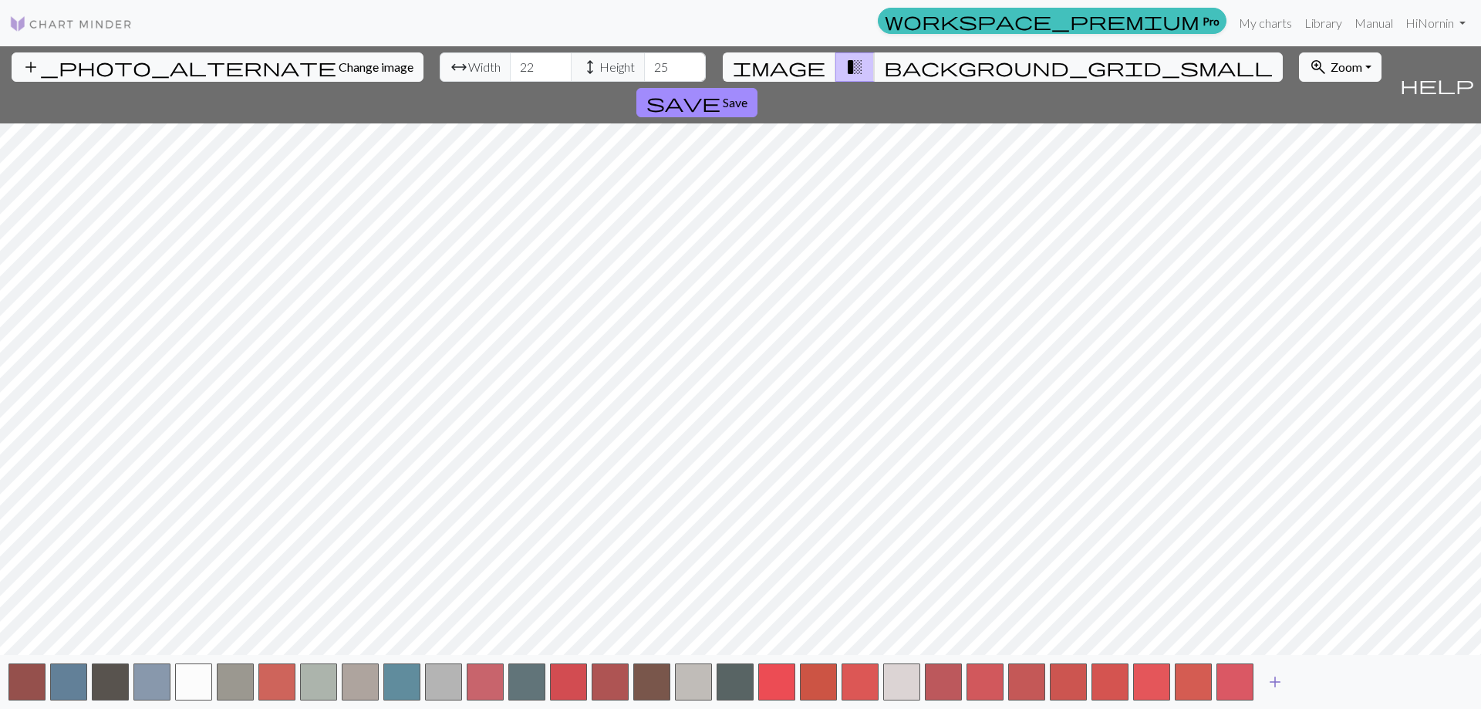
click at [1277, 680] on span "add" at bounding box center [1275, 682] width 19 height 22
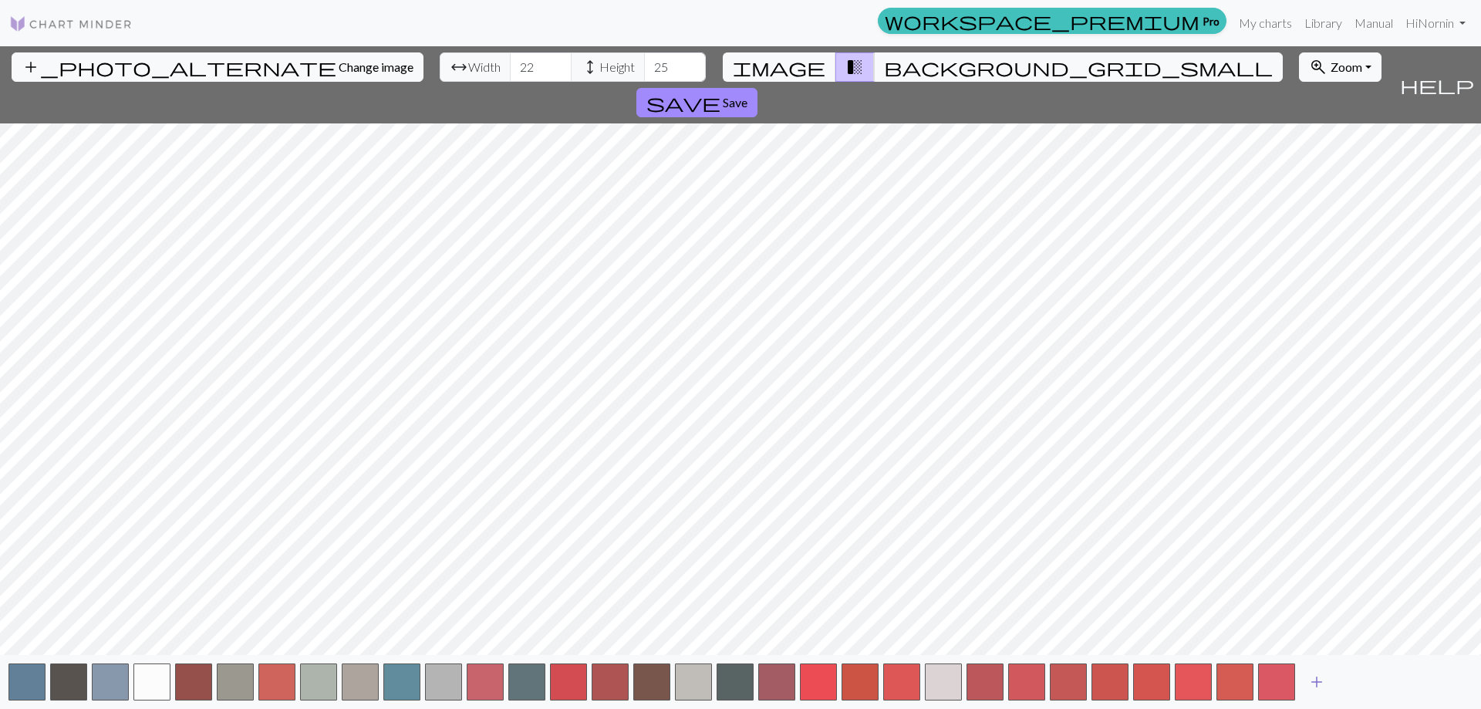
click at [1332, 681] on button "add" at bounding box center [1317, 681] width 39 height 29
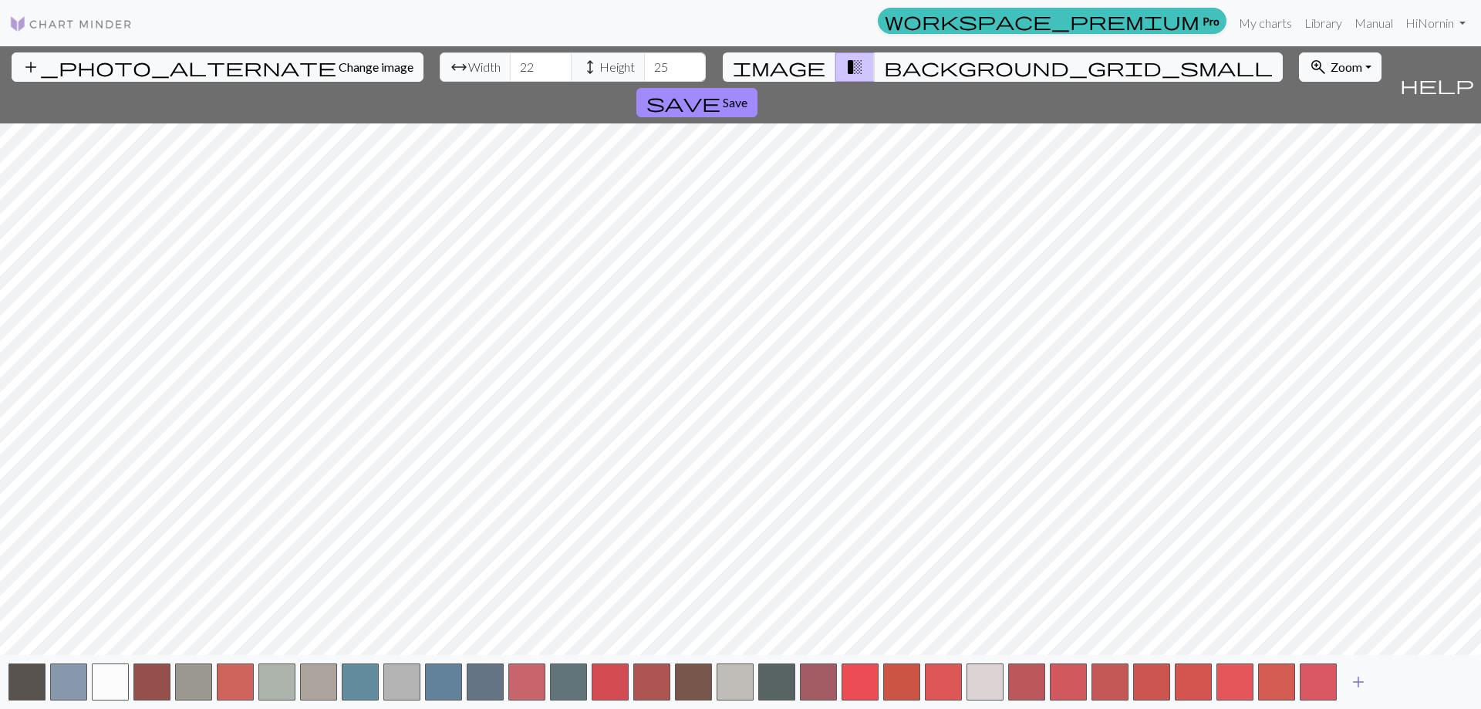
click at [1370, 680] on button "add" at bounding box center [1358, 681] width 39 height 29
click at [1413, 680] on button "add" at bounding box center [1400, 681] width 39 height 29
click at [808, 66] on span "image" at bounding box center [779, 67] width 93 height 22
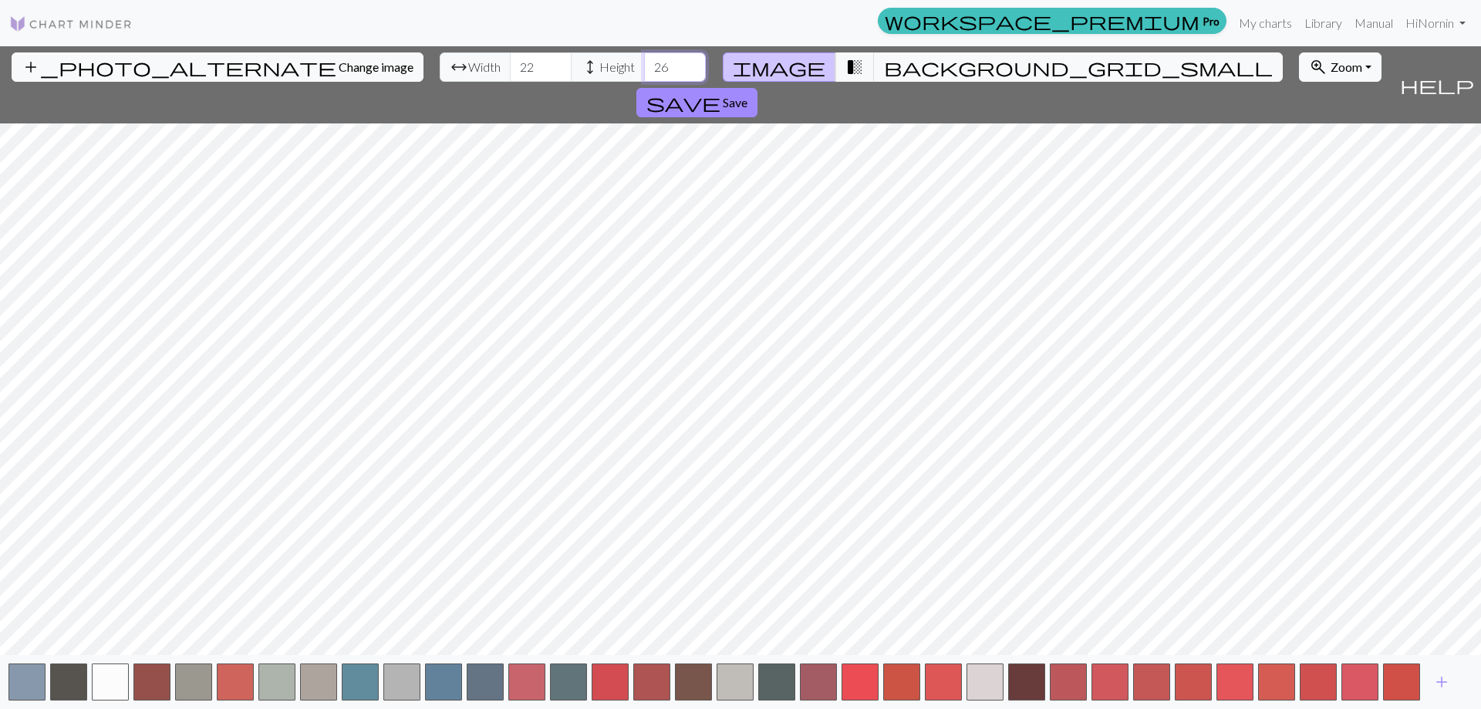
type input "26"
click at [644, 62] on input "26" at bounding box center [675, 66] width 62 height 29
click at [238, 672] on button "button" at bounding box center [235, 681] width 37 height 37
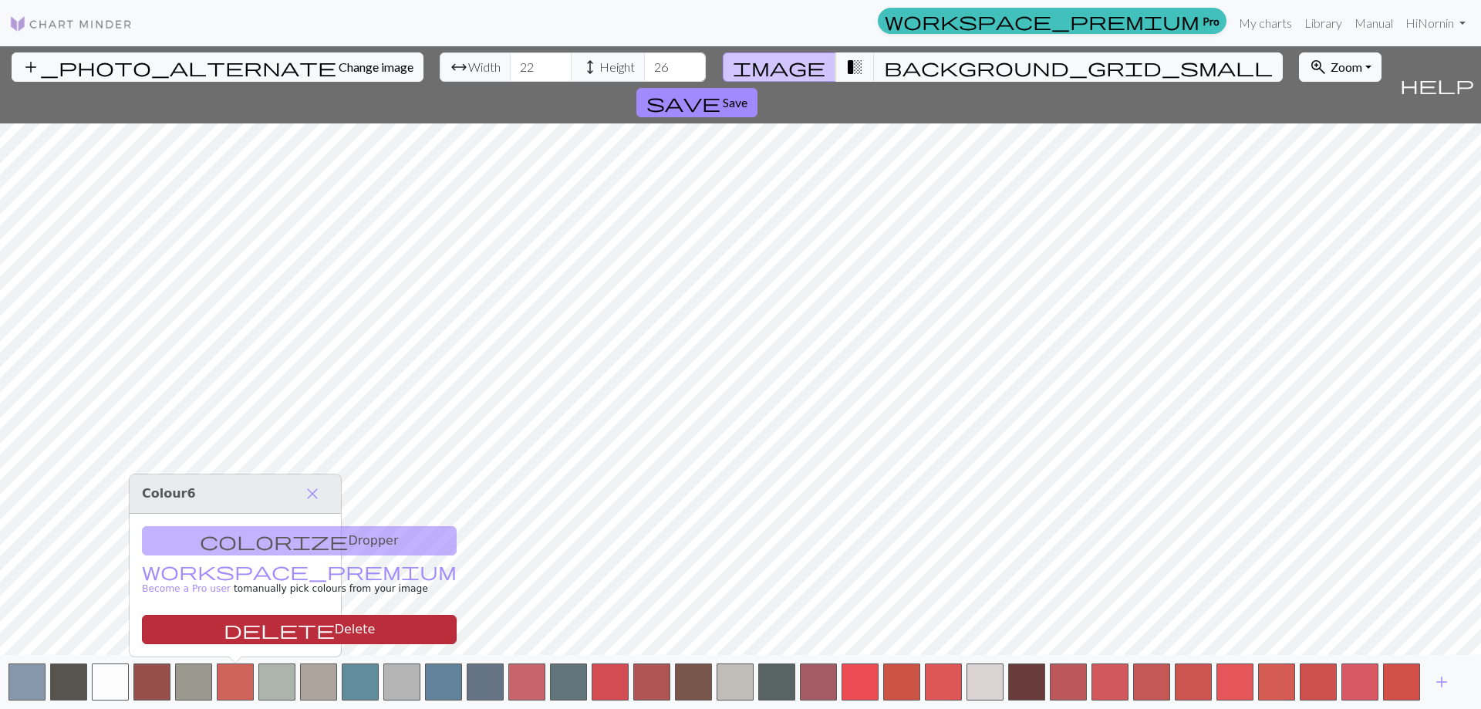
click at [261, 633] on button "delete Delete" at bounding box center [299, 629] width 315 height 29
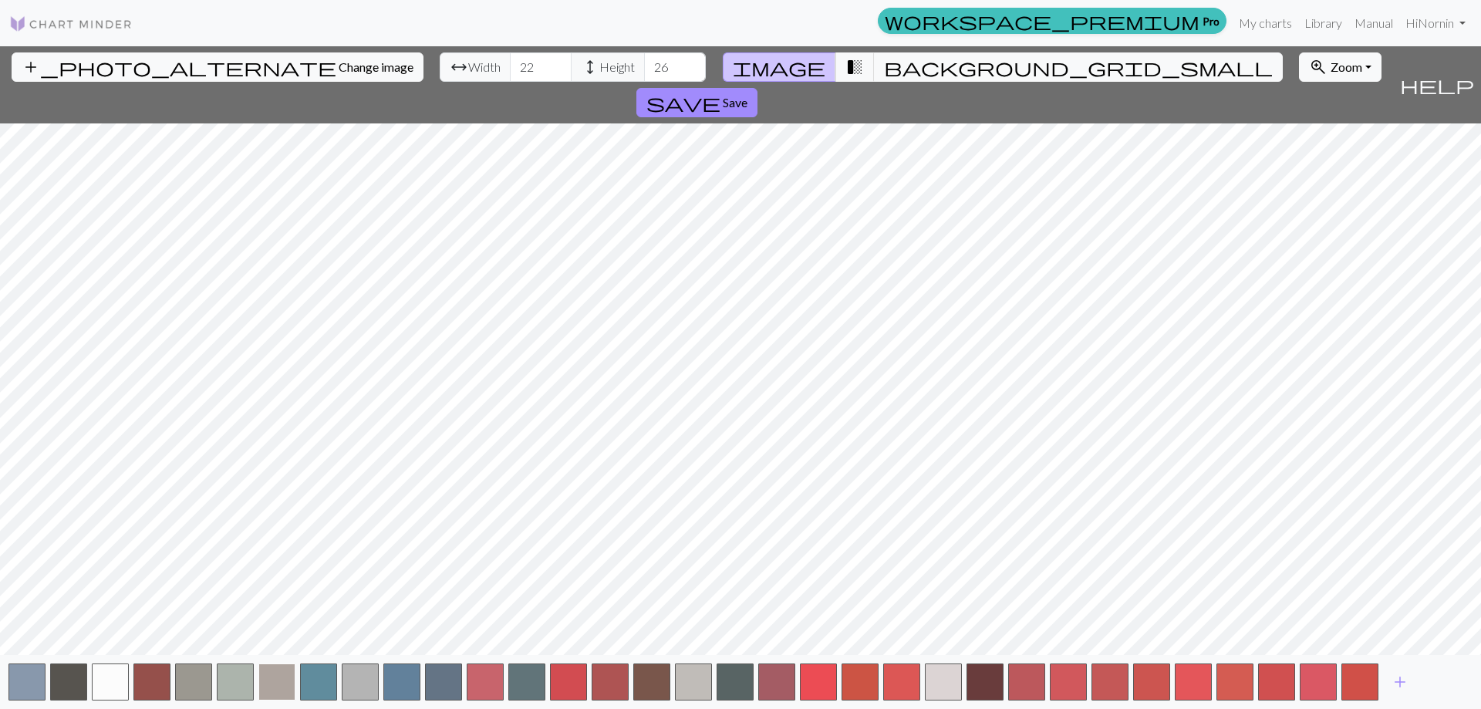
click at [281, 684] on button "button" at bounding box center [276, 681] width 37 height 37
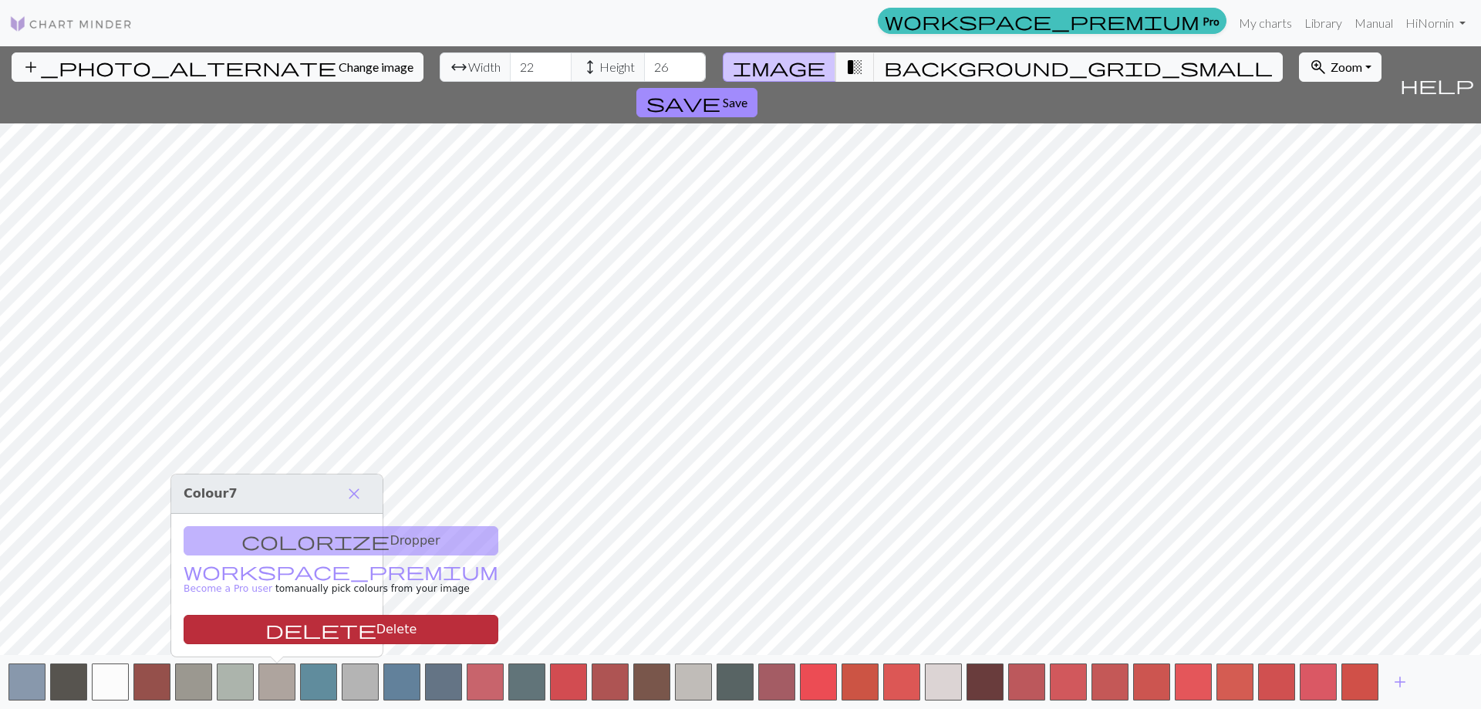
click at [304, 633] on button "delete Delete" at bounding box center [341, 629] width 315 height 29
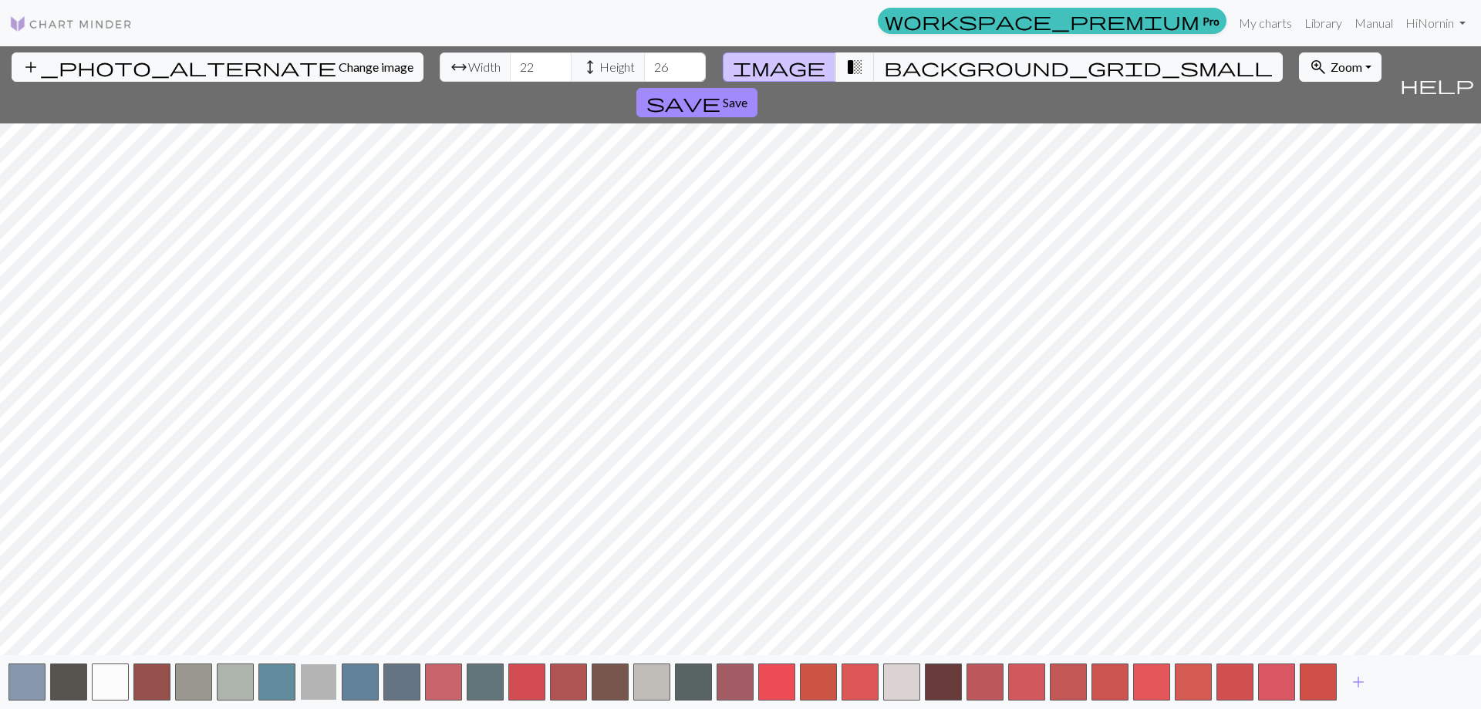
click at [325, 682] on button "button" at bounding box center [318, 681] width 37 height 37
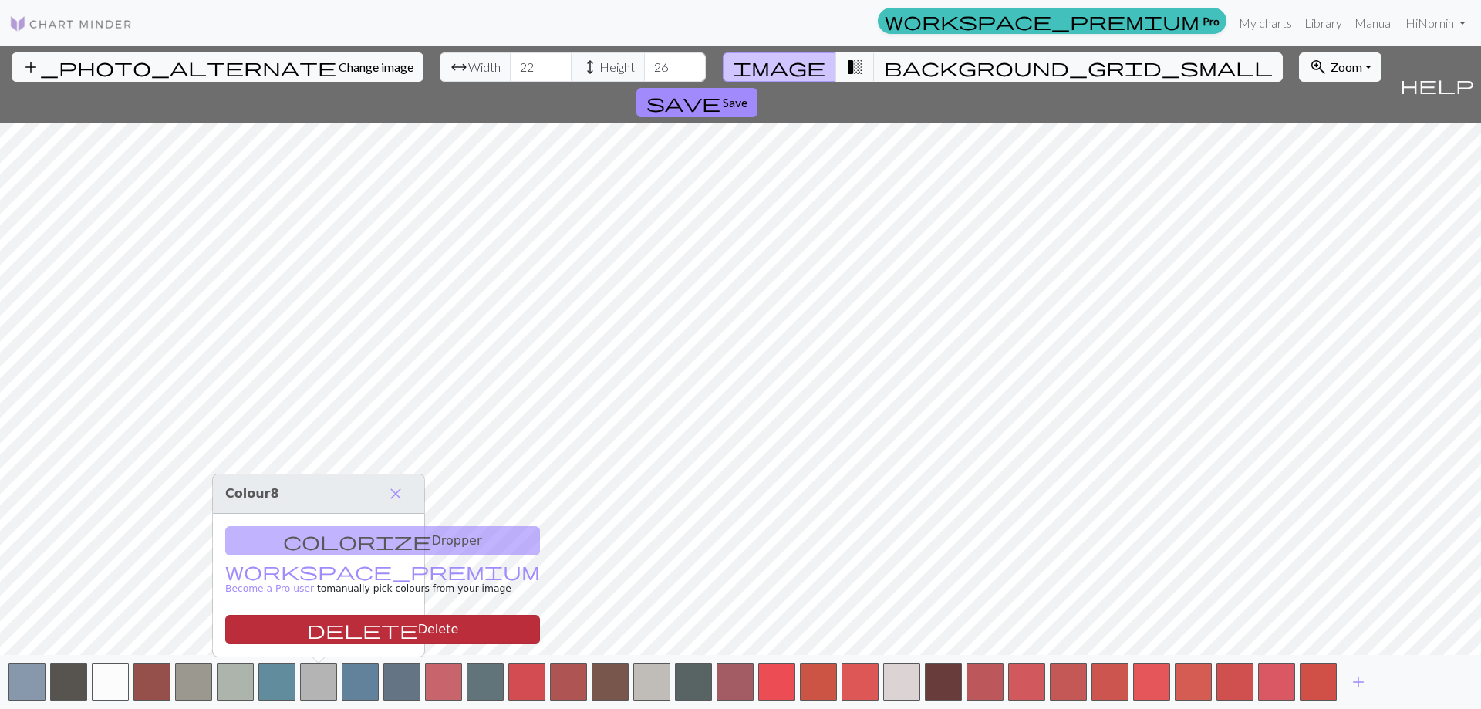
click at [349, 630] on button "delete Delete" at bounding box center [382, 629] width 315 height 29
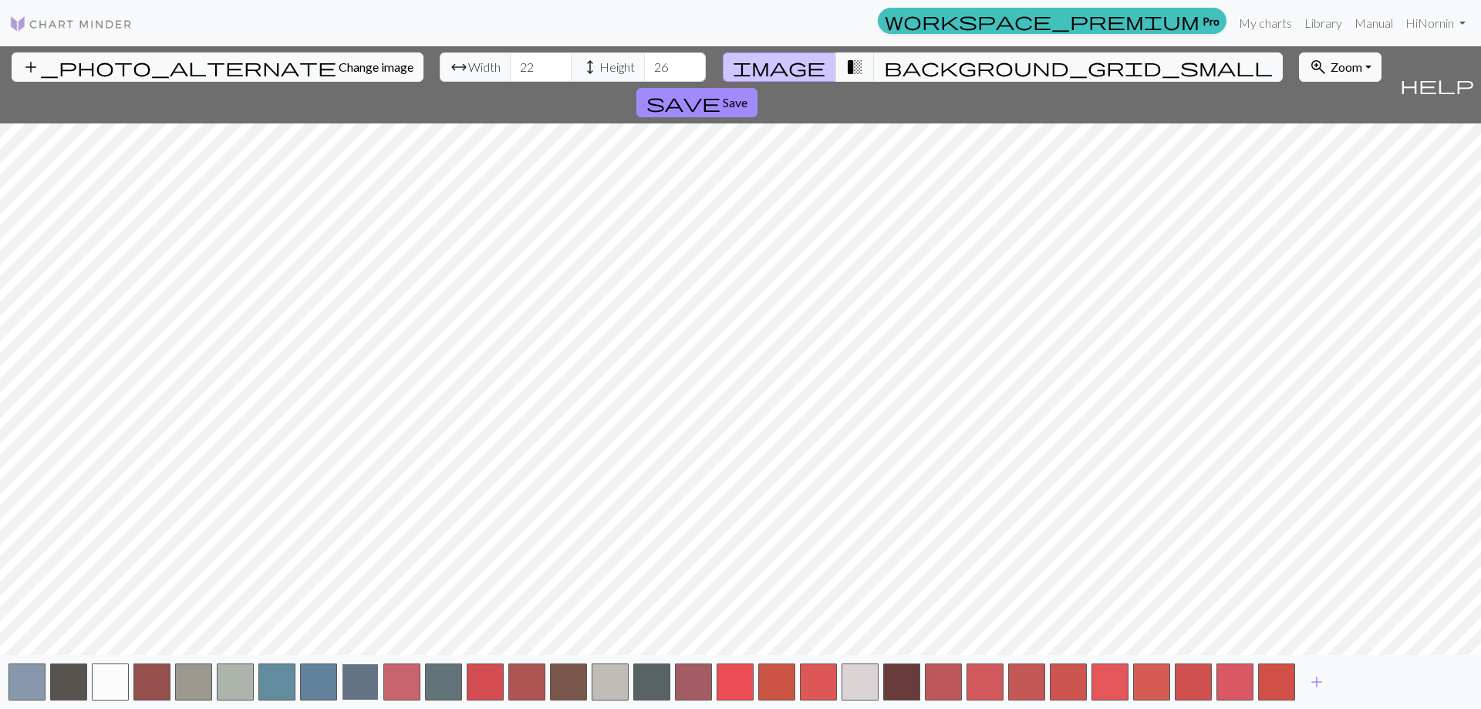
click at [356, 685] on button "button" at bounding box center [360, 681] width 37 height 37
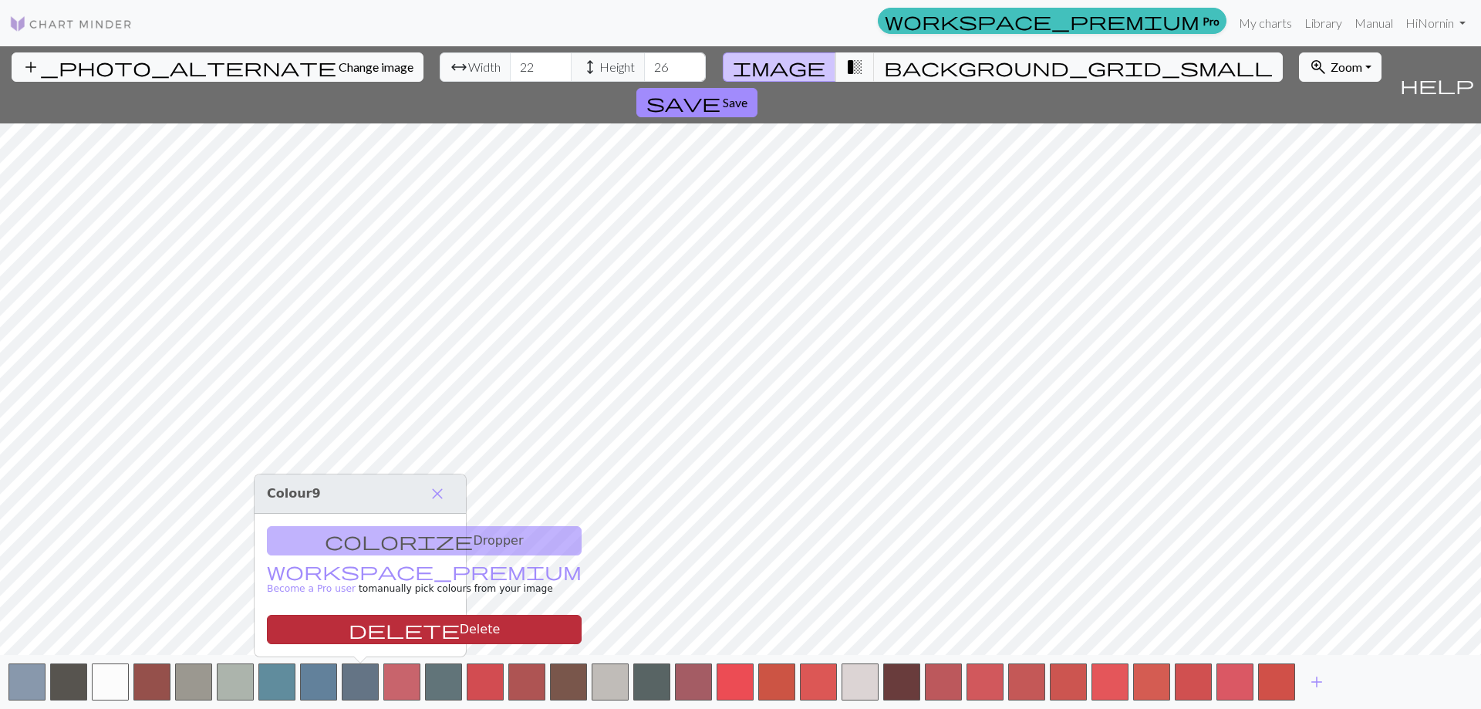
click at [366, 632] on button "delete Delete" at bounding box center [424, 629] width 315 height 29
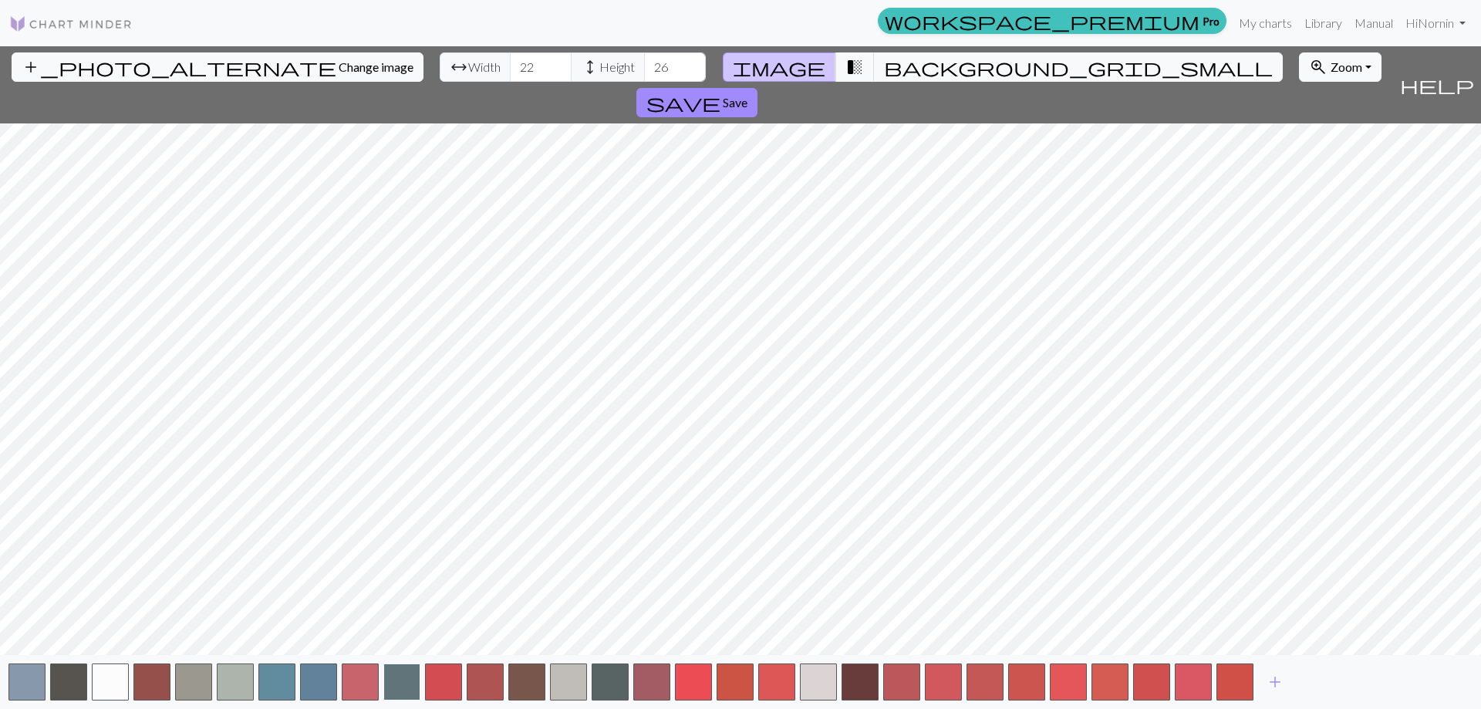
click at [404, 684] on button "button" at bounding box center [401, 681] width 37 height 37
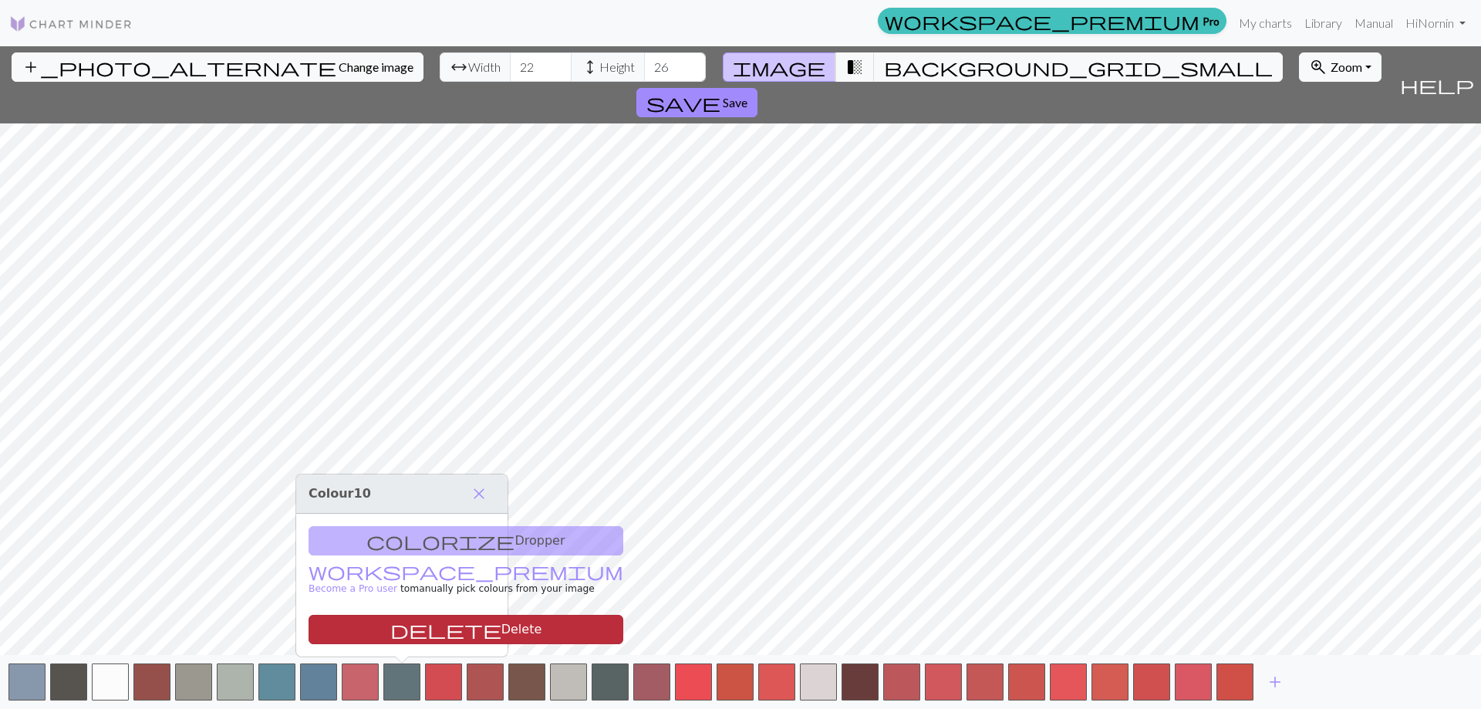
click at [415, 635] on button "delete Delete" at bounding box center [466, 629] width 315 height 29
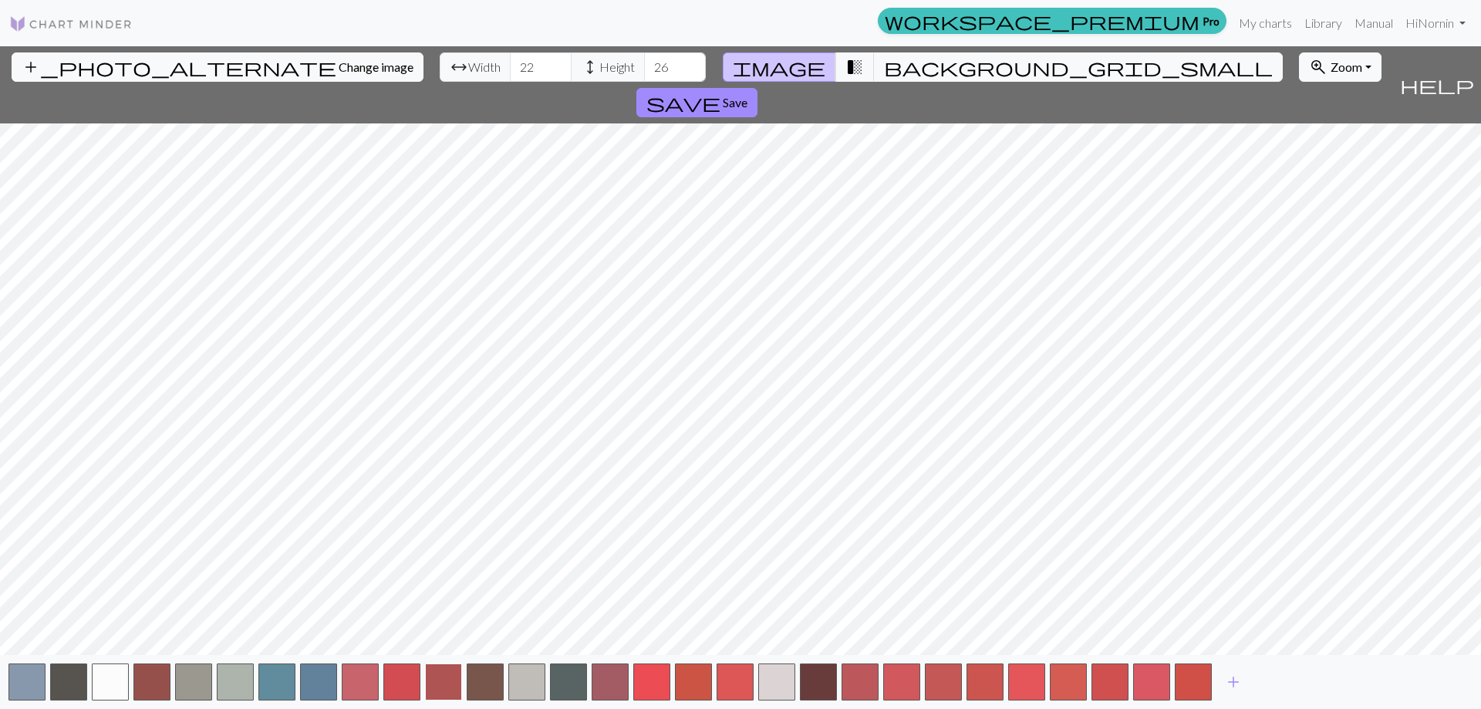
click at [434, 671] on button "button" at bounding box center [443, 681] width 37 height 37
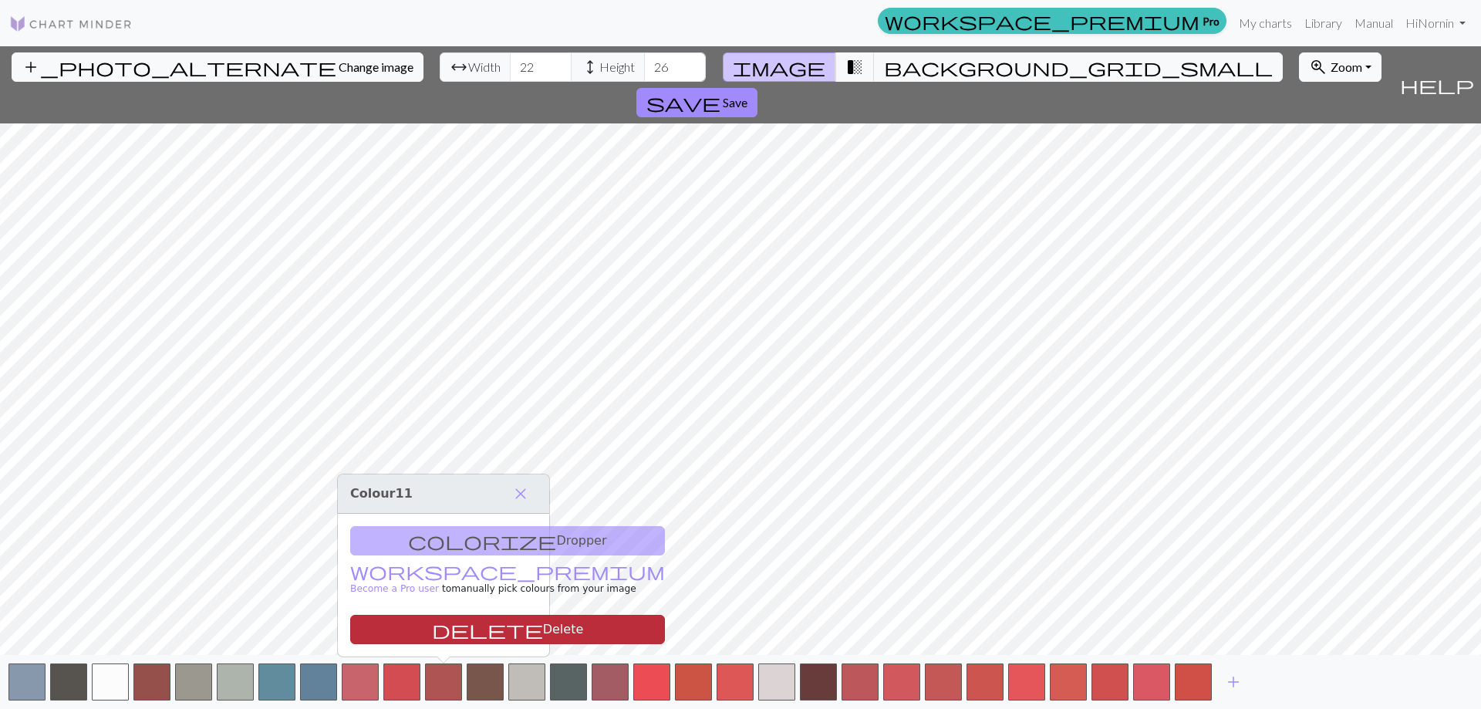
click at [440, 633] on button "delete Delete" at bounding box center [507, 629] width 315 height 29
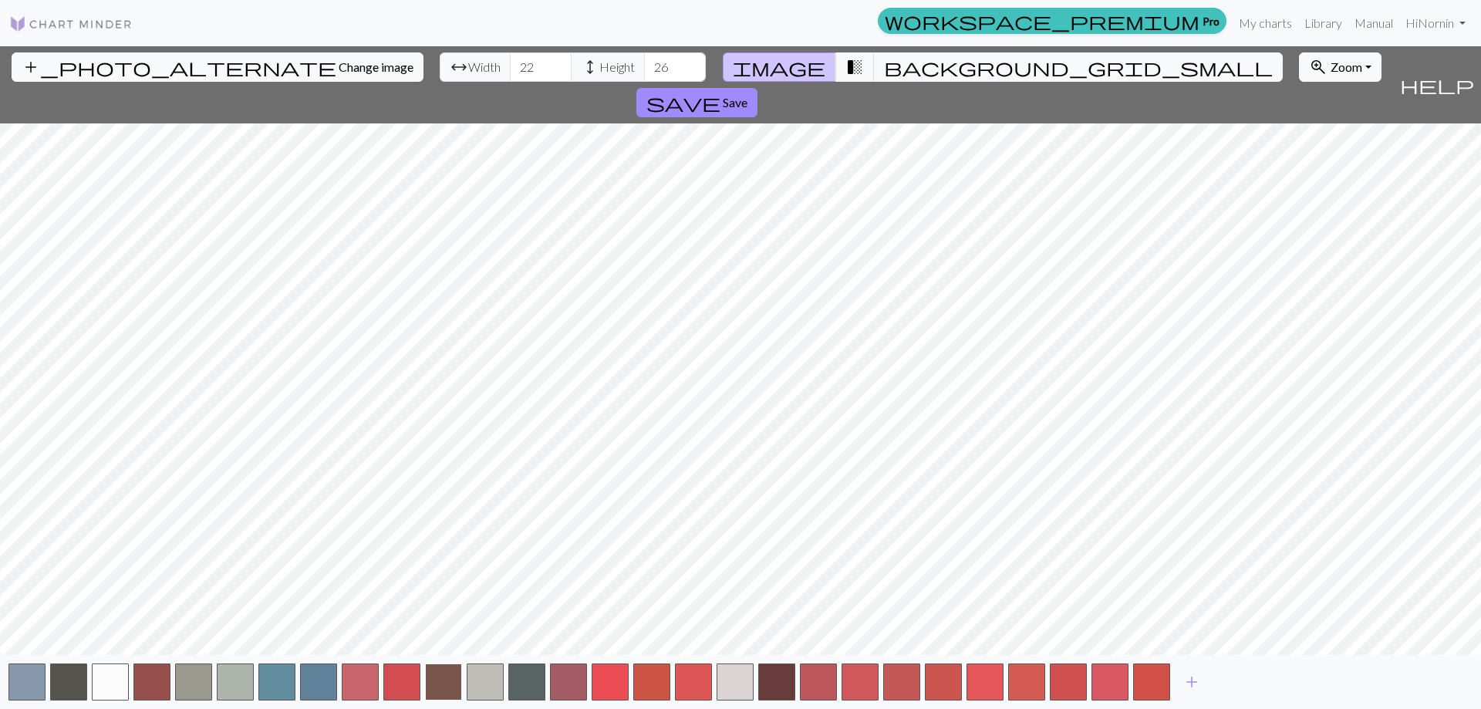
click at [442, 681] on button "button" at bounding box center [443, 681] width 37 height 37
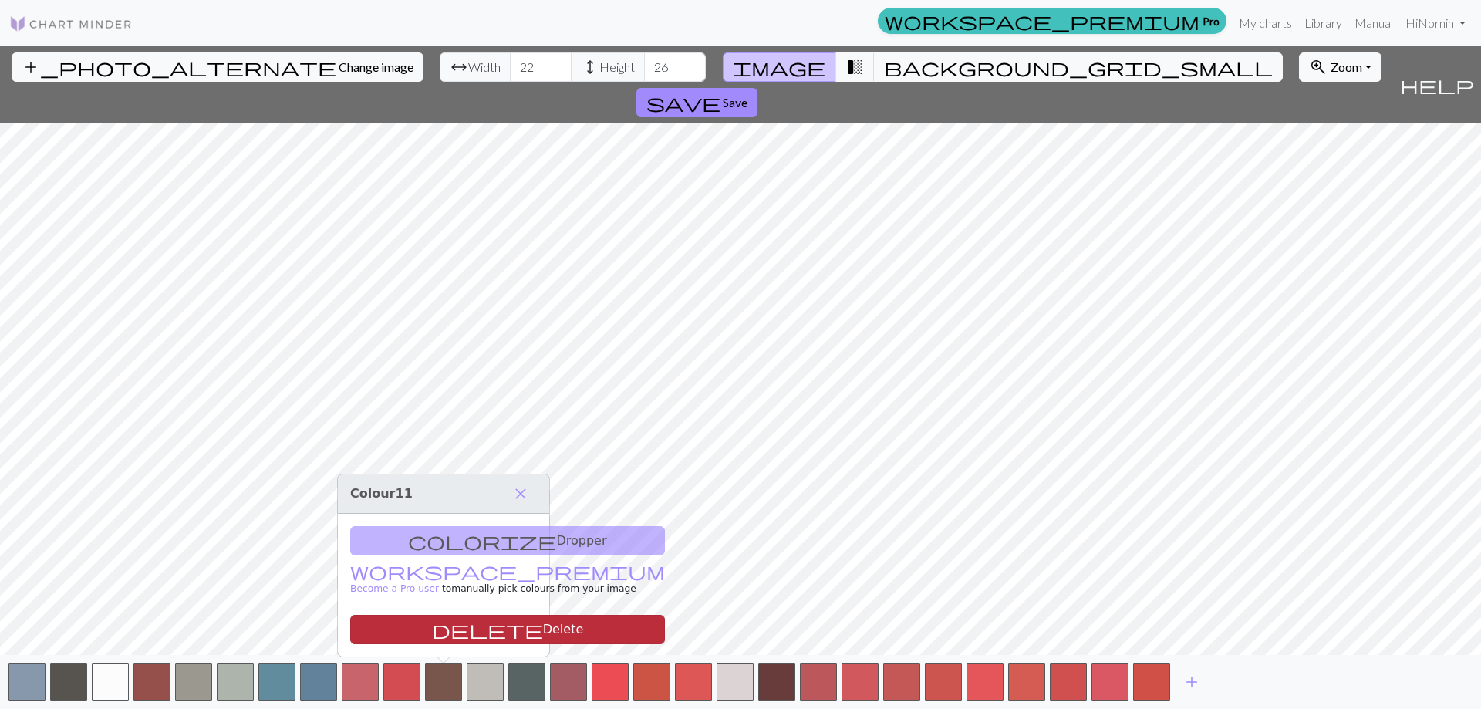
click at [454, 629] on button "delete Delete" at bounding box center [507, 629] width 315 height 29
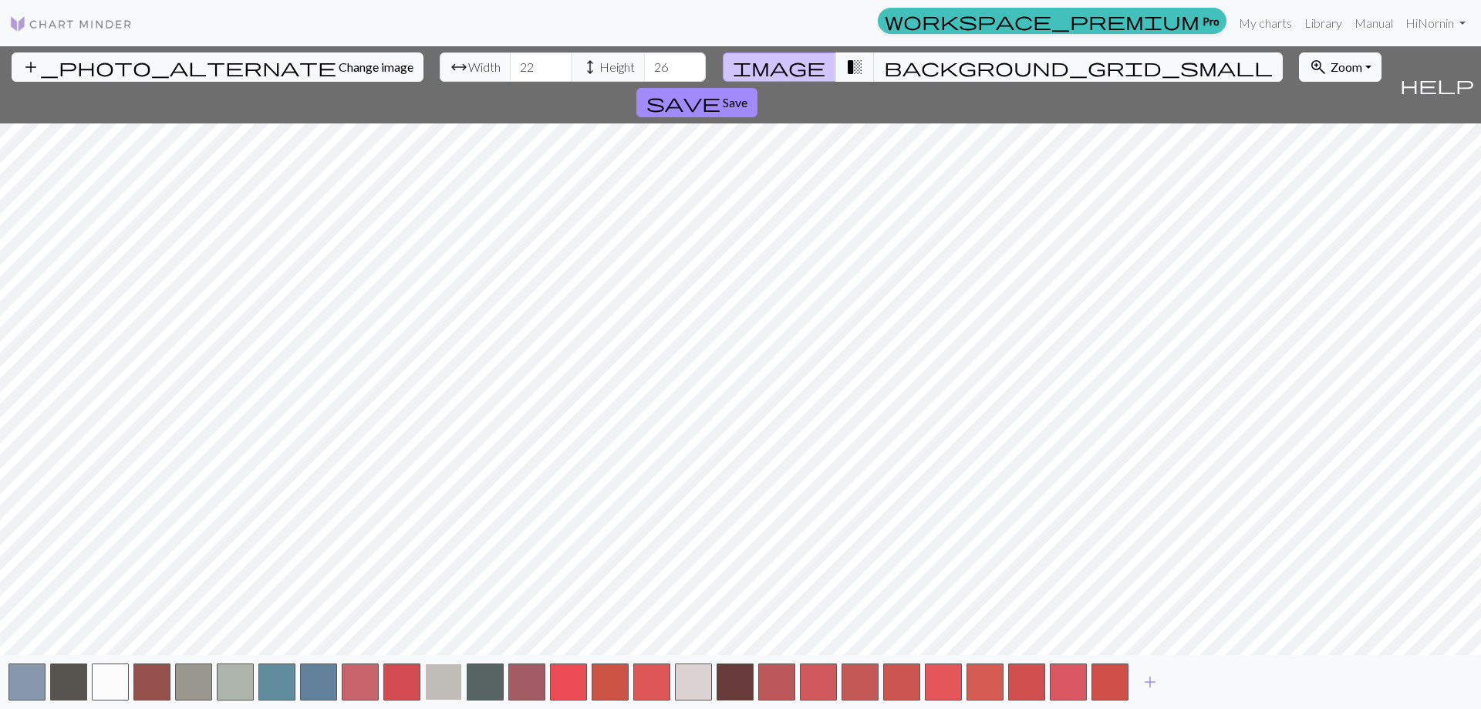
click at [461, 684] on button "button" at bounding box center [443, 681] width 37 height 37
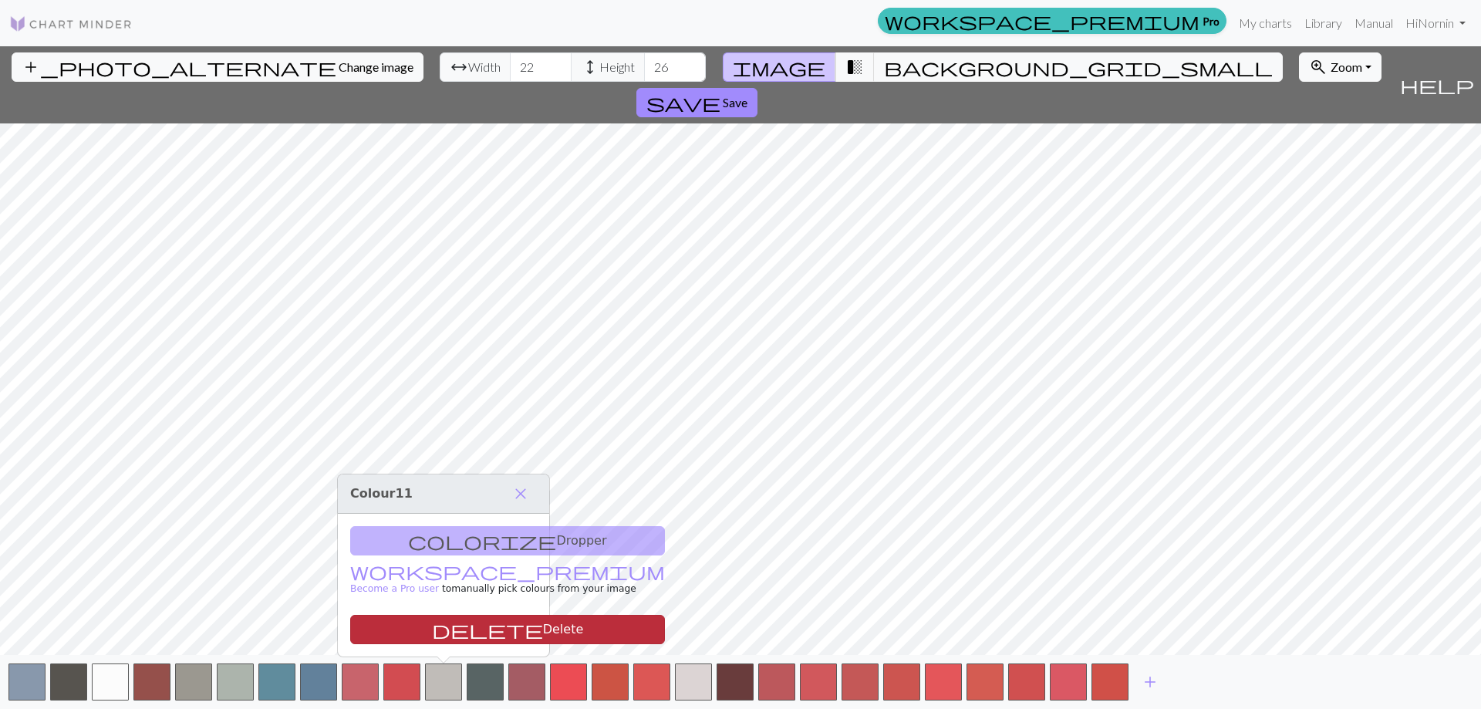
click at [463, 634] on button "delete Delete" at bounding box center [507, 629] width 315 height 29
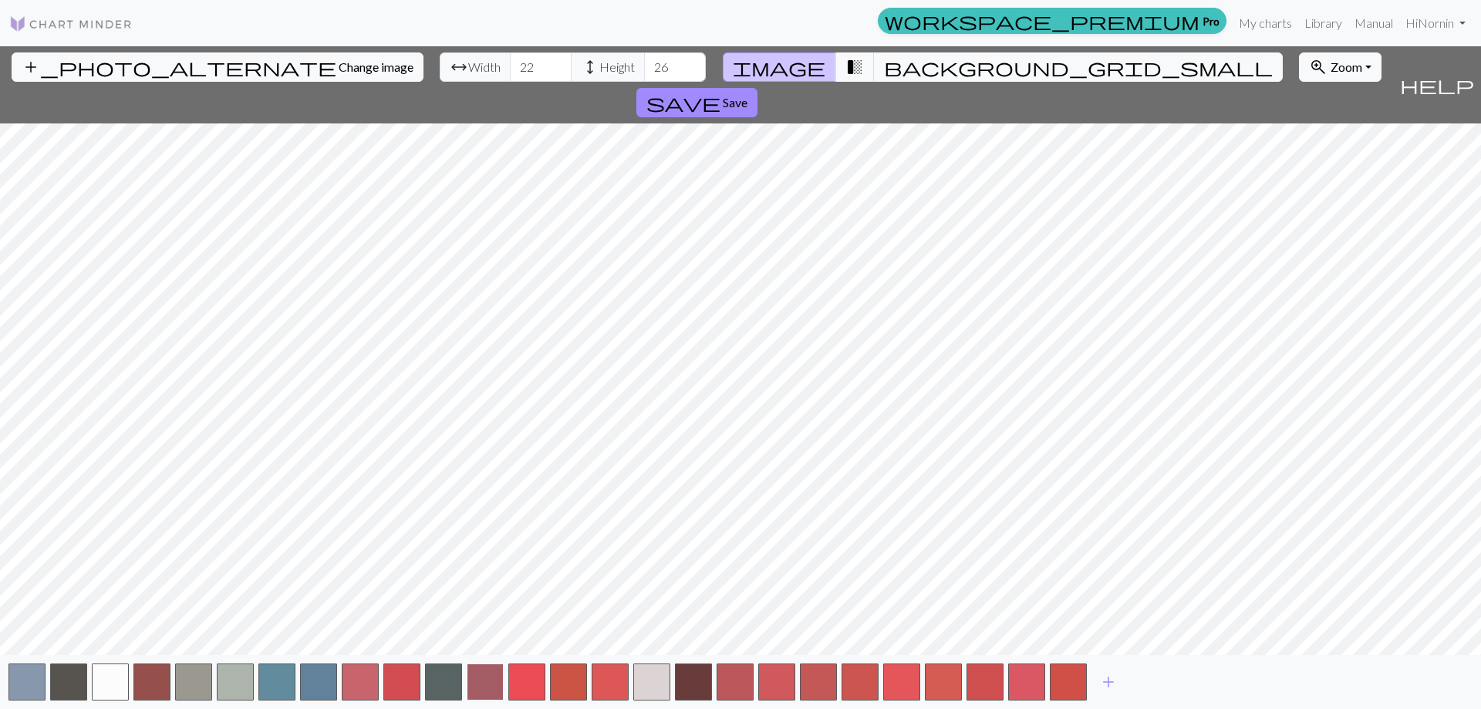
click at [469, 680] on button "button" at bounding box center [485, 681] width 37 height 37
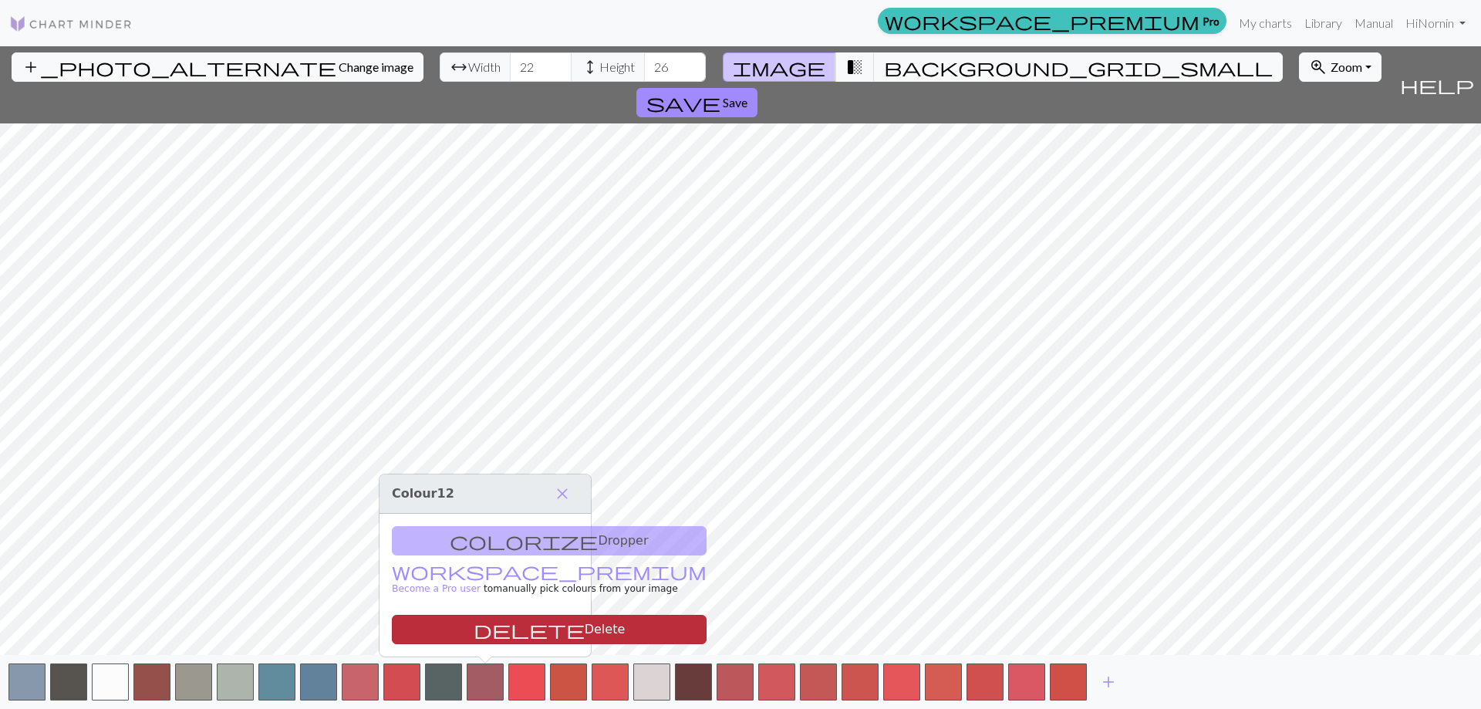
click at [482, 642] on button "delete Delete" at bounding box center [549, 629] width 315 height 29
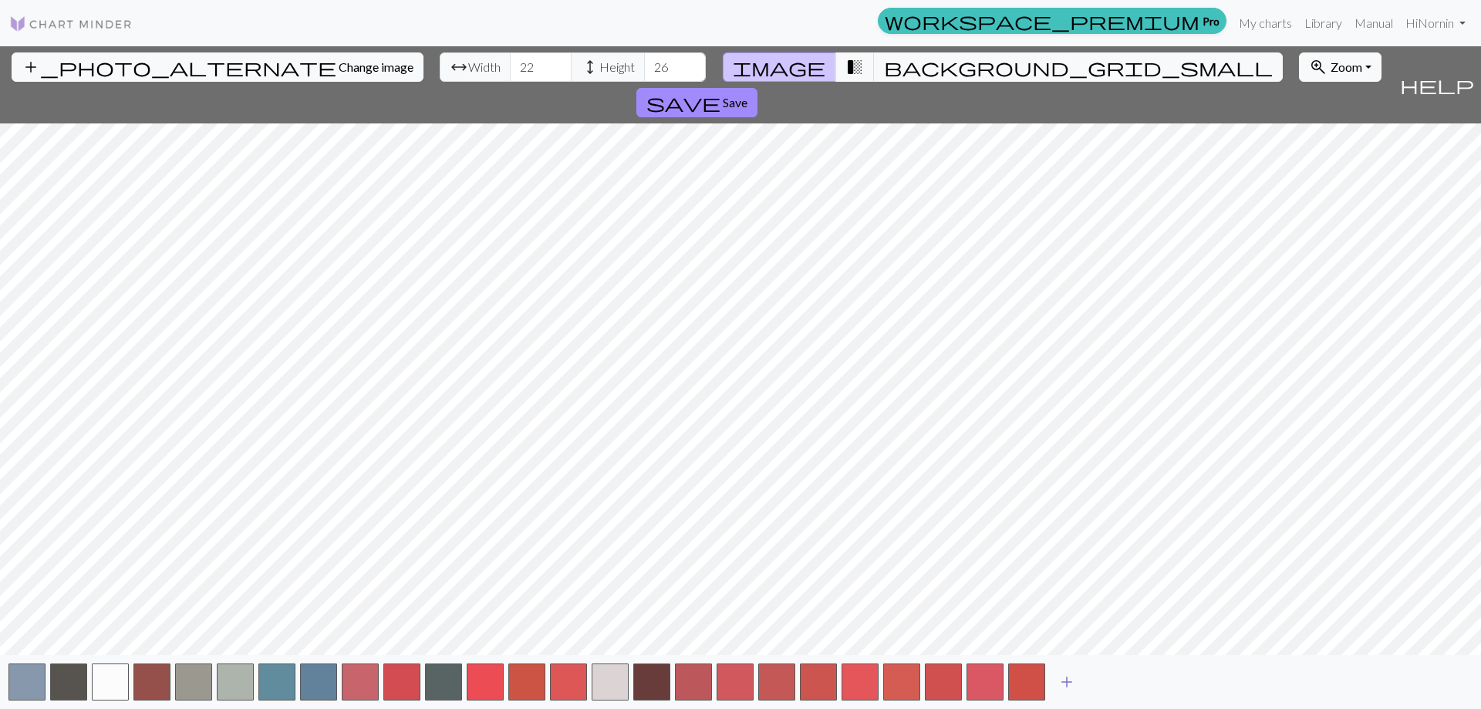
click at [1066, 677] on span "add" at bounding box center [1067, 682] width 19 height 22
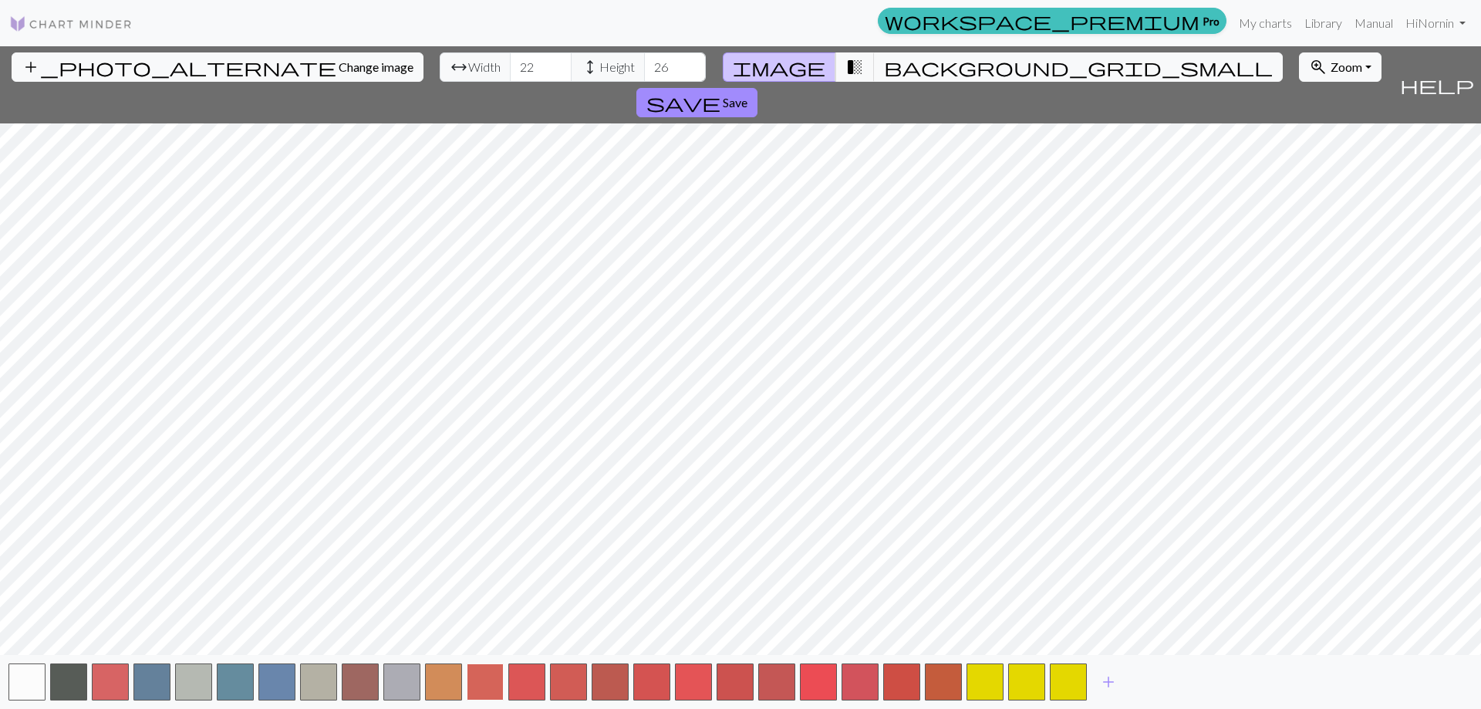
click at [486, 683] on button "button" at bounding box center [485, 681] width 37 height 37
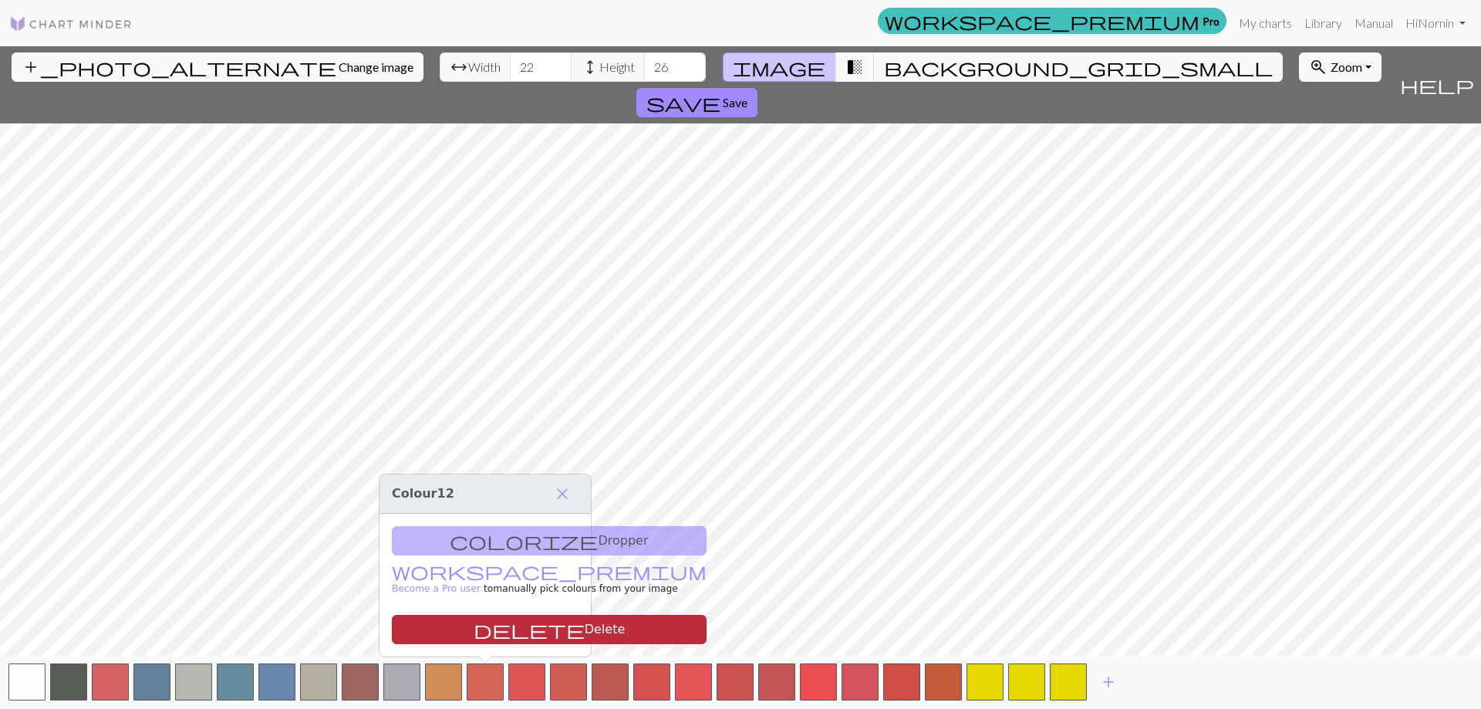
click at [495, 630] on button "delete Delete" at bounding box center [549, 629] width 315 height 29
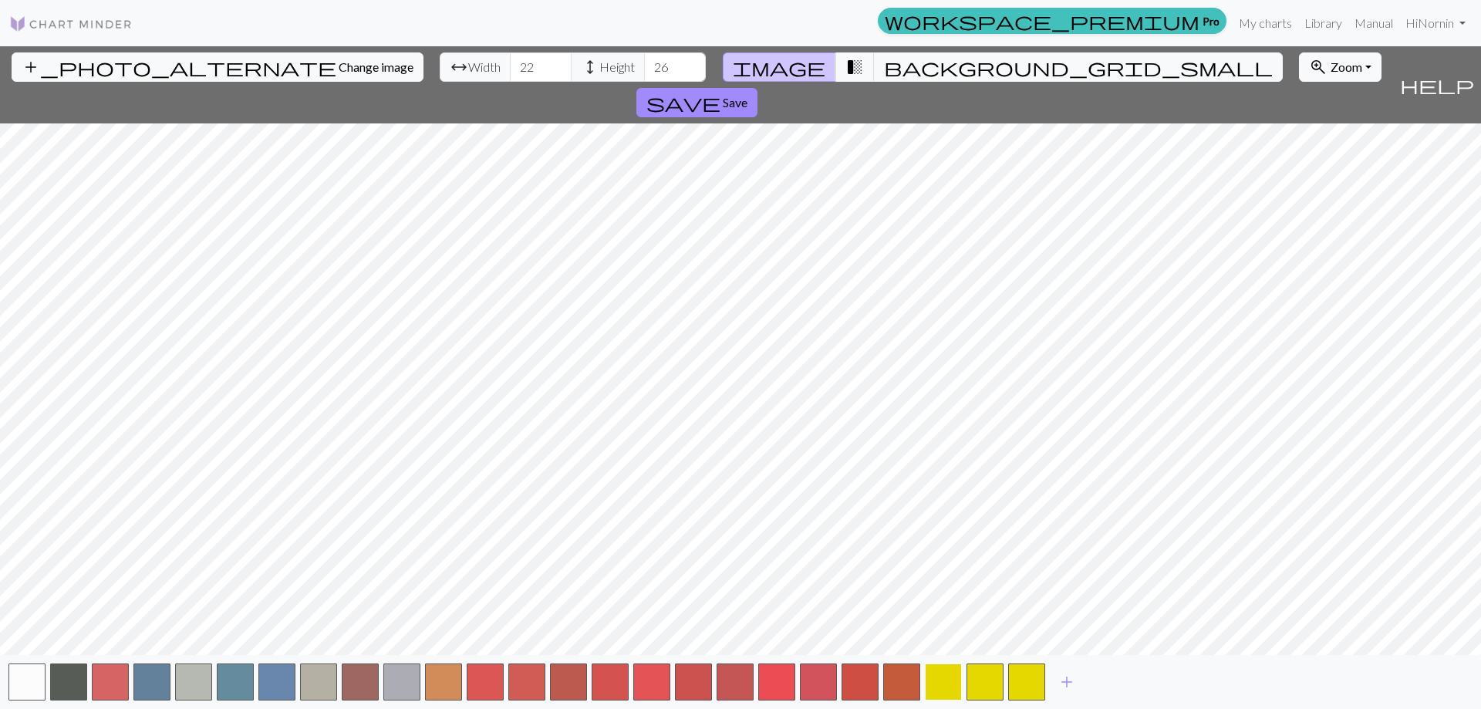
click at [953, 682] on button "button" at bounding box center [943, 681] width 37 height 37
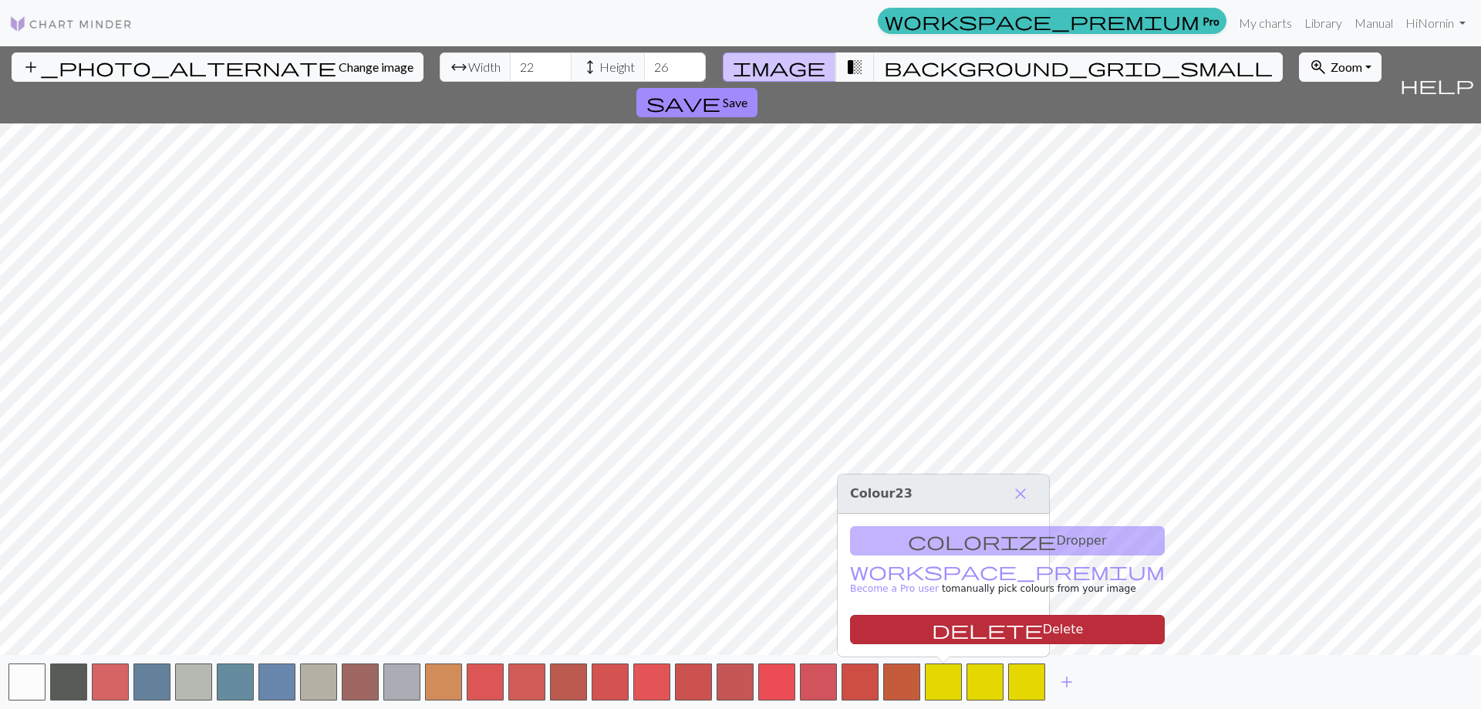
click at [957, 625] on button "delete Delete" at bounding box center [1007, 629] width 315 height 29
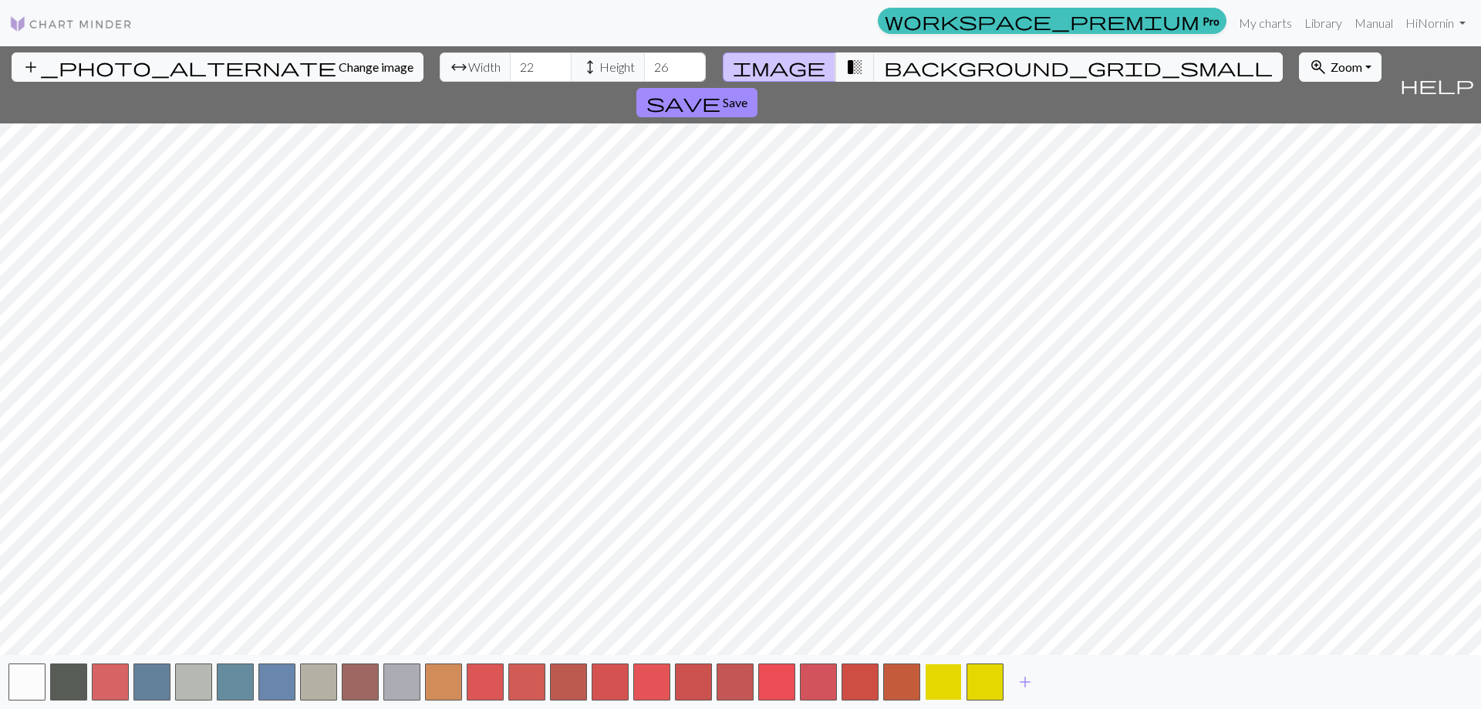
click at [950, 685] on button "button" at bounding box center [943, 681] width 37 height 37
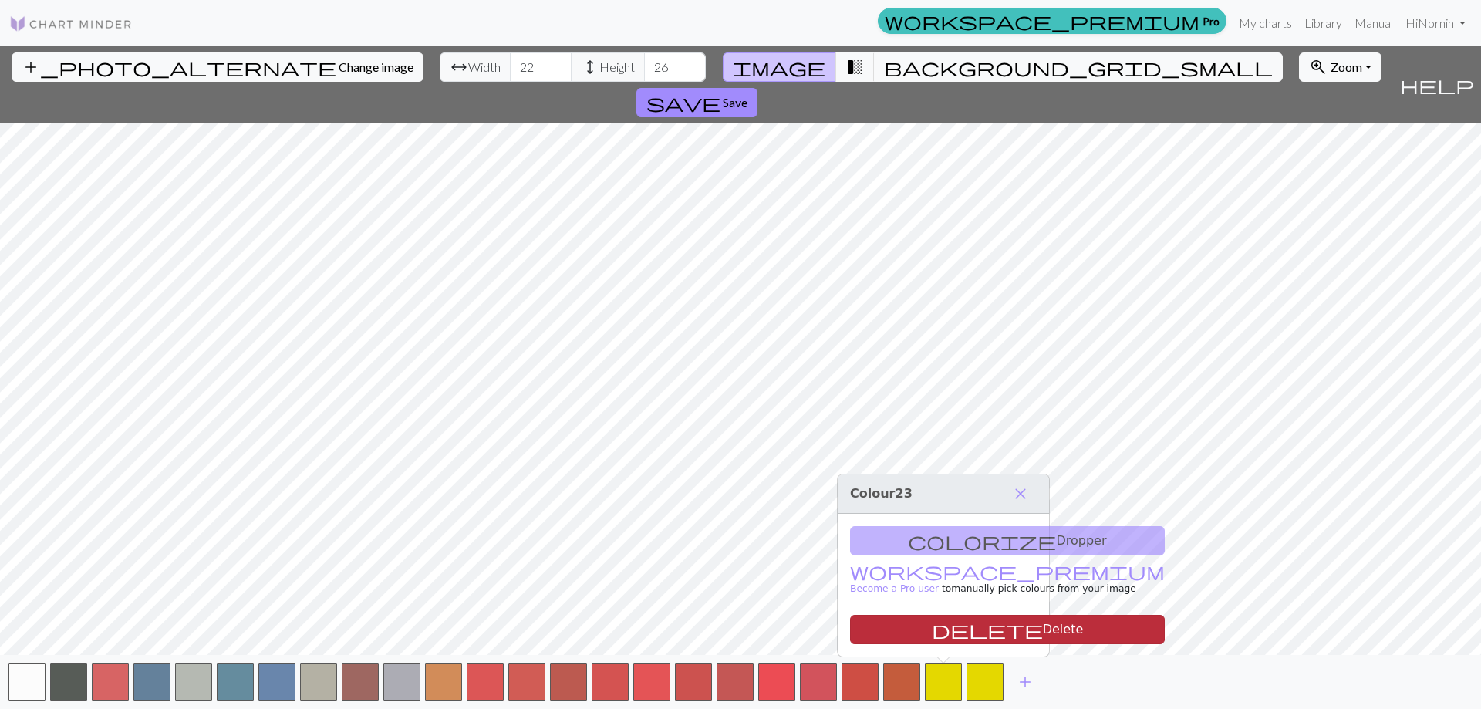
click at [954, 630] on button "delete Delete" at bounding box center [1007, 629] width 315 height 29
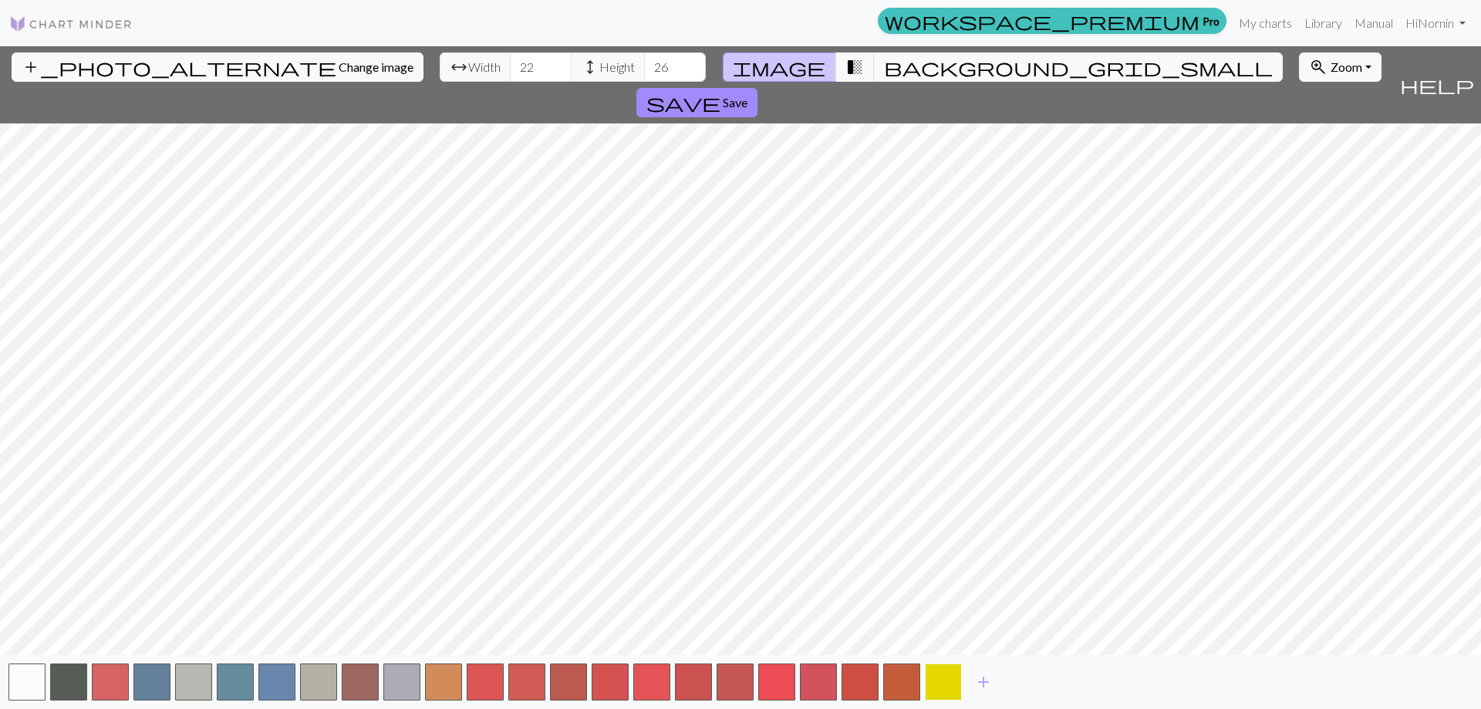
click at [951, 684] on button "button" at bounding box center [943, 681] width 37 height 37
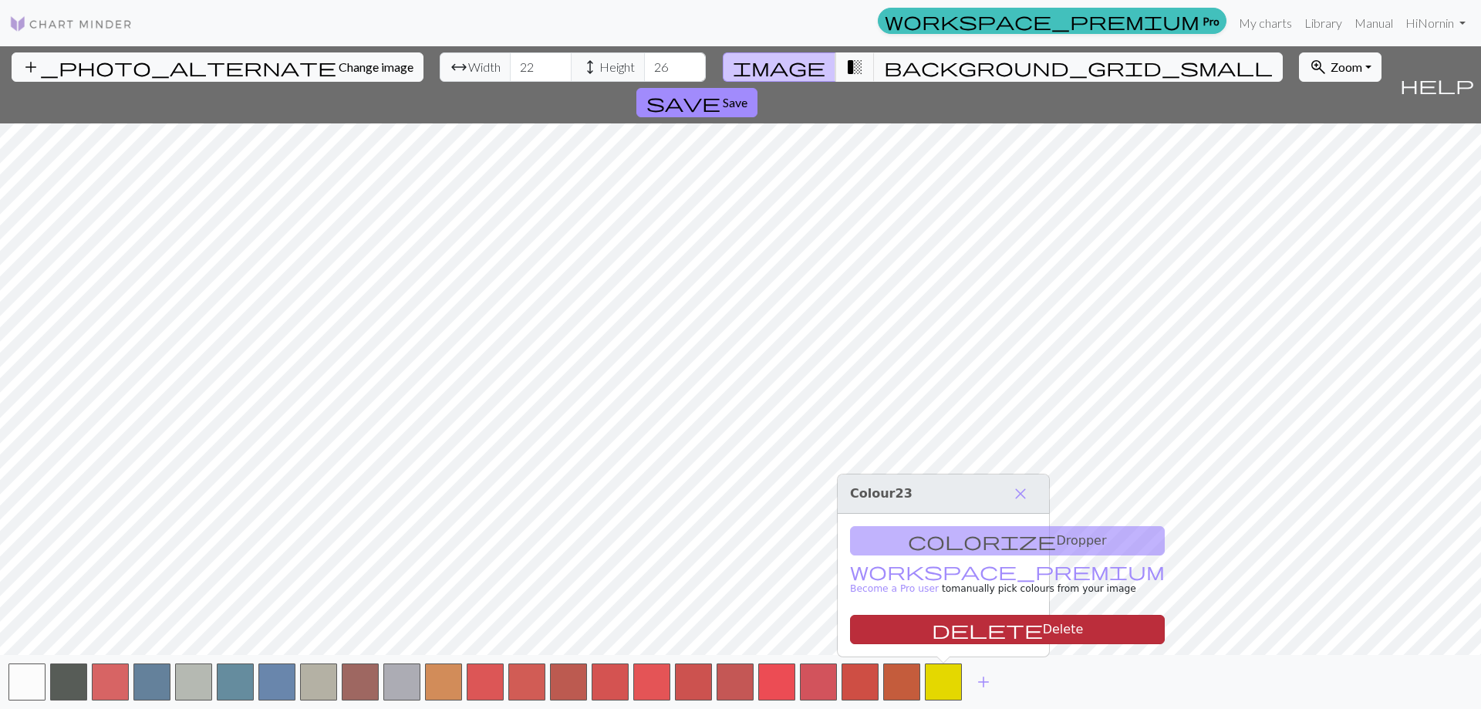
click at [959, 635] on button "delete Delete" at bounding box center [1007, 629] width 315 height 29
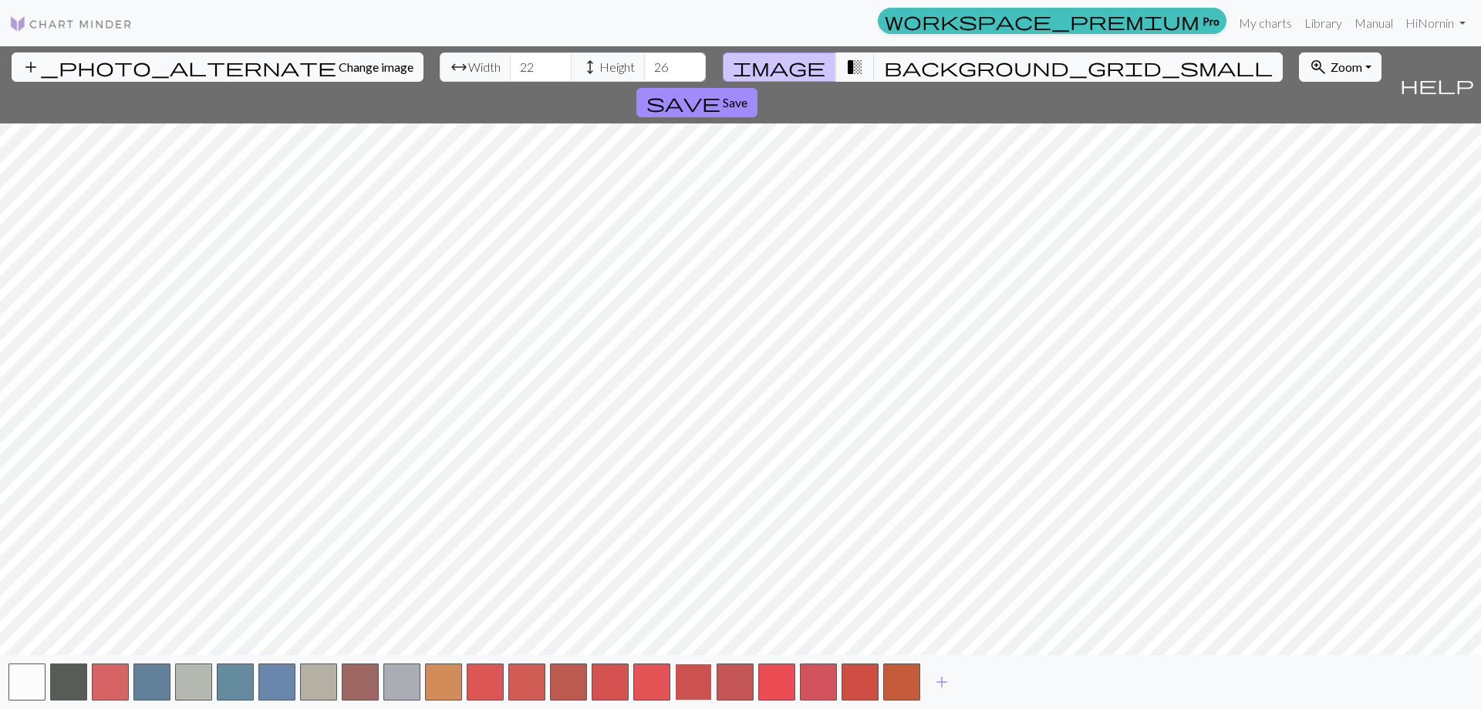
click at [699, 678] on button "button" at bounding box center [693, 681] width 37 height 37
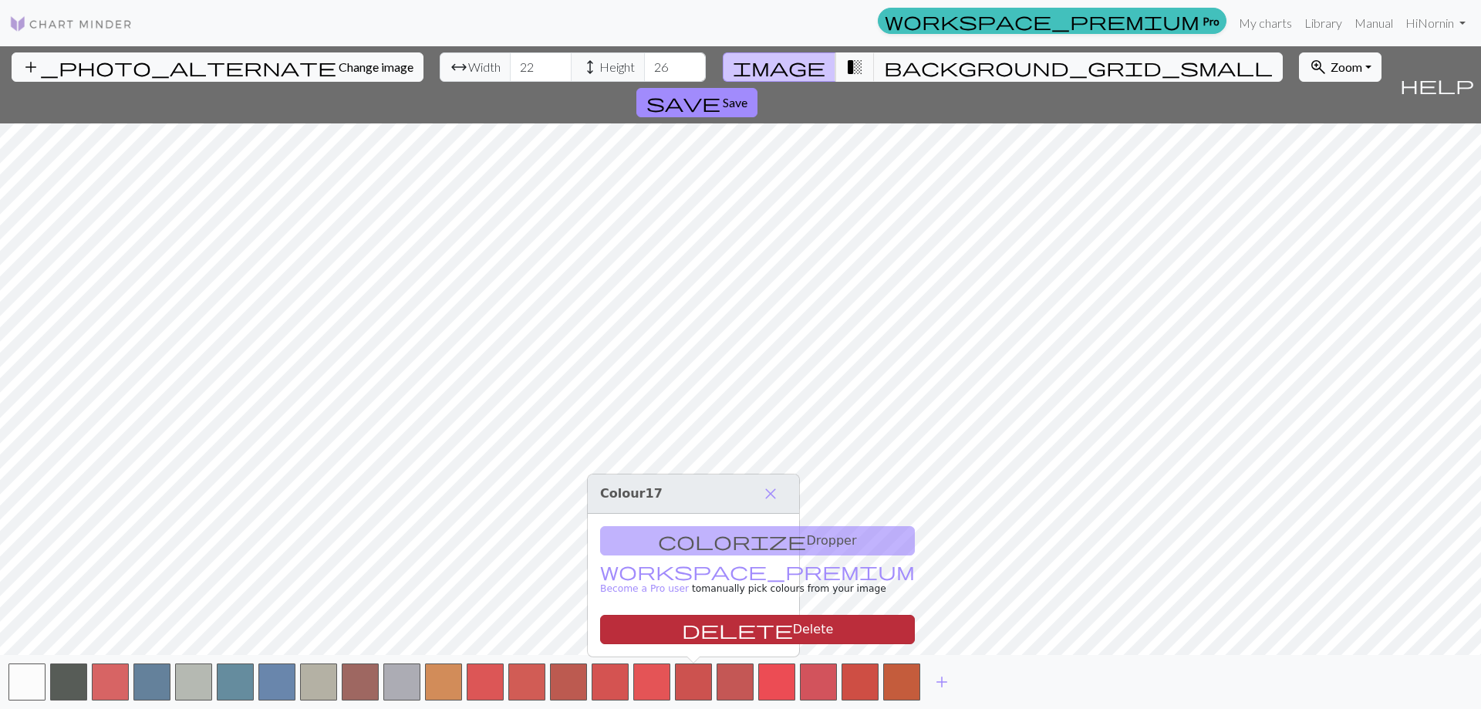
click at [717, 630] on button "delete Delete" at bounding box center [757, 629] width 315 height 29
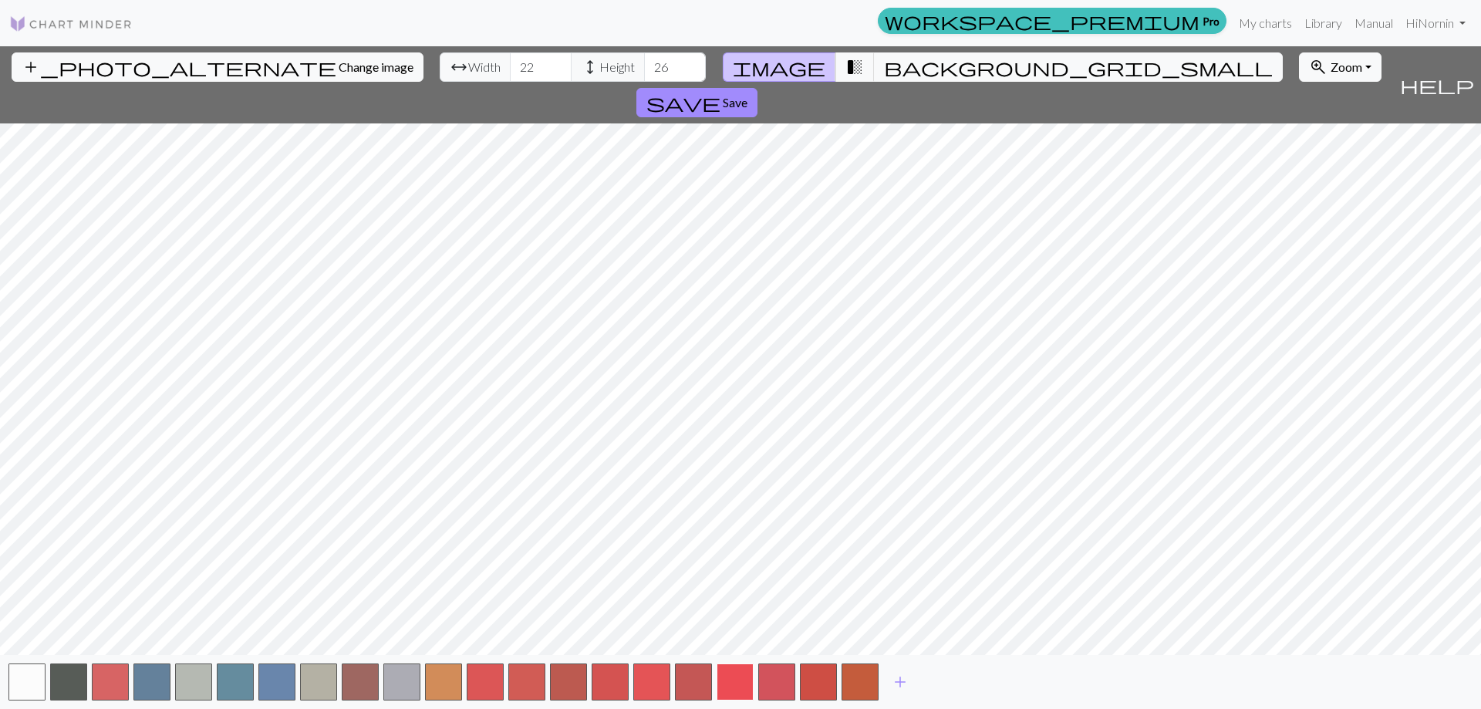
click at [736, 682] on button "button" at bounding box center [735, 681] width 37 height 37
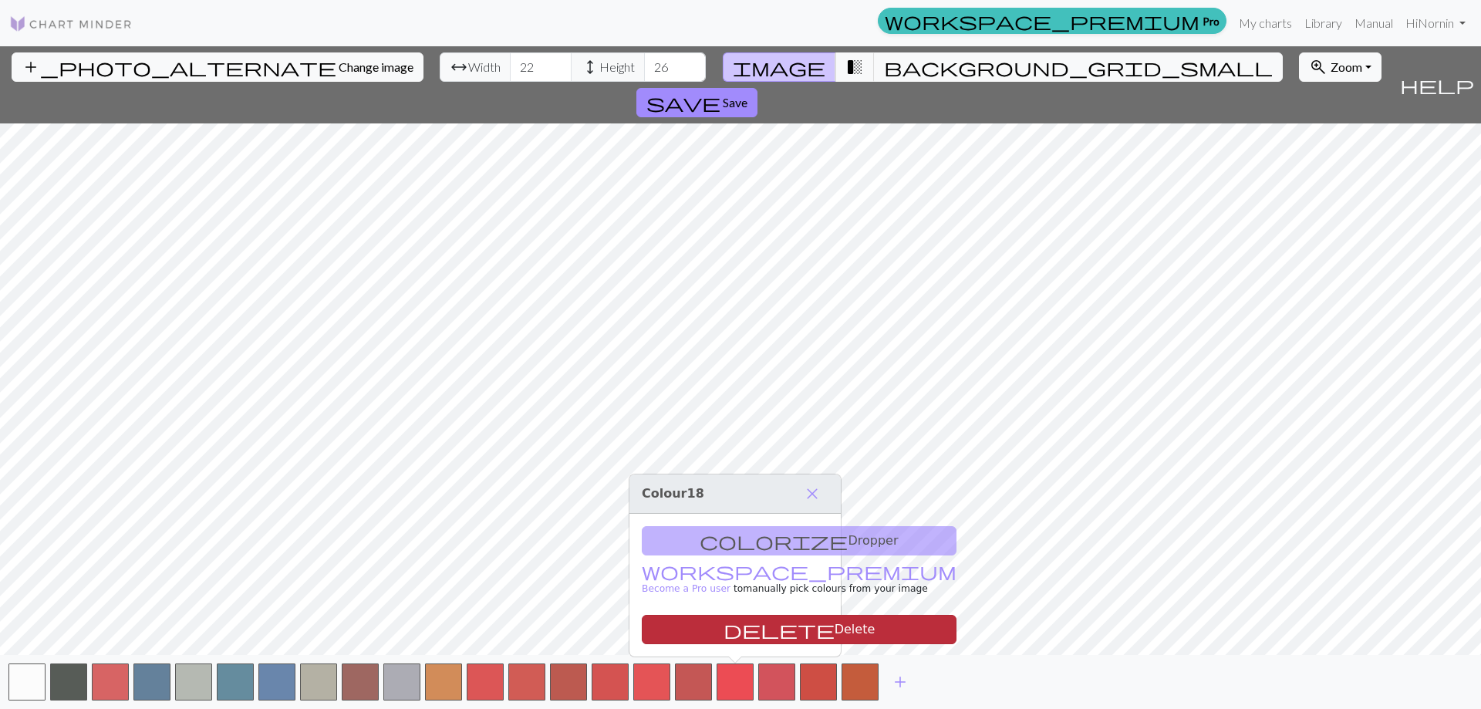
click at [728, 638] on button "delete Delete" at bounding box center [799, 629] width 315 height 29
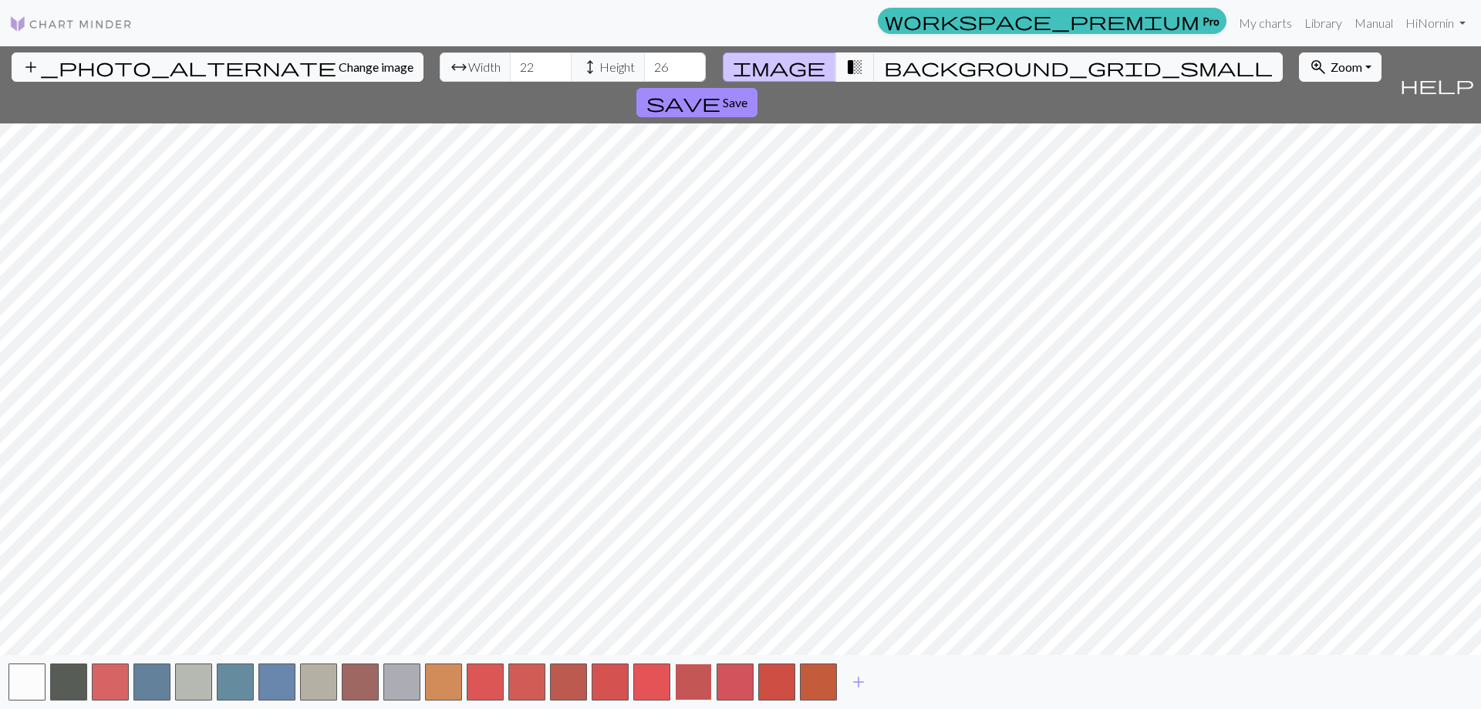
click at [694, 680] on button "button" at bounding box center [693, 681] width 37 height 37
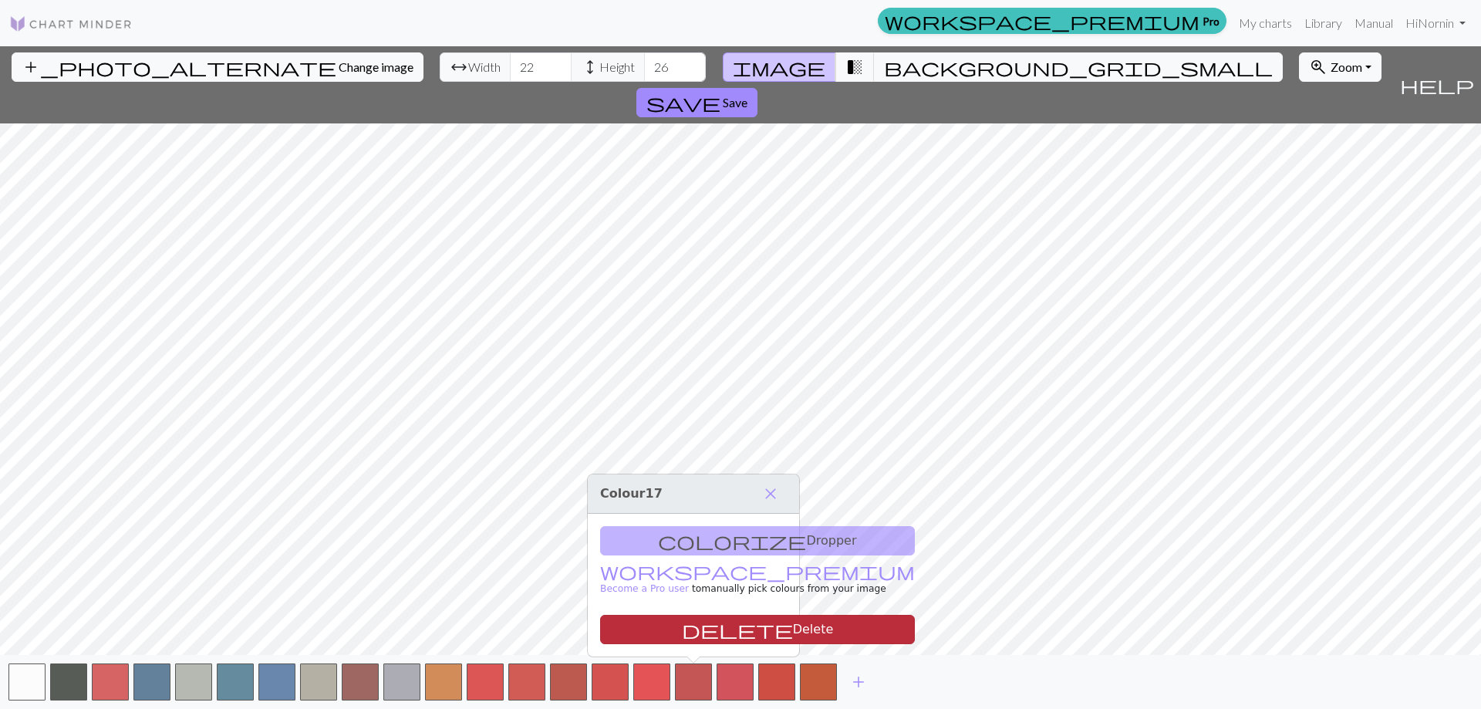
click at [690, 629] on button "delete Delete" at bounding box center [757, 629] width 315 height 29
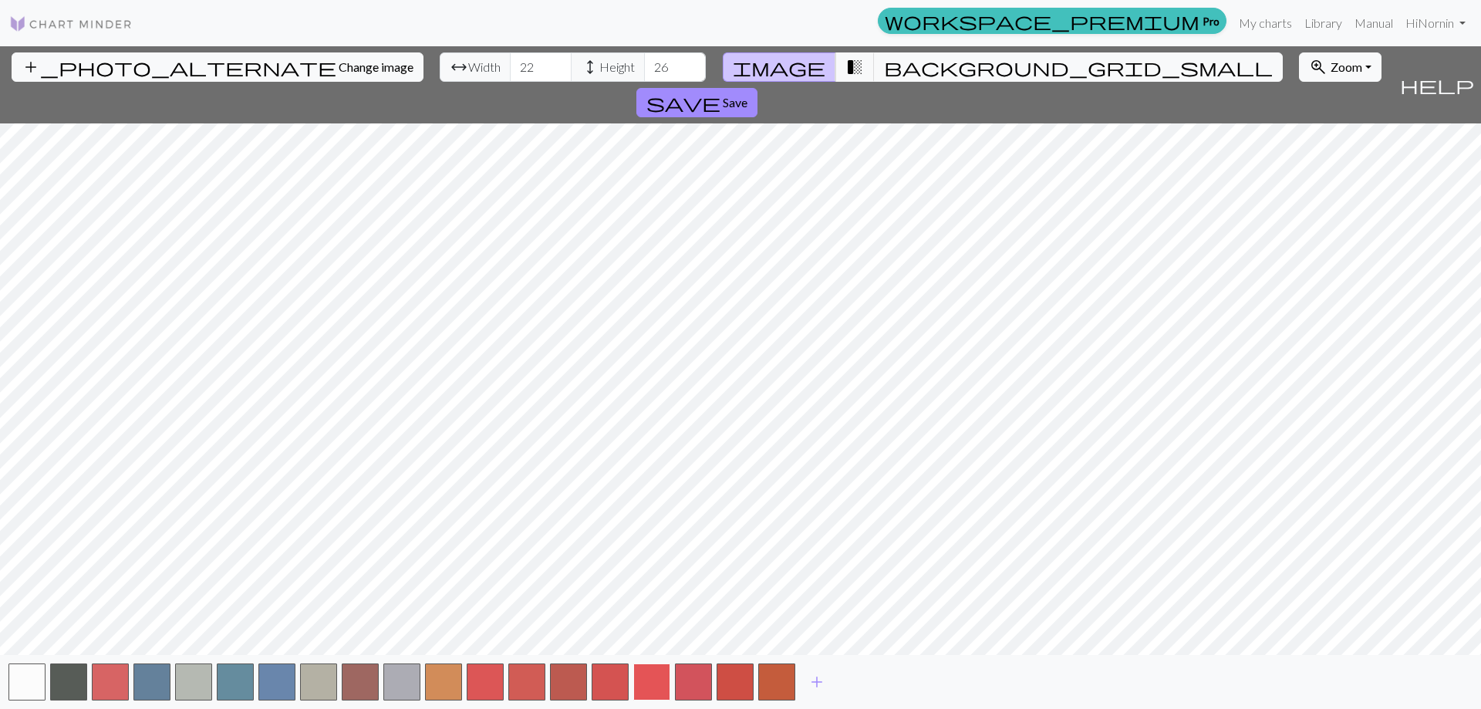
click at [655, 679] on button "button" at bounding box center [651, 681] width 37 height 37
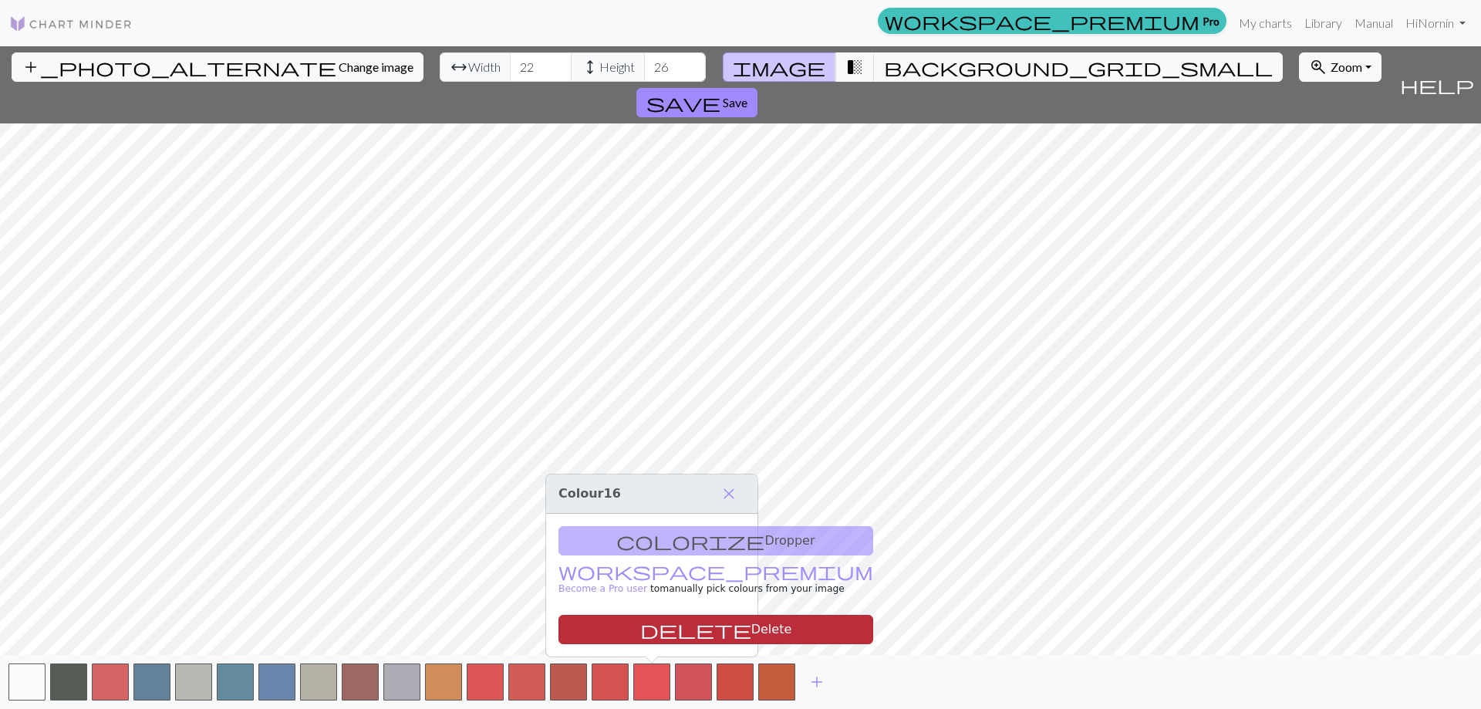
click at [650, 635] on button "delete Delete" at bounding box center [716, 629] width 315 height 29
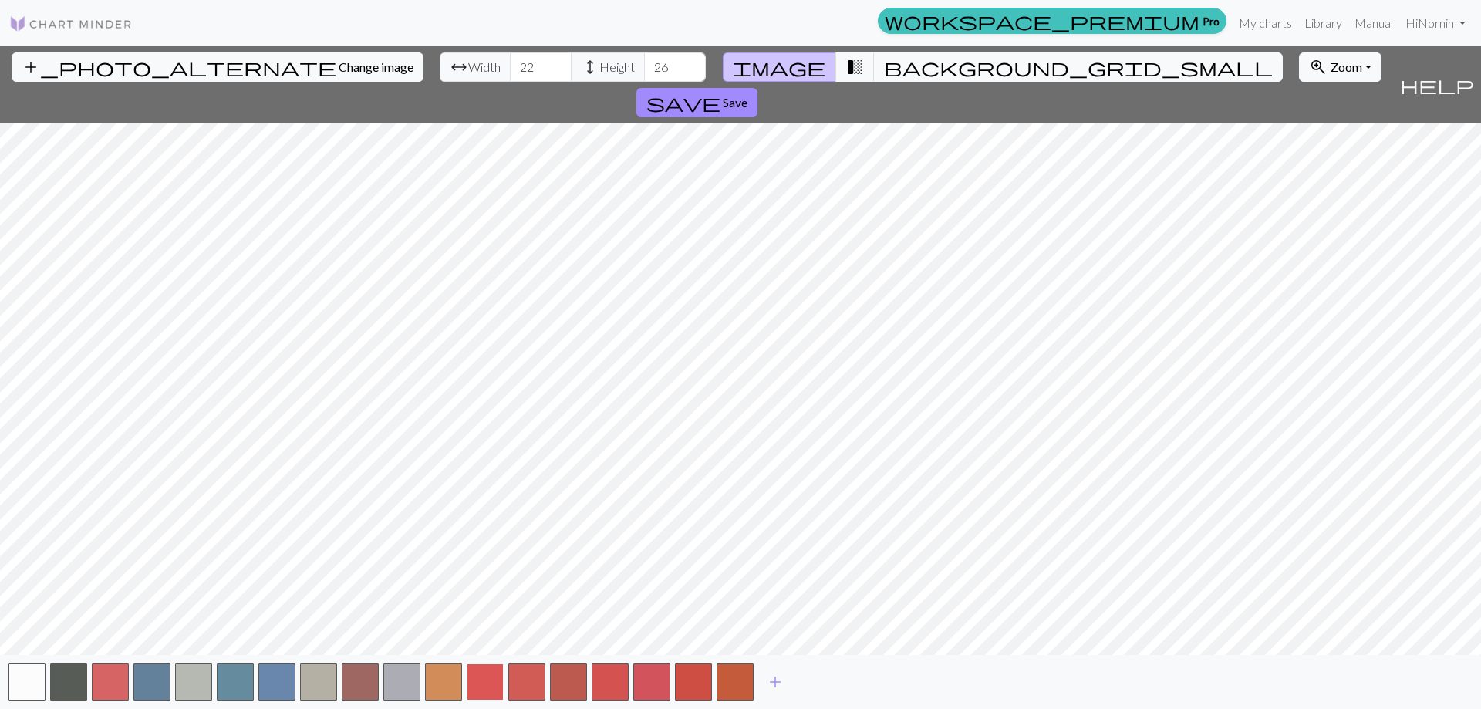
click at [488, 686] on button "button" at bounding box center [485, 681] width 37 height 37
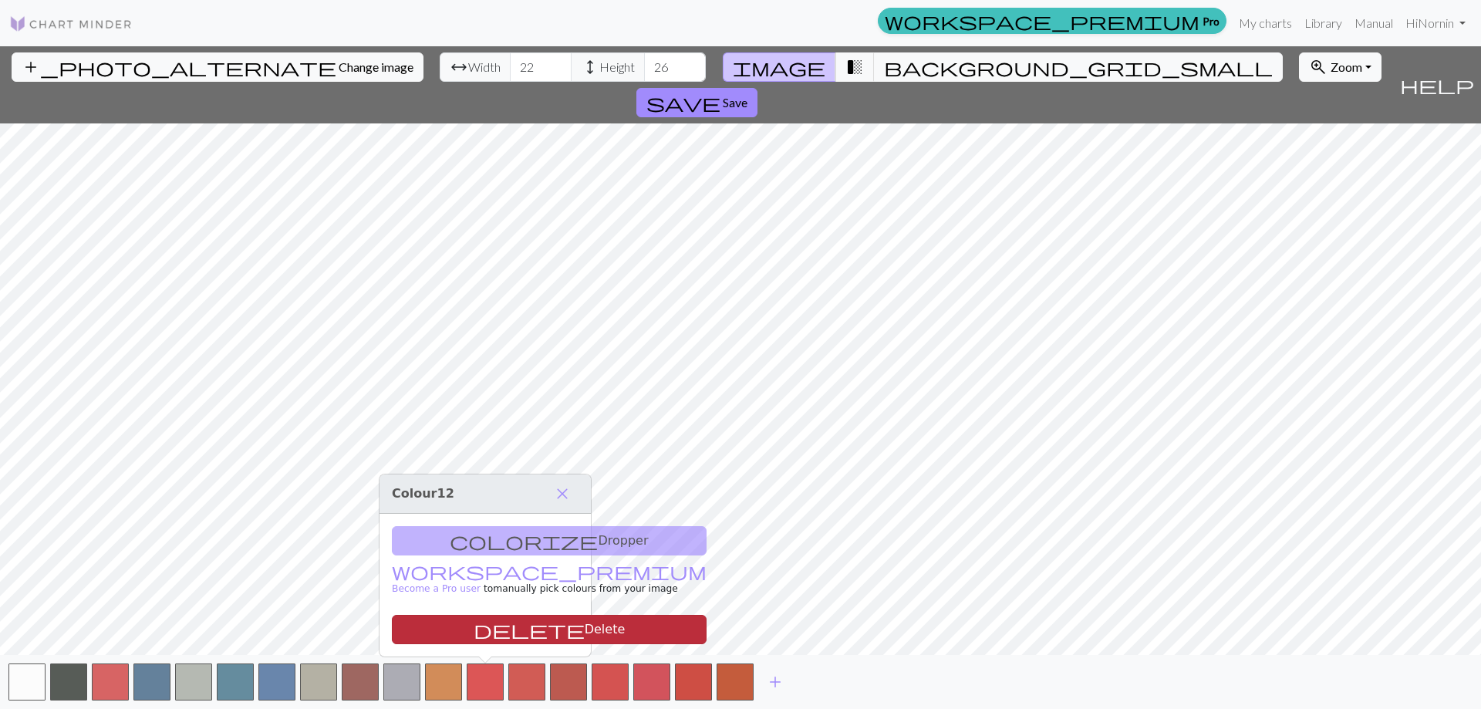
click at [512, 629] on button "delete Delete" at bounding box center [549, 629] width 315 height 29
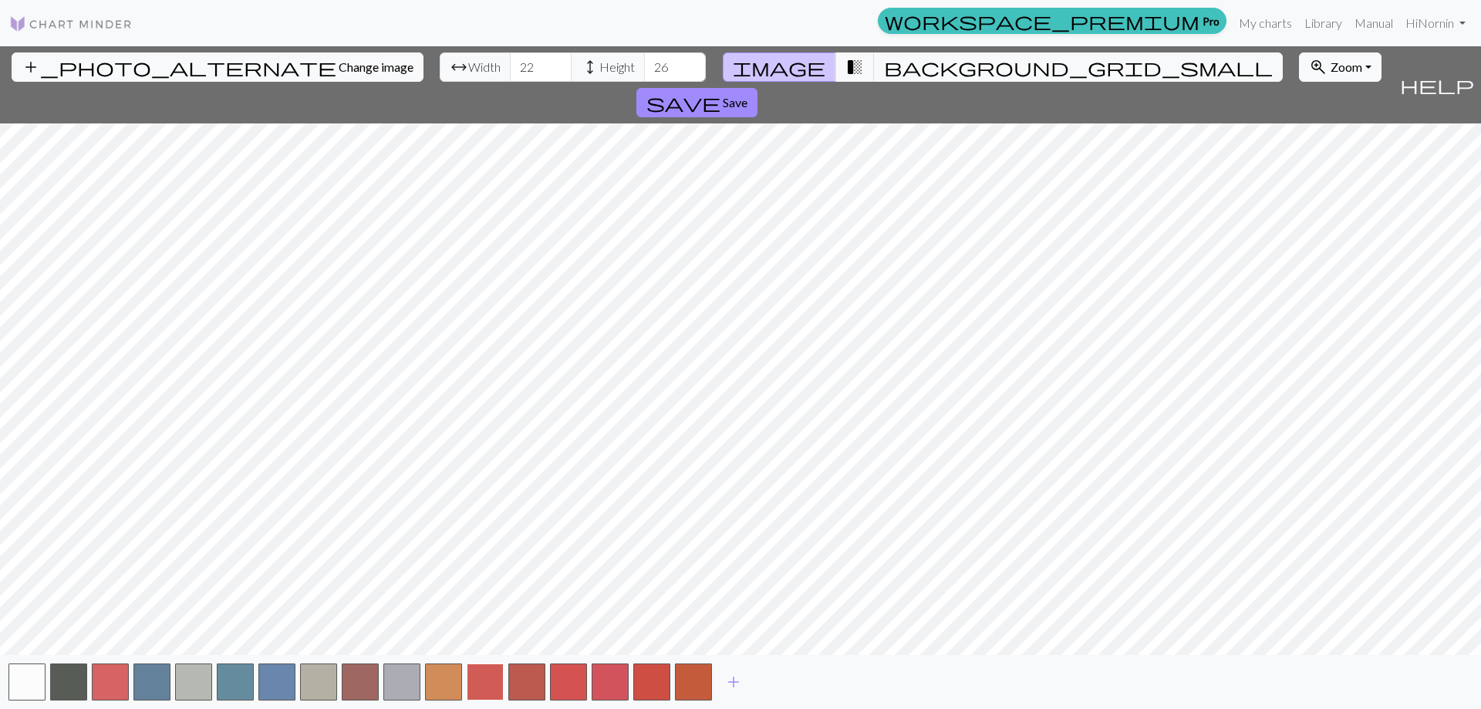
click at [497, 687] on button "button" at bounding box center [485, 681] width 37 height 37
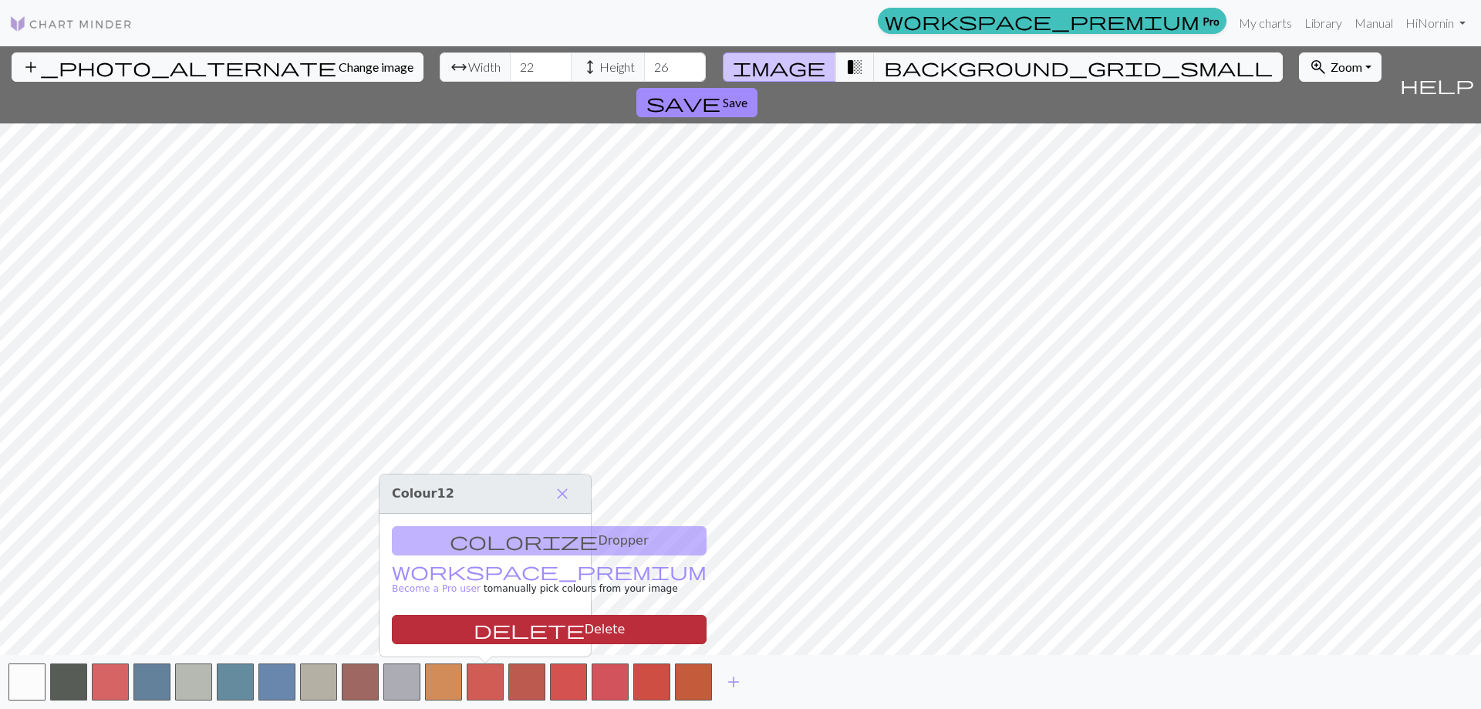
click at [522, 626] on button "delete Delete" at bounding box center [549, 629] width 315 height 29
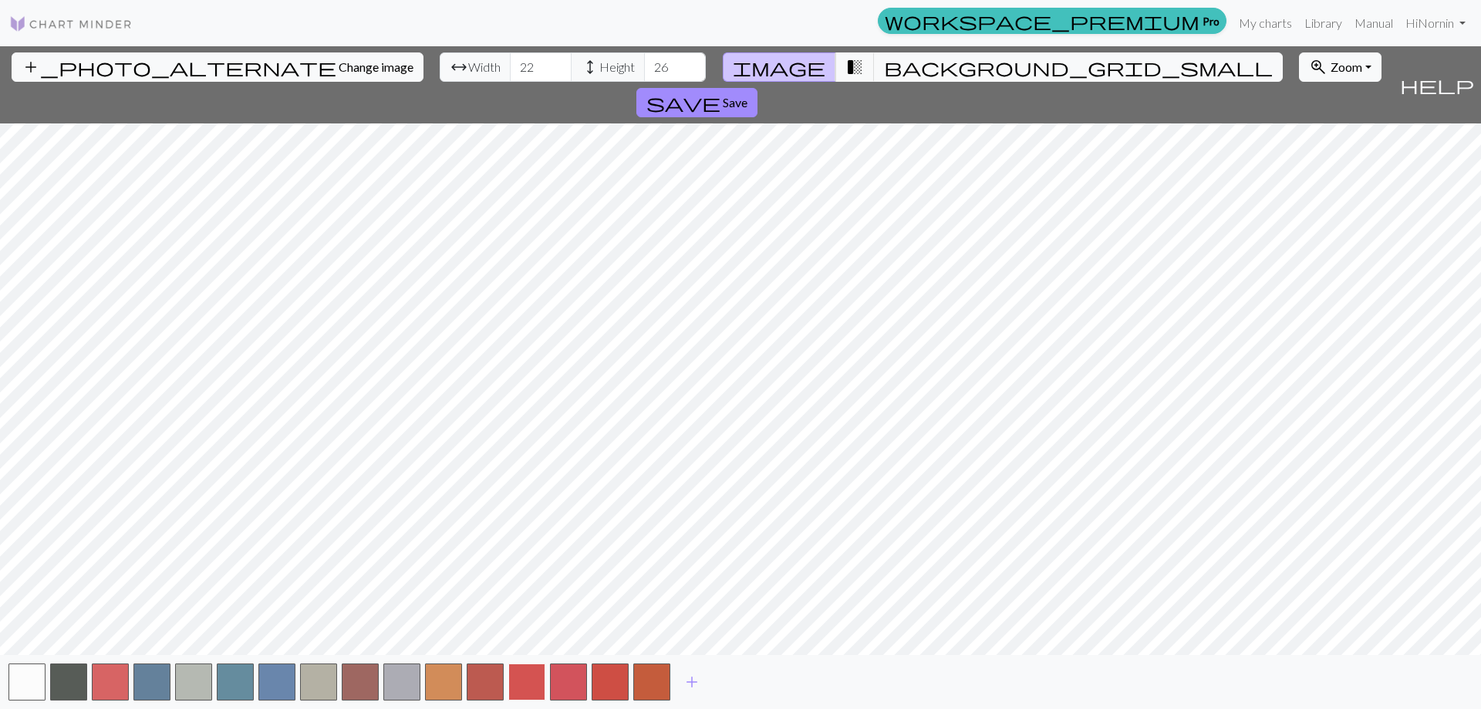
click at [511, 677] on button "button" at bounding box center [526, 681] width 37 height 37
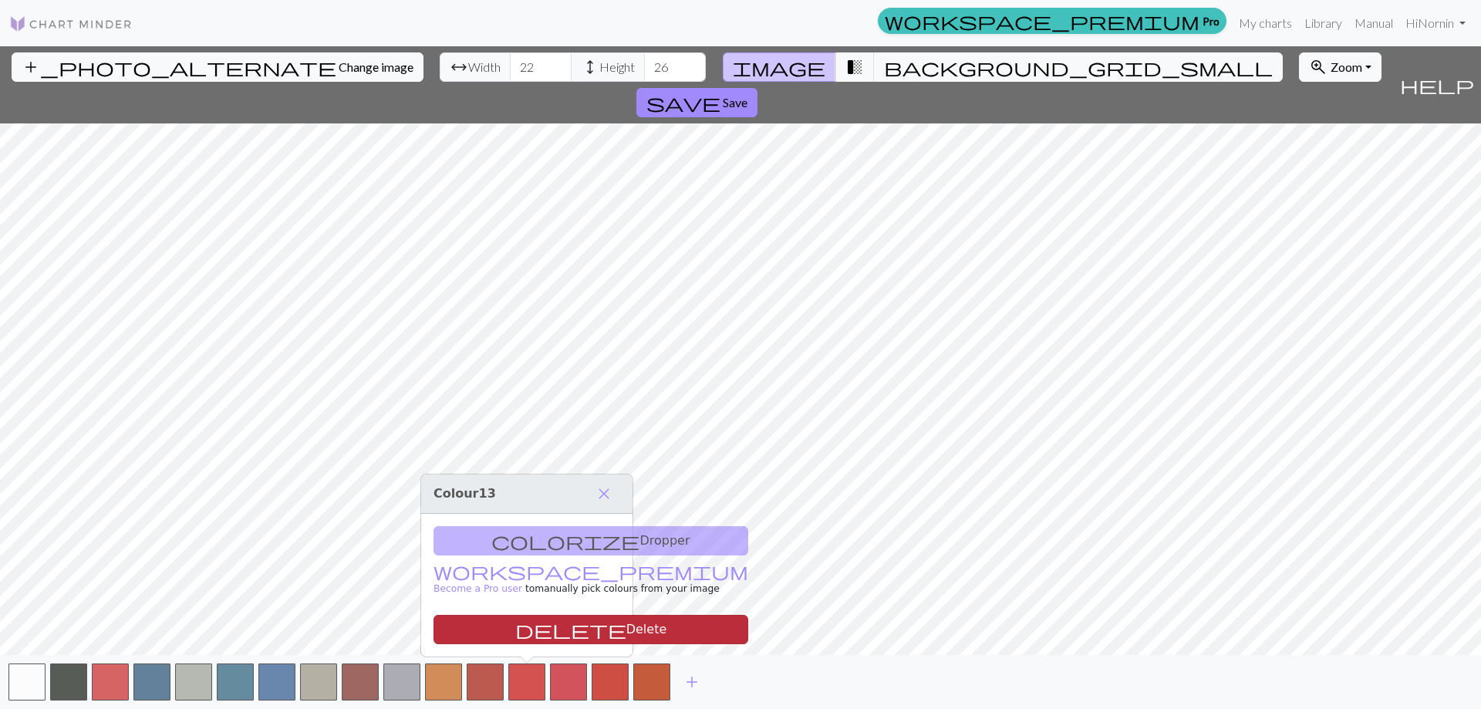
click at [526, 629] on button "delete Delete" at bounding box center [591, 629] width 315 height 29
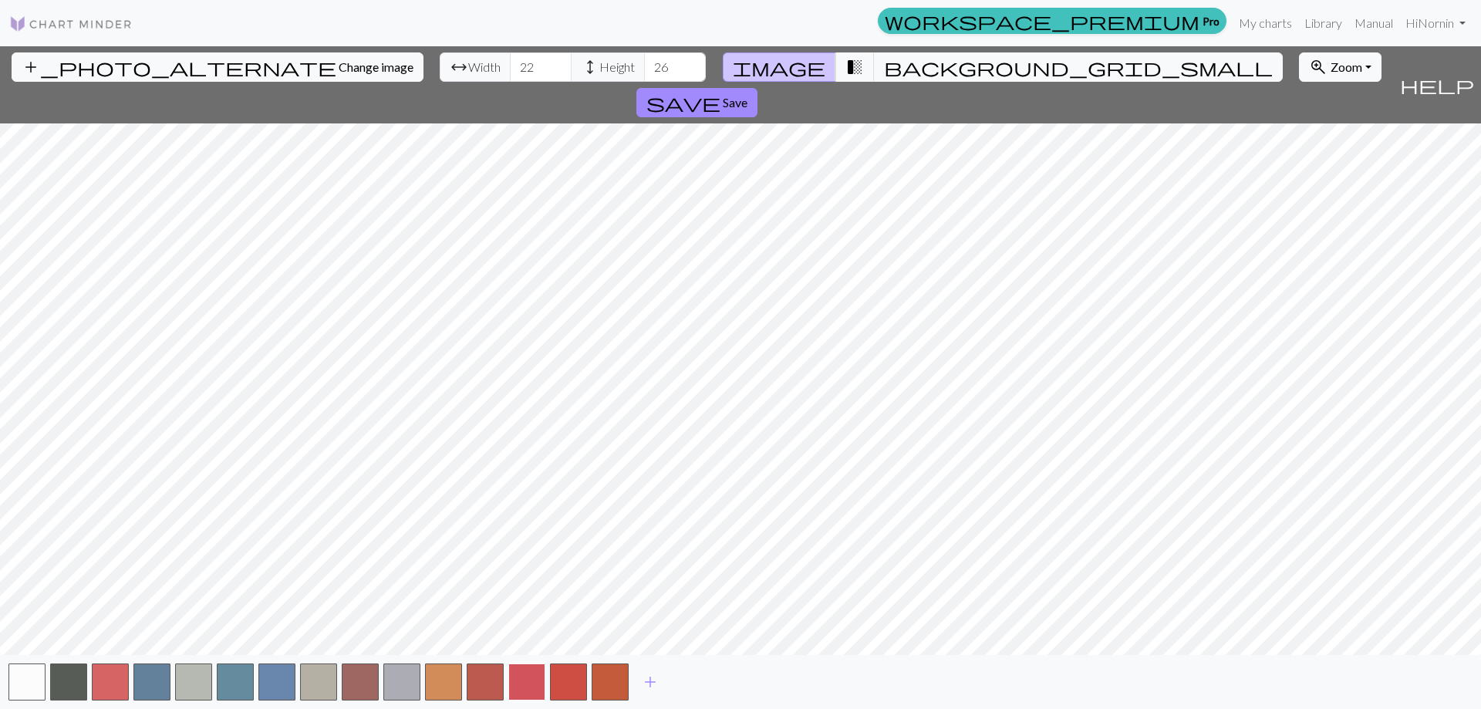
click at [528, 677] on button "button" at bounding box center [526, 681] width 37 height 37
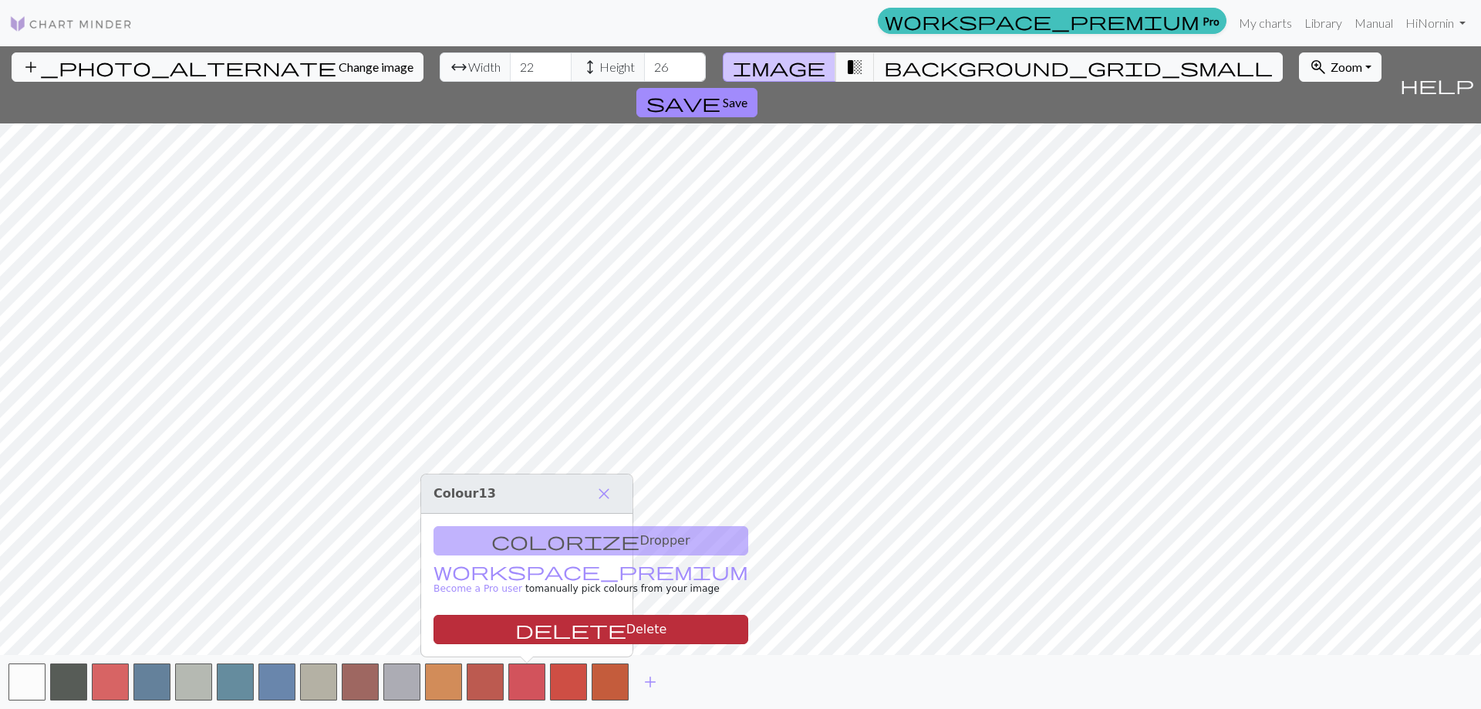
click at [532, 630] on button "delete Delete" at bounding box center [591, 629] width 315 height 29
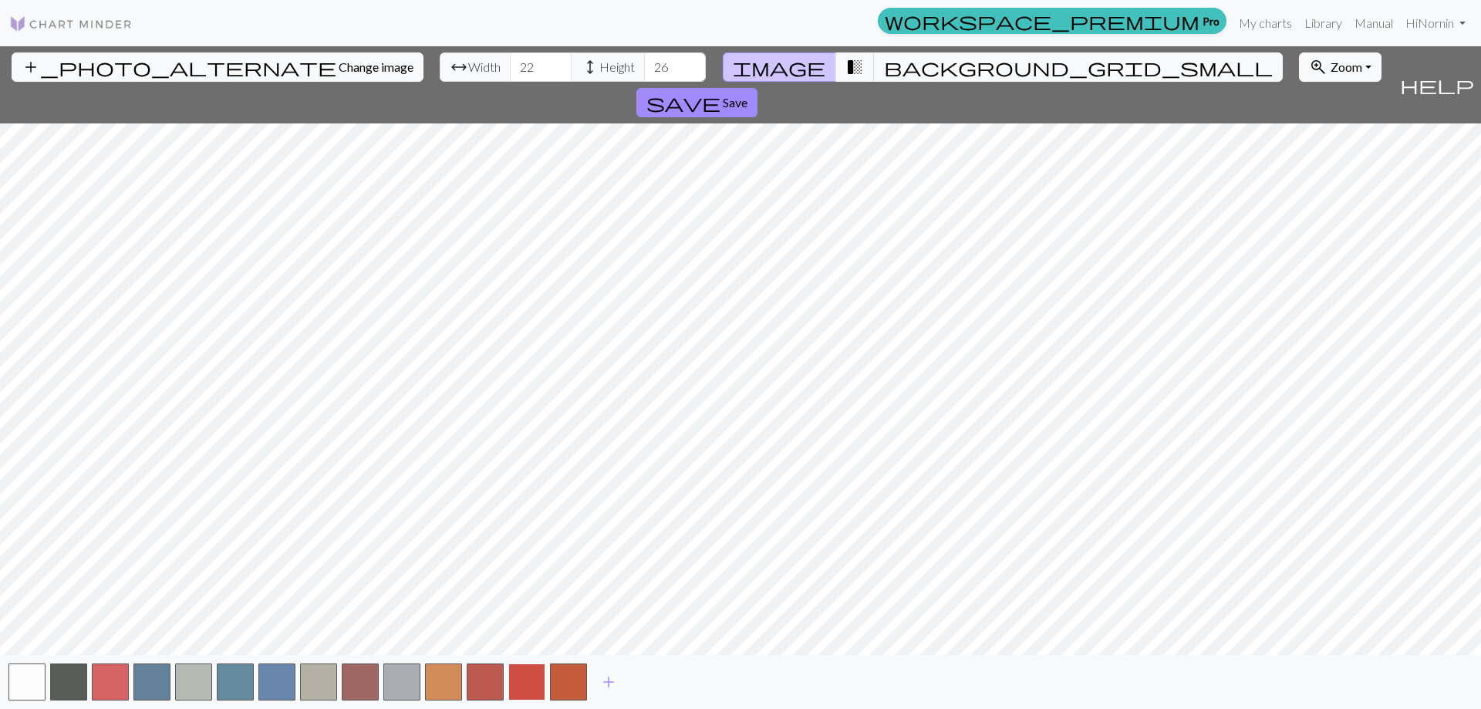
click at [532, 682] on button "button" at bounding box center [526, 681] width 37 height 37
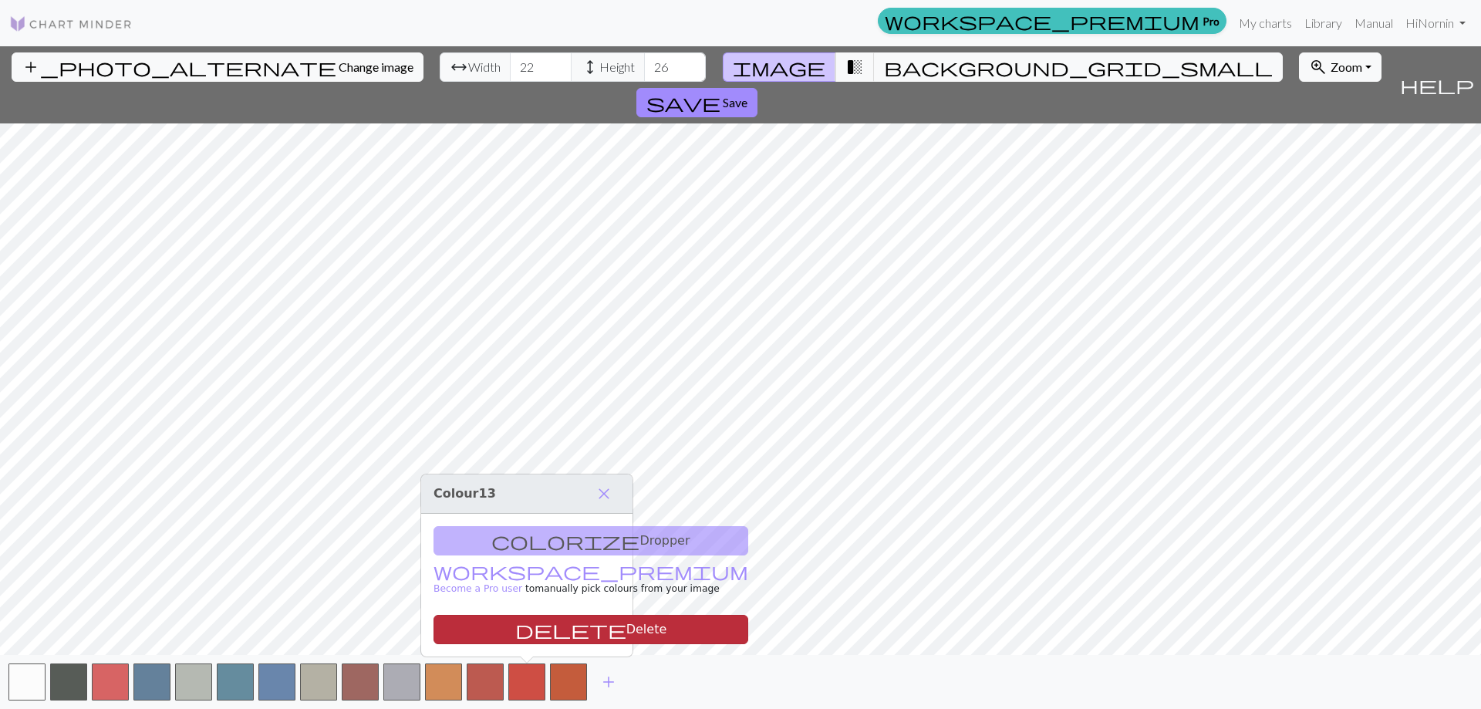
click at [537, 630] on button "delete Delete" at bounding box center [591, 629] width 315 height 29
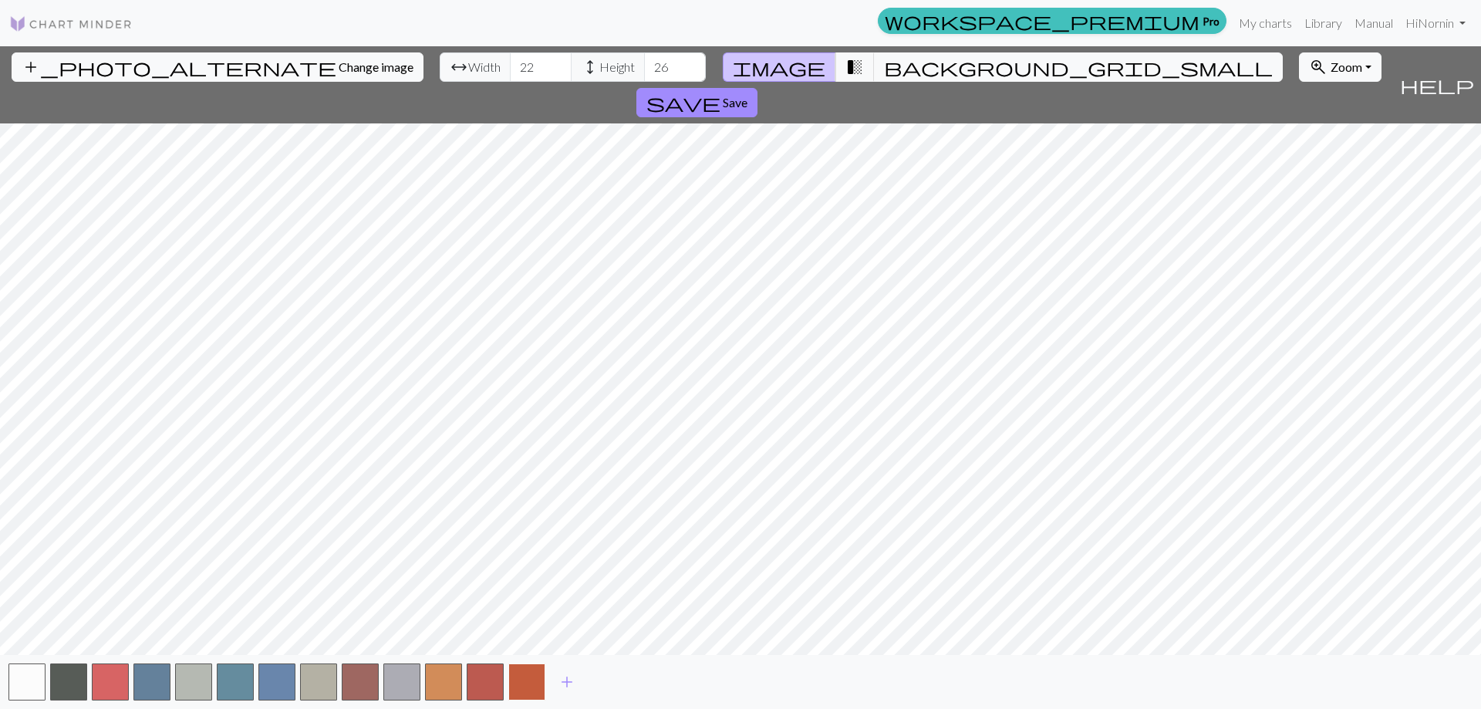
click at [529, 687] on button "button" at bounding box center [526, 681] width 37 height 37
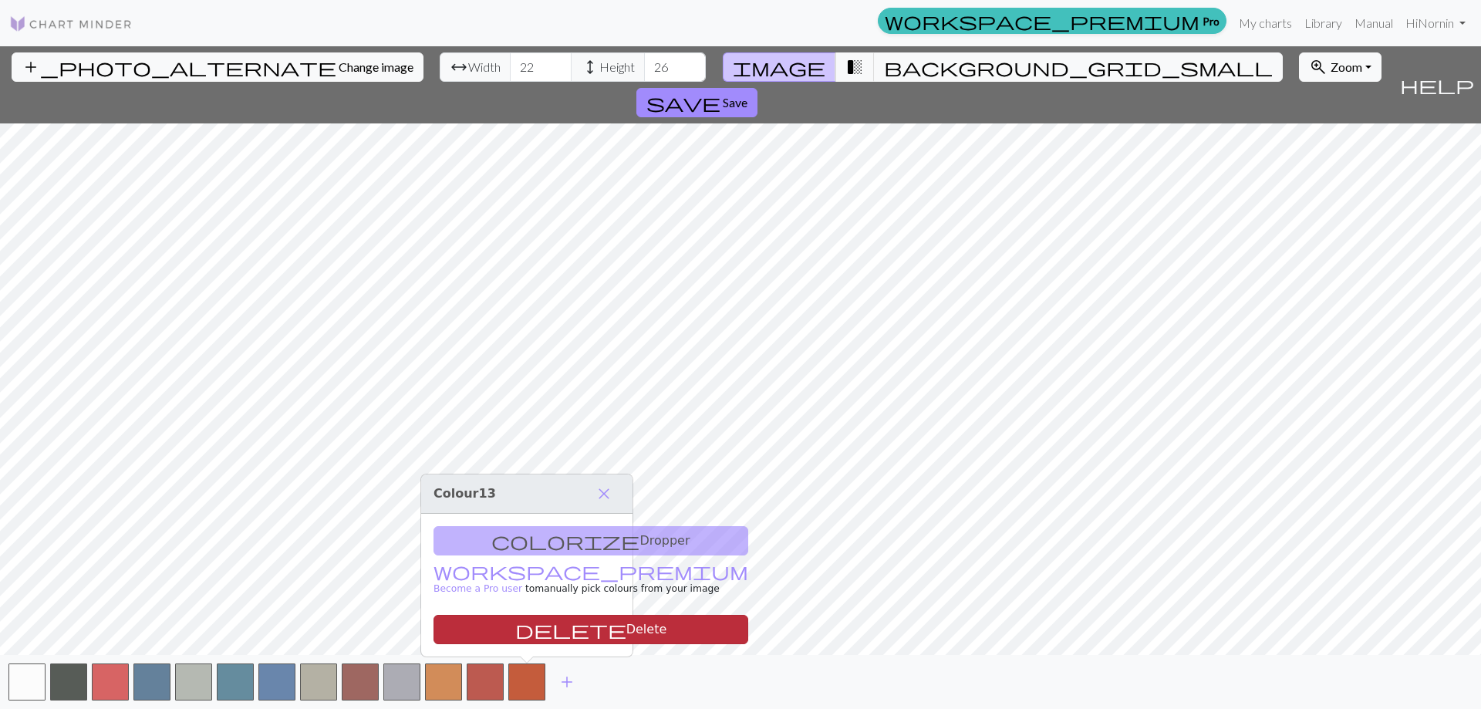
click at [526, 623] on button "delete Delete" at bounding box center [591, 629] width 315 height 29
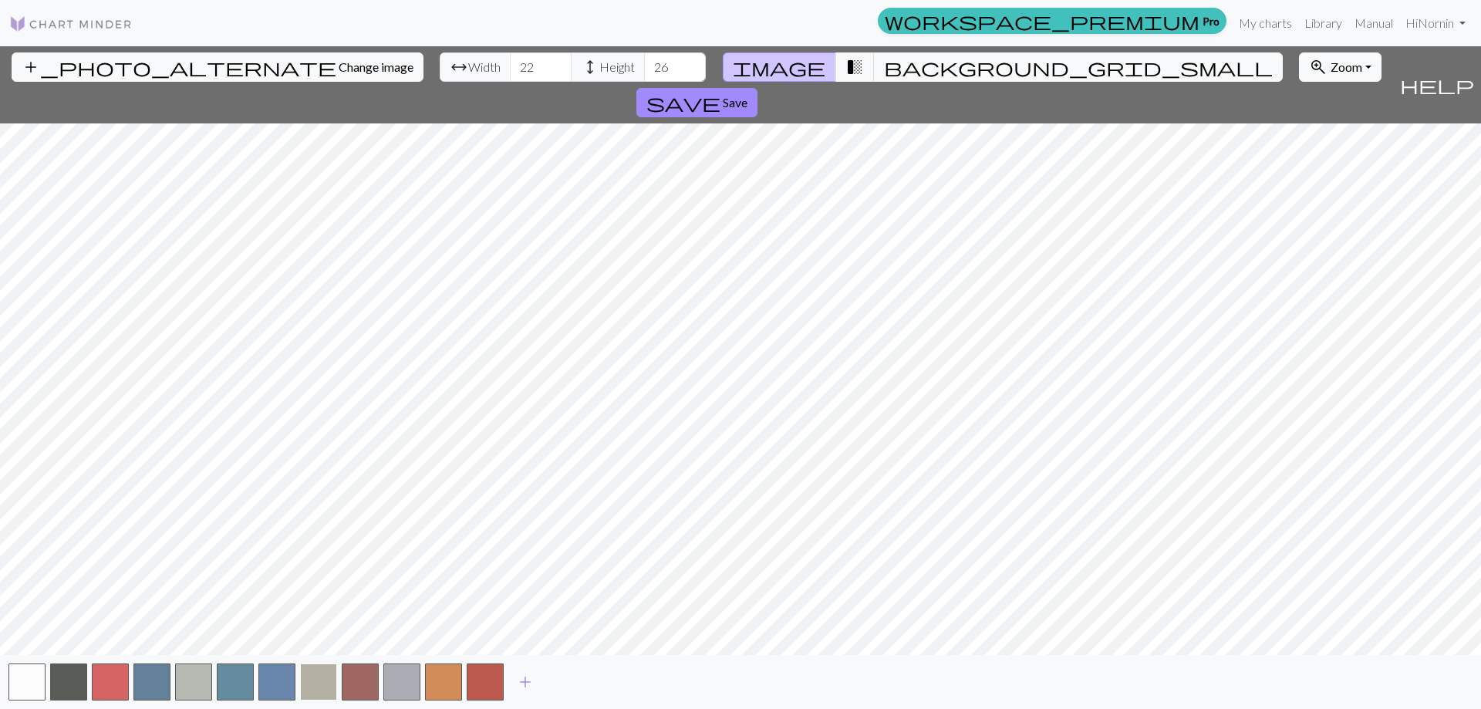
click at [327, 688] on button "button" at bounding box center [318, 681] width 37 height 37
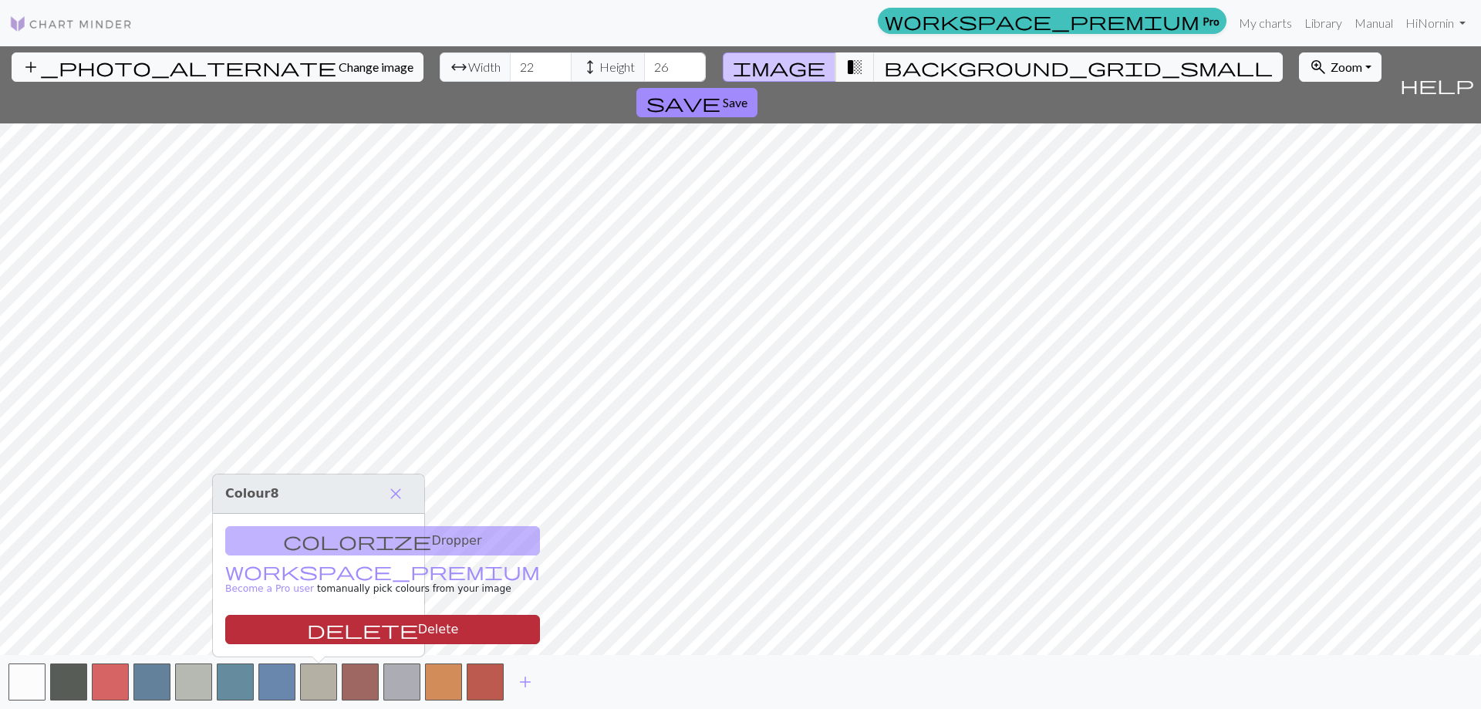
click at [329, 627] on button "delete Delete" at bounding box center [382, 629] width 315 height 29
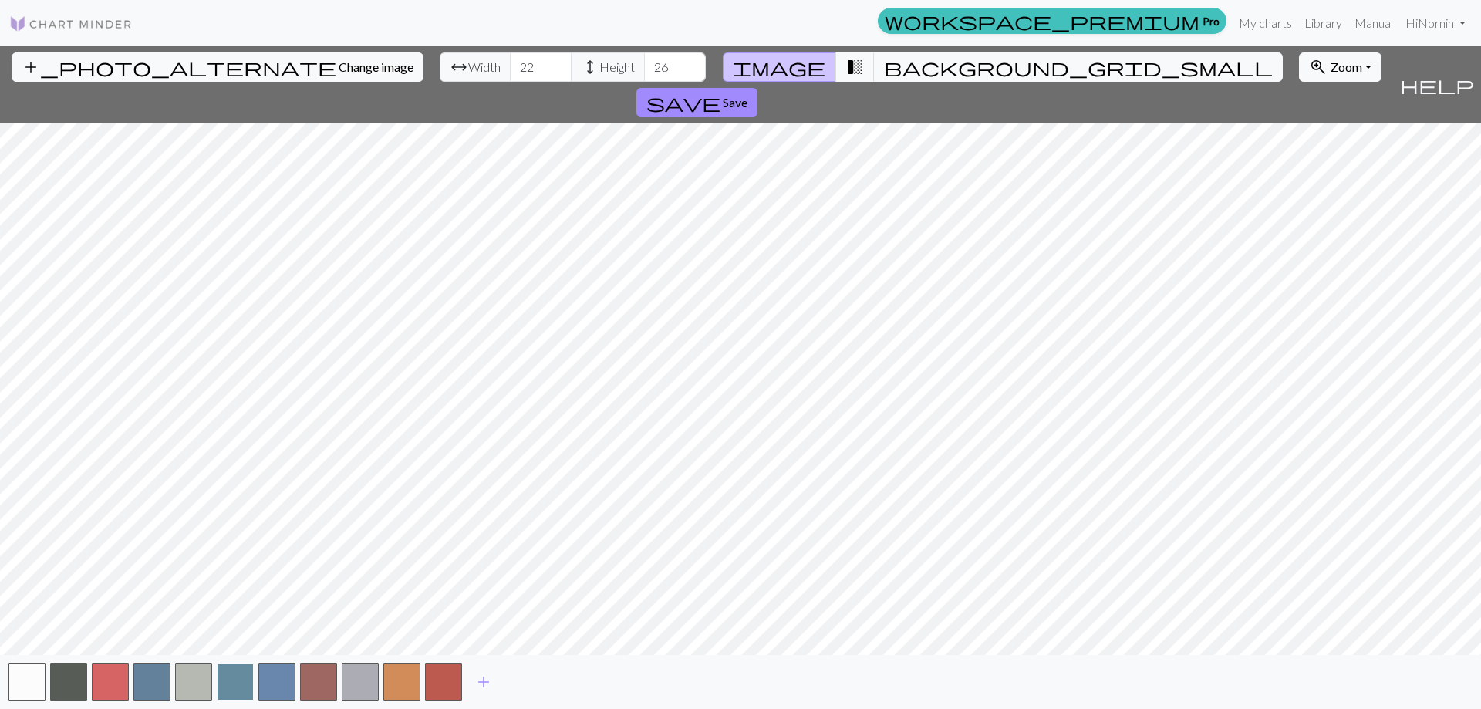
click at [230, 681] on button "button" at bounding box center [235, 681] width 37 height 37
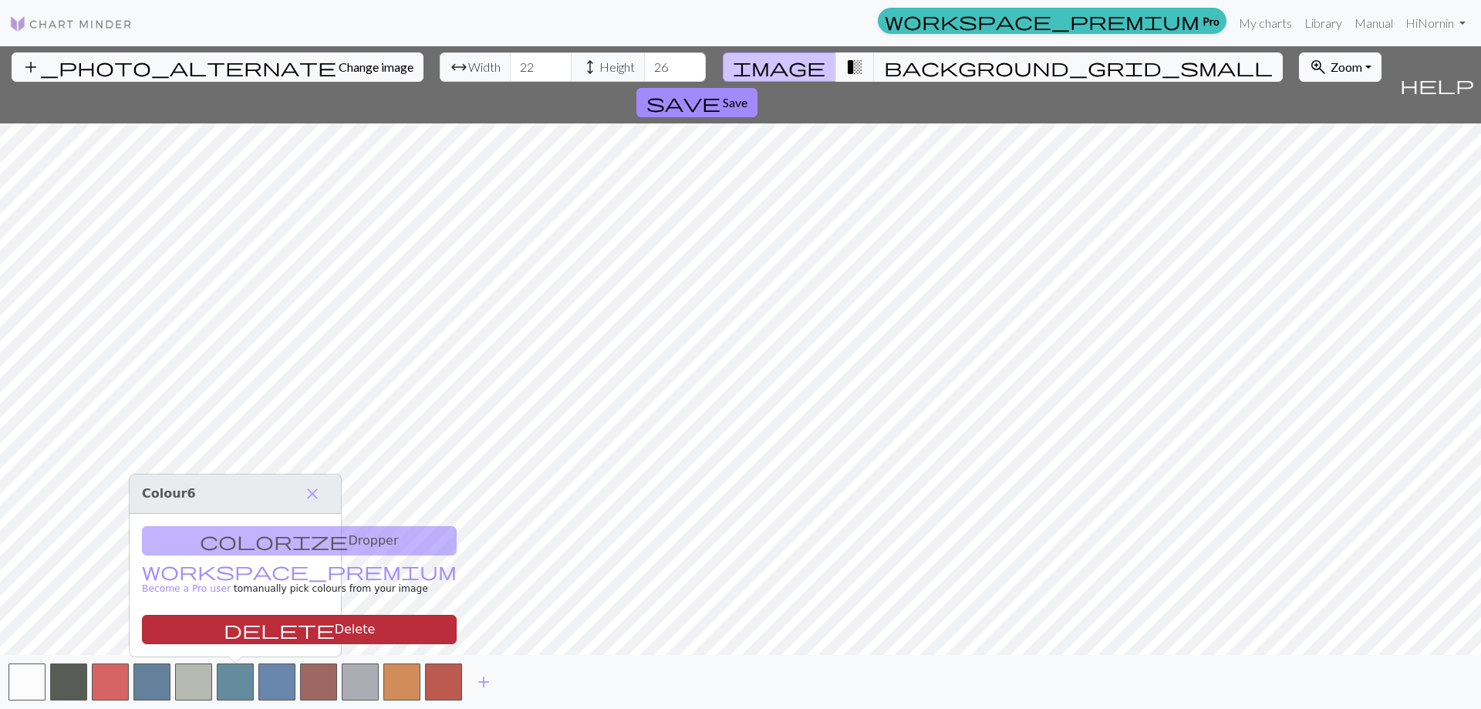
click at [253, 630] on button "delete Delete" at bounding box center [299, 629] width 315 height 29
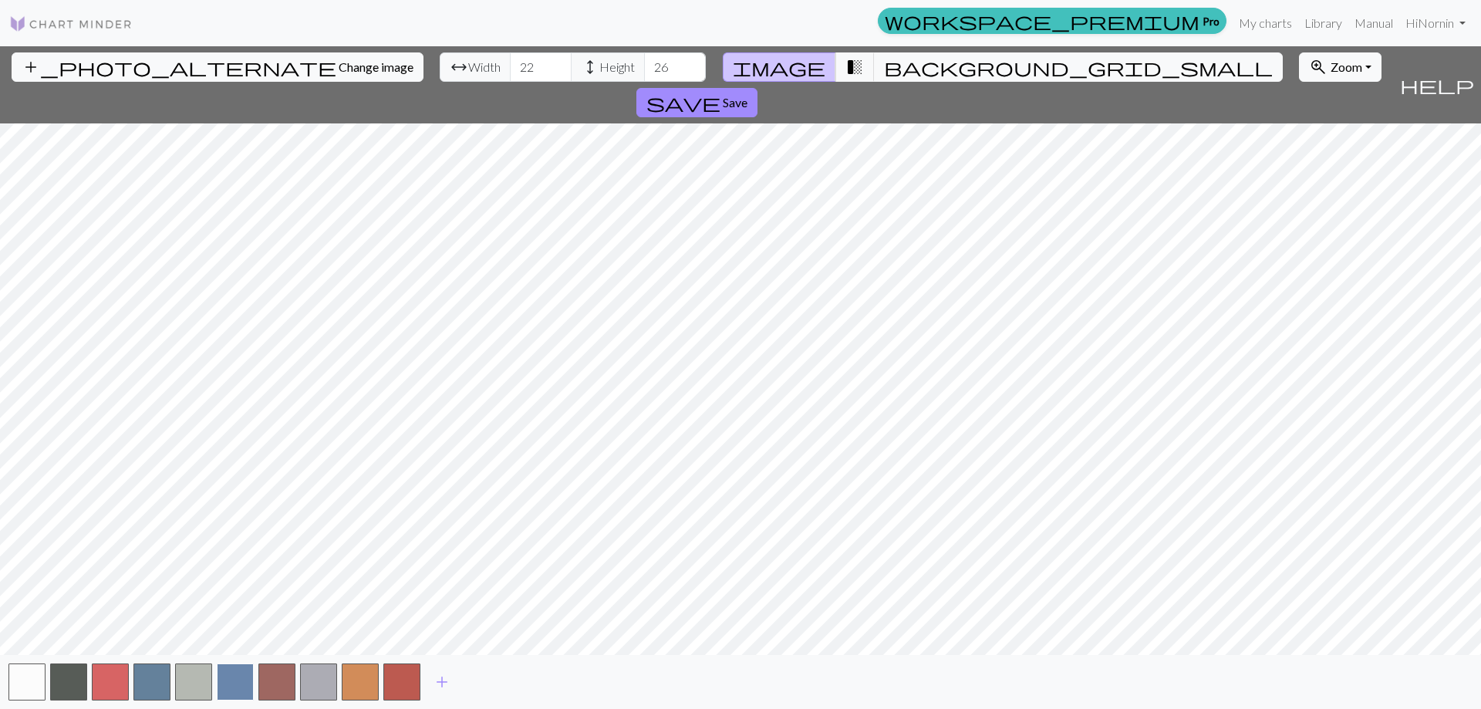
click at [241, 682] on button "button" at bounding box center [235, 681] width 37 height 37
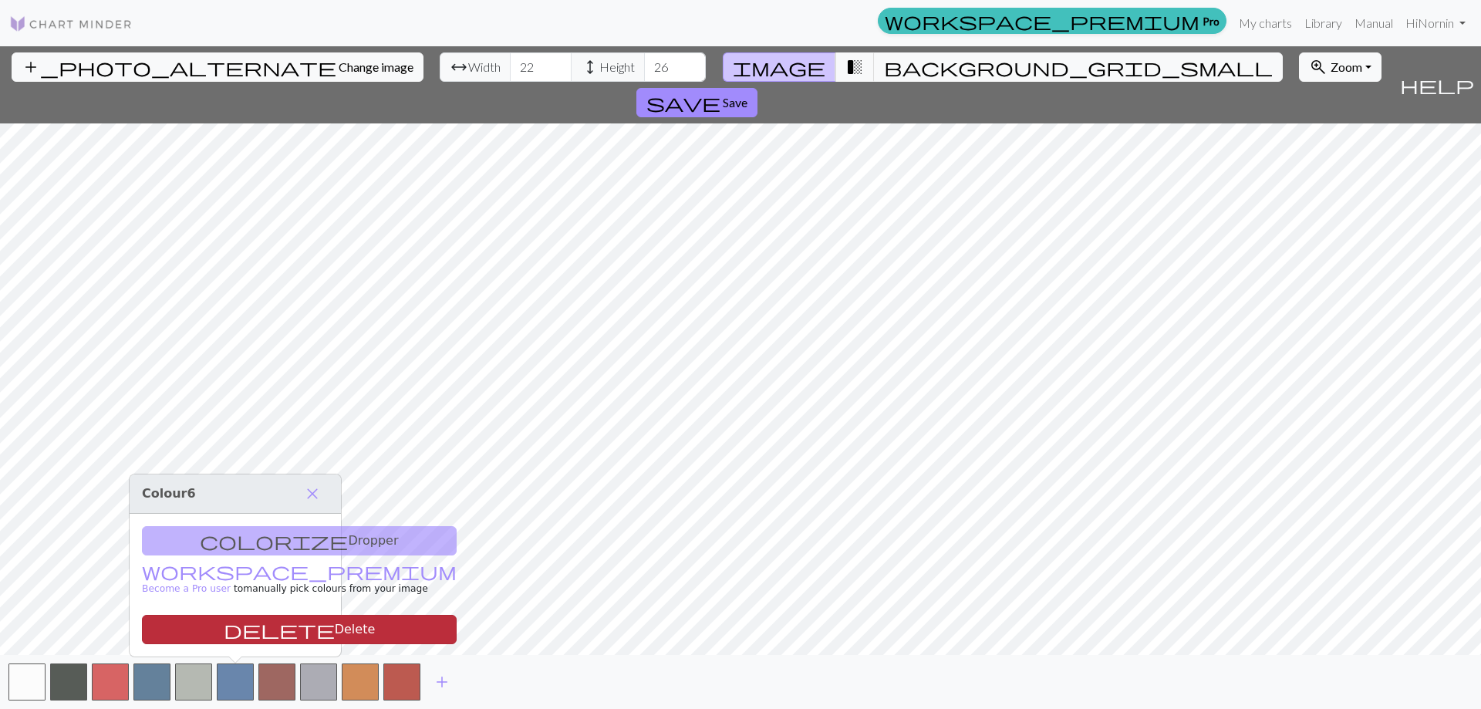
click at [257, 632] on button "delete Delete" at bounding box center [299, 629] width 315 height 29
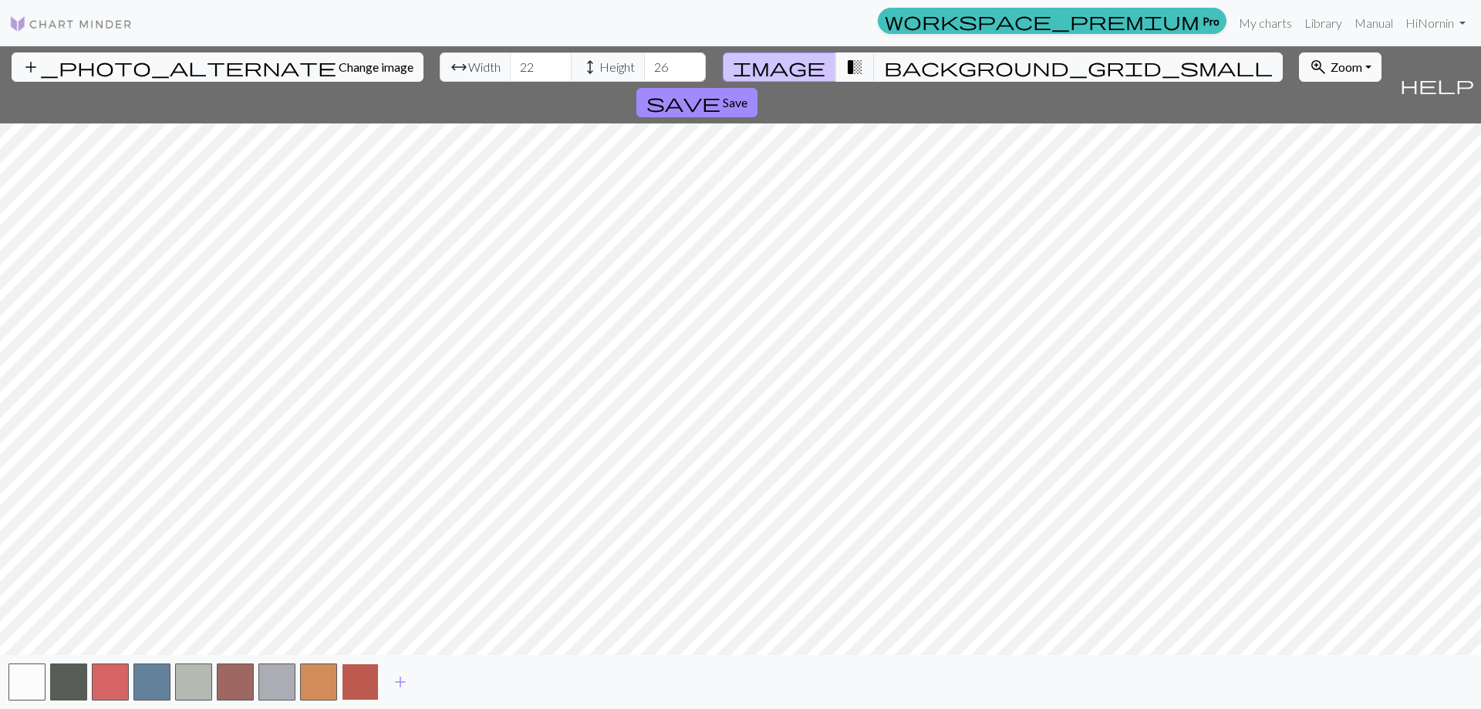
click at [366, 686] on button "button" at bounding box center [360, 681] width 37 height 37
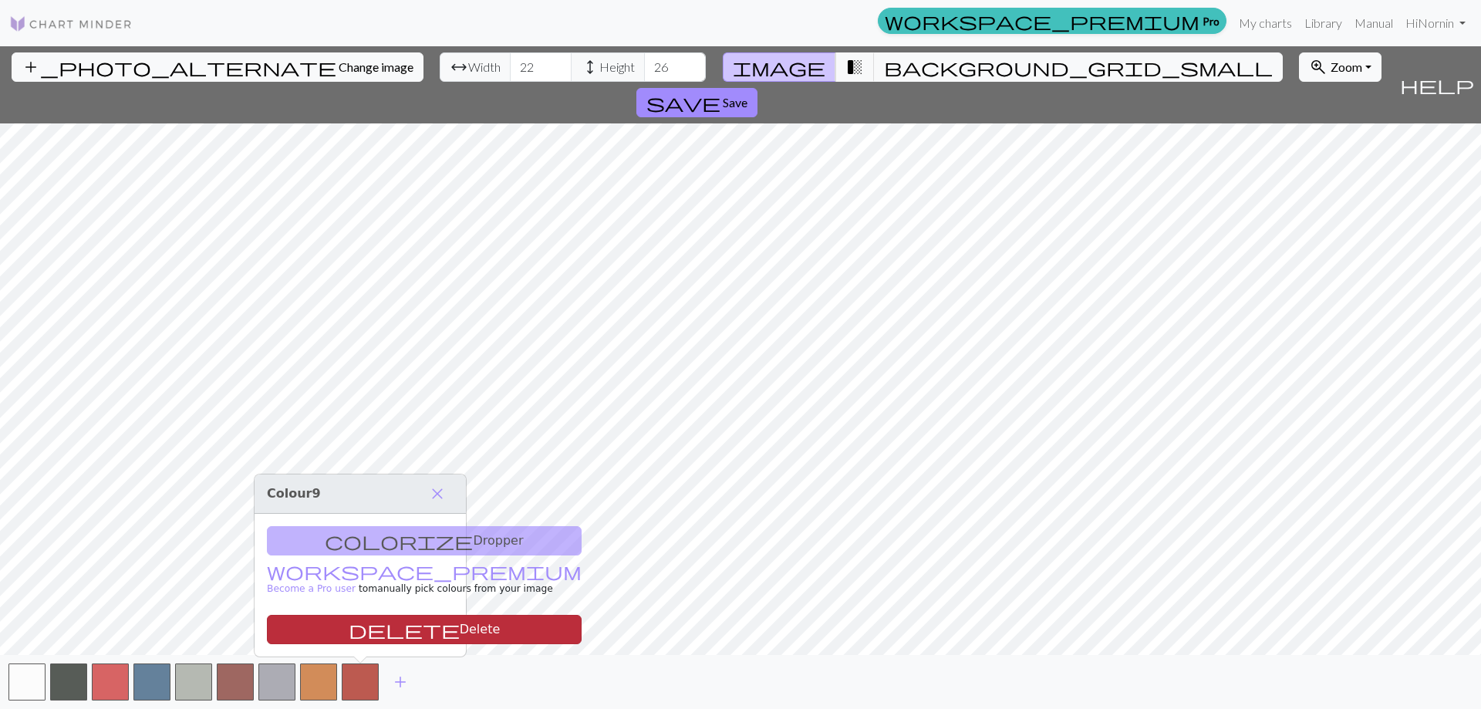
click at [391, 630] on button "delete Delete" at bounding box center [424, 629] width 315 height 29
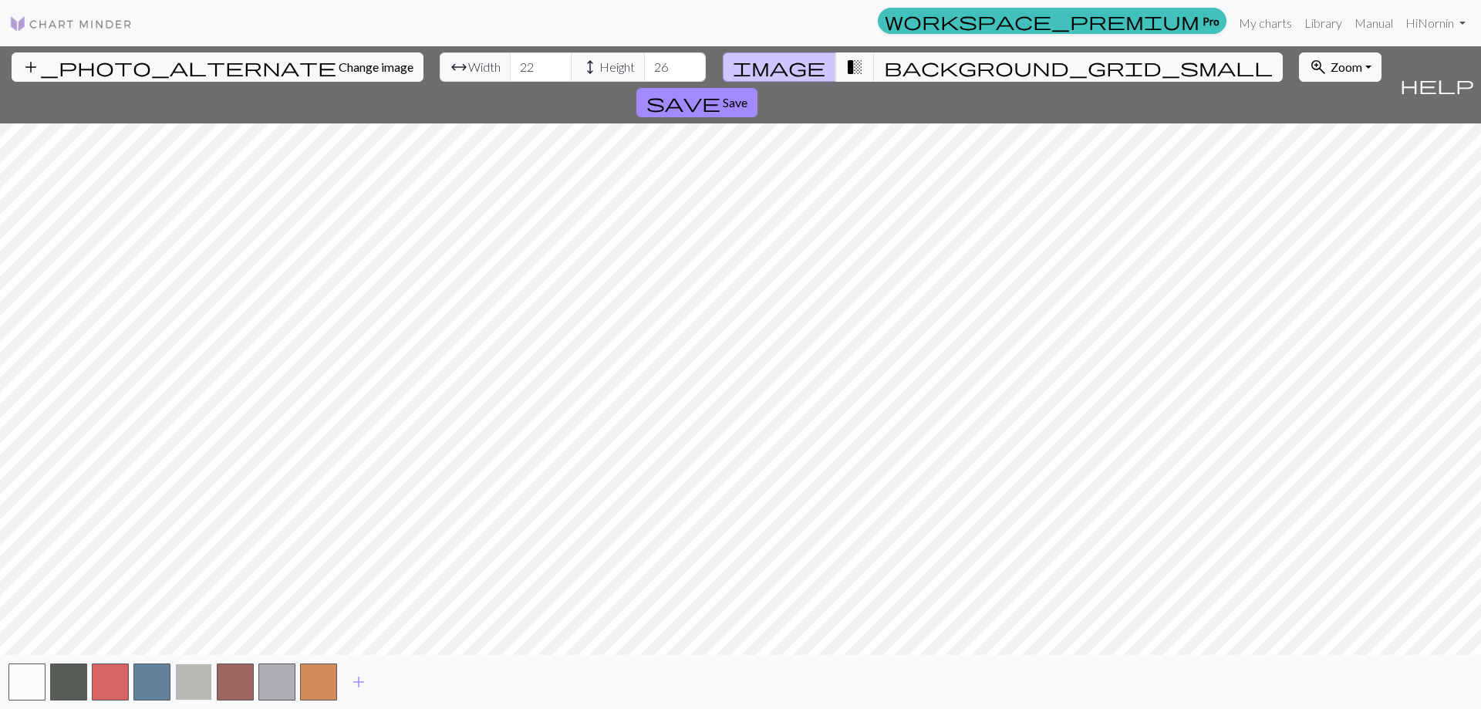
click at [197, 683] on button "button" at bounding box center [193, 681] width 37 height 37
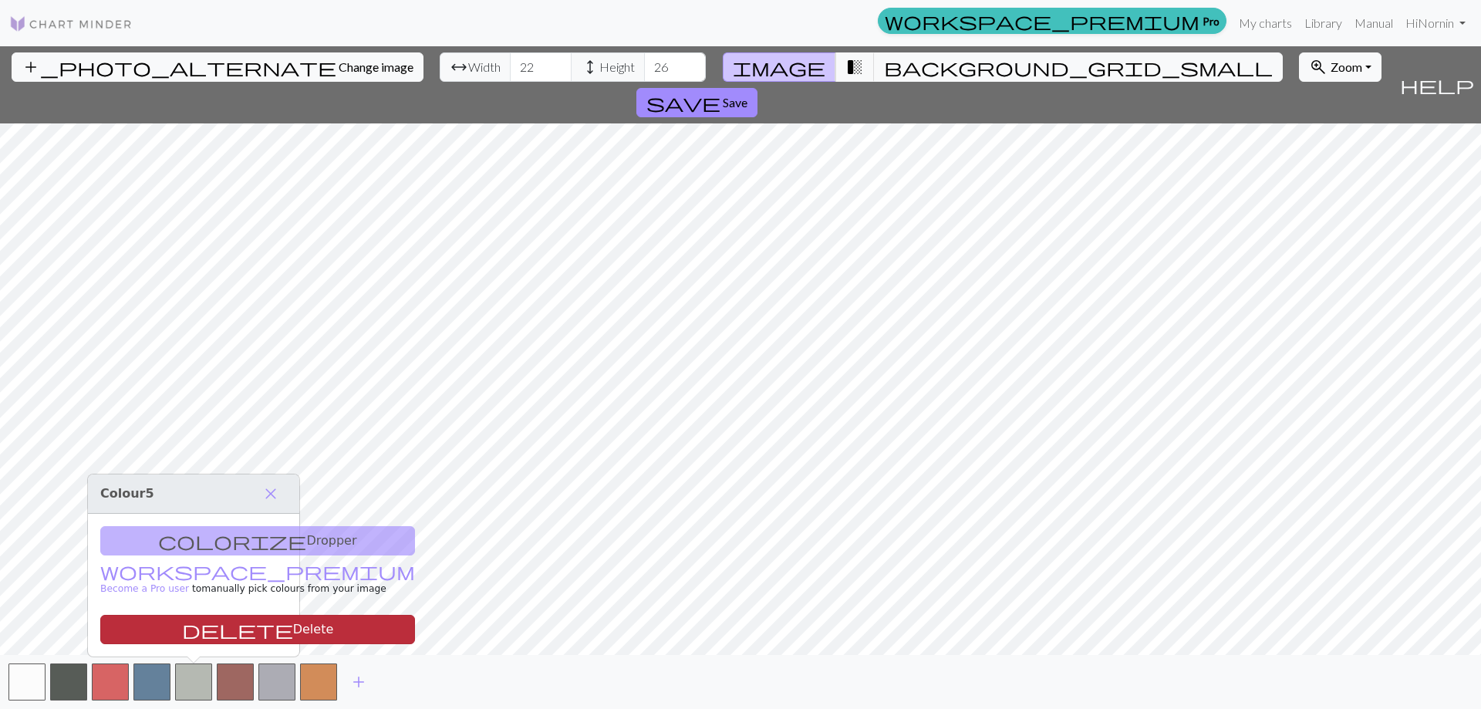
click at [224, 631] on button "delete Delete" at bounding box center [257, 629] width 315 height 29
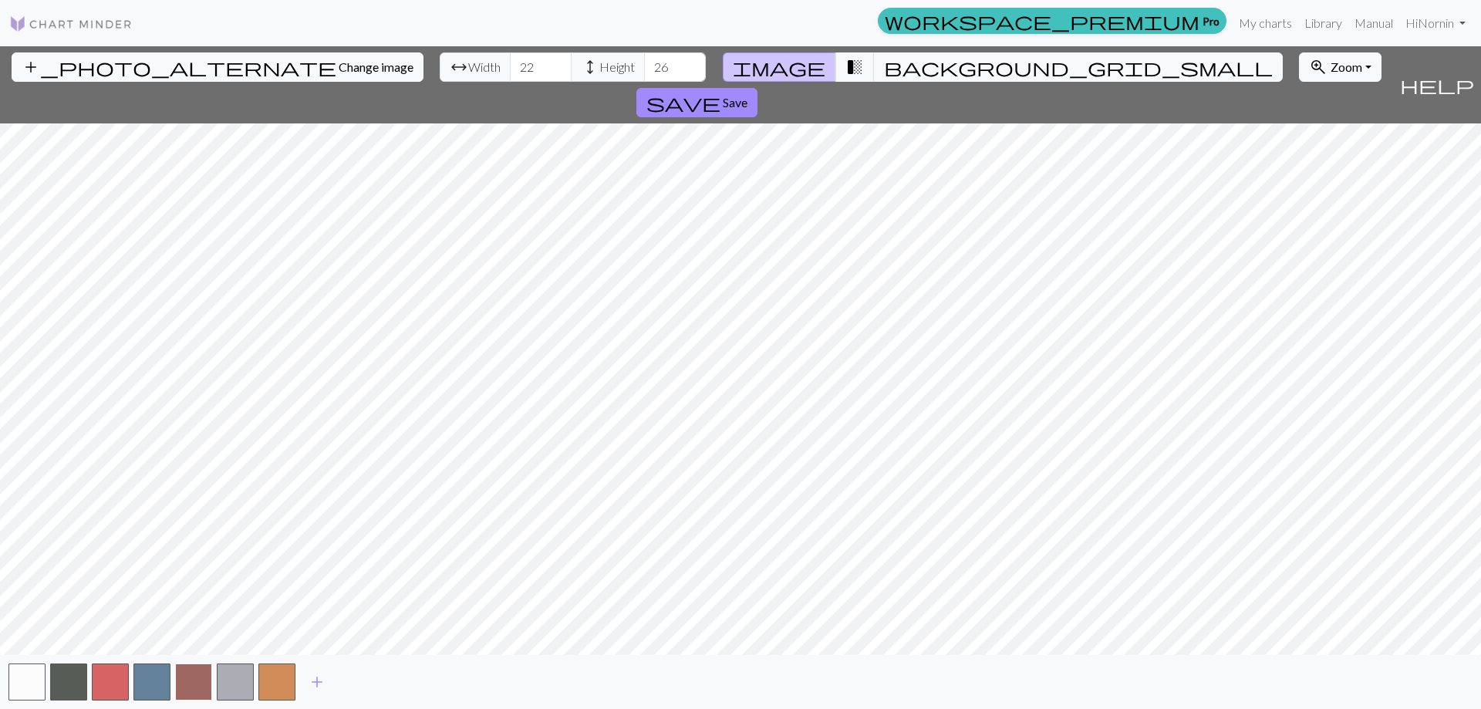
click at [197, 685] on button "button" at bounding box center [193, 681] width 37 height 37
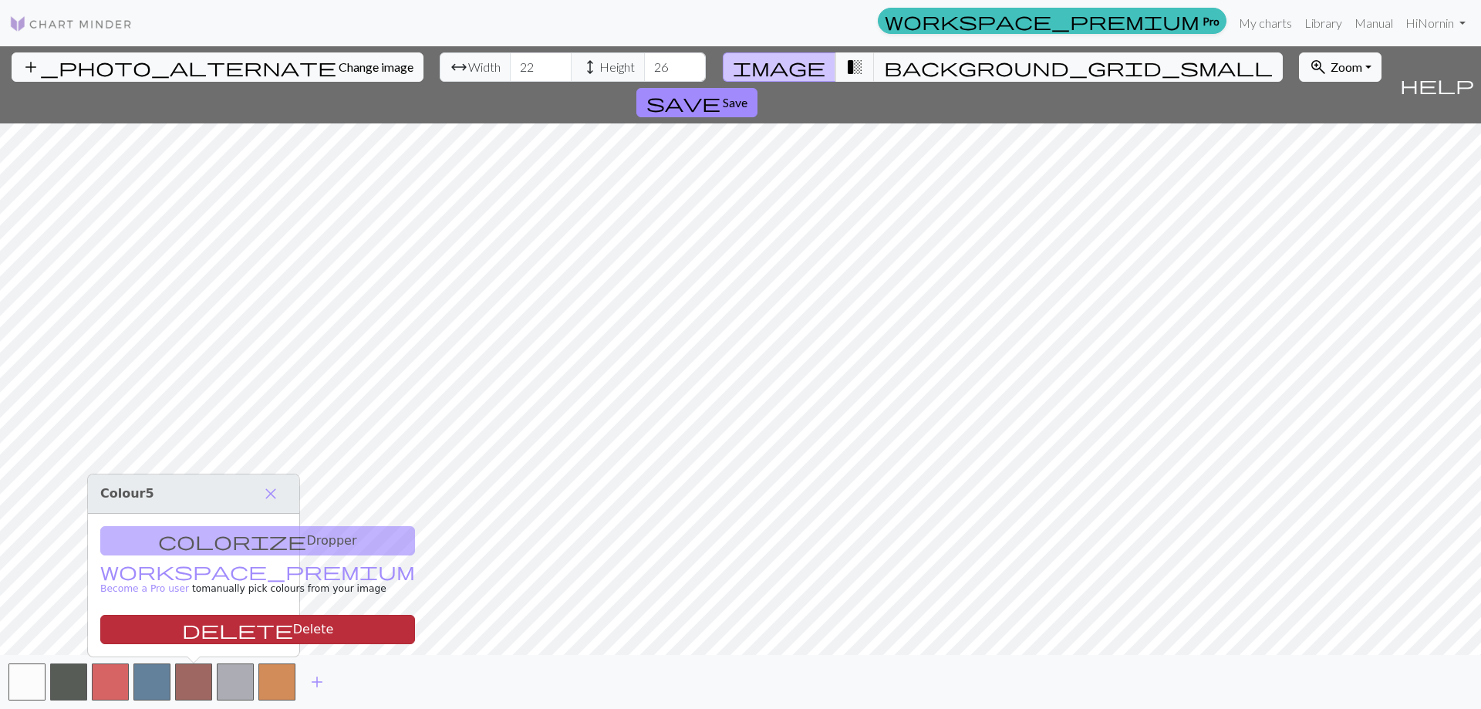
click at [191, 629] on button "delete Delete" at bounding box center [257, 629] width 315 height 29
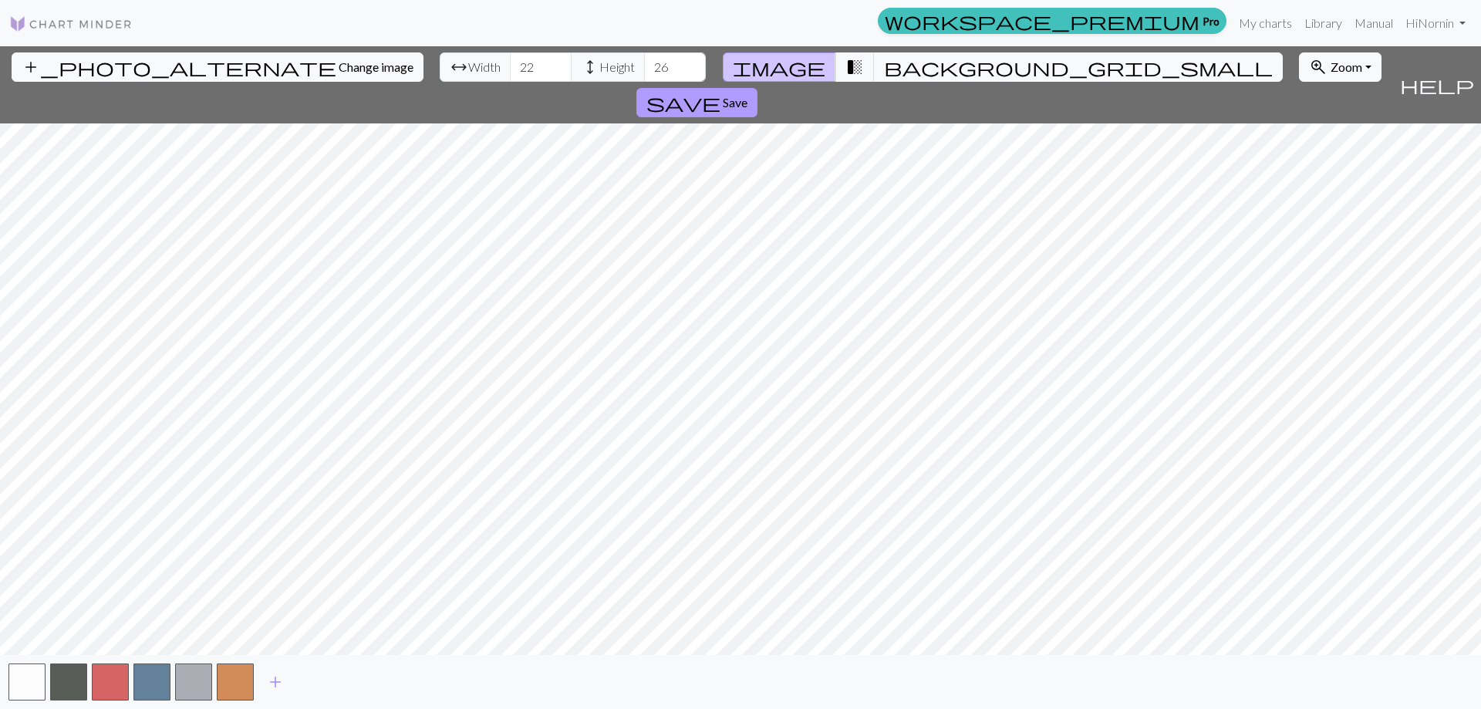
click at [748, 95] on span "Save" at bounding box center [735, 102] width 25 height 15
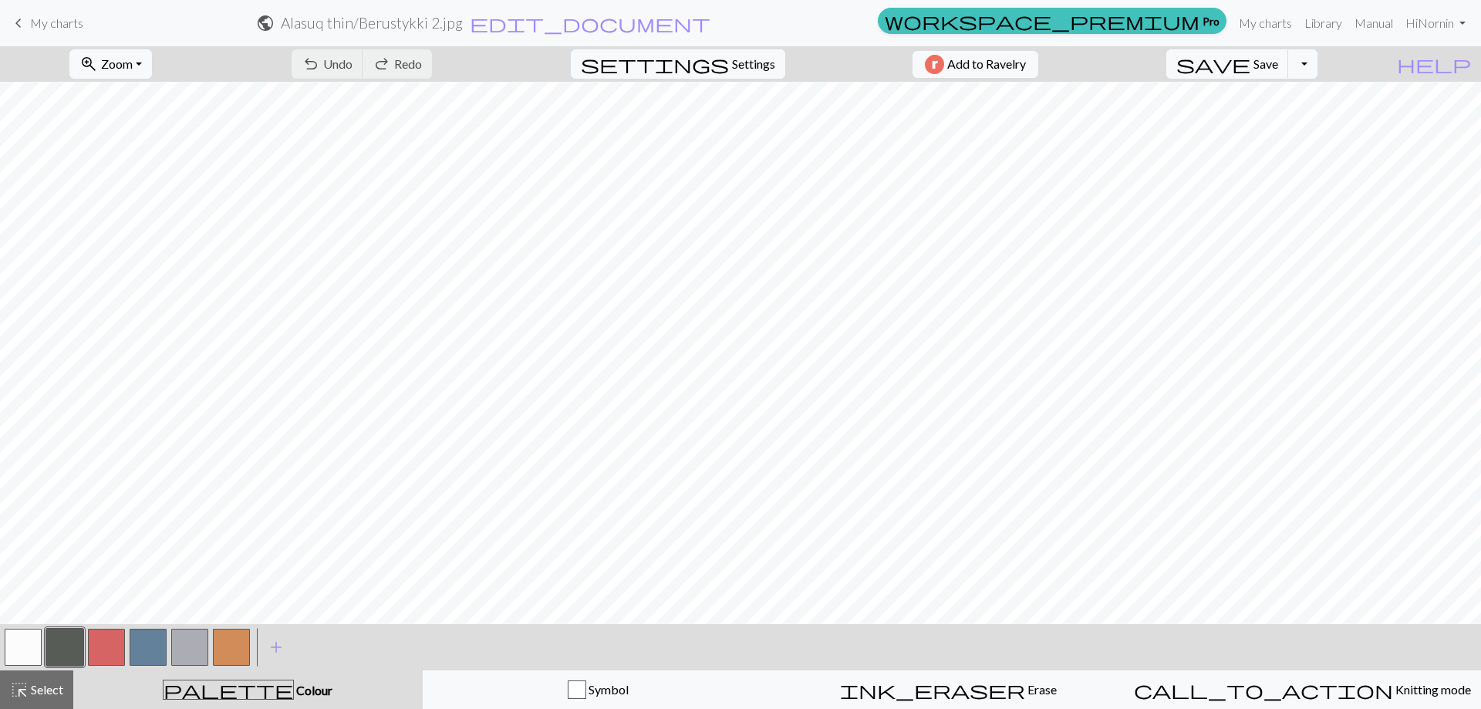
click at [106, 650] on button "button" at bounding box center [106, 647] width 37 height 37
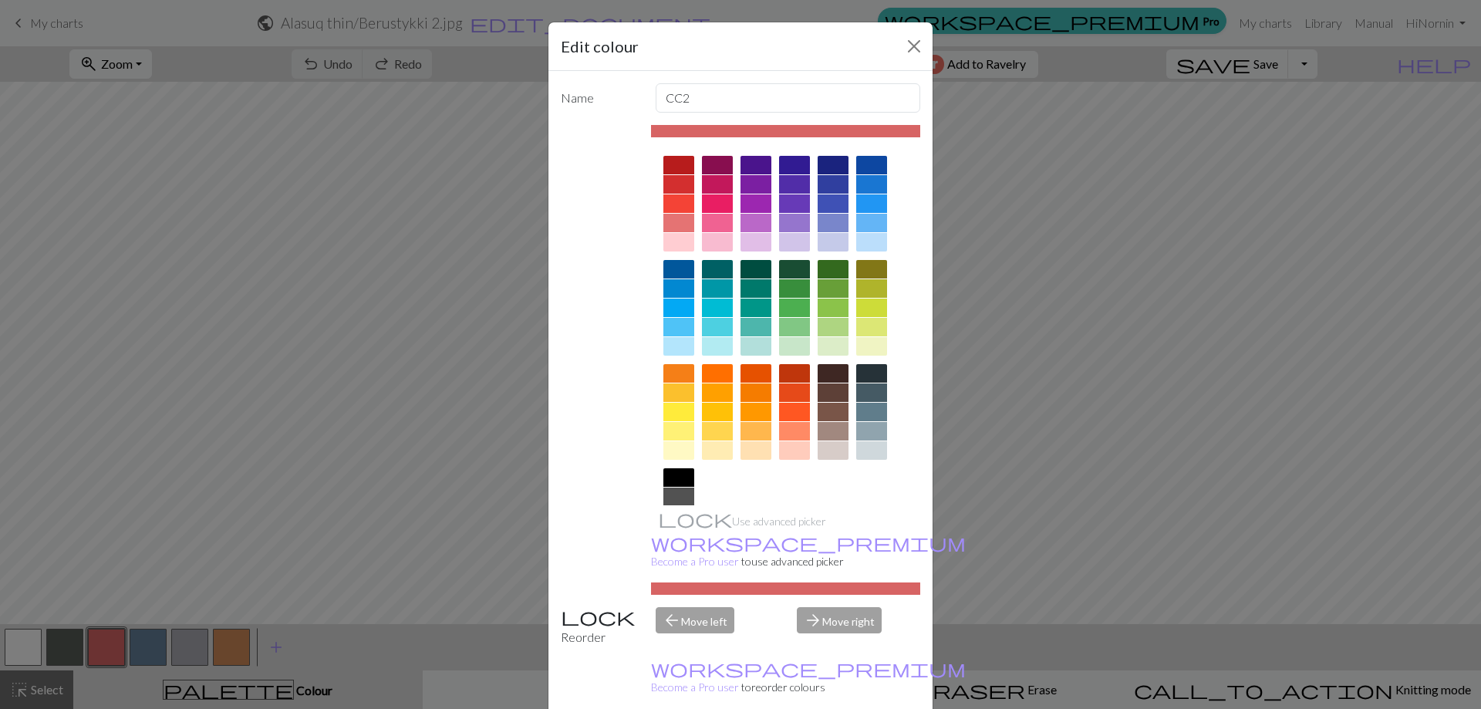
click at [682, 243] on div at bounding box center [678, 242] width 31 height 19
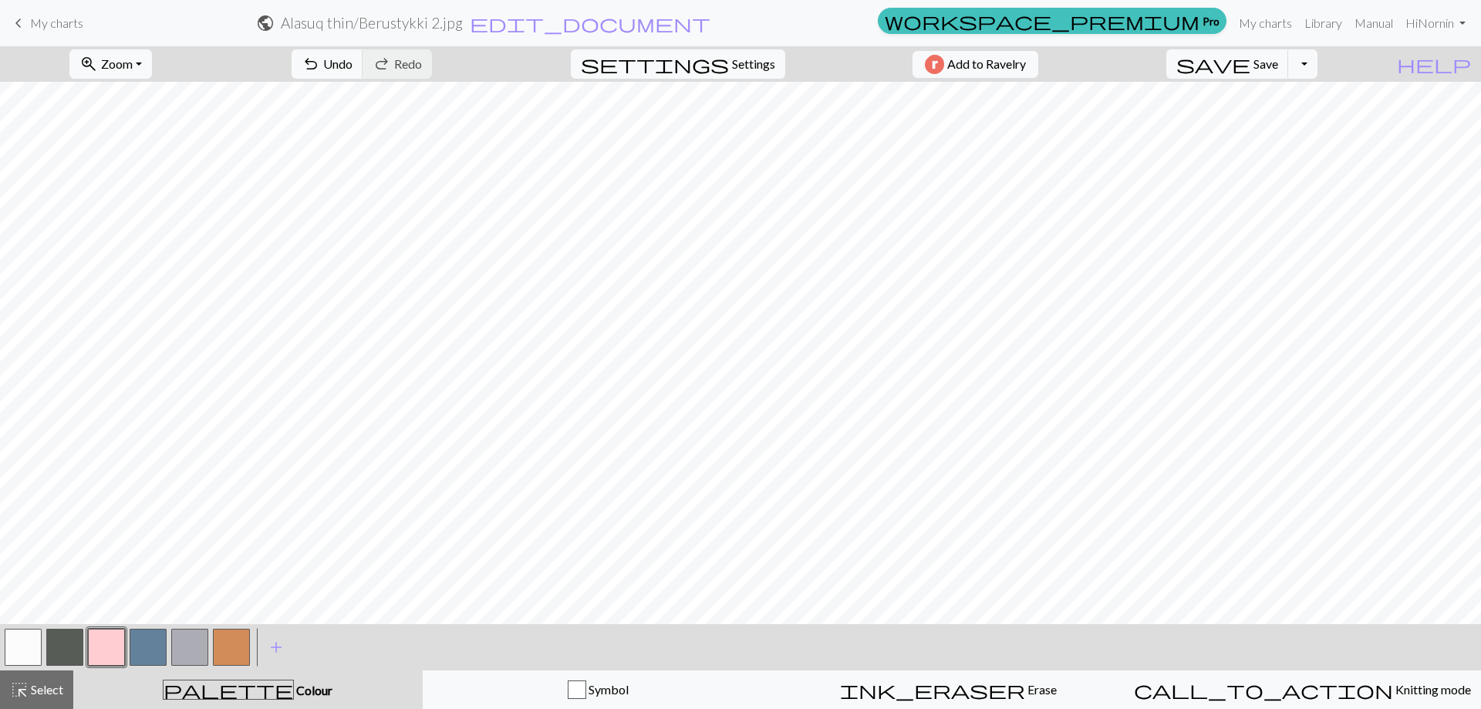
click at [143, 649] on button "button" at bounding box center [148, 647] width 37 height 37
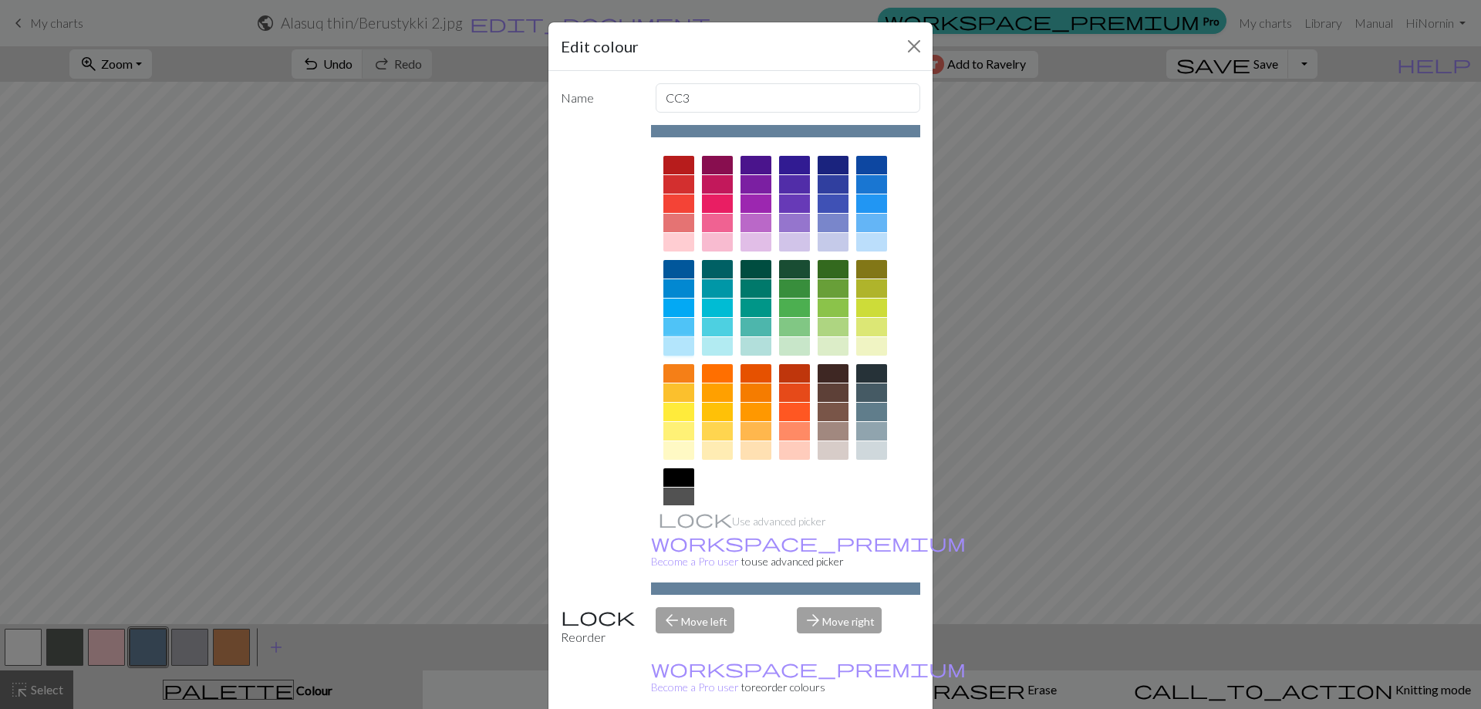
click at [677, 343] on div at bounding box center [678, 346] width 31 height 19
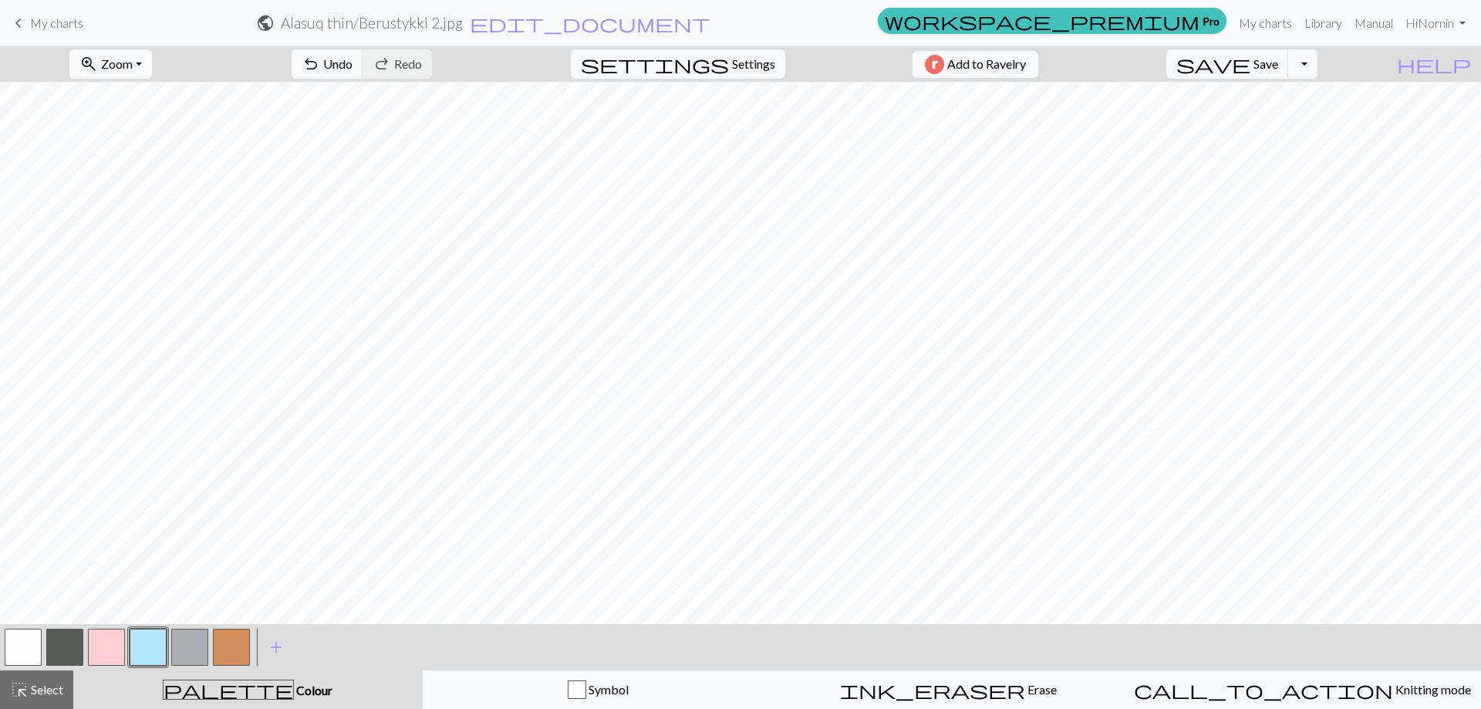
click at [22, 647] on button "button" at bounding box center [23, 647] width 37 height 37
click at [187, 643] on button "button" at bounding box center [189, 647] width 37 height 37
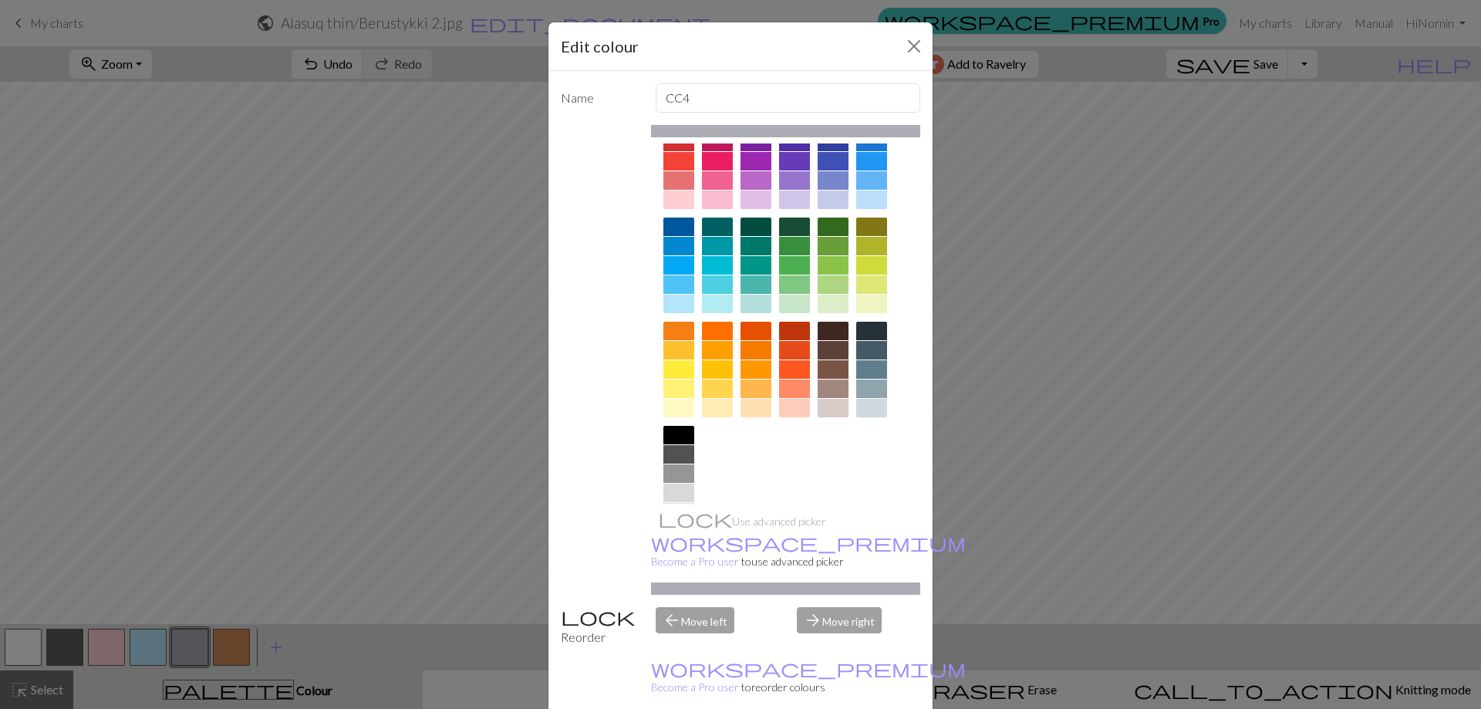
scroll to position [76, 0]
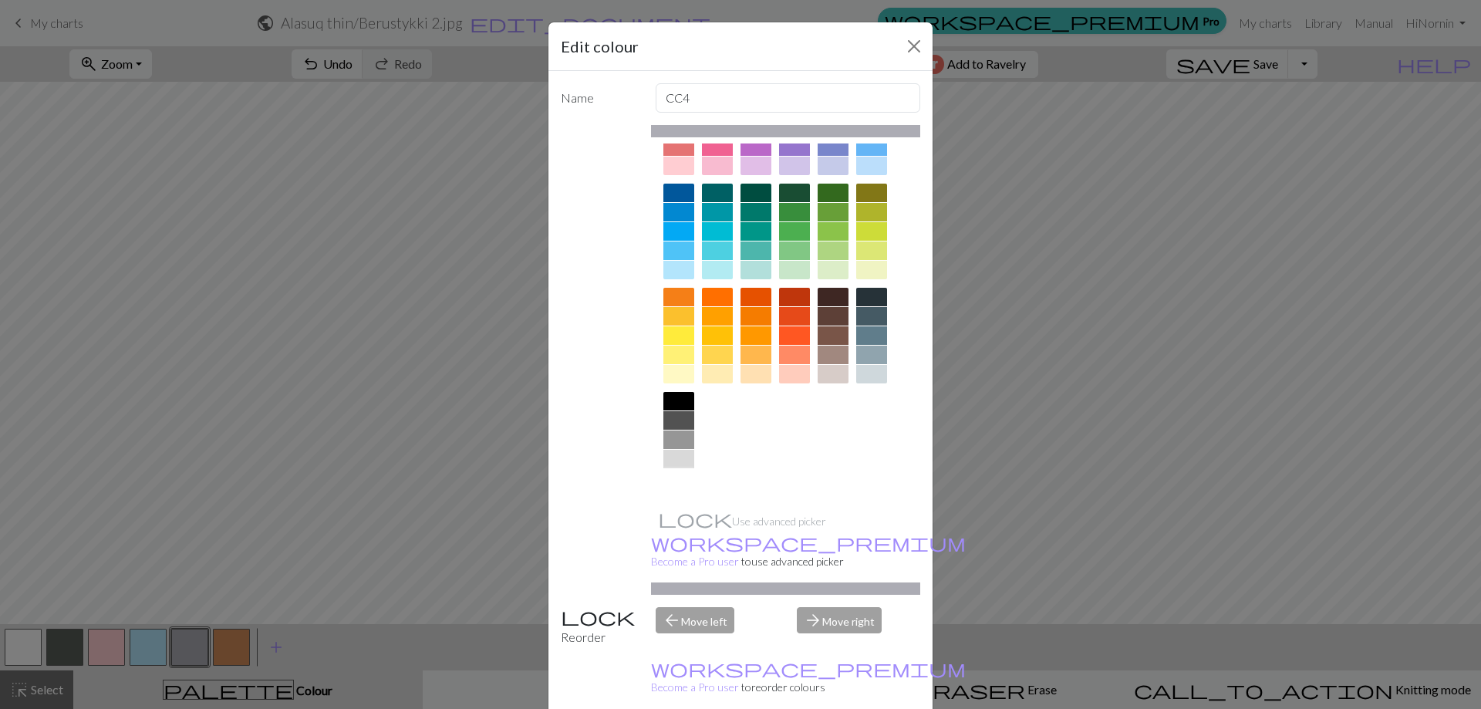
click at [678, 478] on div at bounding box center [678, 478] width 31 height 19
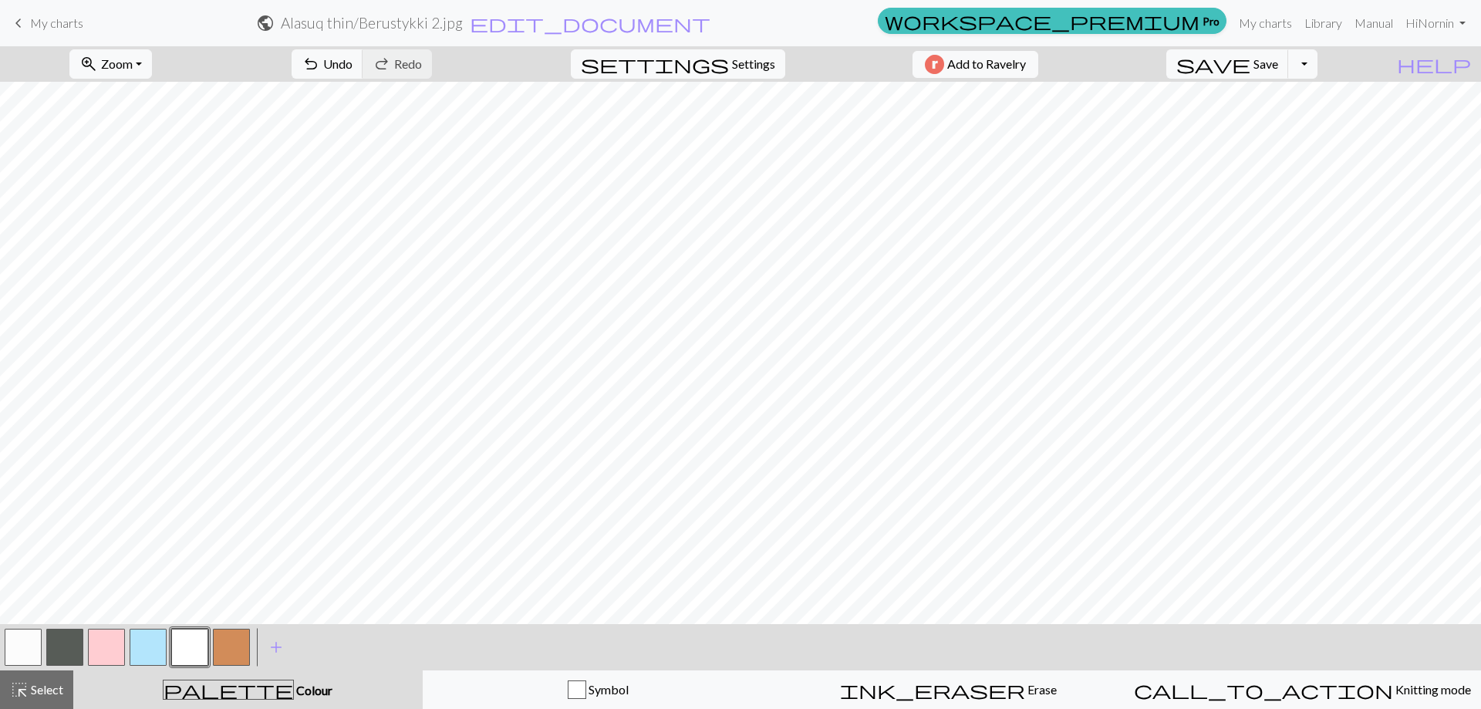
click at [20, 650] on button "button" at bounding box center [23, 647] width 37 height 37
click at [17, 643] on button "button" at bounding box center [23, 647] width 37 height 37
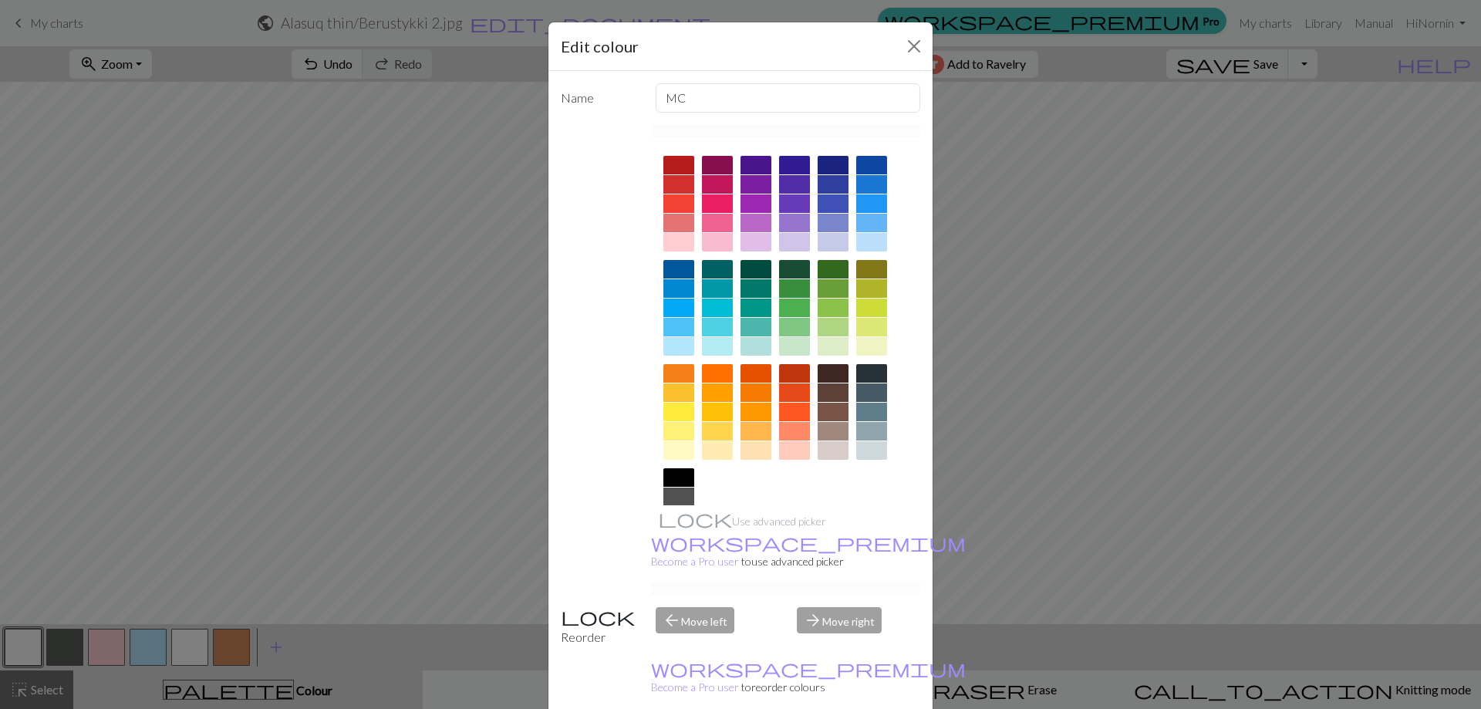
click at [866, 457] on div at bounding box center [871, 450] width 31 height 19
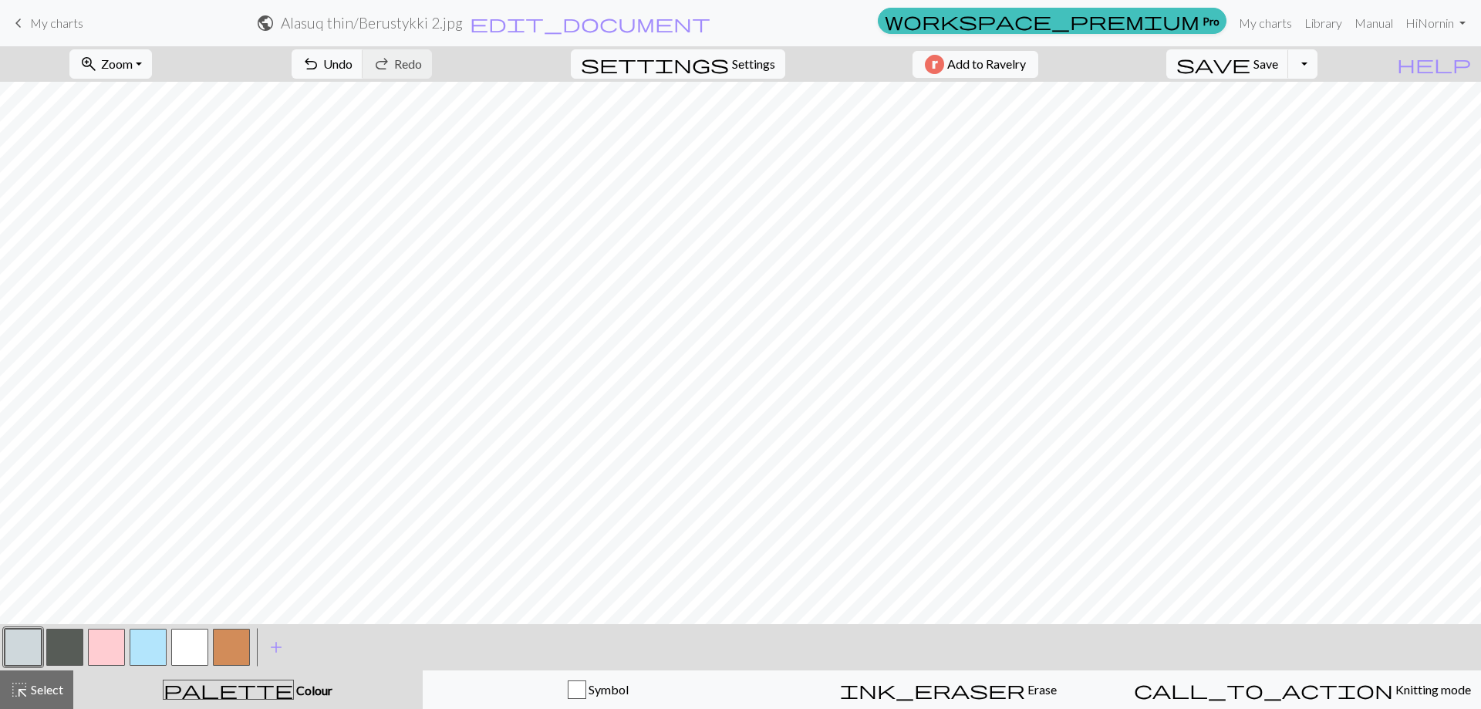
click at [73, 648] on button "button" at bounding box center [64, 647] width 37 height 37
click at [52, 656] on button "button" at bounding box center [64, 647] width 37 height 37
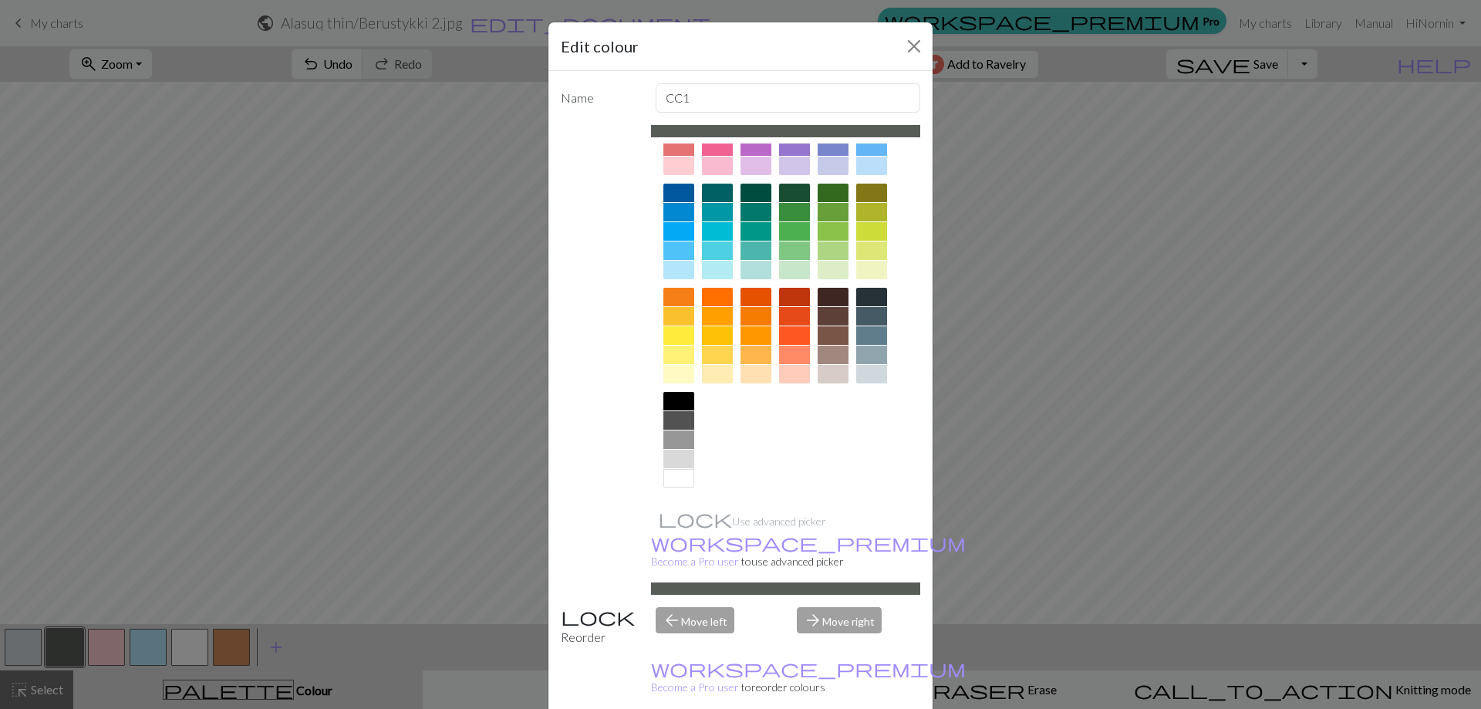
click at [677, 417] on div at bounding box center [678, 420] width 31 height 19
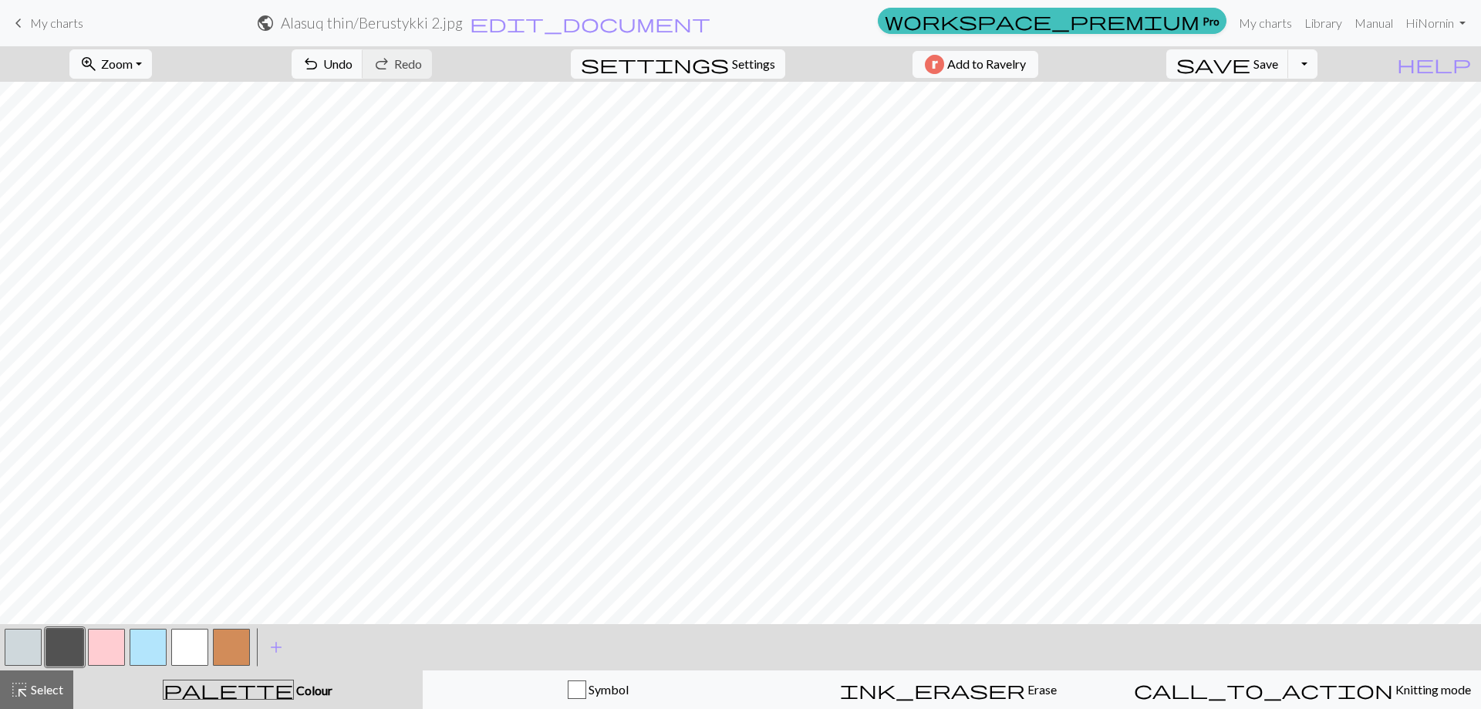
click at [216, 642] on button "button" at bounding box center [231, 647] width 37 height 37
click at [226, 645] on button "button" at bounding box center [231, 647] width 37 height 37
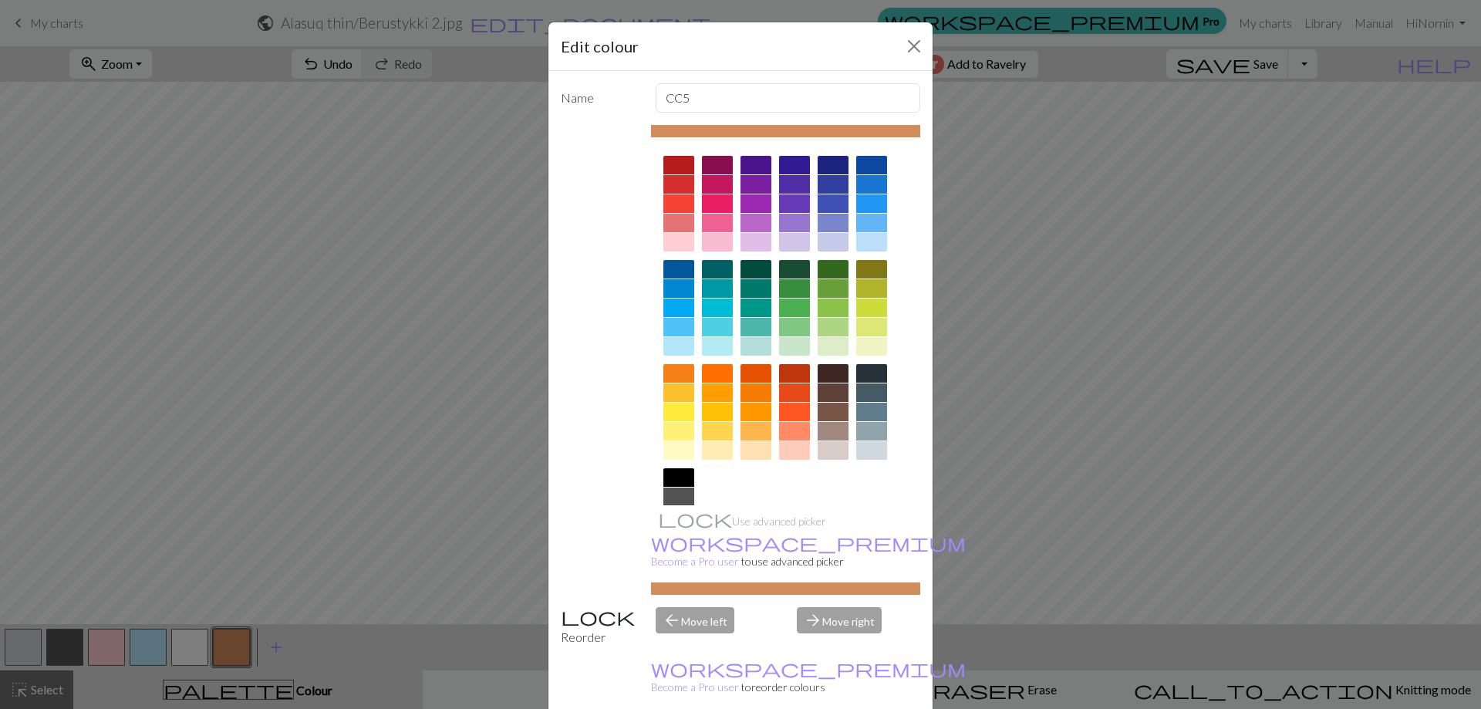
click at [670, 451] on div at bounding box center [678, 450] width 31 height 19
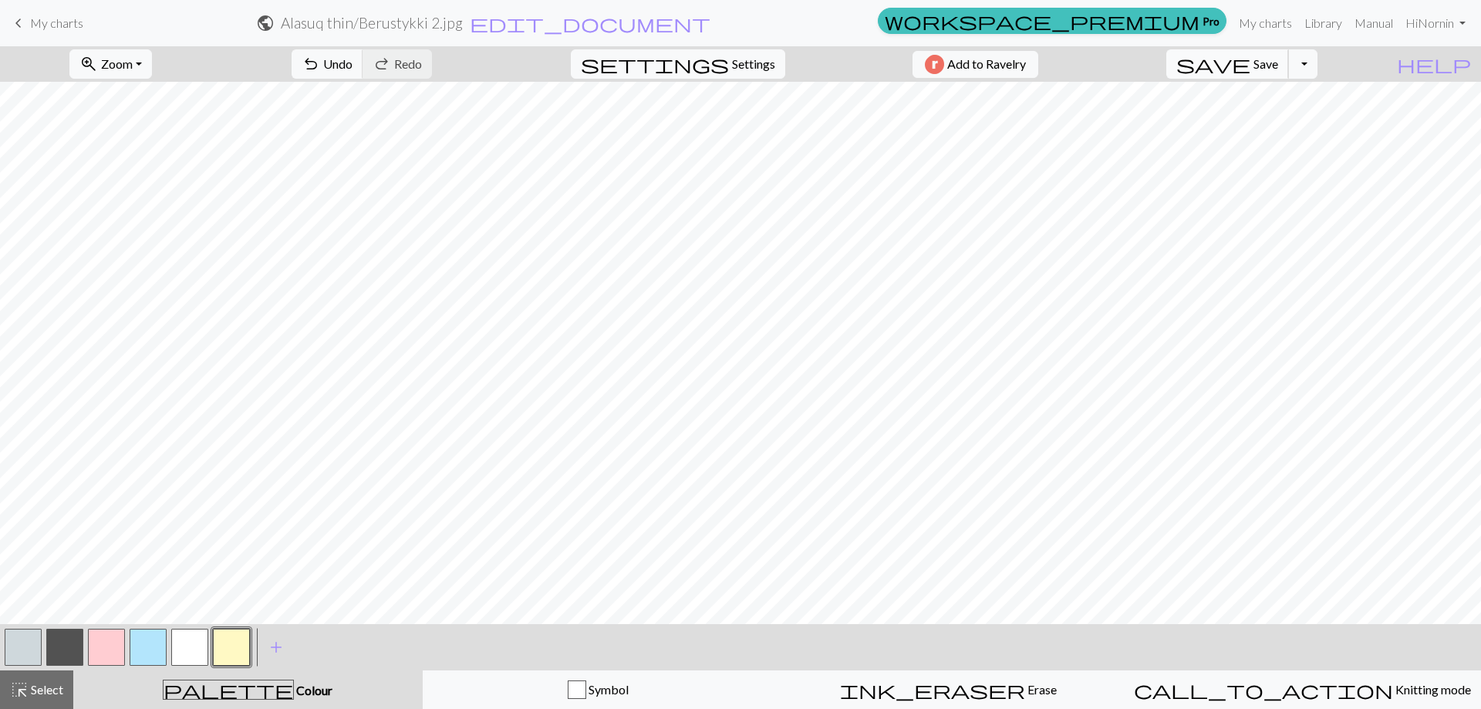
click at [1278, 62] on span "Save" at bounding box center [1266, 63] width 25 height 15
click at [20, 19] on span "keyboard_arrow_left" at bounding box center [18, 23] width 19 height 22
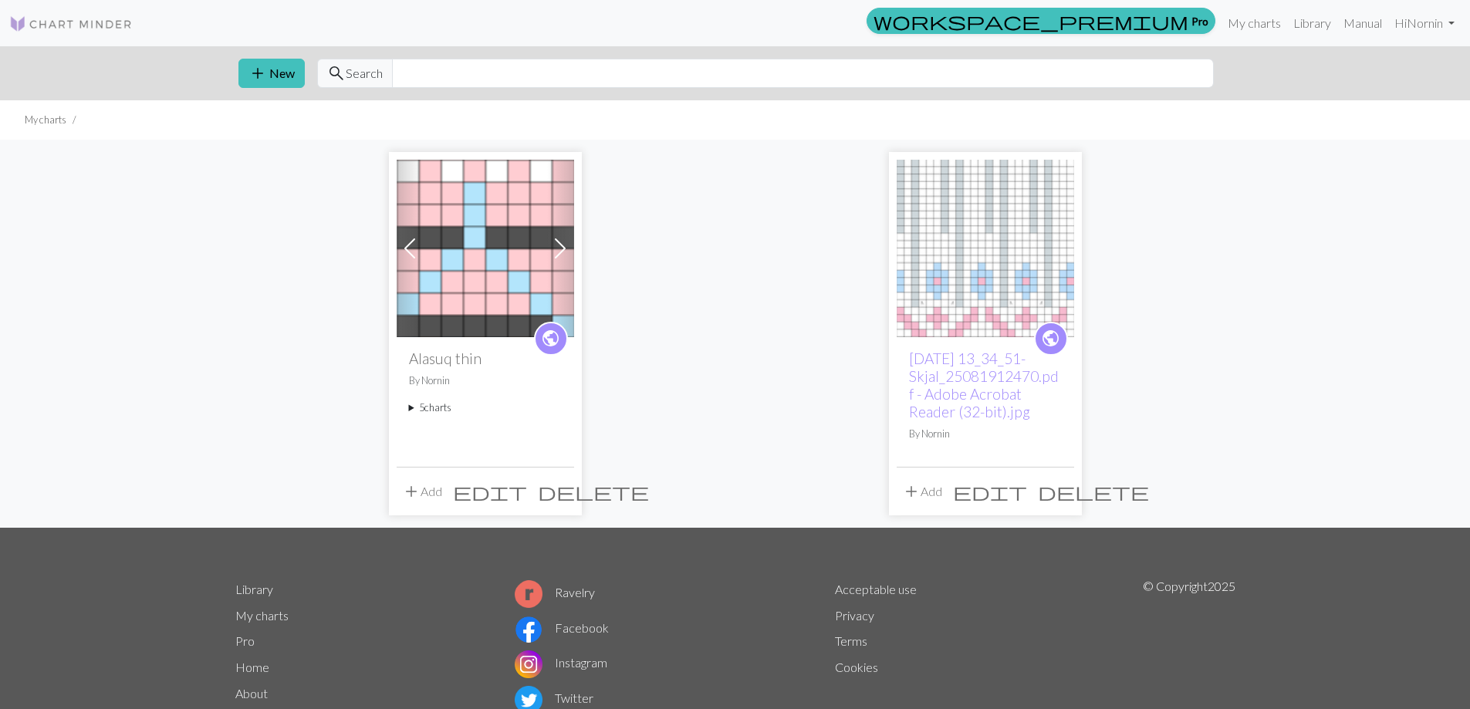
click at [957, 282] on img at bounding box center [984, 248] width 177 height 177
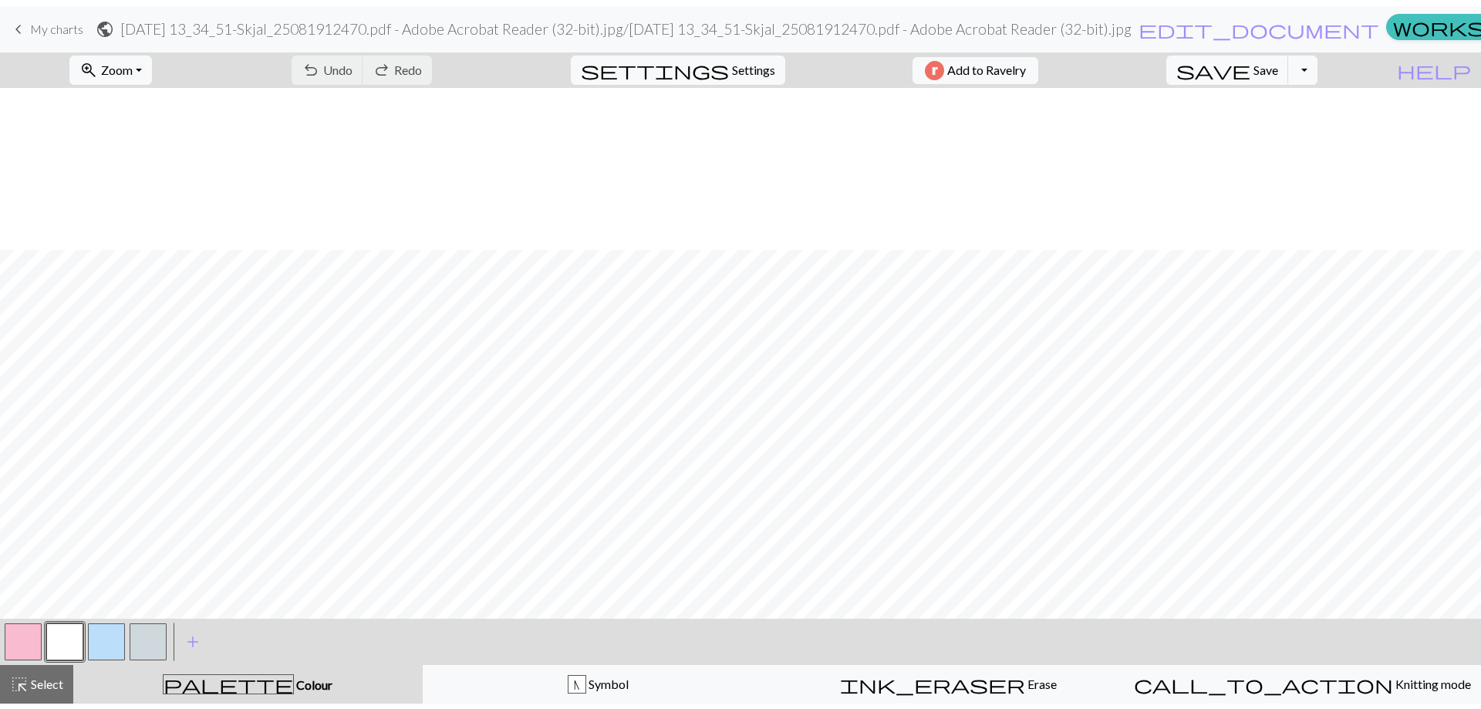
scroll to position [260, 0]
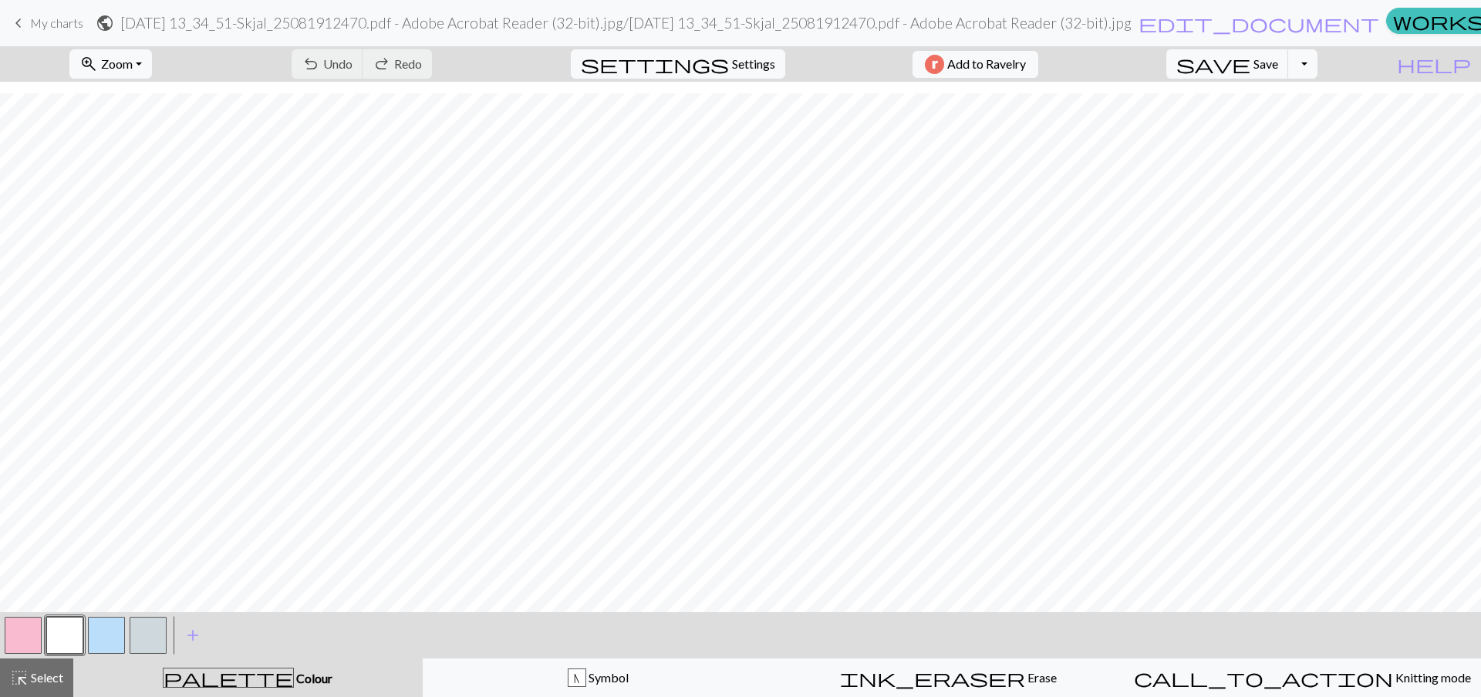
click at [24, 27] on span "keyboard_arrow_left" at bounding box center [18, 23] width 19 height 22
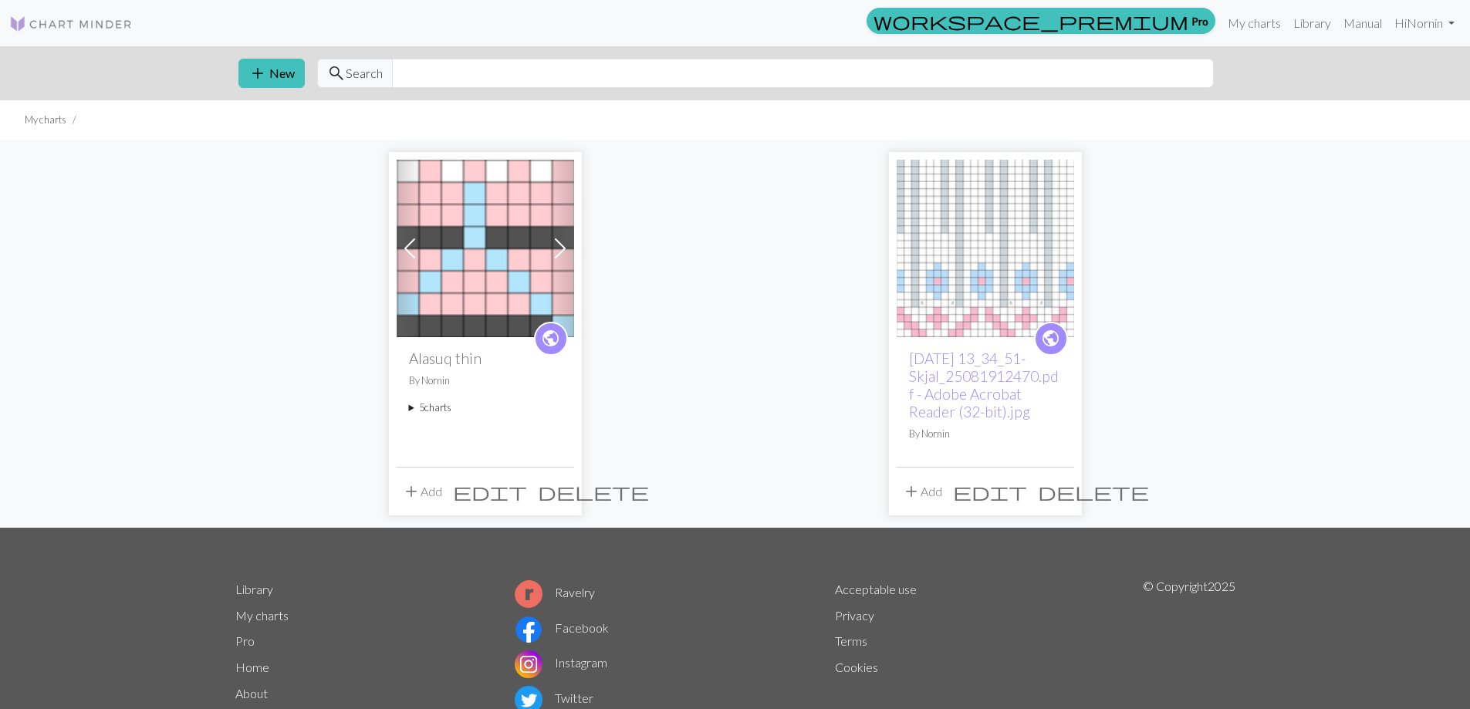
click at [472, 262] on img at bounding box center [485, 248] width 177 height 177
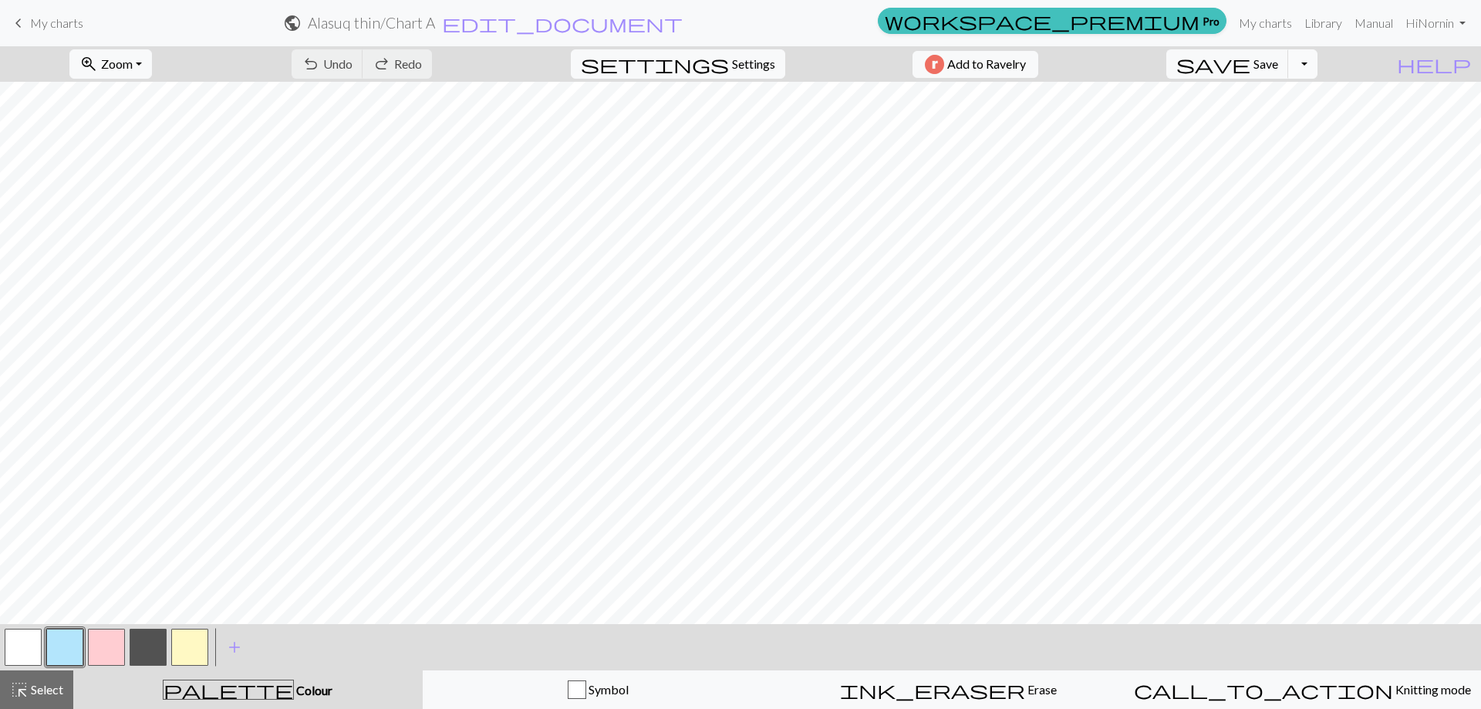
click at [1318, 66] on button "Toggle Dropdown" at bounding box center [1302, 63] width 29 height 29
click at [1295, 123] on button "save_alt Download" at bounding box center [1189, 122] width 255 height 25
click at [155, 643] on button "button" at bounding box center [148, 647] width 37 height 37
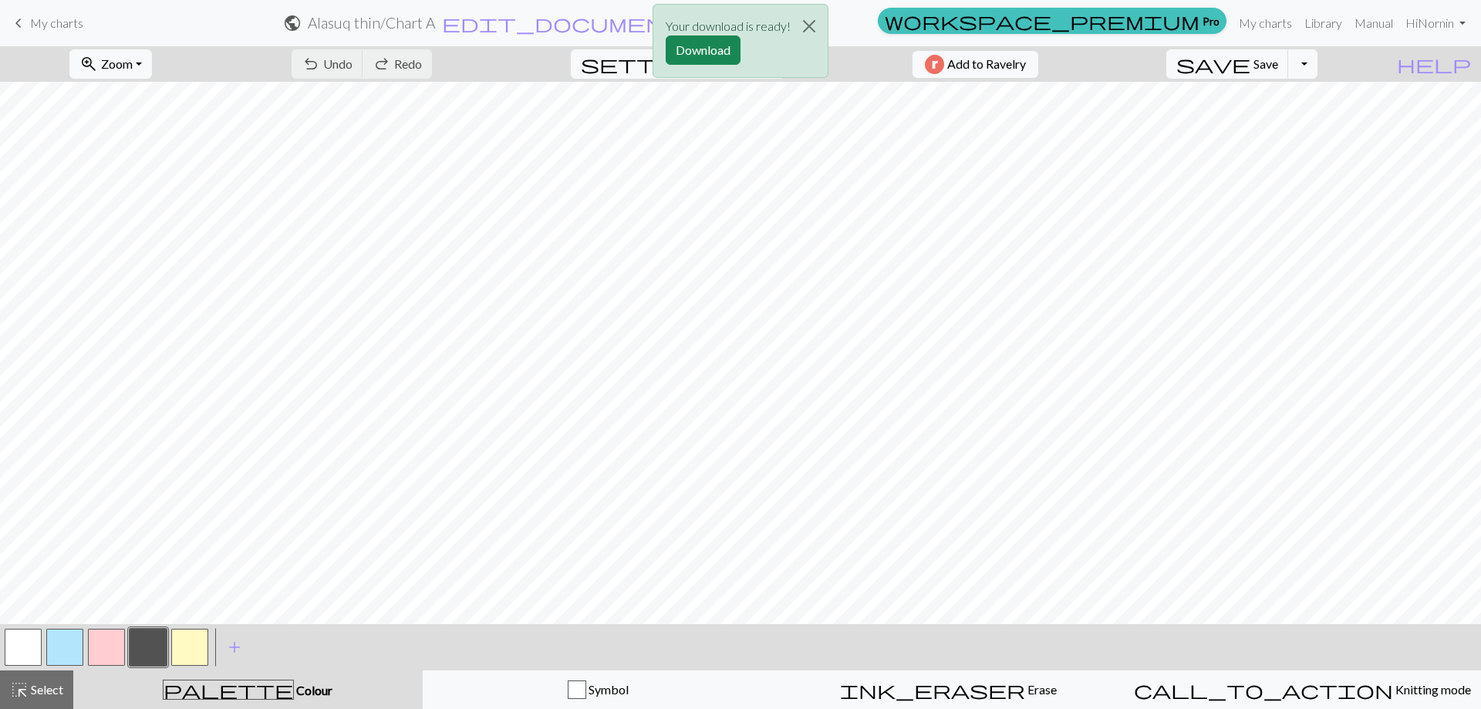
click at [155, 643] on button "button" at bounding box center [148, 647] width 37 height 37
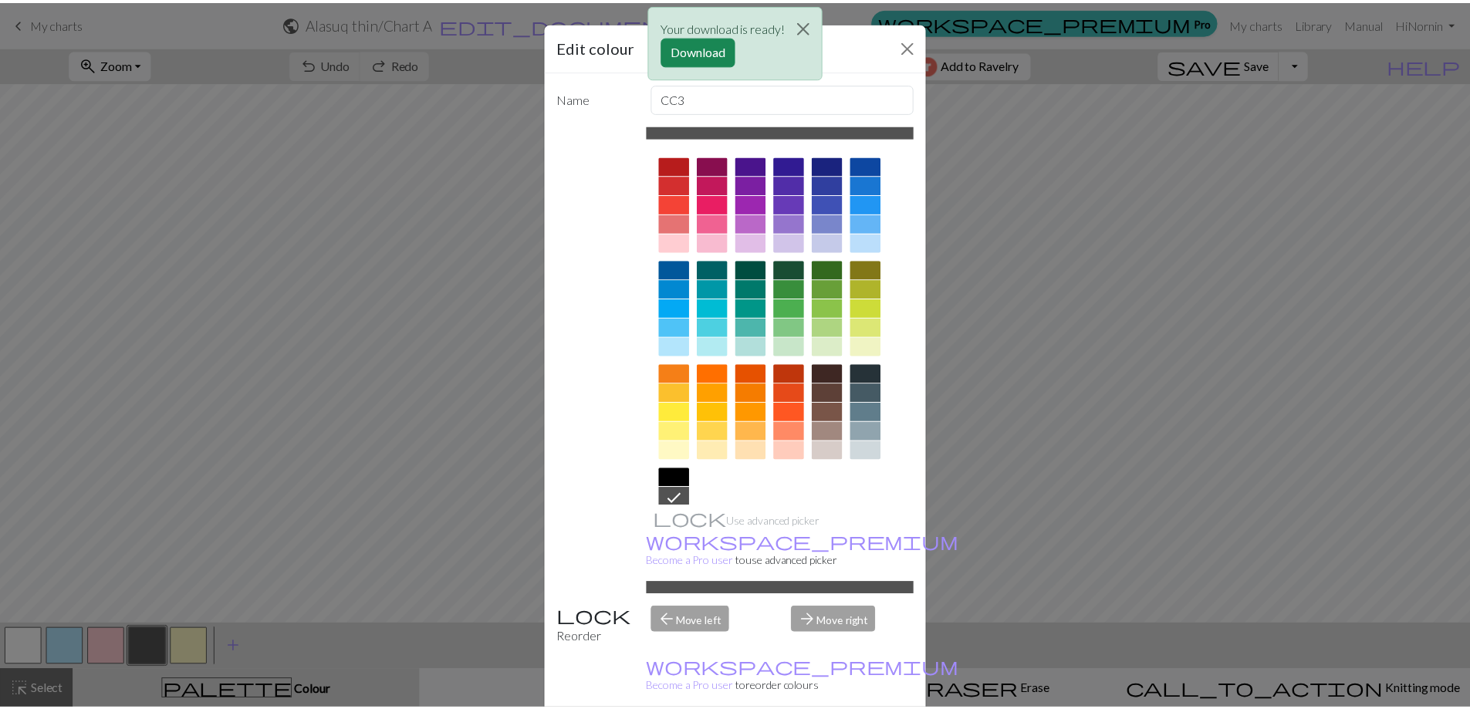
scroll to position [76, 0]
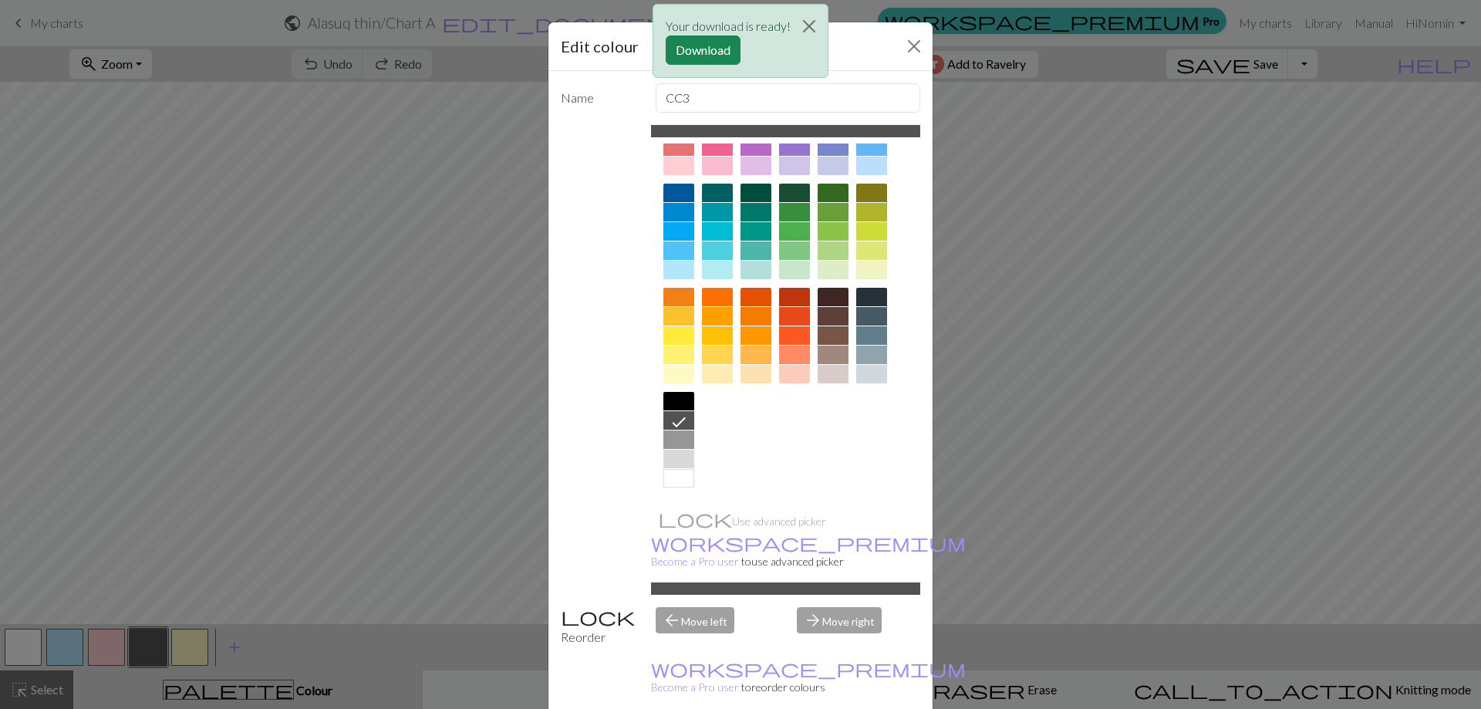
click at [674, 437] on div at bounding box center [678, 439] width 31 height 19
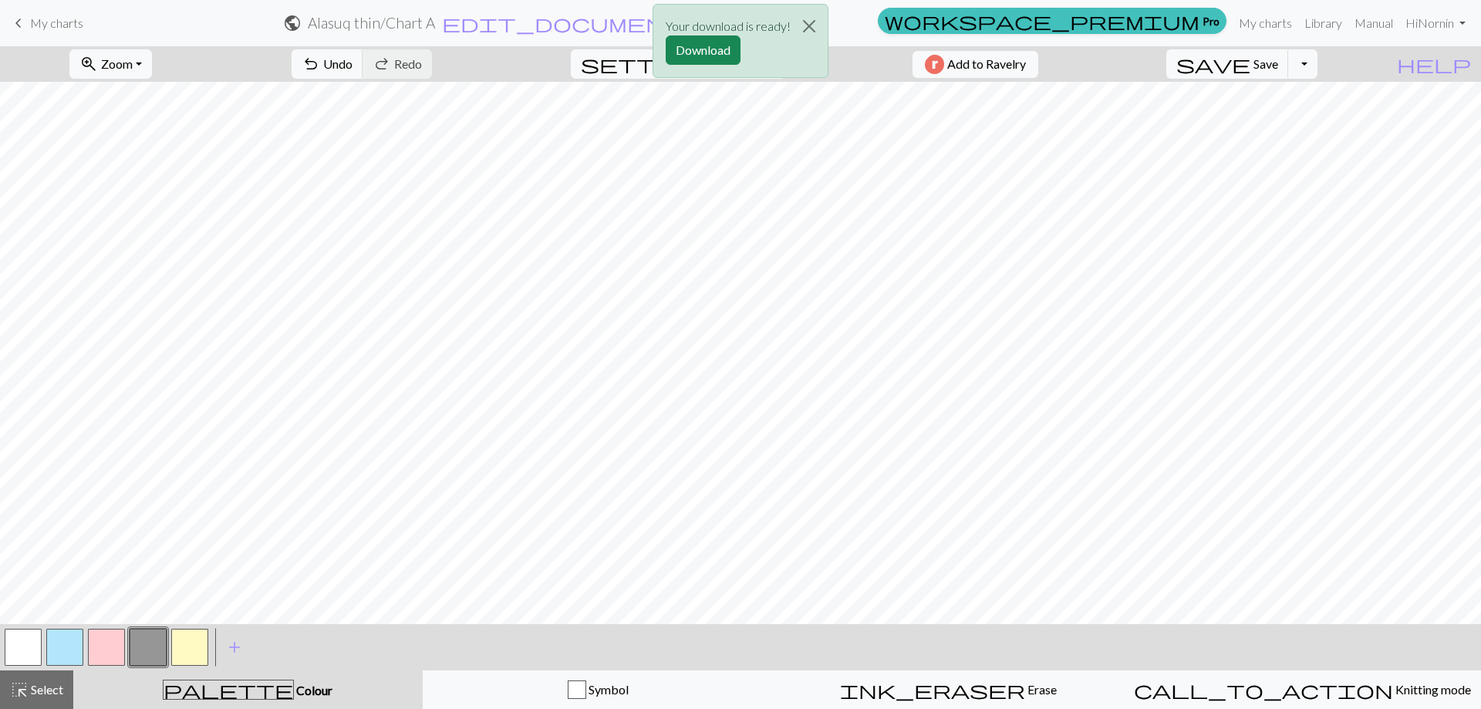
click at [1279, 62] on div "Your download is ready! Download" at bounding box center [740, 45] width 1481 height 90
click at [809, 22] on button "Close" at bounding box center [809, 26] width 37 height 43
click at [1278, 60] on span "Save" at bounding box center [1266, 63] width 25 height 15
click at [1318, 71] on button "Toggle Dropdown" at bounding box center [1302, 63] width 29 height 29
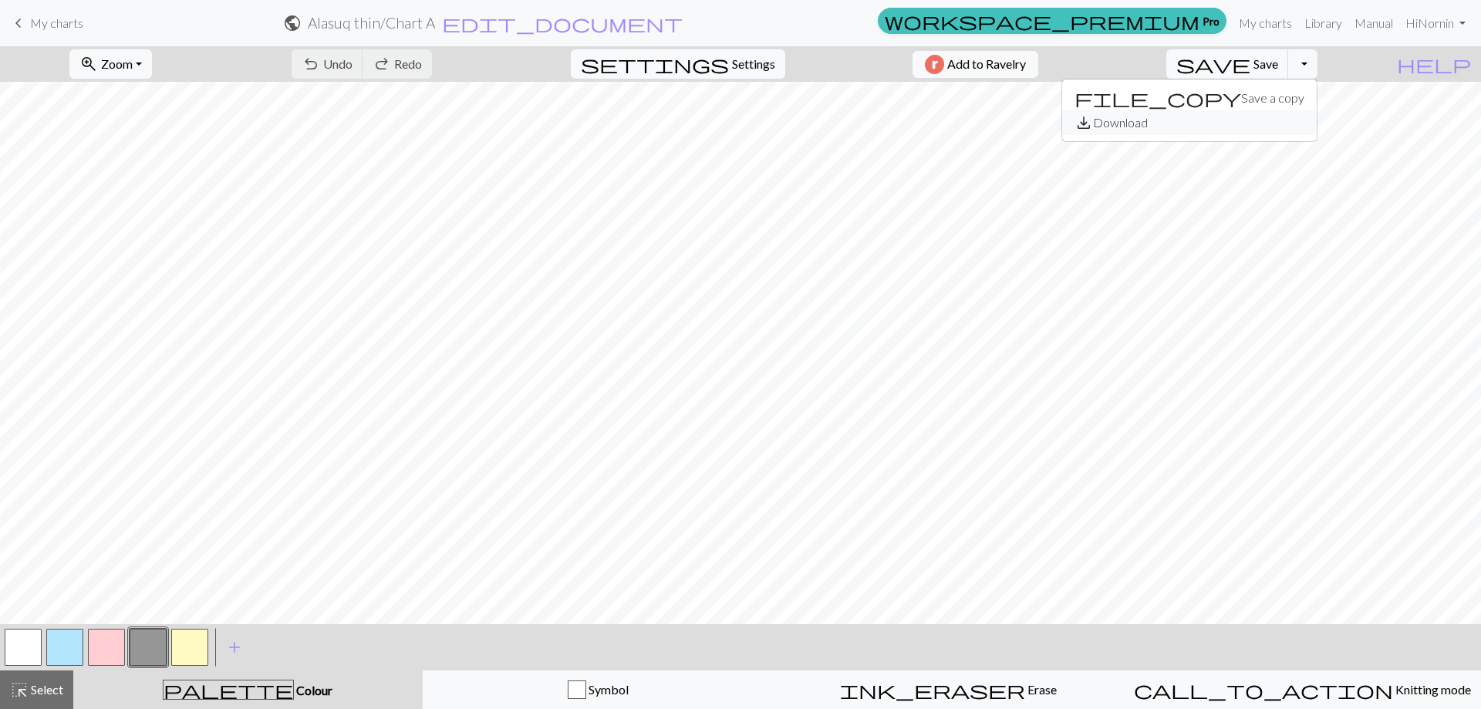
click at [1278, 127] on button "save_alt Download" at bounding box center [1189, 122] width 255 height 25
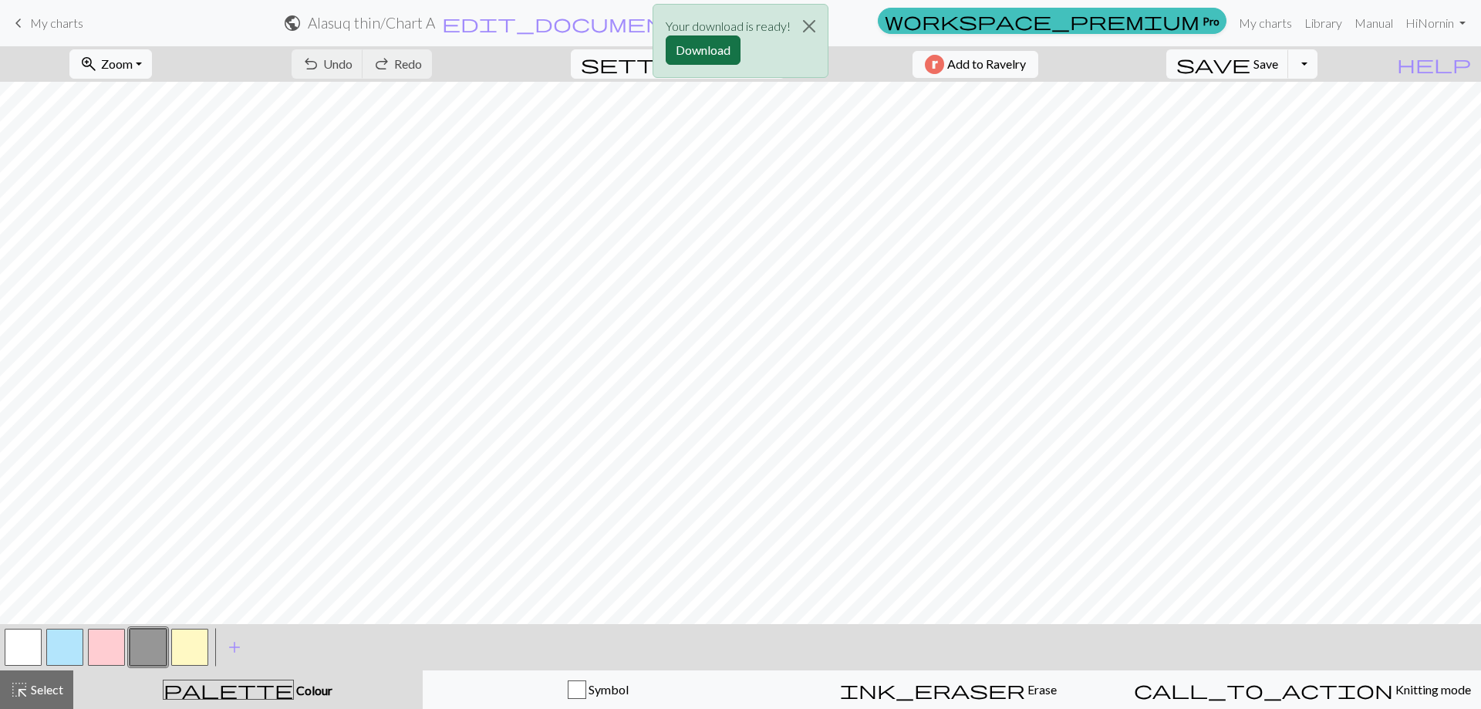
click at [716, 37] on button "Download" at bounding box center [703, 49] width 75 height 29
click at [23, 22] on span "keyboard_arrow_left" at bounding box center [18, 23] width 19 height 22
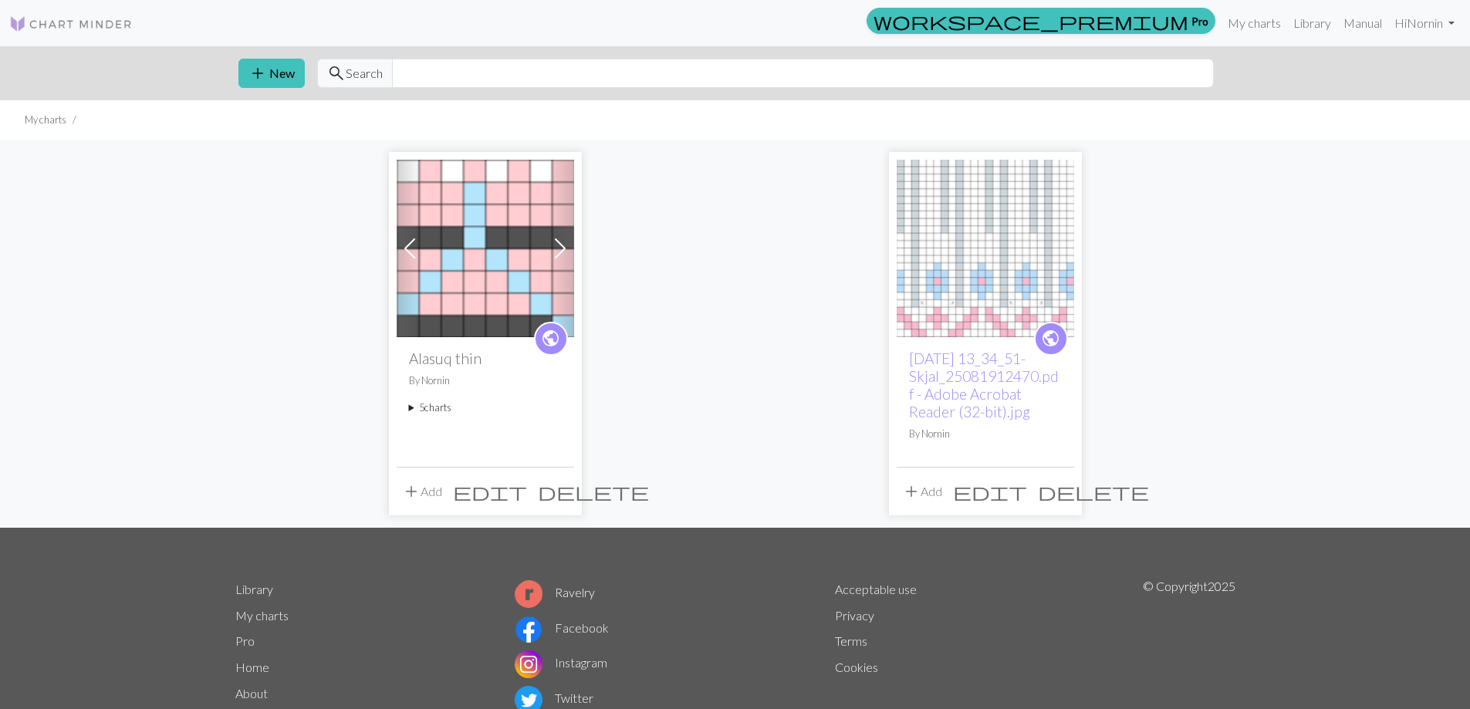
click at [437, 414] on summary "5 charts" at bounding box center [485, 407] width 153 height 15
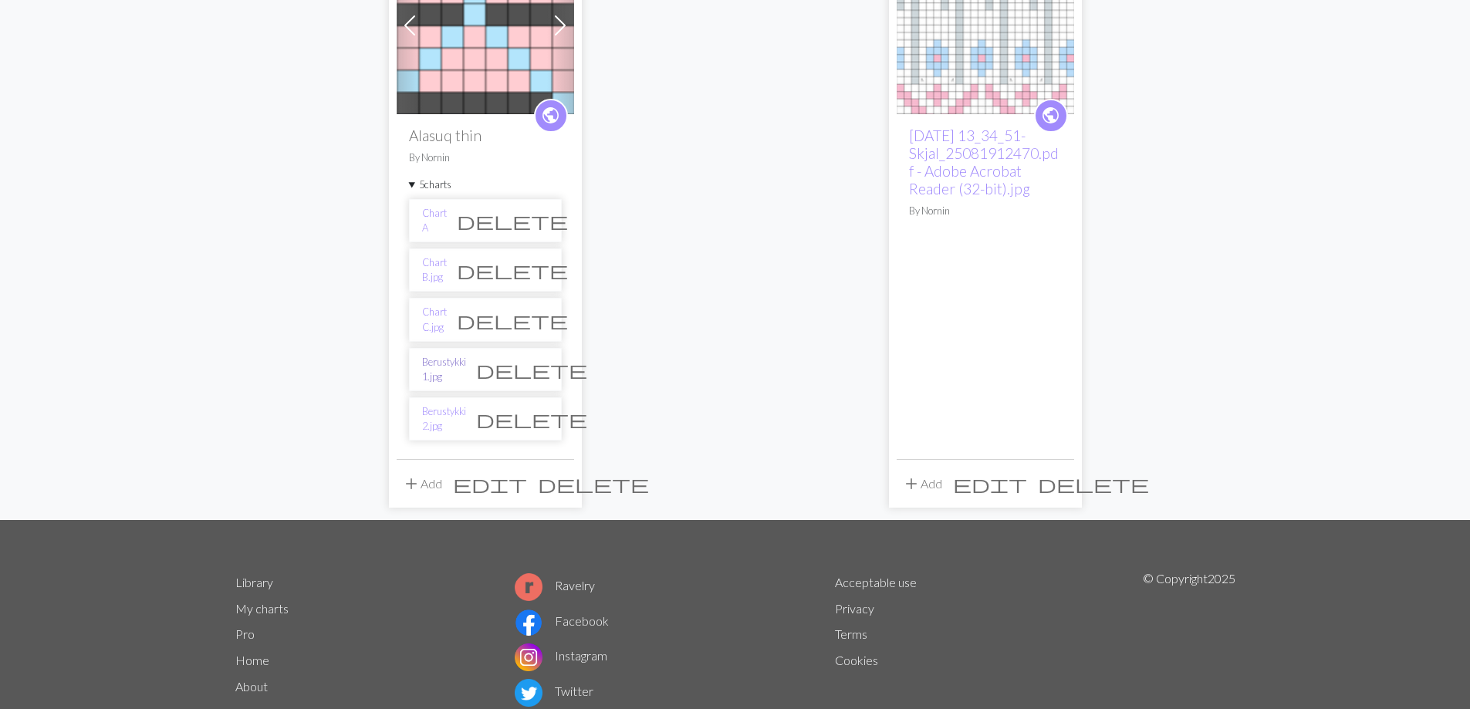
scroll to position [231, 0]
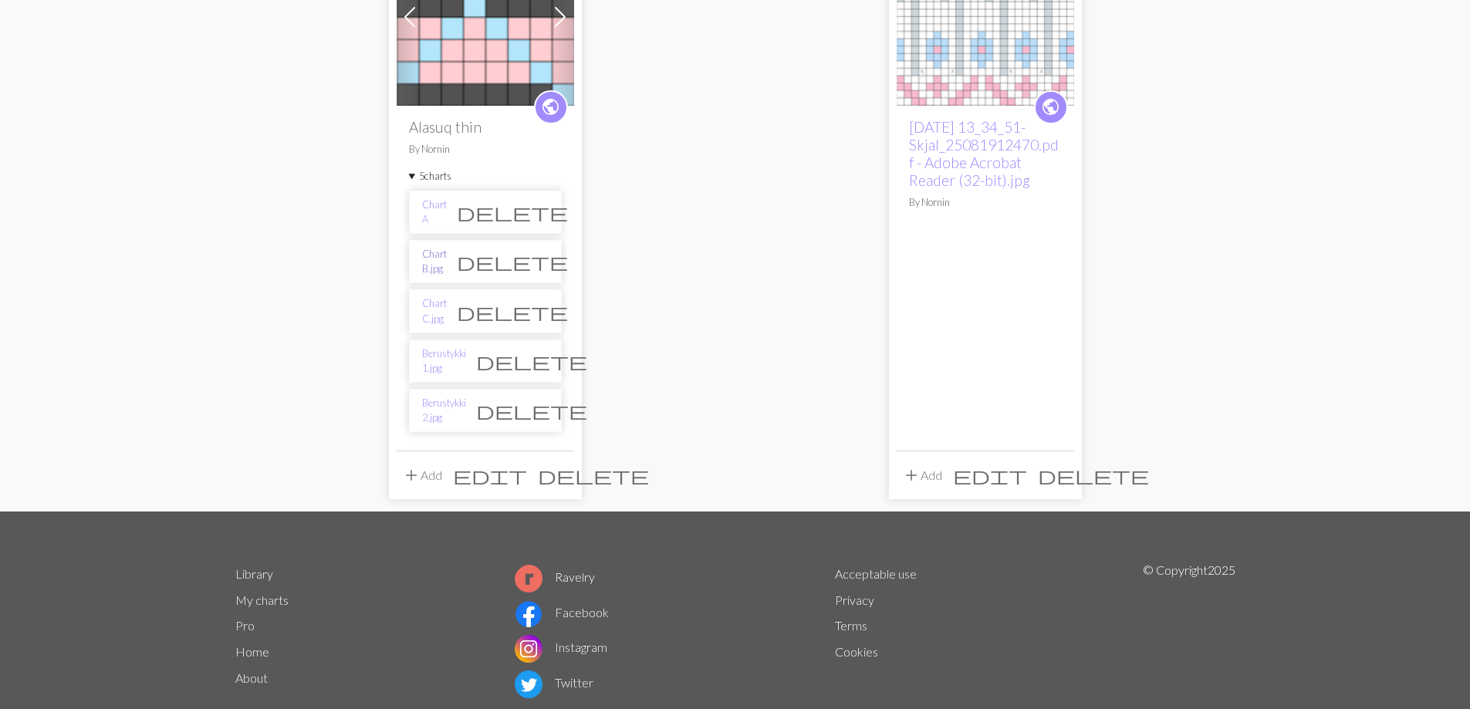
click at [438, 258] on link "Chart B.jpg" at bounding box center [434, 261] width 25 height 29
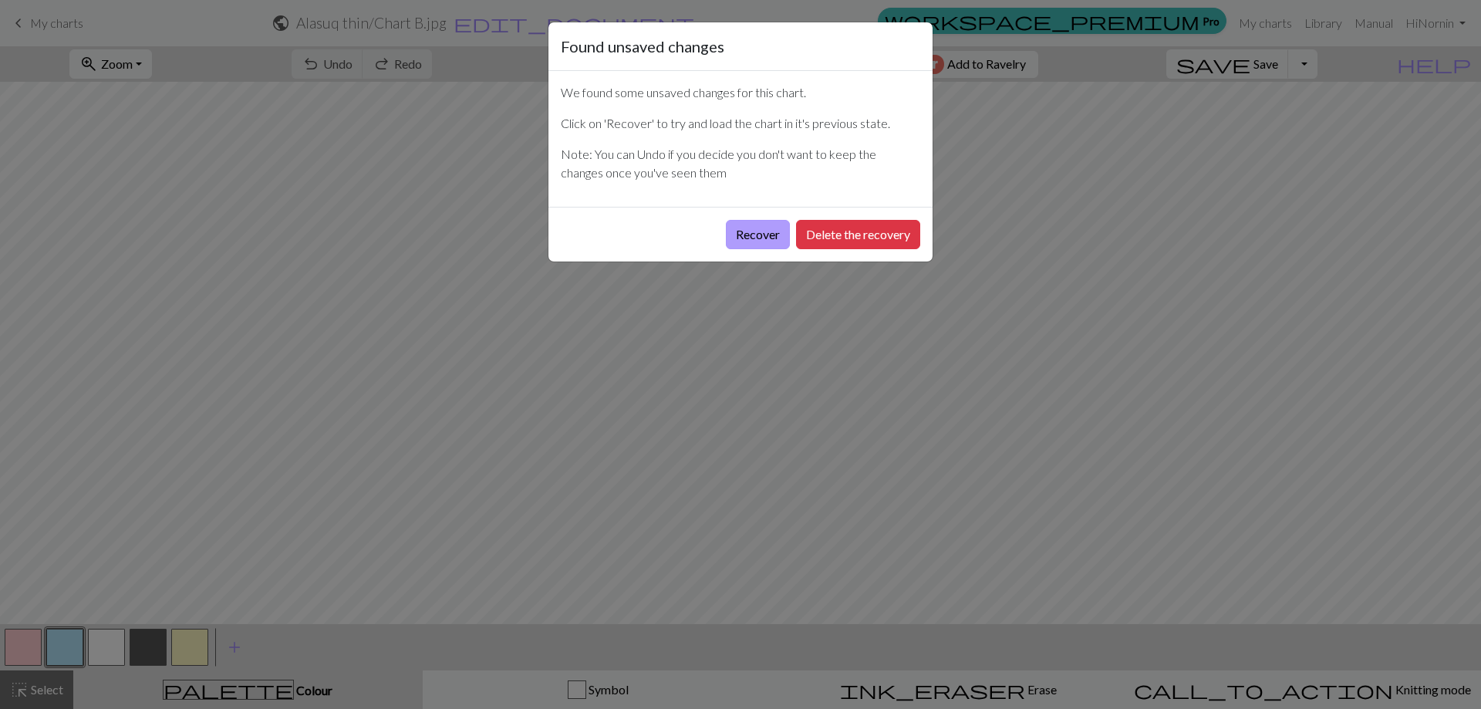
click at [758, 236] on button "Recover" at bounding box center [758, 234] width 64 height 29
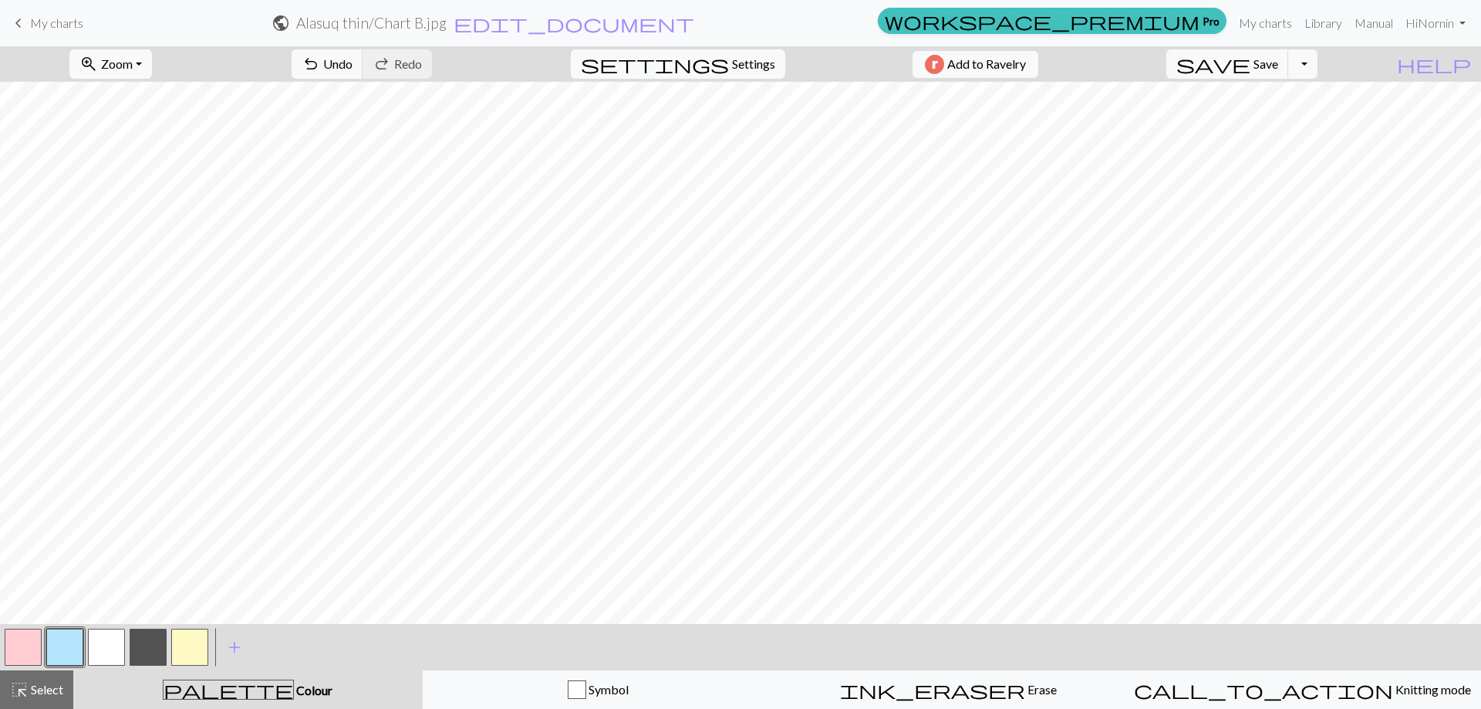
click at [138, 643] on button "button" at bounding box center [148, 647] width 37 height 37
click at [140, 643] on button "button" at bounding box center [148, 647] width 37 height 37
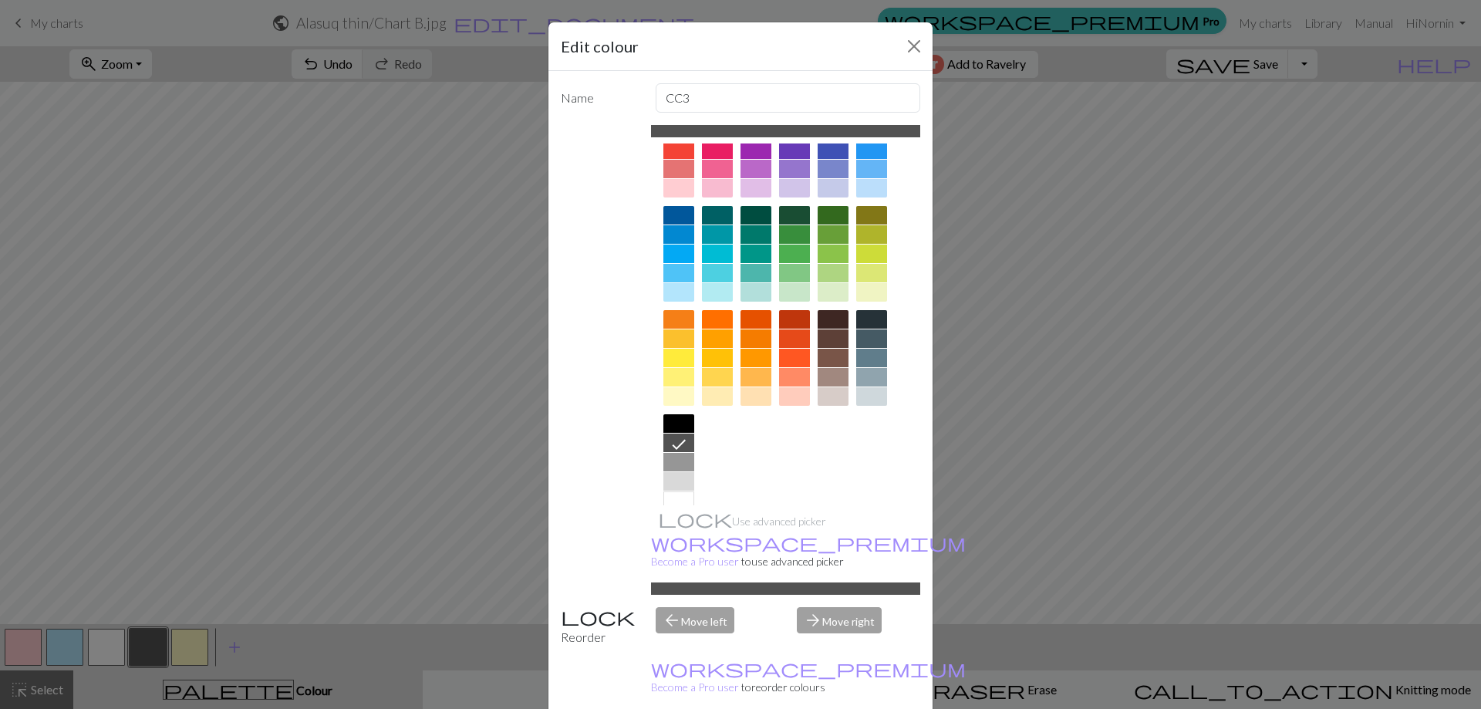
scroll to position [76, 0]
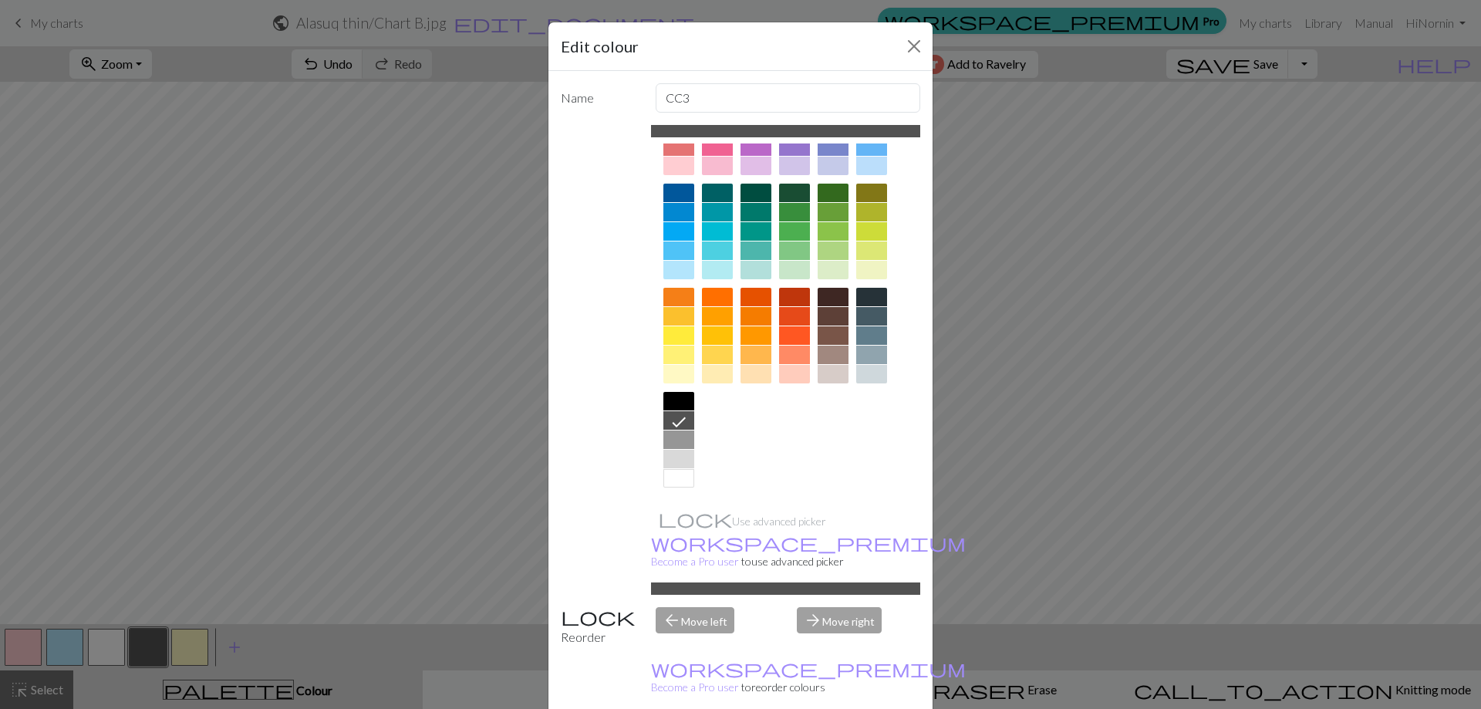
click at [673, 440] on div at bounding box center [678, 439] width 31 height 19
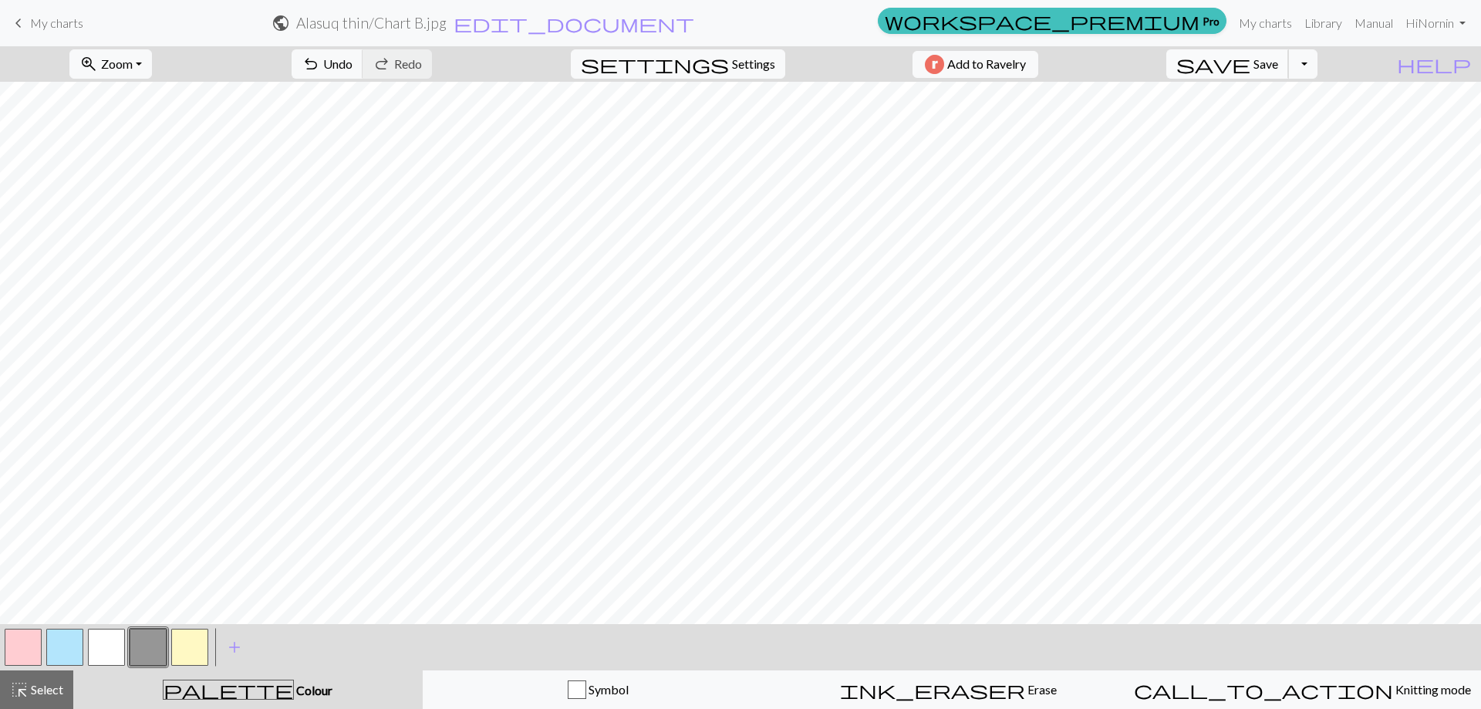
click at [1289, 71] on button "save Save Save" at bounding box center [1227, 63] width 123 height 29
click at [1335, 59] on div "Chart saved" at bounding box center [740, 30] width 1481 height 61
click at [1318, 66] on button "Toggle Dropdown" at bounding box center [1302, 63] width 29 height 29
click at [1301, 120] on button "save_alt Download" at bounding box center [1189, 122] width 255 height 25
click at [707, 55] on button "Download" at bounding box center [703, 49] width 75 height 29
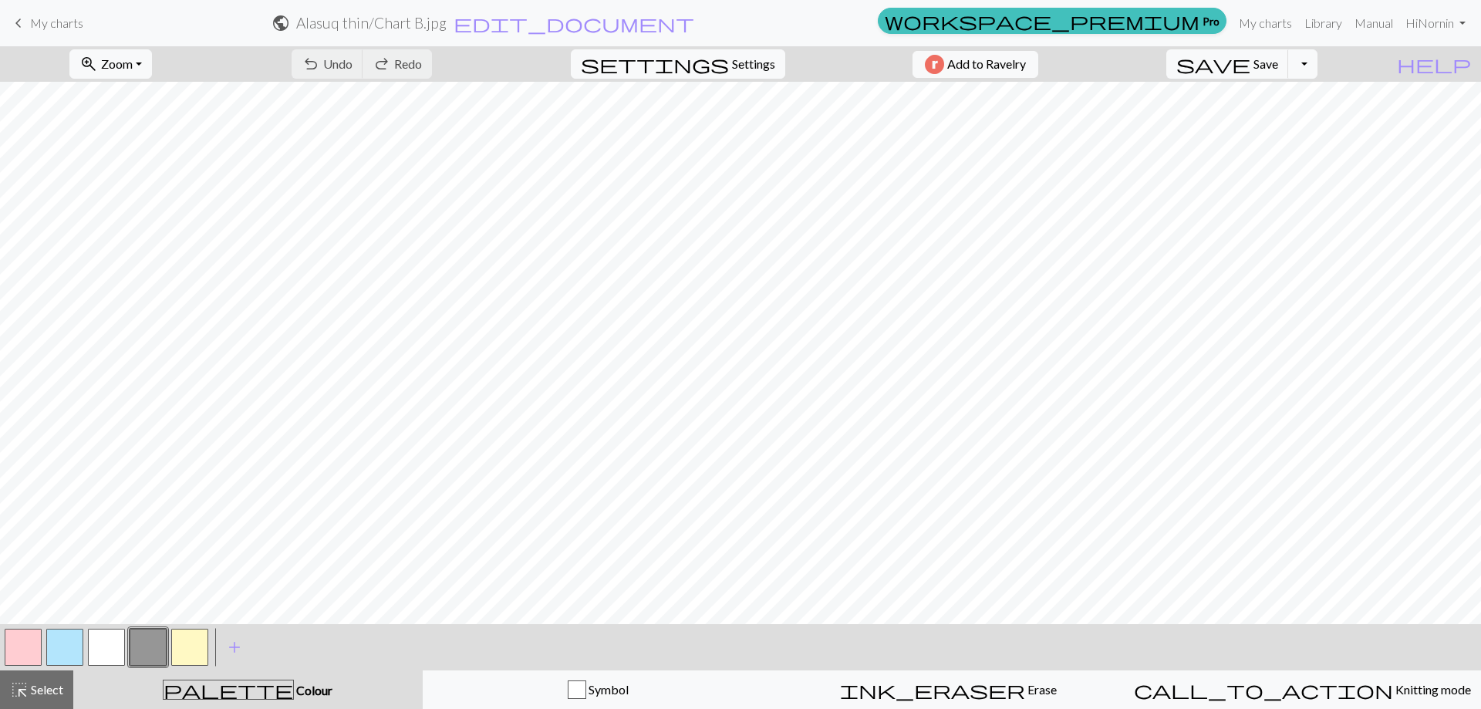
click at [56, 20] on span "My charts" at bounding box center [56, 22] width 53 height 15
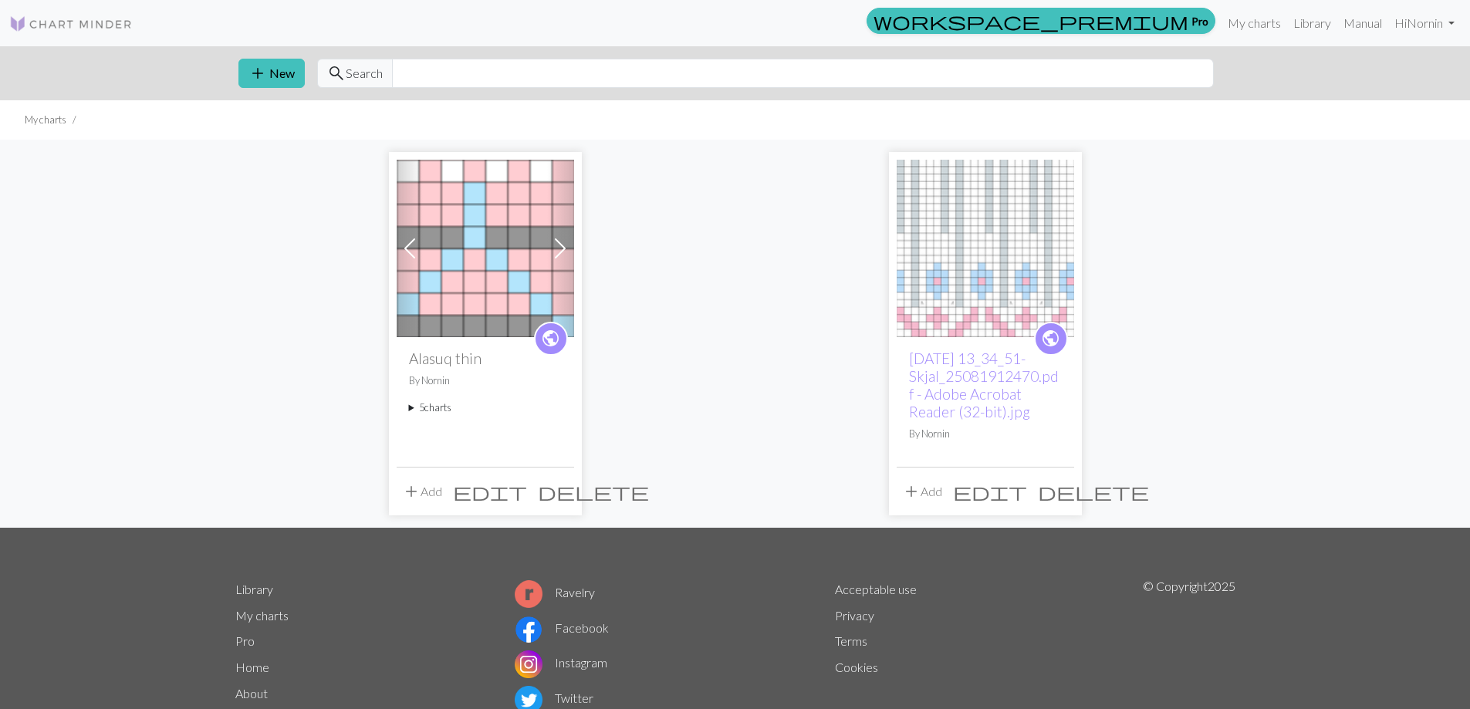
click at [443, 410] on summary "5 charts" at bounding box center [485, 407] width 153 height 15
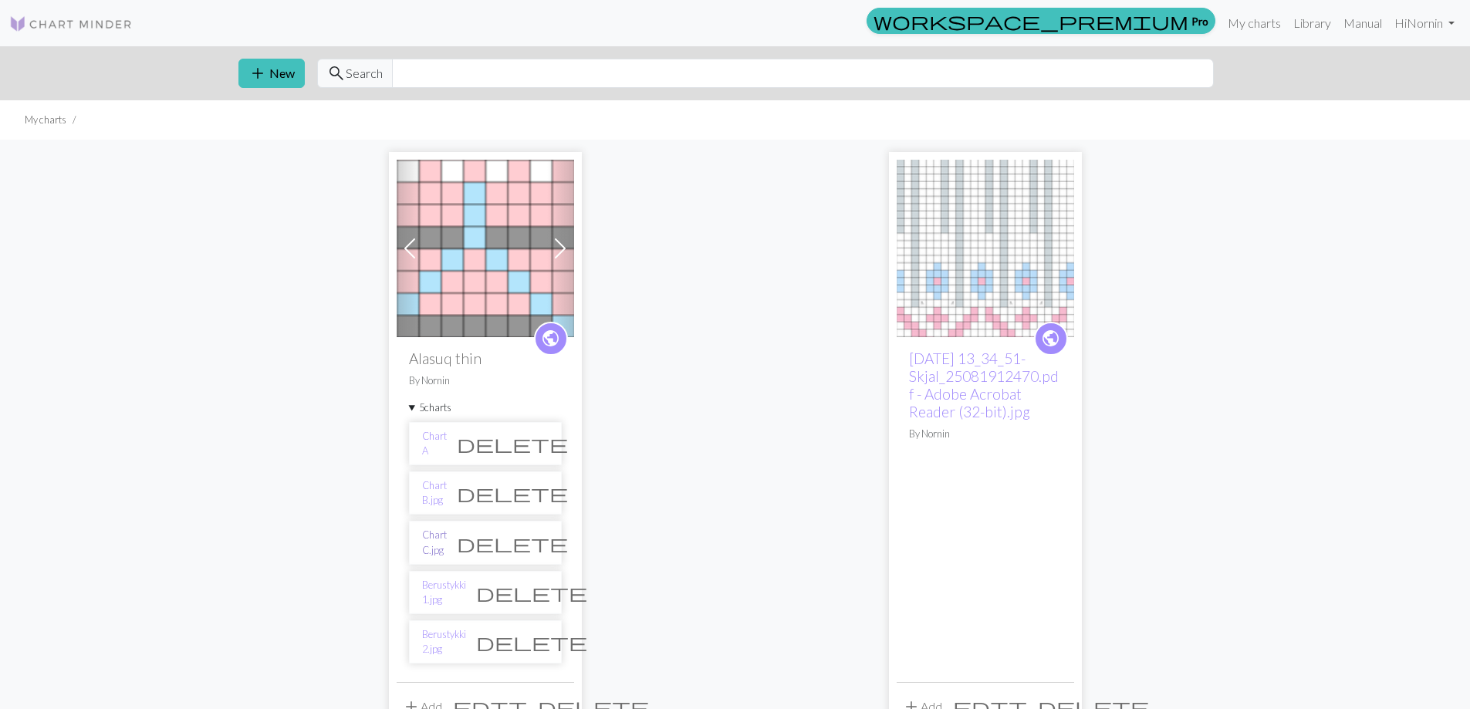
click at [436, 542] on link "Chart C.jpg" at bounding box center [434, 542] width 25 height 29
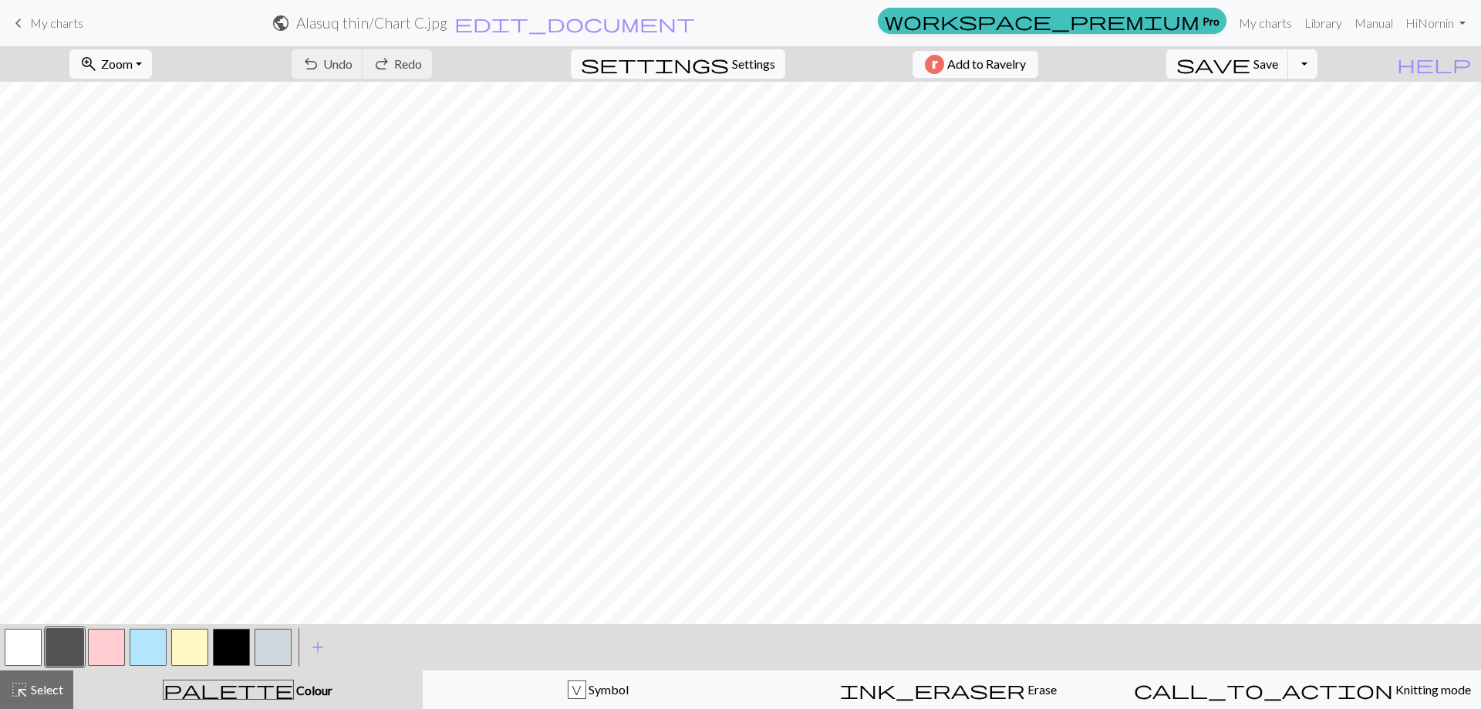
click at [228, 643] on button "button" at bounding box center [231, 647] width 37 height 37
click at [238, 643] on button "button" at bounding box center [231, 647] width 37 height 37
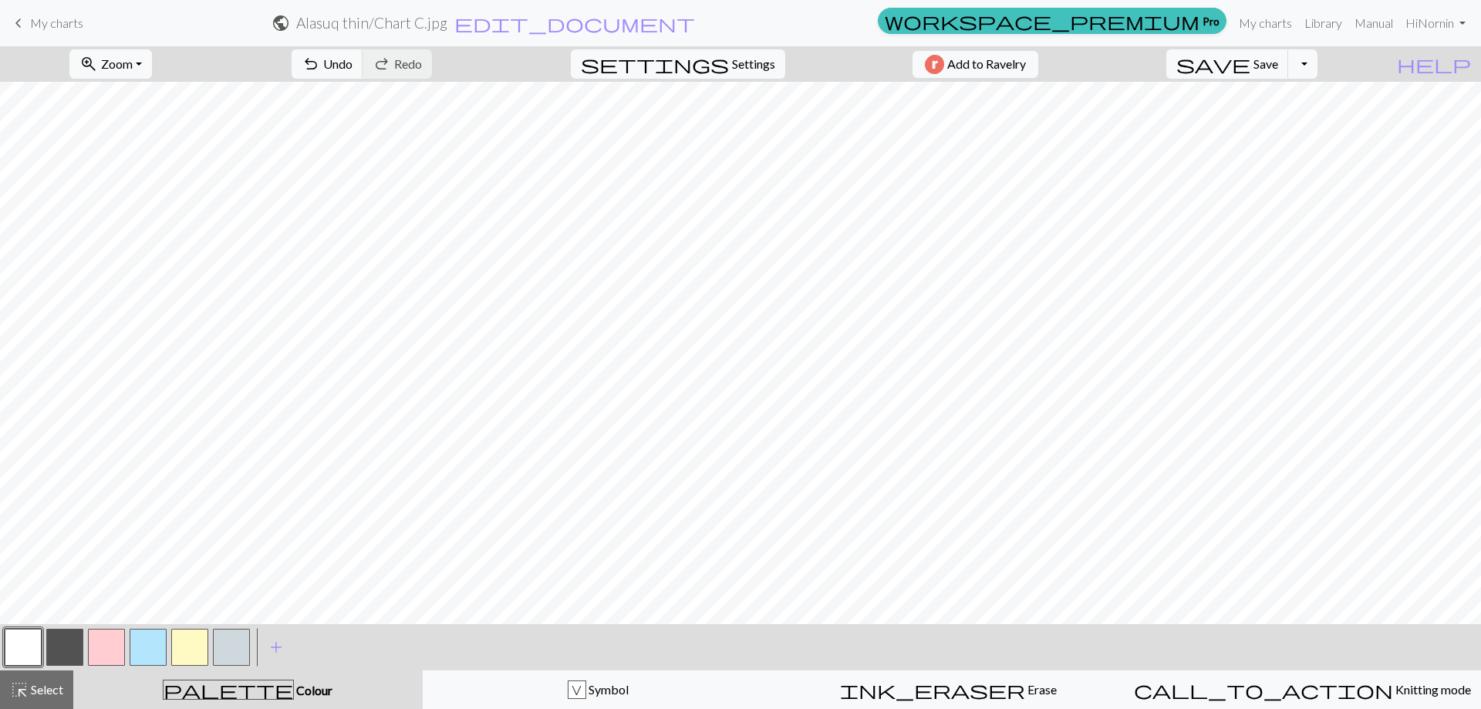
click at [56, 644] on button "button" at bounding box center [64, 647] width 37 height 37
click at [61, 650] on button "button" at bounding box center [64, 647] width 37 height 37
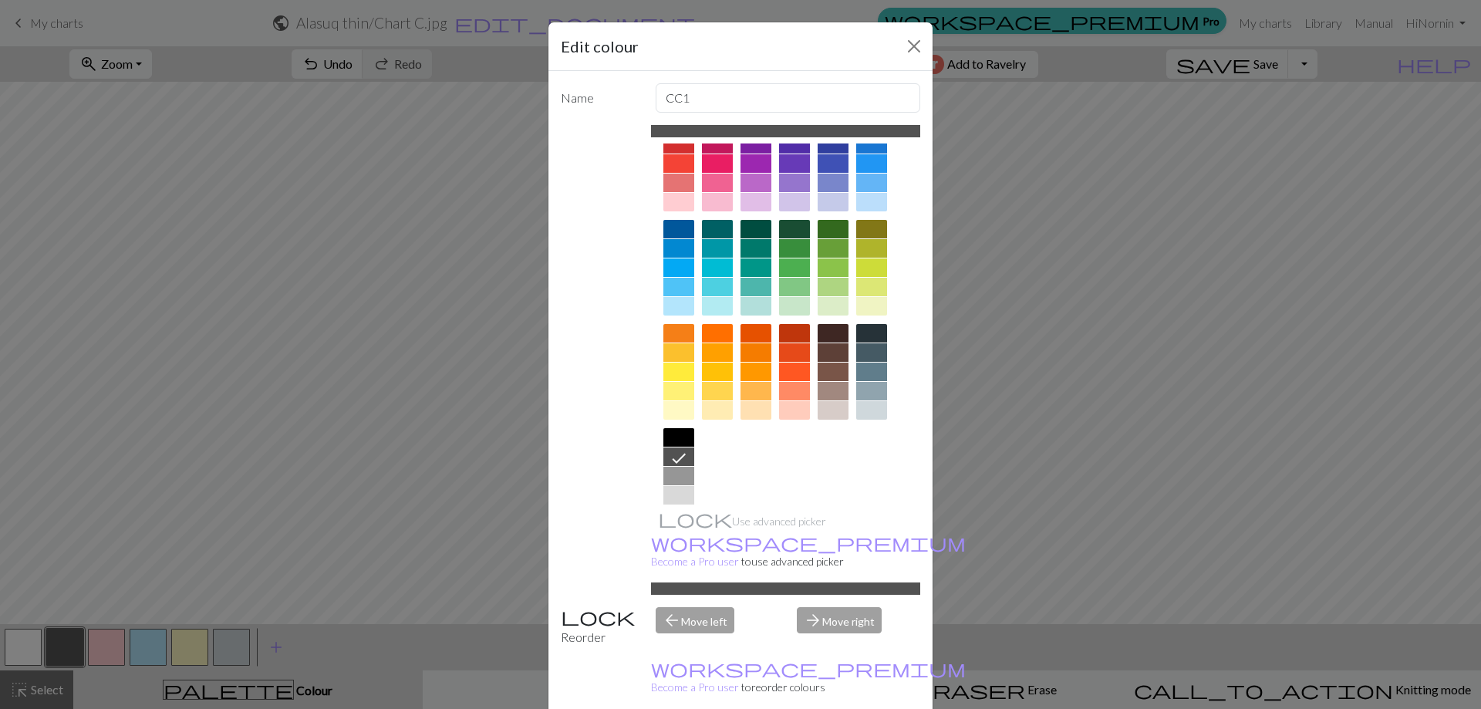
scroll to position [76, 0]
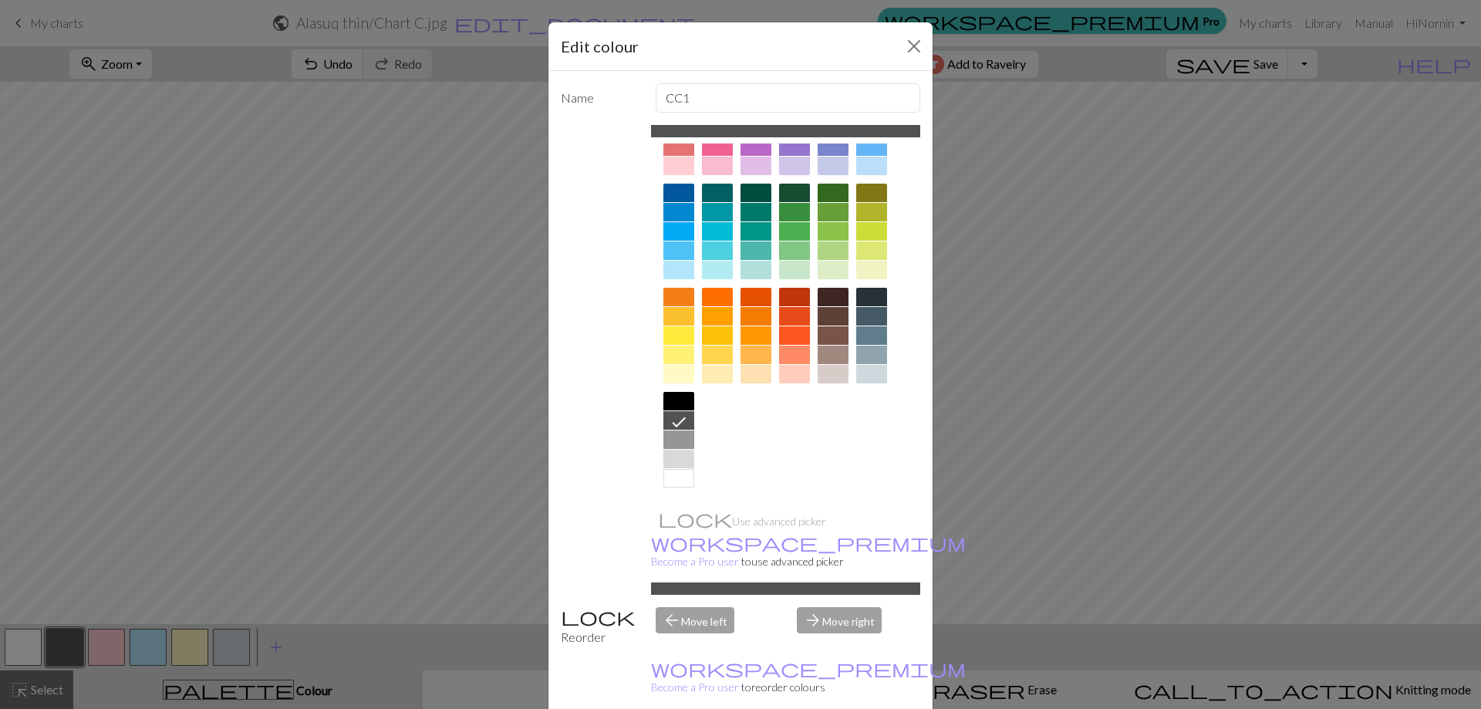
click at [665, 431] on div at bounding box center [678, 439] width 31 height 19
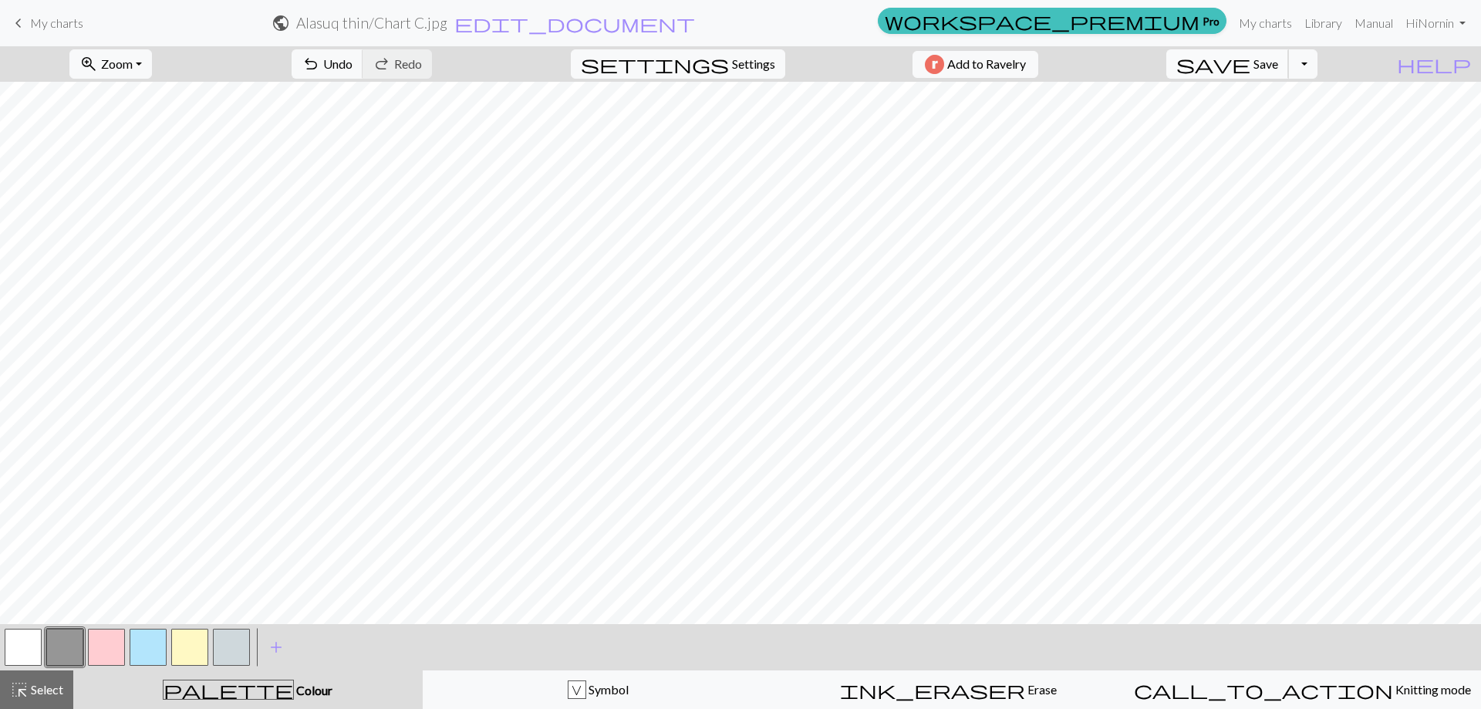
click at [1278, 64] on span "Save" at bounding box center [1266, 63] width 25 height 15
click at [1318, 62] on button "Toggle Dropdown" at bounding box center [1302, 63] width 29 height 29
click at [1299, 118] on button "save_alt Download" at bounding box center [1189, 122] width 255 height 25
click at [711, 51] on button "Download" at bounding box center [703, 49] width 75 height 29
click at [46, 27] on span "My charts" at bounding box center [56, 22] width 53 height 15
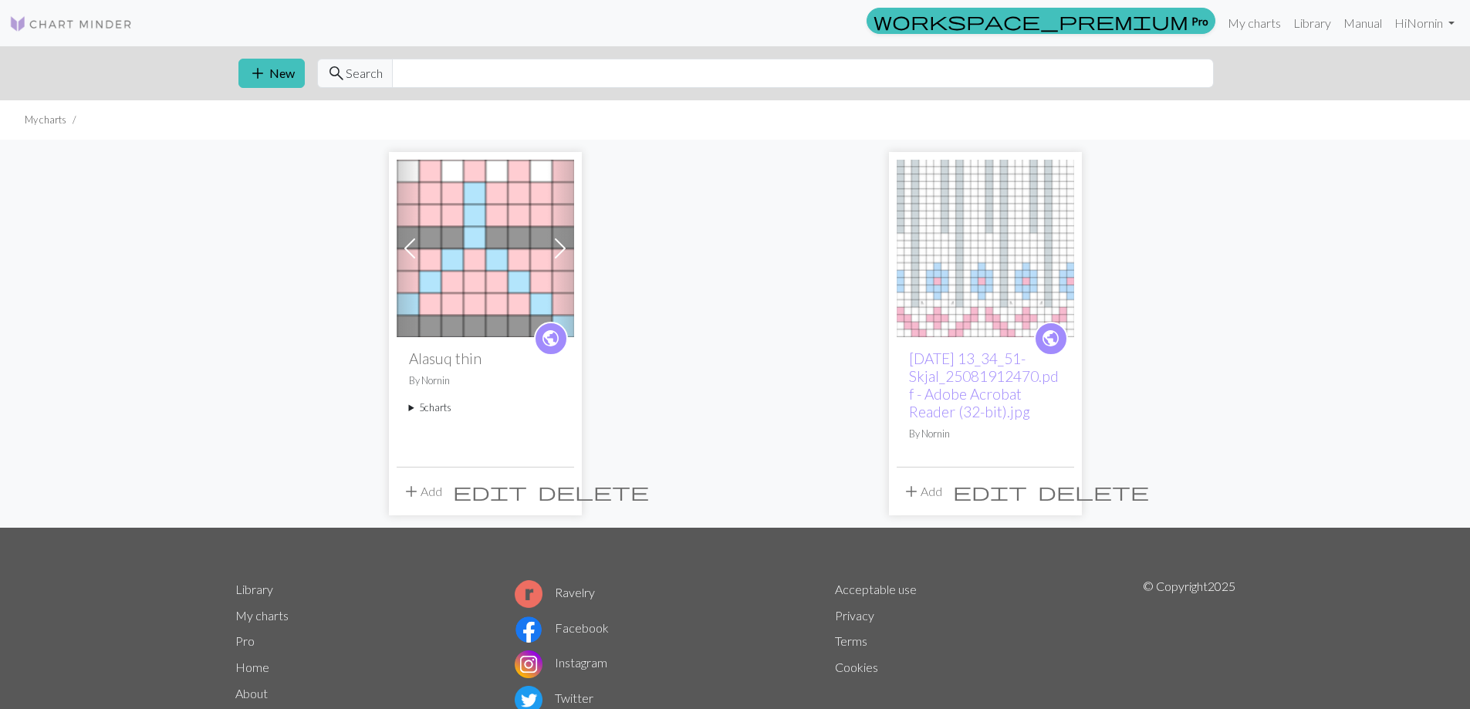
click at [434, 410] on summary "5 charts" at bounding box center [485, 407] width 153 height 15
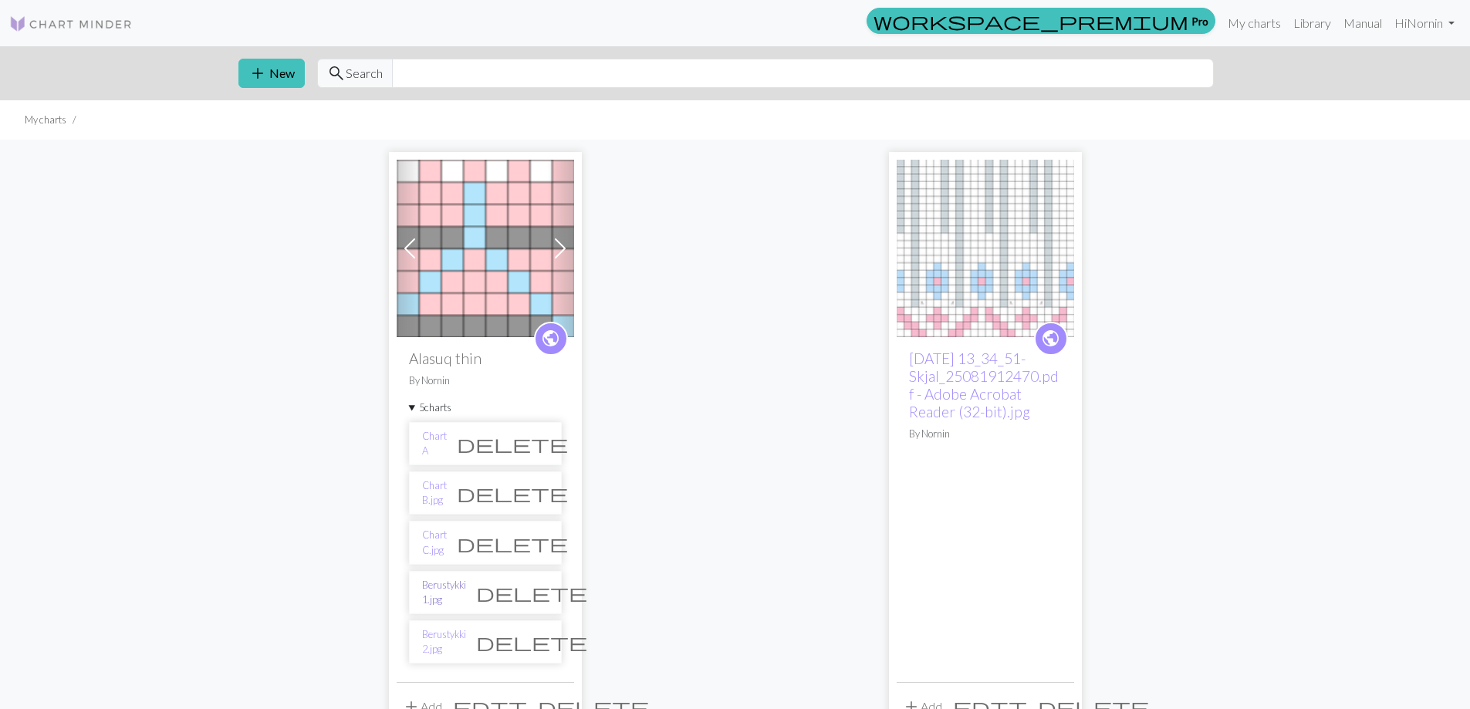
click at [463, 589] on link "Berustykki 1.jpg" at bounding box center [444, 592] width 44 height 29
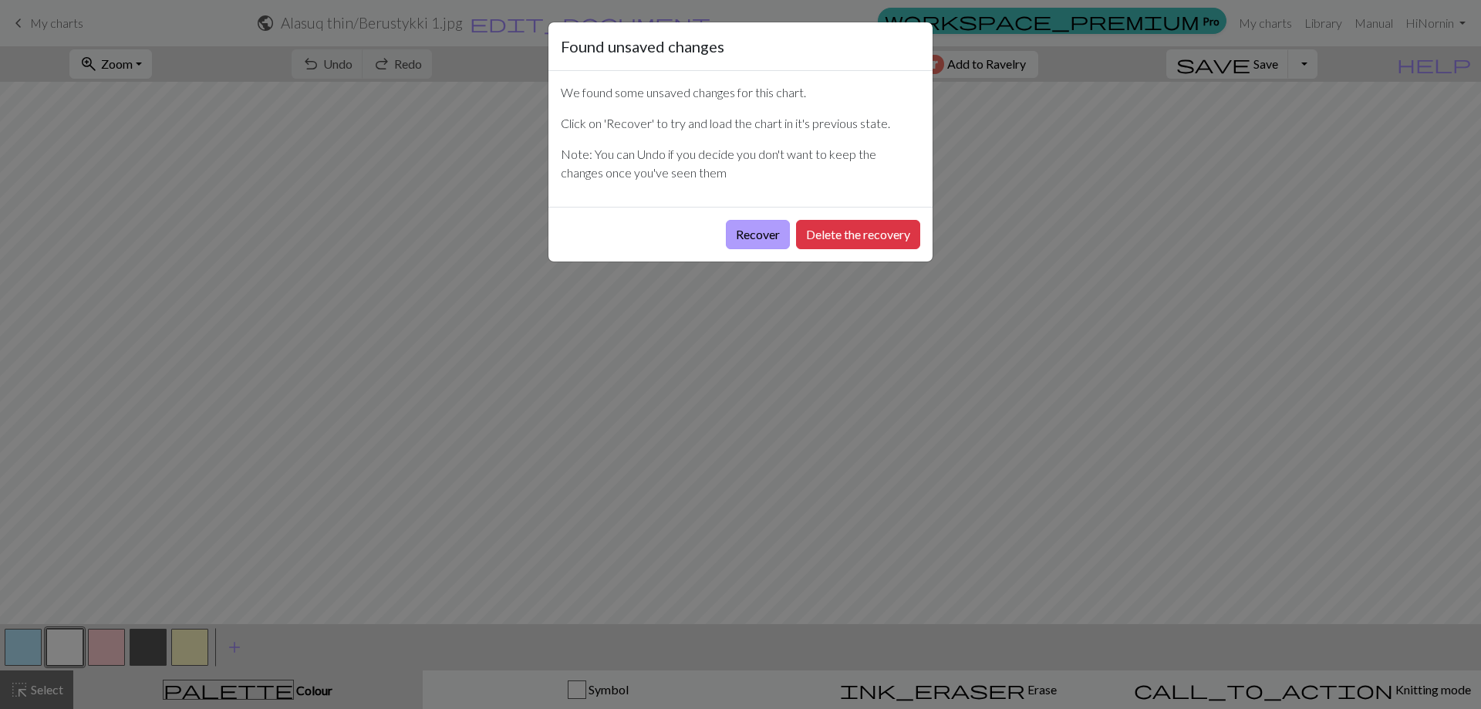
click at [775, 230] on button "Recover" at bounding box center [758, 234] width 64 height 29
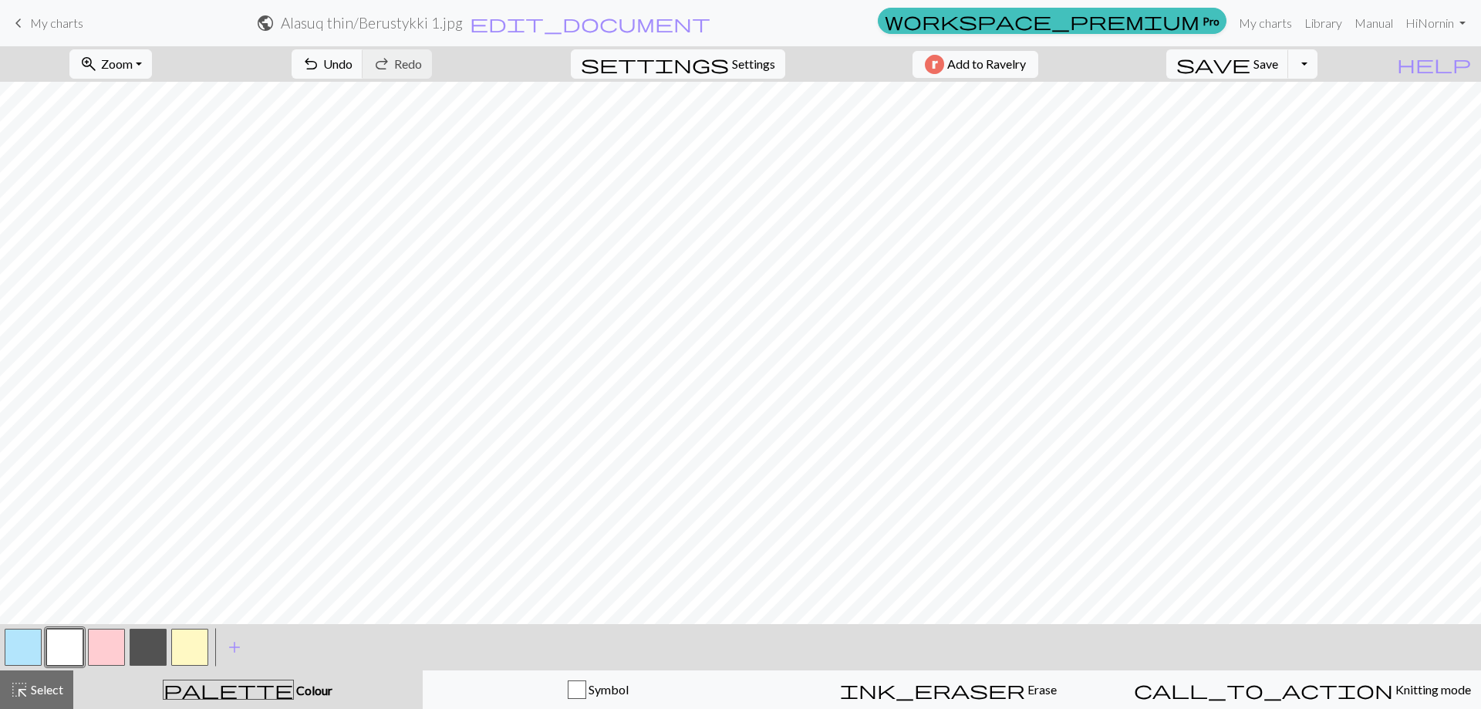
click at [163, 640] on button "button" at bounding box center [148, 647] width 37 height 37
click at [141, 650] on button "button" at bounding box center [148, 647] width 37 height 37
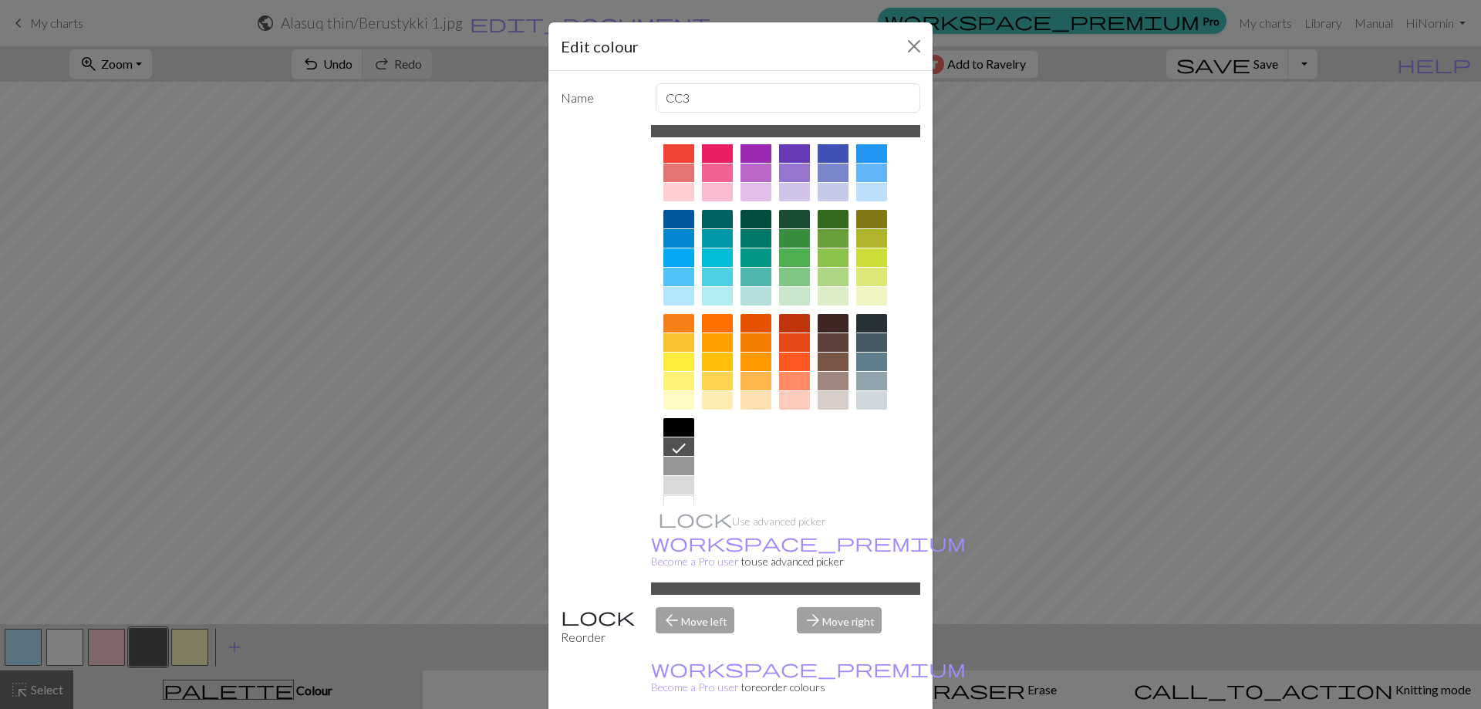
scroll to position [76, 0]
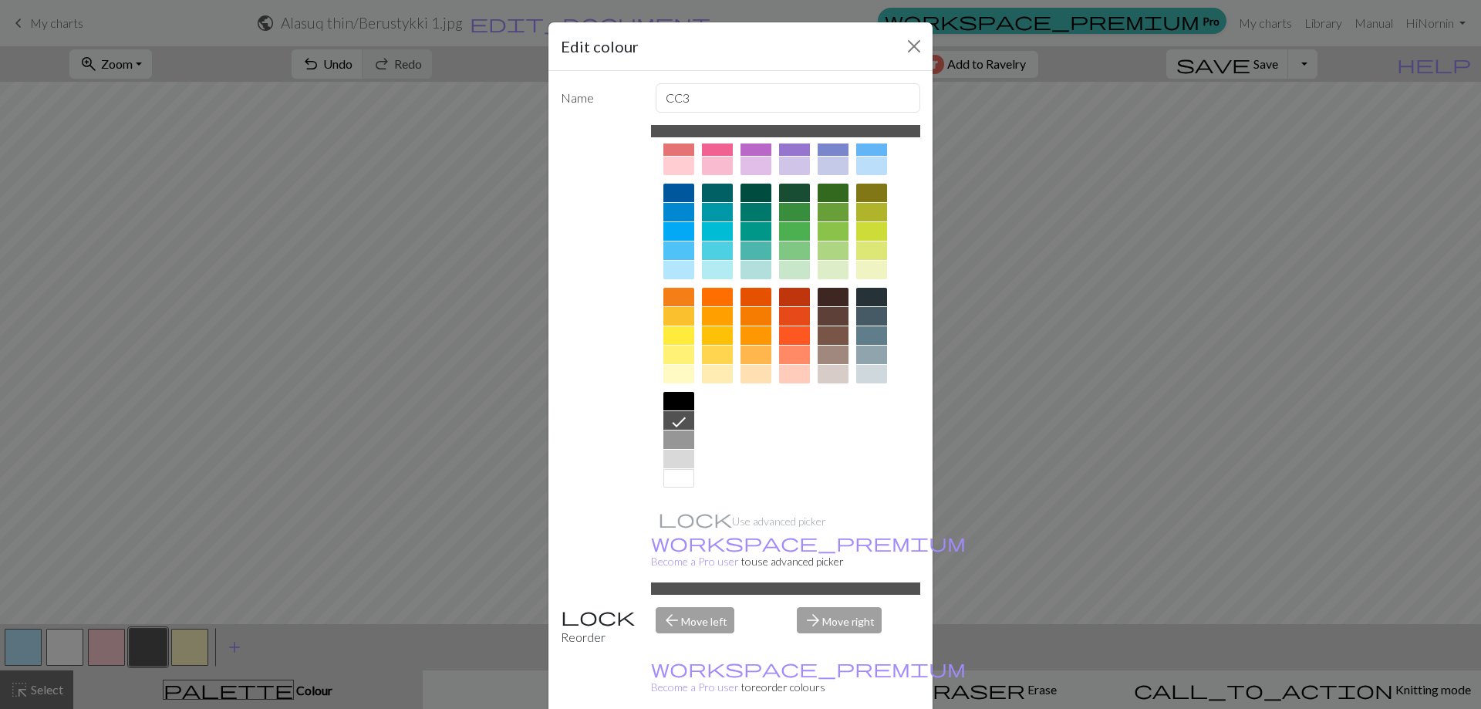
click at [672, 438] on div at bounding box center [678, 439] width 31 height 19
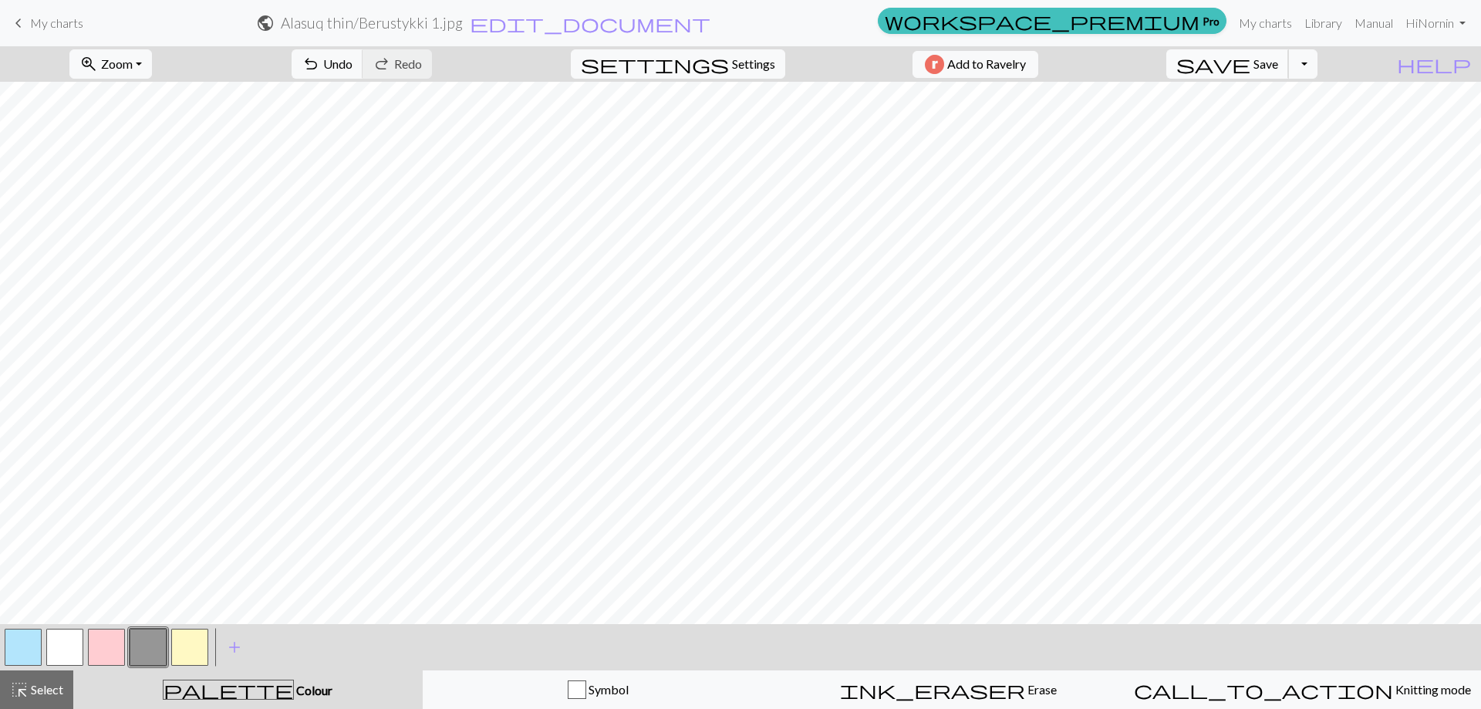
click at [1278, 67] on span "Save" at bounding box center [1266, 63] width 25 height 15
click at [1318, 65] on button "Toggle Dropdown" at bounding box center [1302, 63] width 29 height 29
click at [1296, 123] on button "save_alt Download" at bounding box center [1189, 122] width 255 height 25
click at [711, 52] on button "Download" at bounding box center [703, 49] width 75 height 29
click at [29, 23] on link "keyboard_arrow_left My charts" at bounding box center [46, 23] width 74 height 26
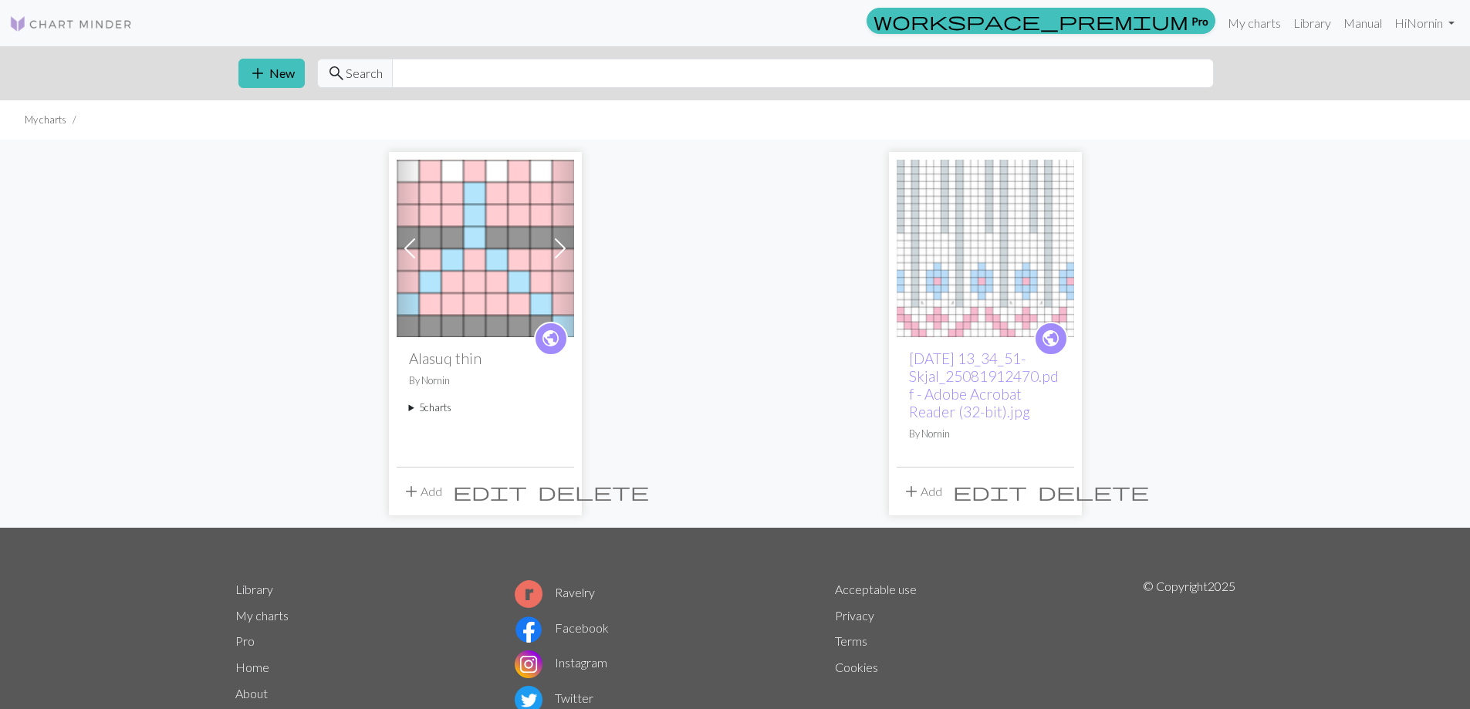
click at [426, 403] on summary "5 charts" at bounding box center [485, 407] width 153 height 15
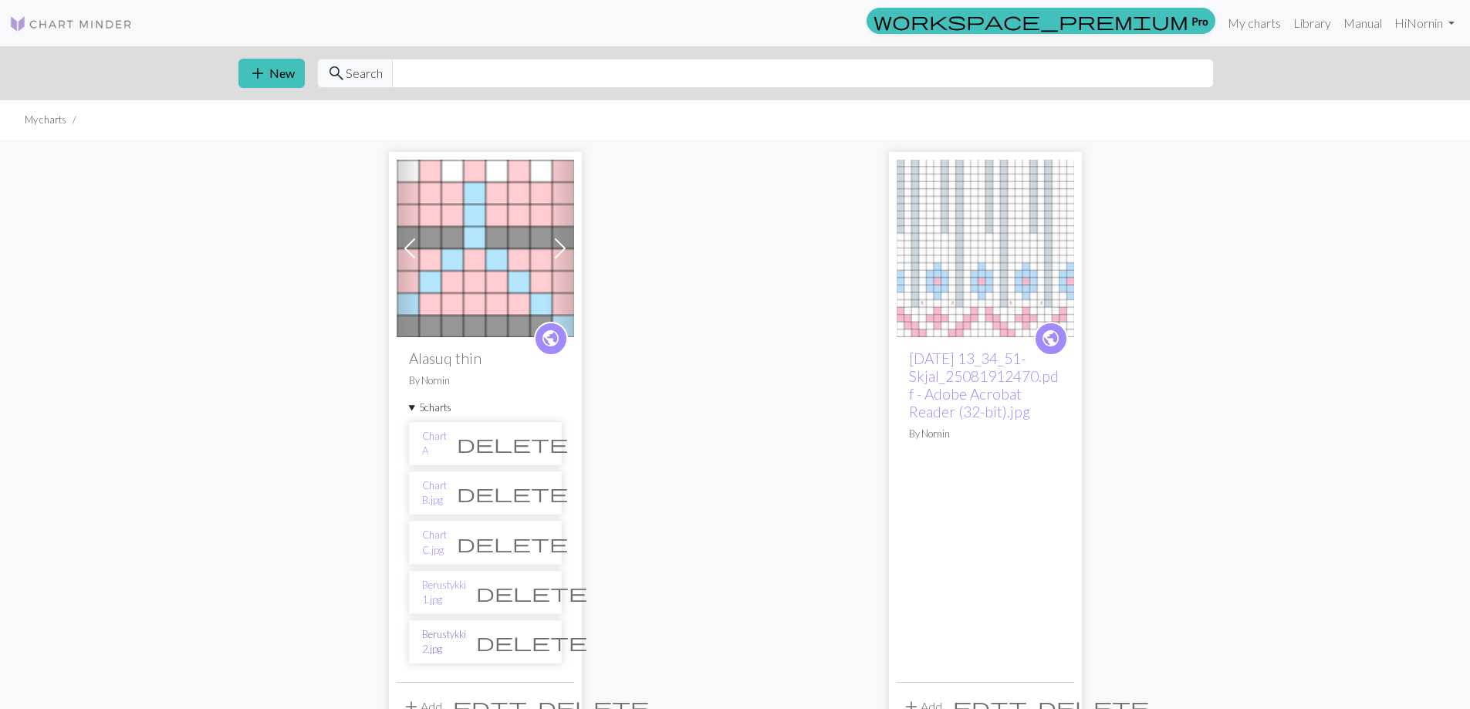
click at [451, 641] on link "Berustykki 2.jpg" at bounding box center [444, 641] width 44 height 29
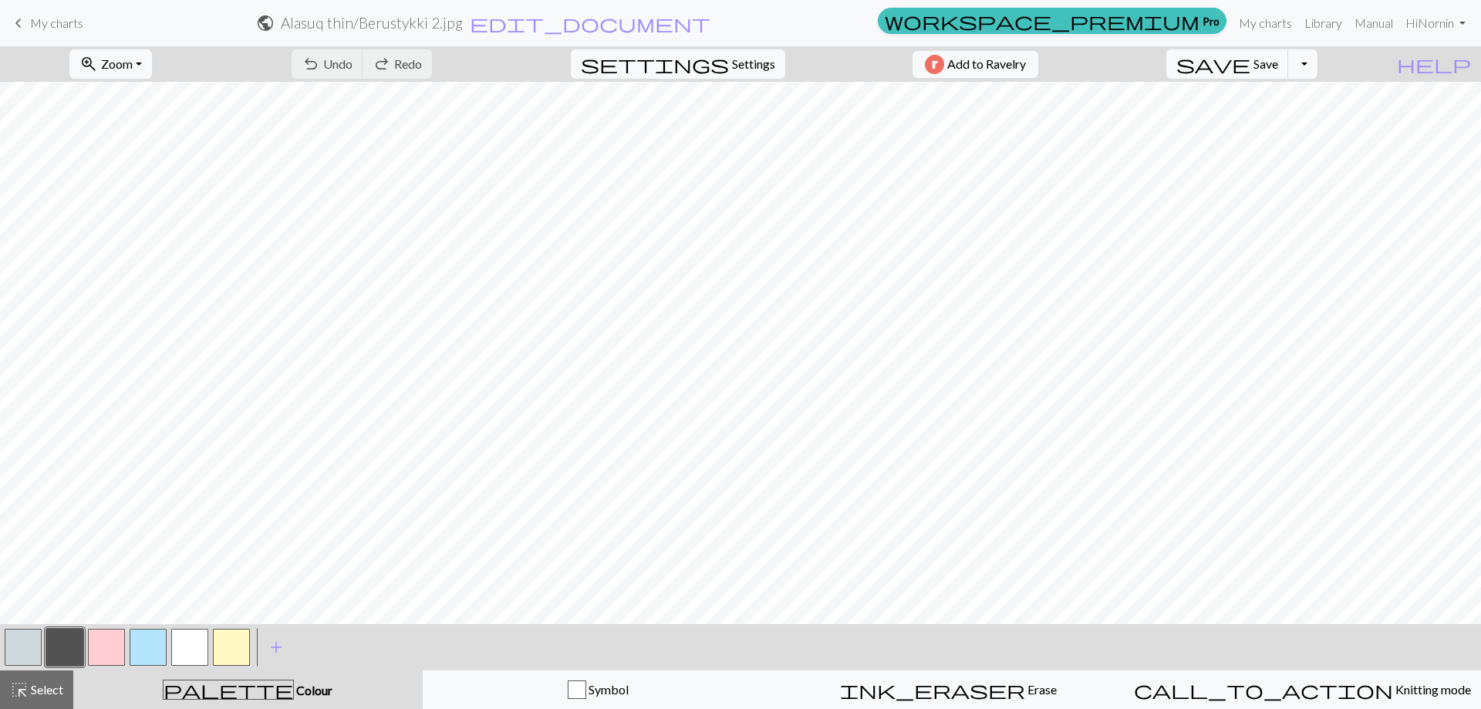
click at [71, 643] on button "button" at bounding box center [64, 647] width 37 height 37
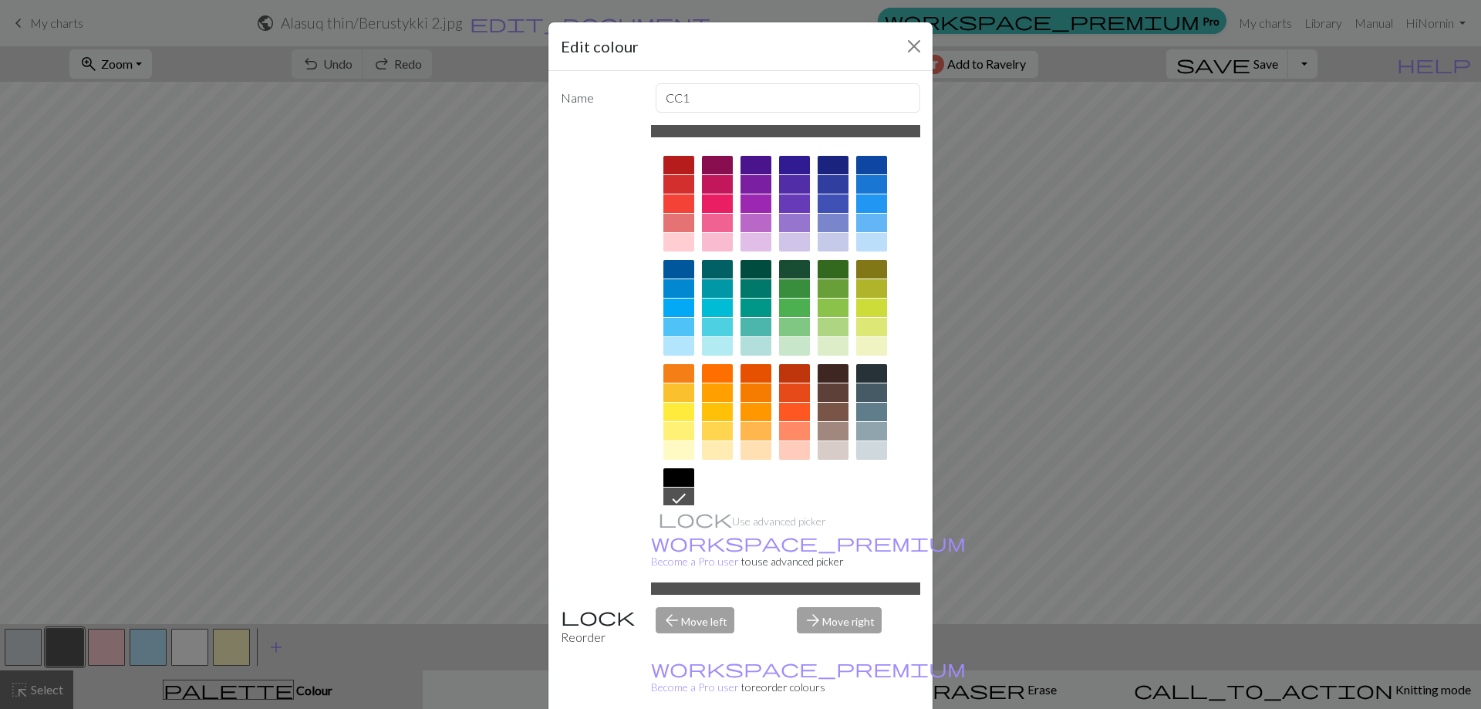
scroll to position [76, 0]
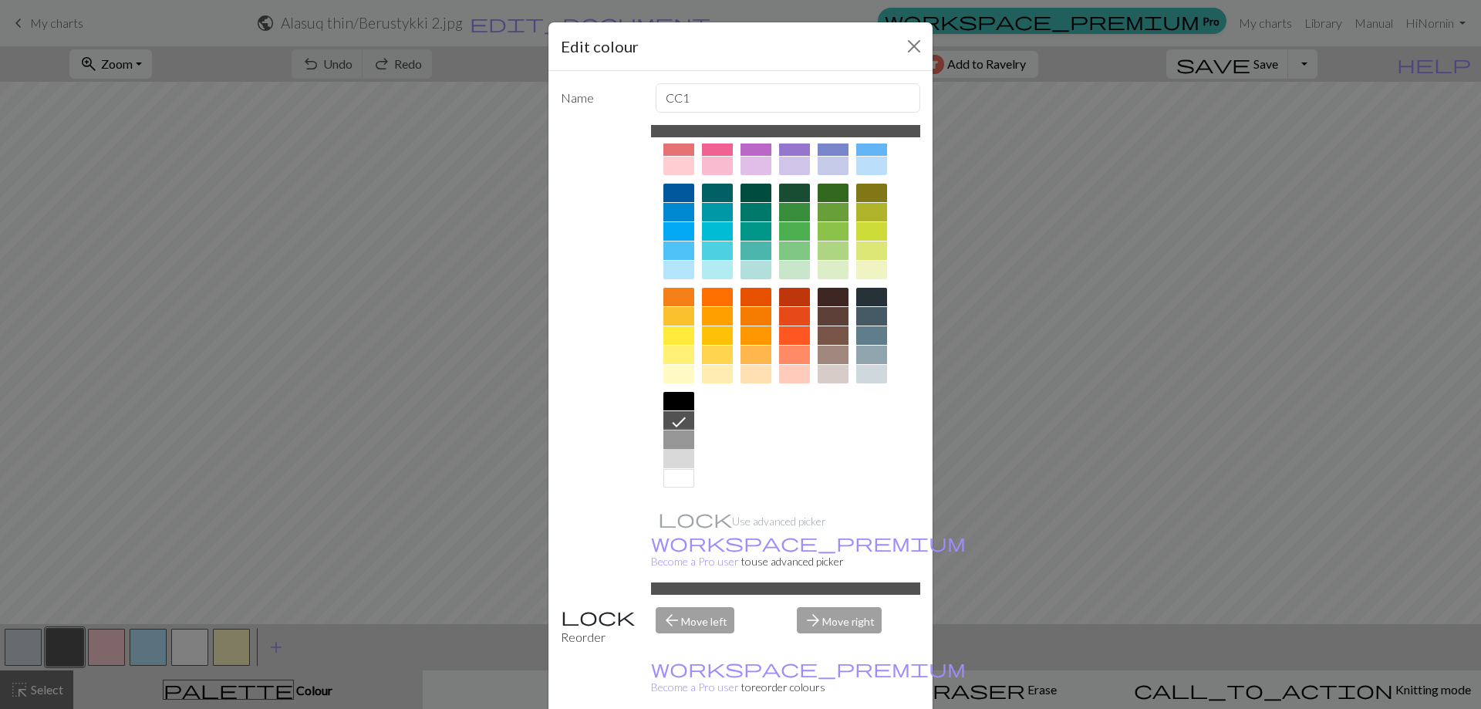
click at [674, 437] on div at bounding box center [678, 439] width 31 height 19
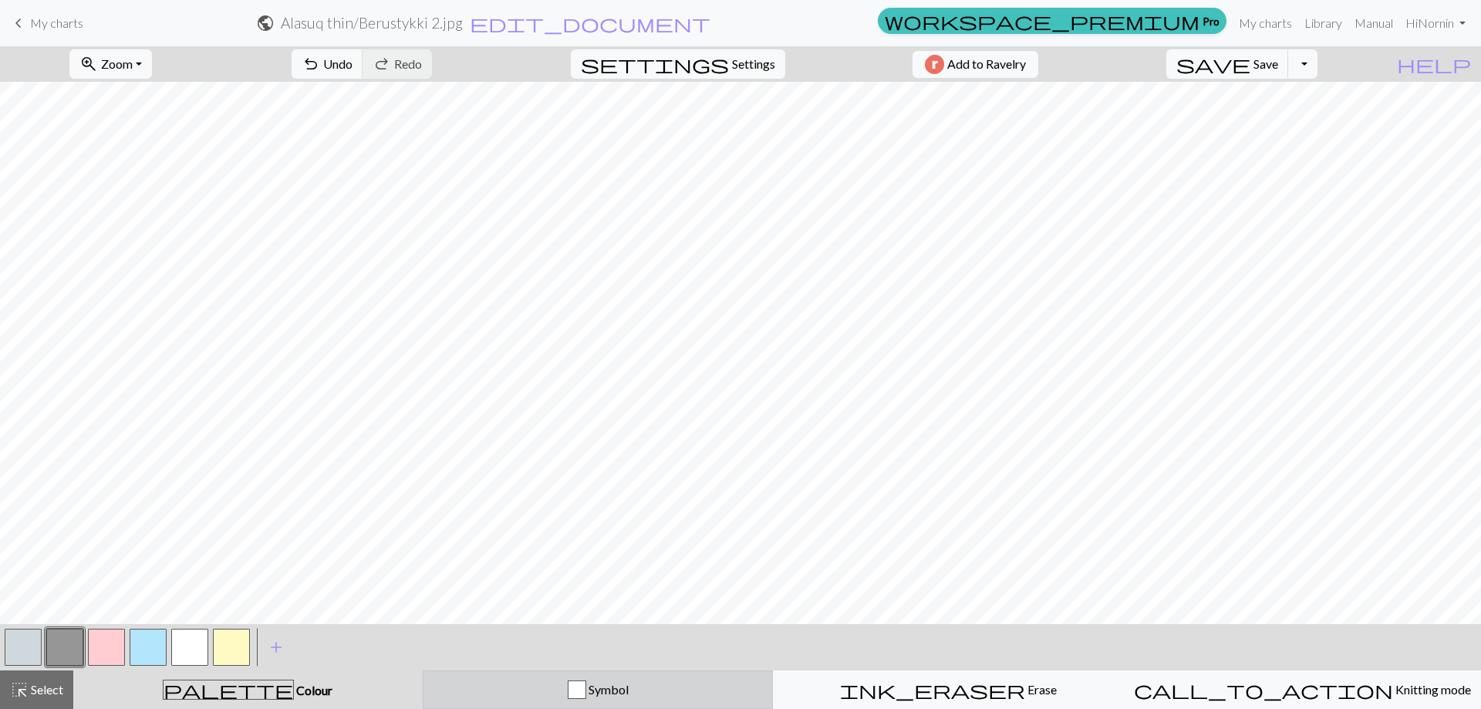
click at [668, 684] on div "Symbol" at bounding box center [598, 689] width 331 height 19
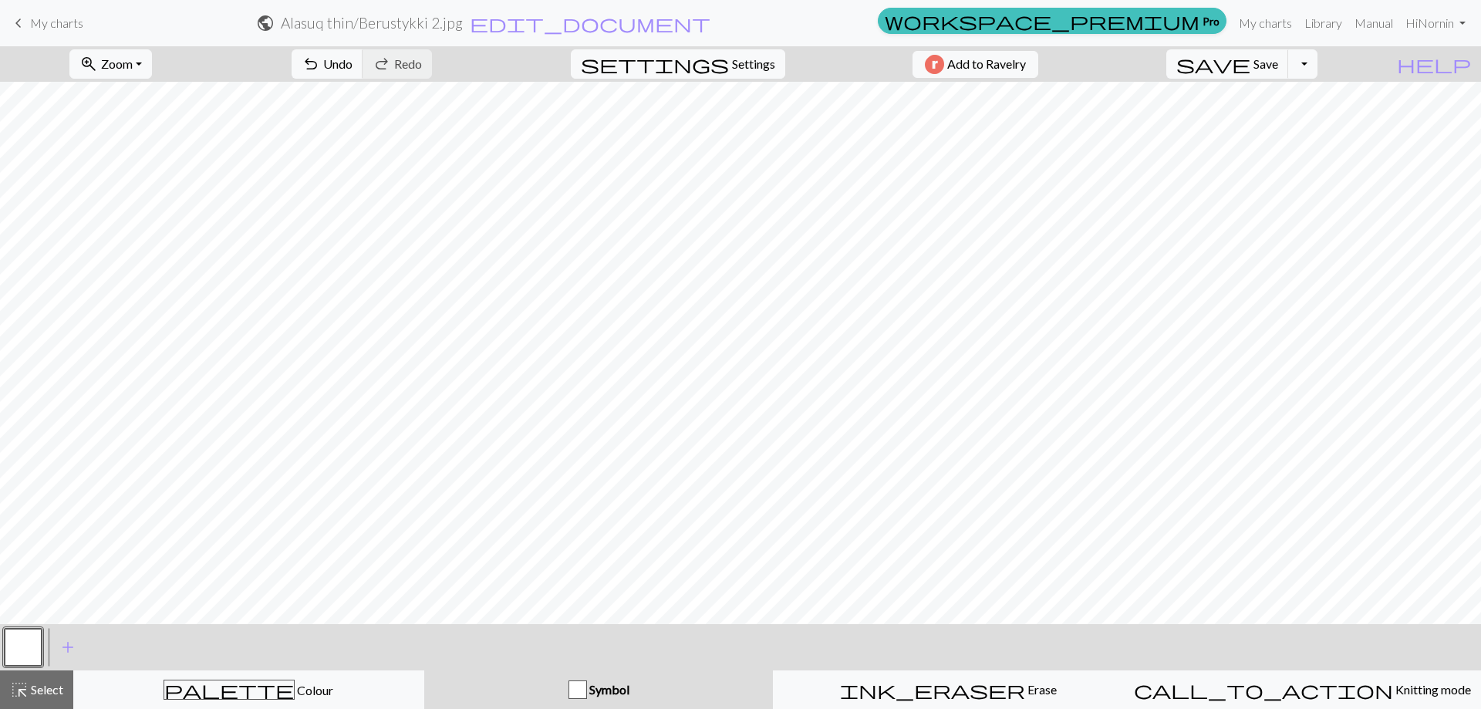
click at [25, 649] on button "button" at bounding box center [23, 647] width 37 height 37
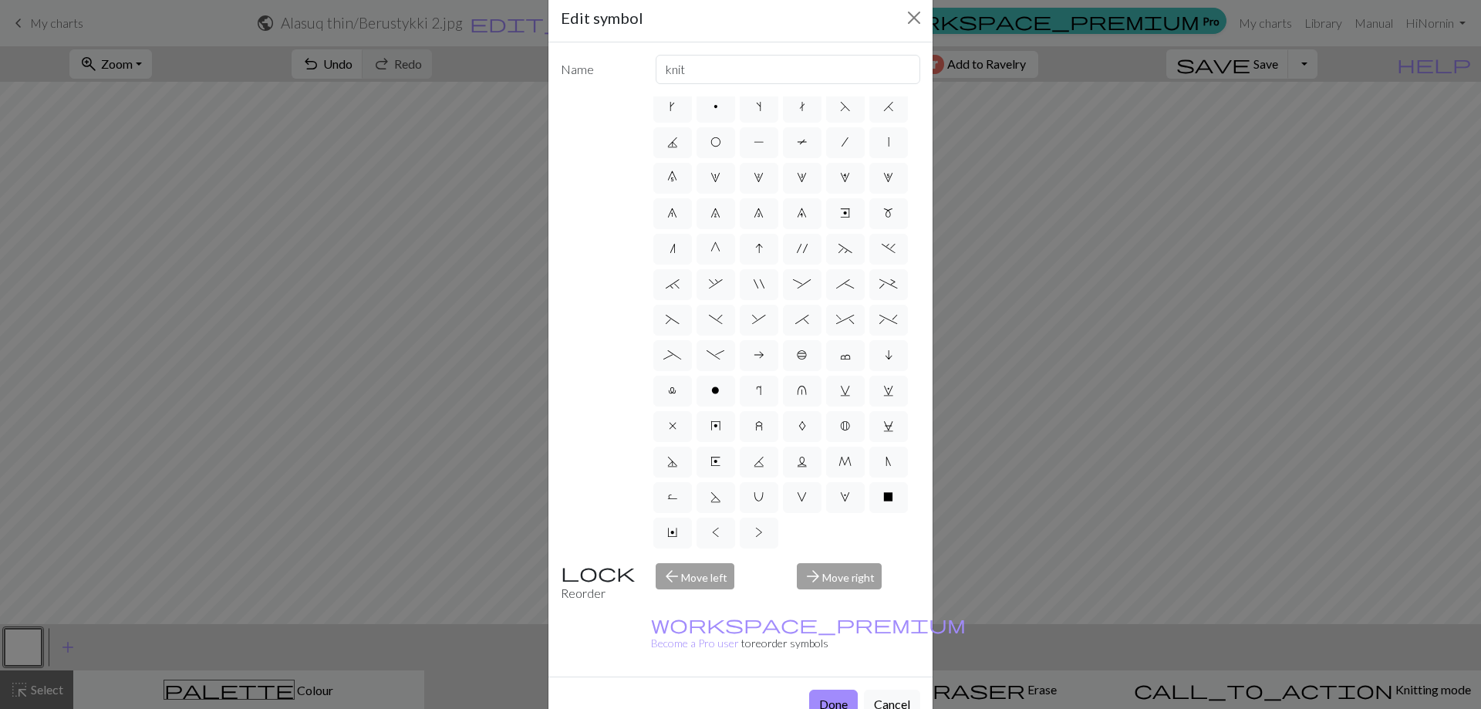
scroll to position [42, 0]
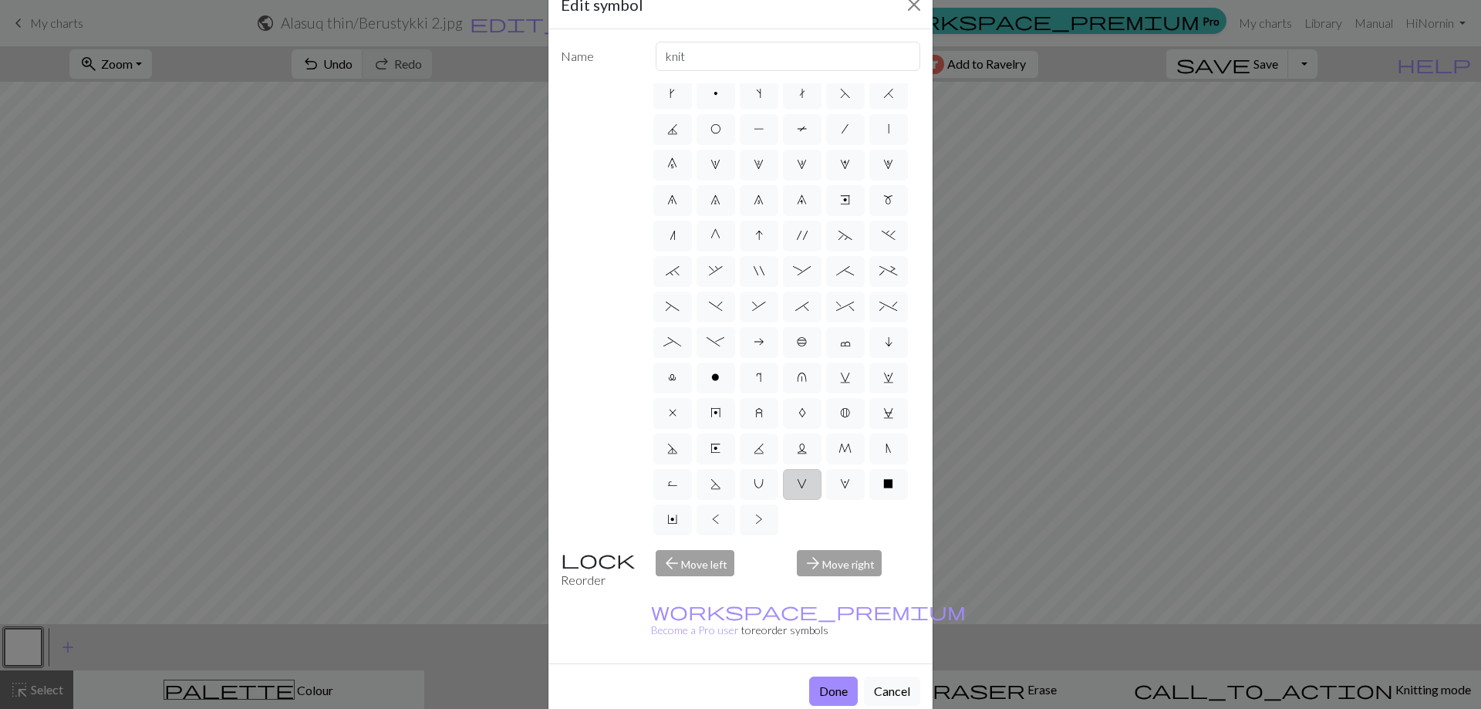
click at [797, 484] on span "V" at bounding box center [802, 484] width 10 height 12
click at [797, 517] on input "V" at bounding box center [802, 522] width 10 height 10
radio input "true"
type input "sl1 purlwise"
click at [826, 677] on button "Done" at bounding box center [833, 691] width 49 height 29
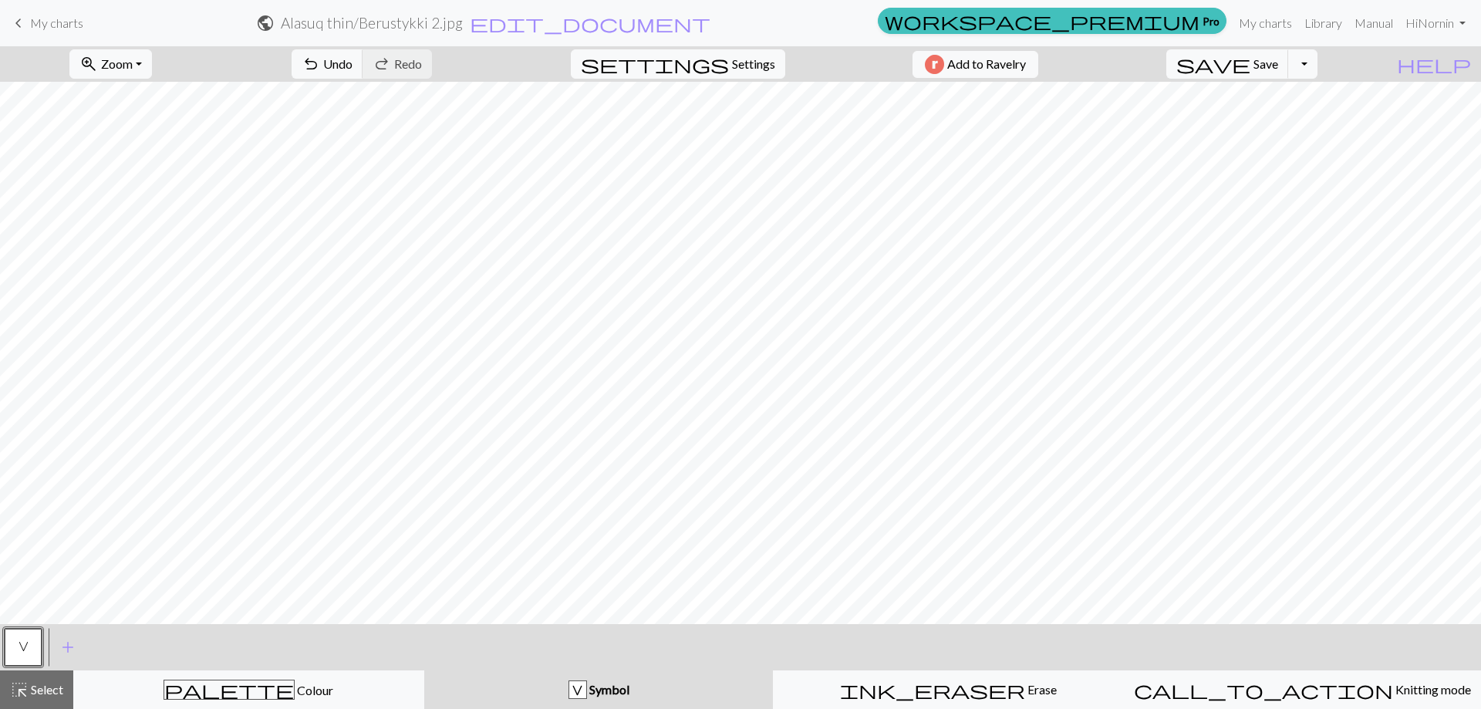
click at [607, 688] on span "Symbol" at bounding box center [608, 689] width 42 height 15
click at [69, 649] on span "add" at bounding box center [68, 647] width 19 height 22
click at [69, 645] on button "button" at bounding box center [64, 647] width 37 height 37
click at [62, 650] on button "button" at bounding box center [64, 647] width 37 height 37
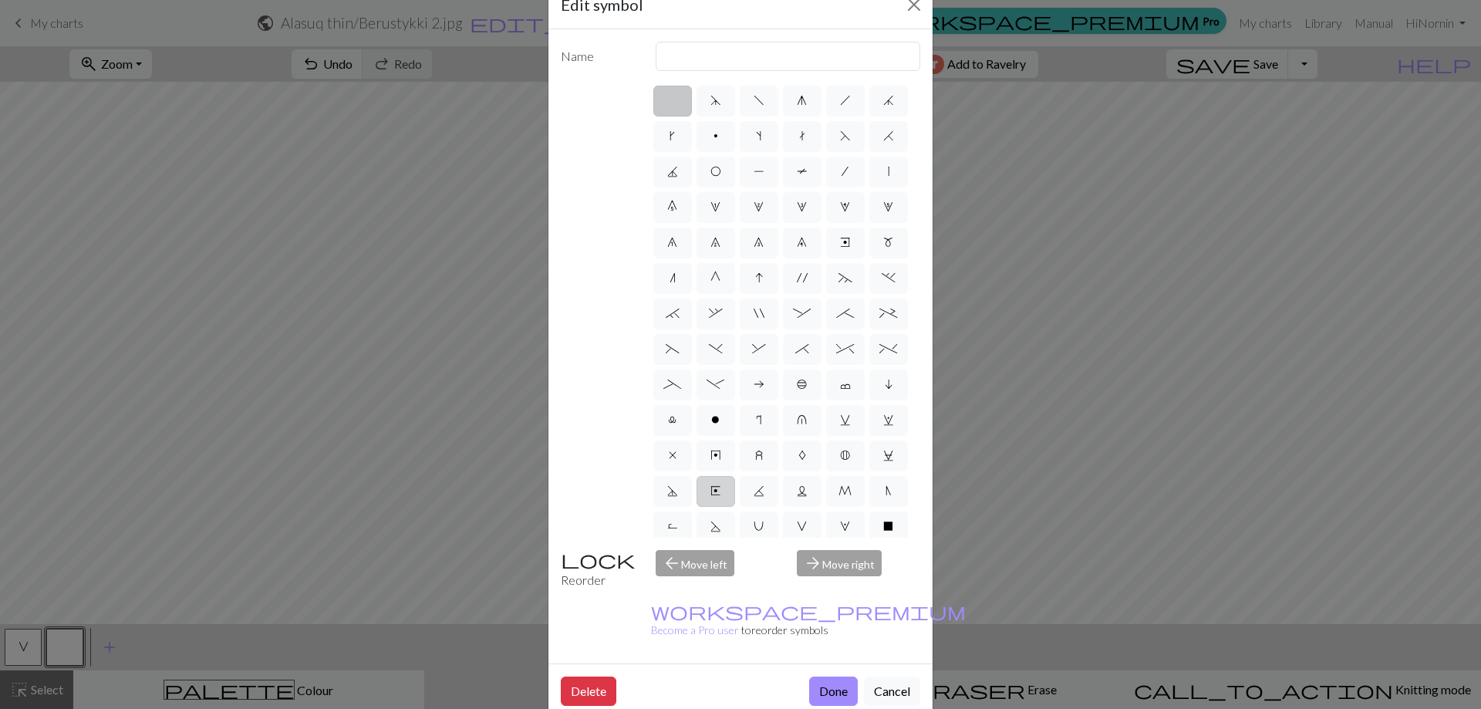
scroll to position [149, 0]
click at [883, 486] on span "X" at bounding box center [888, 484] width 10 height 12
click at [883, 517] on input "X" at bounding box center [888, 522] width 10 height 10
radio input "true"
type input "no stitch"
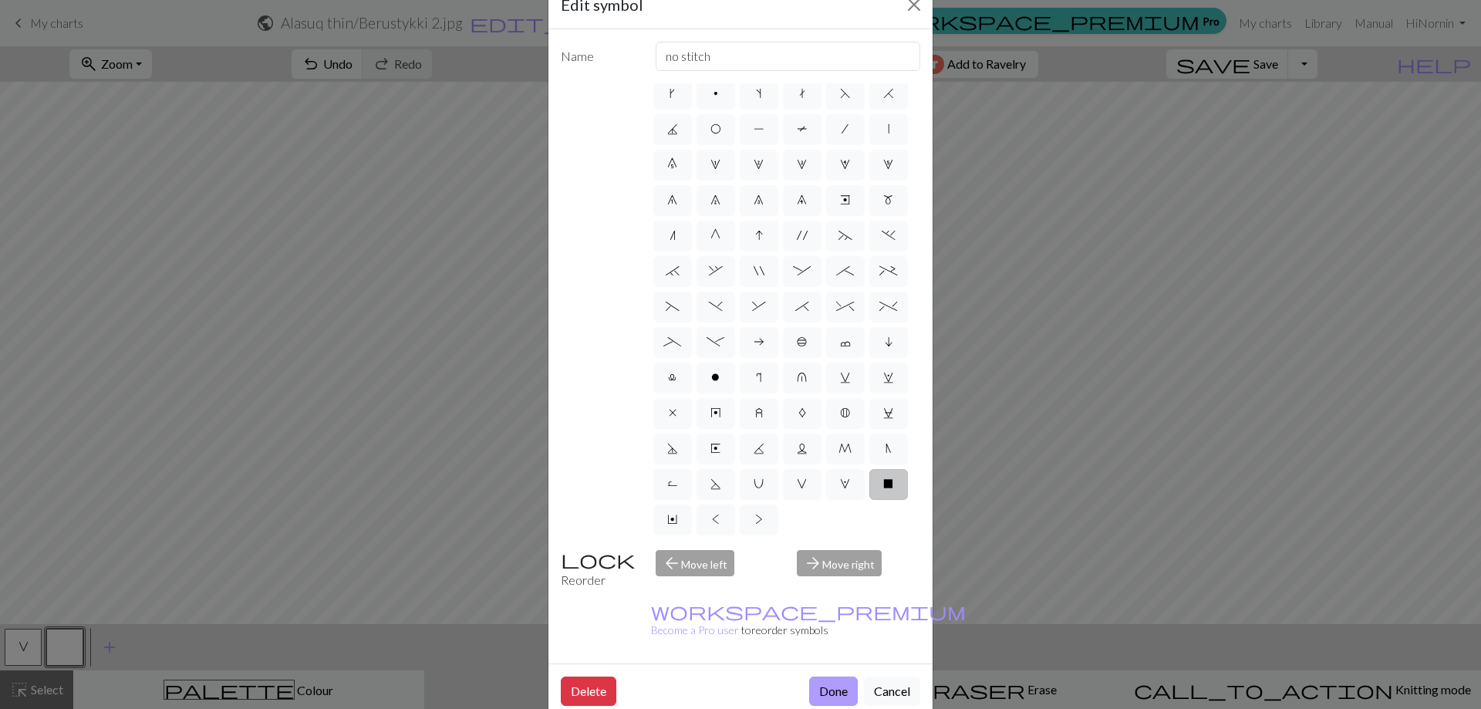
click at [832, 677] on button "Done" at bounding box center [833, 691] width 49 height 29
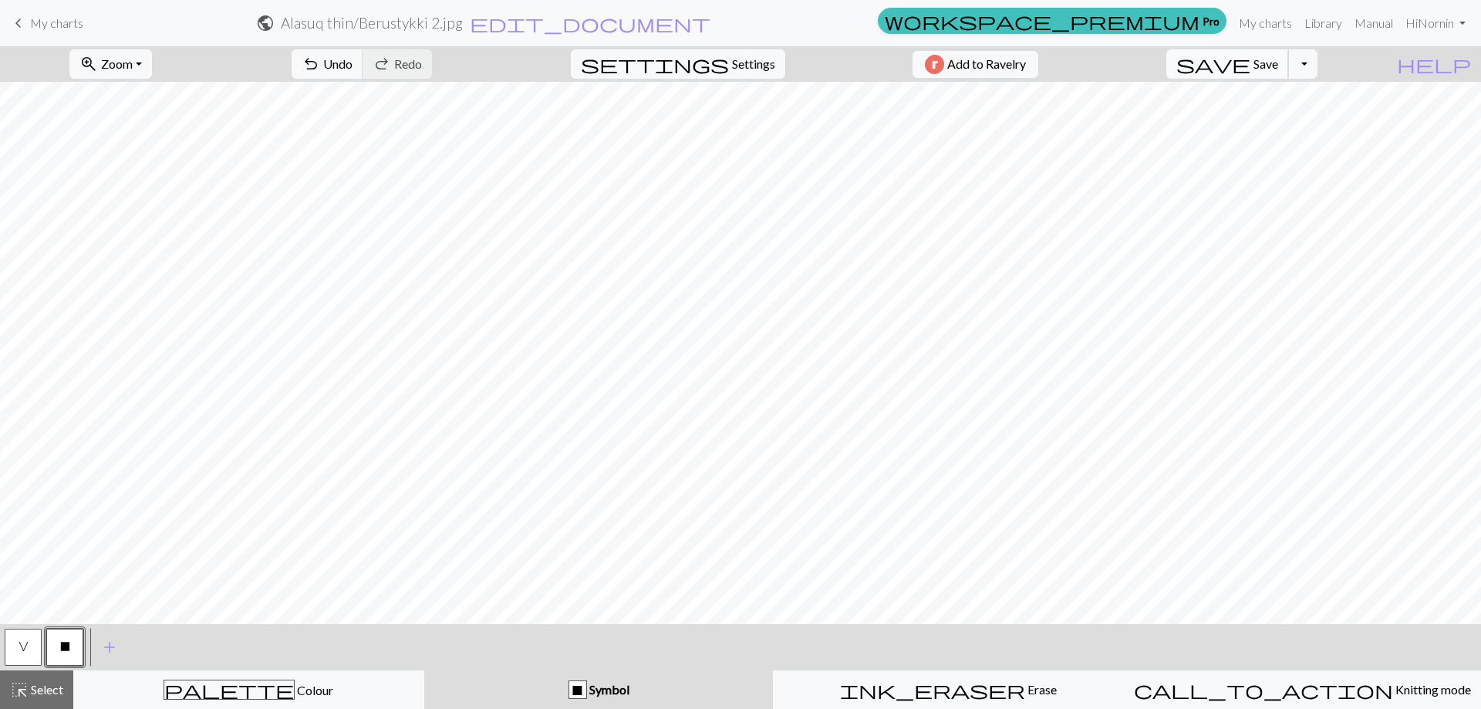
click at [1278, 66] on span "Save" at bounding box center [1266, 63] width 25 height 15
click at [1318, 69] on button "Toggle Dropdown" at bounding box center [1302, 63] width 29 height 29
click at [1302, 120] on button "save_alt Download" at bounding box center [1189, 122] width 255 height 25
click at [717, 48] on button "Download" at bounding box center [703, 49] width 75 height 29
click at [59, 22] on span "My charts" at bounding box center [56, 22] width 53 height 15
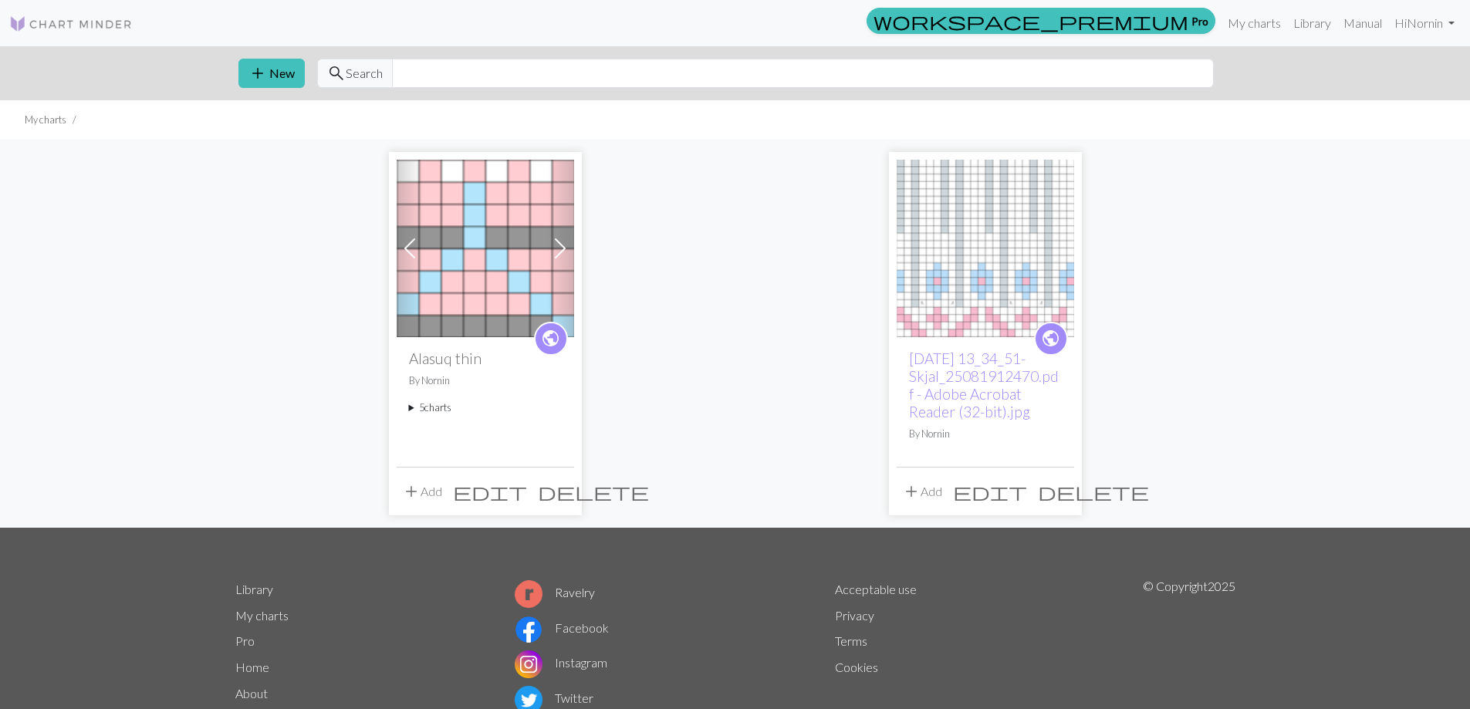
click at [444, 407] on summary "5 charts" at bounding box center [485, 407] width 153 height 15
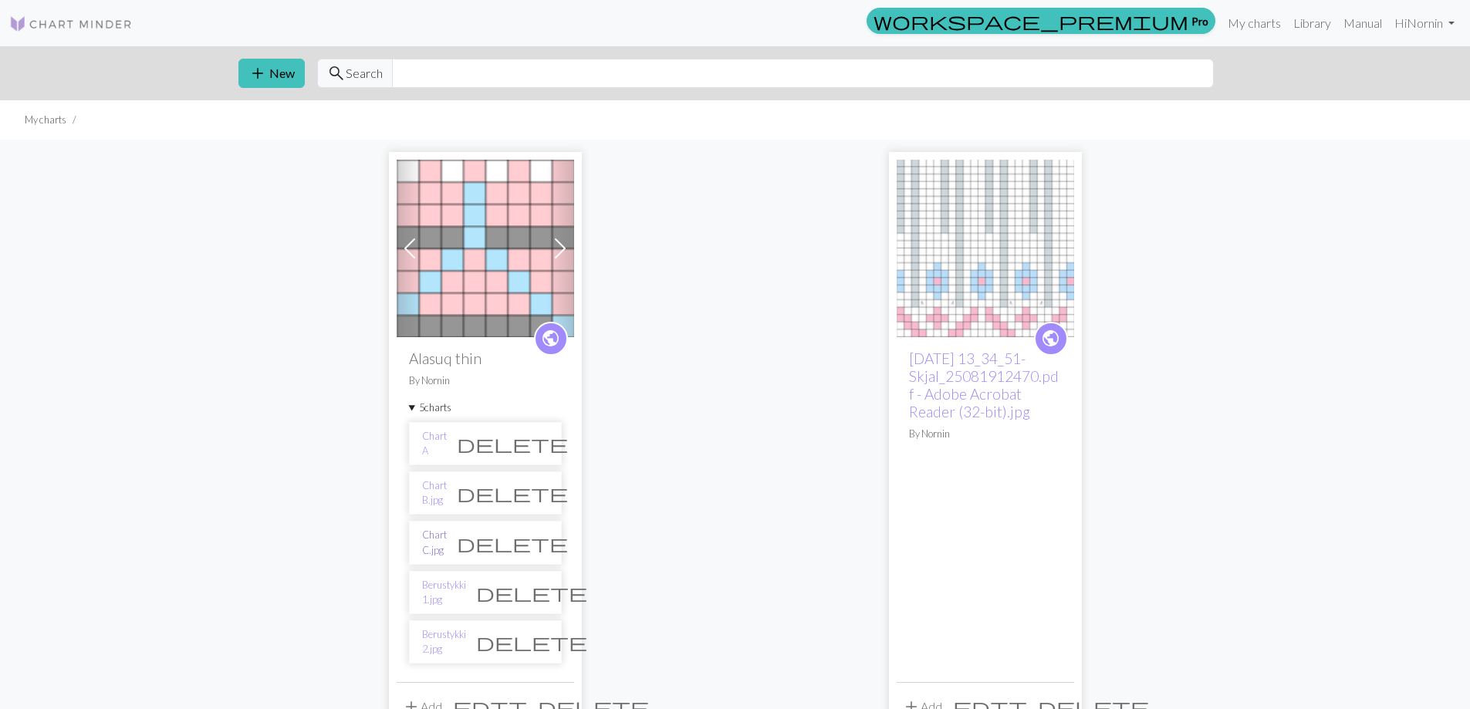
click at [447, 541] on link "Chart C.jpg" at bounding box center [434, 542] width 25 height 29
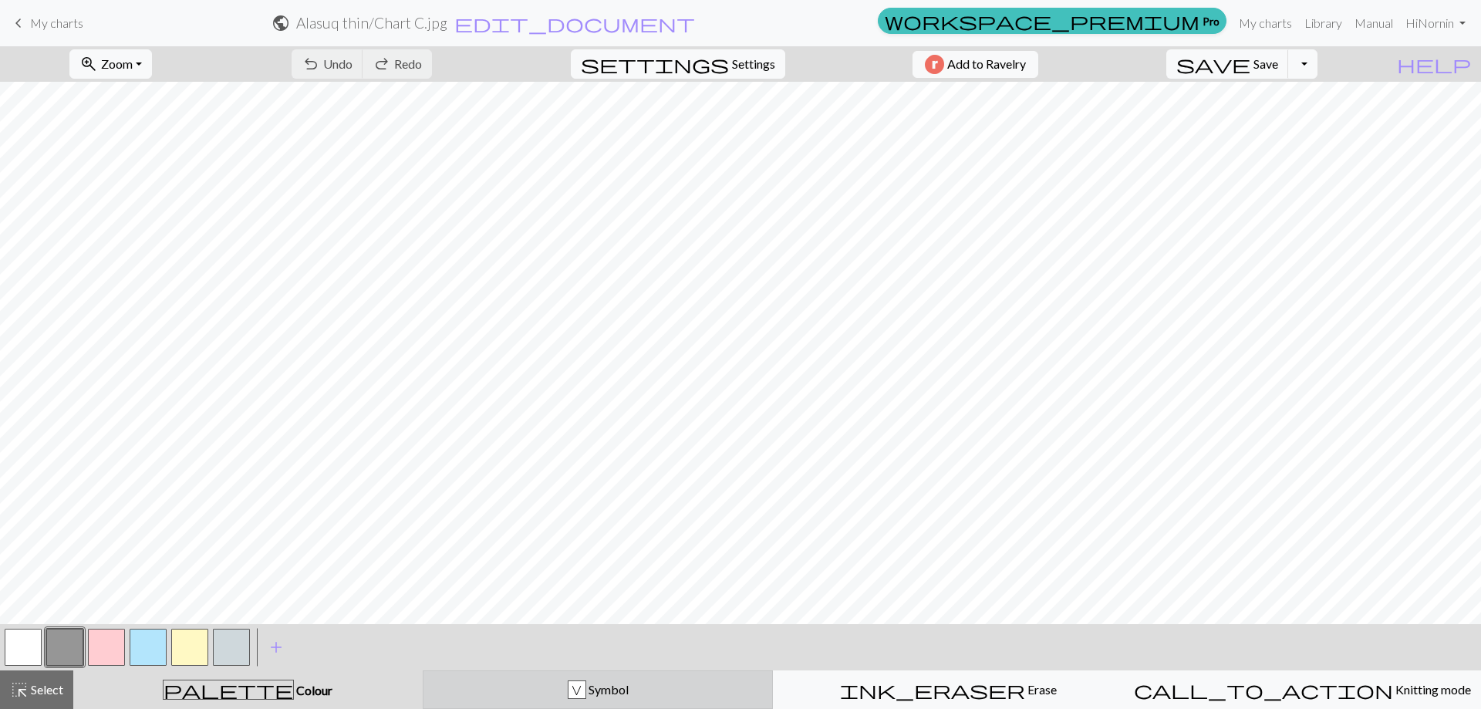
click at [612, 690] on span "Symbol" at bounding box center [607, 689] width 42 height 15
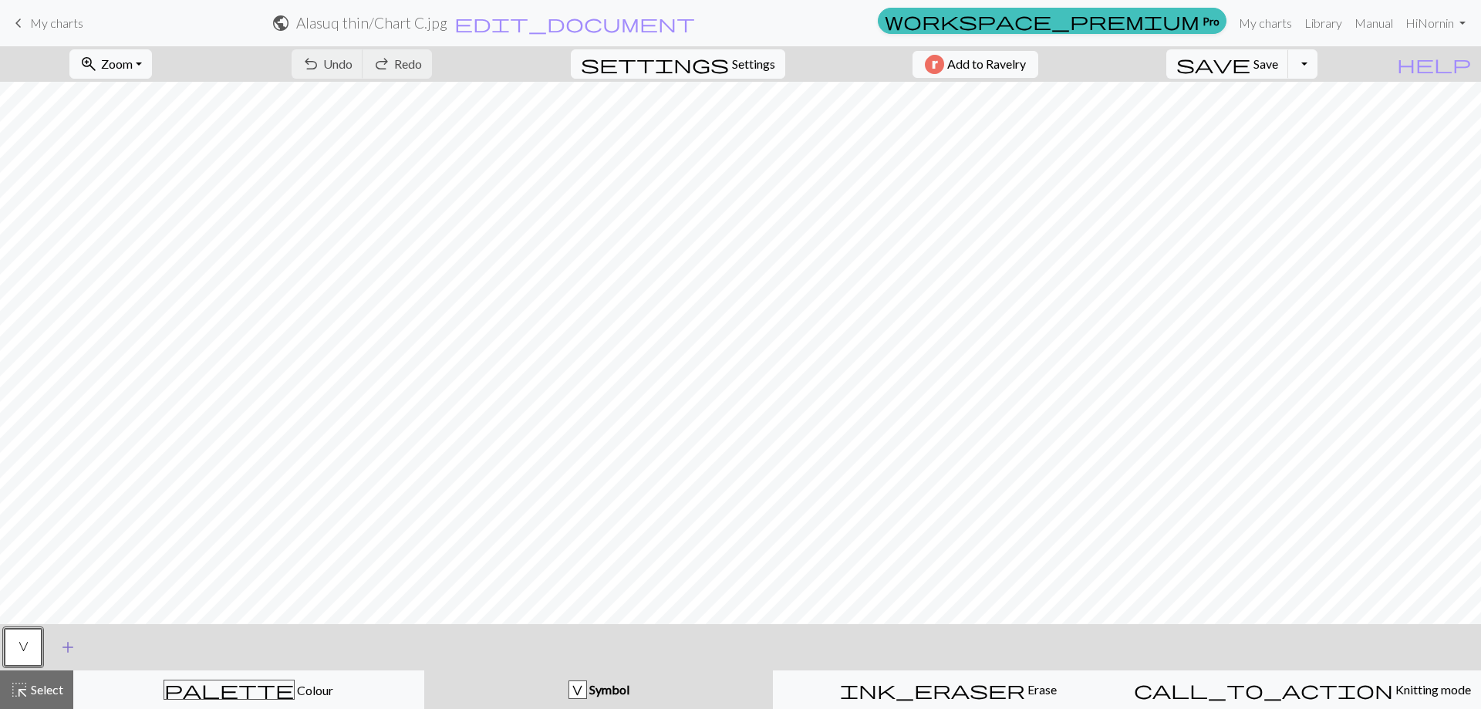
click at [71, 651] on span "add" at bounding box center [68, 647] width 19 height 22
click at [68, 648] on button "button" at bounding box center [64, 647] width 37 height 37
click at [69, 648] on button "button" at bounding box center [64, 647] width 37 height 37
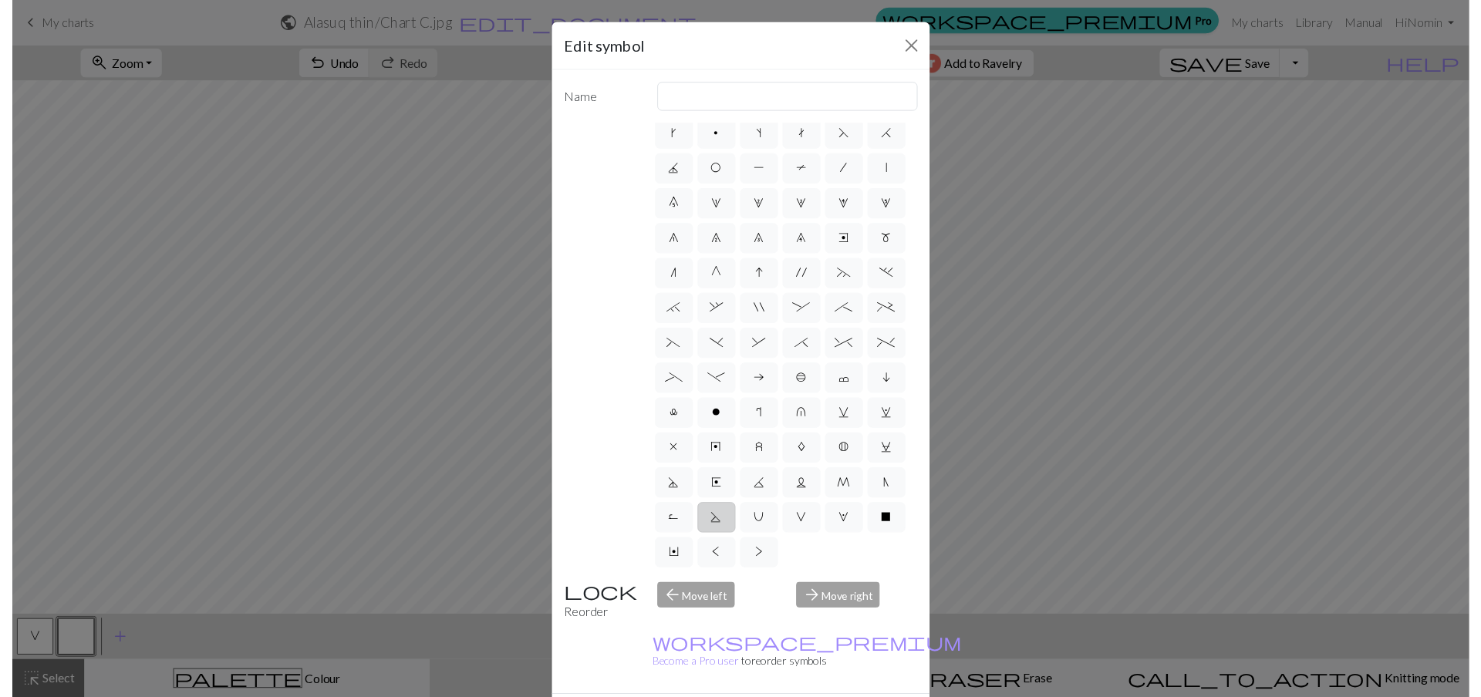
scroll to position [149, 0]
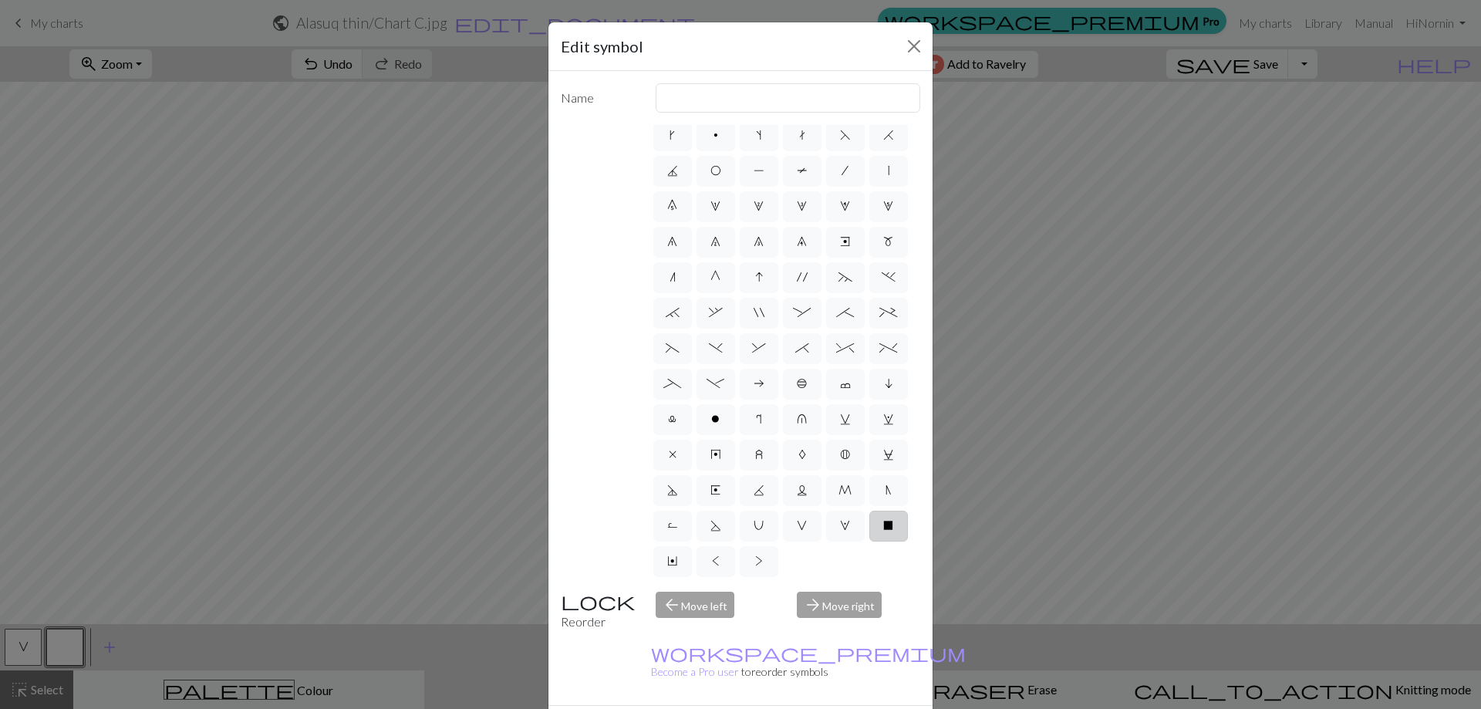
click at [883, 528] on span "X" at bounding box center [888, 525] width 10 height 12
click at [883, 559] on input "X" at bounding box center [888, 564] width 10 height 10
radio input "true"
type input "no stitch"
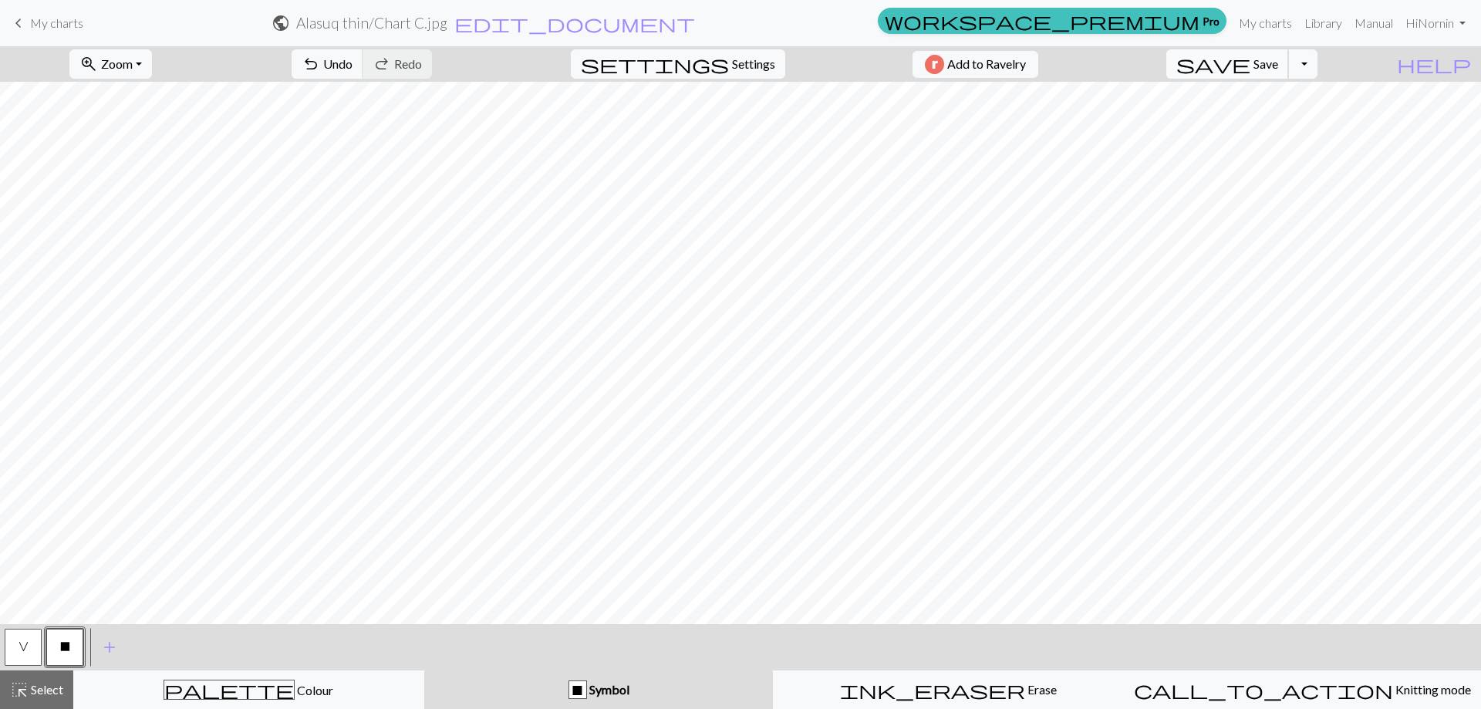
click at [1278, 68] on span "Save" at bounding box center [1266, 63] width 25 height 15
click at [1318, 64] on button "Toggle Dropdown" at bounding box center [1302, 63] width 29 height 29
click at [1296, 121] on button "save_alt Download" at bounding box center [1189, 122] width 255 height 25
click at [712, 36] on button "Download" at bounding box center [703, 49] width 75 height 29
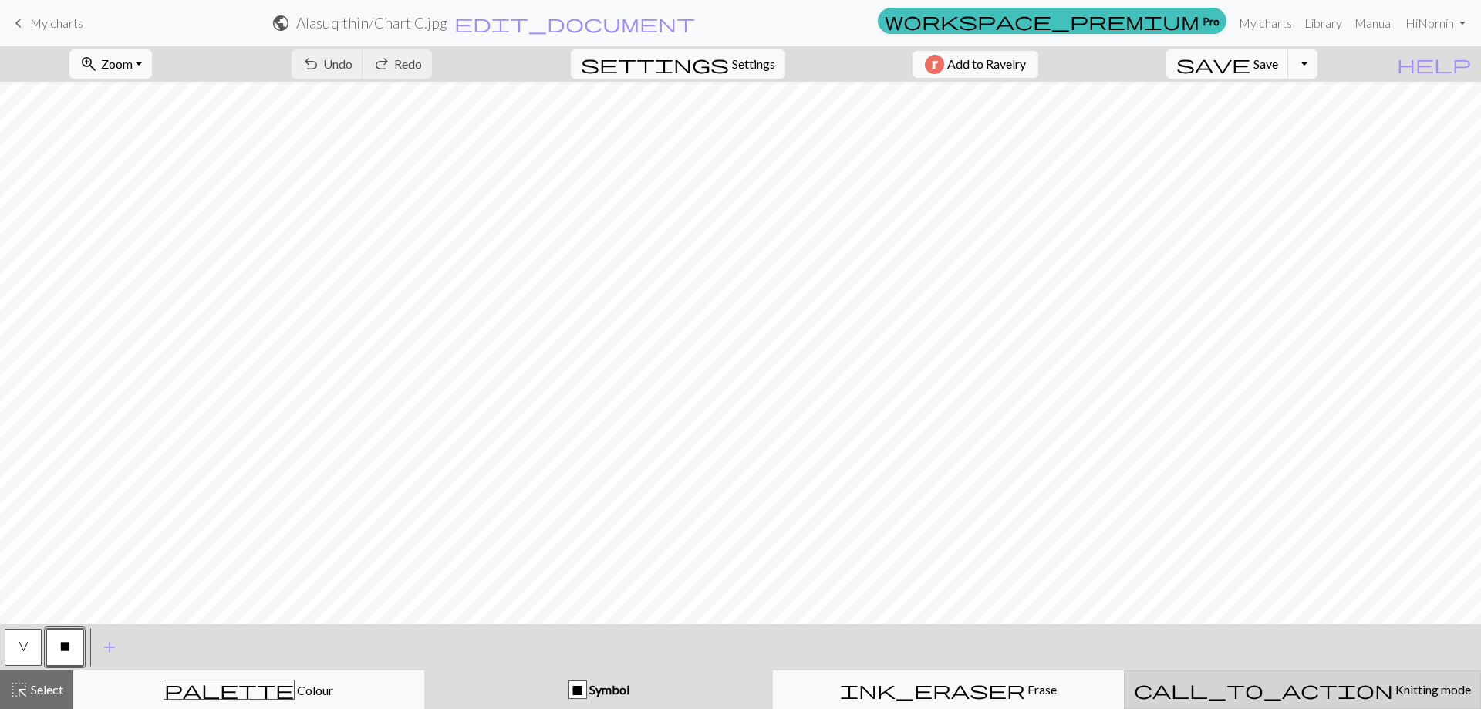
click at [1393, 687] on span "Knitting mode" at bounding box center [1432, 689] width 78 height 15
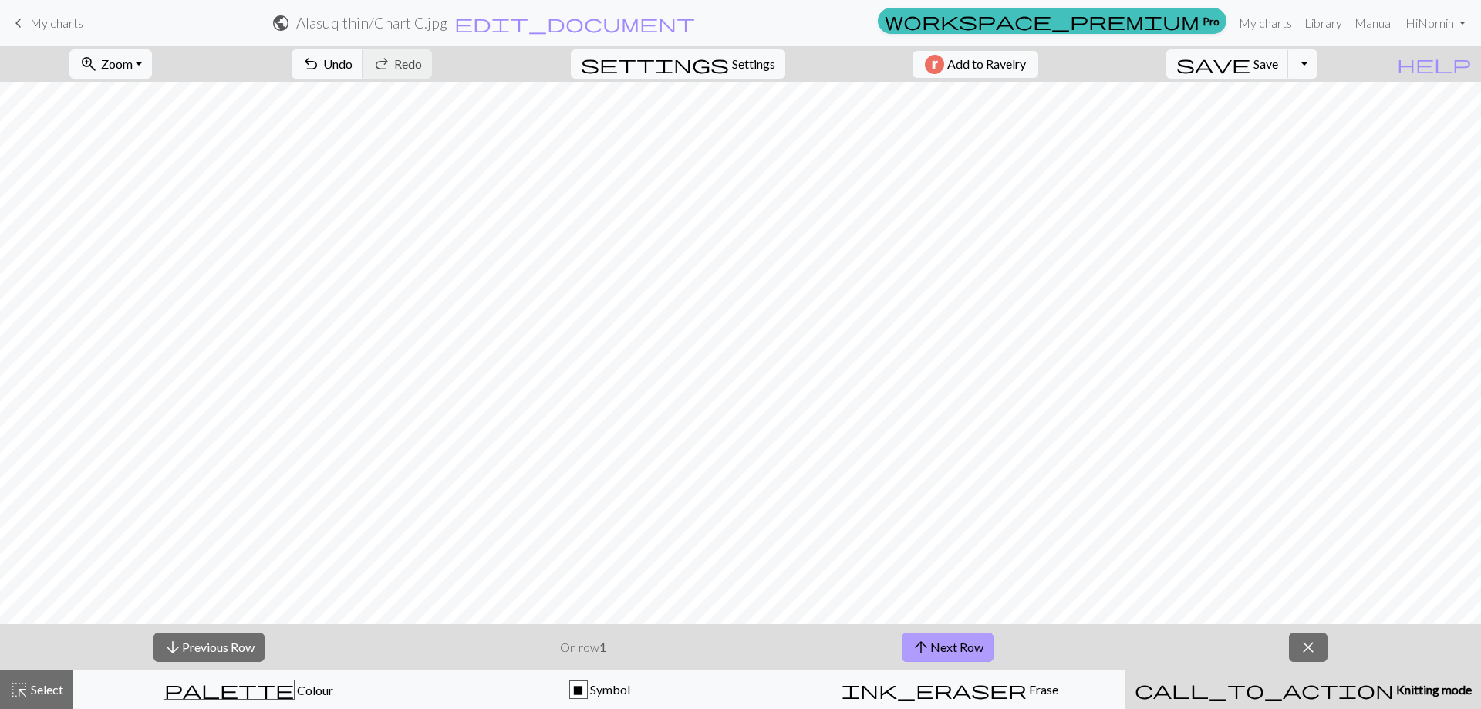
click at [947, 644] on button "arrow_upward Next Row" at bounding box center [948, 647] width 92 height 29
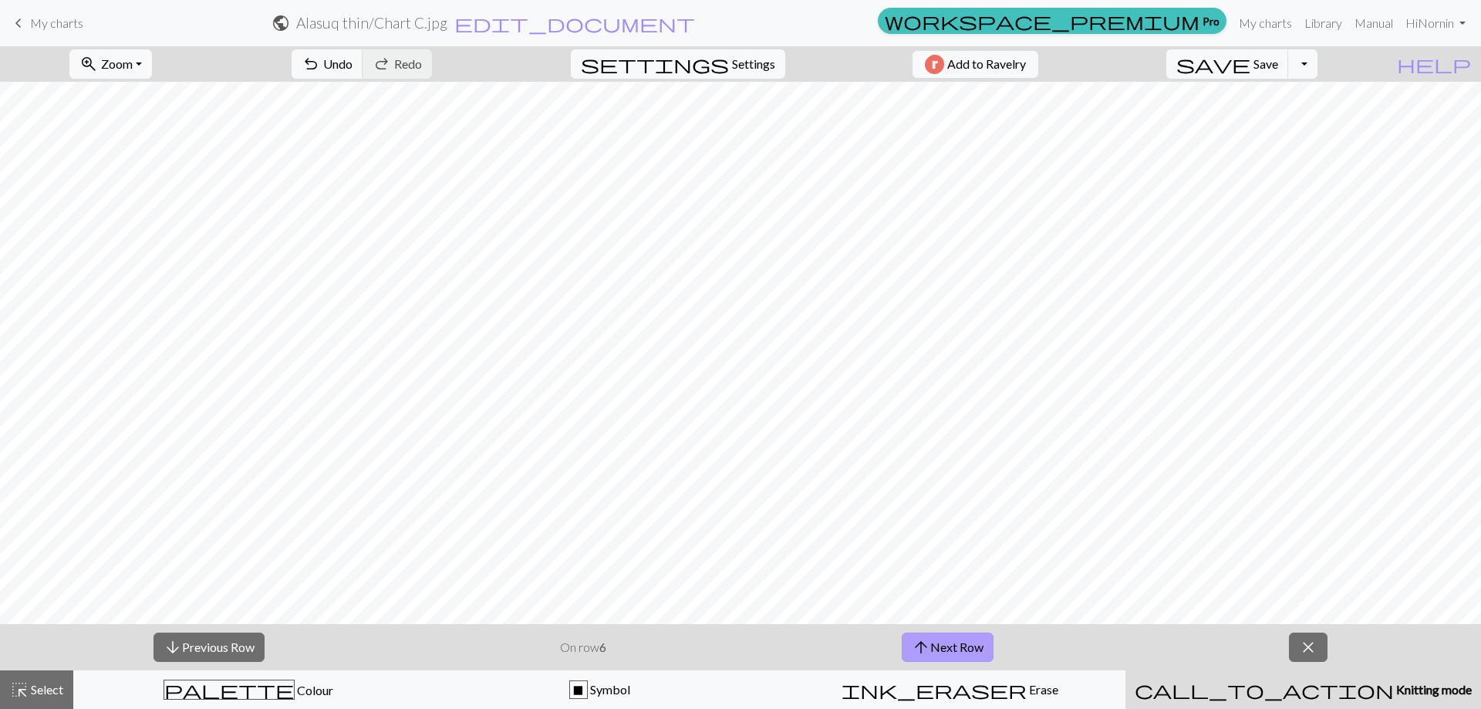
click at [947, 644] on button "arrow_upward Next Row" at bounding box center [948, 647] width 92 height 29
click at [947, 644] on button "arrow_upward Next Row" at bounding box center [950, 647] width 92 height 29
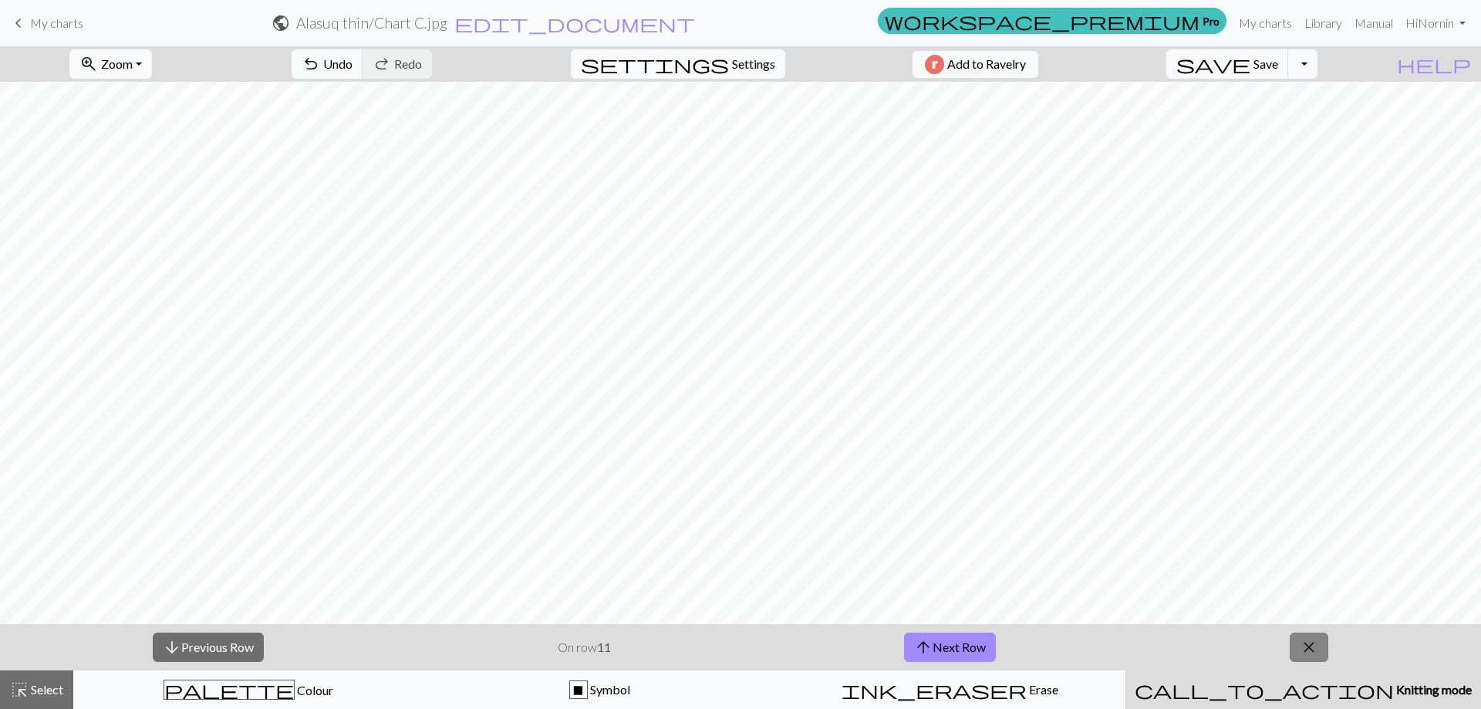
click at [1300, 640] on span "close" at bounding box center [1309, 647] width 19 height 22
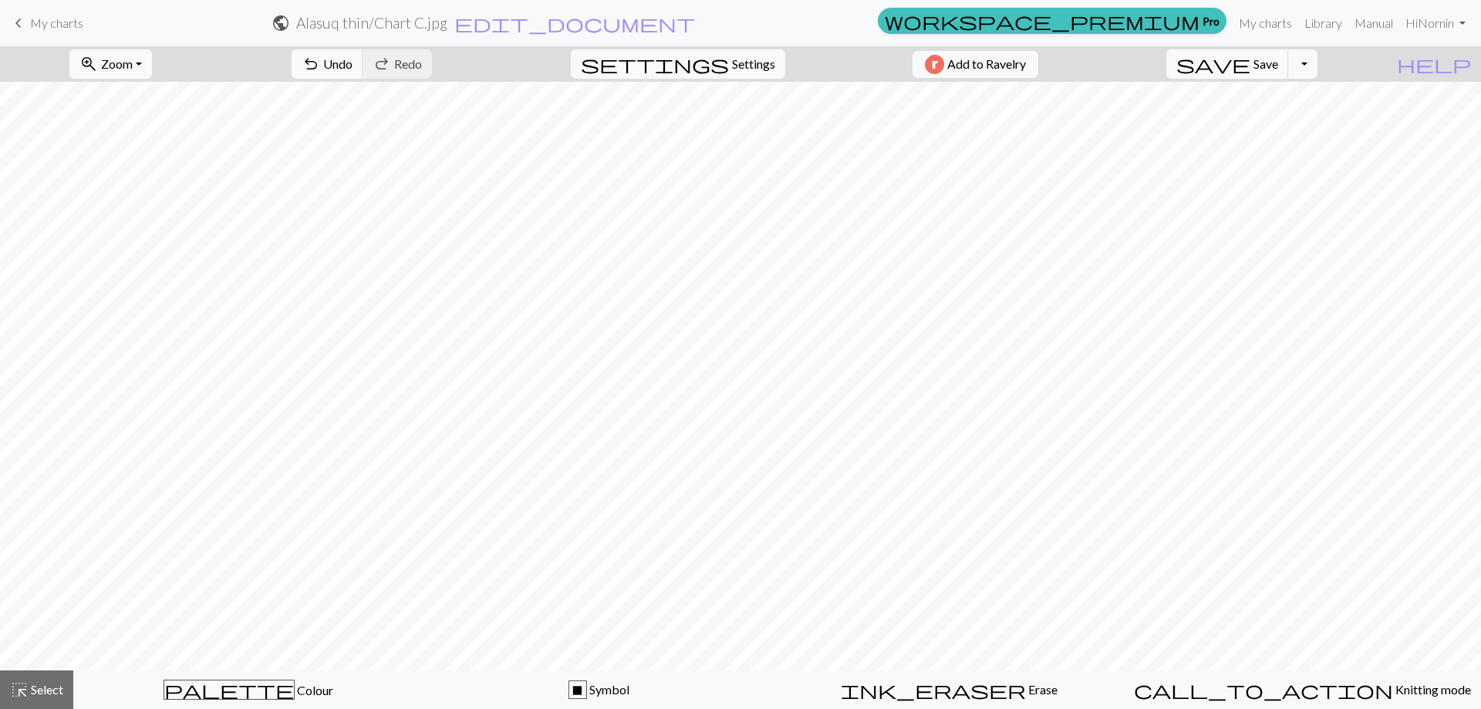
click at [40, 23] on span "My charts" at bounding box center [56, 22] width 53 height 15
click at [1278, 65] on span "Save" at bounding box center [1266, 63] width 25 height 15
click at [38, 22] on span "My charts" at bounding box center [56, 22] width 53 height 15
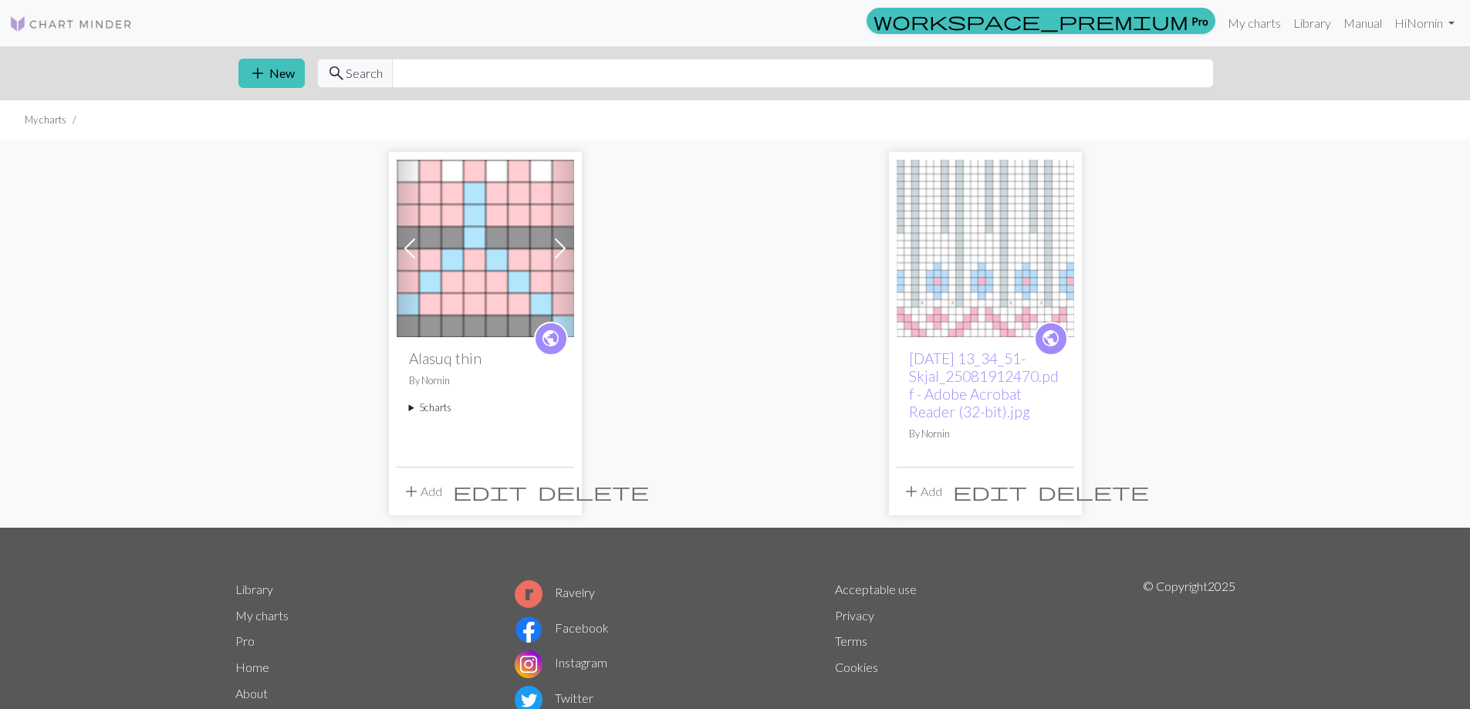
click at [986, 271] on img at bounding box center [984, 248] width 177 height 177
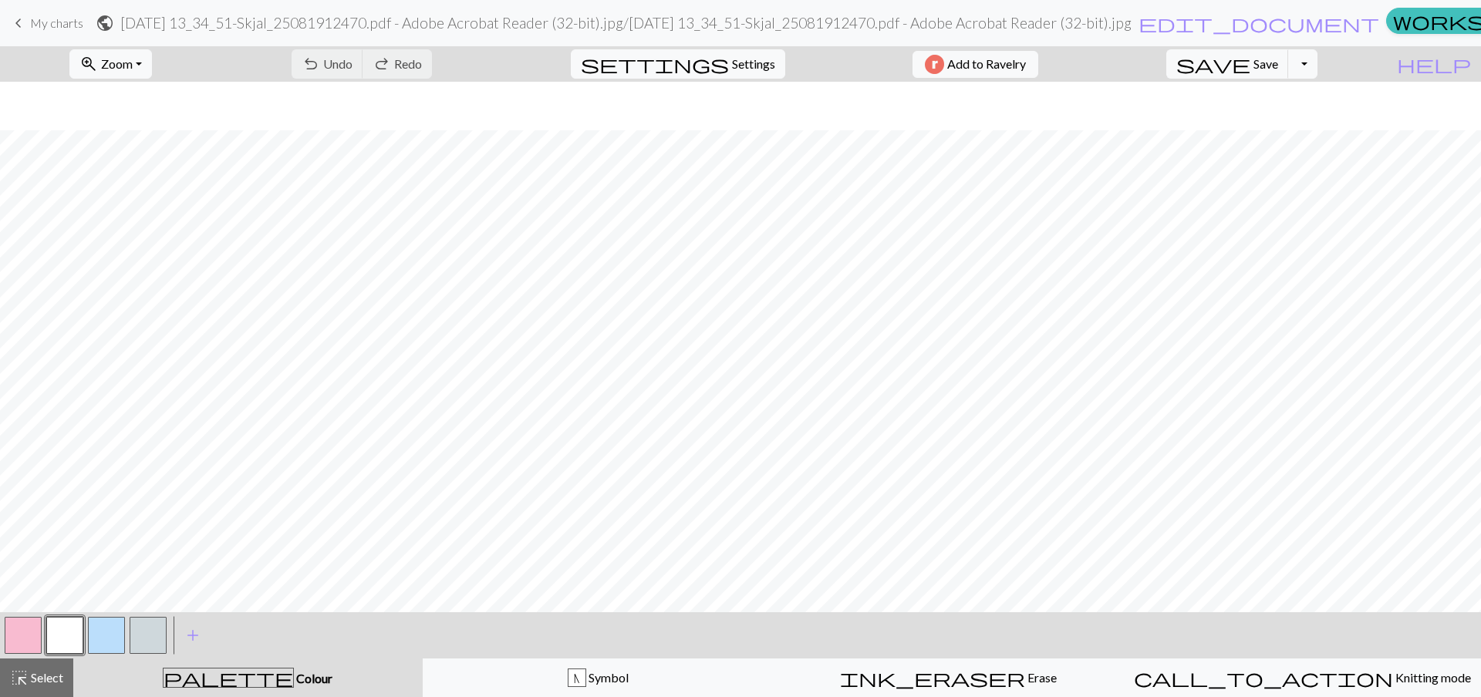
scroll to position [260, 0]
